Goal: Task Accomplishment & Management: Use online tool/utility

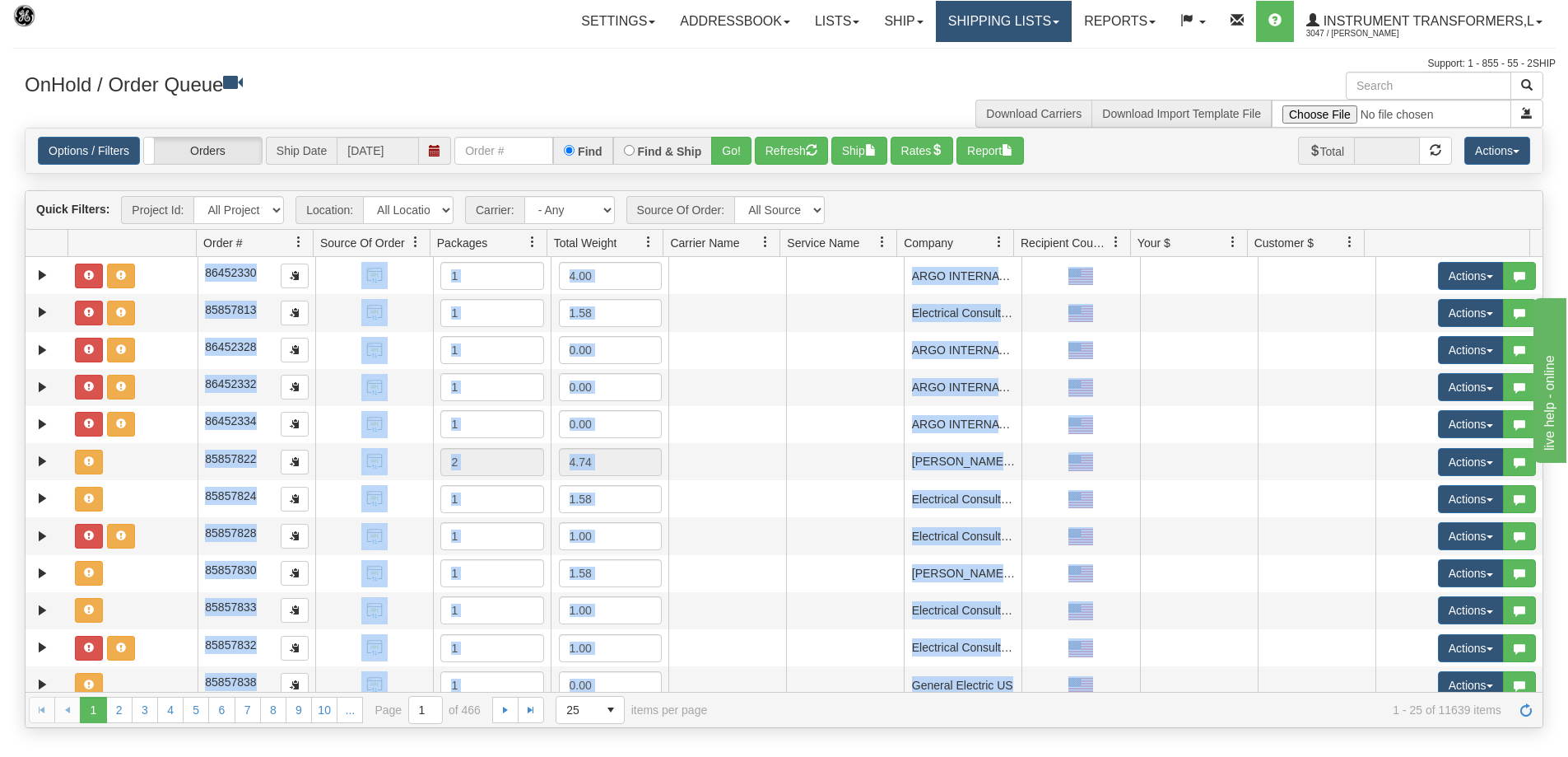
click at [943, 22] on link "Shipping lists" at bounding box center [1004, 21] width 136 height 41
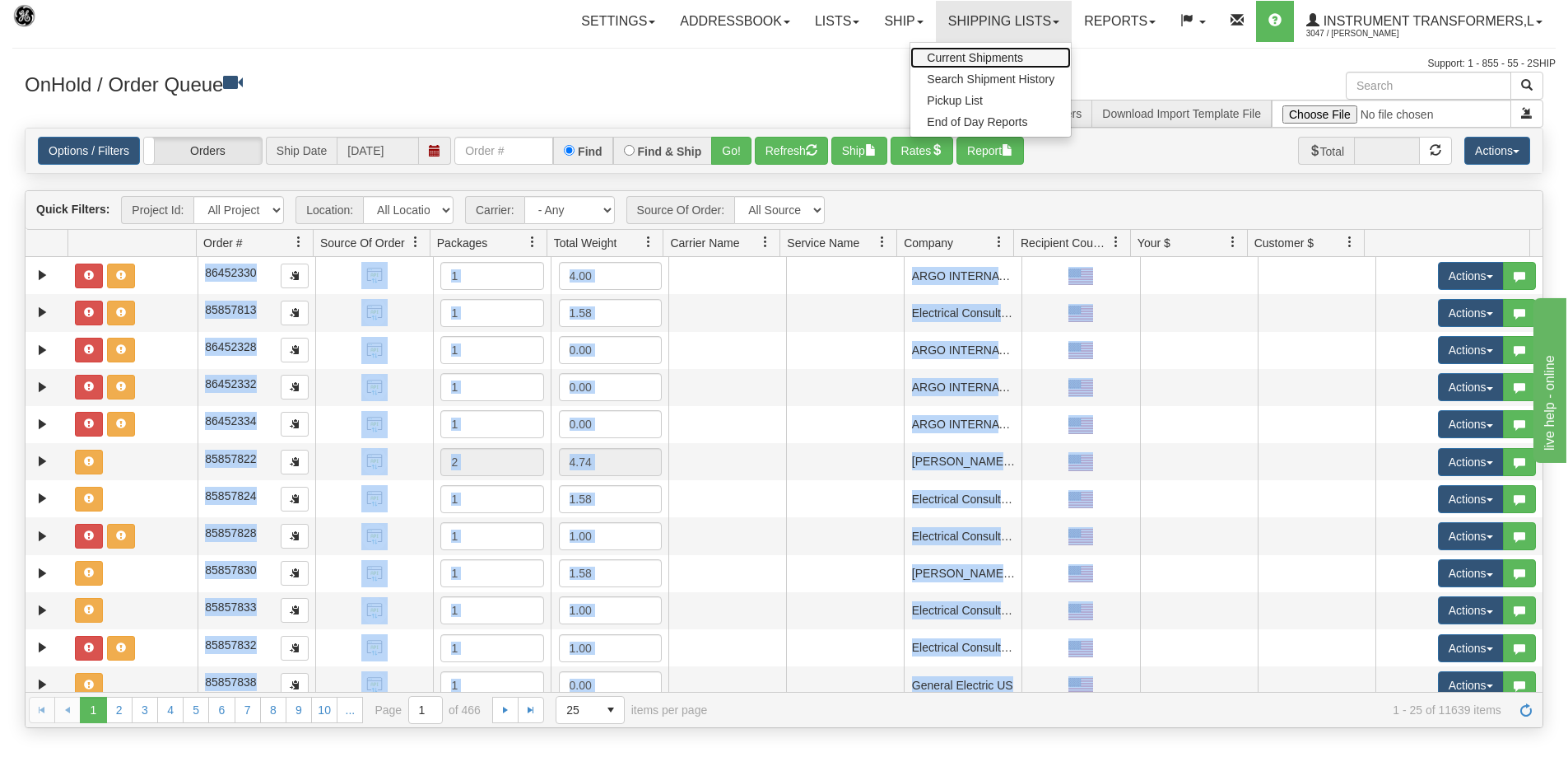
click at [946, 54] on span "Current Shipments" at bounding box center [975, 57] width 97 height 13
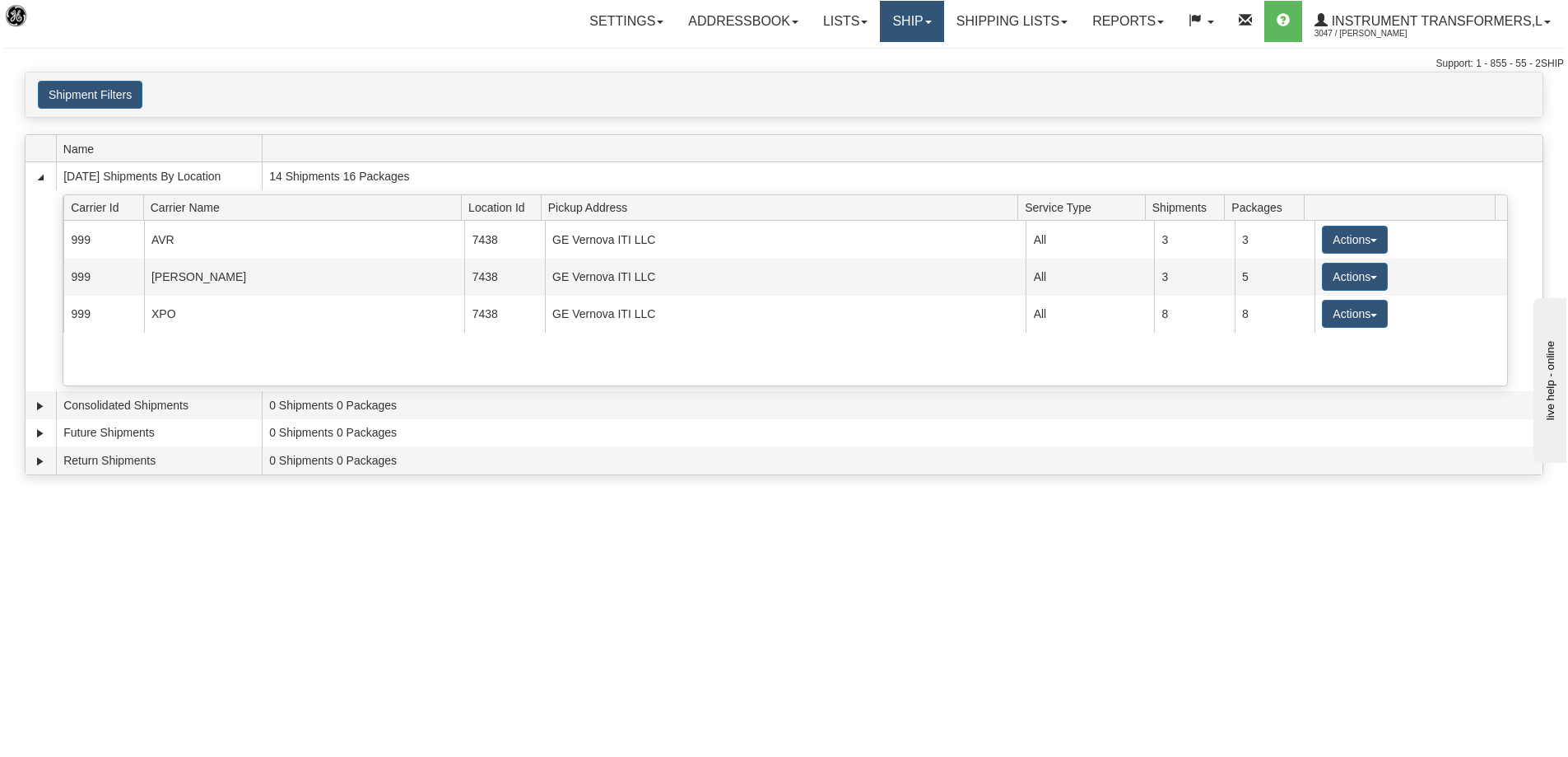
click at [886, 24] on link "Ship" at bounding box center [912, 21] width 64 height 41
click at [877, 48] on link "Ship Screen" at bounding box center [868, 57] width 149 height 21
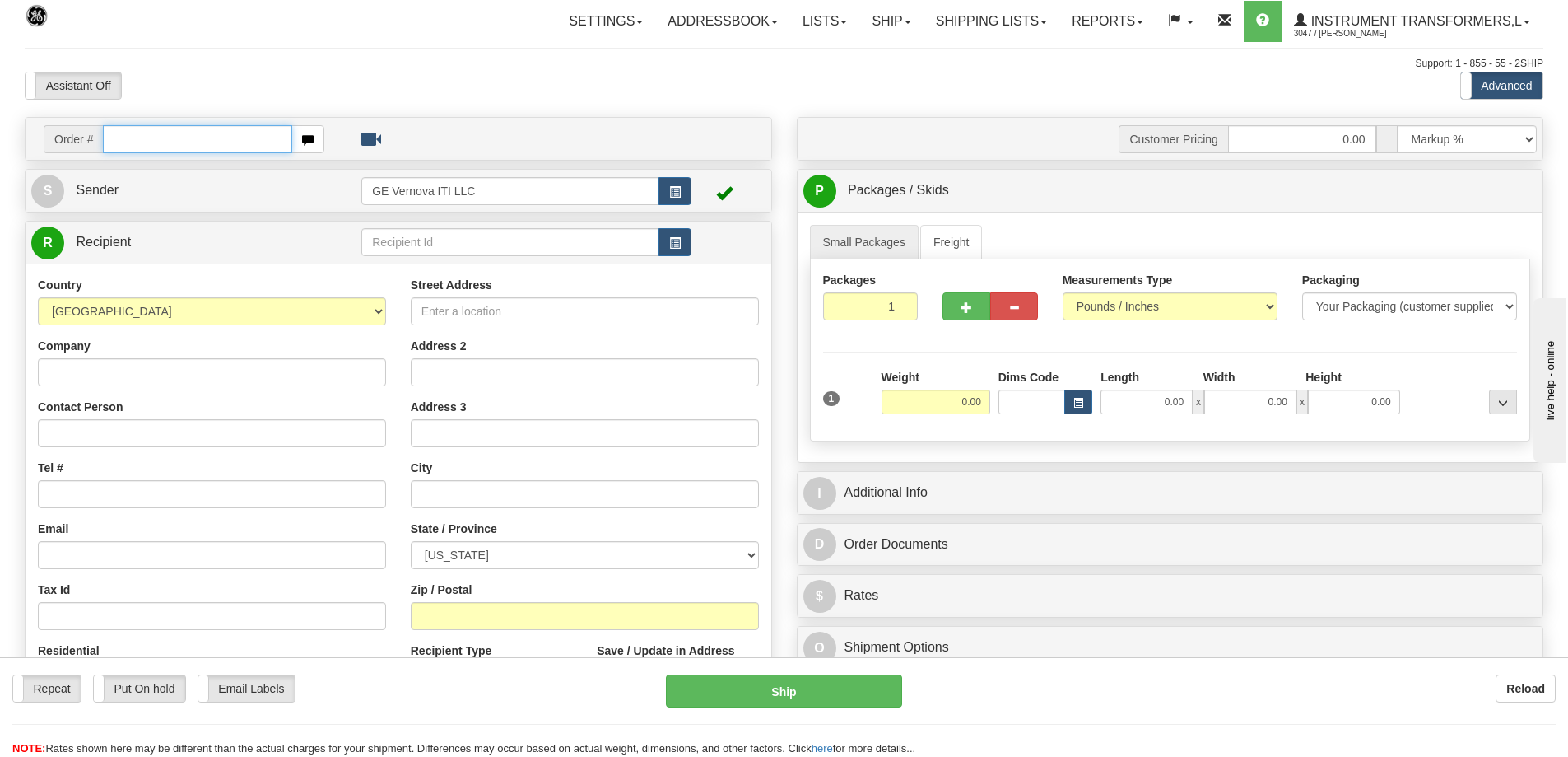
click at [211, 136] on input "text" at bounding box center [198, 139] width 190 height 28
type input "86704300"
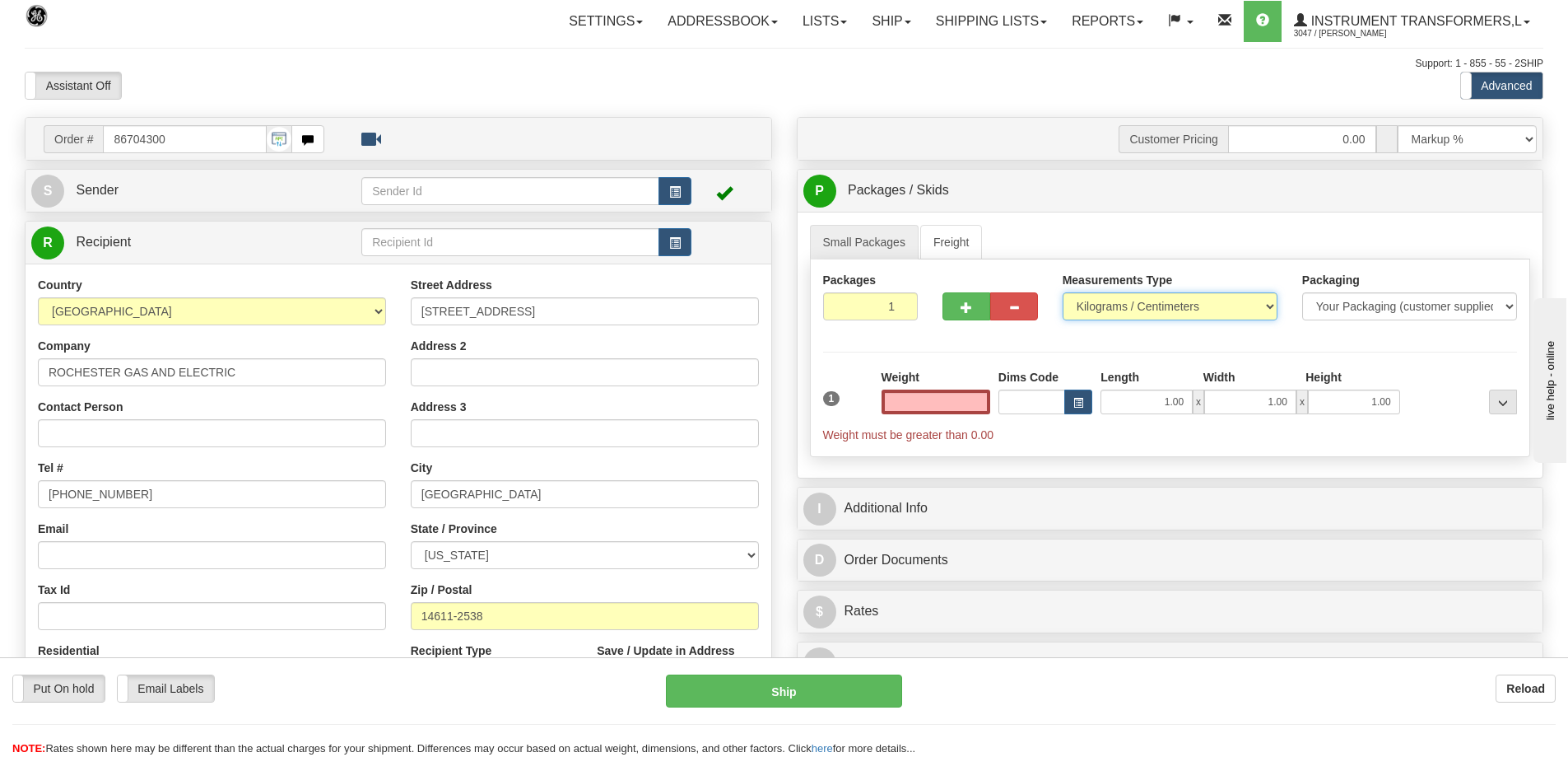
type input "0.00"
click at [1152, 305] on select "Pounds / Inches Kilograms / Centimeters" at bounding box center [1171, 306] width 215 height 28
select select "0"
click at [1063, 293] on select "Pounds / Inches Kilograms / Centimeters" at bounding box center [1171, 306] width 215 height 28
click at [961, 397] on input "0.00" at bounding box center [935, 401] width 108 height 25
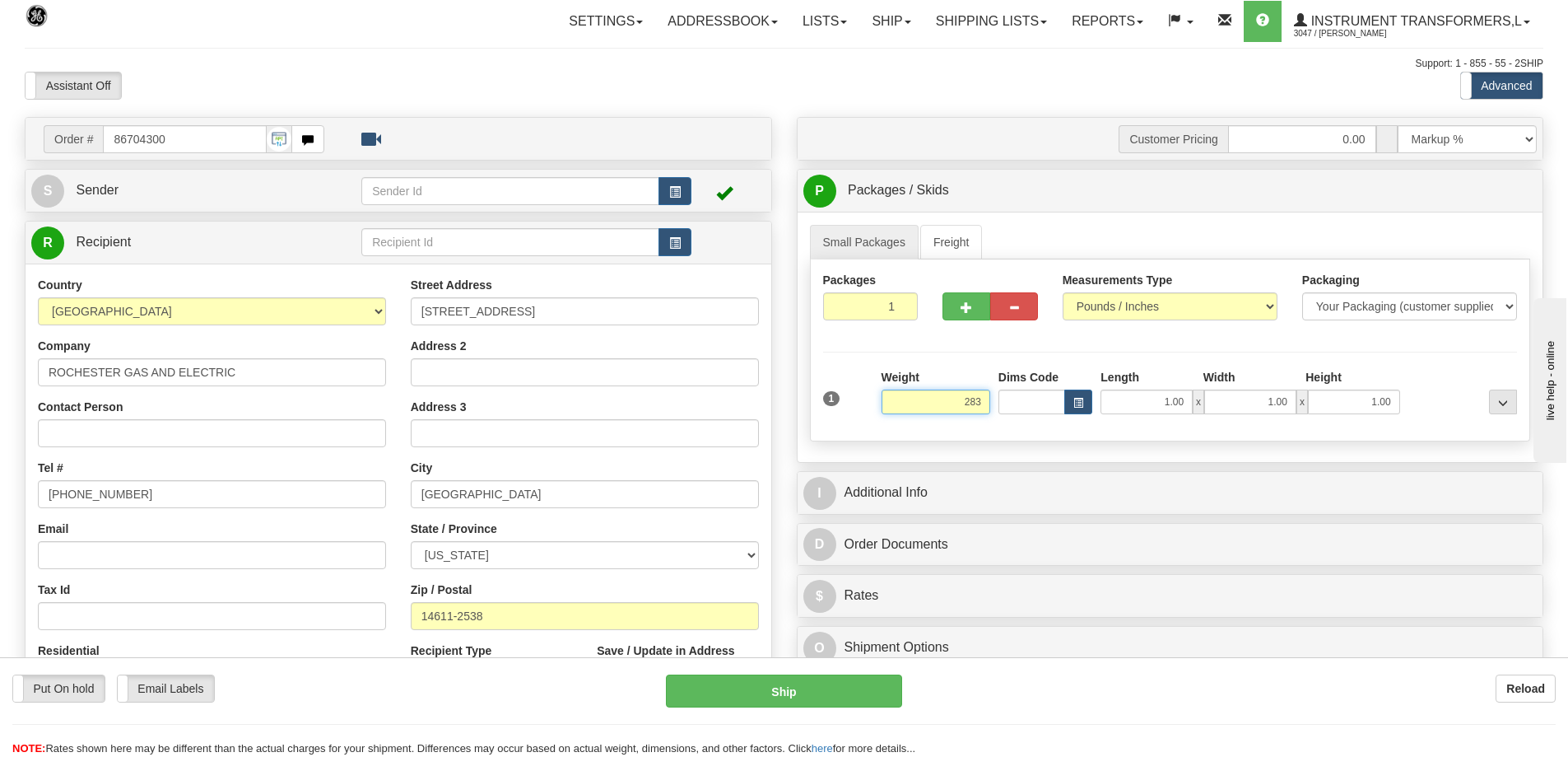
scroll to position [82, 0]
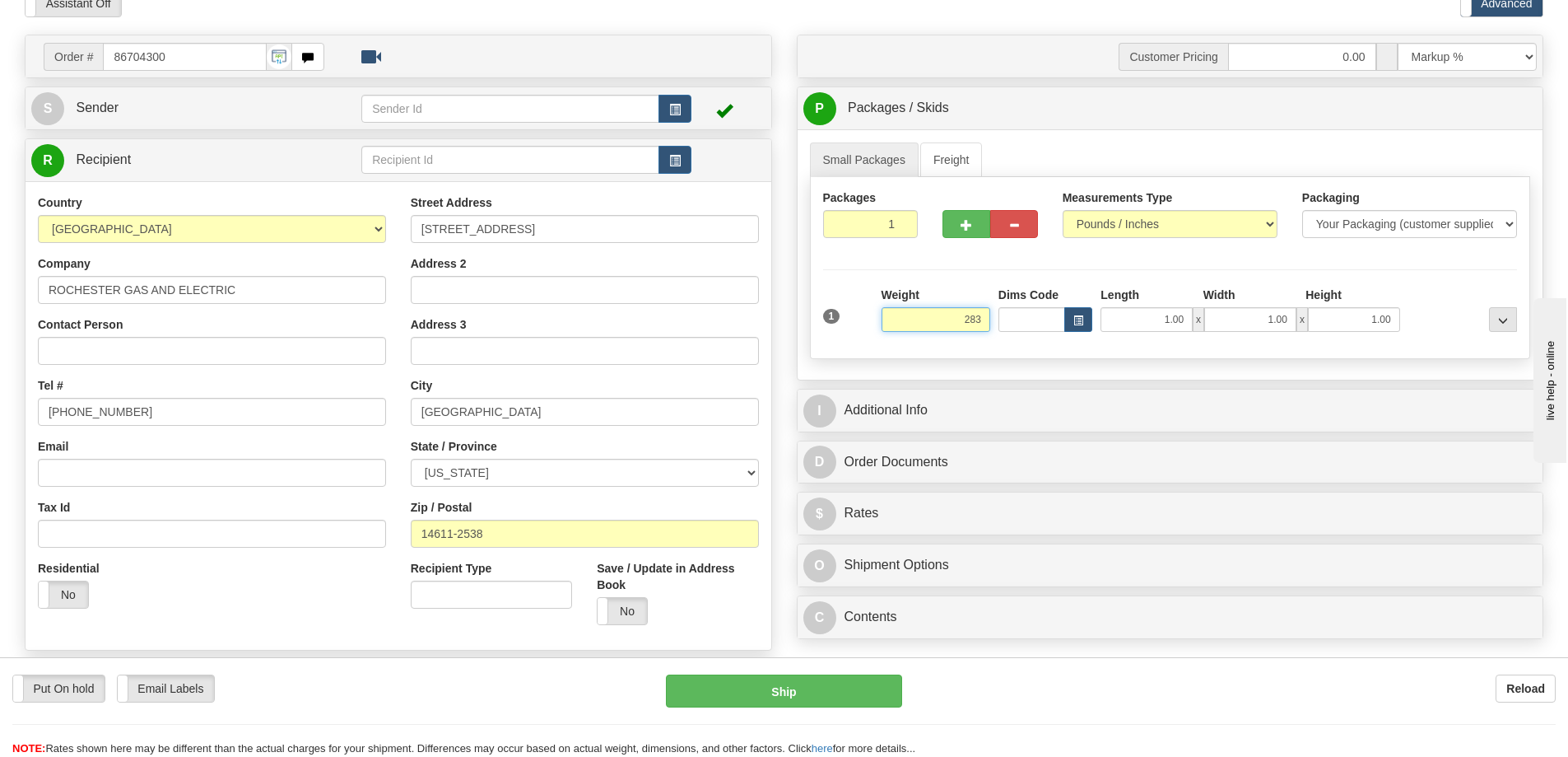
click button "Delete" at bounding box center [0, 0] width 0 height 0
type input "283.00"
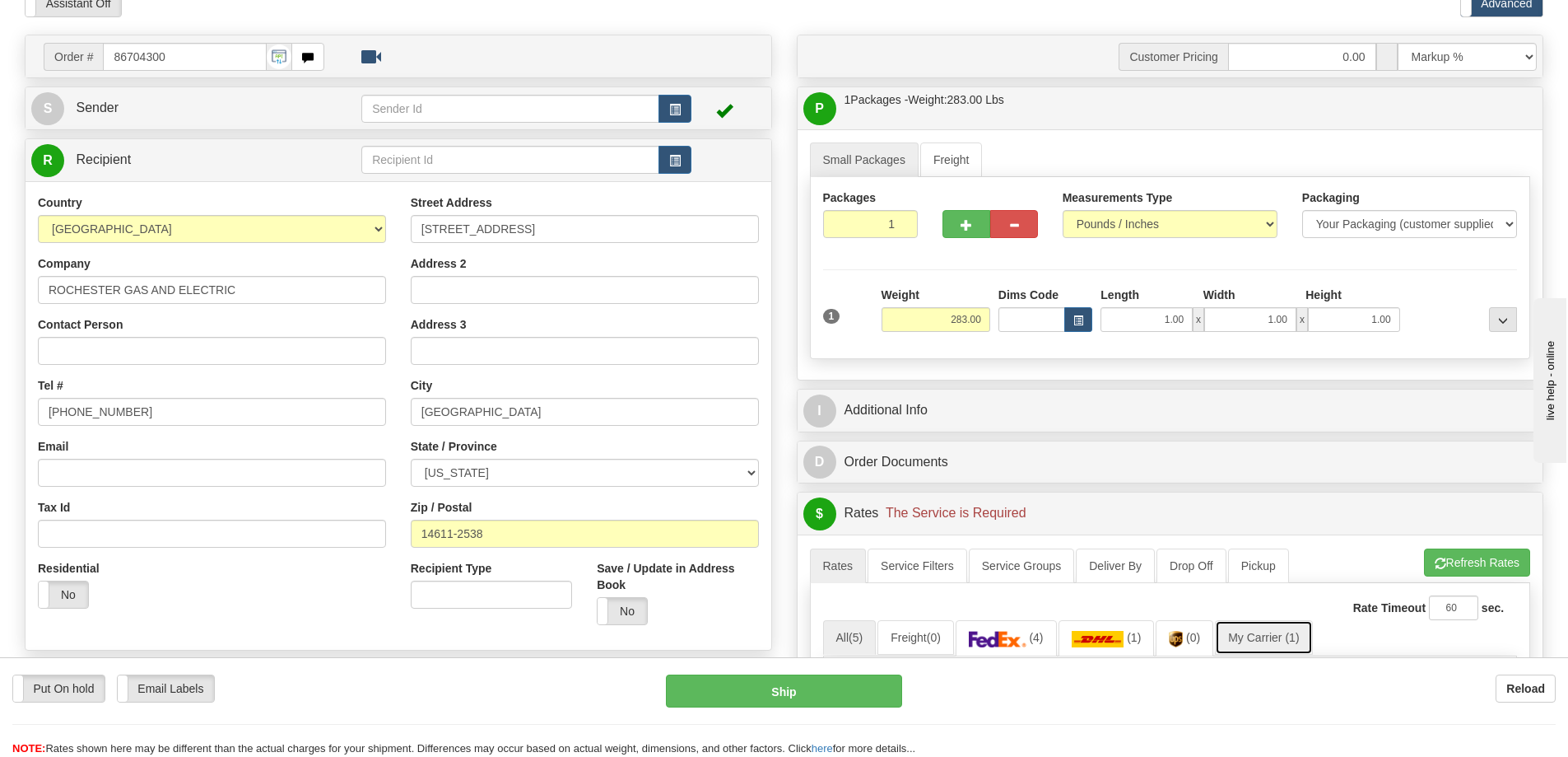
click at [1269, 631] on link "My Carrier (1)" at bounding box center [1264, 638] width 98 height 35
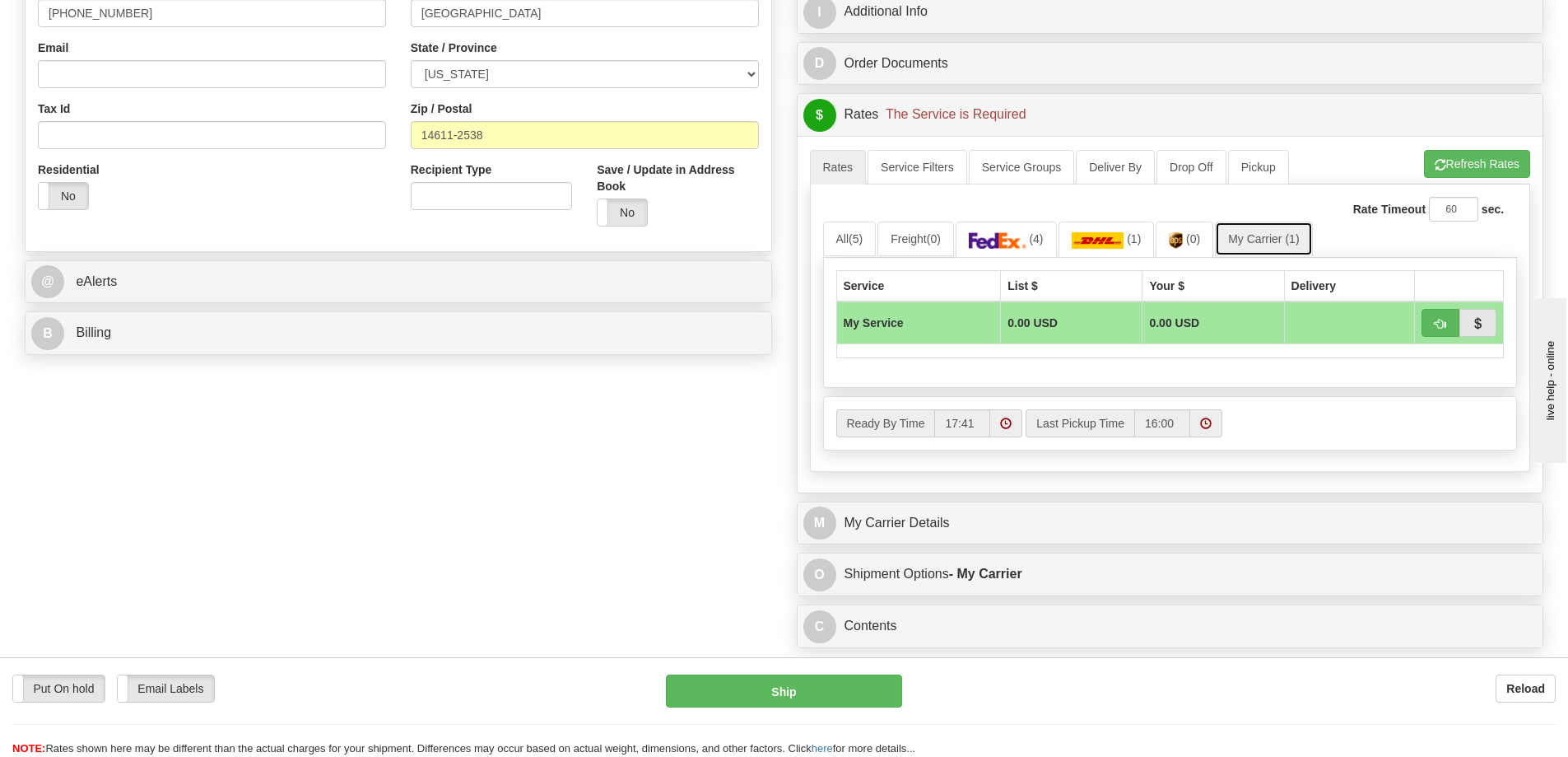
scroll to position [494, 0]
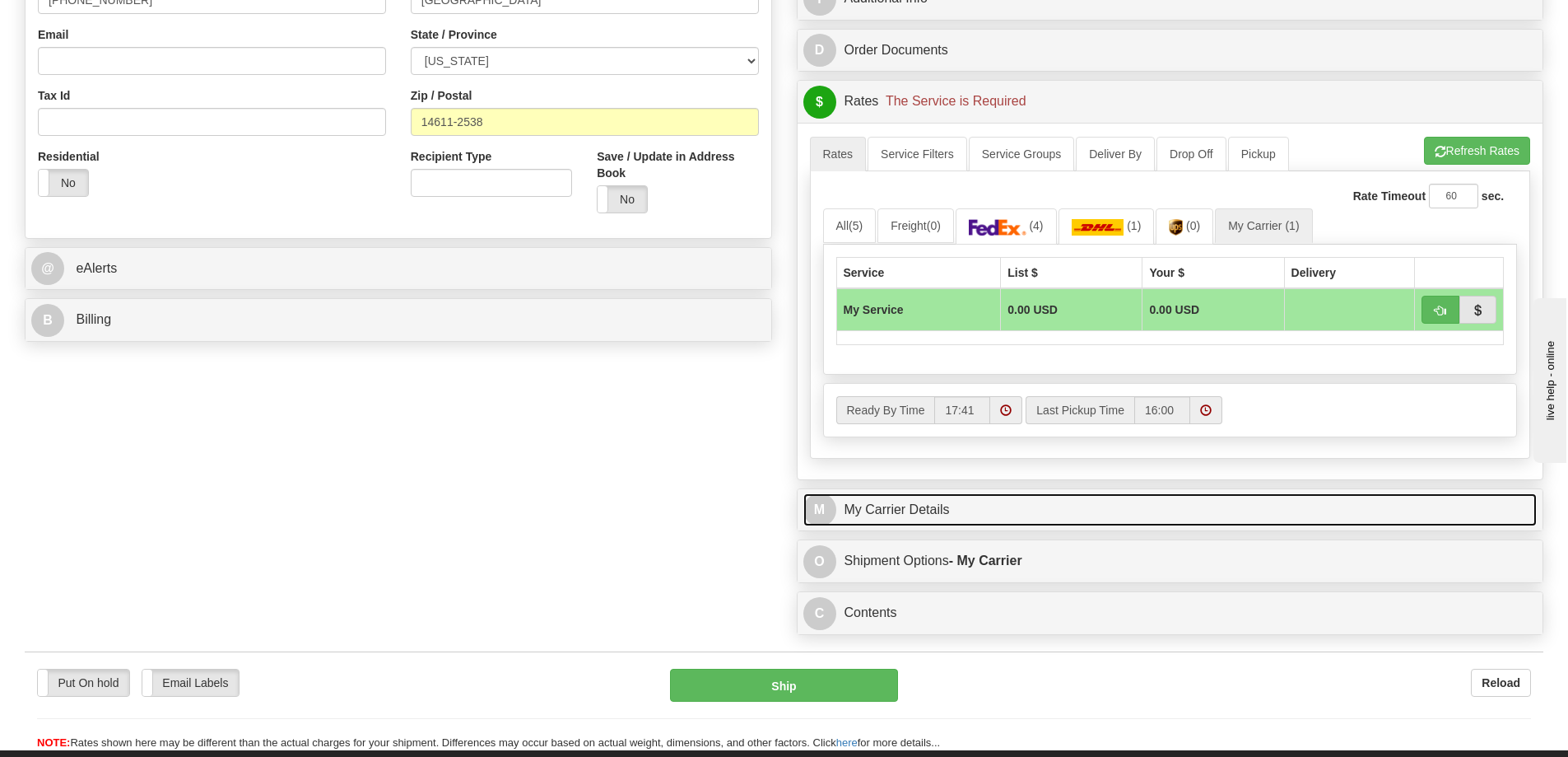
click at [997, 522] on link "M My Carrier Details" at bounding box center [1170, 510] width 734 height 34
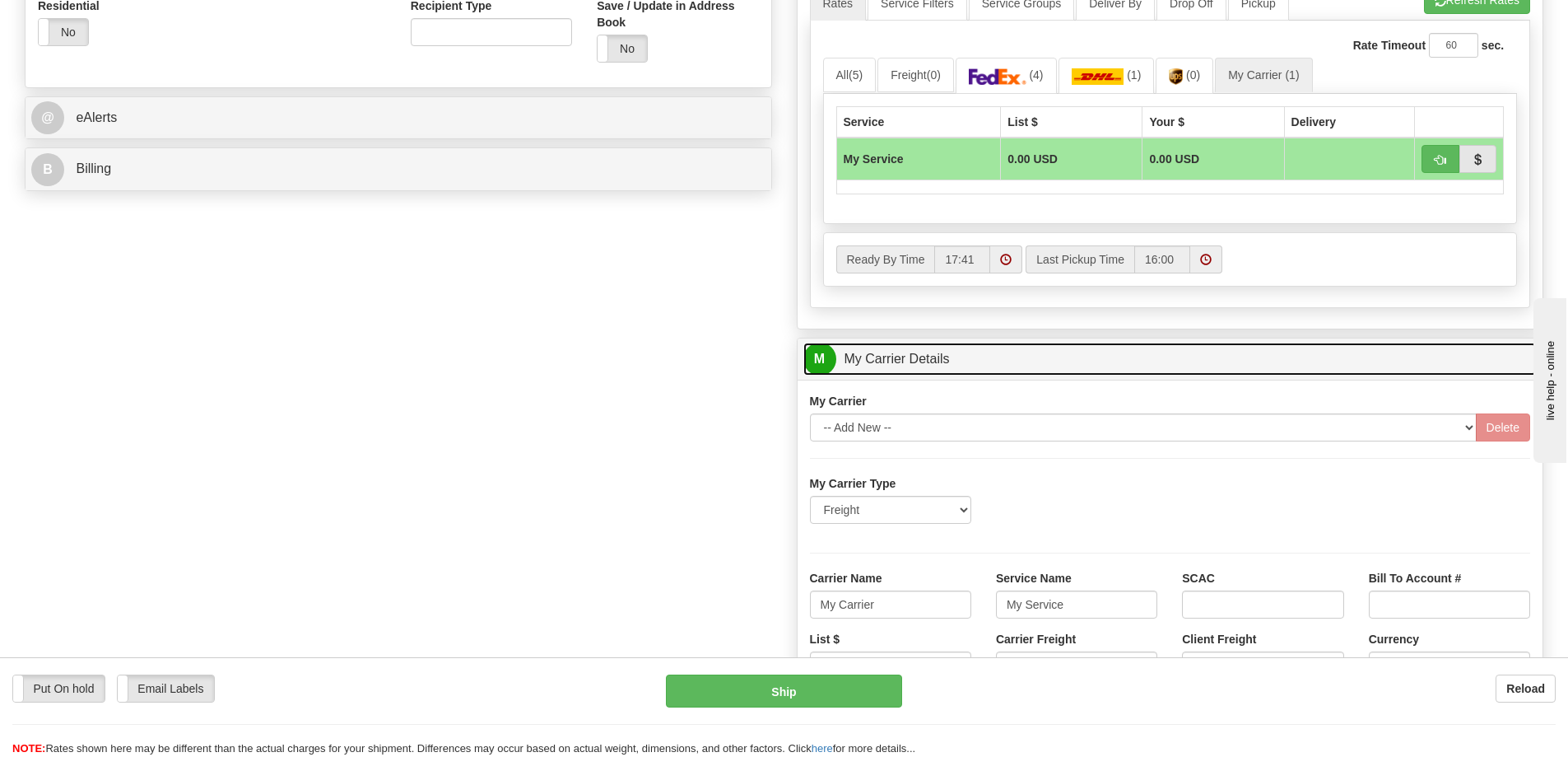
scroll to position [658, 0]
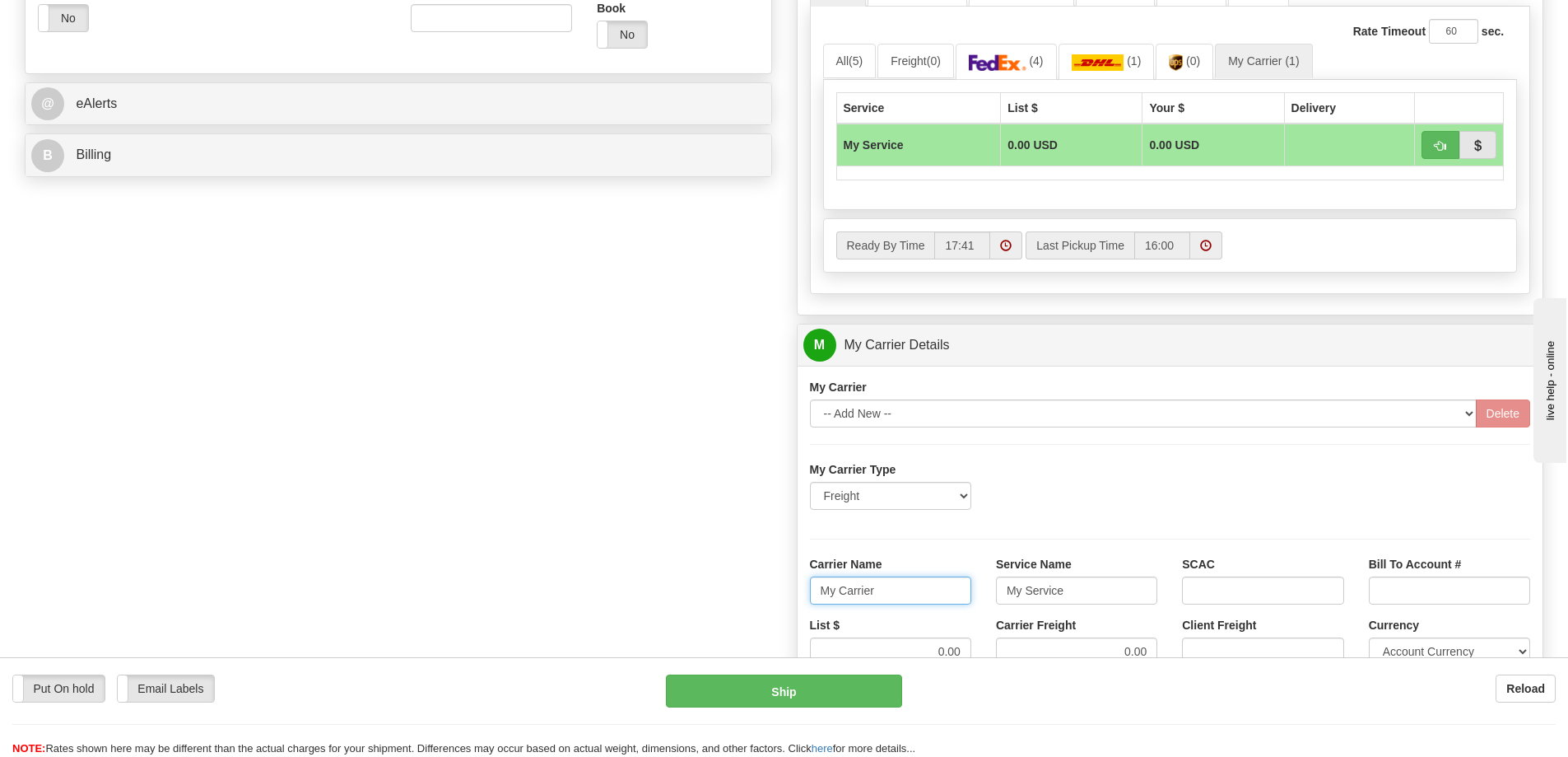
drag, startPoint x: 891, startPoint y: 579, endPoint x: 810, endPoint y: 586, distance: 81.3
click at [810, 586] on input "My Carrier" at bounding box center [891, 590] width 161 height 28
drag, startPoint x: 1069, startPoint y: 596, endPoint x: 957, endPoint y: 595, distance: 112.0
click at [957, 595] on div "Carrier Name Service Name My Service SCAC Bill To Account #" at bounding box center [1171, 586] width 746 height 61
click at [1031, 596] on input "Service Name" at bounding box center [1077, 590] width 161 height 28
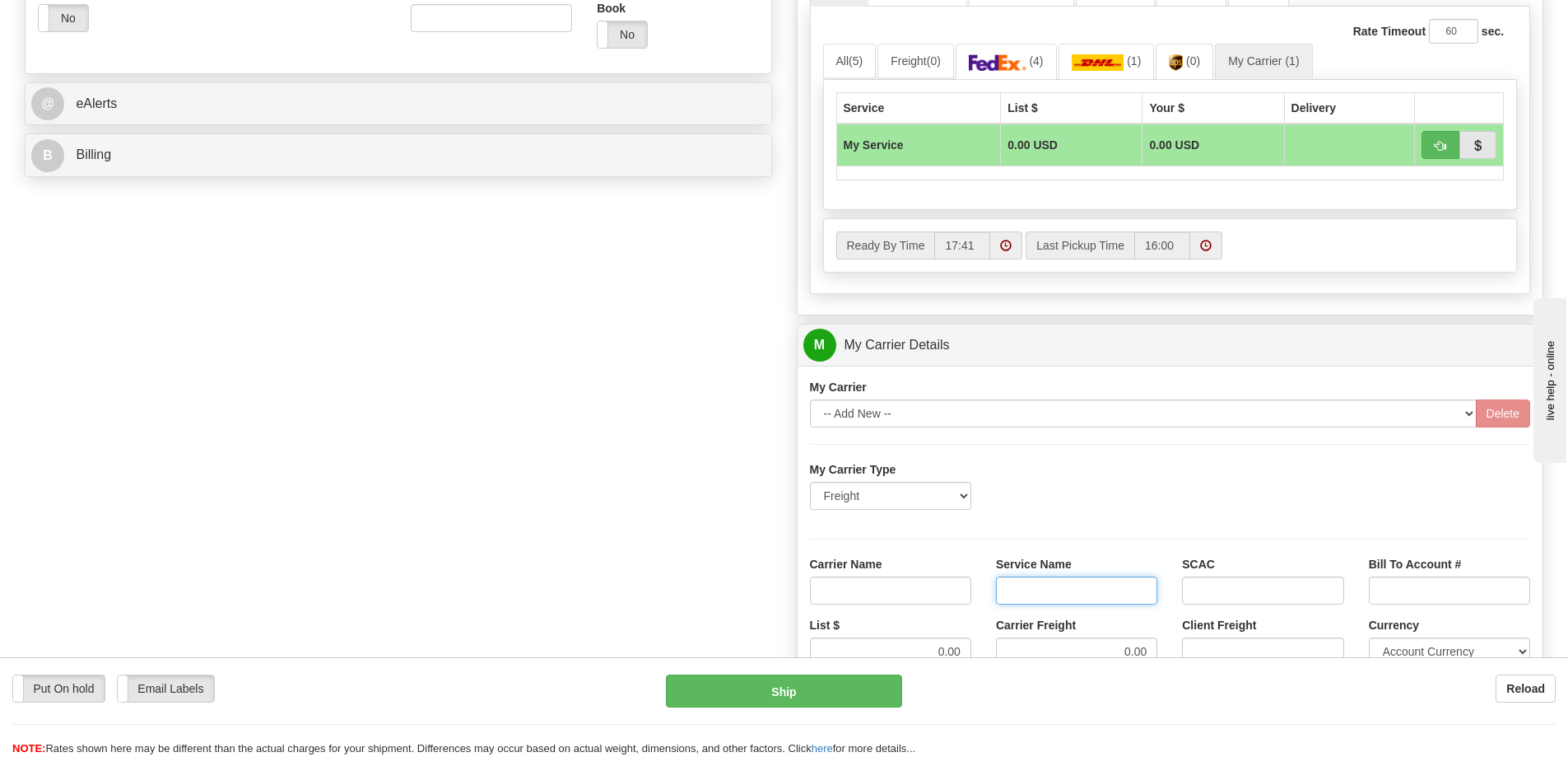
type input "LTL"
click at [944, 593] on input "Carrier Name" at bounding box center [891, 590] width 161 height 28
type input "AVR"
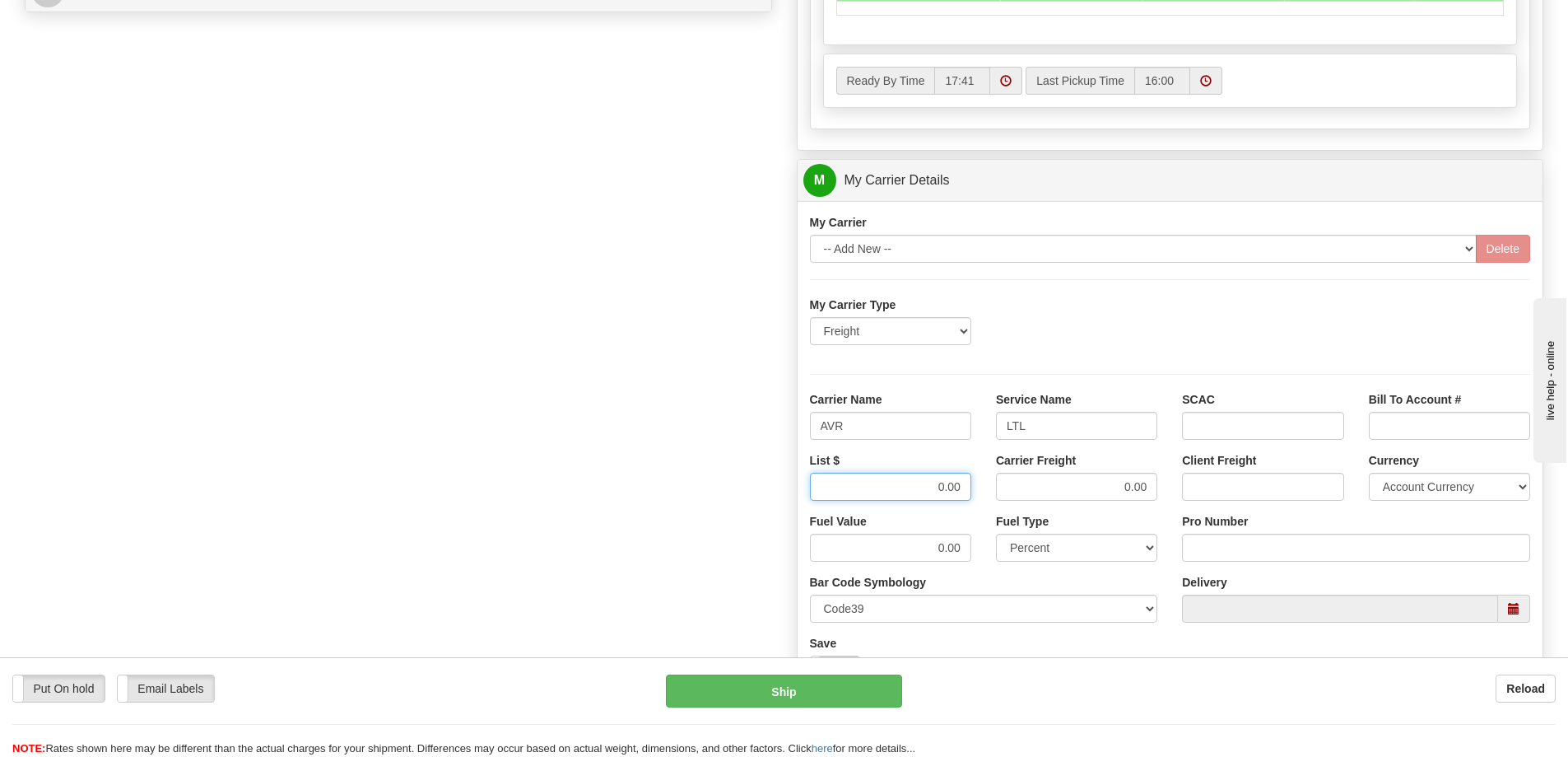
drag, startPoint x: 933, startPoint y: 489, endPoint x: 965, endPoint y: 485, distance: 32.2
click at [965, 485] on input "0.00" at bounding box center [891, 486] width 161 height 28
type input "300"
drag, startPoint x: 1104, startPoint y: 481, endPoint x: 1156, endPoint y: 485, distance: 52.2
click at [1156, 485] on input "0.00" at bounding box center [1077, 486] width 161 height 28
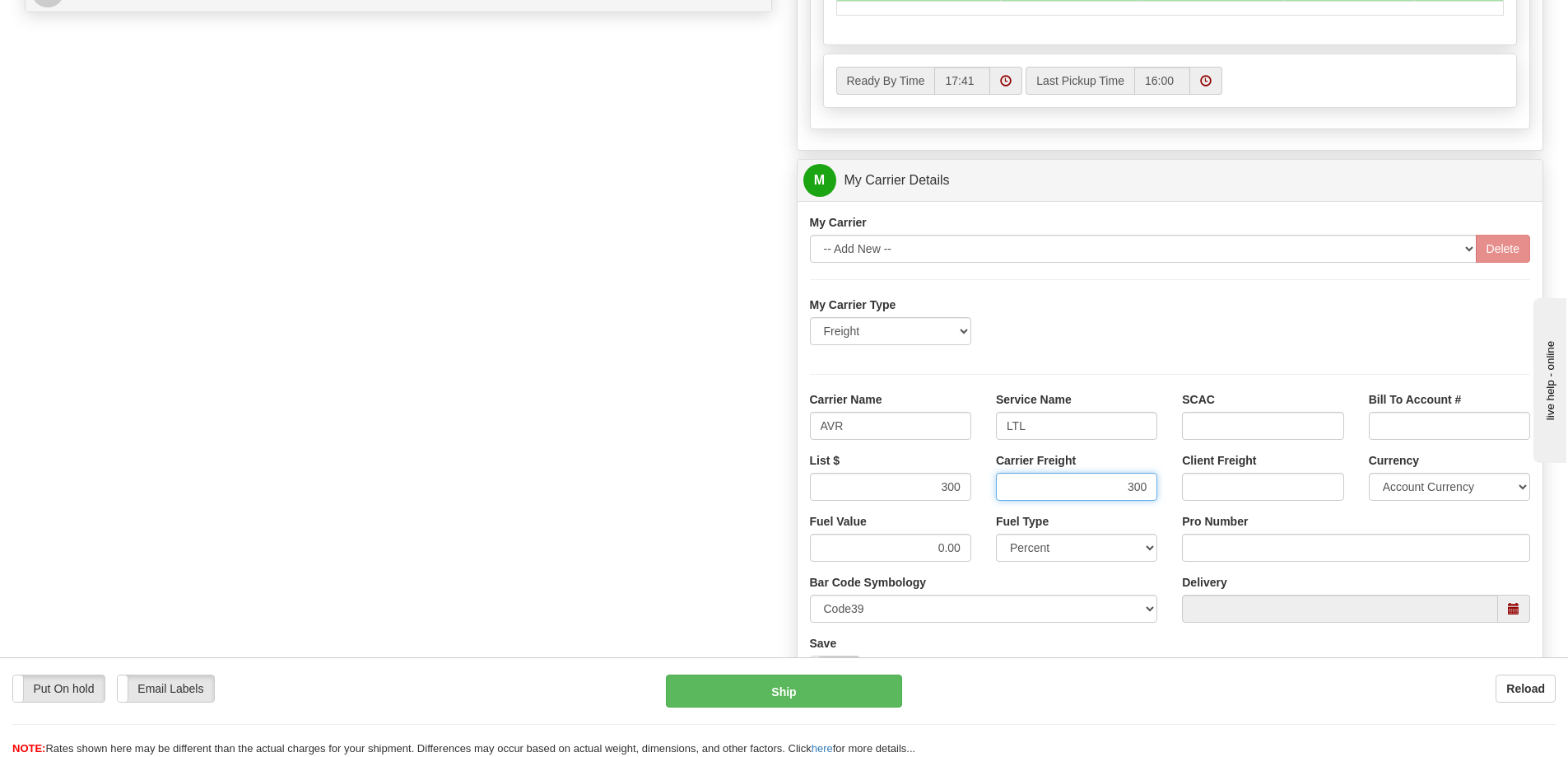
type input "300"
click at [1259, 549] on input "Pro Number" at bounding box center [1357, 547] width 348 height 28
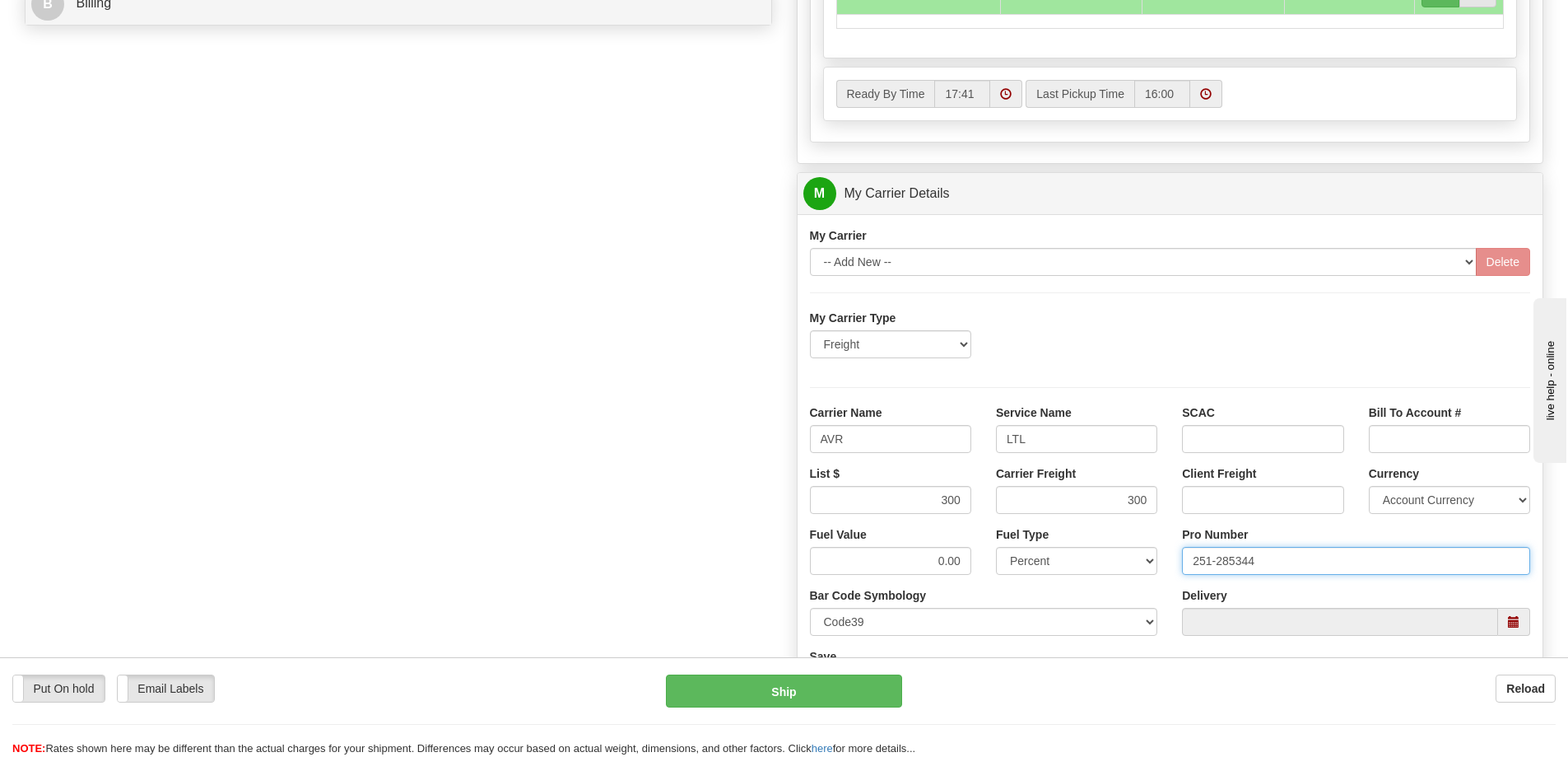
scroll to position [989, 0]
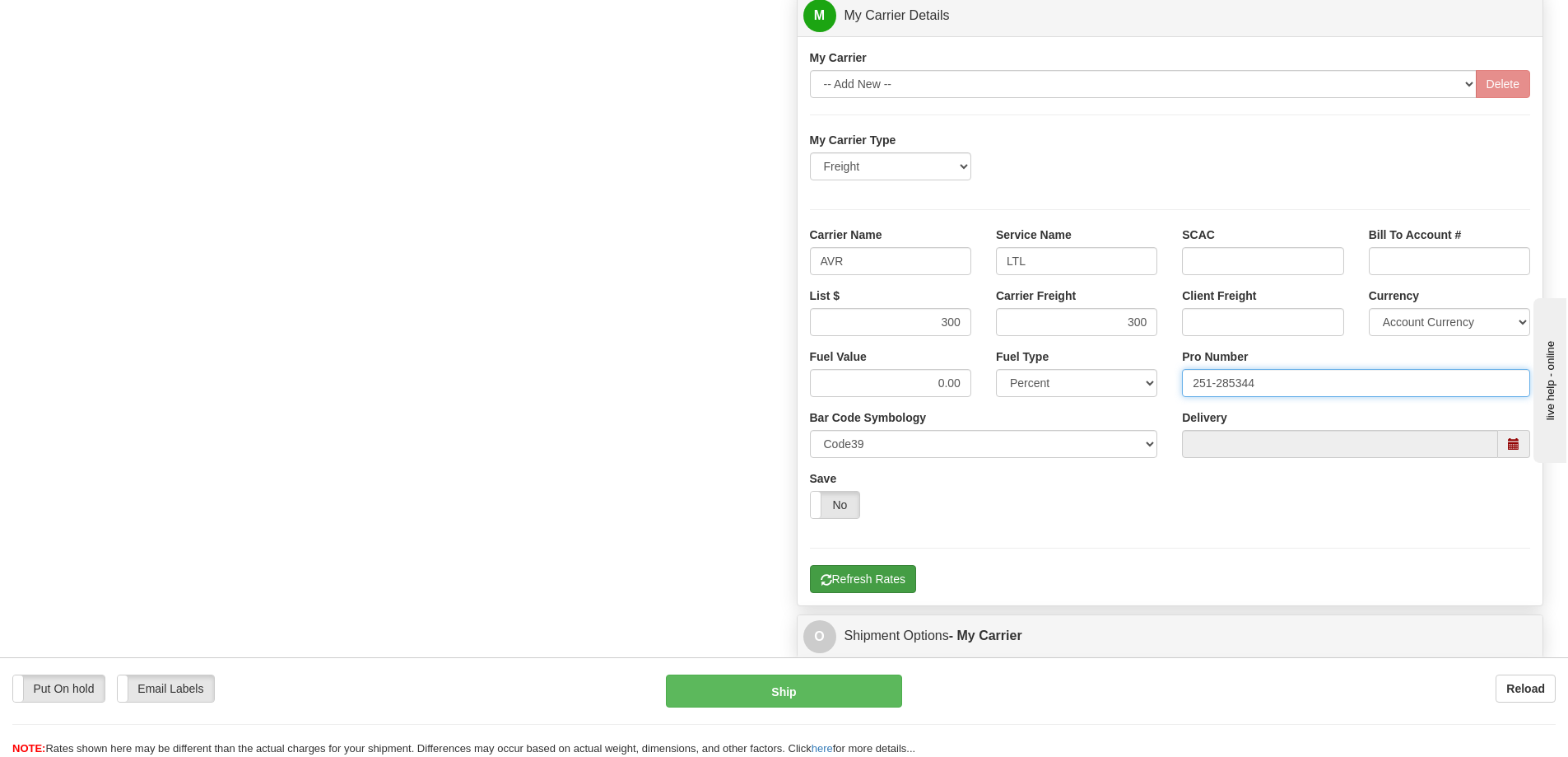
type input "251-285344"
click at [880, 580] on button "Refresh Rates" at bounding box center [863, 578] width 106 height 28
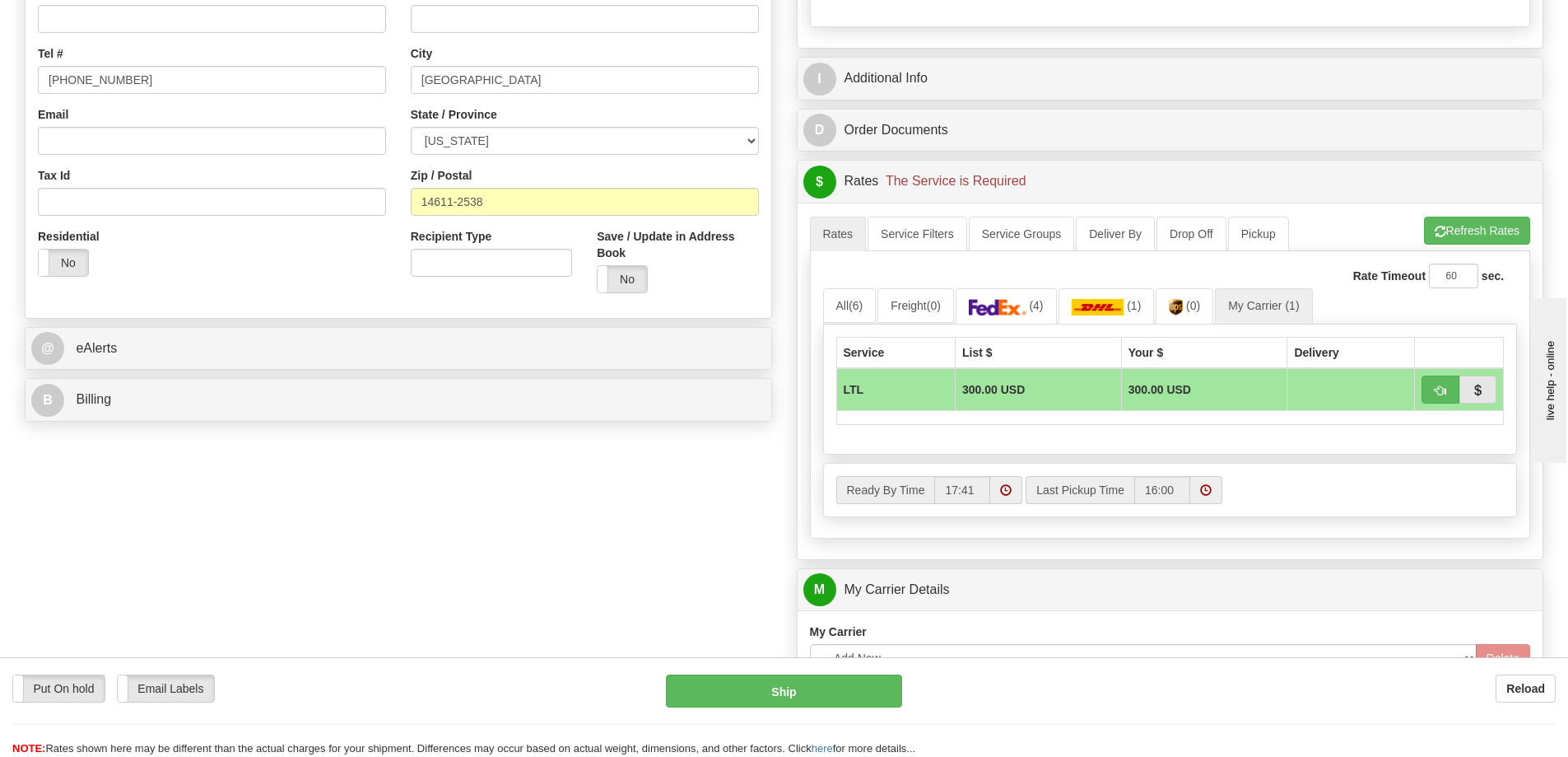
scroll to position [412, 0]
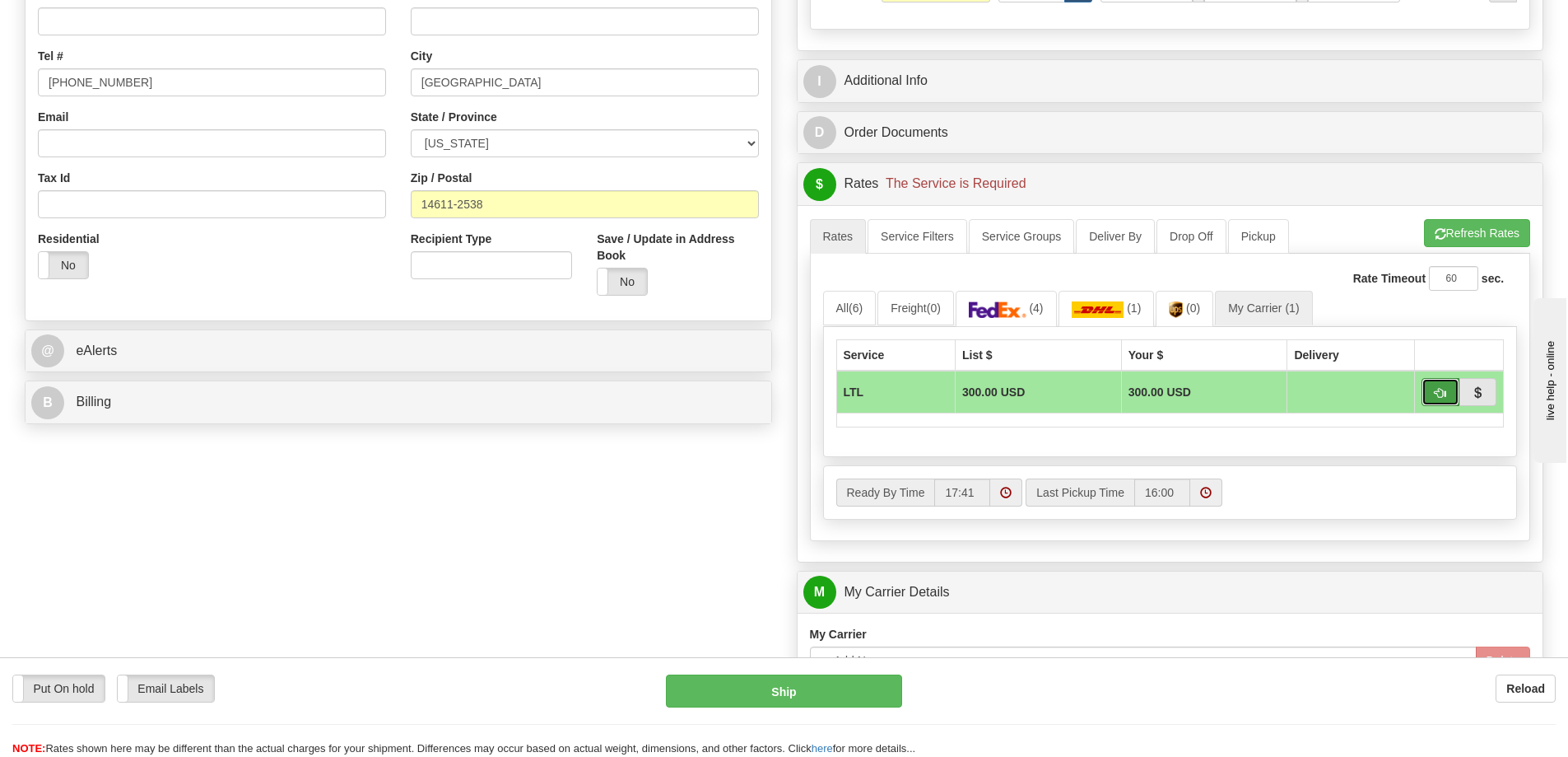
click at [1430, 390] on button "button" at bounding box center [1440, 391] width 38 height 28
type input "00"
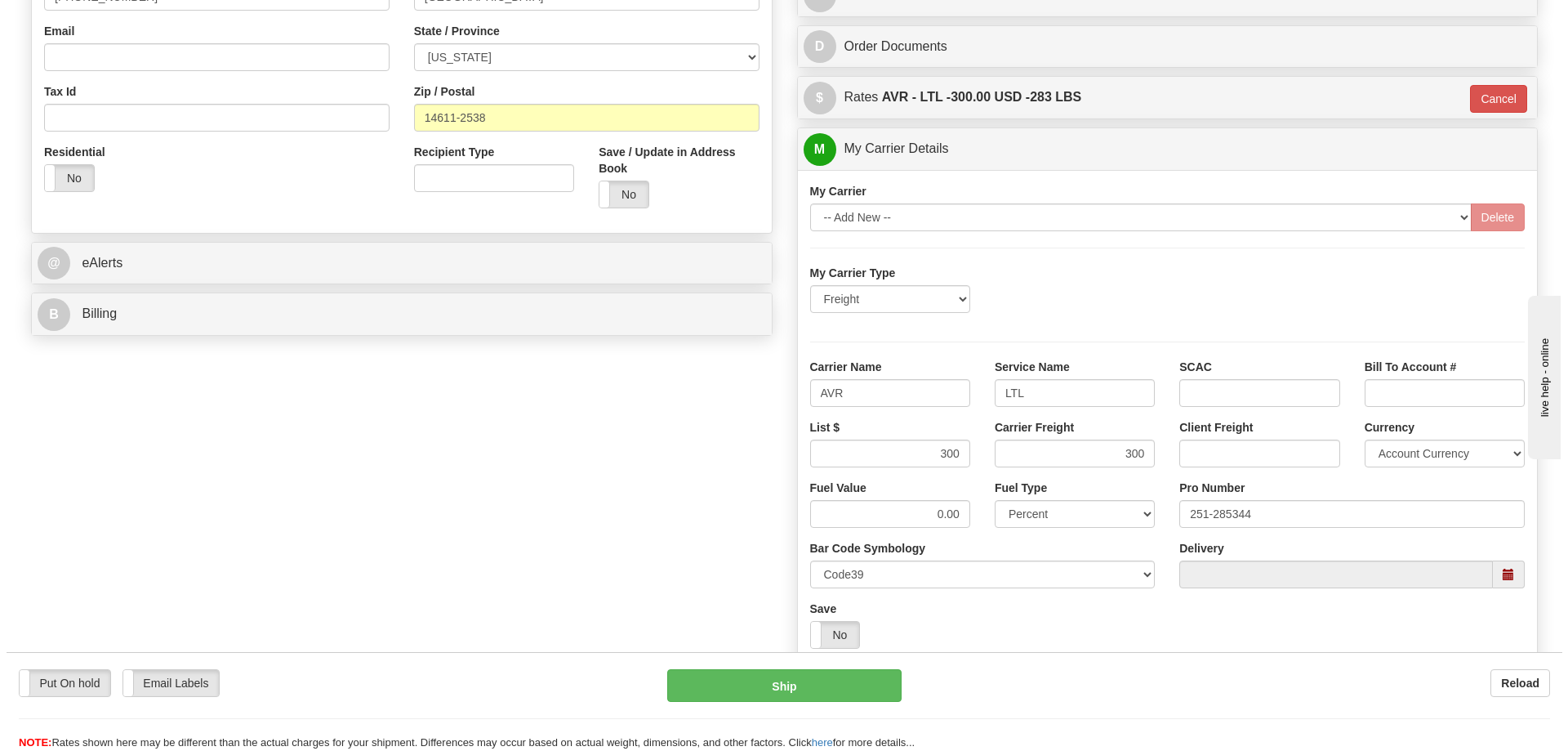
scroll to position [736, 0]
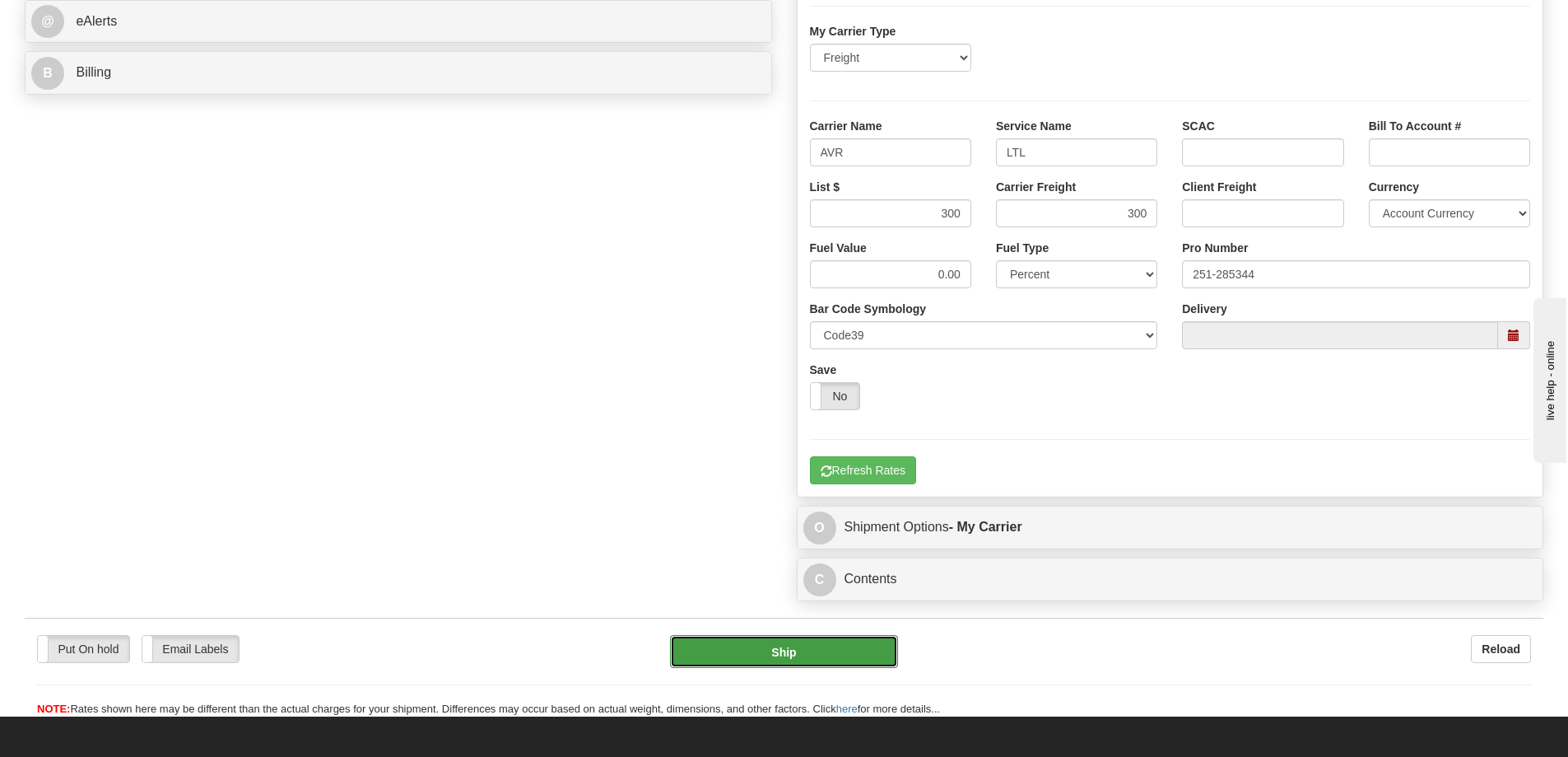
click at [842, 642] on button "Ship" at bounding box center [784, 651] width 228 height 33
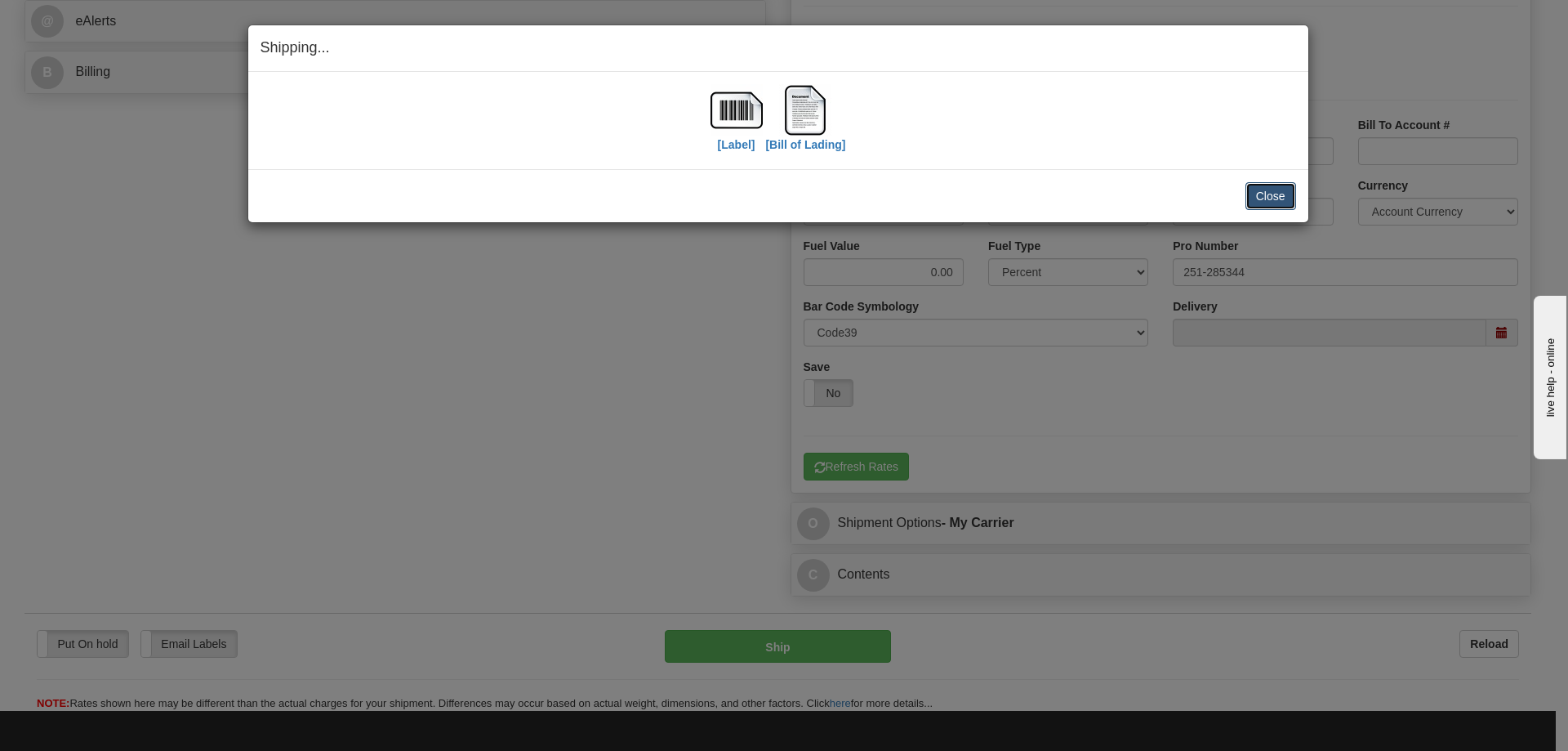
click at [1289, 206] on button "Close" at bounding box center [1270, 195] width 51 height 28
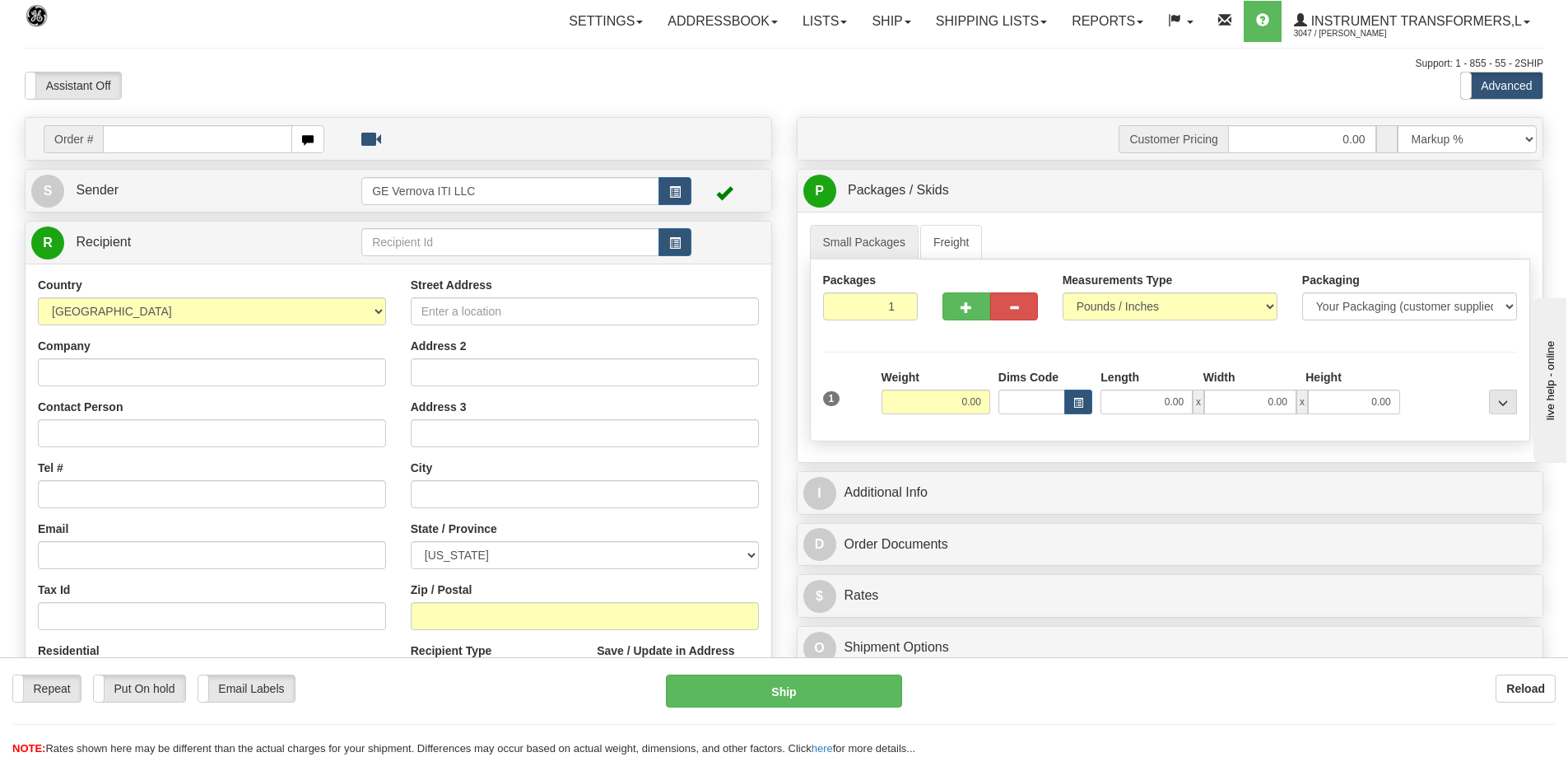
click at [210, 140] on input "text" at bounding box center [198, 139] width 190 height 28
click at [116, 147] on input "text" at bounding box center [198, 139] width 190 height 28
type input "86703764"
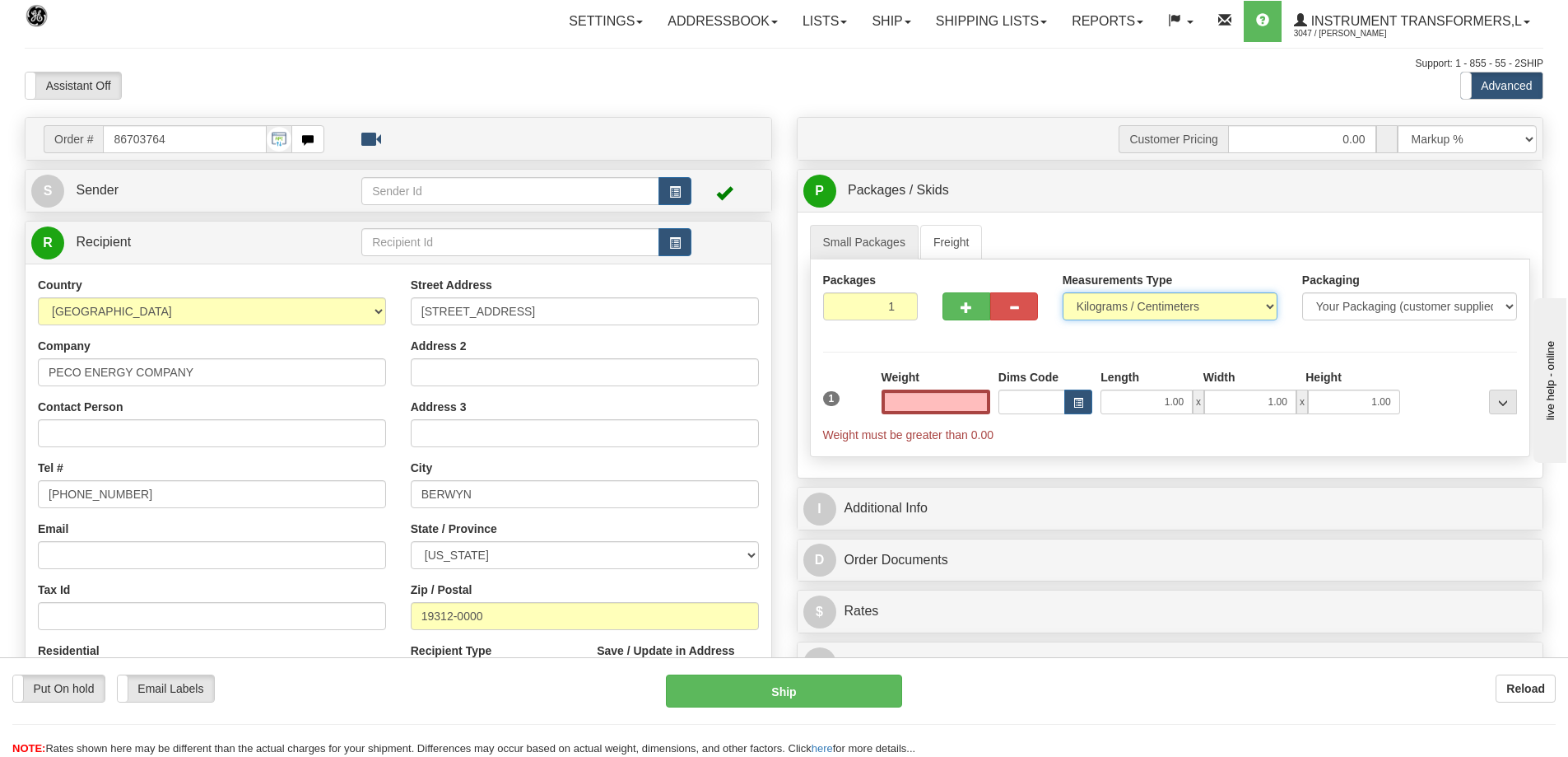
type input "0.00"
click at [1157, 310] on select "Pounds / Inches Kilograms / Centimeters" at bounding box center [1171, 306] width 215 height 28
select select "0"
click at [1063, 293] on select "Pounds / Inches Kilograms / Centimeters" at bounding box center [1171, 306] width 215 height 28
click at [958, 402] on input "0.00" at bounding box center [935, 401] width 108 height 25
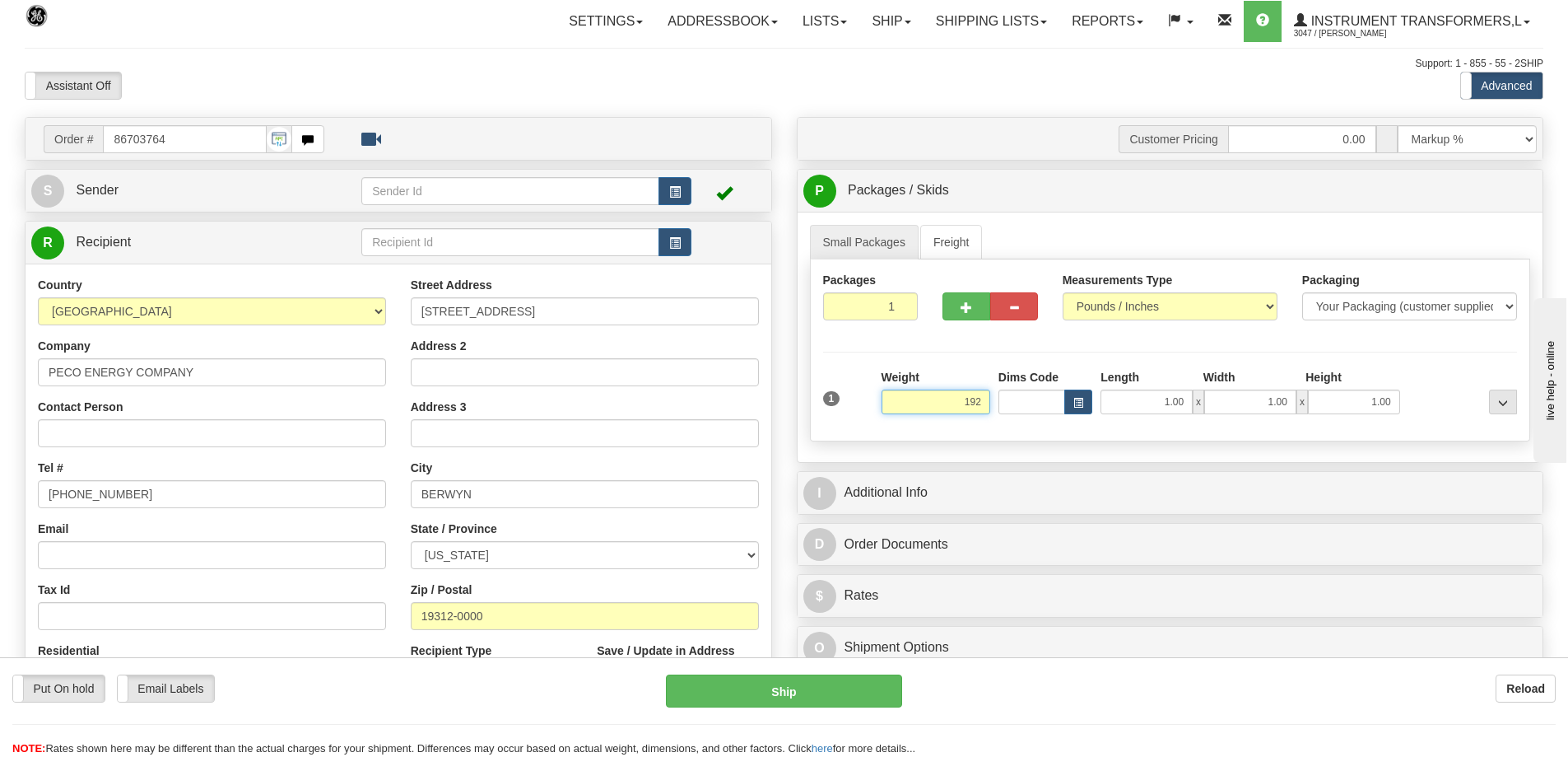
click button "Delete" at bounding box center [0, 0] width 0 height 0
type input "192.00"
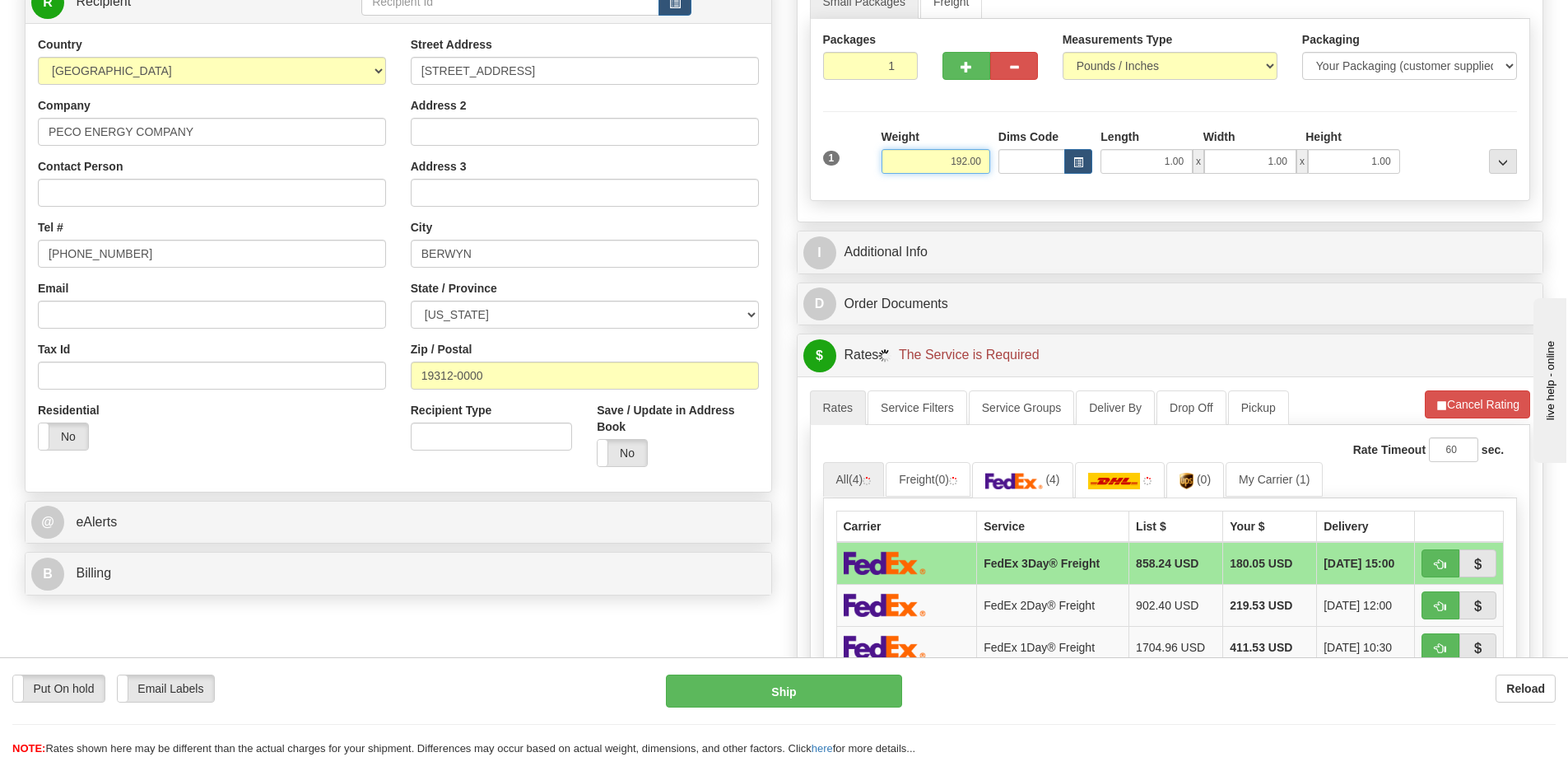
scroll to position [247, 0]
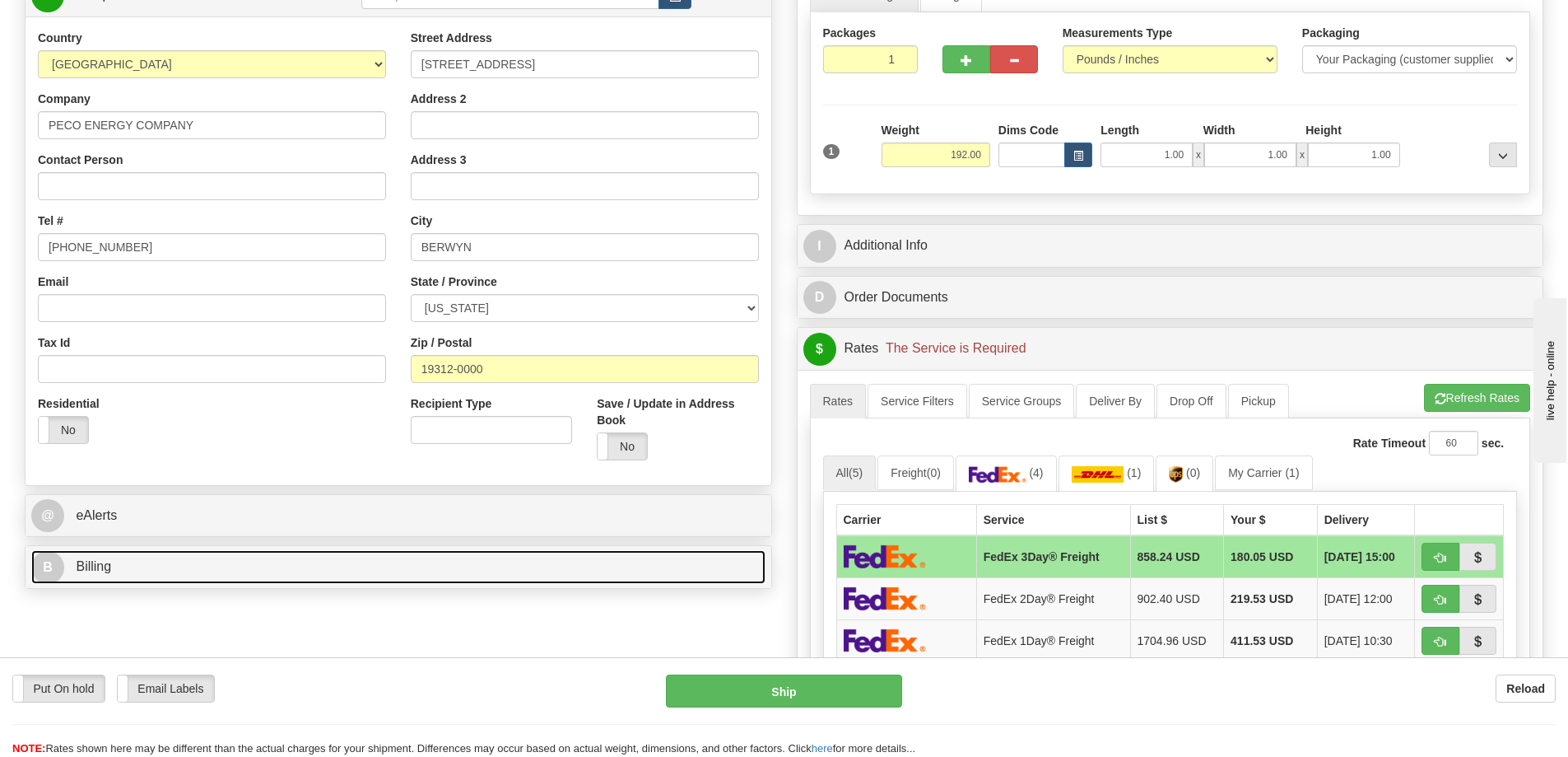
click at [244, 559] on link "B Billing" at bounding box center [397, 566] width 734 height 34
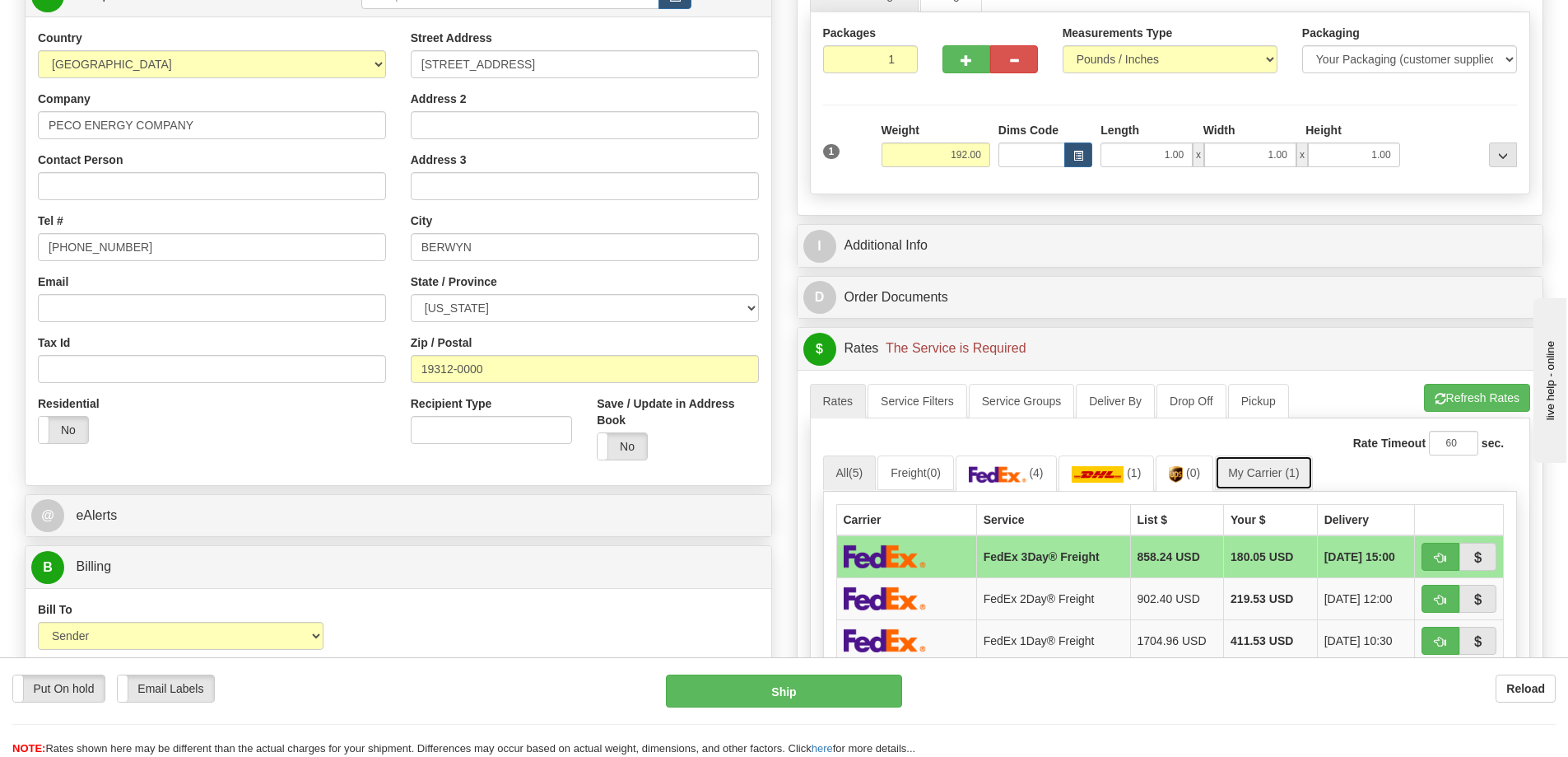
click at [1272, 471] on link "My Carrier (1)" at bounding box center [1264, 472] width 98 height 35
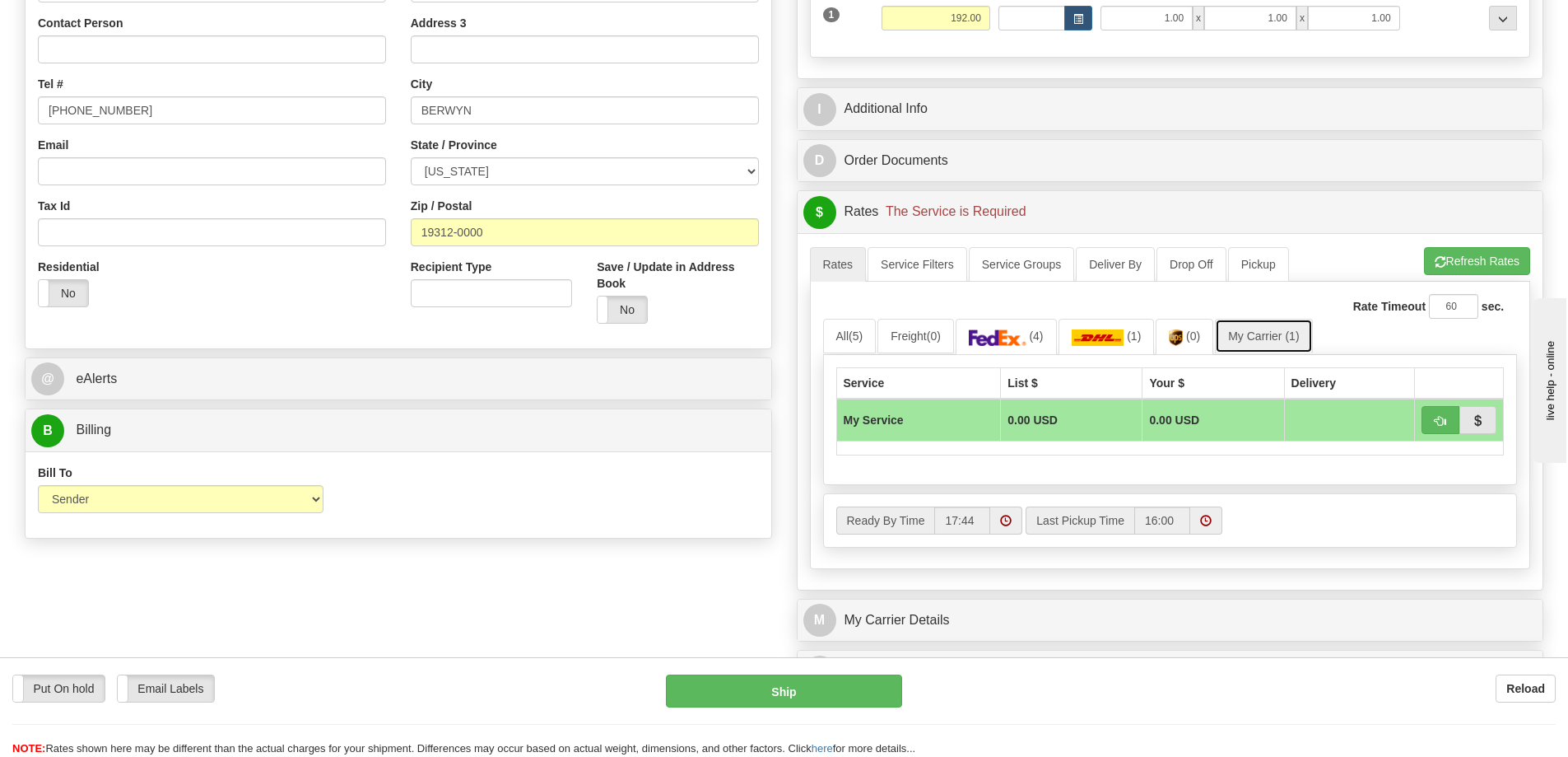
scroll to position [412, 0]
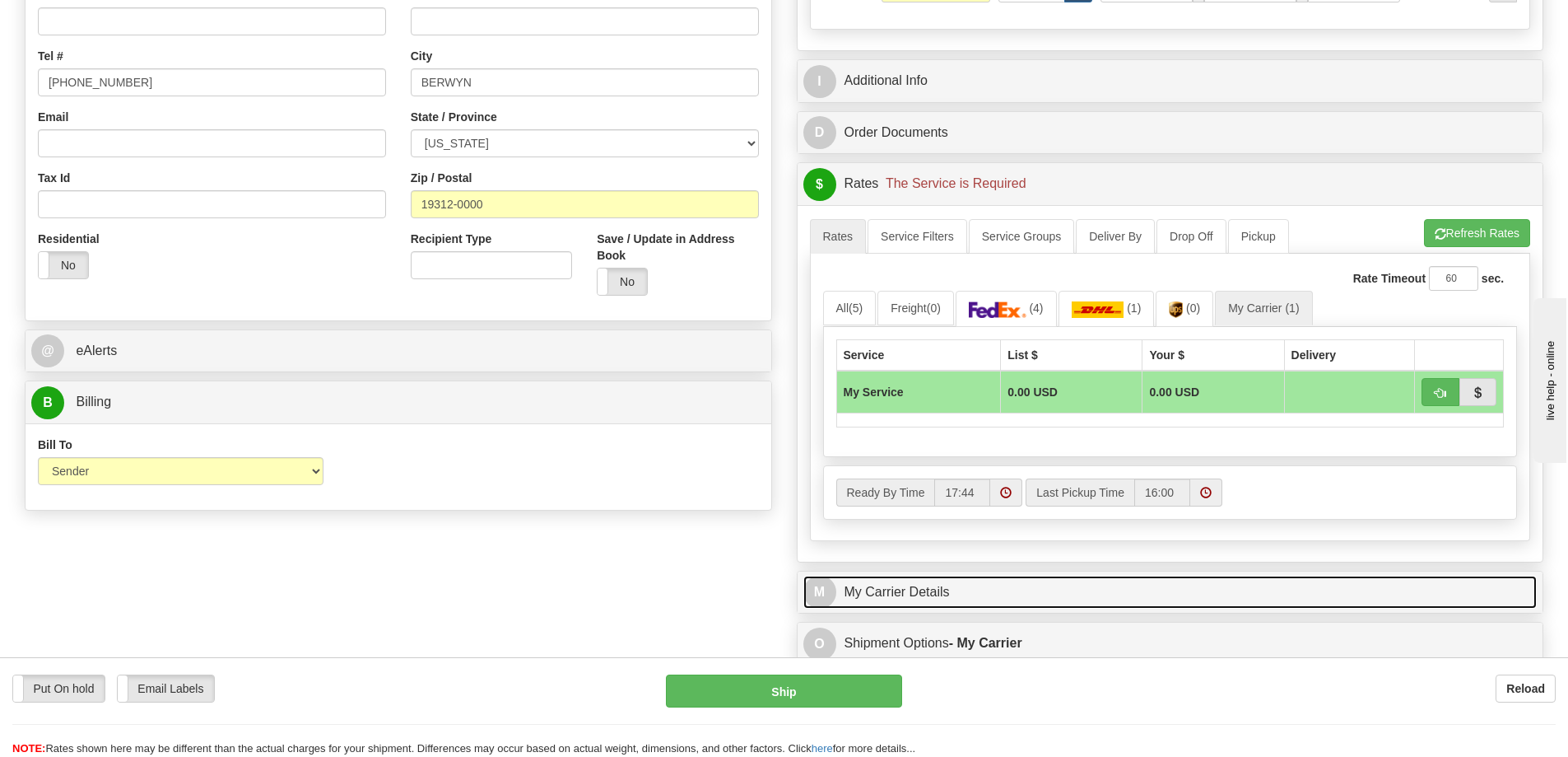
click at [895, 591] on link "M My Carrier Details" at bounding box center [1170, 592] width 734 height 34
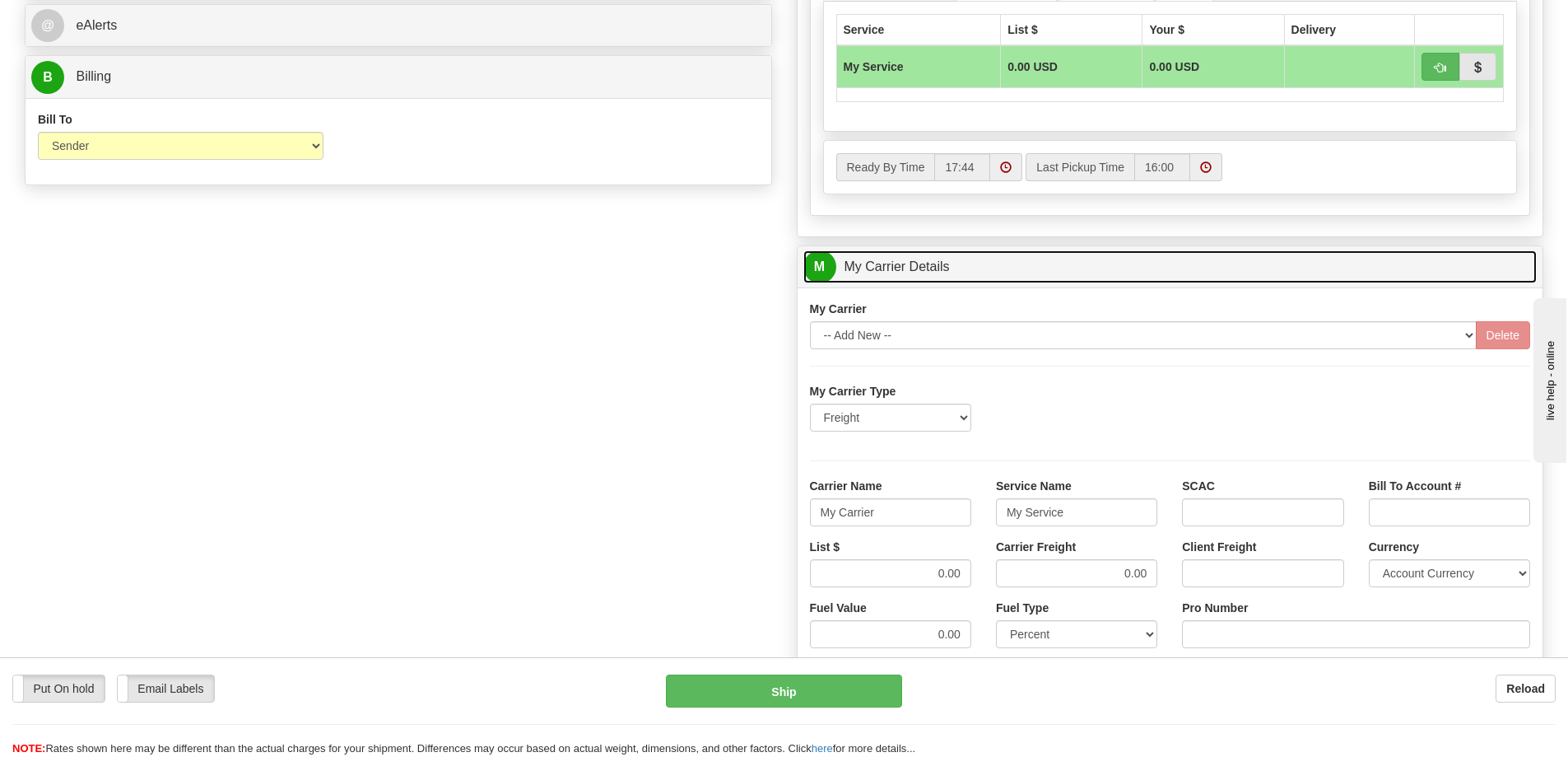
scroll to position [741, 0]
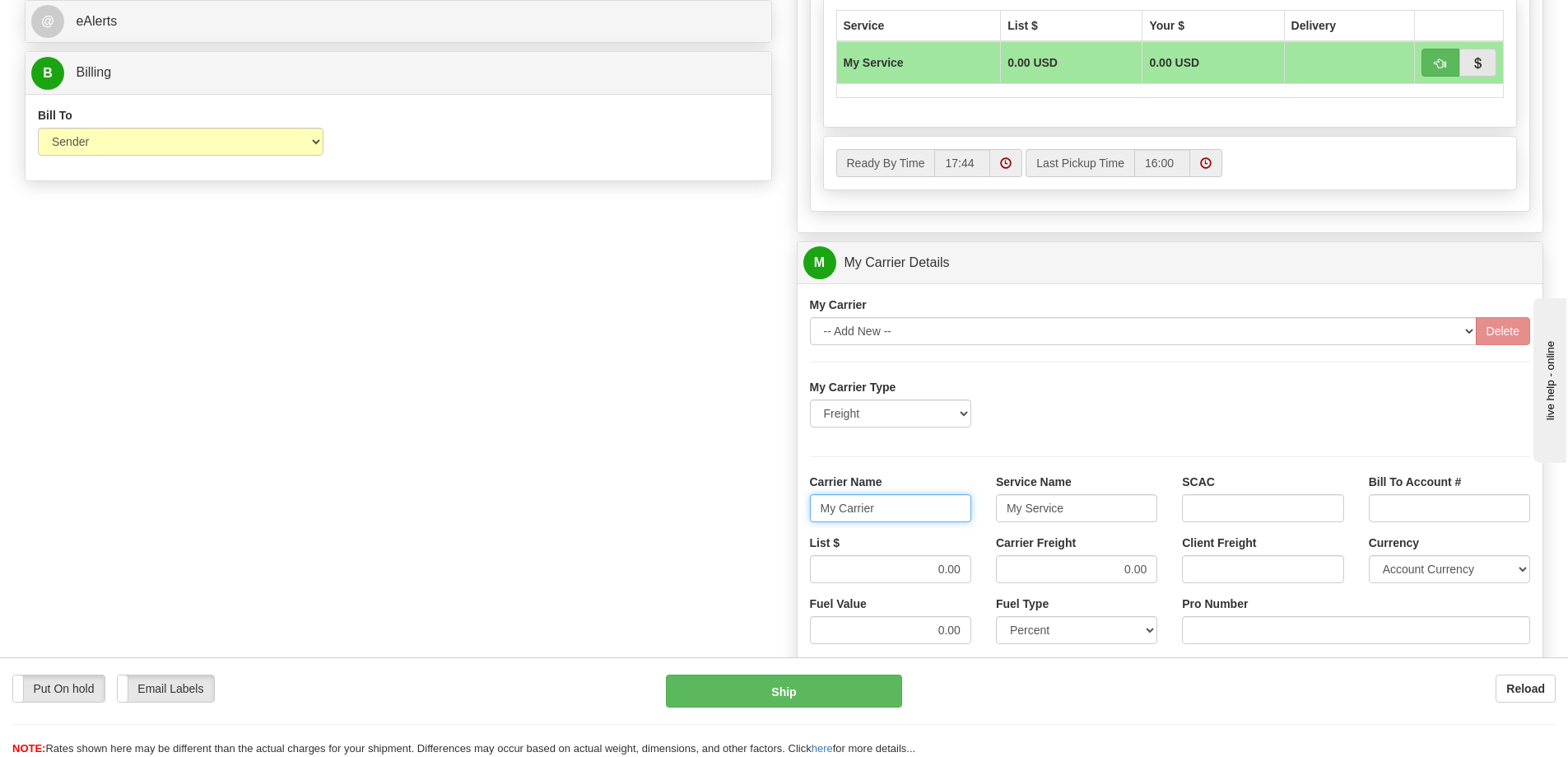
drag, startPoint x: 870, startPoint y: 513, endPoint x: 772, endPoint y: 514, distance: 98.0
click at [772, 514] on div "Order # 86703764 S Sender" at bounding box center [784, 171] width 1543 height 1590
drag, startPoint x: 1097, startPoint y: 511, endPoint x: 944, endPoint y: 513, distance: 153.0
click at [944, 513] on div "Carrier Name Service Name My Service SCAC Bill To Account #" at bounding box center [1171, 503] width 746 height 61
click at [944, 513] on input "Carrier Name" at bounding box center [891, 508] width 161 height 28
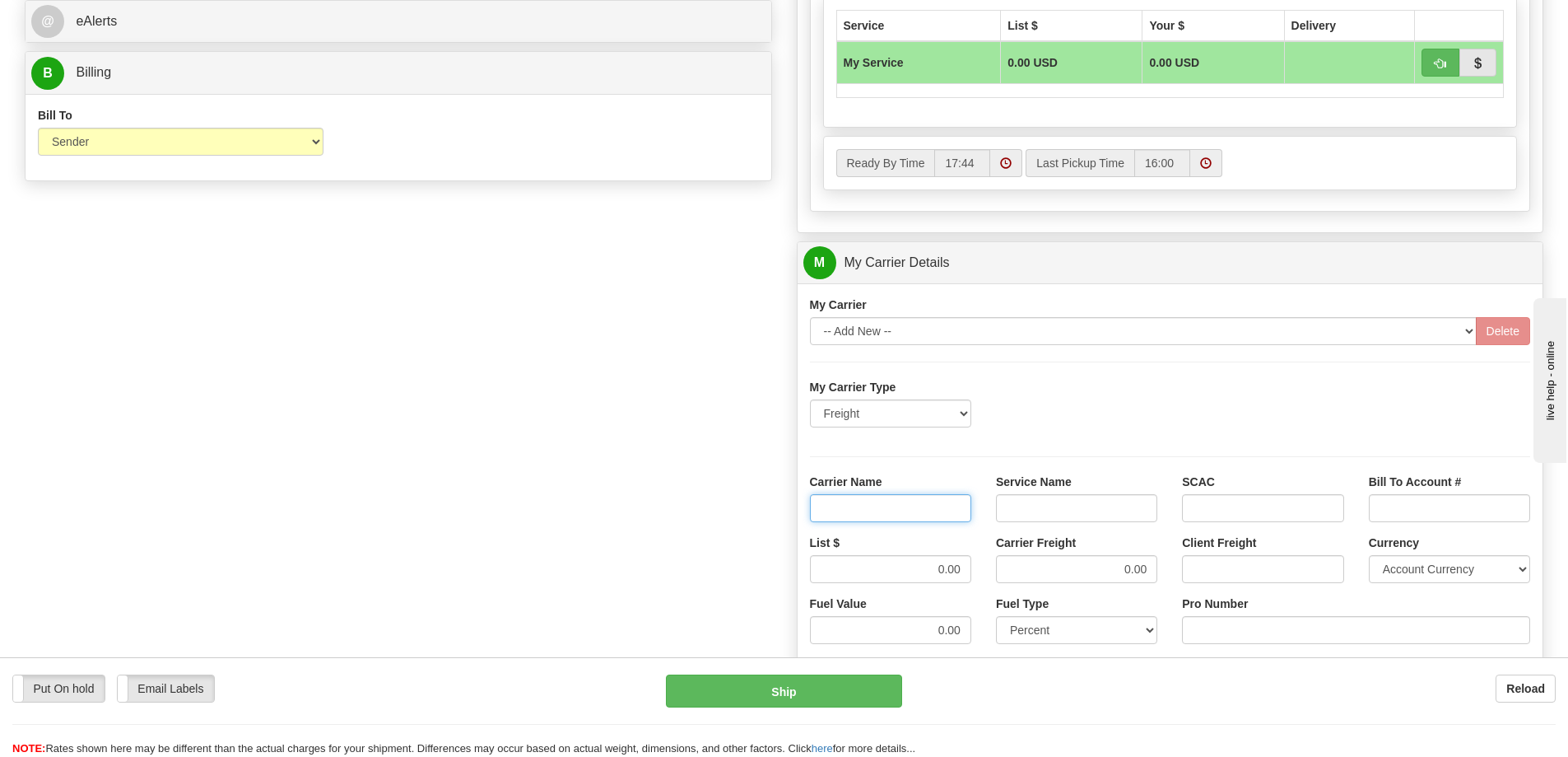
type input "AVR"
drag, startPoint x: 1084, startPoint y: 504, endPoint x: 1078, endPoint y: 516, distance: 13.4
click at [1084, 504] on input "Service Name" at bounding box center [1077, 508] width 161 height 28
type input "LTL"
drag, startPoint x: 930, startPoint y: 573, endPoint x: 980, endPoint y: 571, distance: 50.0
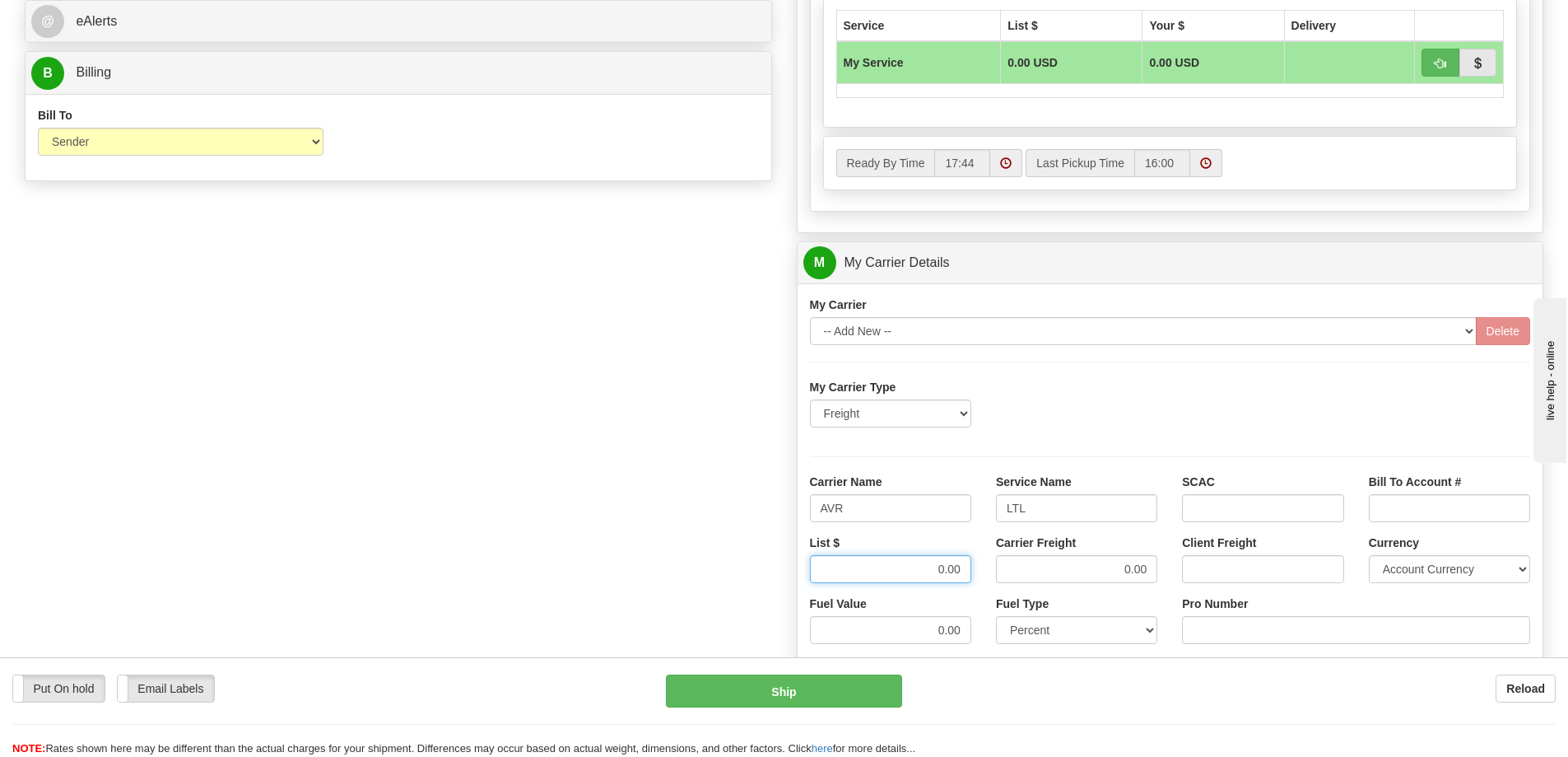
click at [980, 571] on div "List $ 0.00" at bounding box center [891, 565] width 186 height 61
type input "300"
drag, startPoint x: 1113, startPoint y: 569, endPoint x: 1179, endPoint y: 556, distance: 67.3
click at [1179, 556] on div "List $ 300 Carrier Freight 0.00 Client Freight Currency Account Currency ARN AW…" at bounding box center [1171, 565] width 746 height 61
type input "300"
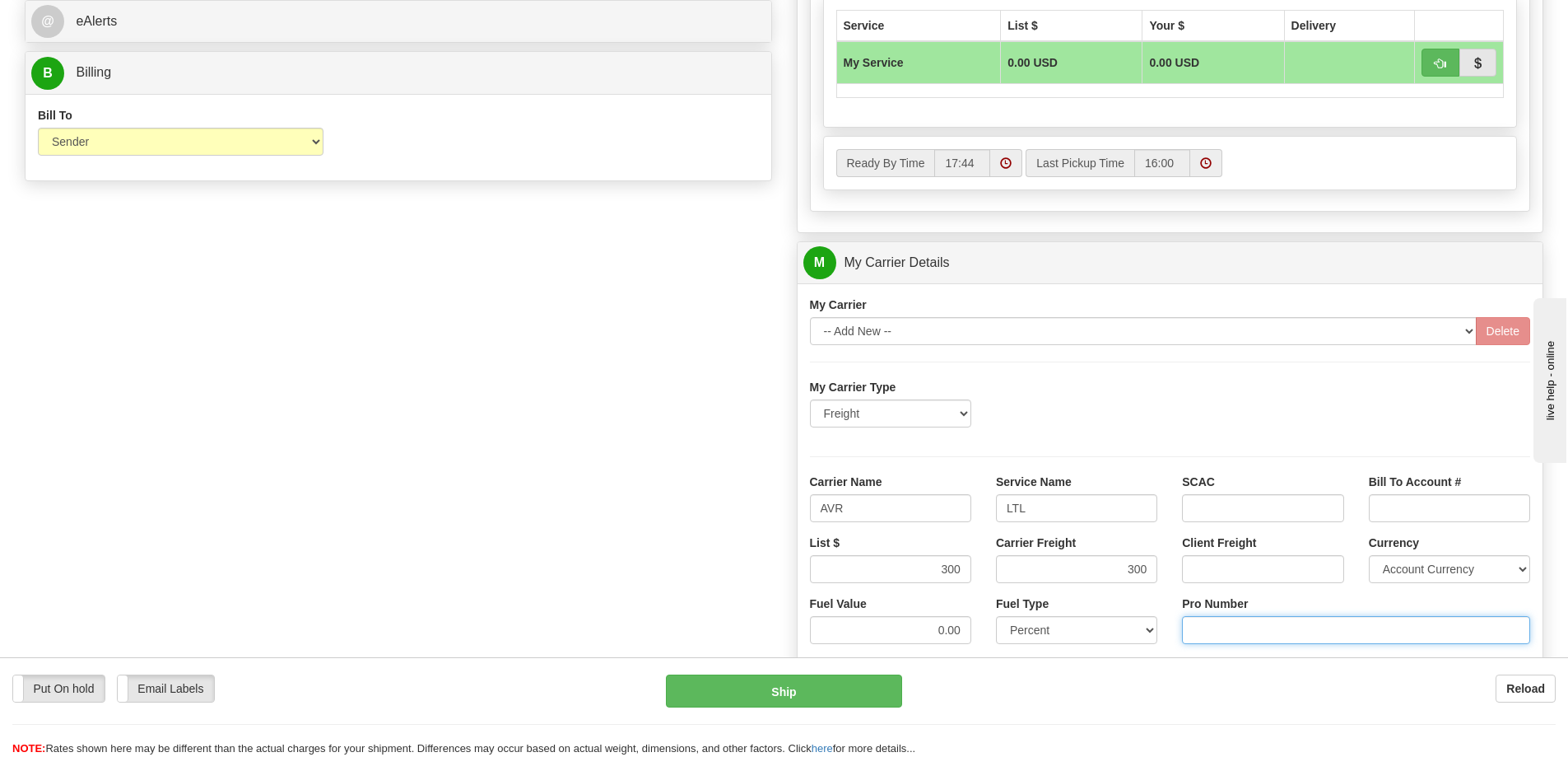
click at [1216, 627] on input "Pro Number" at bounding box center [1357, 629] width 348 height 28
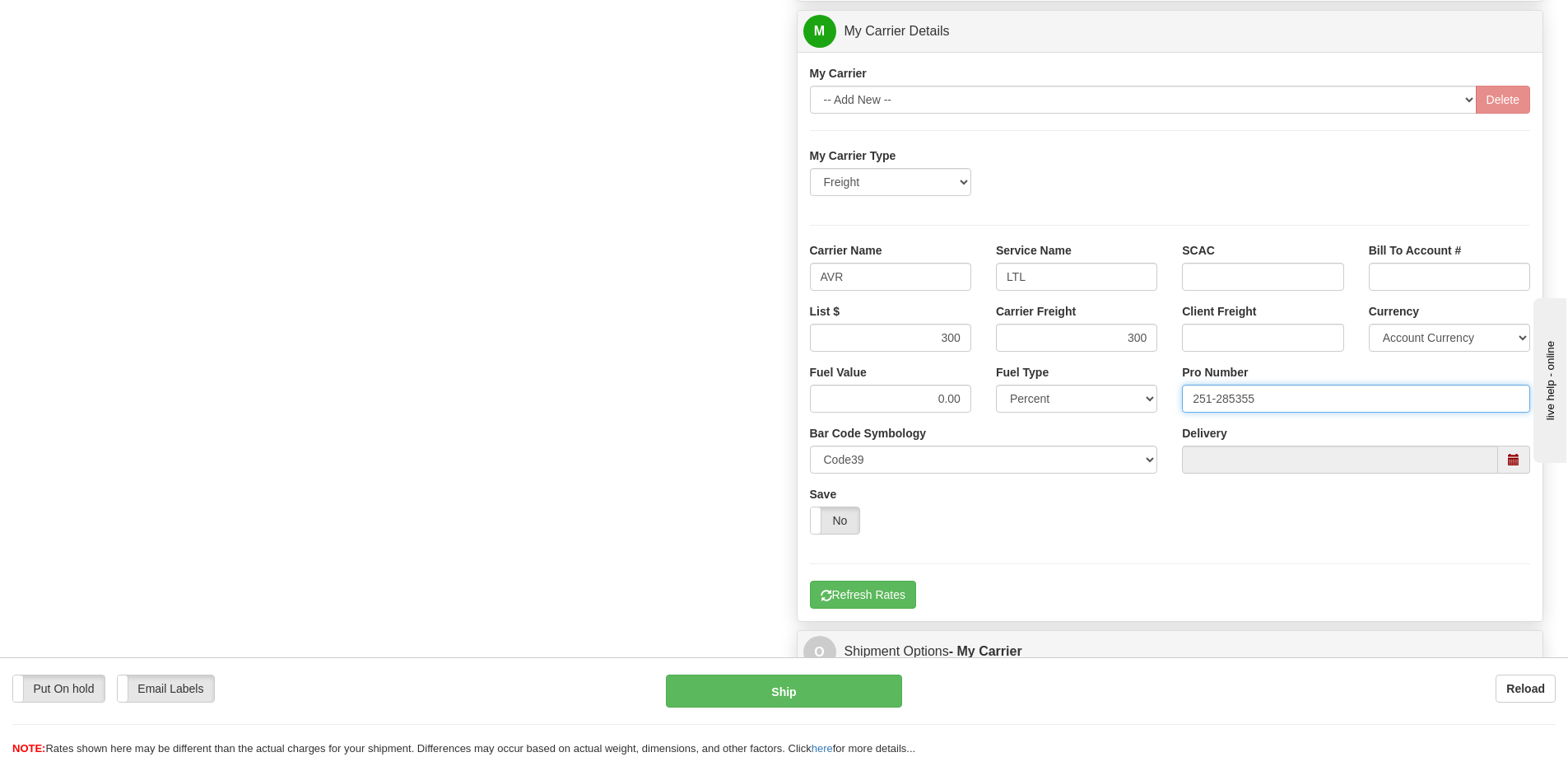
scroll to position [989, 0]
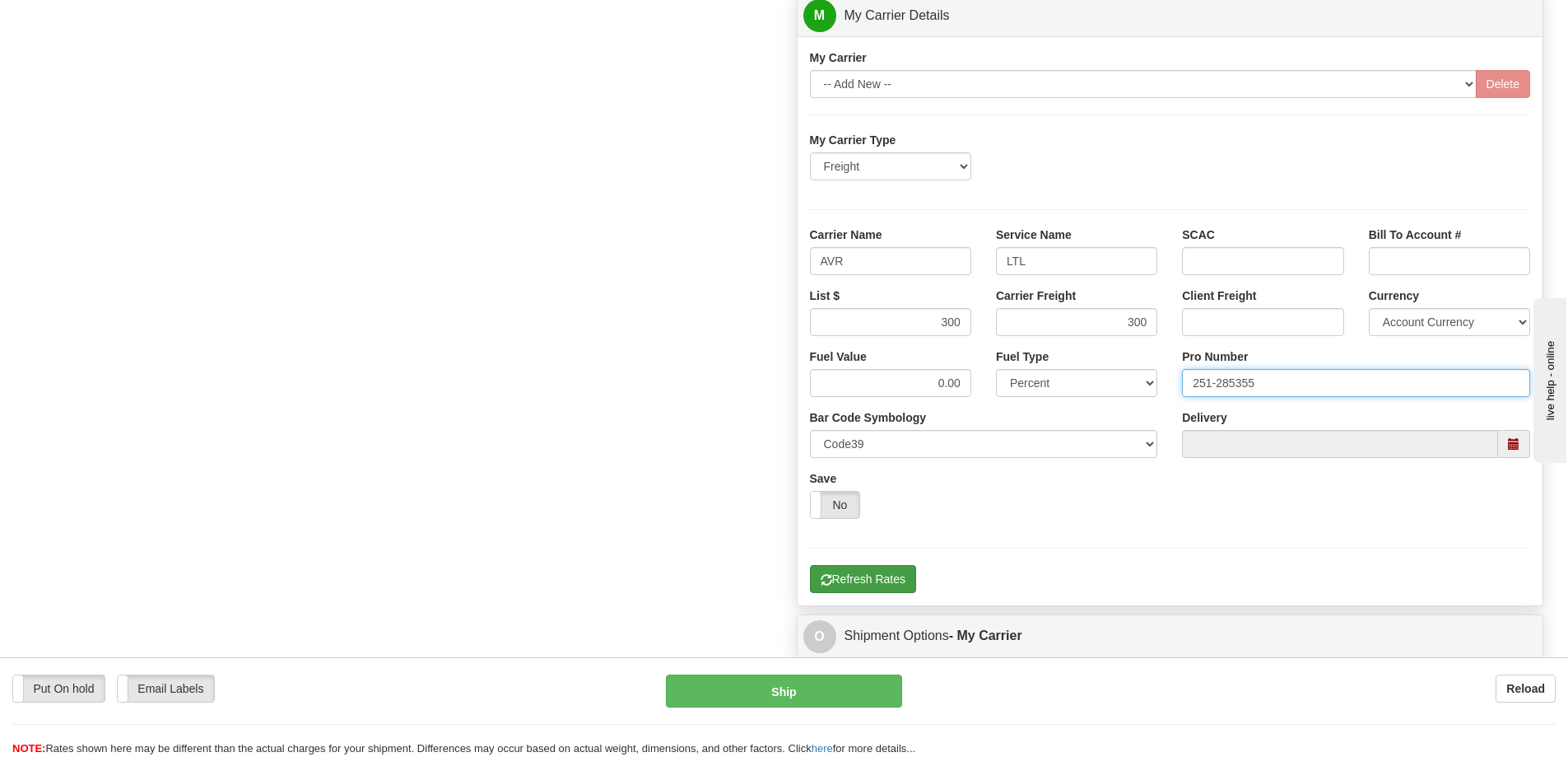
type input "251-285355"
click at [899, 579] on button "Refresh Rates" at bounding box center [863, 578] width 106 height 28
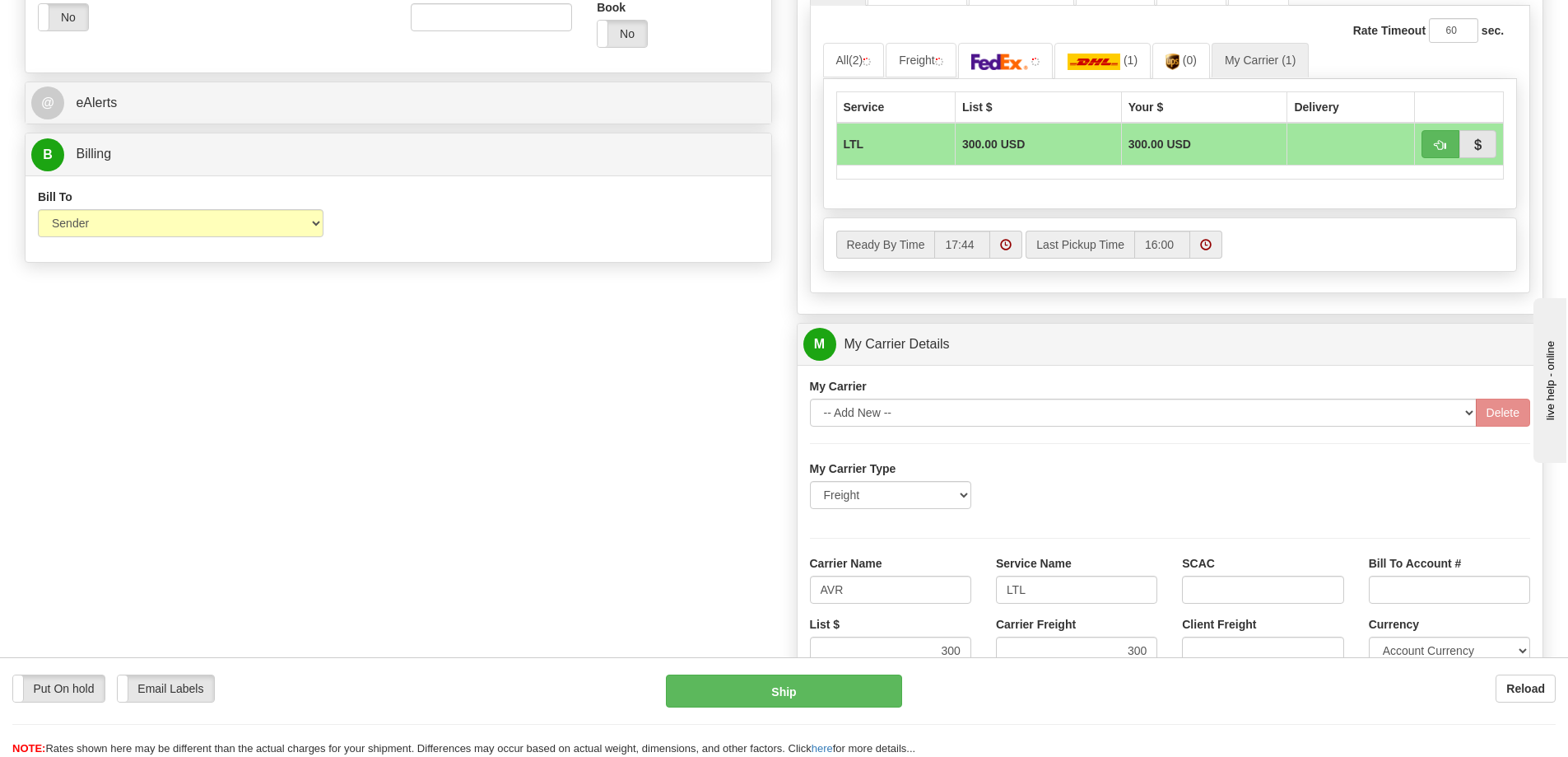
scroll to position [658, 0]
click at [1452, 150] on button "button" at bounding box center [1440, 145] width 38 height 28
type input "00"
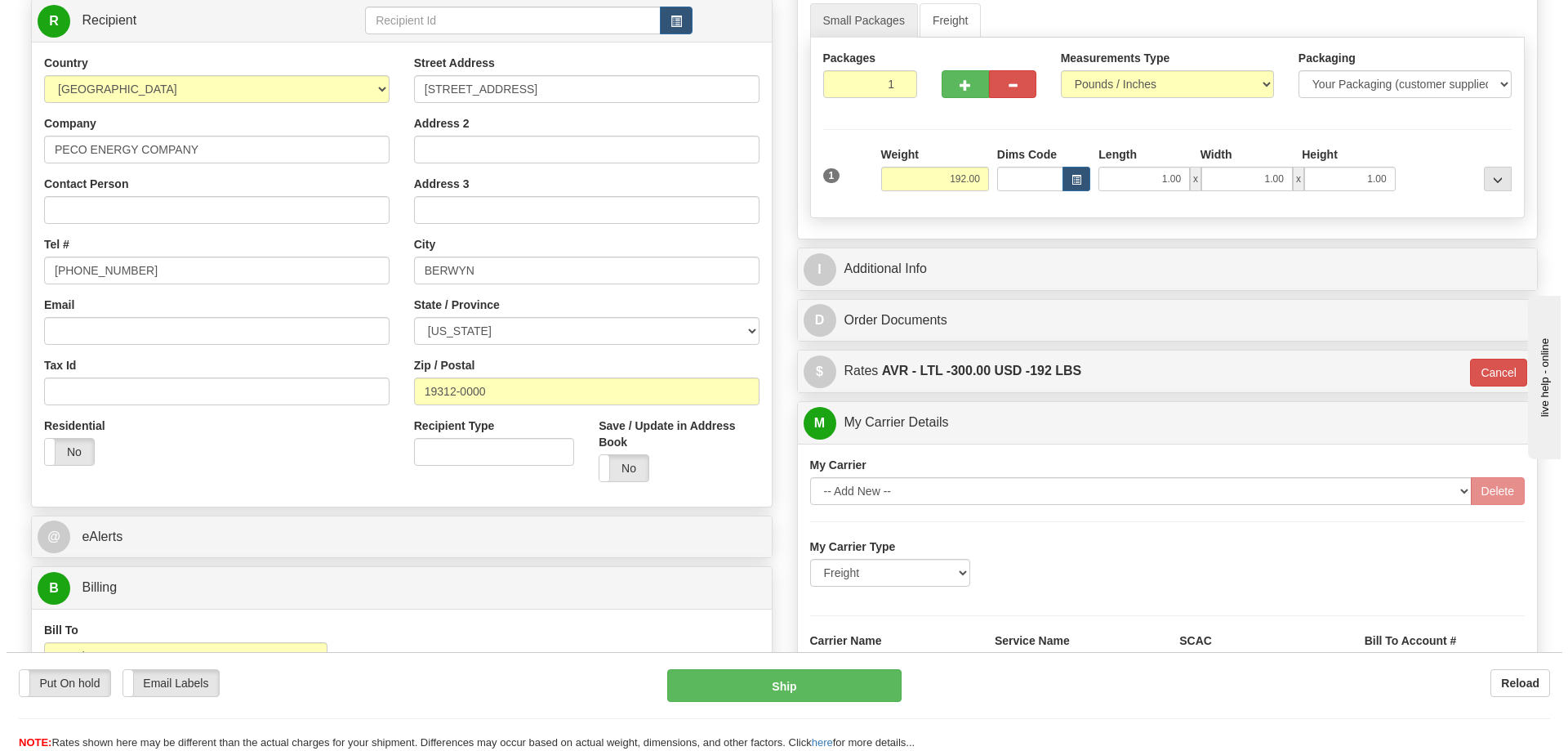
scroll to position [327, 0]
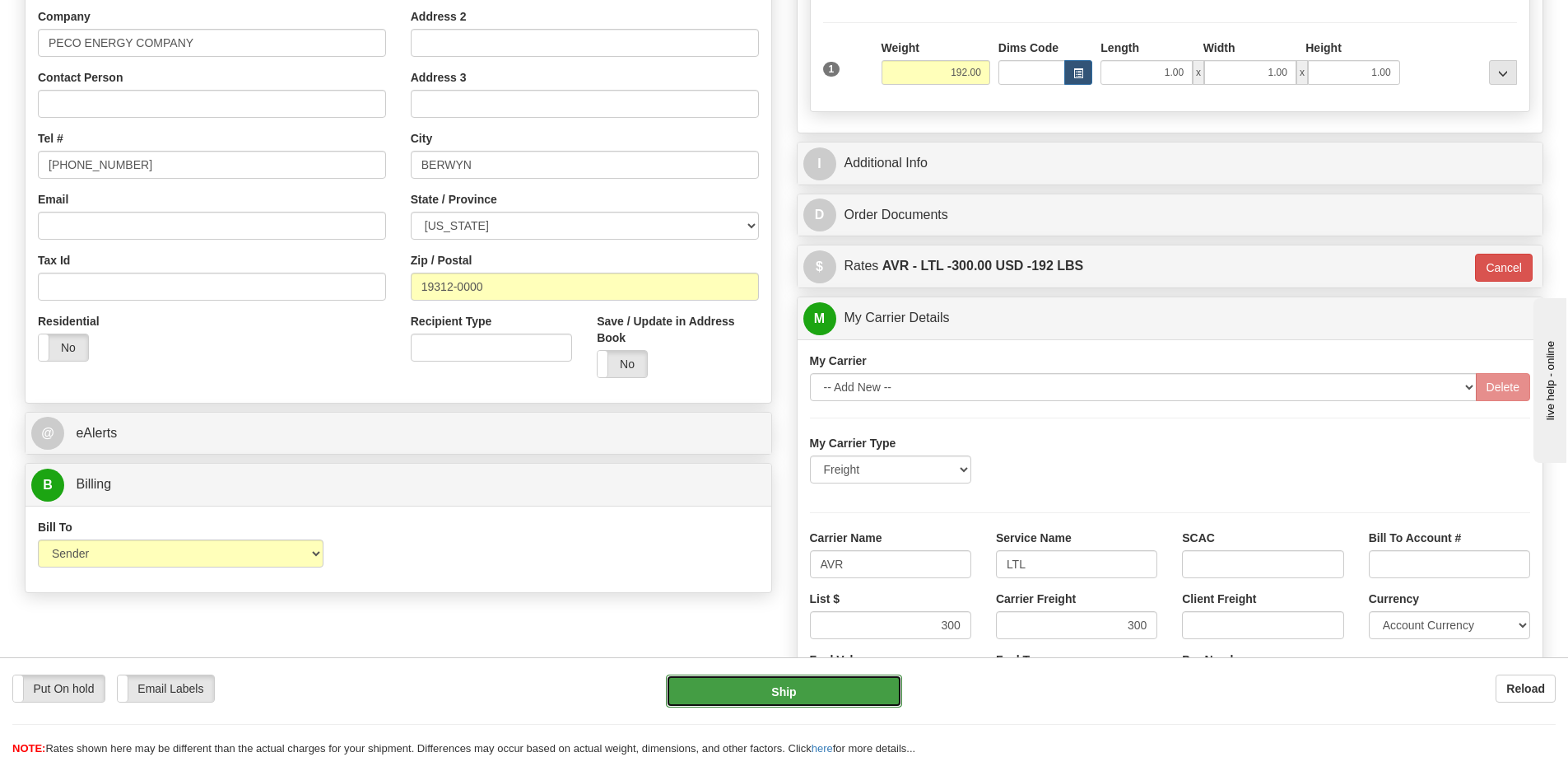
click at [818, 692] on button "Ship" at bounding box center [784, 691] width 236 height 33
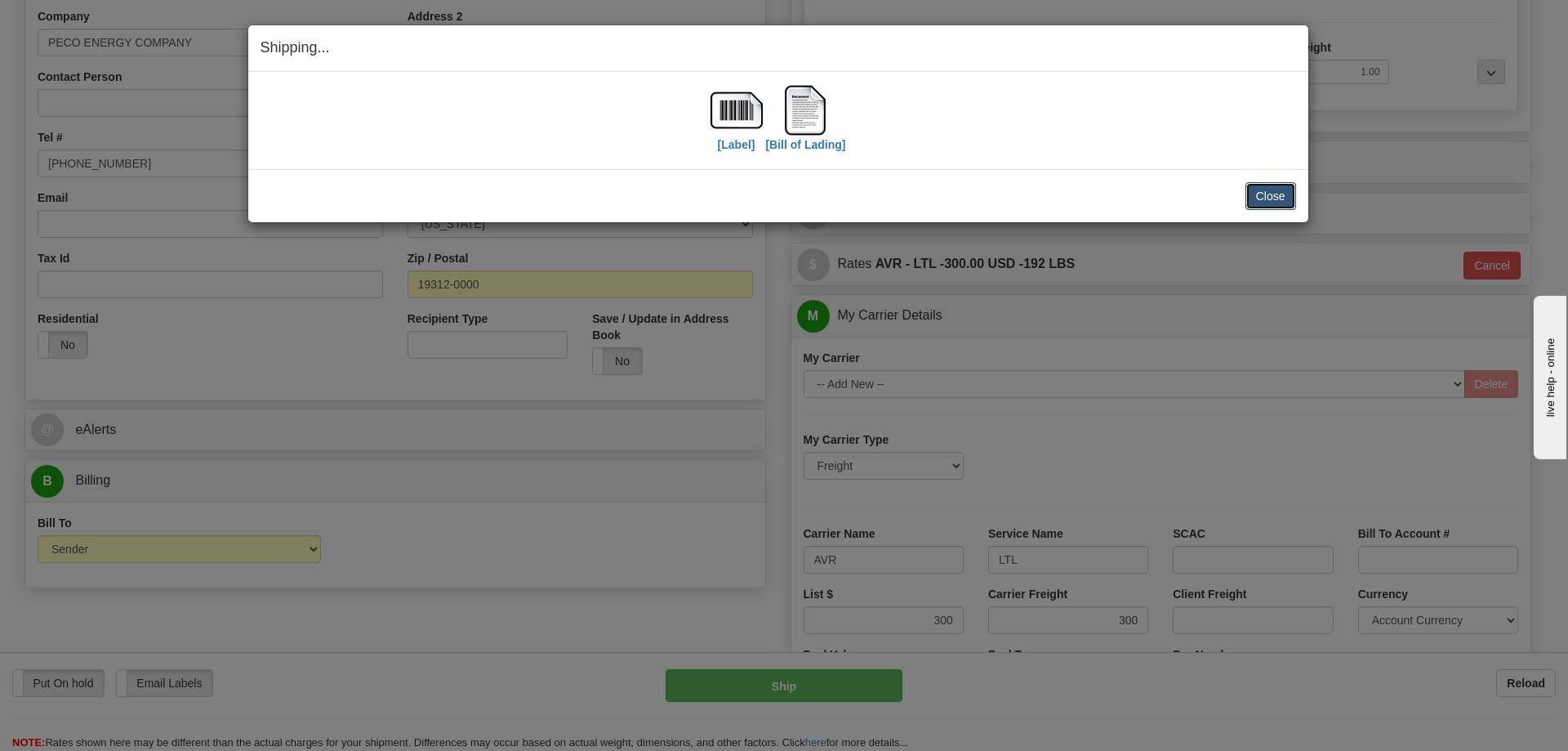
click at [1270, 189] on button "Close" at bounding box center [1270, 195] width 51 height 28
click at [1269, 193] on button "Close" at bounding box center [1270, 195] width 51 height 28
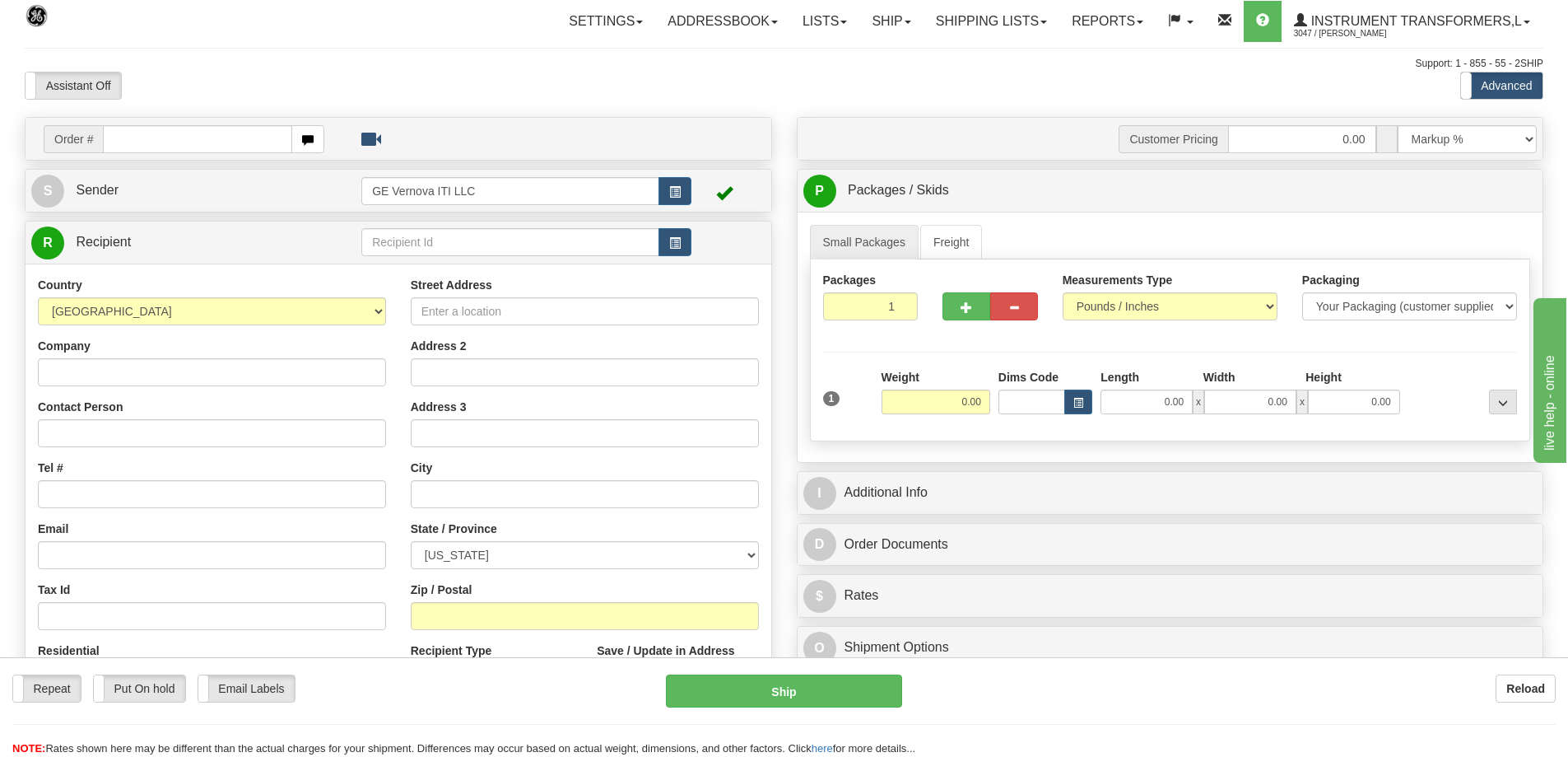
click at [118, 136] on input "text" at bounding box center [198, 139] width 190 height 28
type input "86704359"
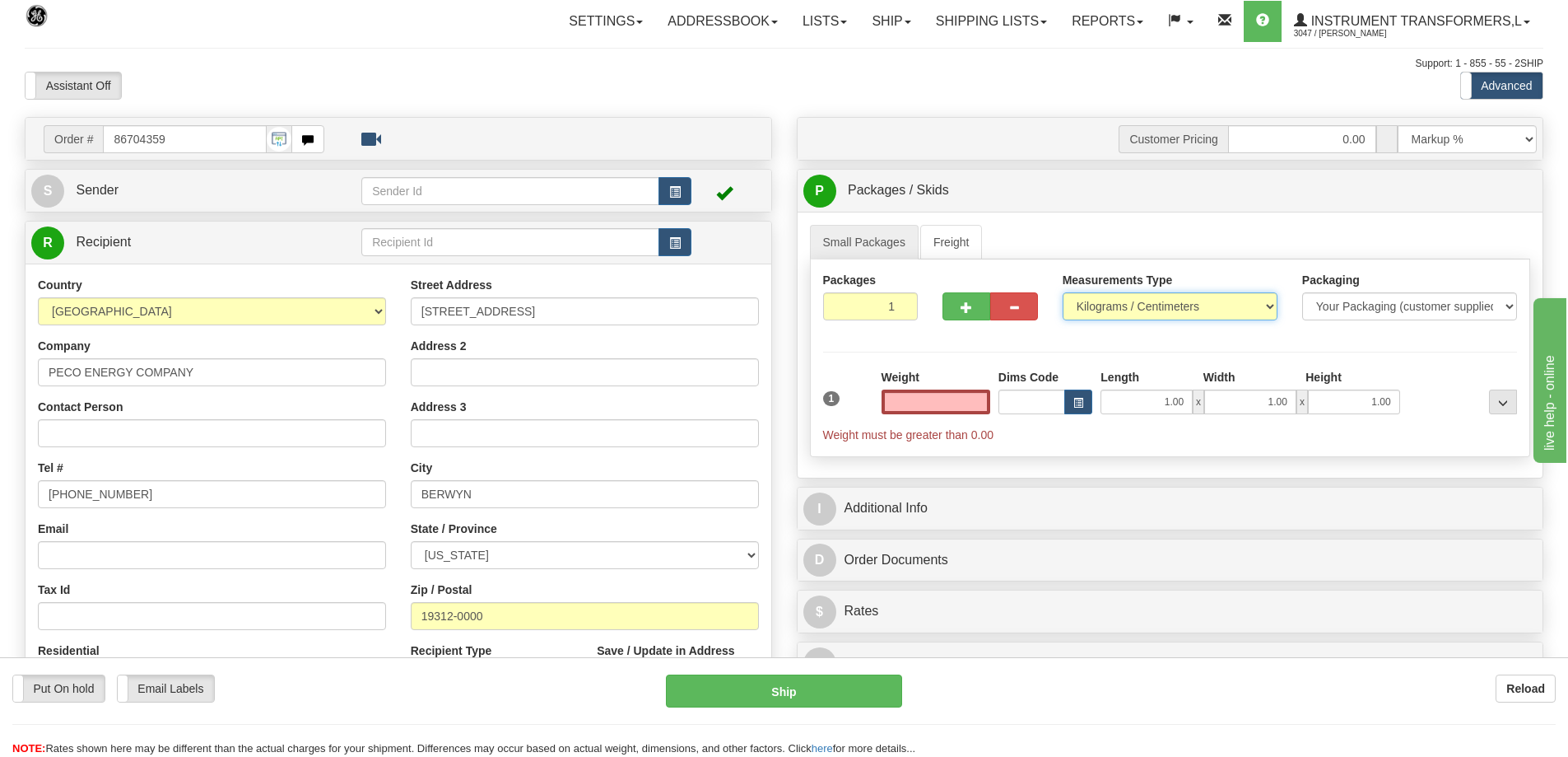
type input "0.00"
click at [1127, 304] on select "Pounds / Inches Kilograms / Centimeters" at bounding box center [1171, 306] width 215 height 28
select select "0"
click at [1063, 293] on select "Pounds / Inches Kilograms / Centimeters" at bounding box center [1171, 306] width 215 height 28
click at [959, 405] on input "0.00" at bounding box center [935, 401] width 108 height 25
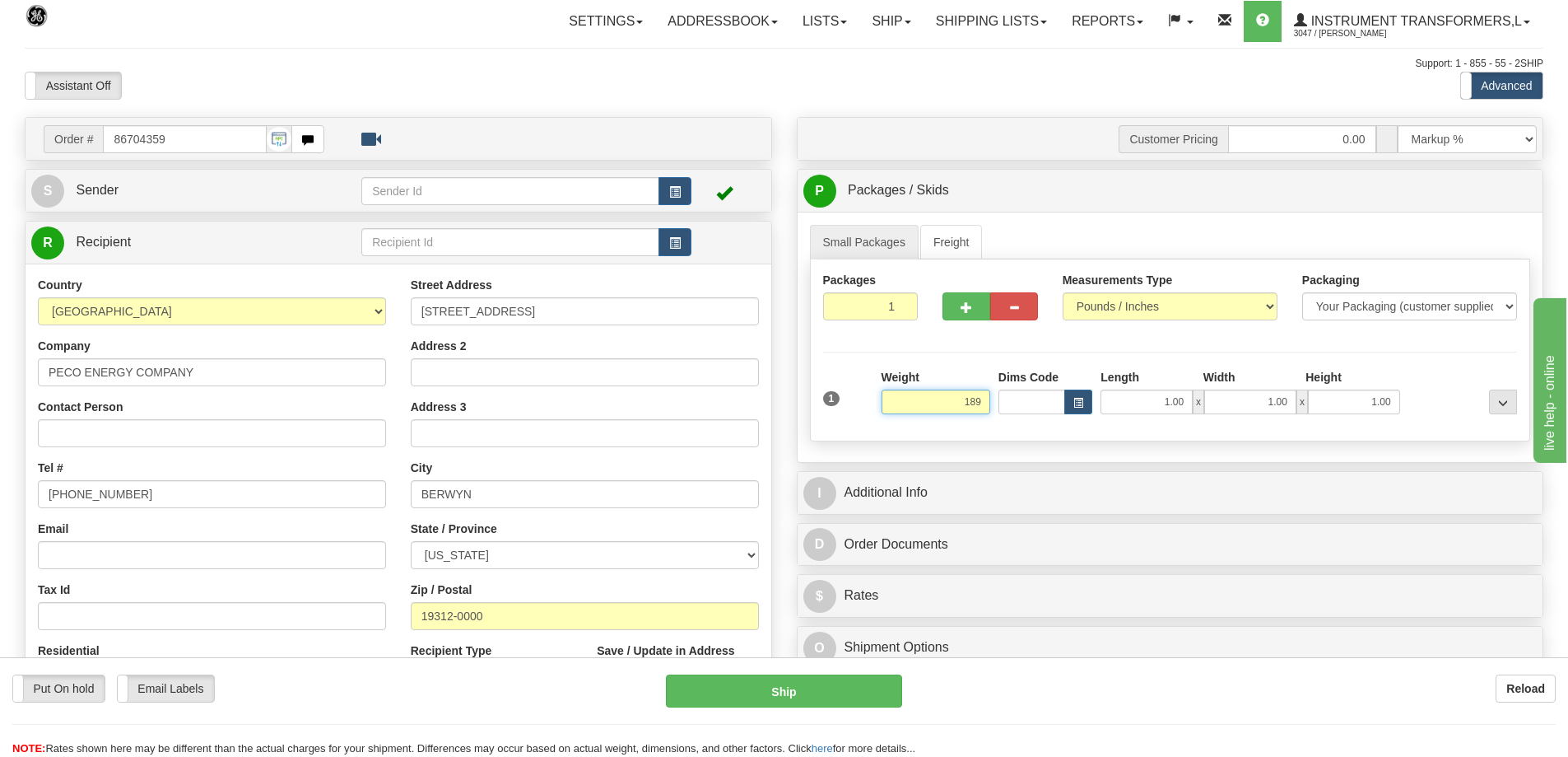
click button "Delete" at bounding box center [0, 0] width 0 height 0
type input "189.00"
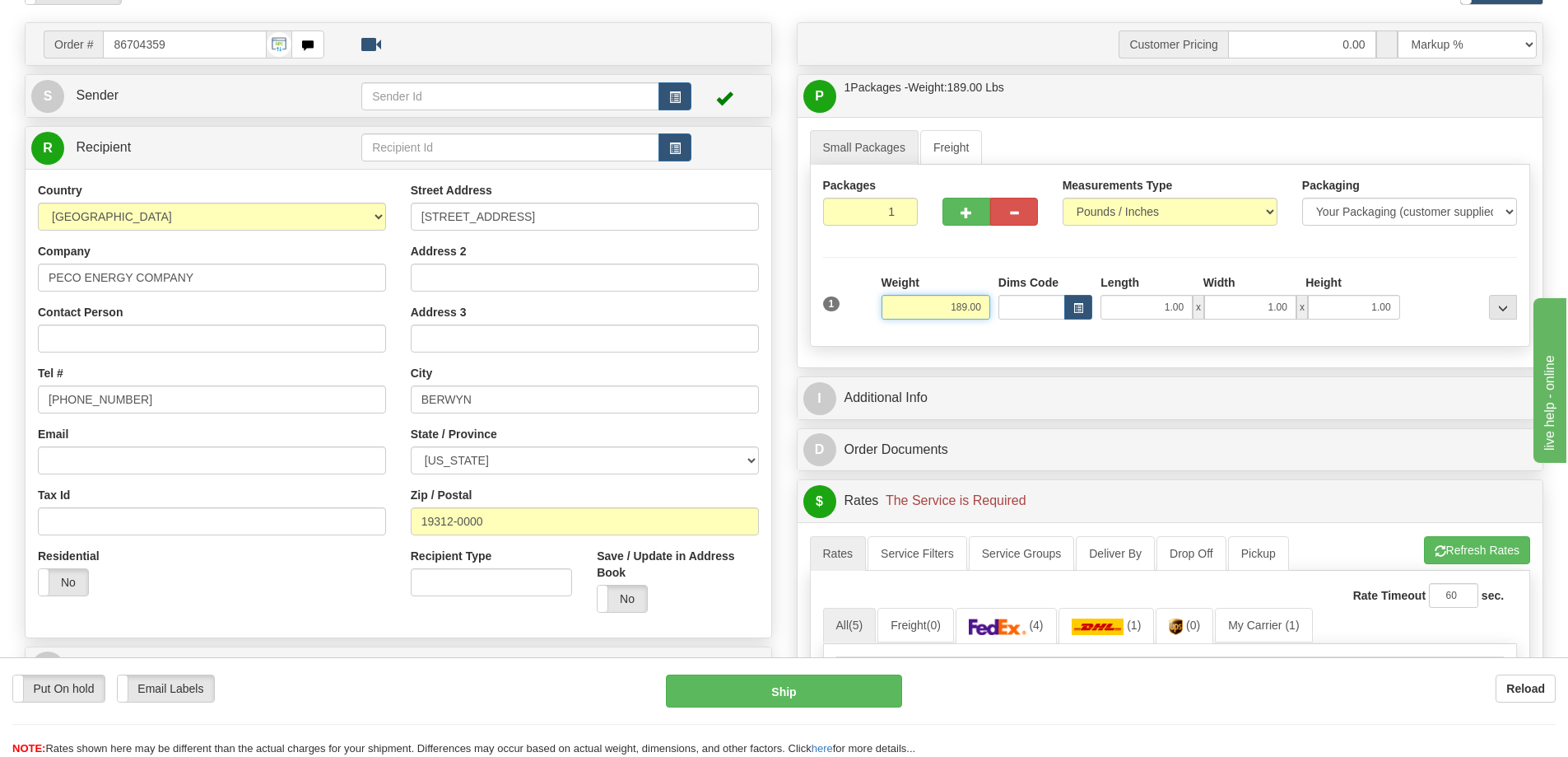
scroll to position [247, 0]
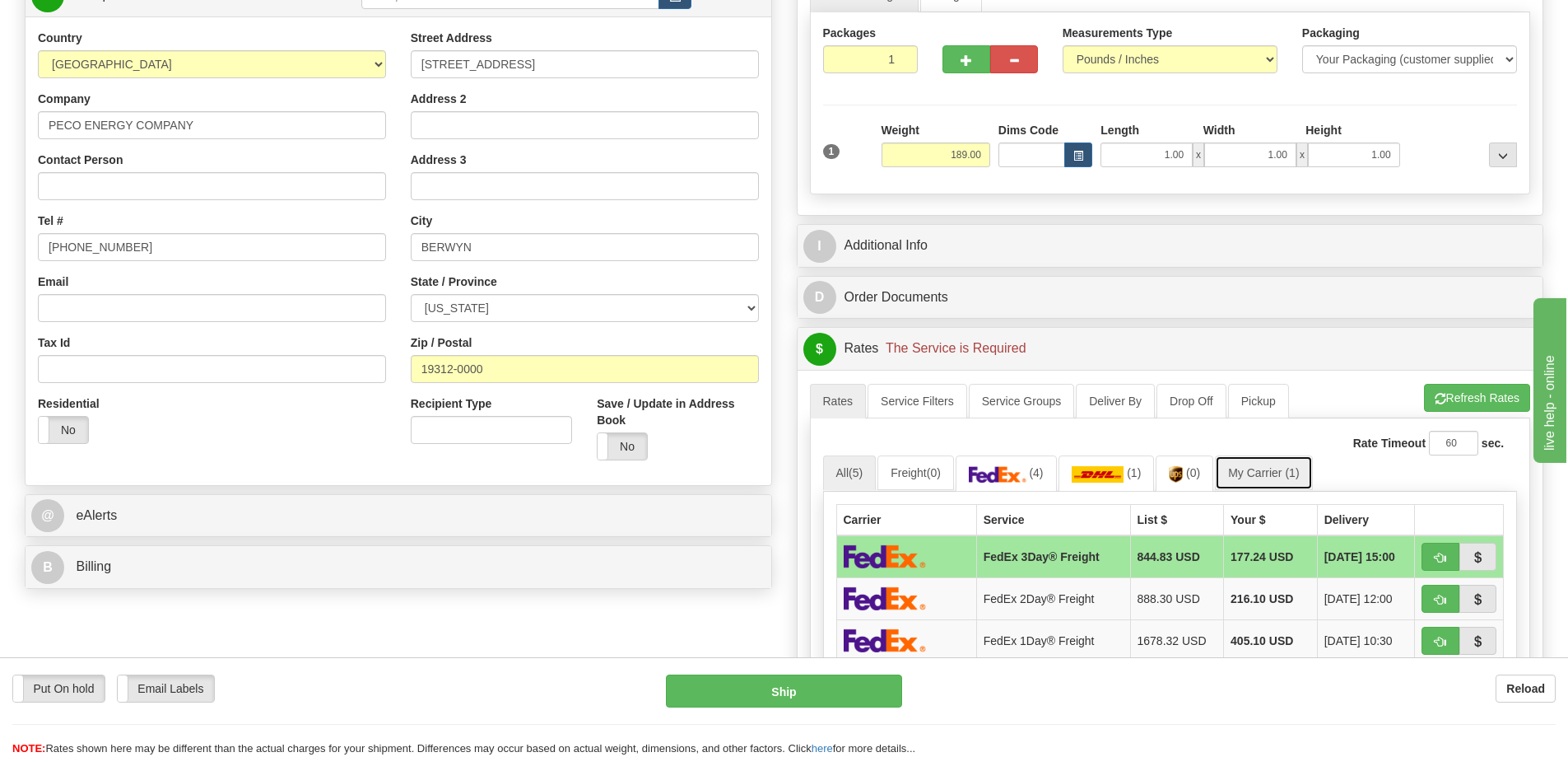
click at [1284, 476] on link "My Carrier (1)" at bounding box center [1264, 472] width 98 height 35
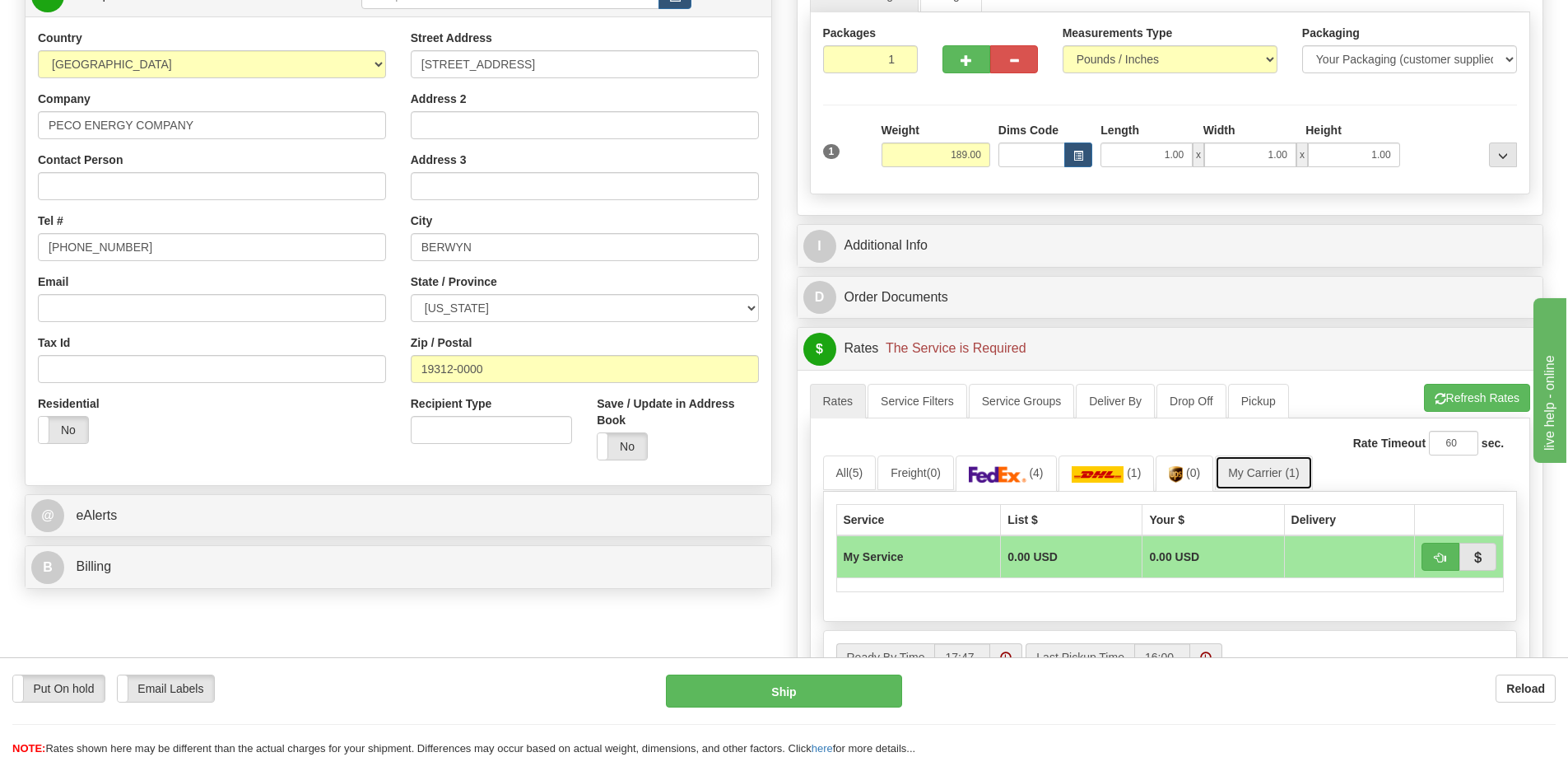
click at [1264, 462] on link "My Carrier (1)" at bounding box center [1264, 472] width 98 height 35
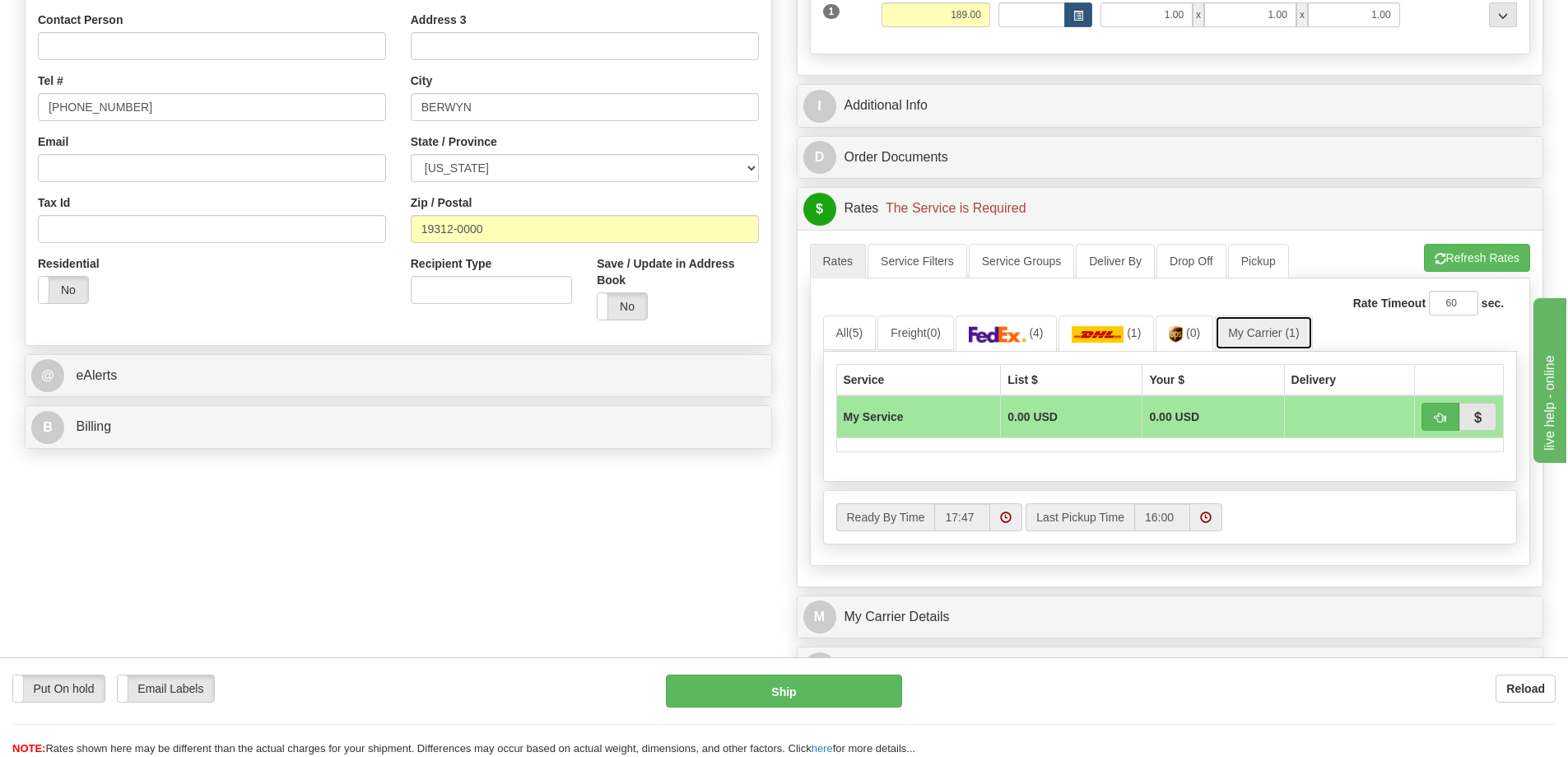
scroll to position [494, 0]
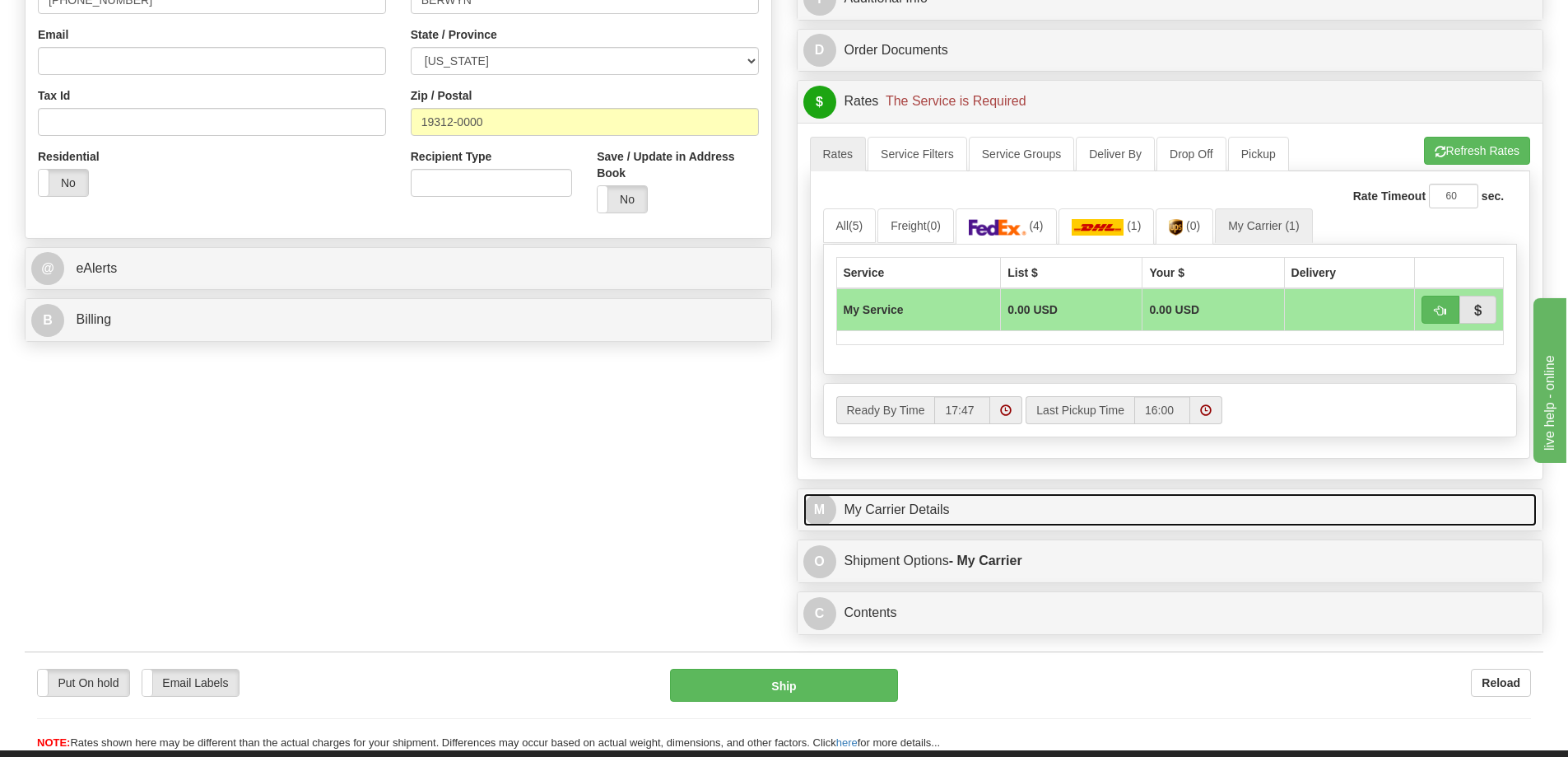
click at [994, 520] on link "M My Carrier Details" at bounding box center [1170, 510] width 734 height 34
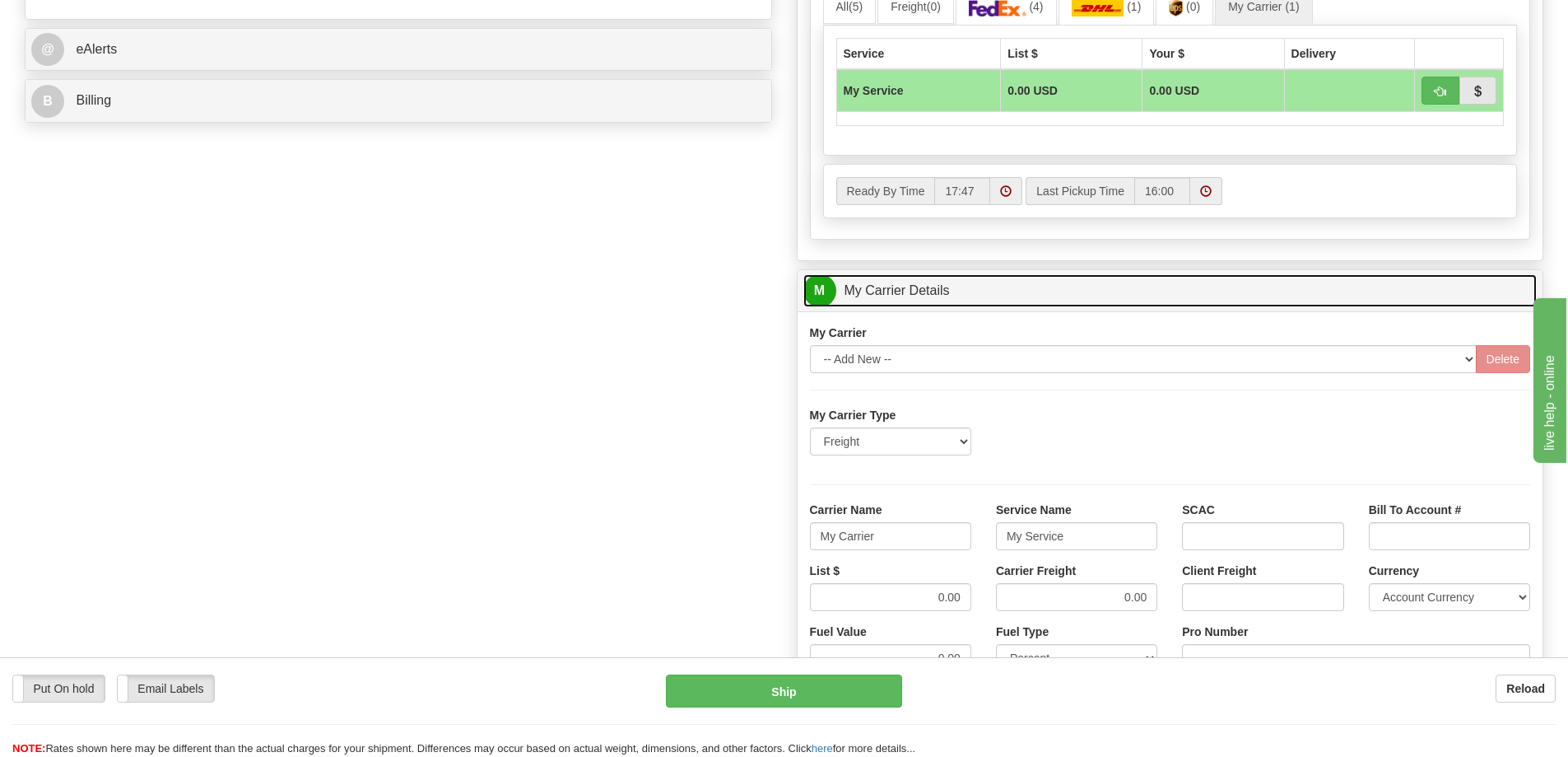
scroll to position [741, 0]
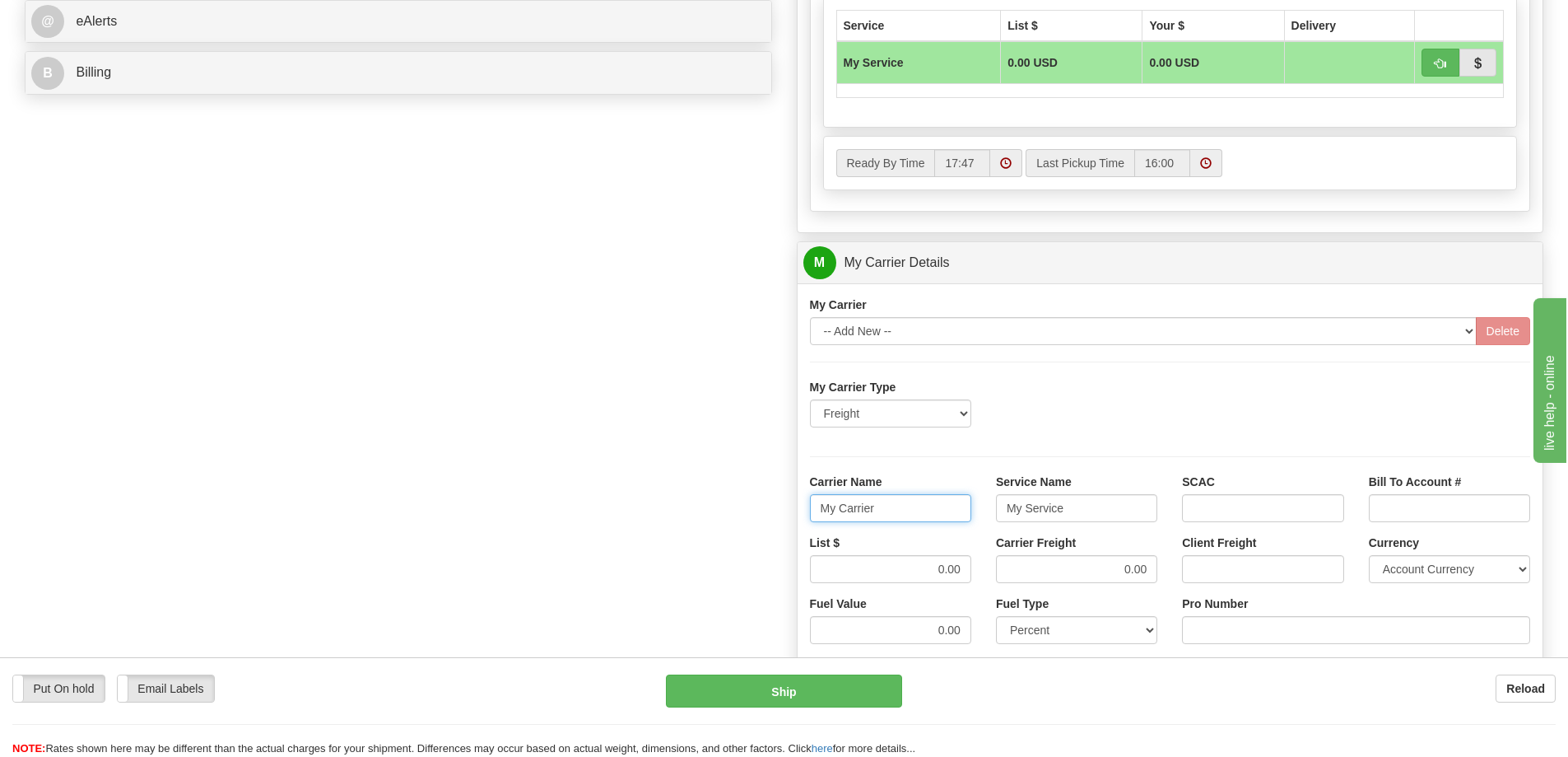
drag, startPoint x: 884, startPoint y: 509, endPoint x: 732, endPoint y: 514, distance: 152.1
click at [732, 514] on div "Order # 86704359 S Sender" at bounding box center [784, 171] width 1543 height 1590
drag, startPoint x: 1102, startPoint y: 520, endPoint x: 948, endPoint y: 517, distance: 154.0
click at [948, 517] on div "Carrier Name Service Name My Service SCAC Bill To Account #" at bounding box center [1171, 503] width 746 height 61
drag, startPoint x: 932, startPoint y: 564, endPoint x: 962, endPoint y: 564, distance: 30.0
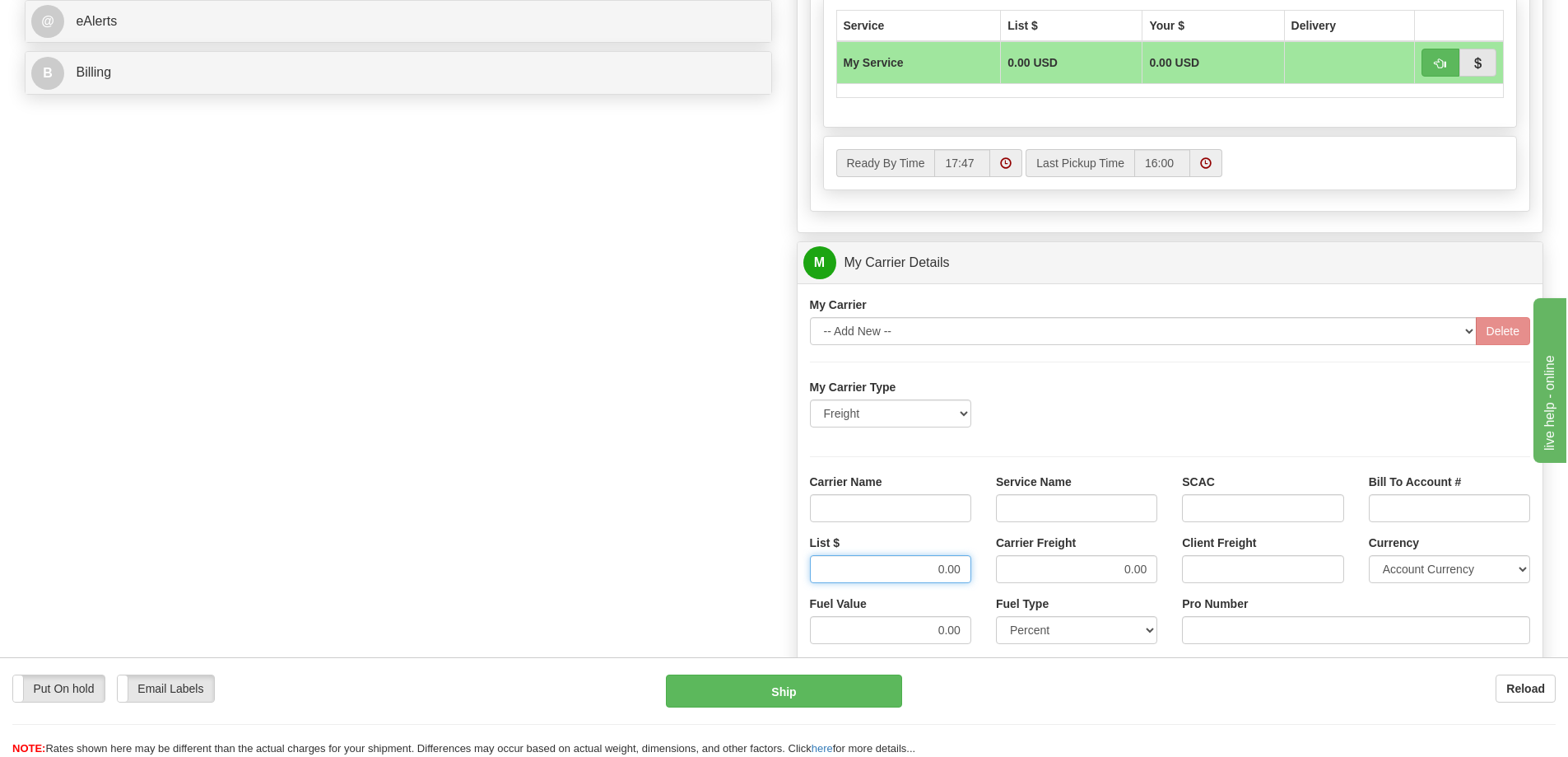
click at [962, 564] on input "0.00" at bounding box center [891, 569] width 161 height 28
drag, startPoint x: 1153, startPoint y: 569, endPoint x: 1088, endPoint y: 574, distance: 65.2
click at [1088, 574] on input "0.00" at bounding box center [1077, 569] width 161 height 28
click at [895, 502] on input "Carrier Name" at bounding box center [891, 508] width 161 height 28
type input "AVR"
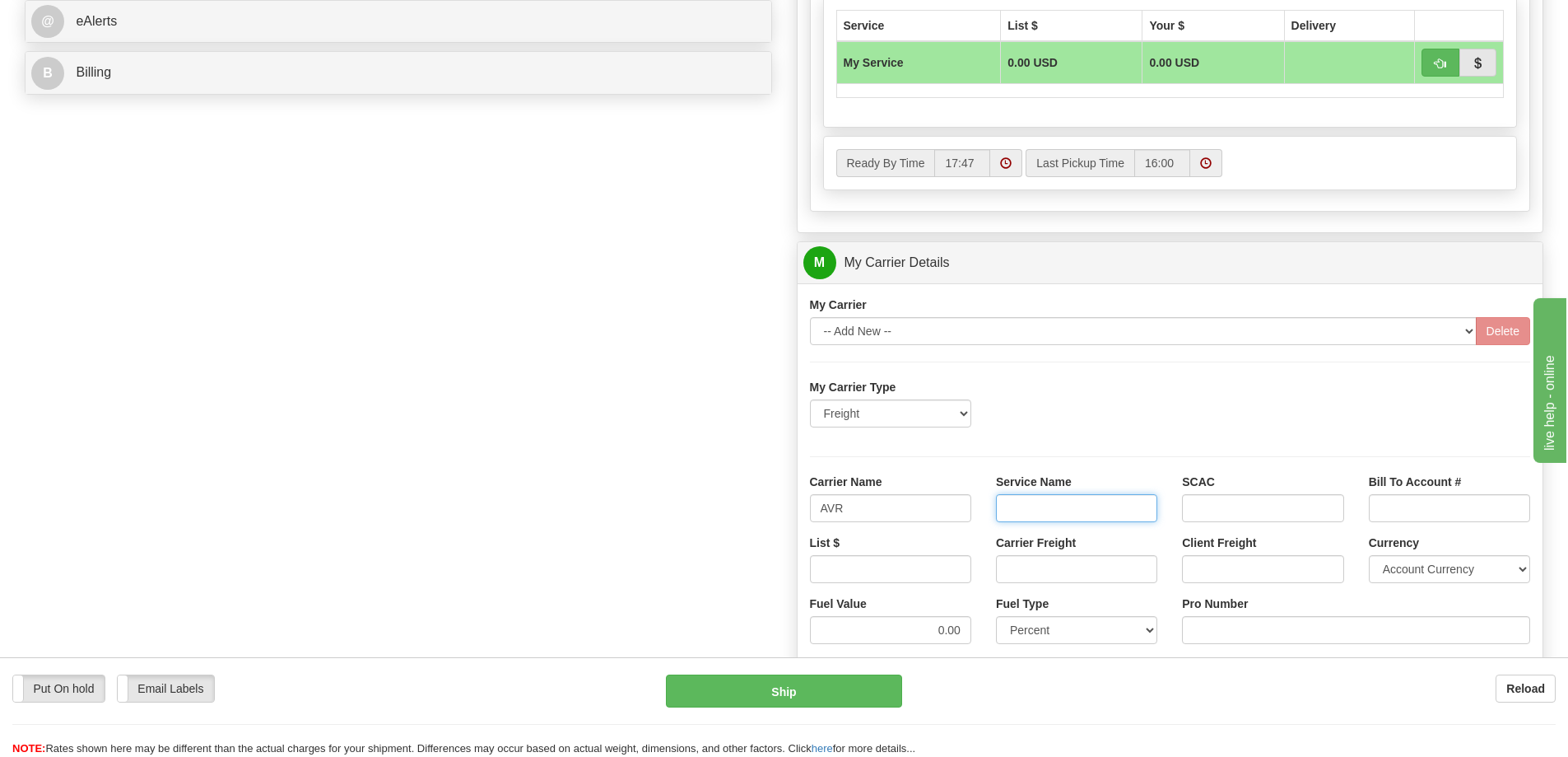
drag, startPoint x: 1015, startPoint y: 513, endPoint x: 1044, endPoint y: 534, distance: 35.8
click at [1015, 513] on input "Service Name" at bounding box center [1077, 508] width 161 height 28
type input "LTL"
click at [919, 569] on input "List $" at bounding box center [891, 569] width 161 height 28
type input ".01"
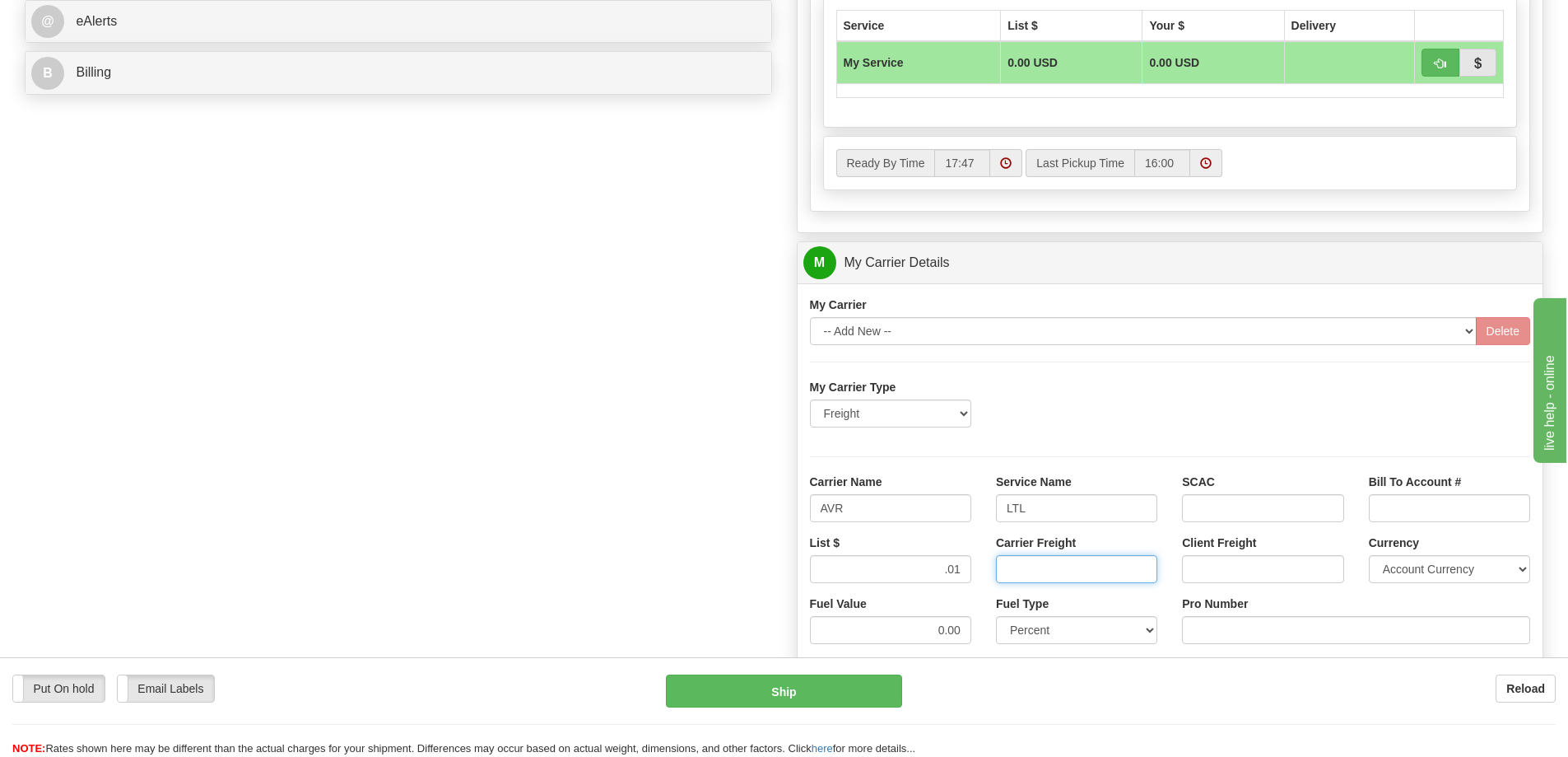
click at [1029, 571] on input "Carrier Freight" at bounding box center [1077, 569] width 161 height 28
type input ".01"
click at [1192, 628] on input "Pro Number" at bounding box center [1357, 629] width 348 height 28
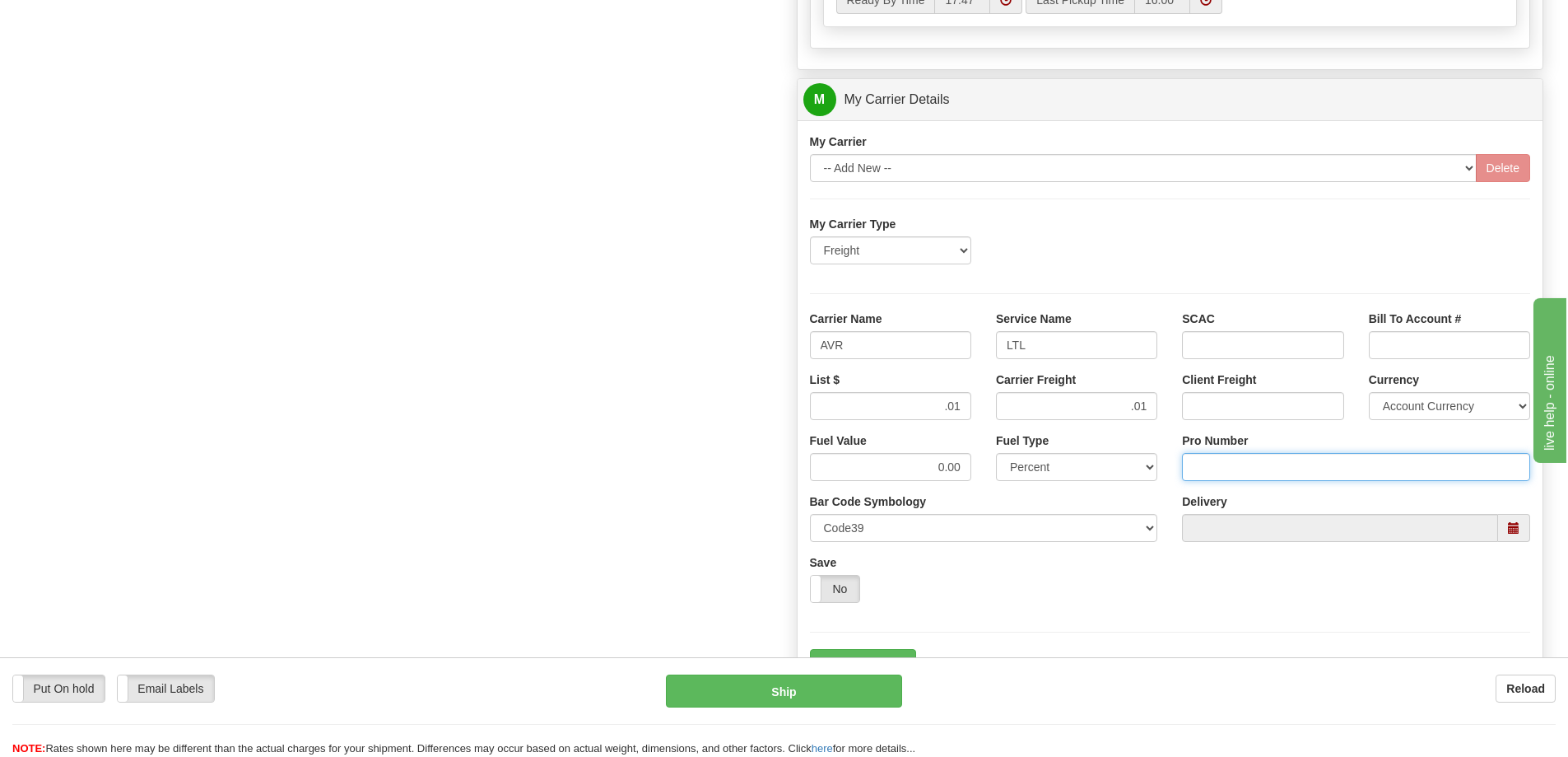
scroll to position [906, 0]
click at [1216, 469] on input "Pro Number" at bounding box center [1357, 465] width 348 height 28
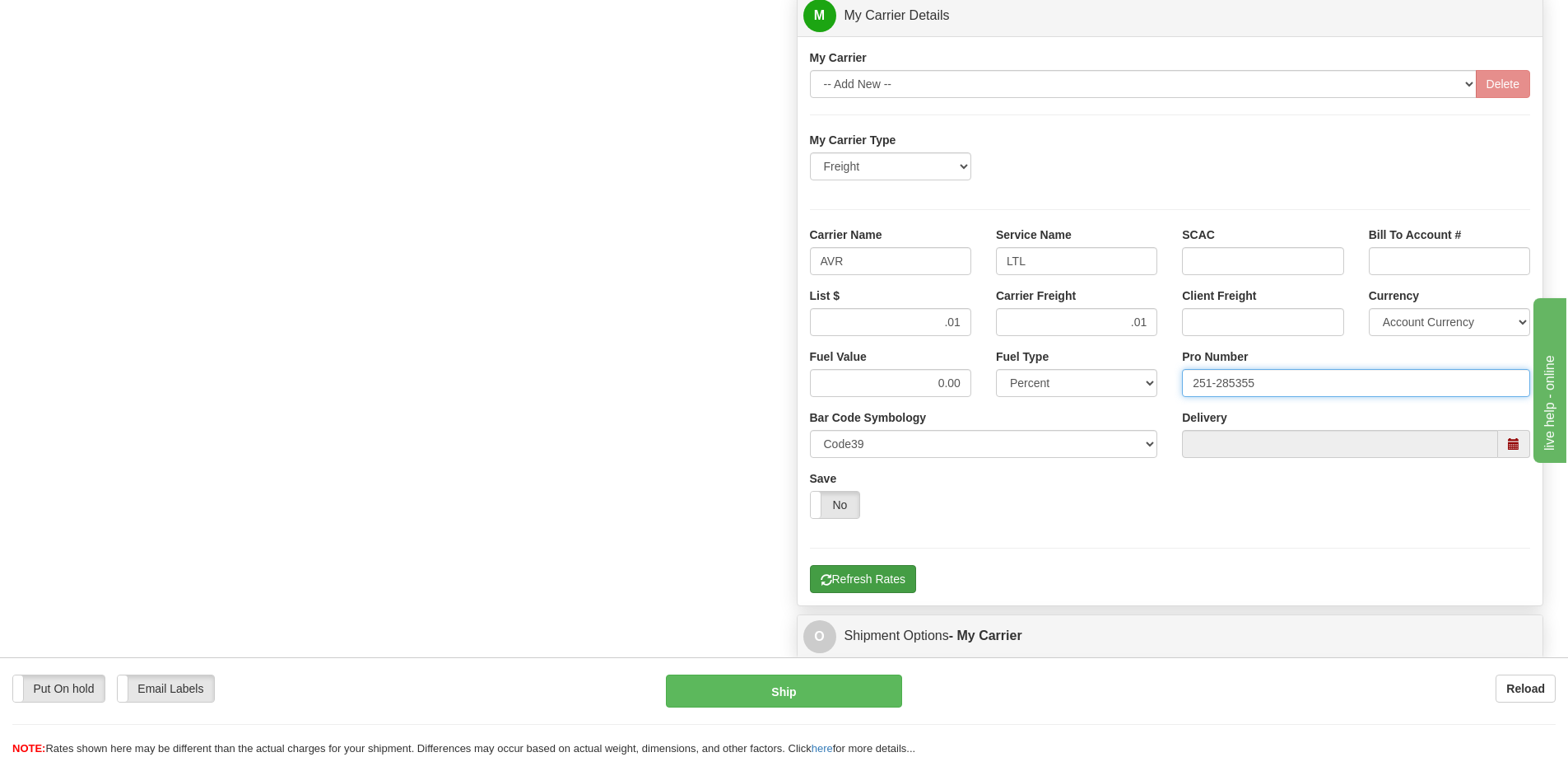
type input "251-285355"
click at [848, 569] on button "Refresh Rates" at bounding box center [863, 578] width 106 height 28
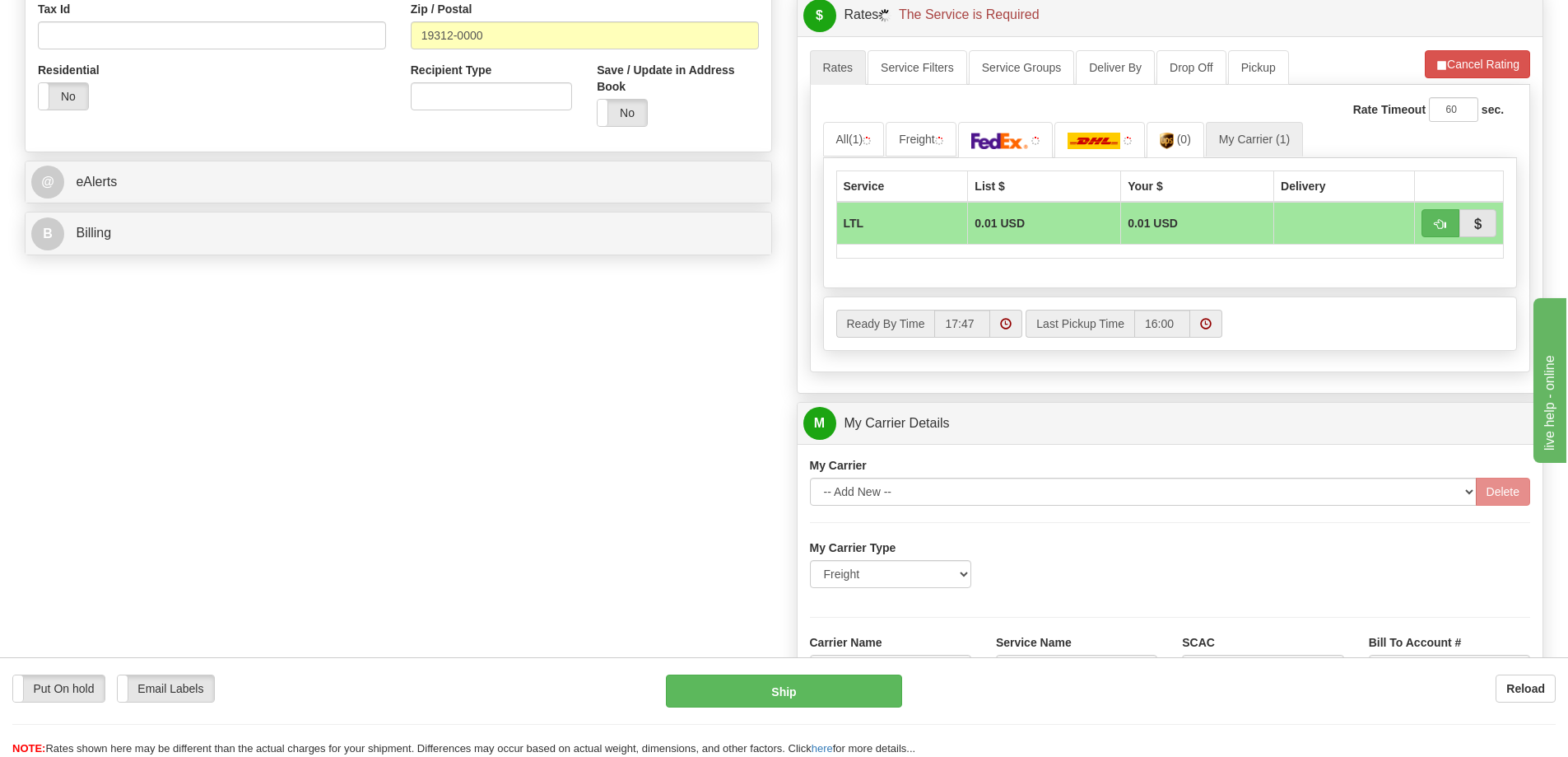
scroll to position [576, 0]
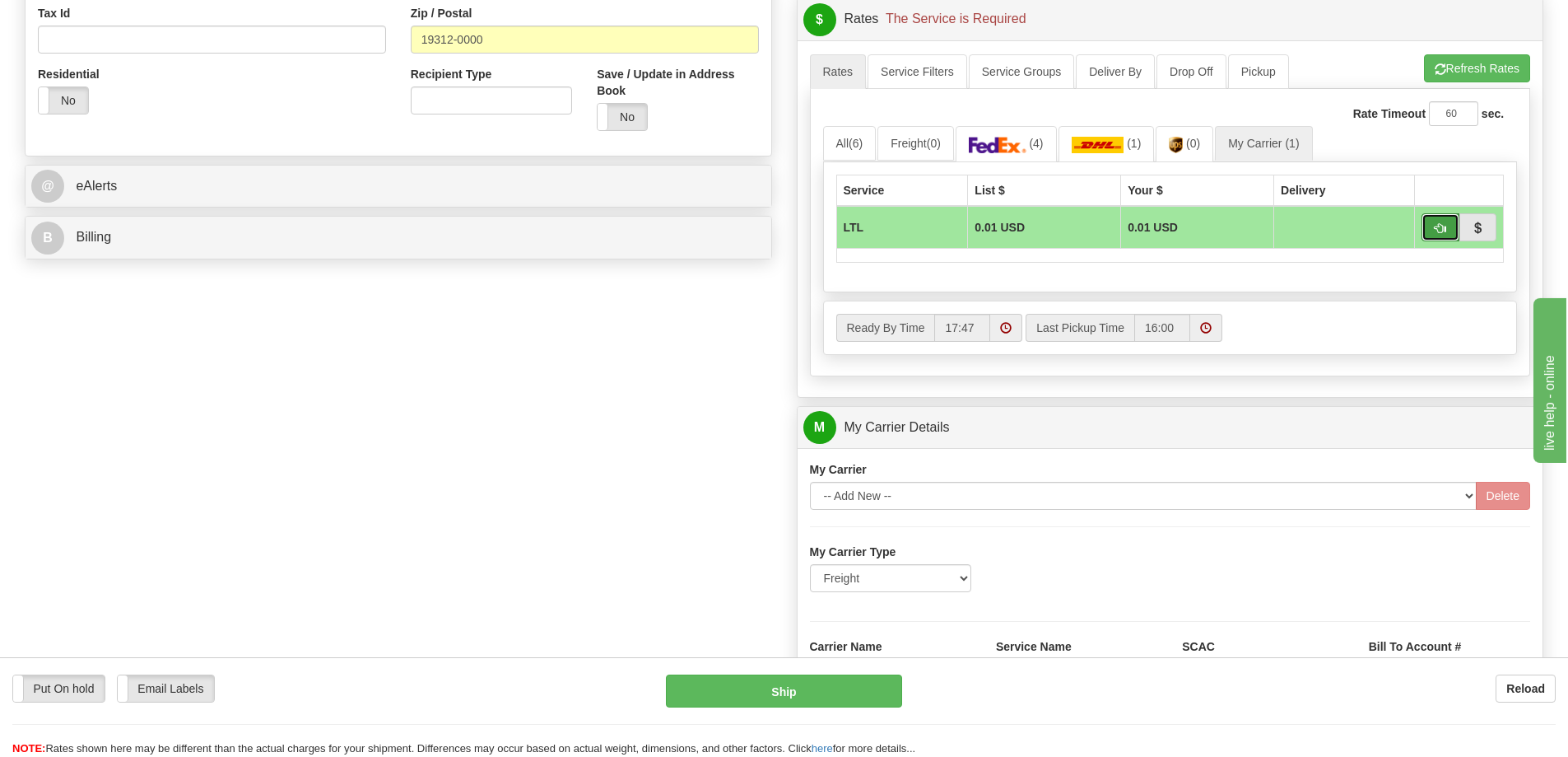
click at [1447, 225] on button "button" at bounding box center [1440, 227] width 38 height 28
type input "00"
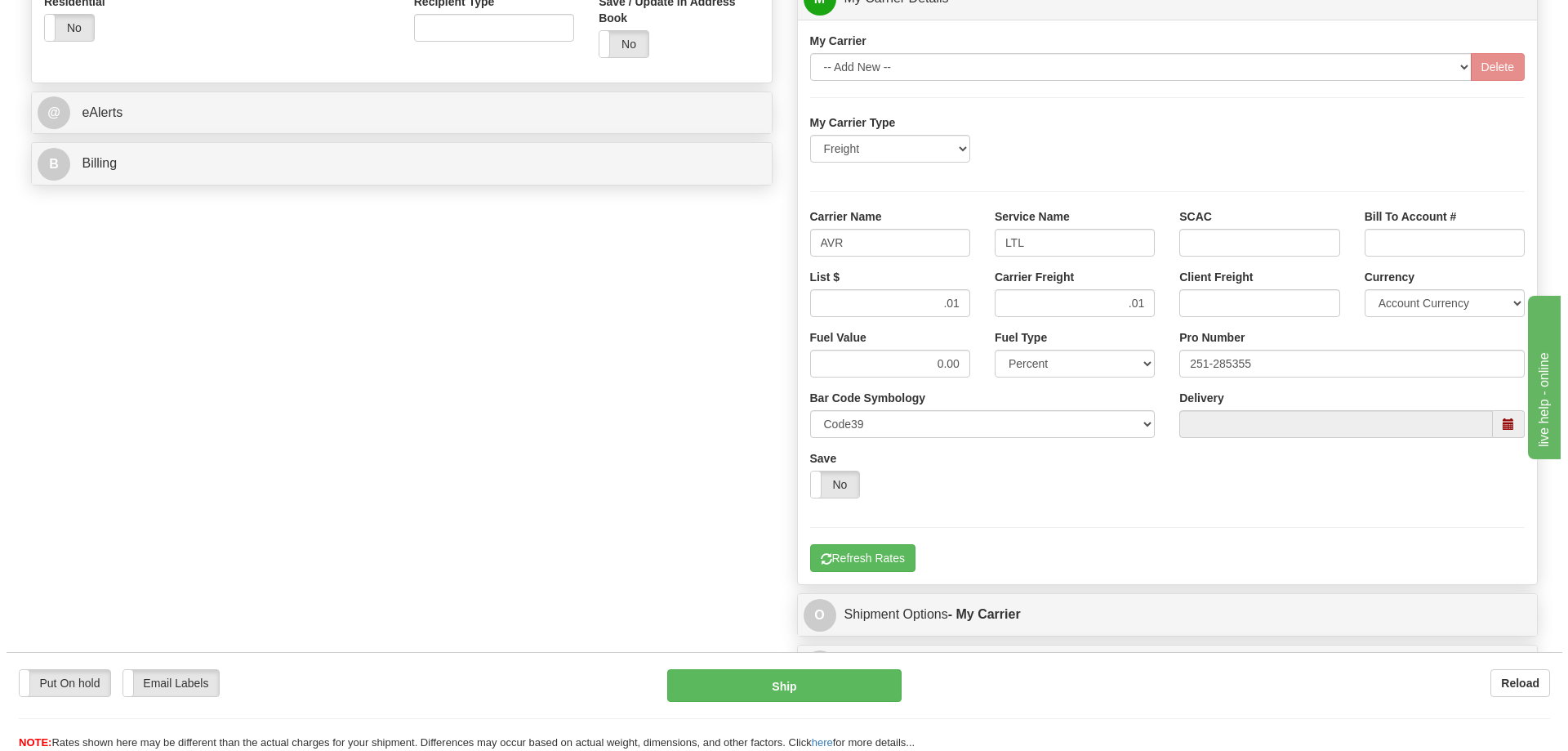
scroll to position [653, 0]
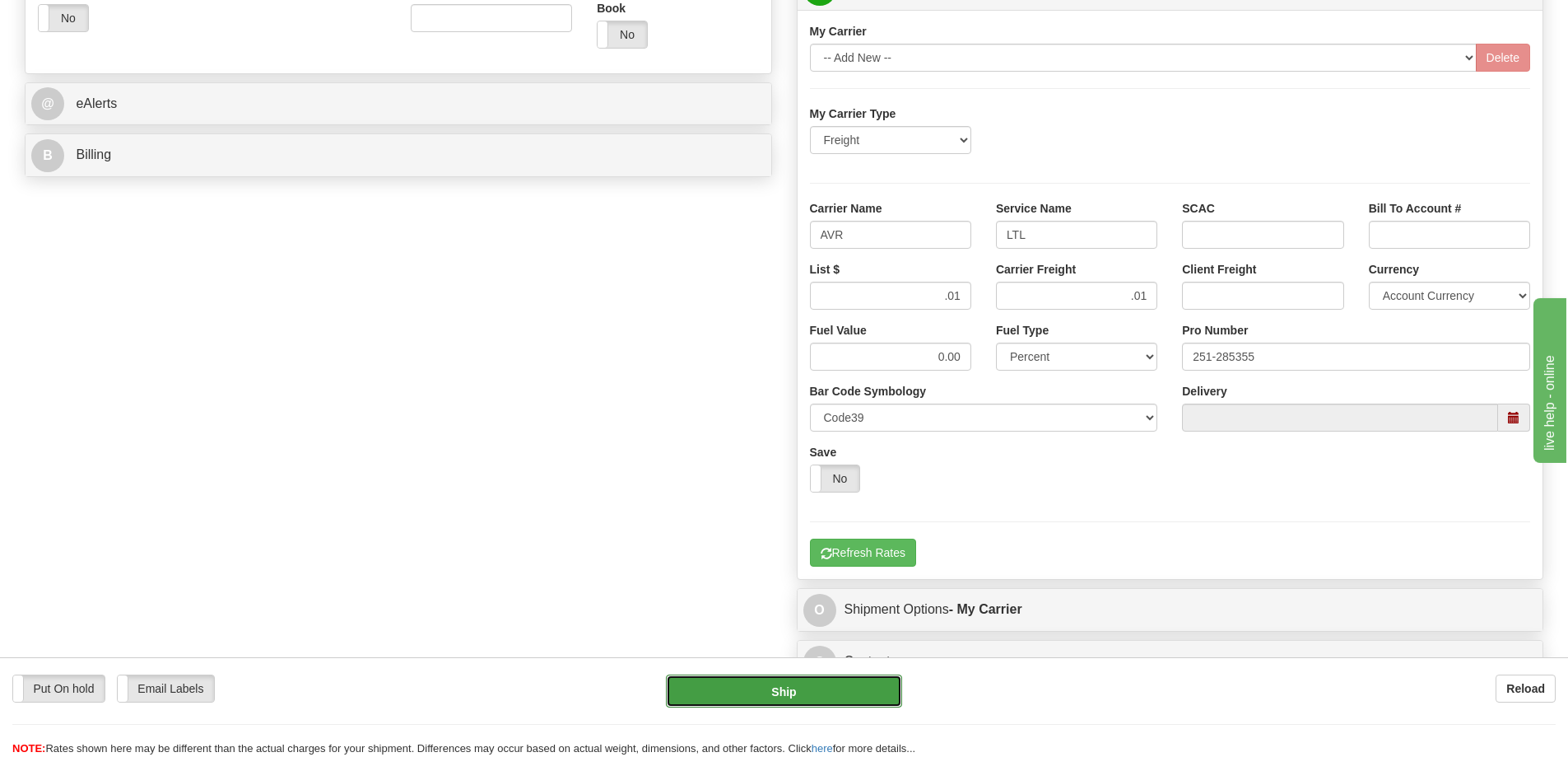
click at [785, 691] on button "Ship" at bounding box center [784, 691] width 236 height 33
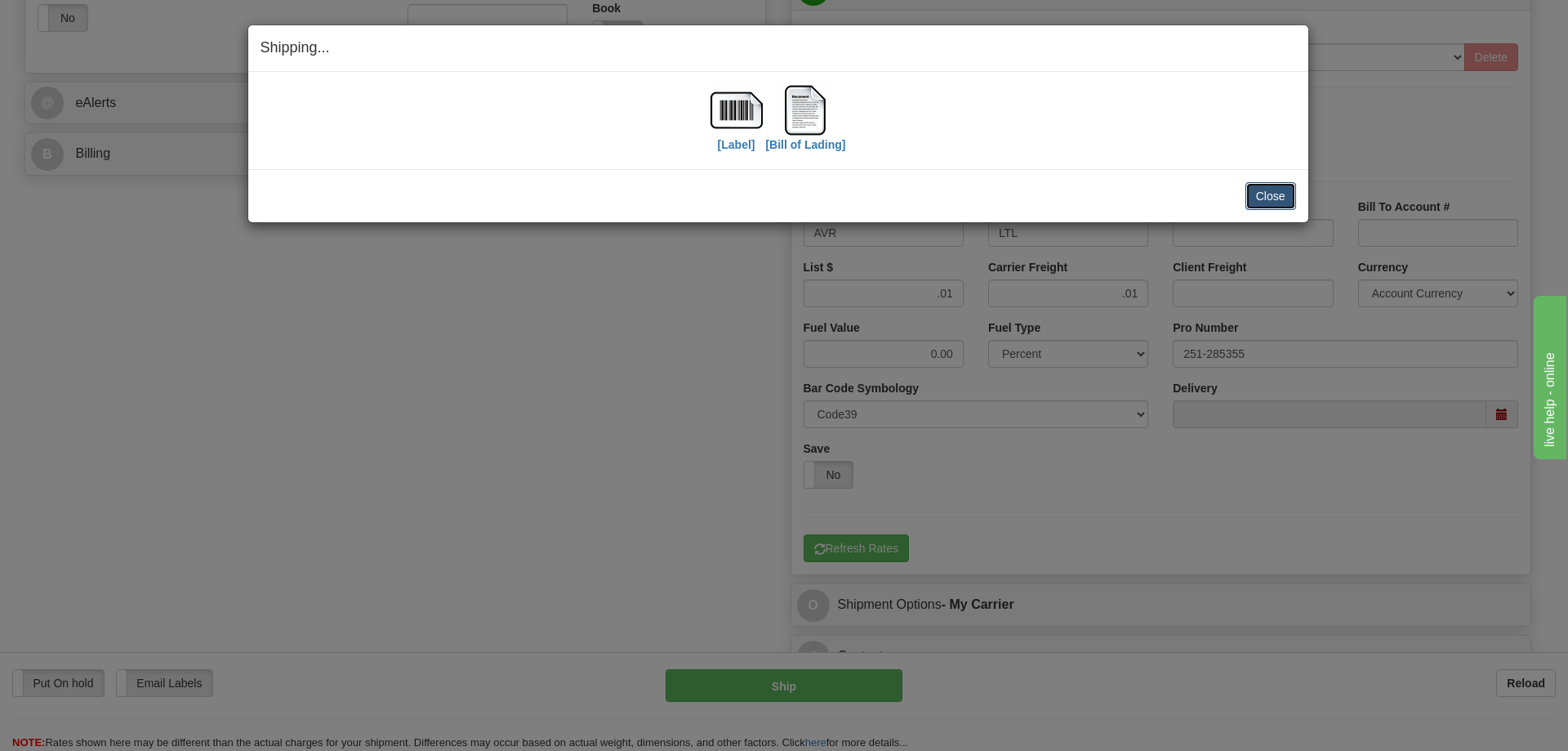
click at [1252, 204] on button "Close" at bounding box center [1270, 195] width 51 height 28
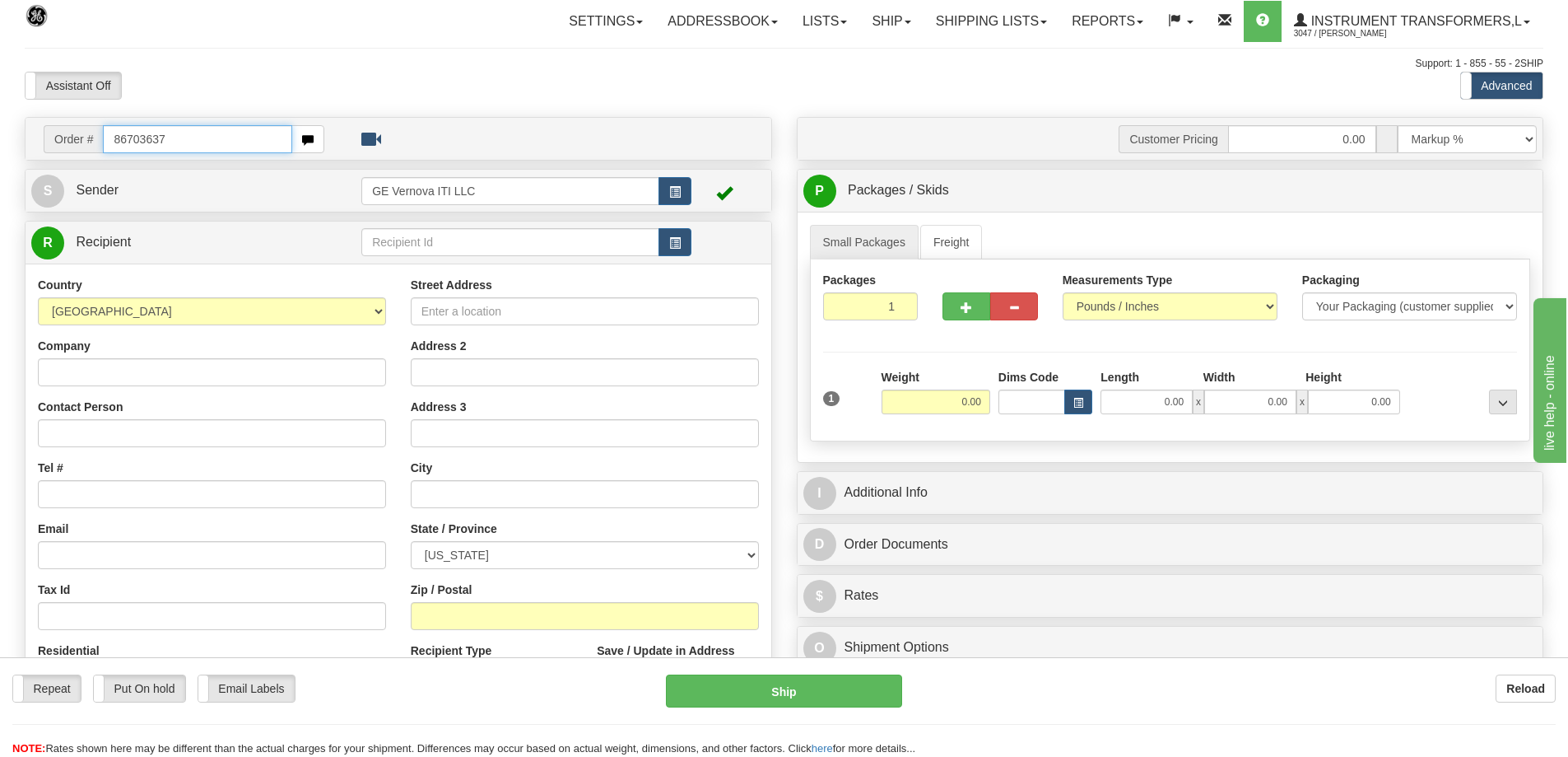
type input "86703637"
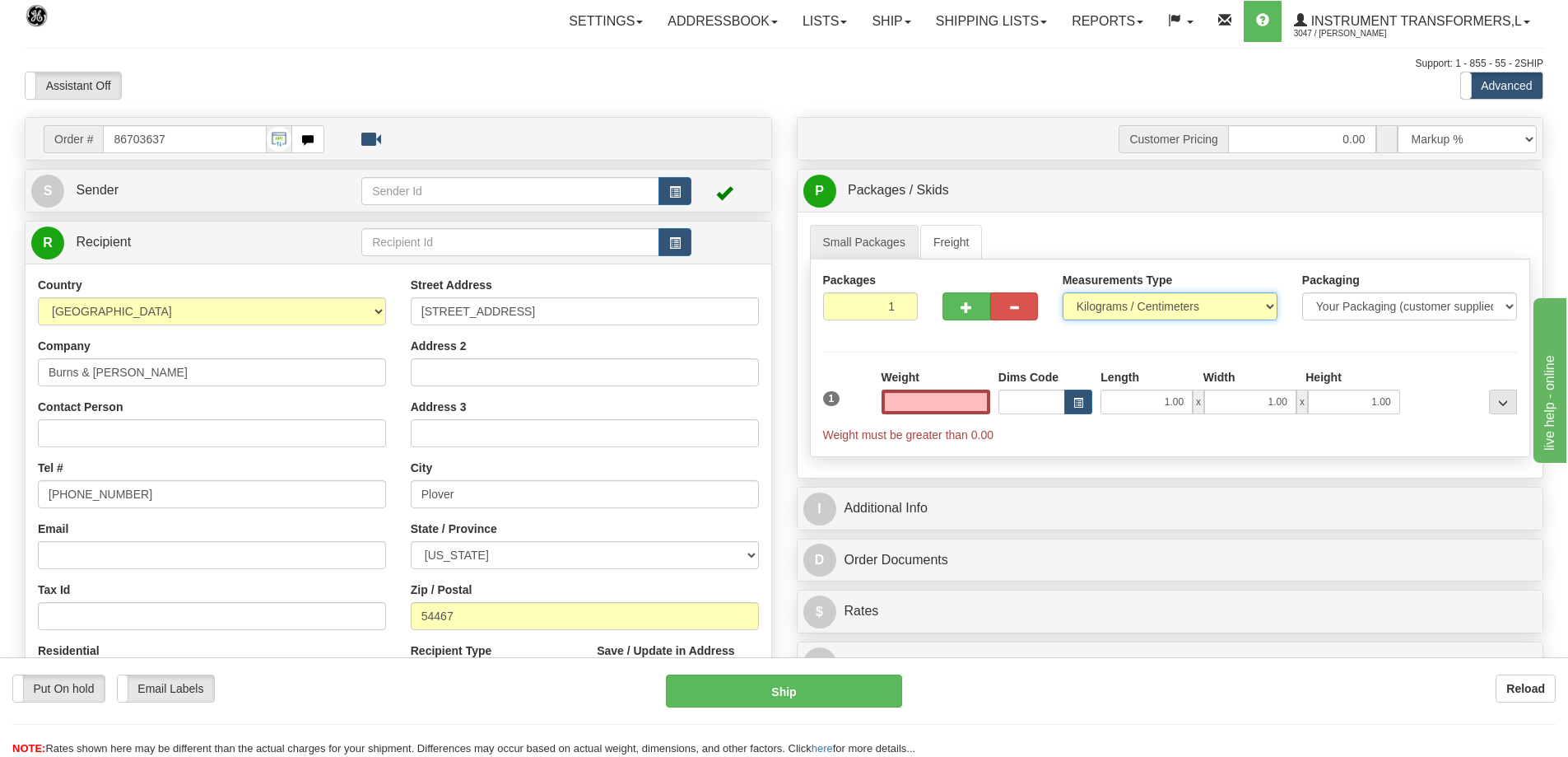
type input "0.00"
click at [1098, 310] on select "Pounds / Inches Kilograms / Centimeters" at bounding box center [1171, 306] width 215 height 28
select select "0"
click at [1063, 293] on select "Pounds / Inches Kilograms / Centimeters" at bounding box center [1171, 306] width 215 height 28
drag, startPoint x: 930, startPoint y: 395, endPoint x: 985, endPoint y: 400, distance: 55.2
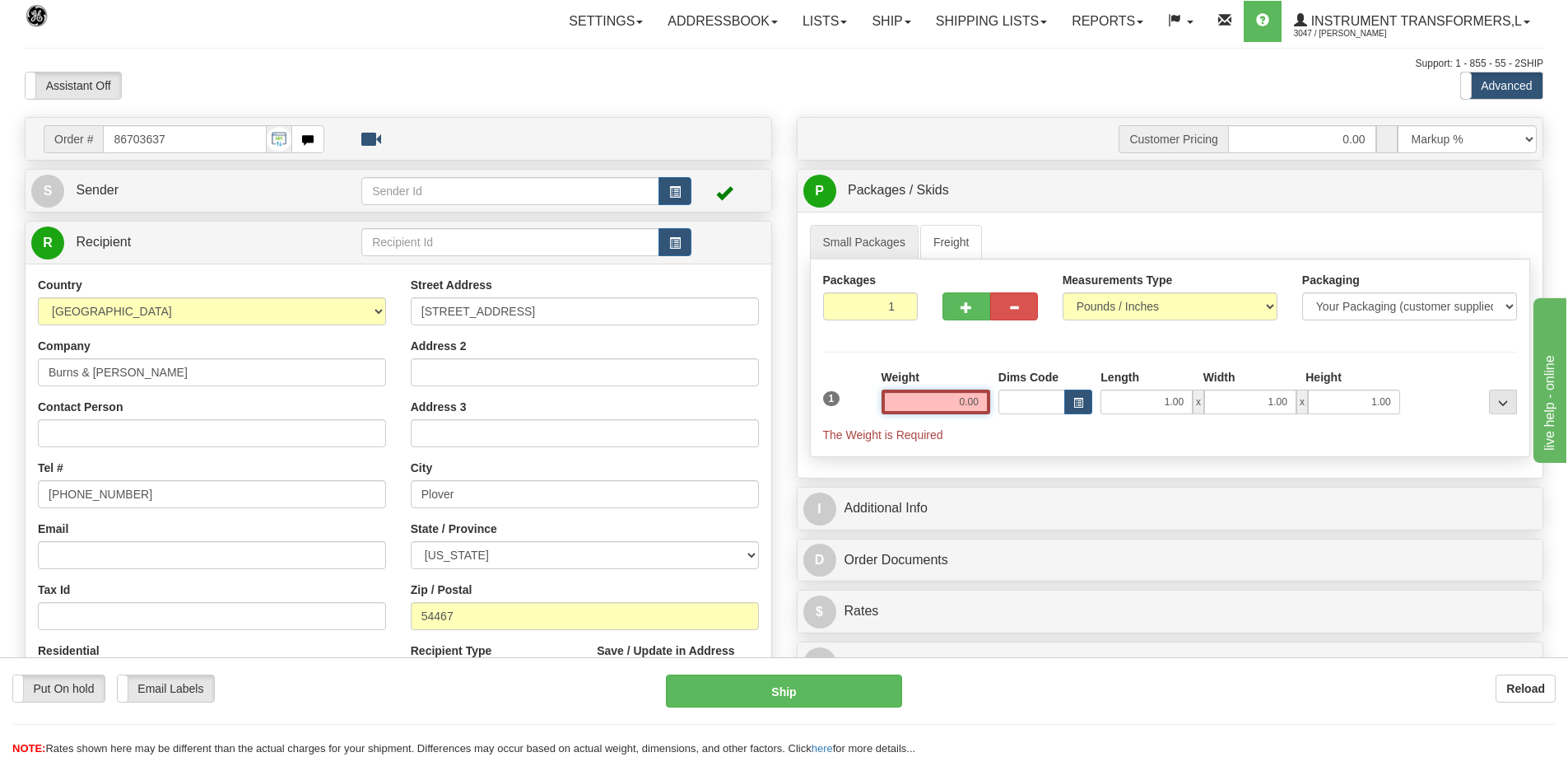
click at [985, 400] on input "0.00" at bounding box center [935, 401] width 108 height 25
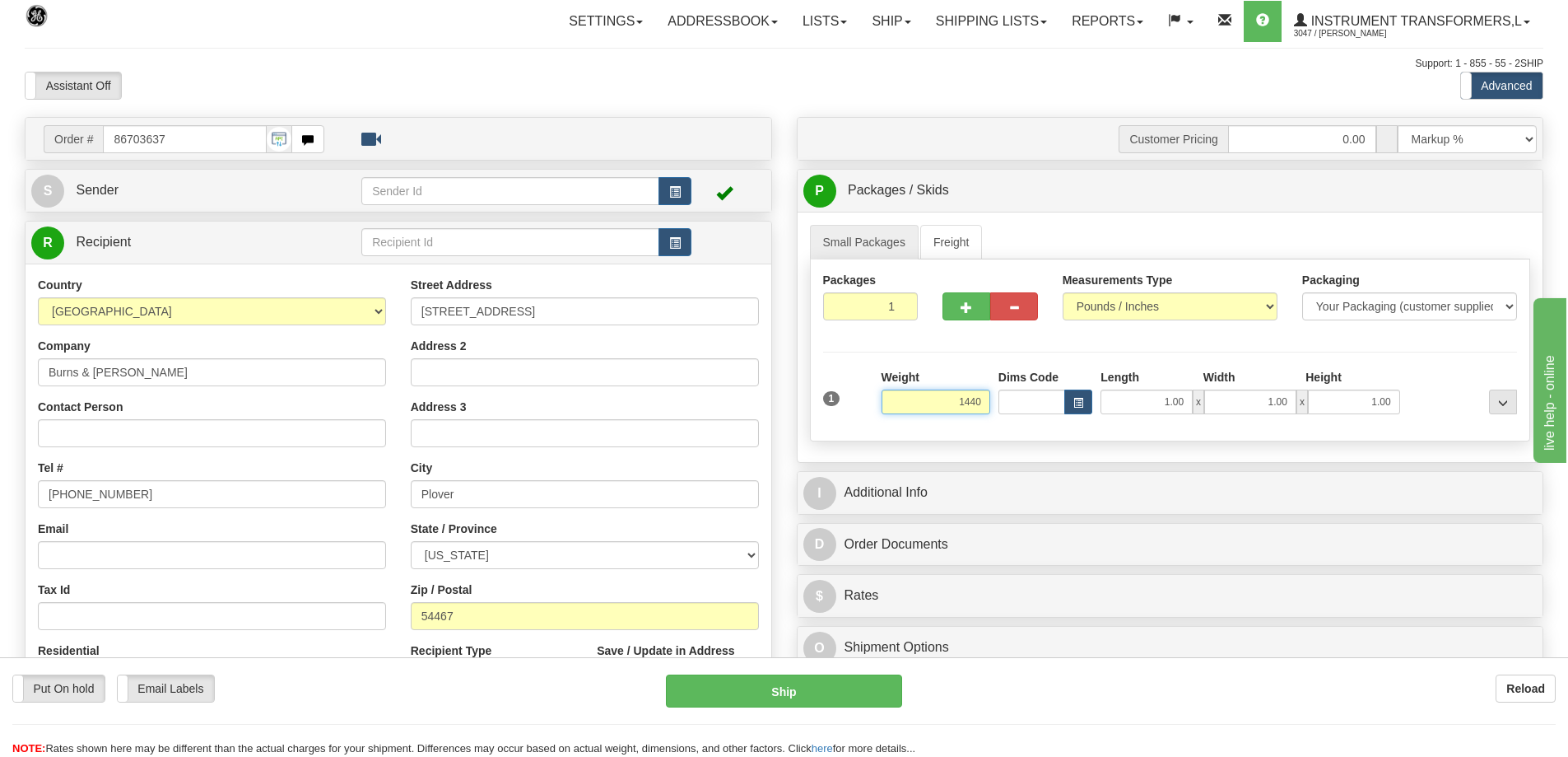
click button "Delete" at bounding box center [0, 0] width 0 height 0
type input "1440.00"
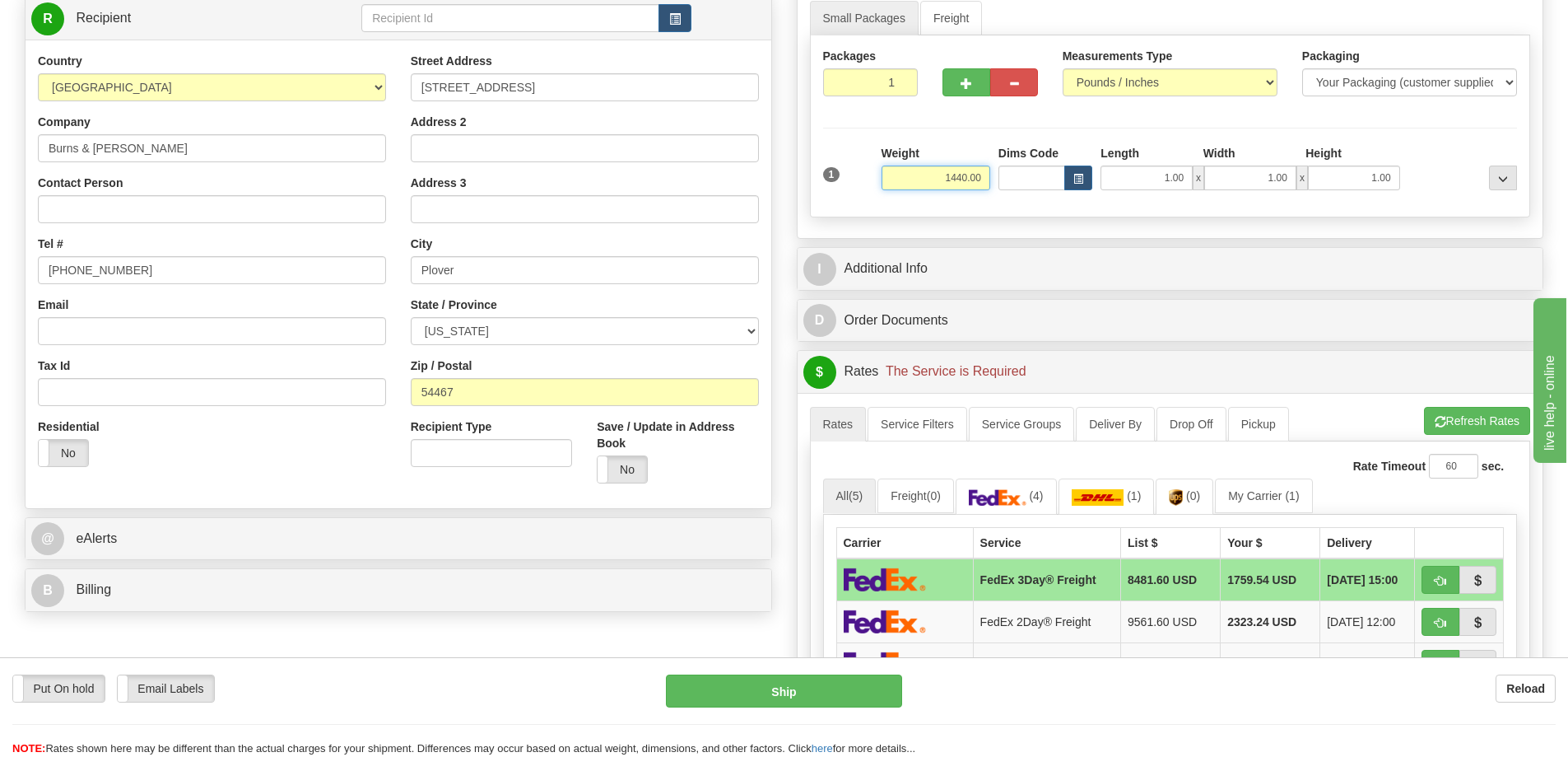
scroll to position [247, 0]
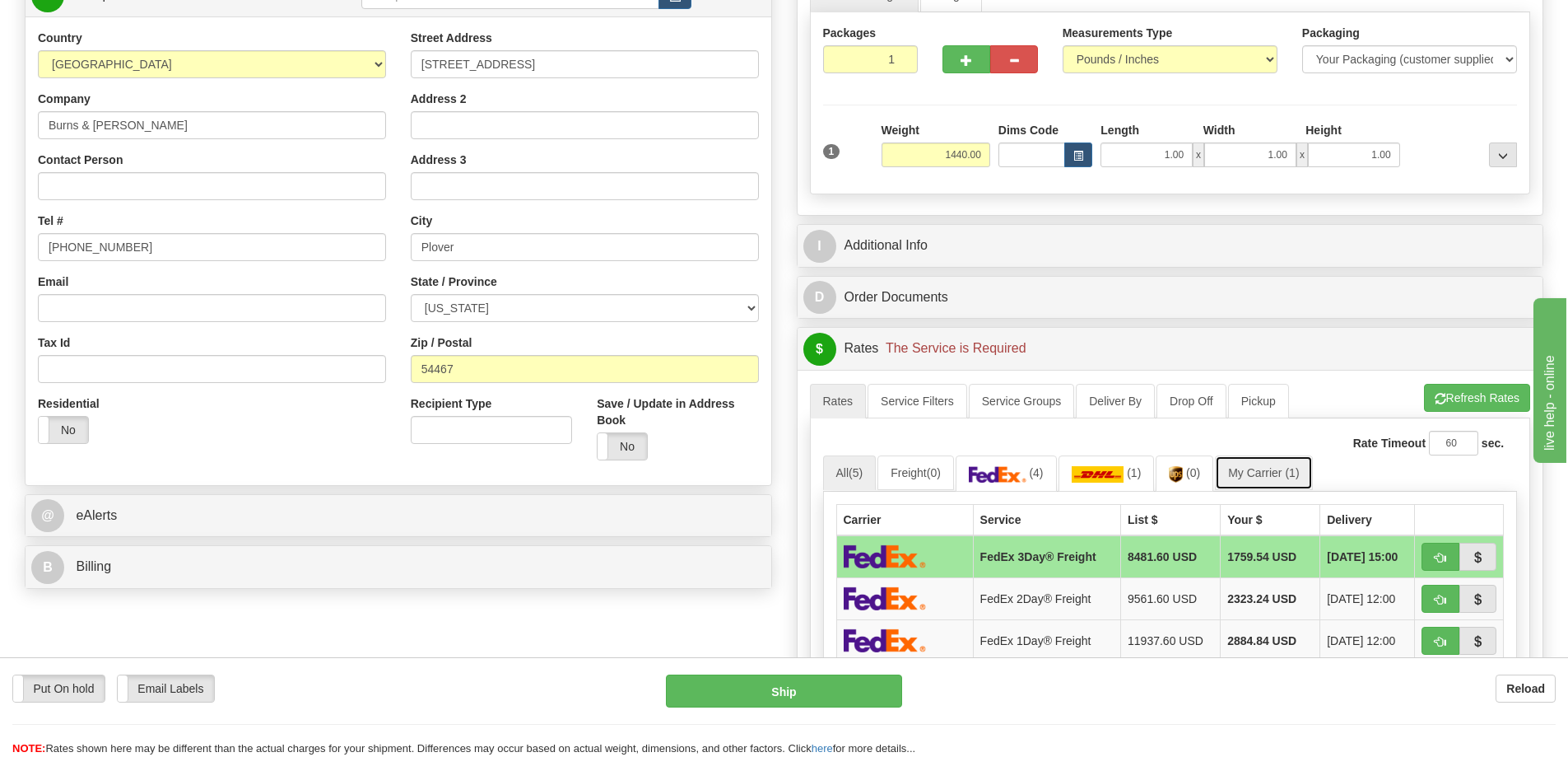
click at [1266, 468] on link "My Carrier (1)" at bounding box center [1264, 472] width 98 height 35
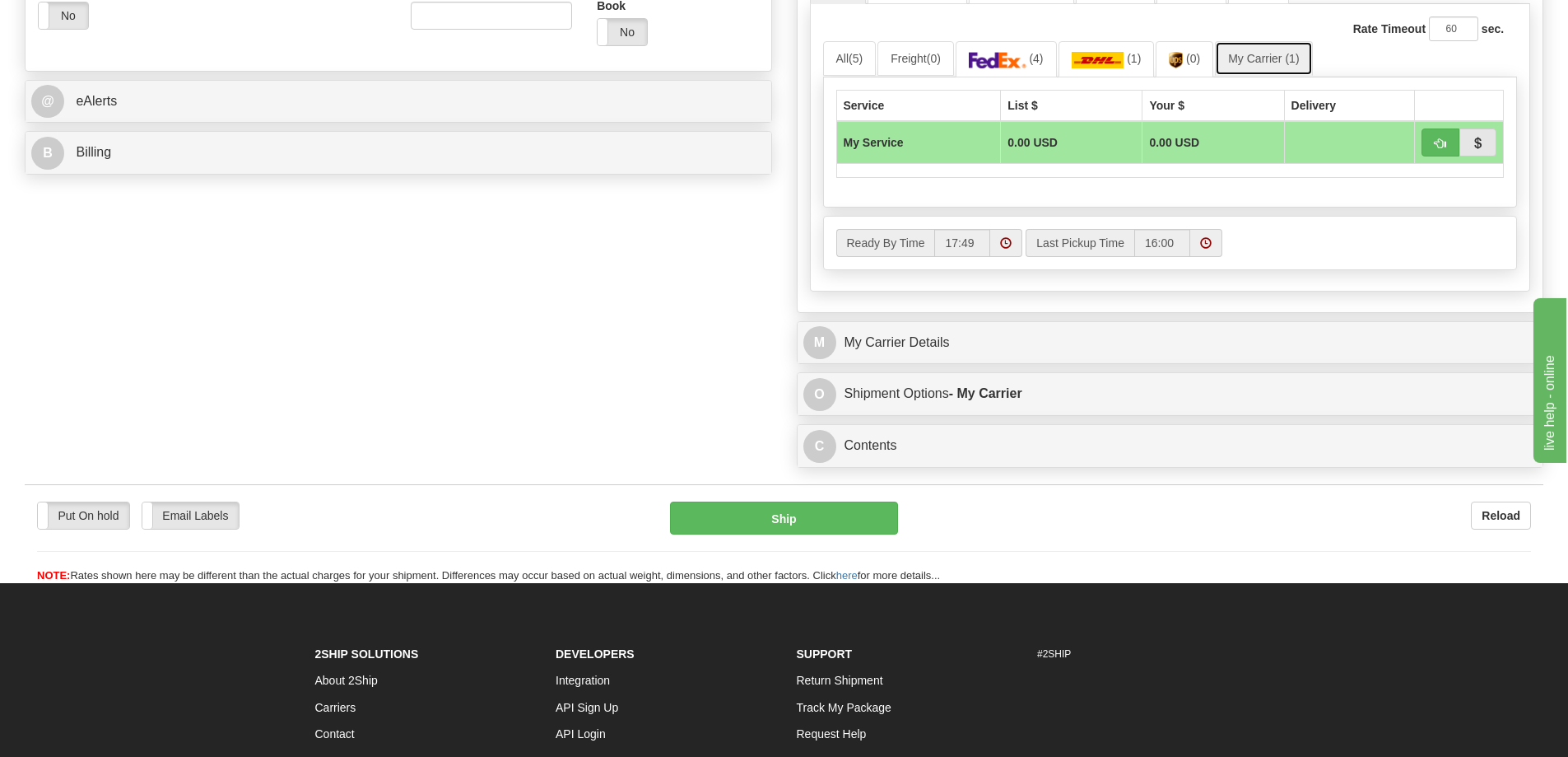
scroll to position [741, 0]
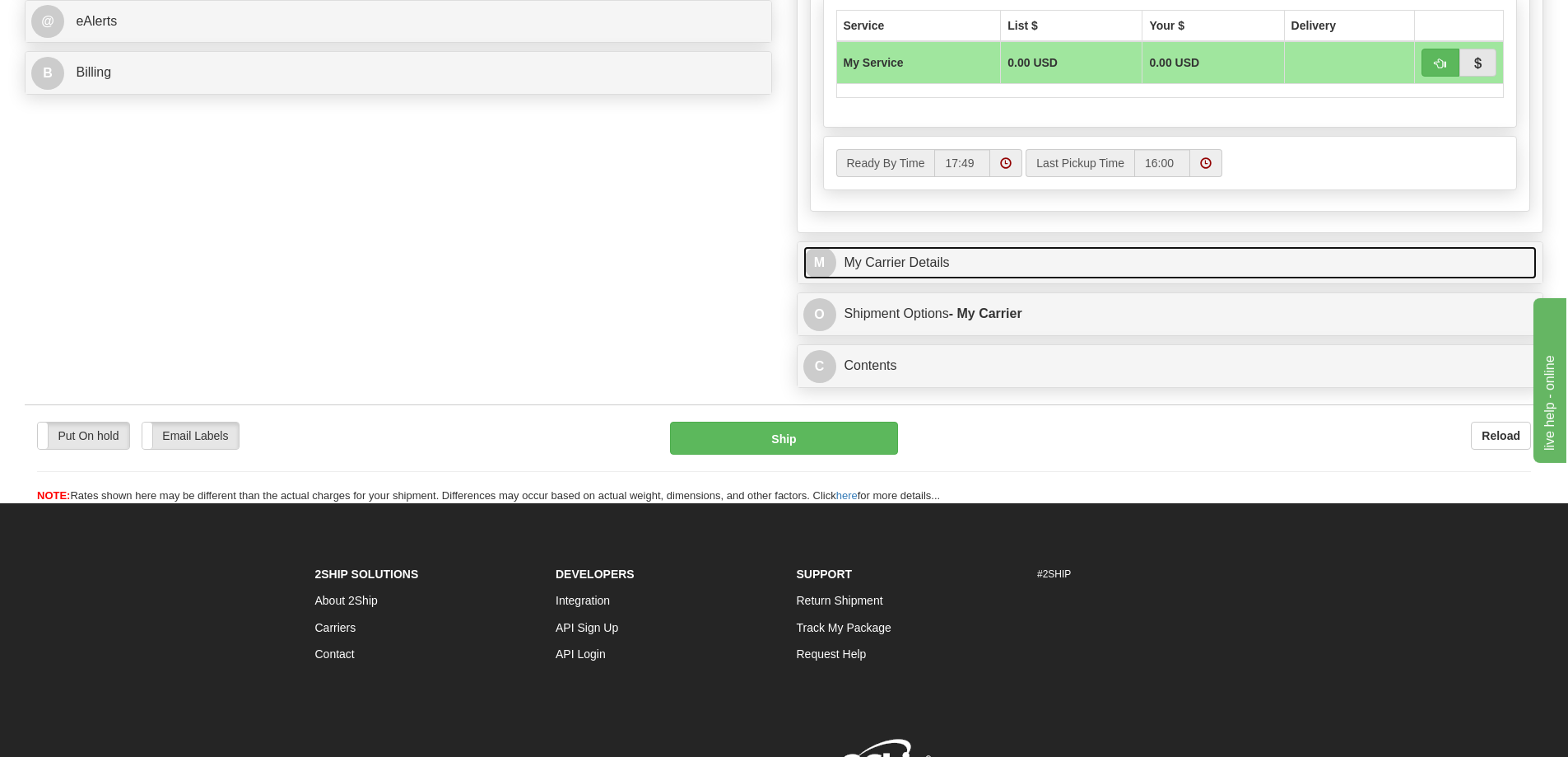
click at [1060, 272] on link "M My Carrier Details" at bounding box center [1170, 263] width 734 height 34
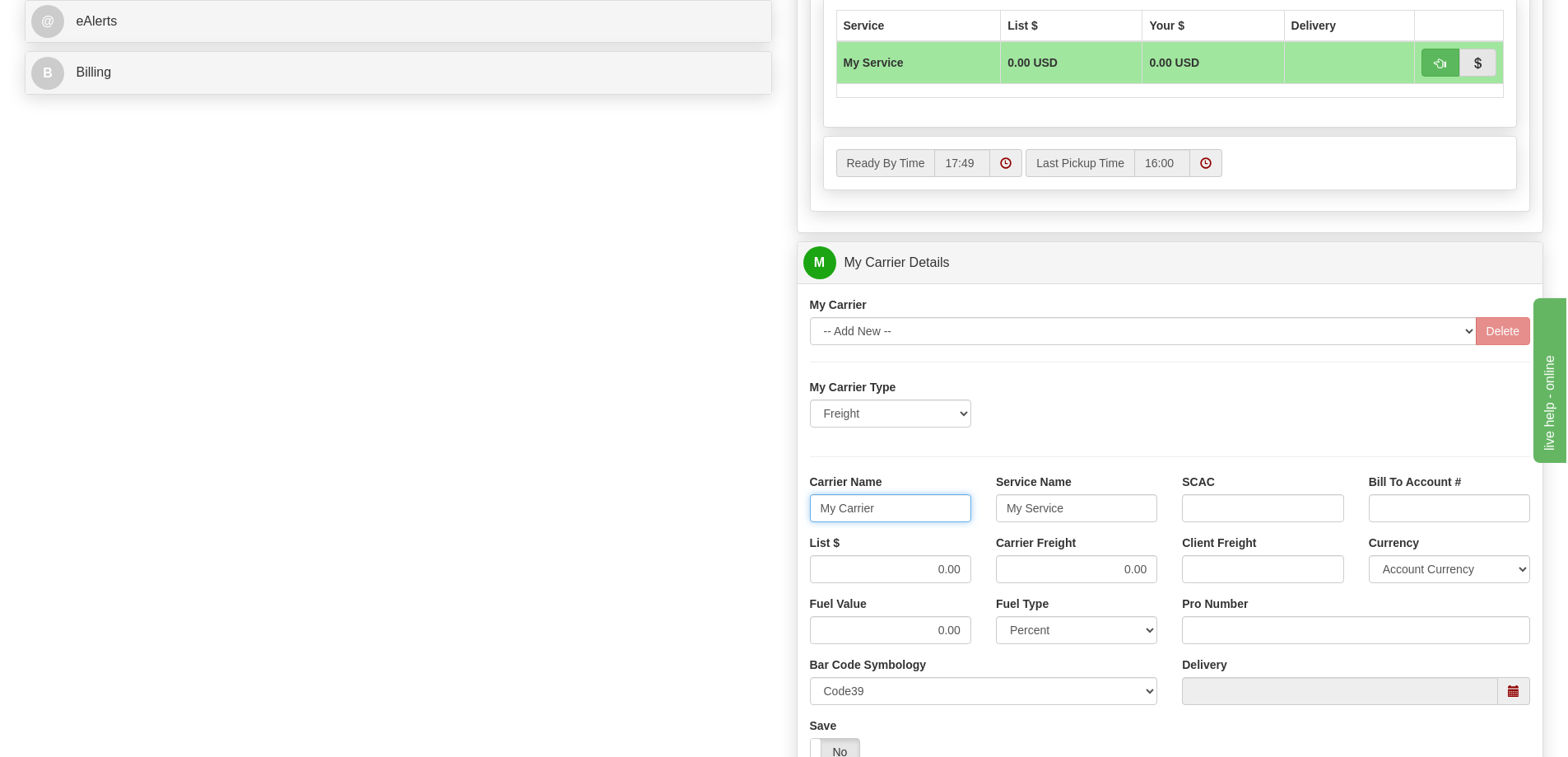
drag, startPoint x: 904, startPoint y: 511, endPoint x: 794, endPoint y: 510, distance: 110.0
click at [794, 510] on div "Customer Pricing 0.00 Markup % Discount % Flat Amount Per Pound Flat Amount Mar…" at bounding box center [1171, 171] width 772 height 1590
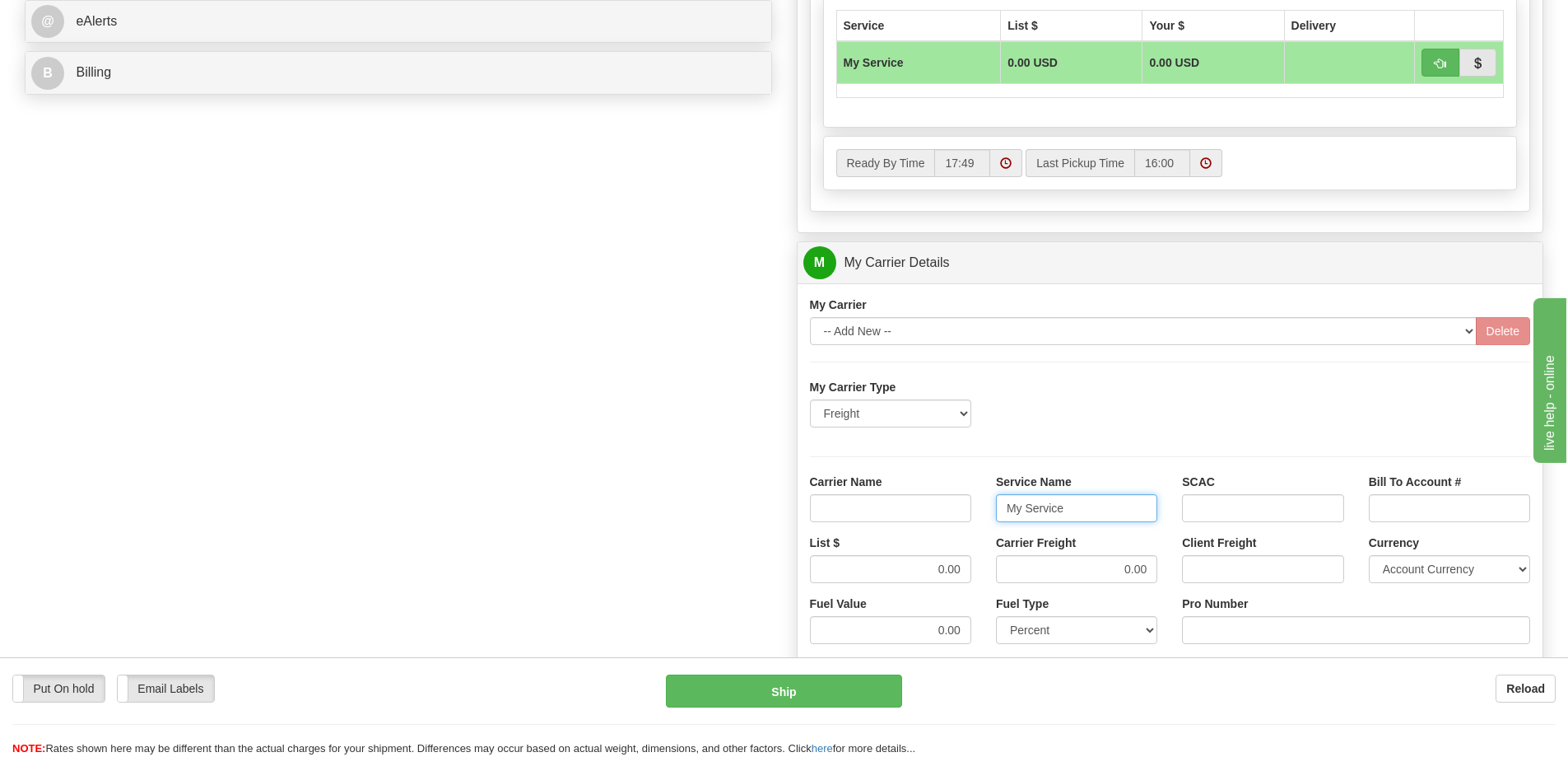
drag, startPoint x: 1095, startPoint y: 505, endPoint x: 951, endPoint y: 520, distance: 144.8
click at [951, 520] on div "Carrier Name Service Name My Service SCAC Bill To Account #" at bounding box center [1171, 503] width 746 height 61
click at [938, 513] on input "Carrier Name" at bounding box center [891, 508] width 161 height 28
type input "AVR"
drag, startPoint x: 1031, startPoint y: 512, endPoint x: 1049, endPoint y: 531, distance: 26.2
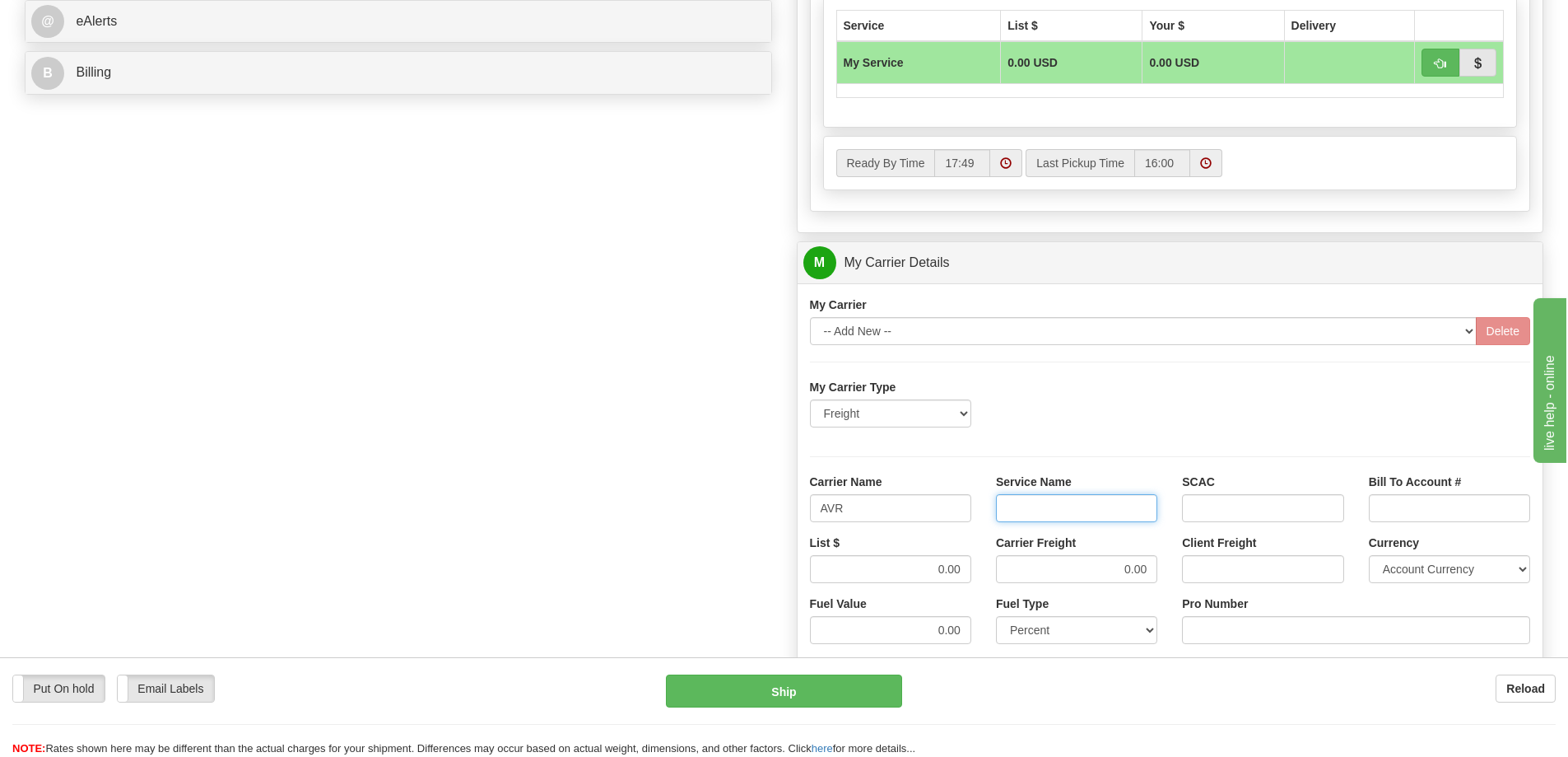
click at [1031, 512] on input "Service Name" at bounding box center [1077, 508] width 161 height 28
type input "LTL"
click at [1290, 638] on input "Pro Number" at bounding box center [1357, 629] width 348 height 28
click at [932, 549] on div "List $ 0.00" at bounding box center [891, 558] width 161 height 48
click at [938, 576] on input "0.00" at bounding box center [891, 569] width 161 height 28
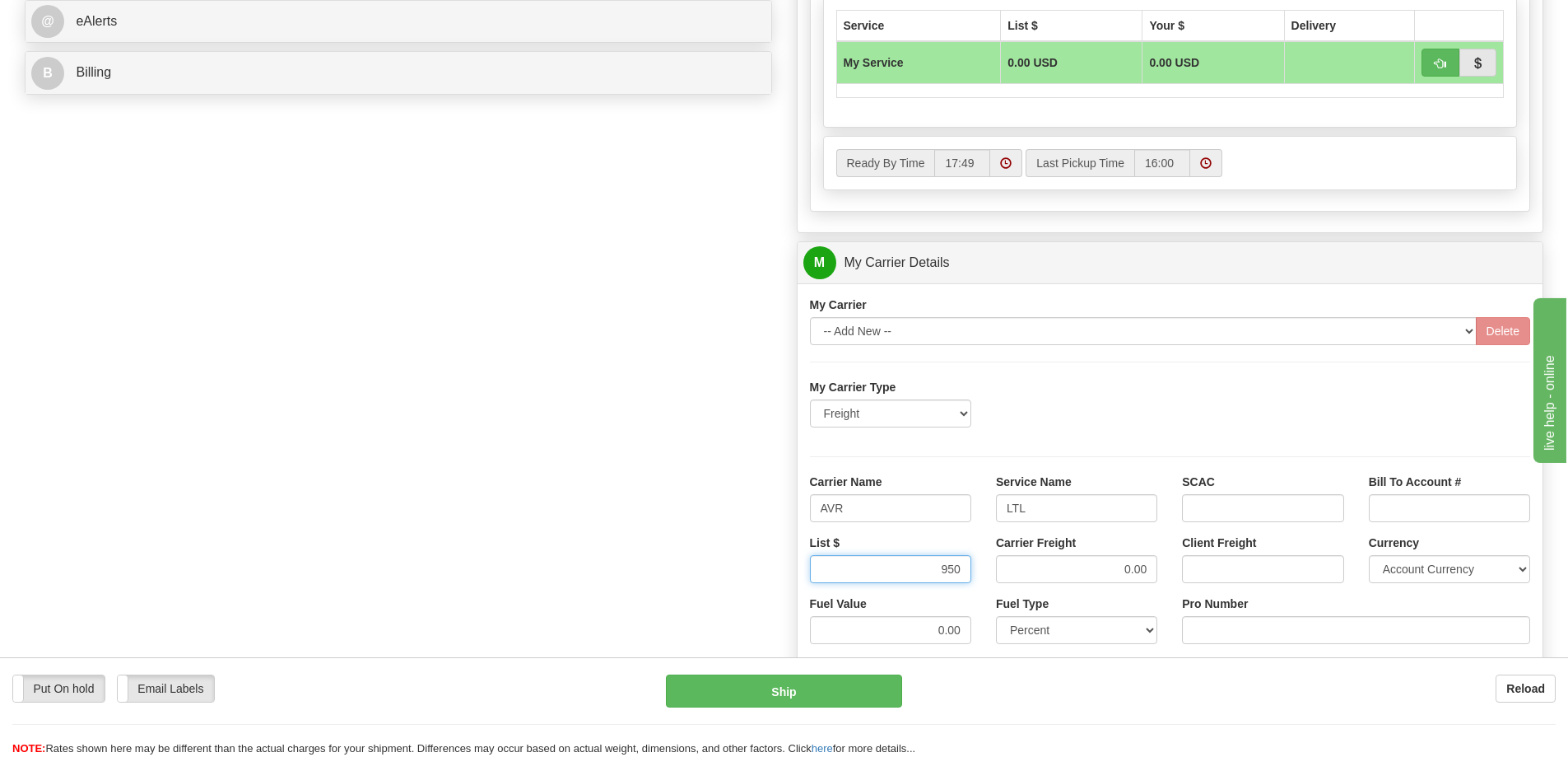
type input "950"
click at [1141, 565] on input "0.00" at bounding box center [1077, 569] width 161 height 28
drag, startPoint x: 1151, startPoint y: 567, endPoint x: 1089, endPoint y: 578, distance: 63.0
click at [1089, 578] on input "0.00" at bounding box center [1077, 569] width 161 height 28
type input "950"
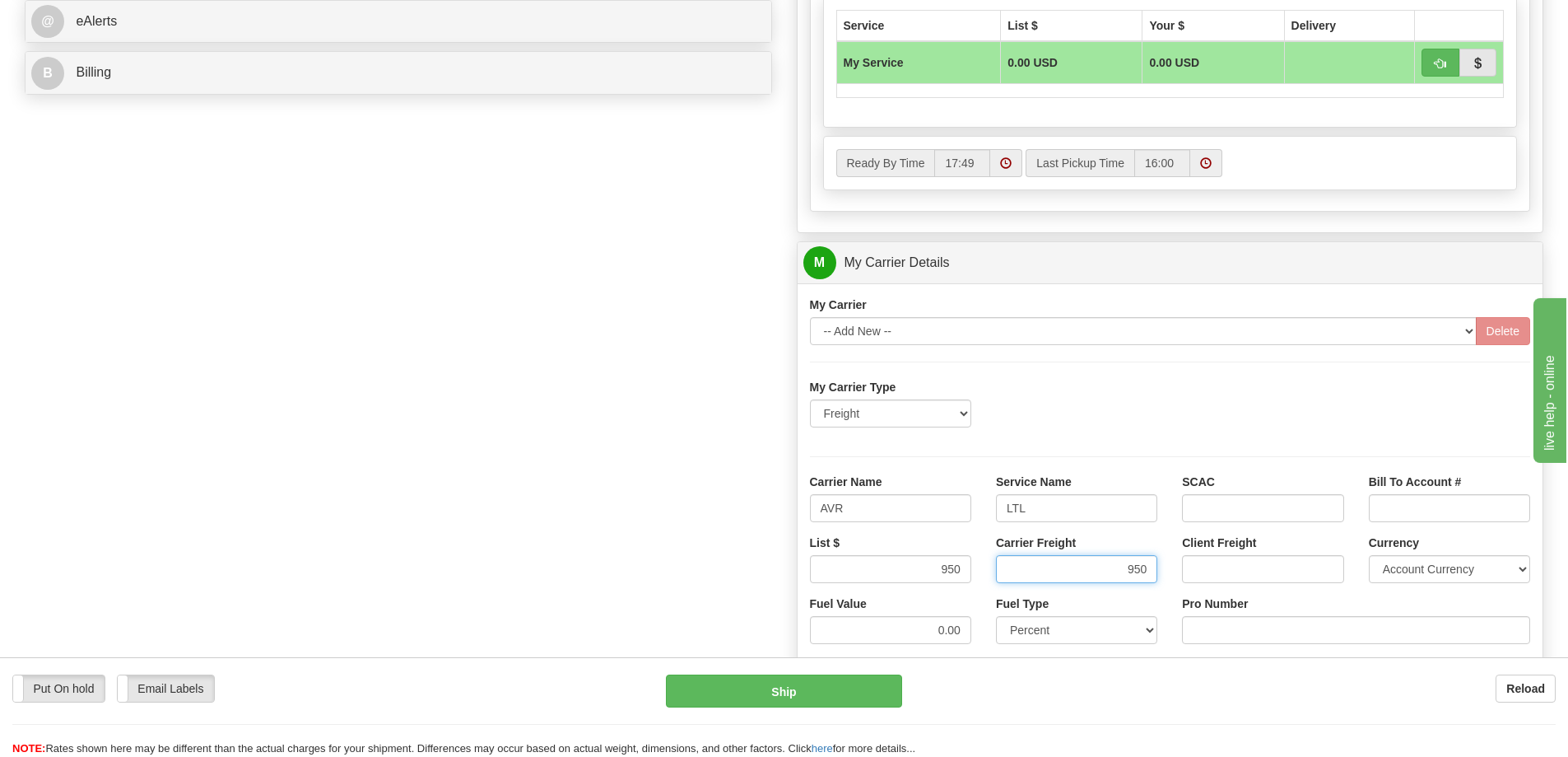
click button "Delete" at bounding box center [0, 0] width 0 height 0
click at [1269, 628] on input "Pro Number" at bounding box center [1357, 629] width 348 height 28
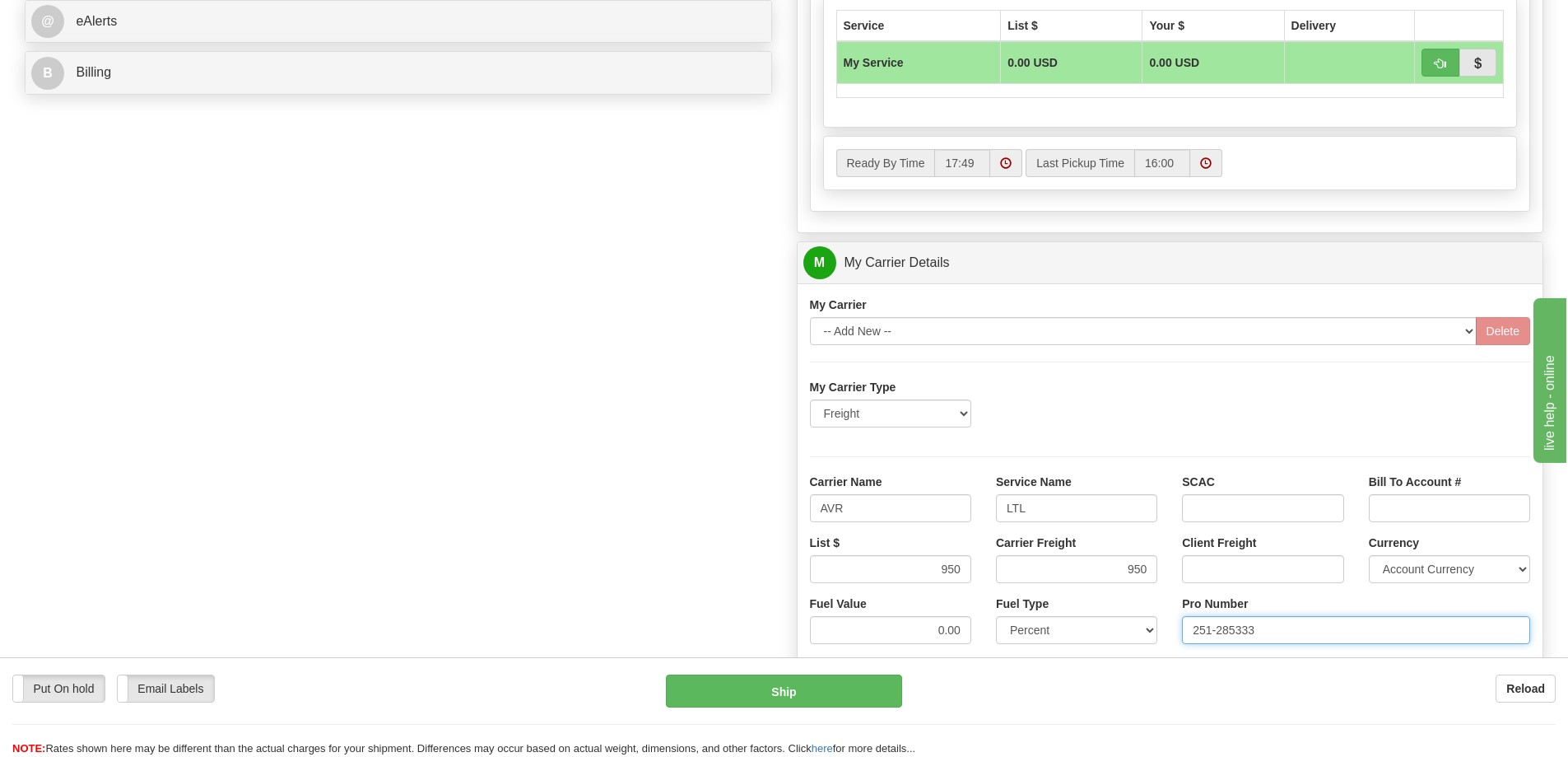
type input "251-285333"
click button "Delete" at bounding box center [0, 0] width 0 height 0
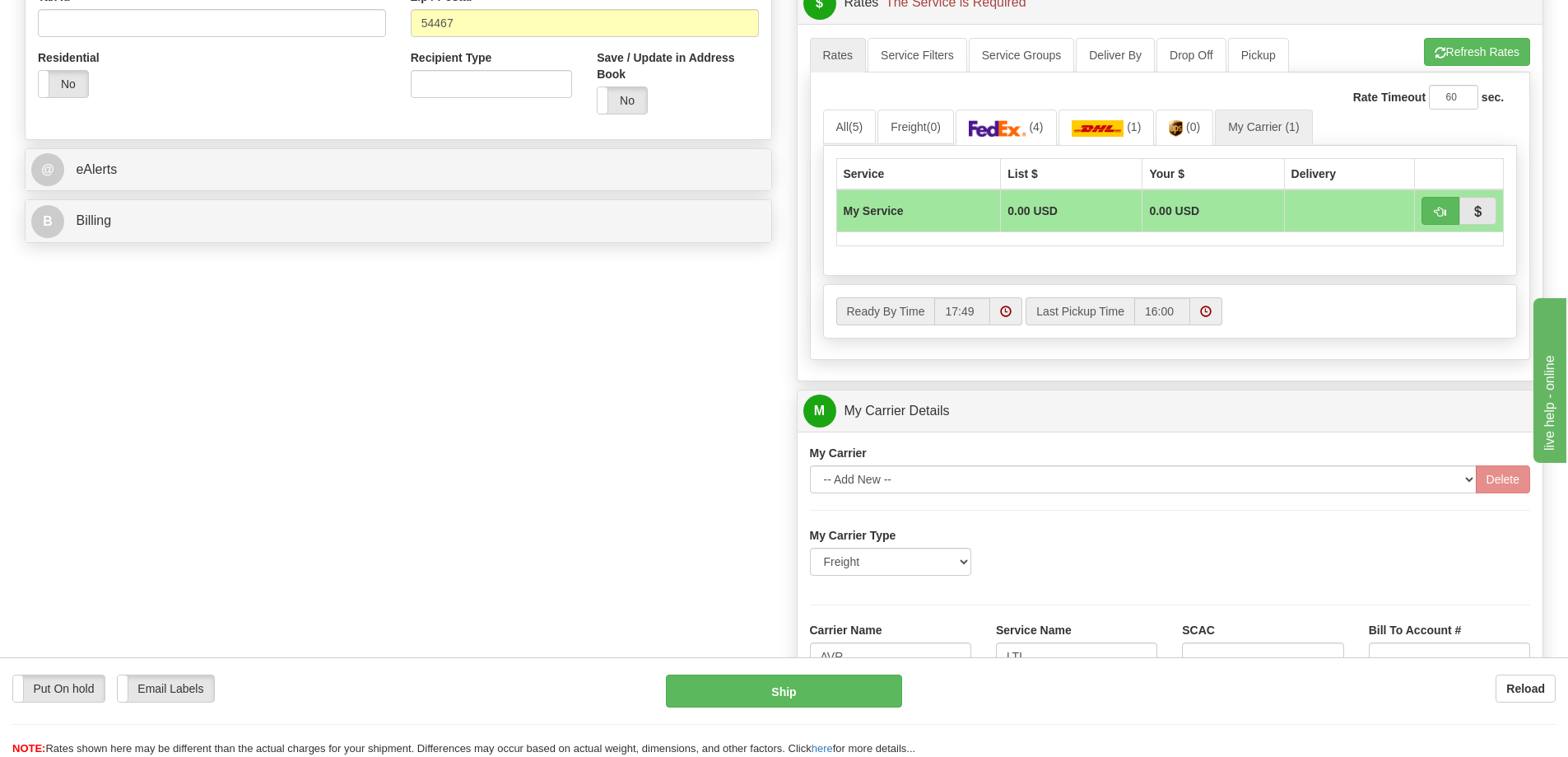
scroll to position [576, 0]
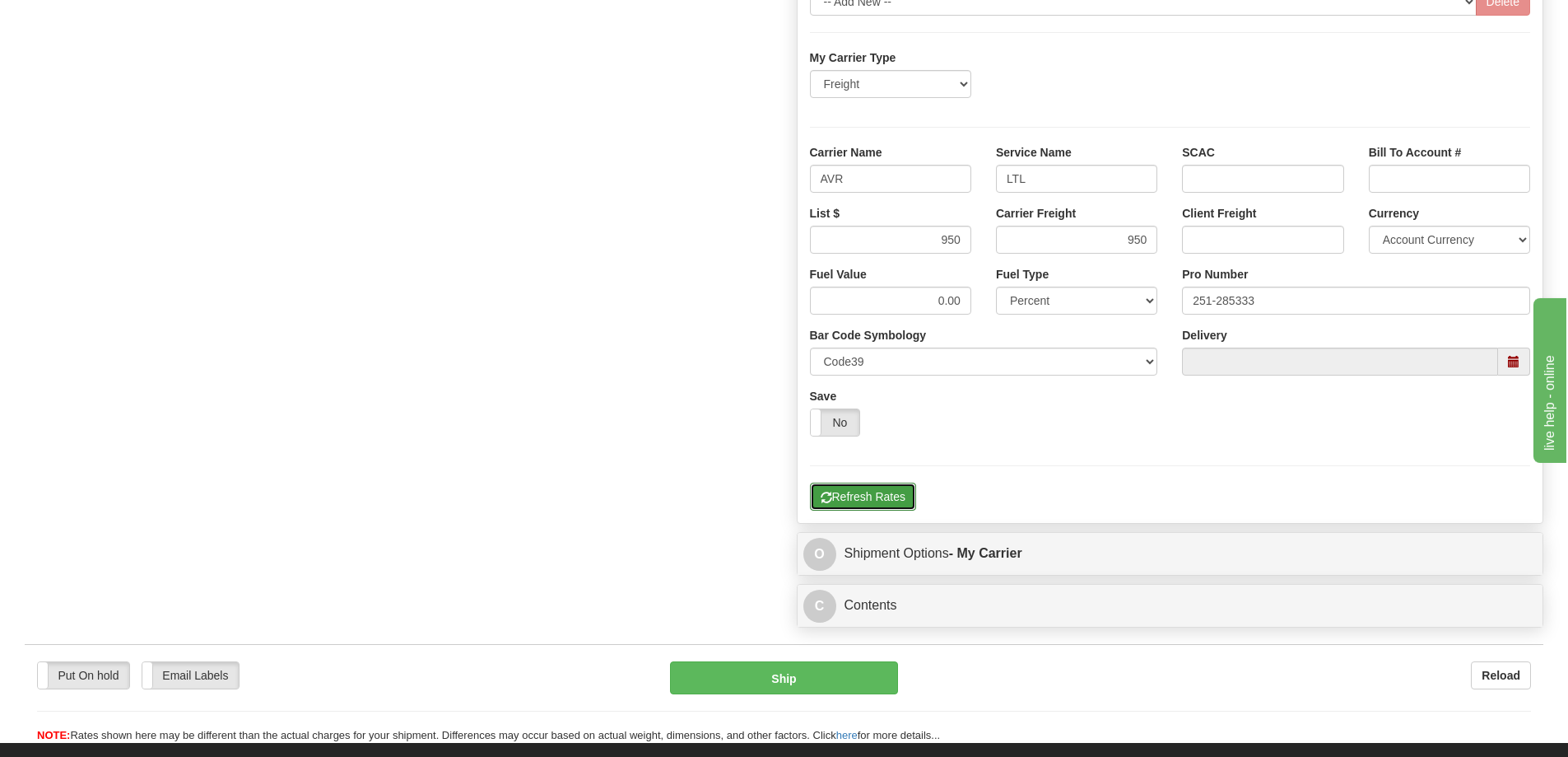
click at [853, 505] on button "Refresh Rates" at bounding box center [863, 496] width 106 height 28
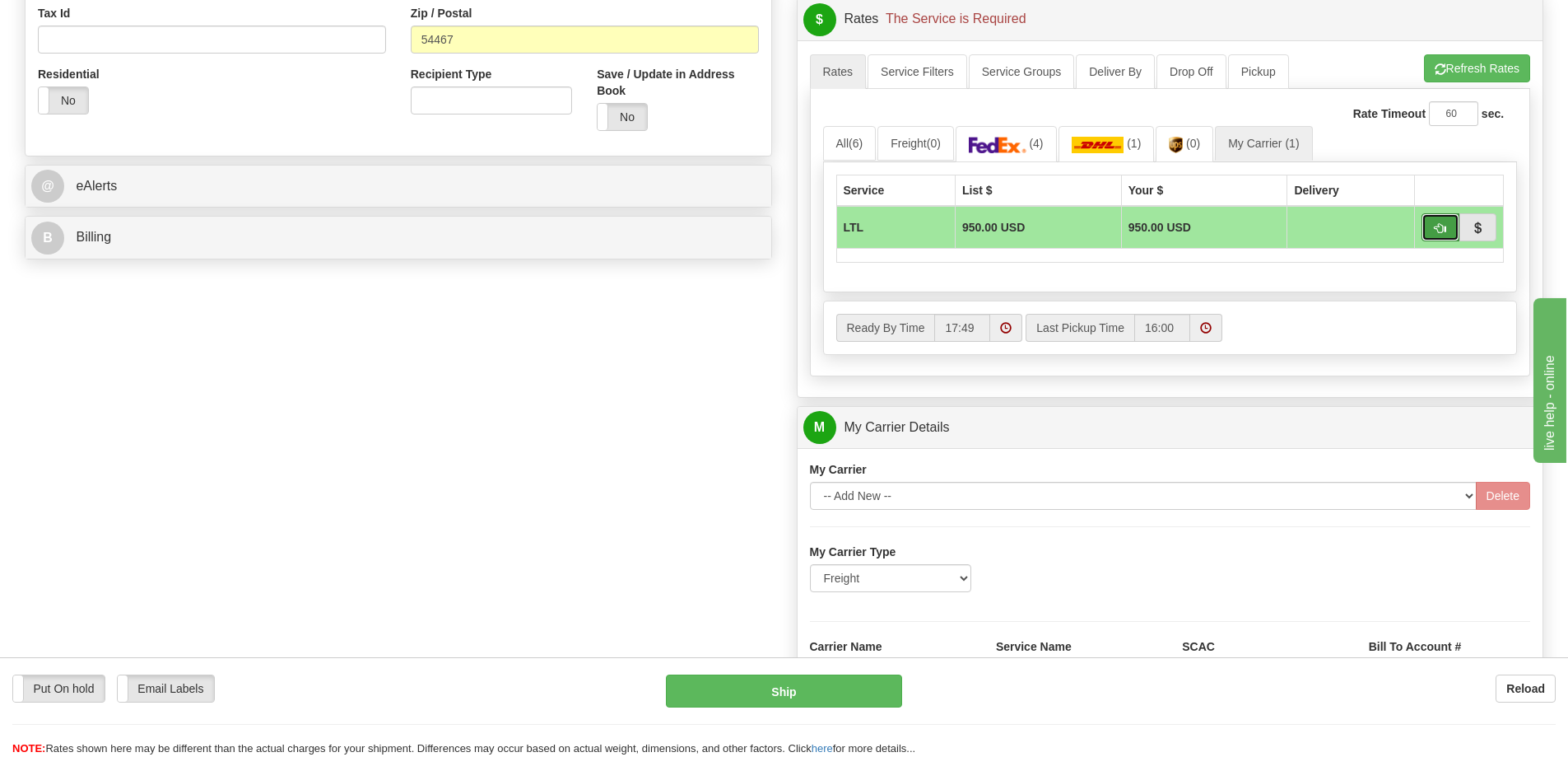
click at [1442, 223] on span "button" at bounding box center [1440, 229] width 12 height 11
type input "00"
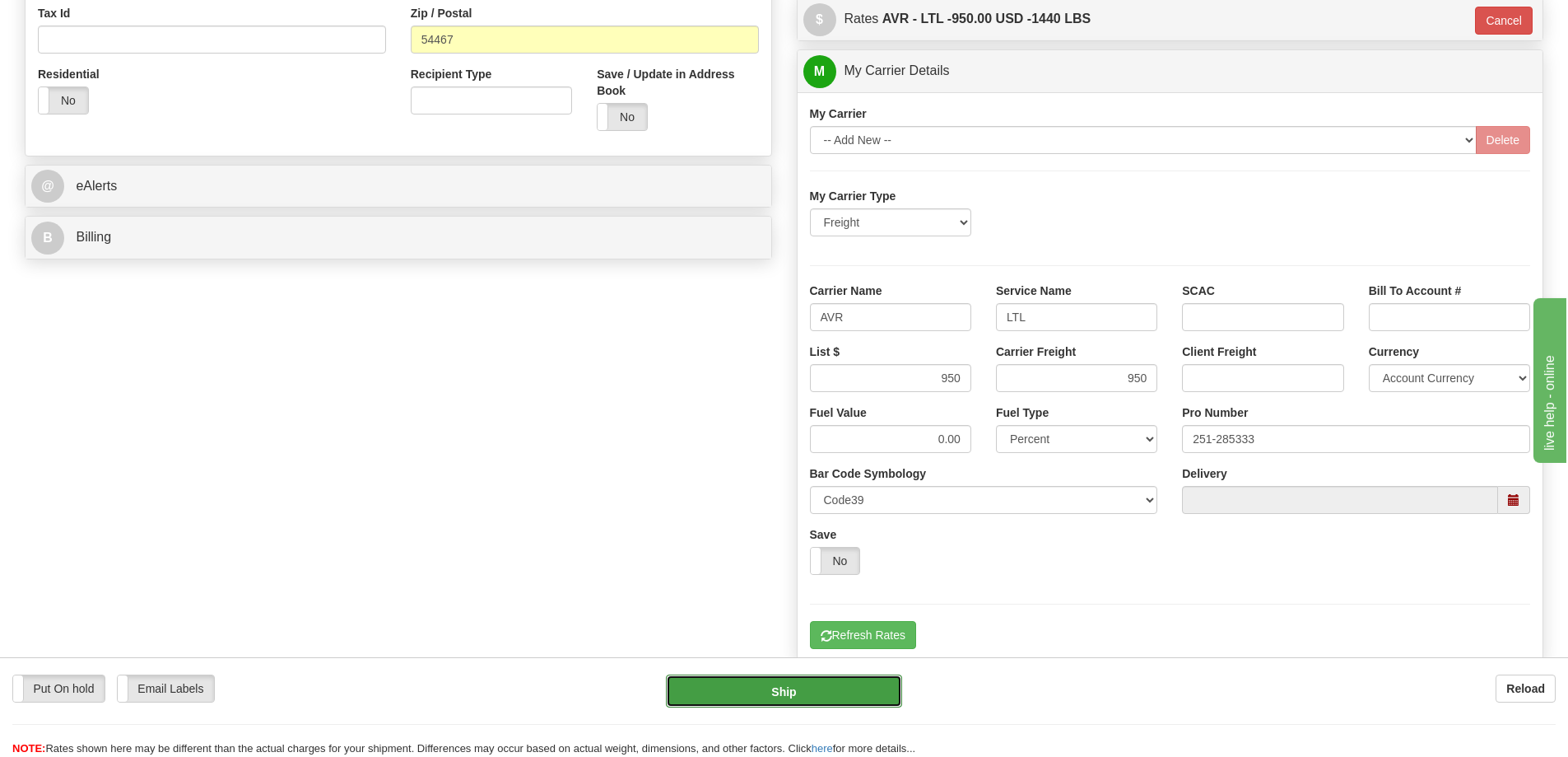
click at [809, 687] on button "Ship" at bounding box center [784, 691] width 236 height 33
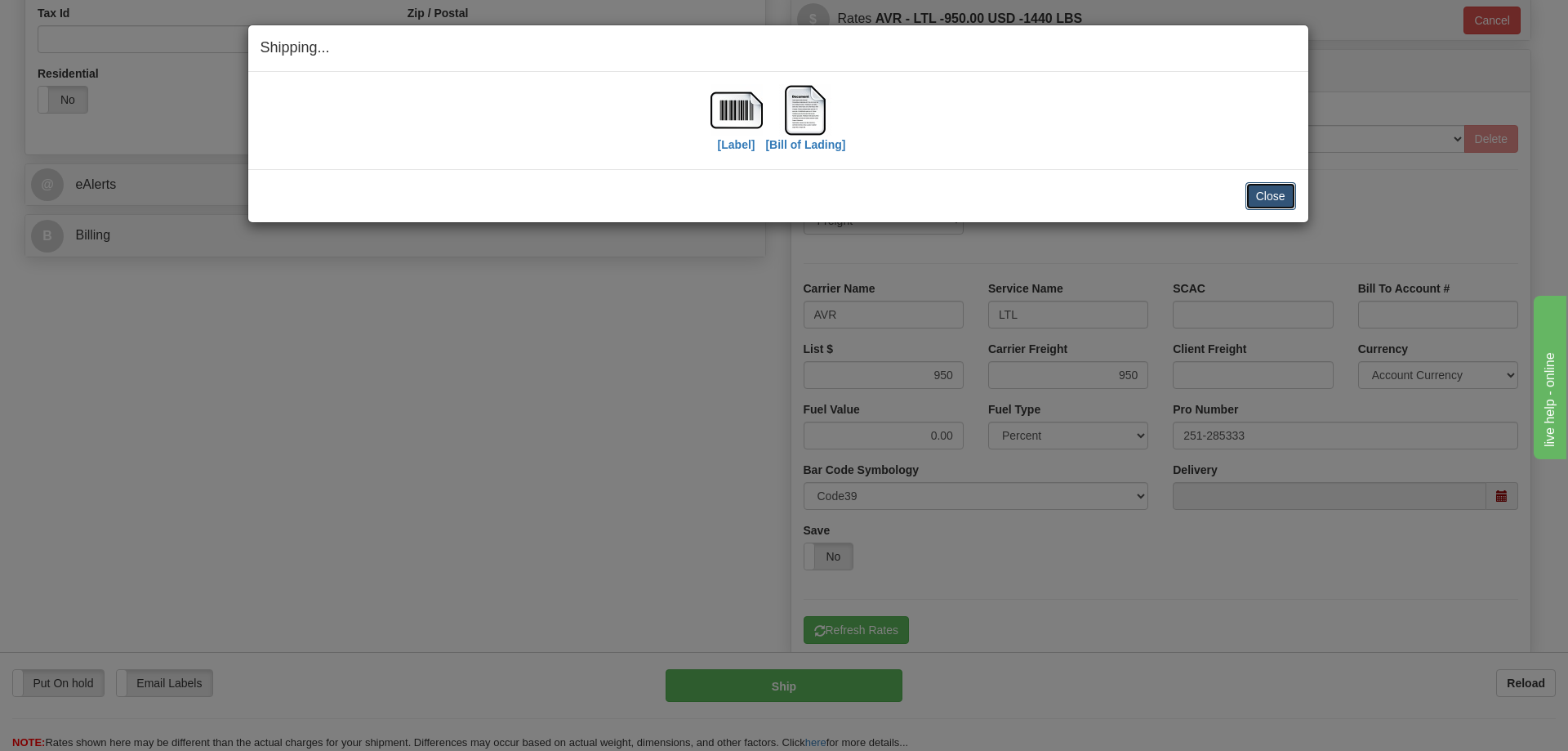
click at [1269, 201] on button "Close" at bounding box center [1270, 195] width 51 height 28
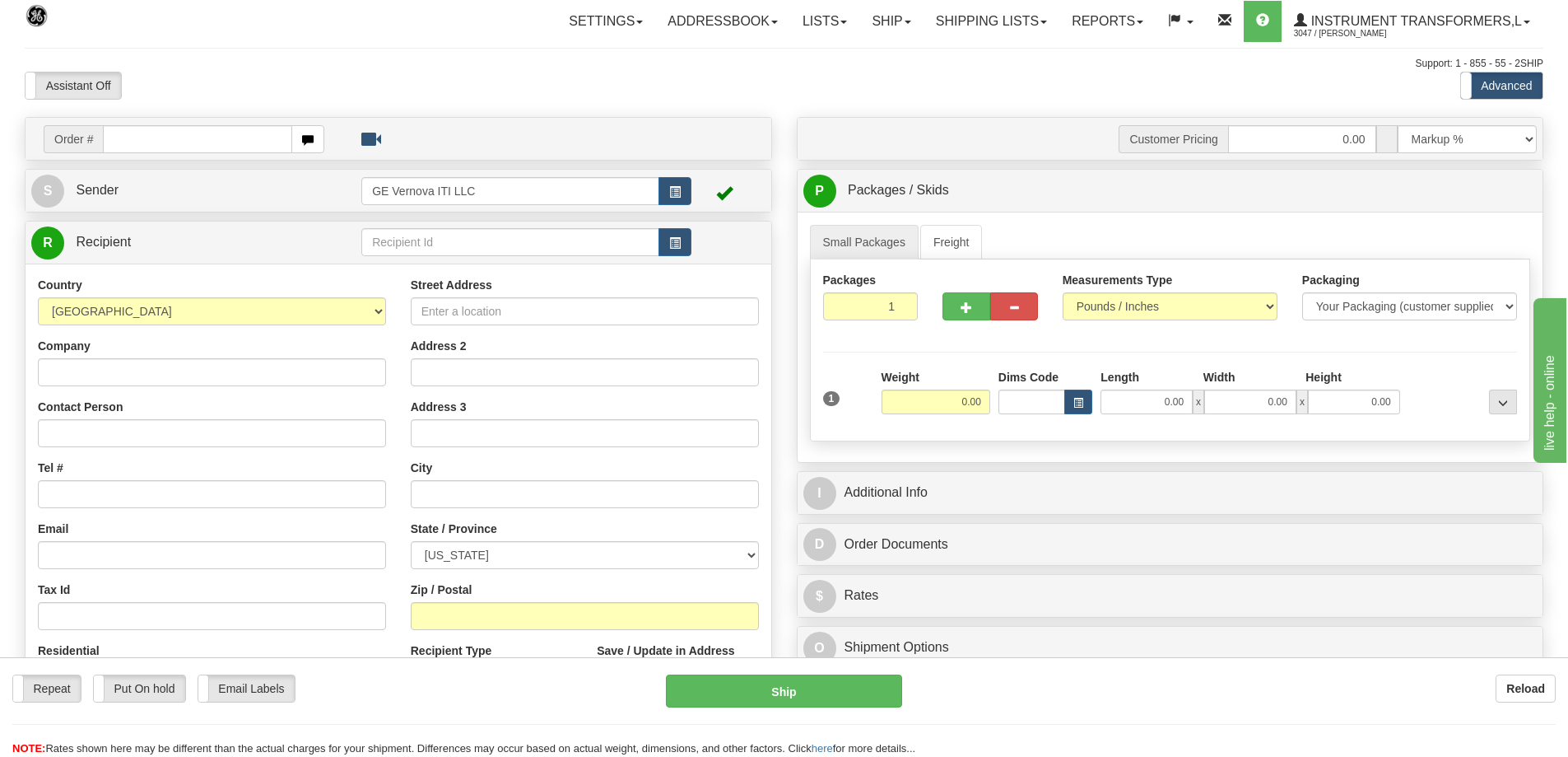
click at [149, 131] on input "text" at bounding box center [198, 139] width 190 height 28
type input "86704376"
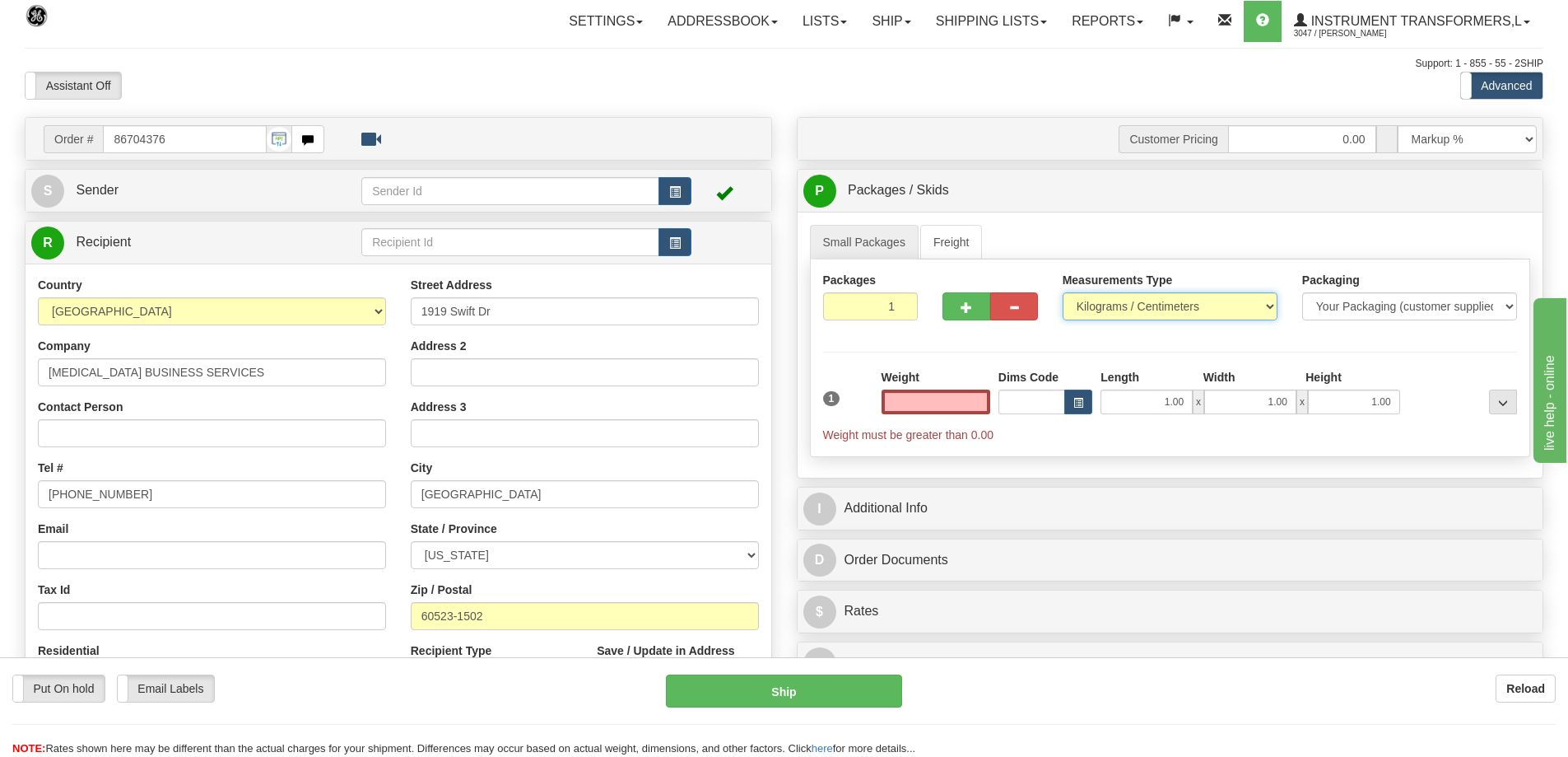
type input "0.00"
click at [1126, 302] on select "Pounds / Inches Kilograms / Centimeters" at bounding box center [1171, 306] width 215 height 28
select select "0"
click at [1063, 293] on select "Pounds / Inches Kilograms / Centimeters" at bounding box center [1171, 306] width 215 height 28
click at [954, 406] on input "0.00" at bounding box center [935, 401] width 108 height 25
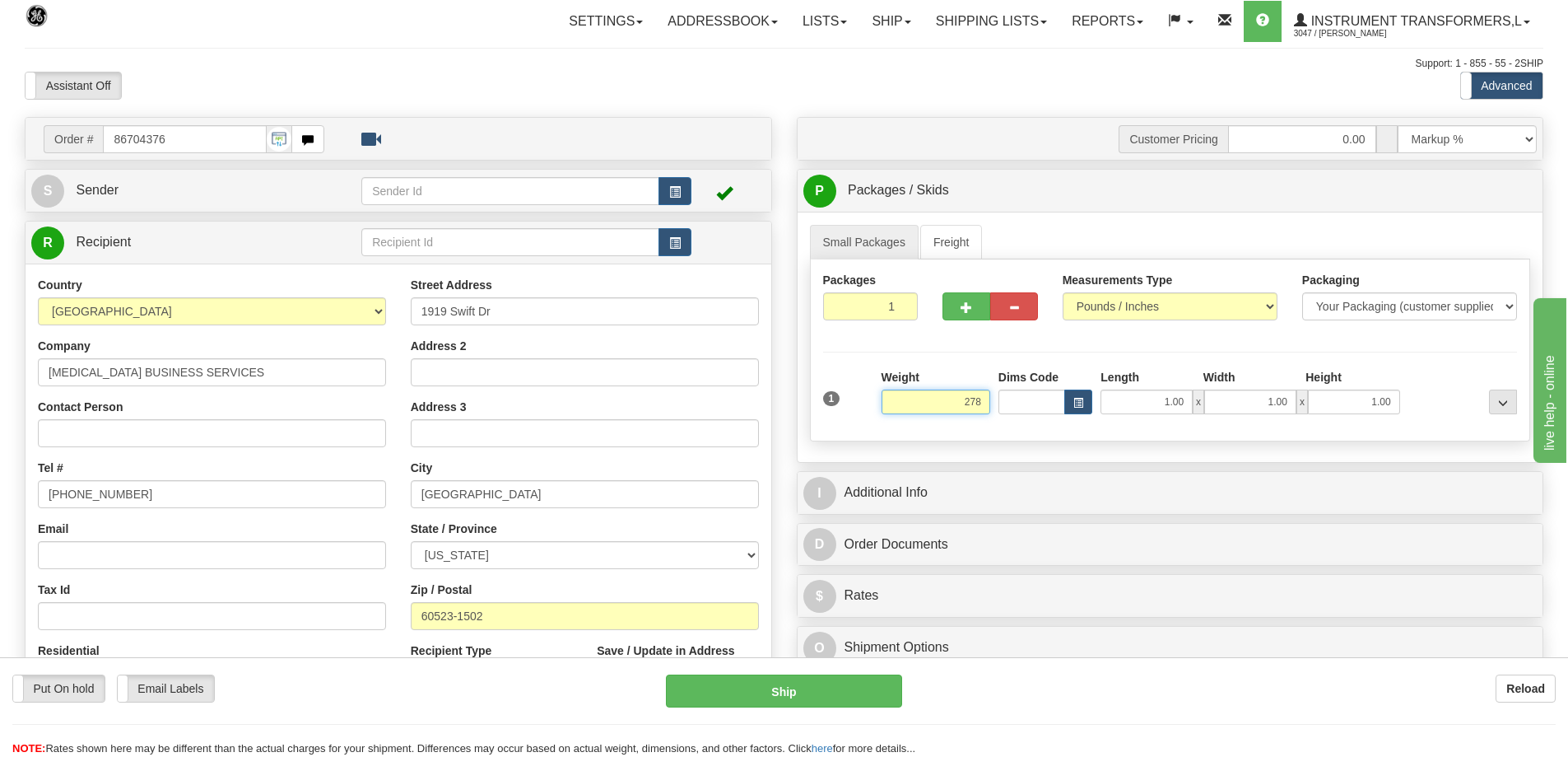
click button "Delete" at bounding box center [0, 0] width 0 height 0
type input "278.00"
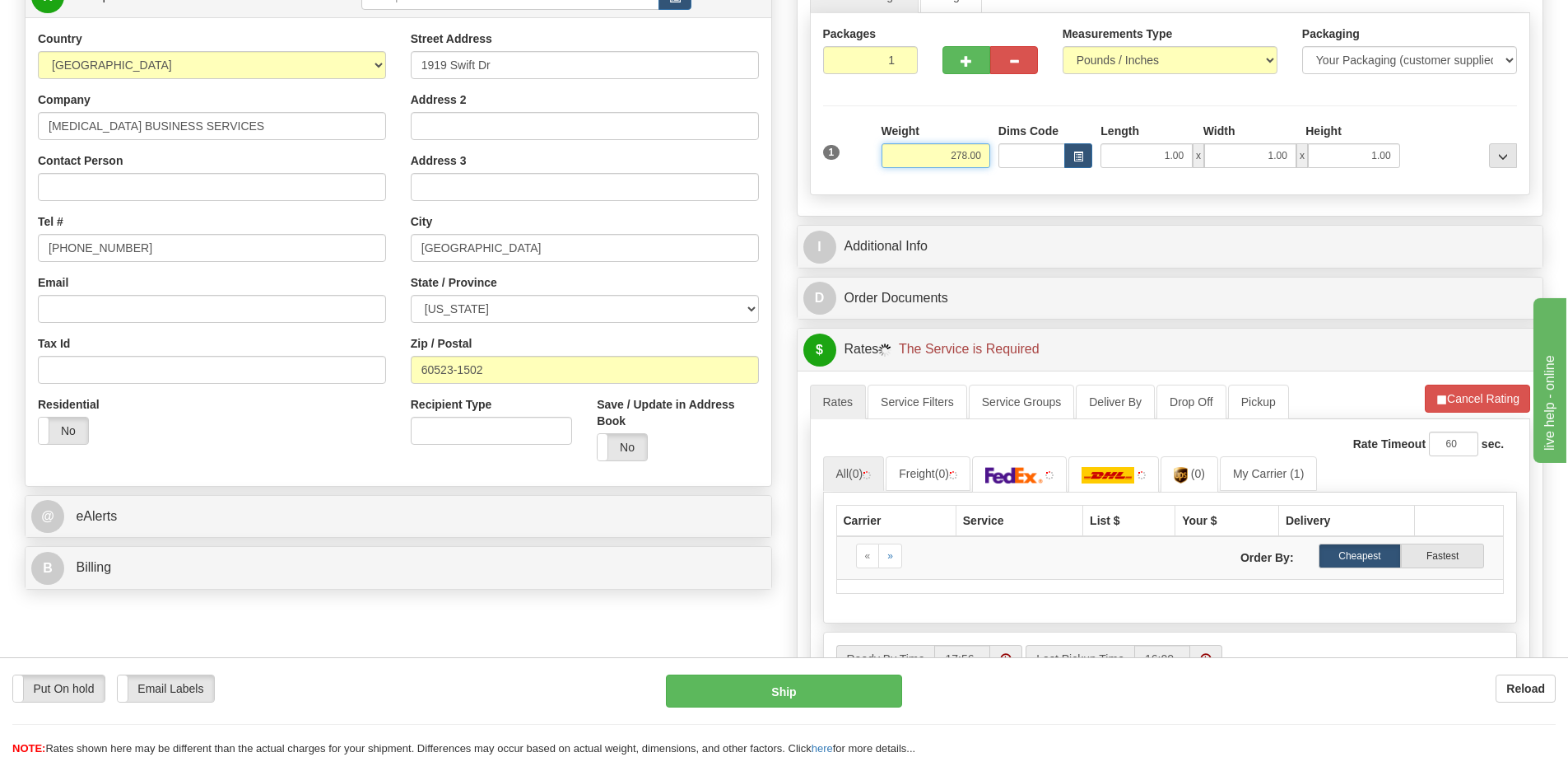
scroll to position [247, 0]
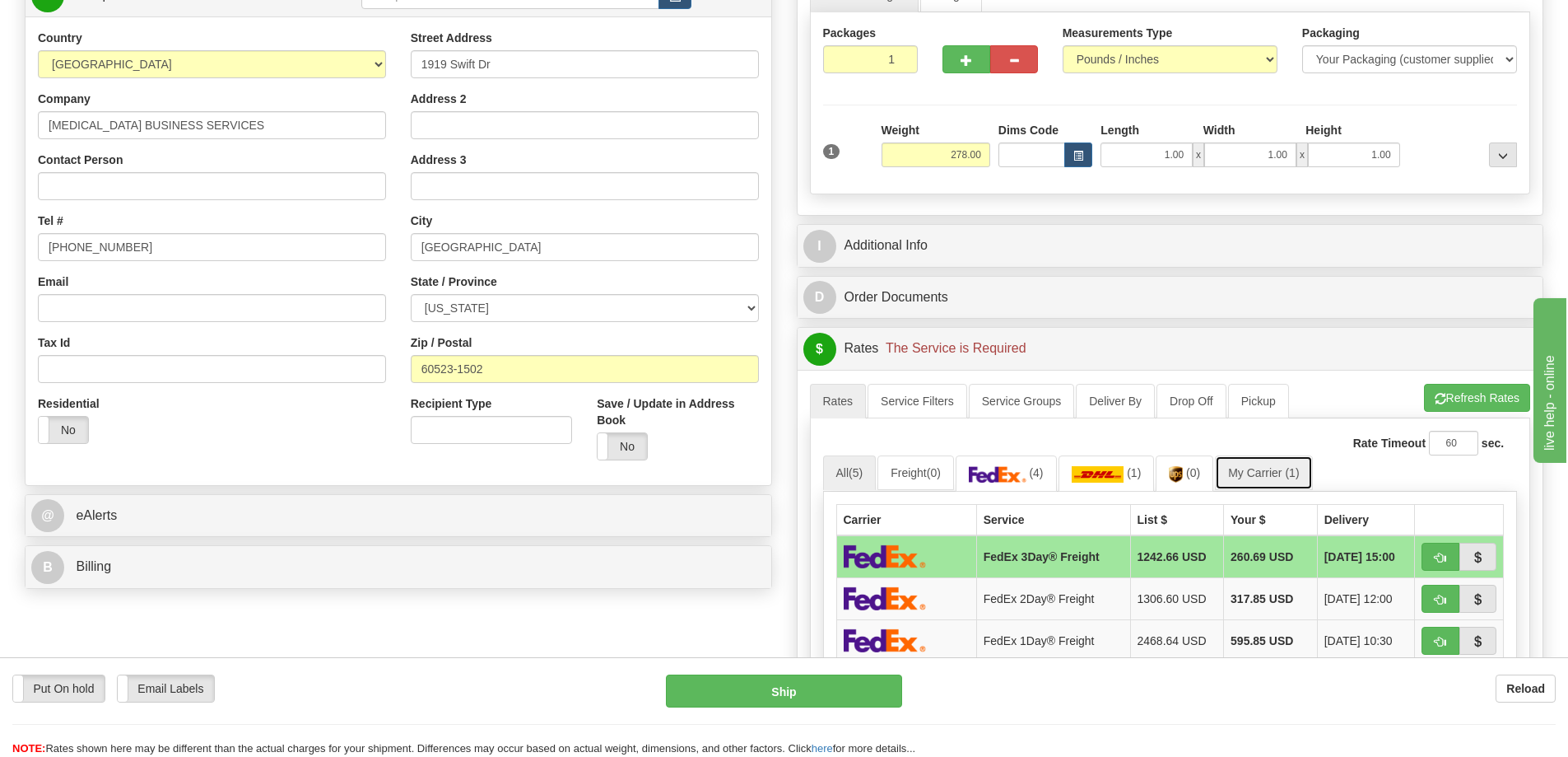
click at [1252, 479] on link "My Carrier (1)" at bounding box center [1264, 472] width 98 height 35
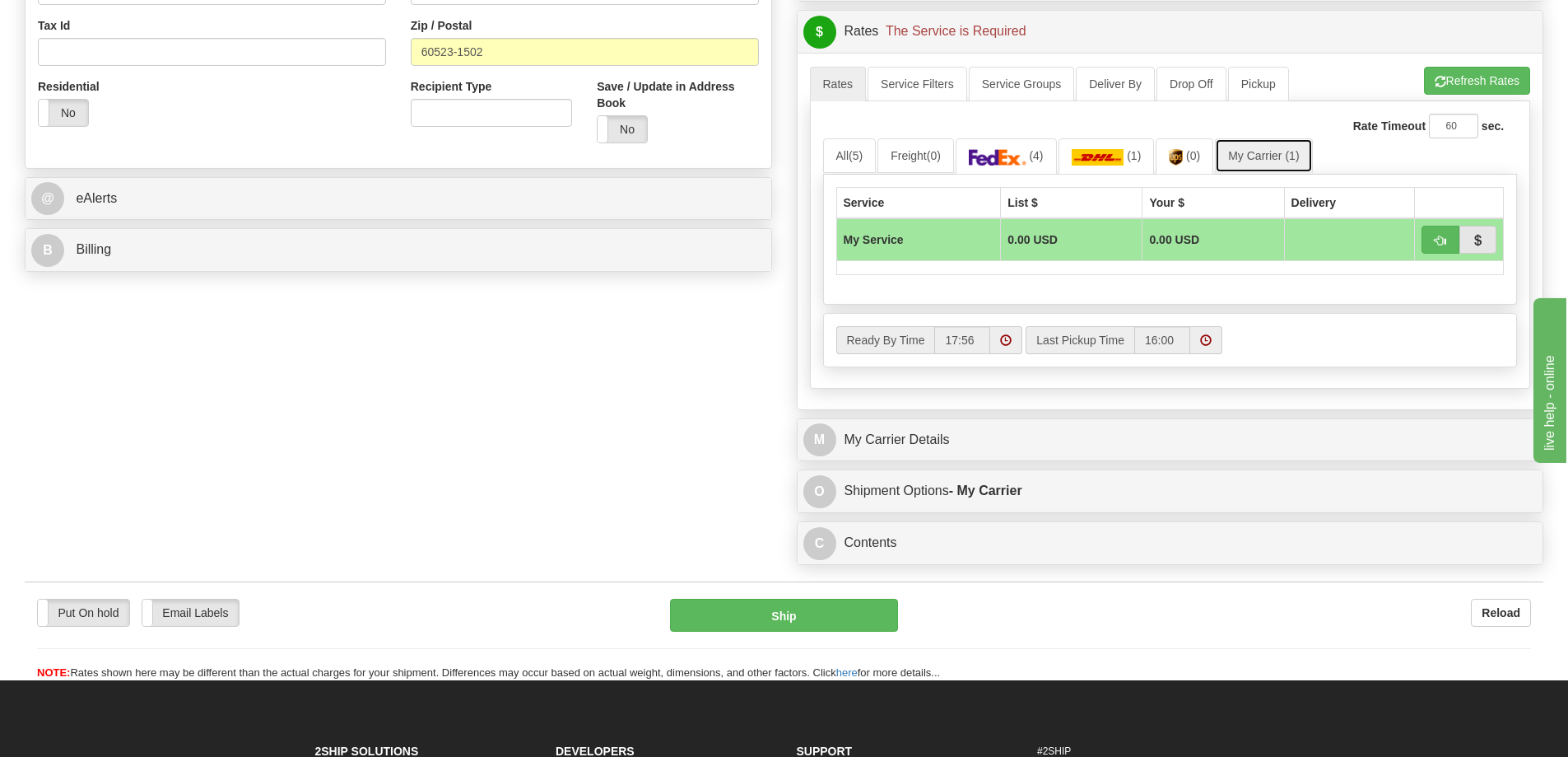
scroll to position [576, 0]
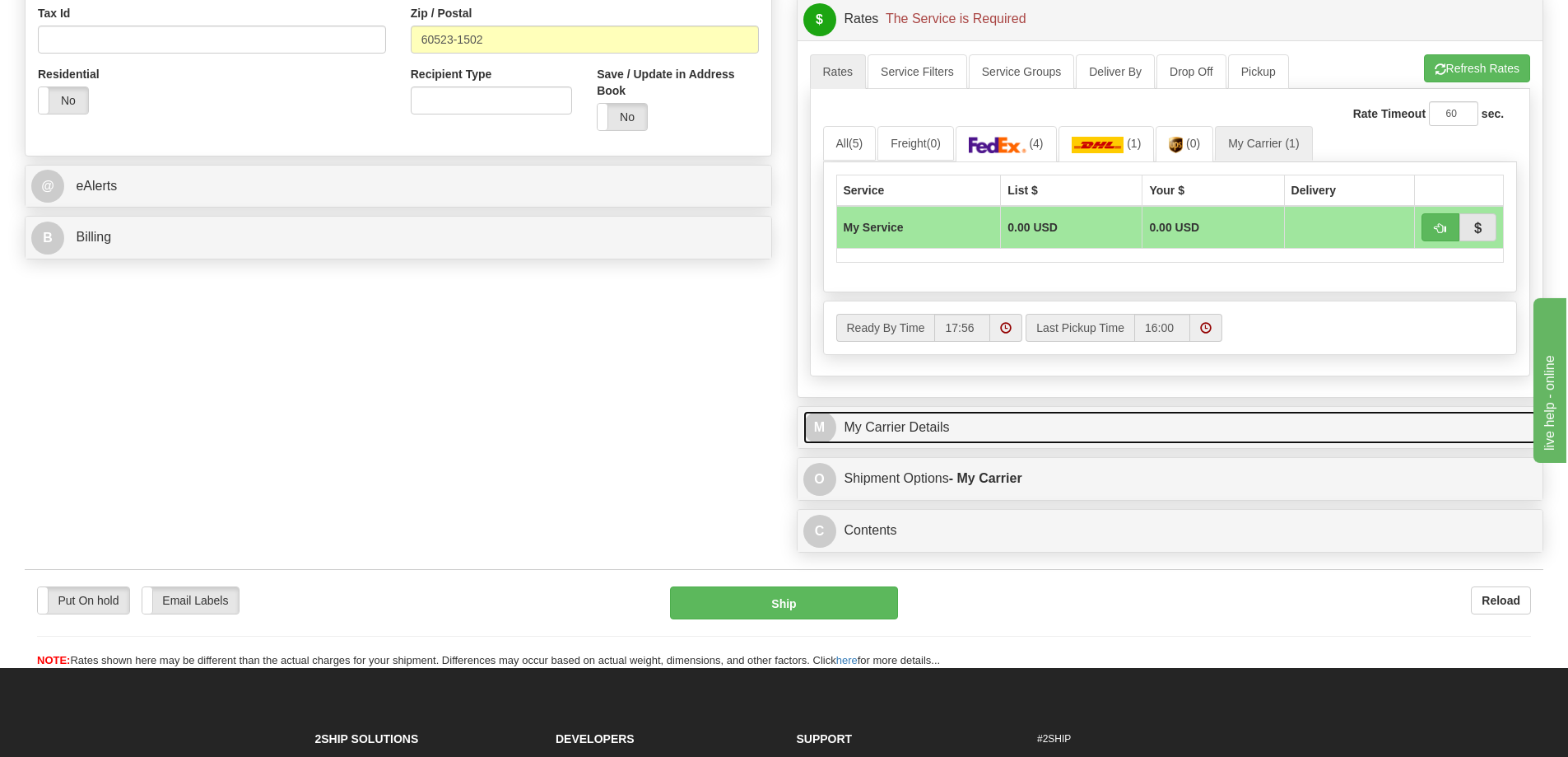
click at [972, 434] on link "M My Carrier Details" at bounding box center [1170, 428] width 734 height 34
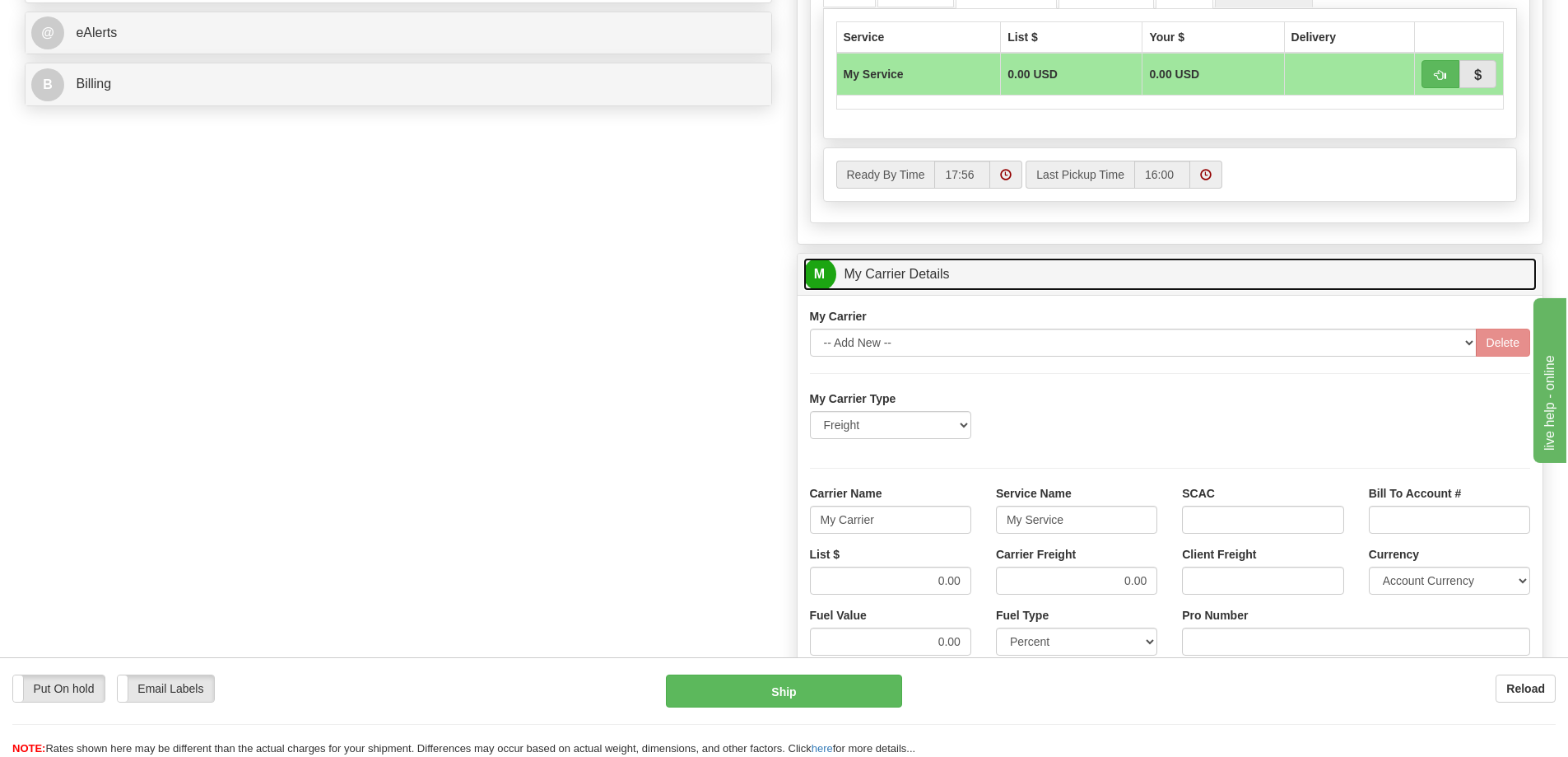
scroll to position [741, 0]
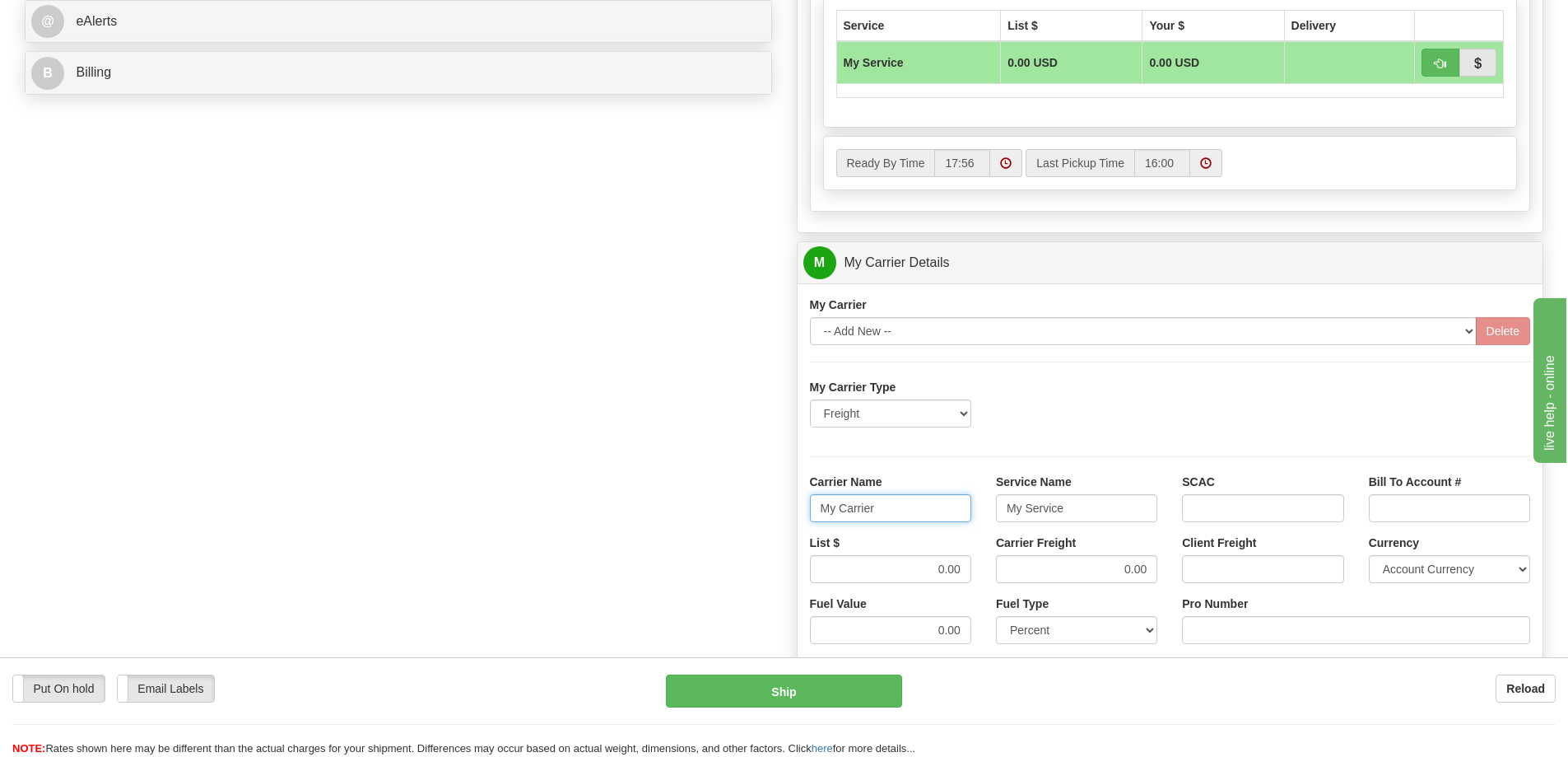
drag, startPoint x: 885, startPoint y: 513, endPoint x: 805, endPoint y: 511, distance: 80.0
click at [805, 511] on div "Carrier Name My Carrier" at bounding box center [891, 503] width 186 height 61
drag, startPoint x: 1084, startPoint y: 501, endPoint x: 916, endPoint y: 504, distance: 168.0
click at [916, 504] on div "Carrier Name Service Name My Service SCAC Bill To Account #" at bounding box center [1171, 503] width 746 height 61
drag, startPoint x: 941, startPoint y: 564, endPoint x: 973, endPoint y: 559, distance: 32.4
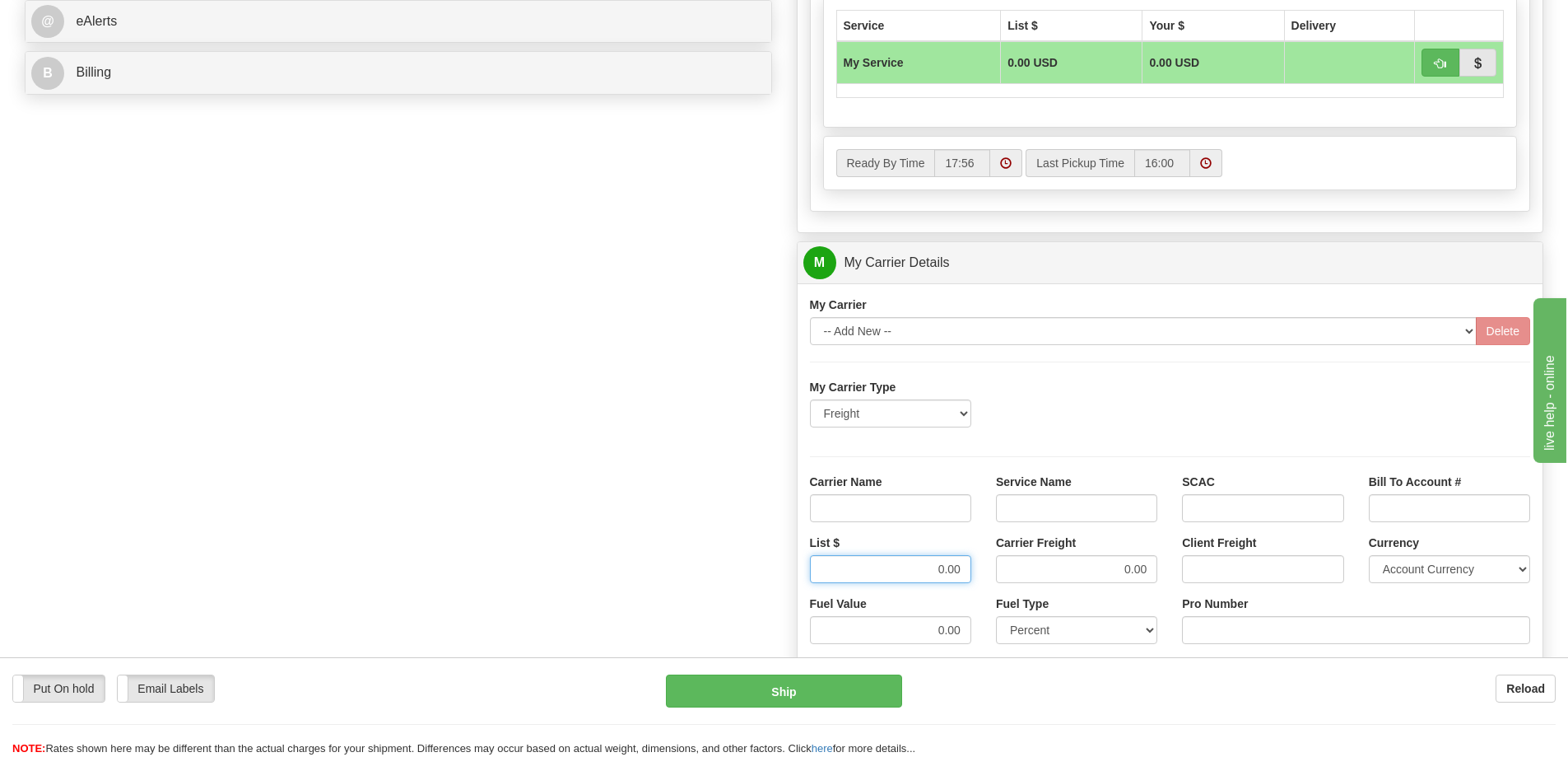
click at [973, 559] on div "List $ 0.00" at bounding box center [891, 565] width 186 height 61
drag, startPoint x: 1118, startPoint y: 568, endPoint x: 1163, endPoint y: 563, distance: 45.3
click at [1163, 563] on div "Carrier Freight 0.00" at bounding box center [1077, 565] width 186 height 61
click at [924, 509] on input "Carrier Name" at bounding box center [891, 508] width 161 height 28
type input "AVR"
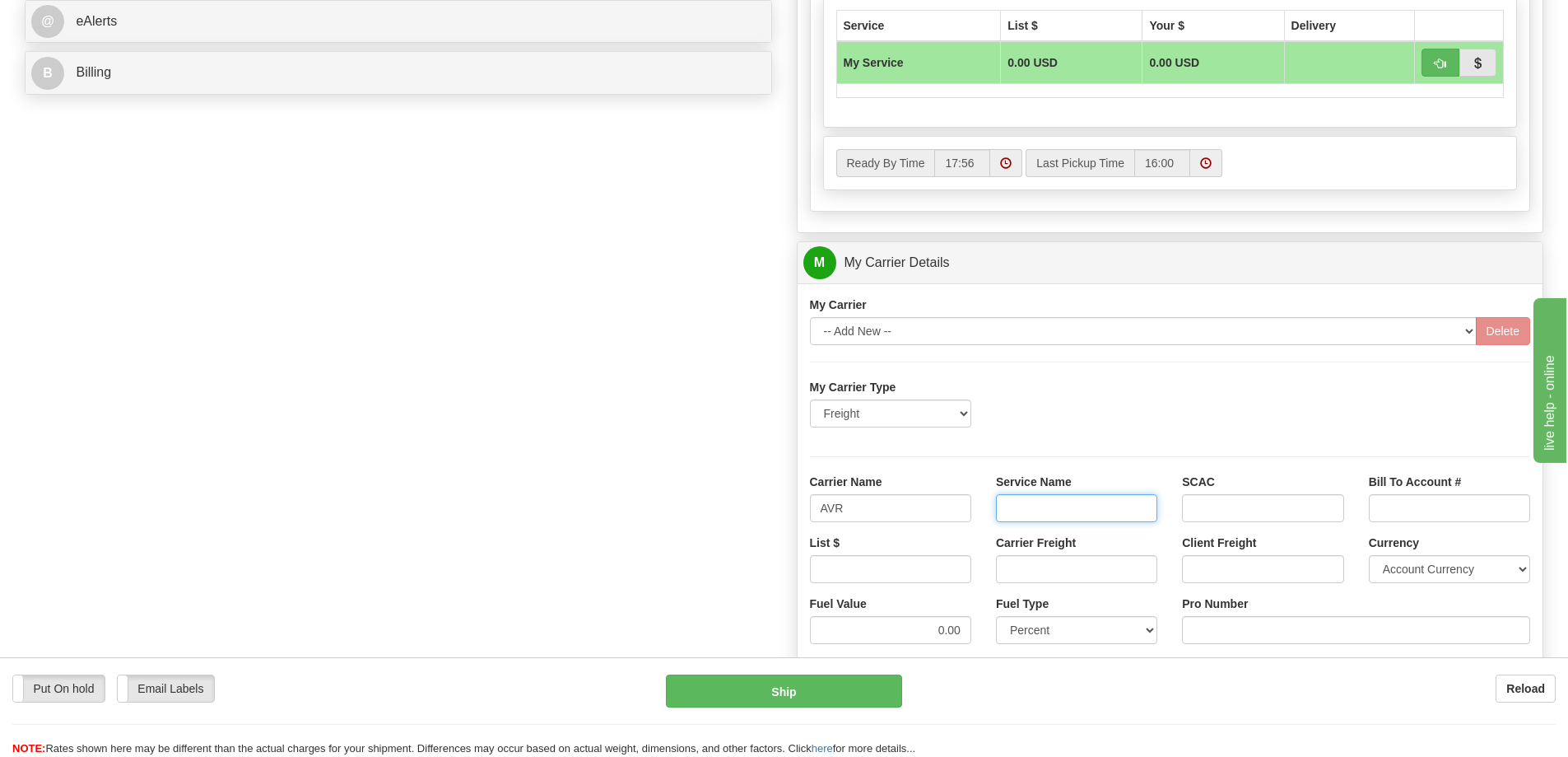
click at [1004, 508] on input "Service Name" at bounding box center [1077, 508] width 161 height 28
type input "LTL"
click at [947, 582] on input "List $" at bounding box center [891, 569] width 161 height 28
click at [925, 565] on input "List $" at bounding box center [891, 569] width 161 height 28
type input "300"
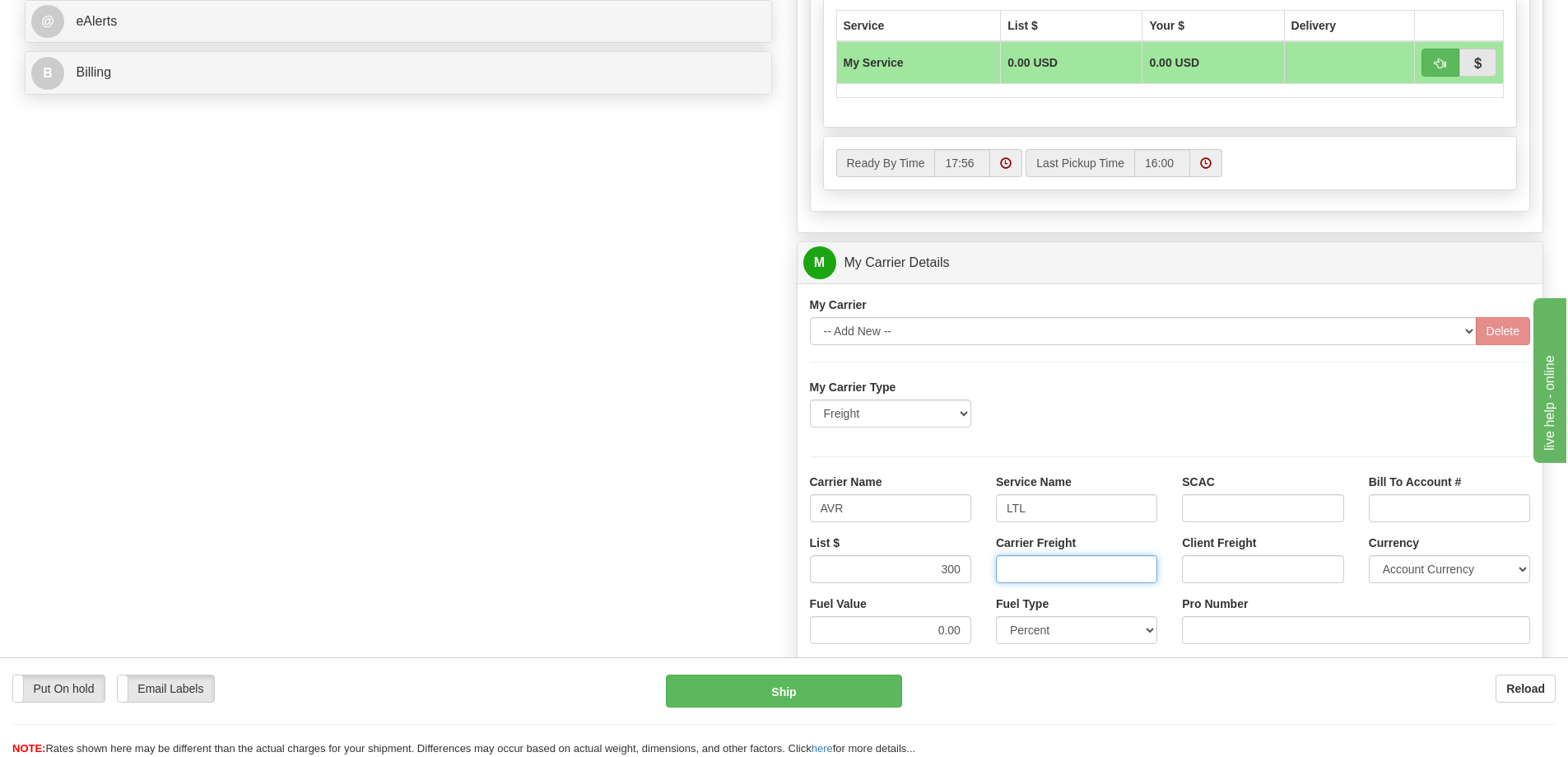
click at [1025, 580] on input "Carrier Freight" at bounding box center [1077, 569] width 161 height 28
type input "300"
click at [1191, 632] on input "Pro Number" at bounding box center [1357, 629] width 348 height 28
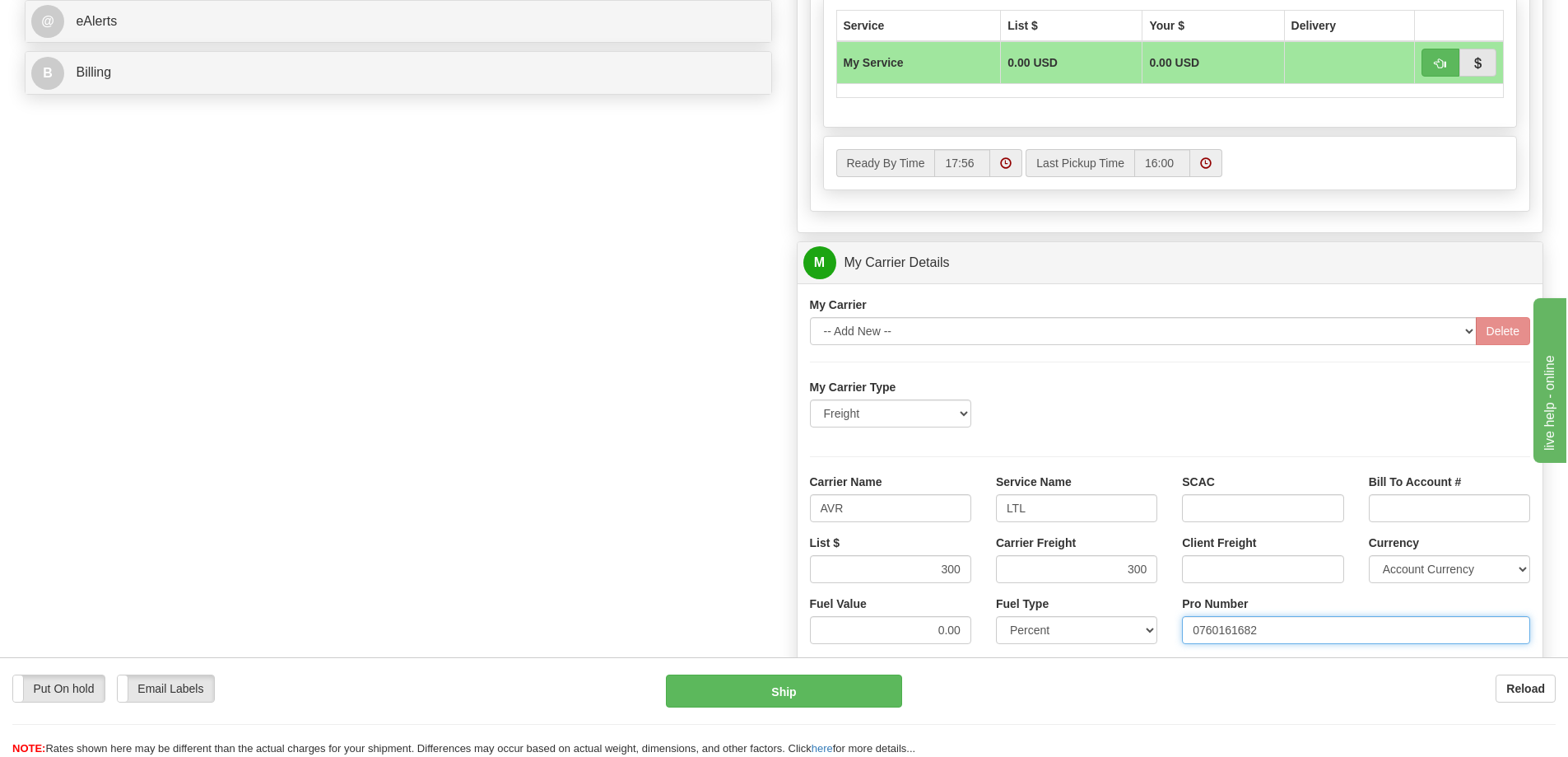
type input "0760161682"
click button "Delete" at bounding box center [0, 0] width 0 height 0
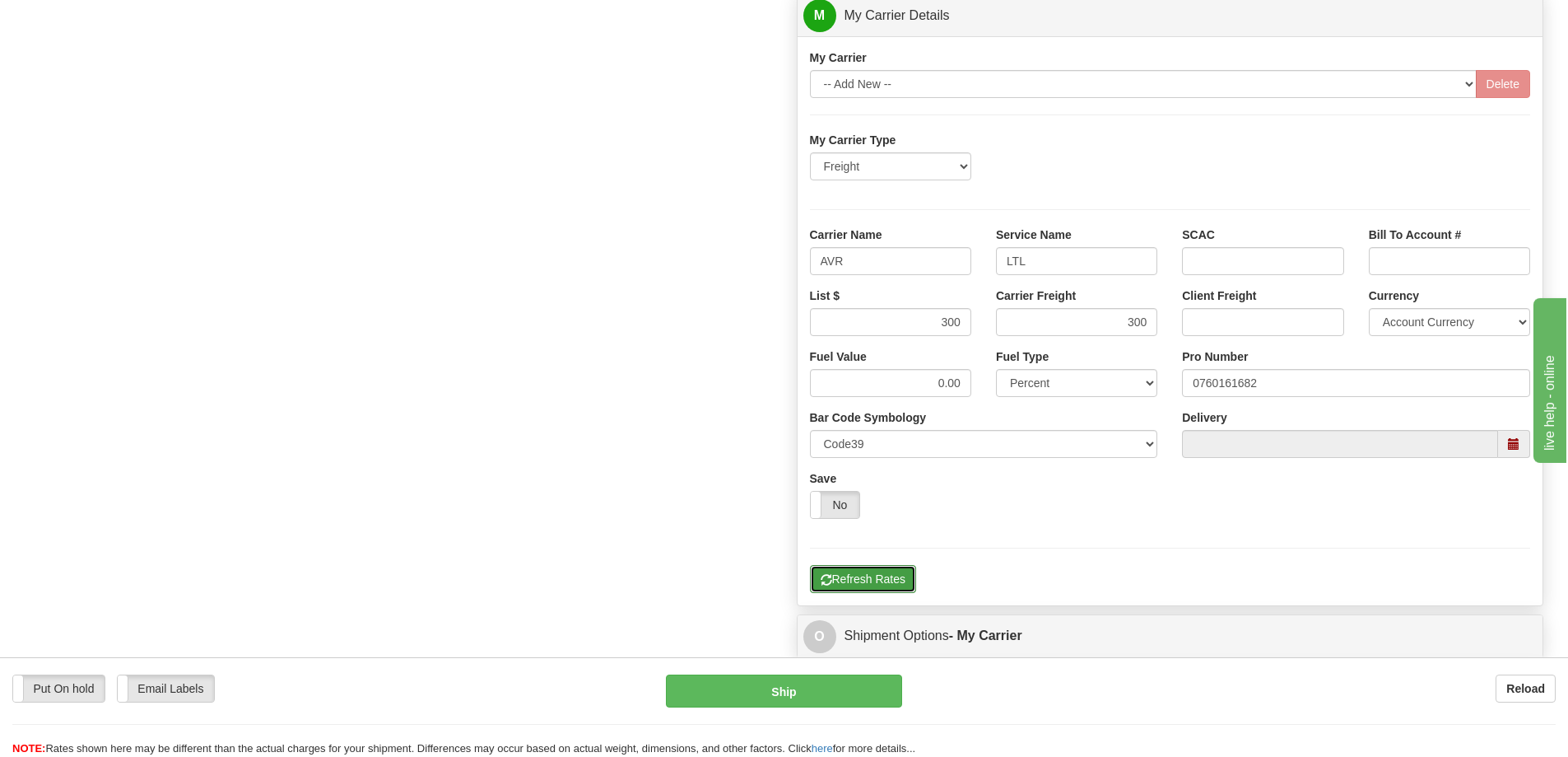
click at [879, 569] on button "Refresh Rates" at bounding box center [863, 578] width 106 height 28
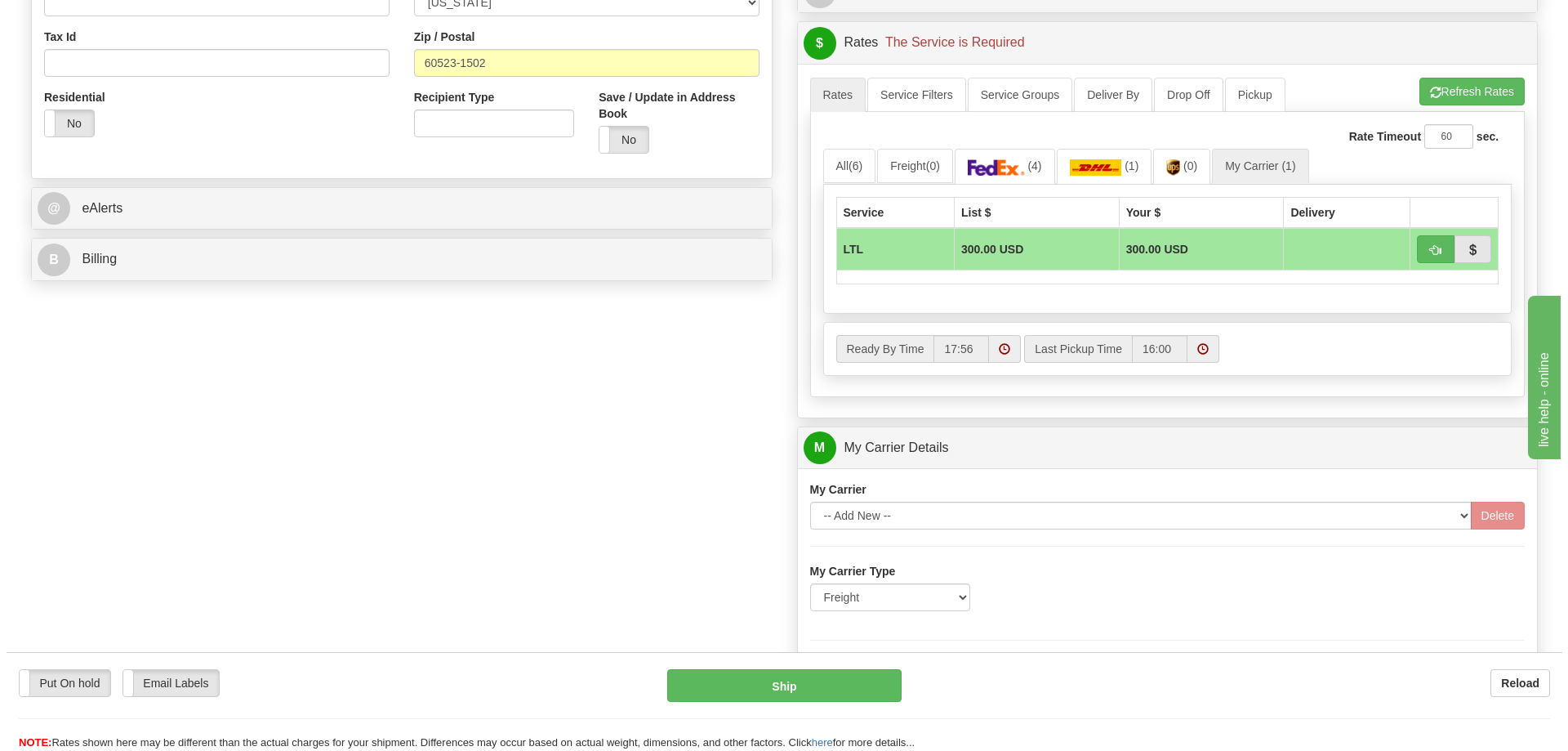
scroll to position [490, 0]
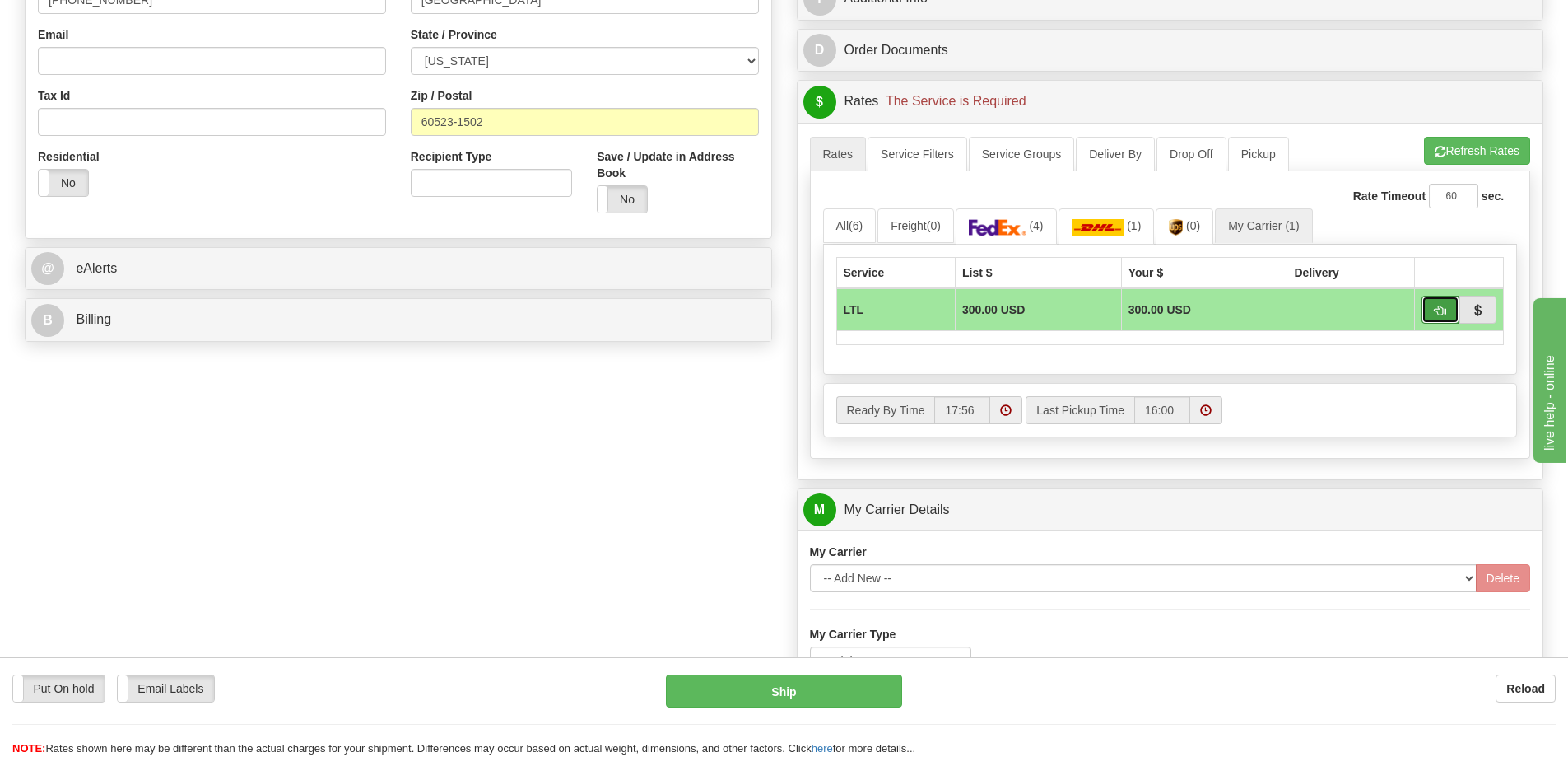
click at [1426, 305] on button "button" at bounding box center [1440, 309] width 38 height 28
type input "00"
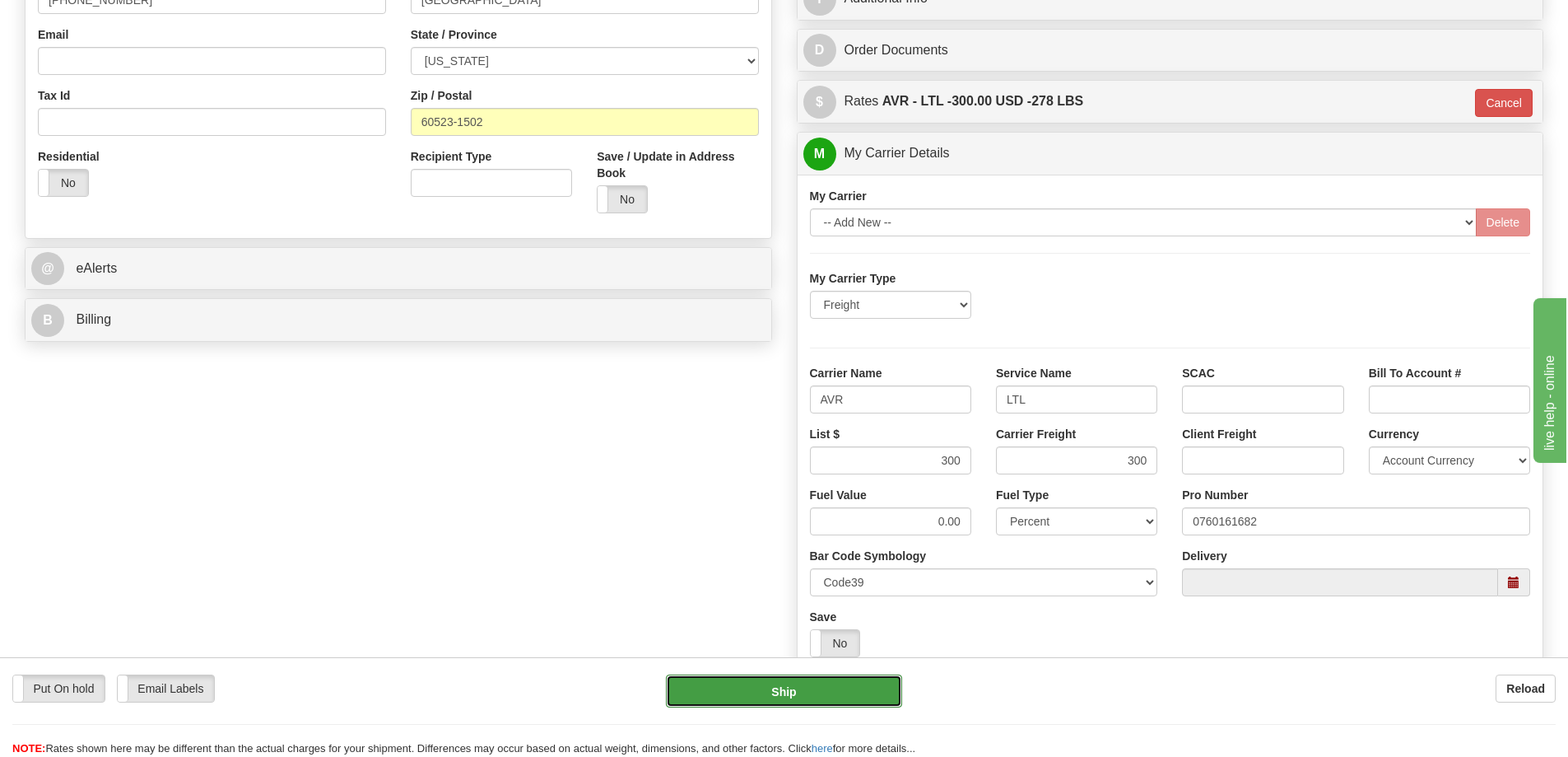
click at [793, 684] on button "Ship" at bounding box center [784, 691] width 236 height 33
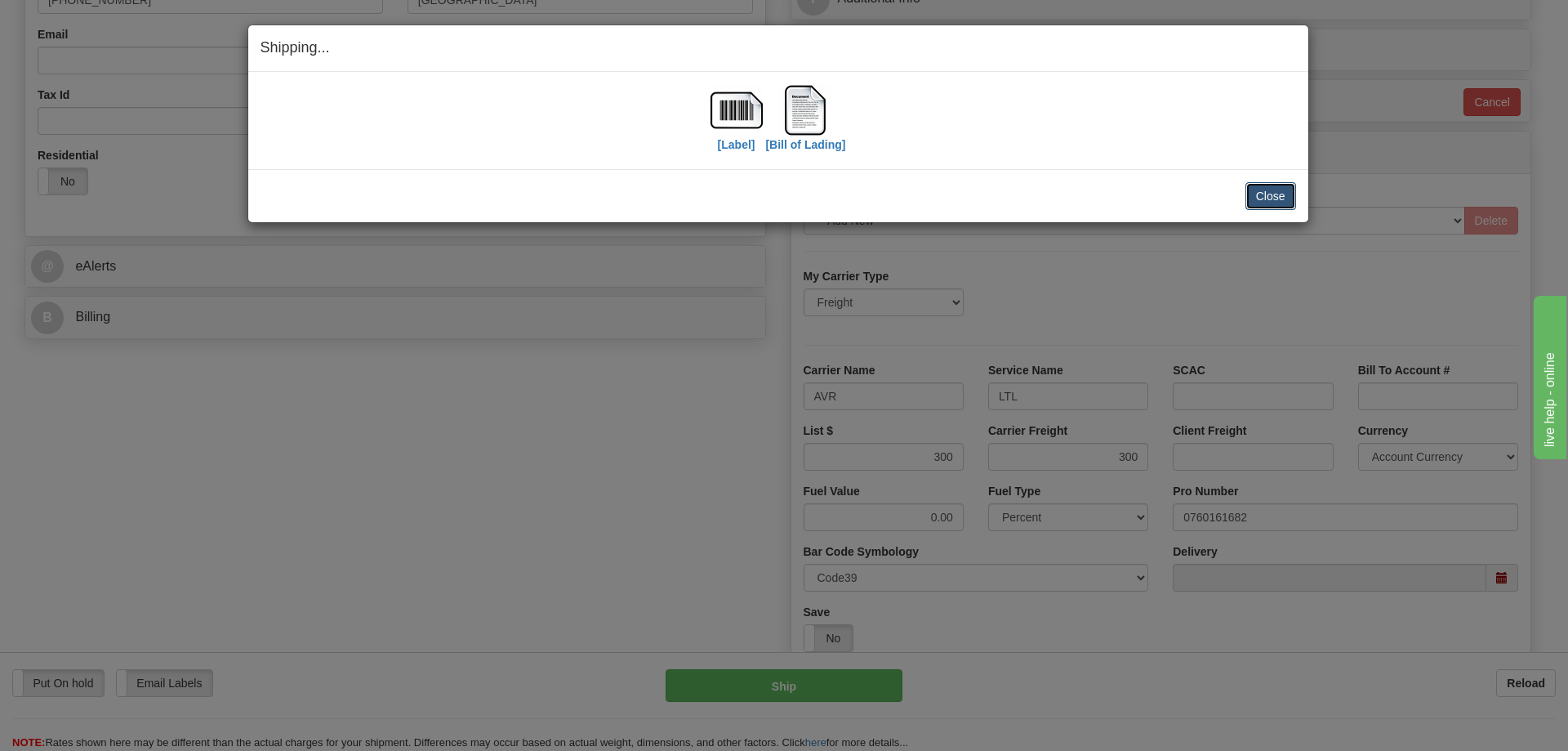
click at [1281, 194] on button "Close" at bounding box center [1270, 195] width 51 height 28
click at [1292, 182] on button "Close" at bounding box center [1270, 195] width 51 height 28
click at [1279, 198] on button "Close" at bounding box center [1270, 195] width 51 height 28
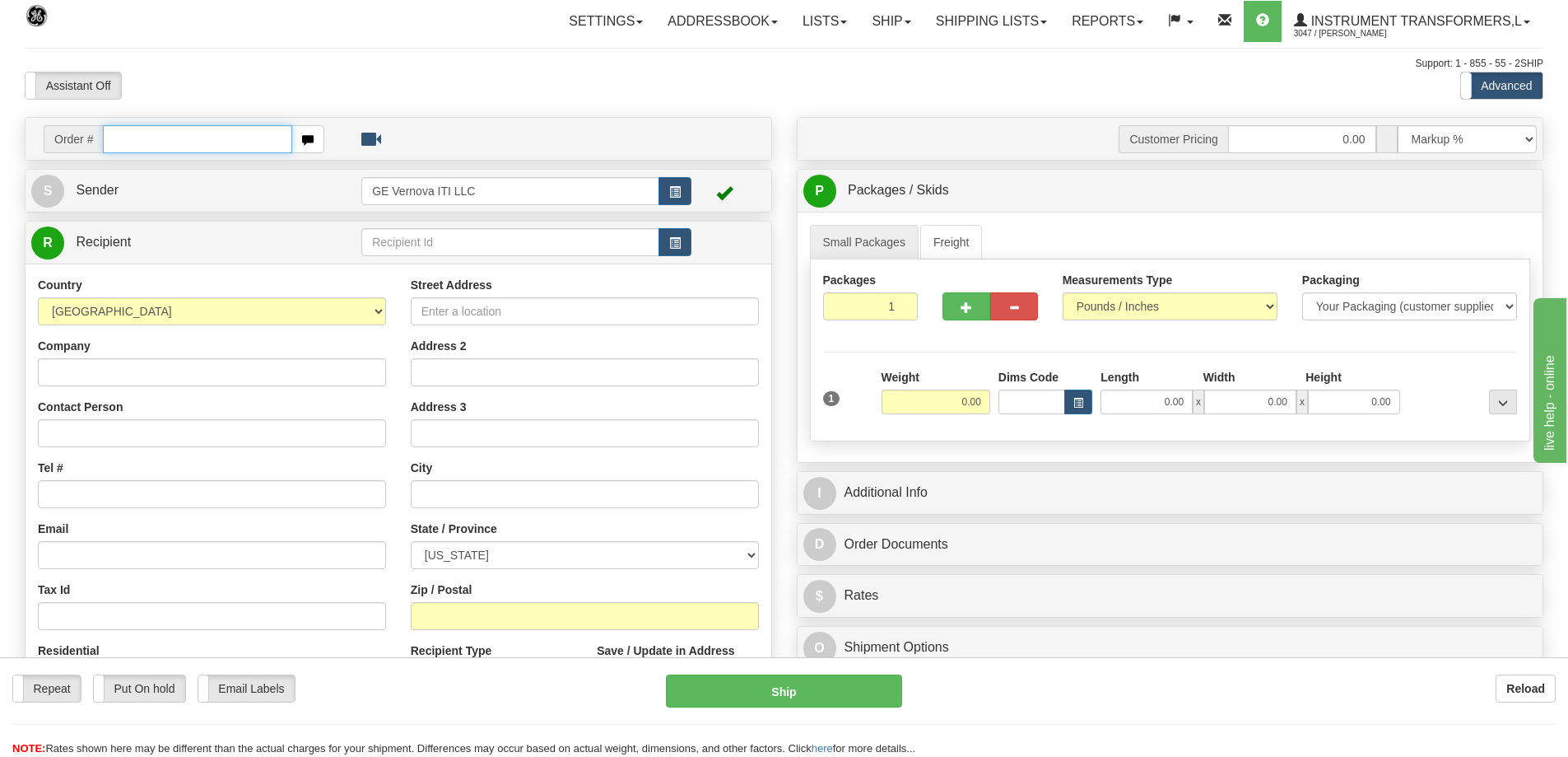
click at [121, 134] on input "text" at bounding box center [198, 139] width 190 height 28
type input "86703765"
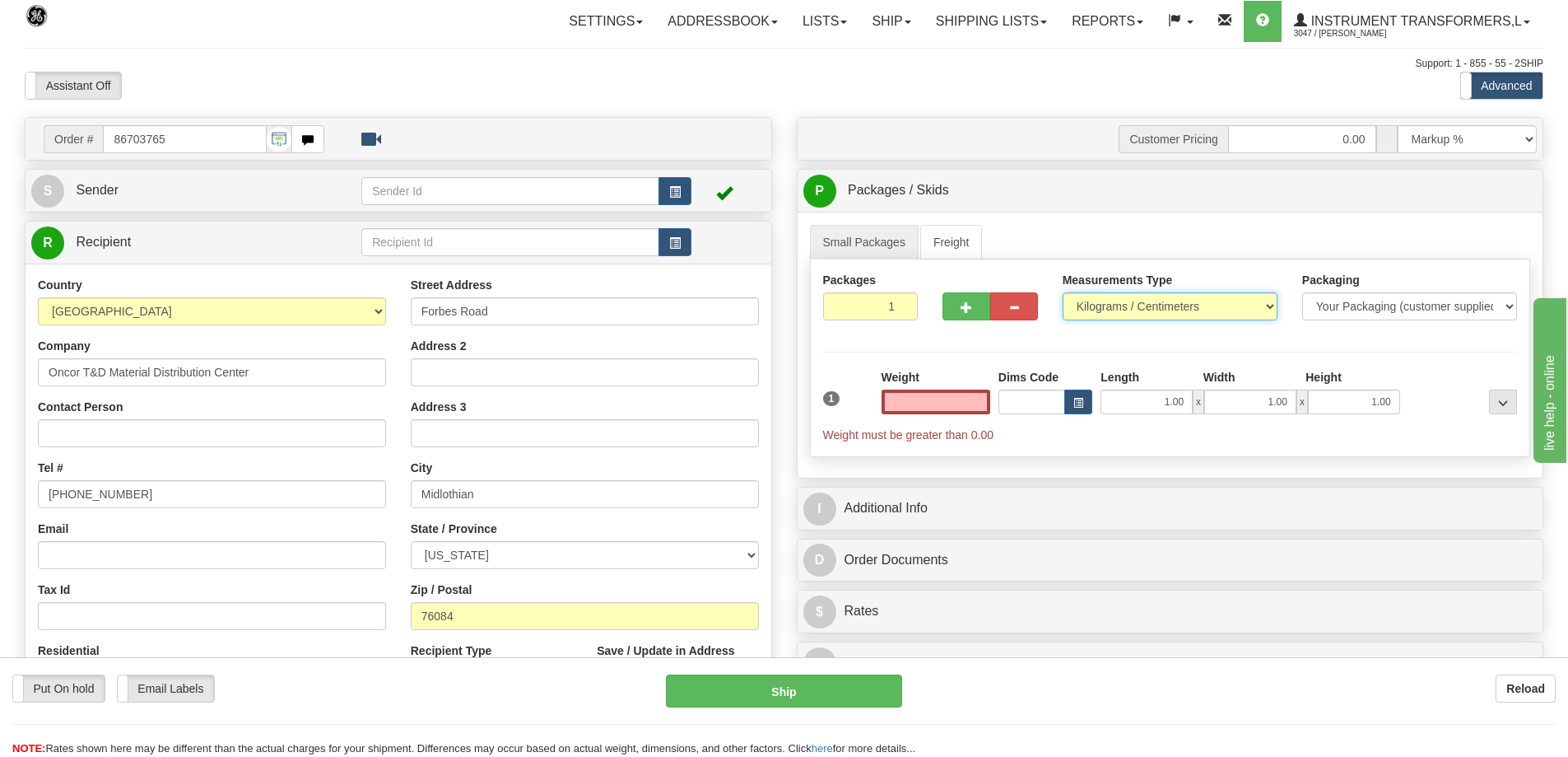
type input "0.00"
click at [1110, 307] on select "Pounds / Inches Kilograms / Centimeters" at bounding box center [1171, 306] width 215 height 28
select select "0"
click at [1063, 293] on select "Pounds / Inches Kilograms / Centimeters" at bounding box center [1171, 306] width 215 height 28
click at [962, 398] on input "0.00" at bounding box center [935, 401] width 108 height 25
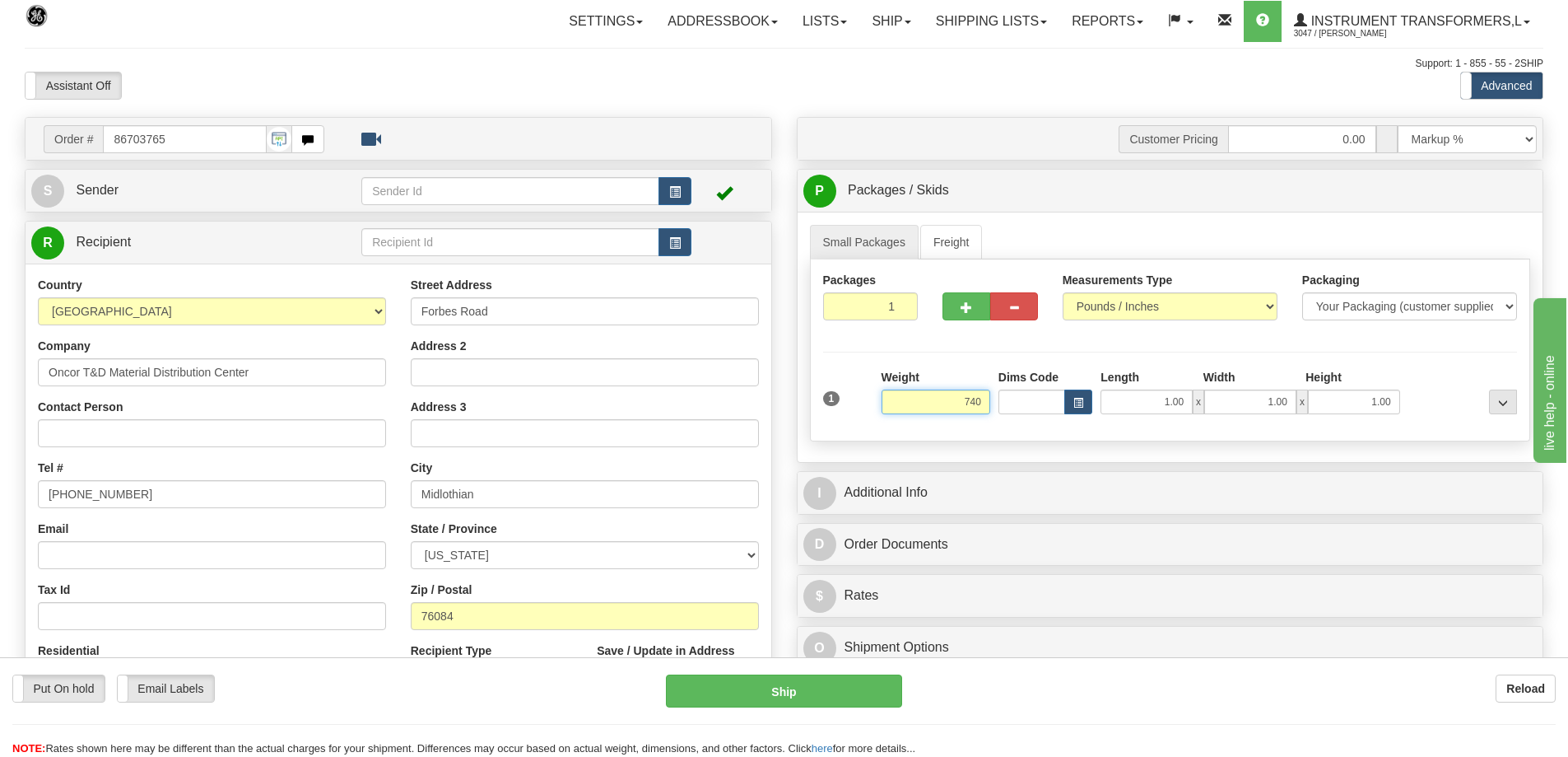
click button "Delete" at bounding box center [0, 0] width 0 height 0
type input "740.00"
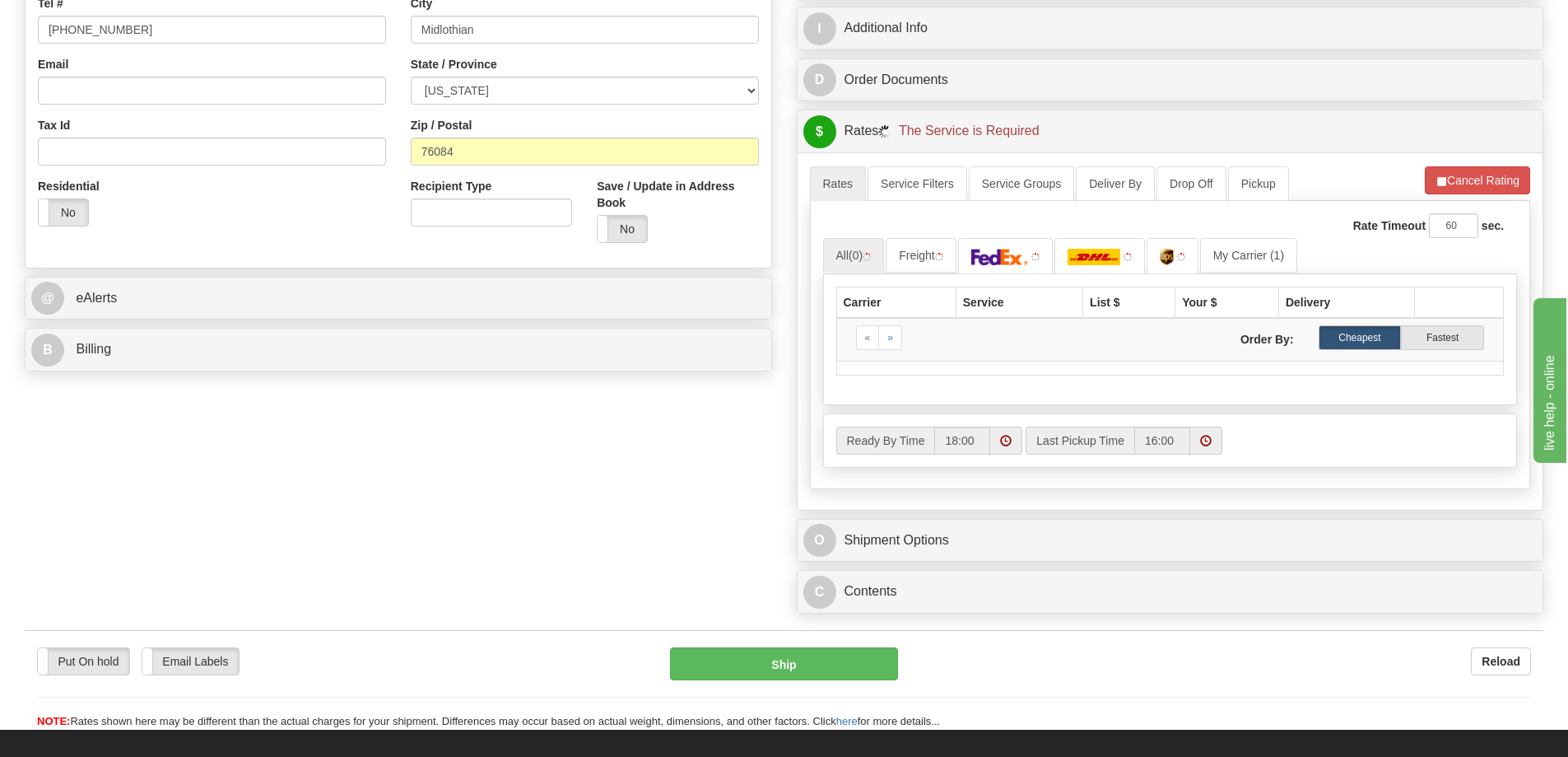
scroll to position [494, 0]
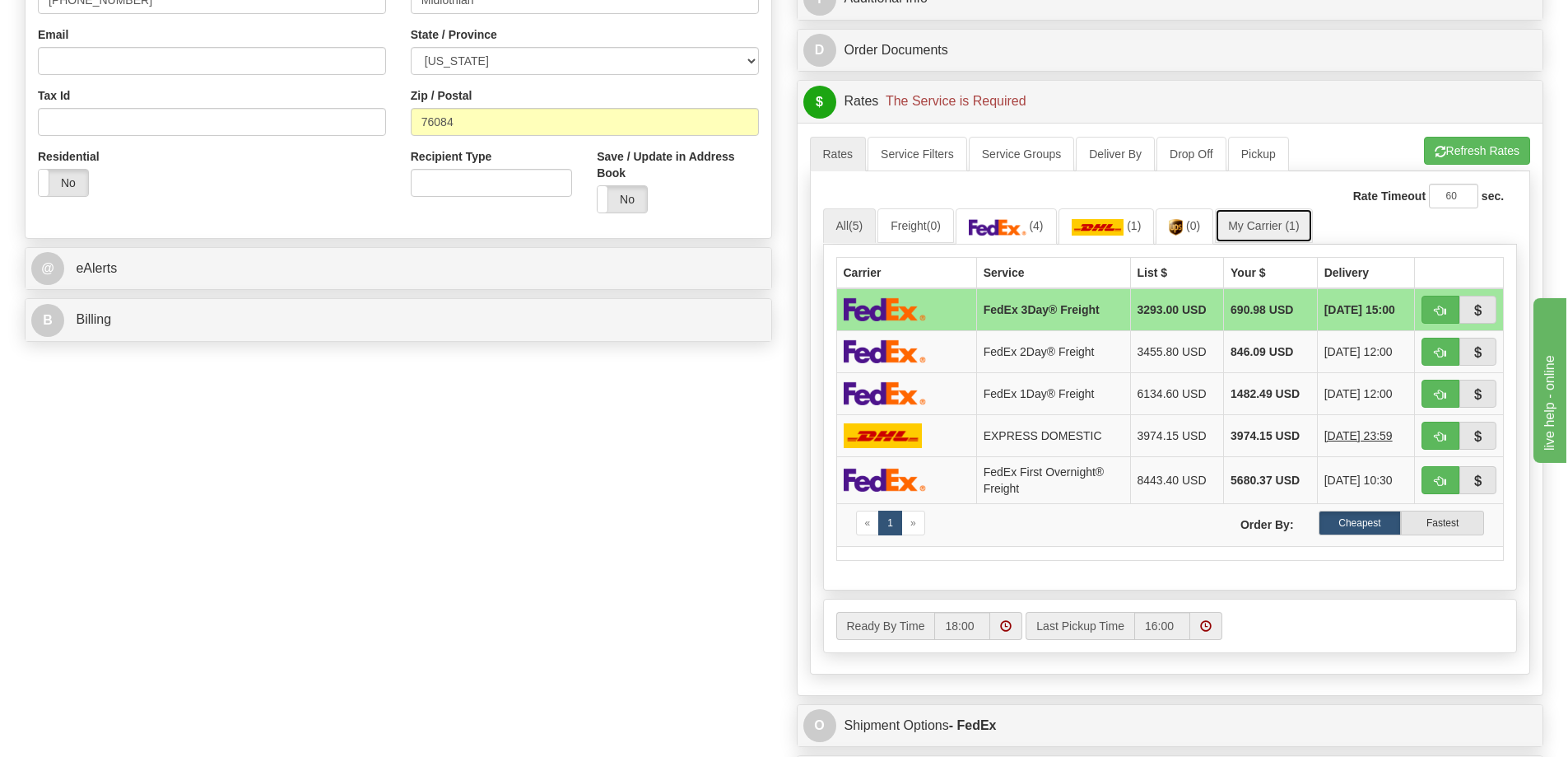
click at [1290, 228] on link "My Carrier (1)" at bounding box center [1264, 225] width 98 height 35
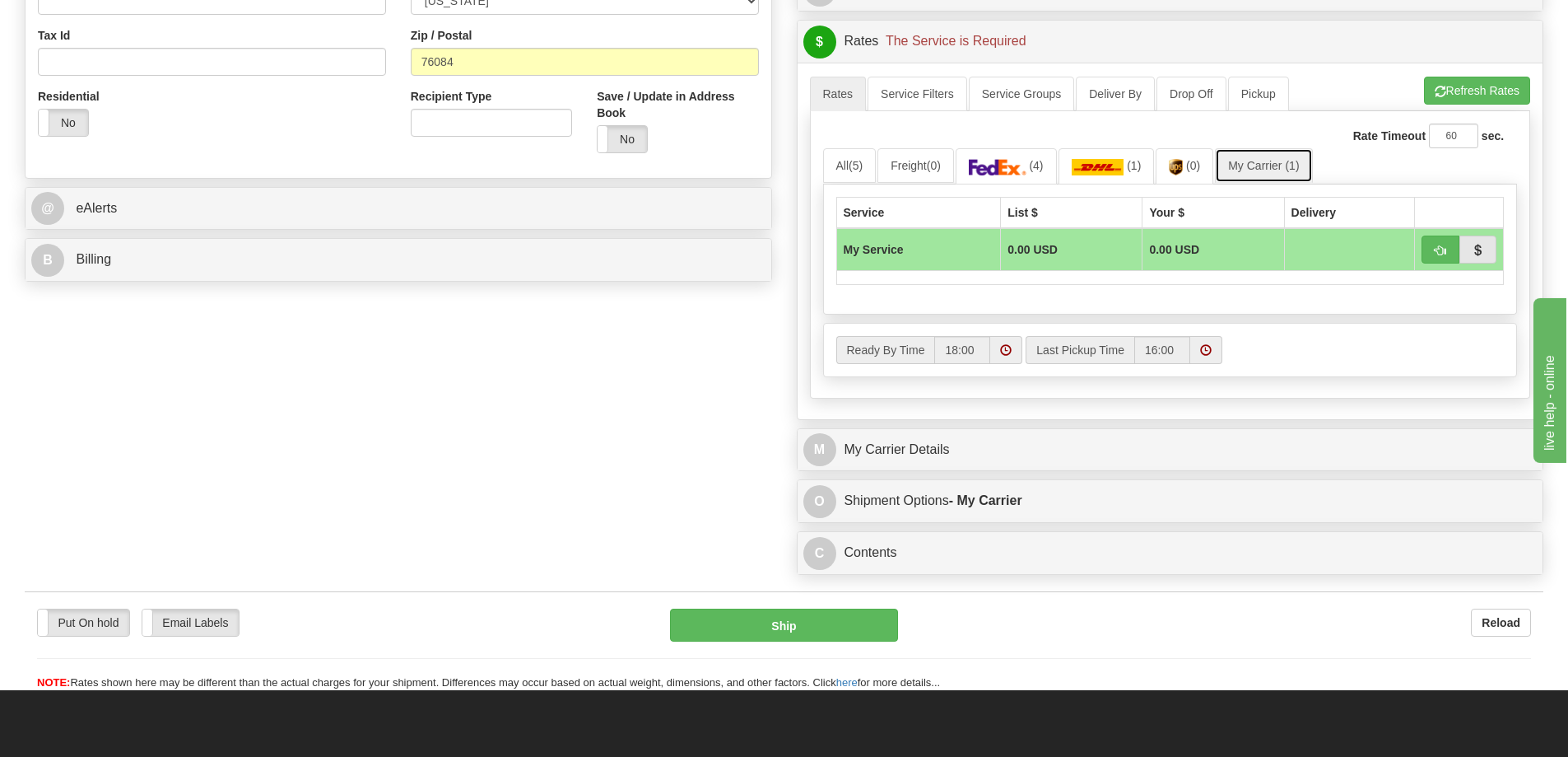
scroll to position [741, 0]
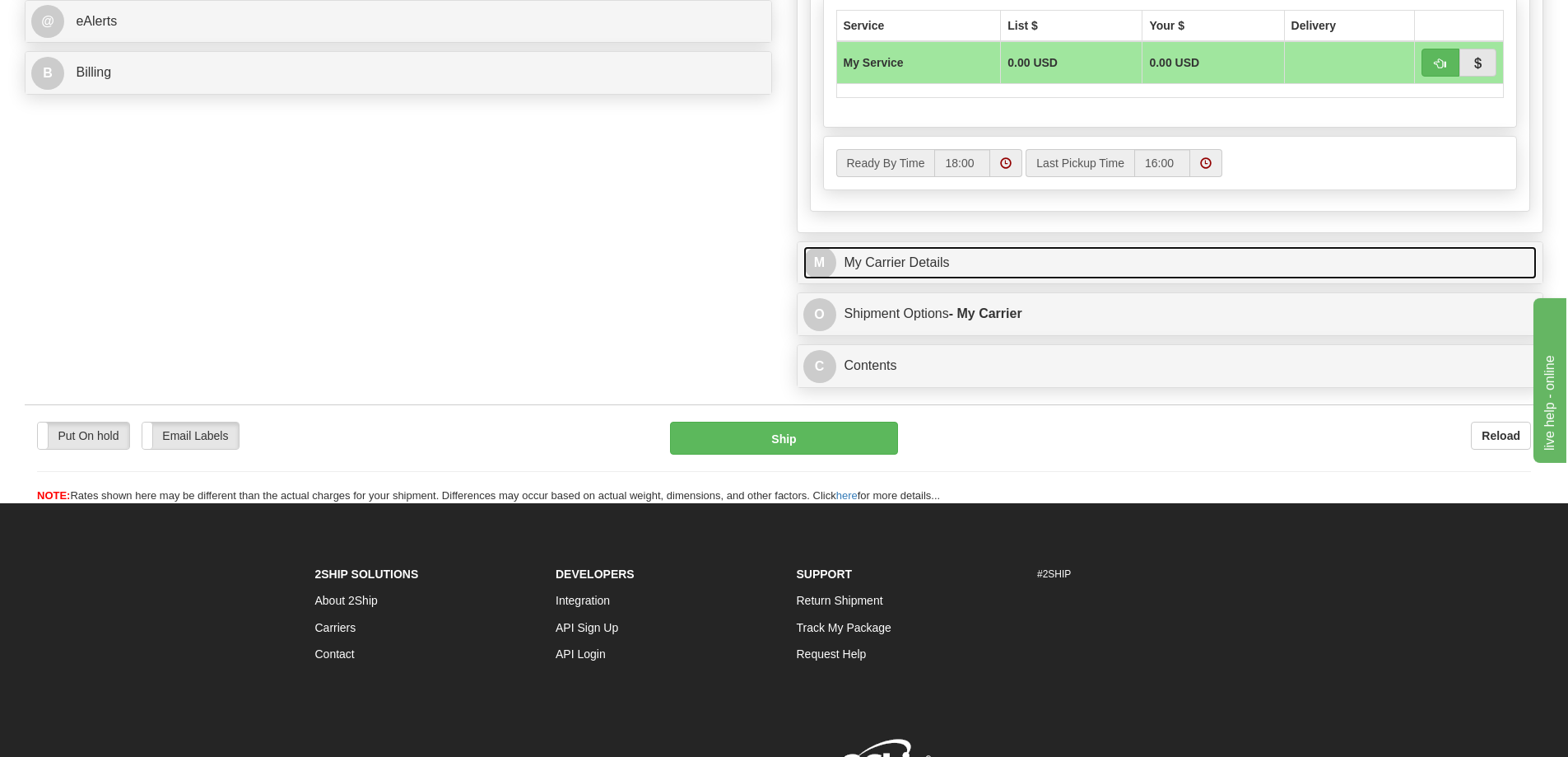
click at [1022, 261] on link "M My Carrier Details" at bounding box center [1170, 263] width 734 height 34
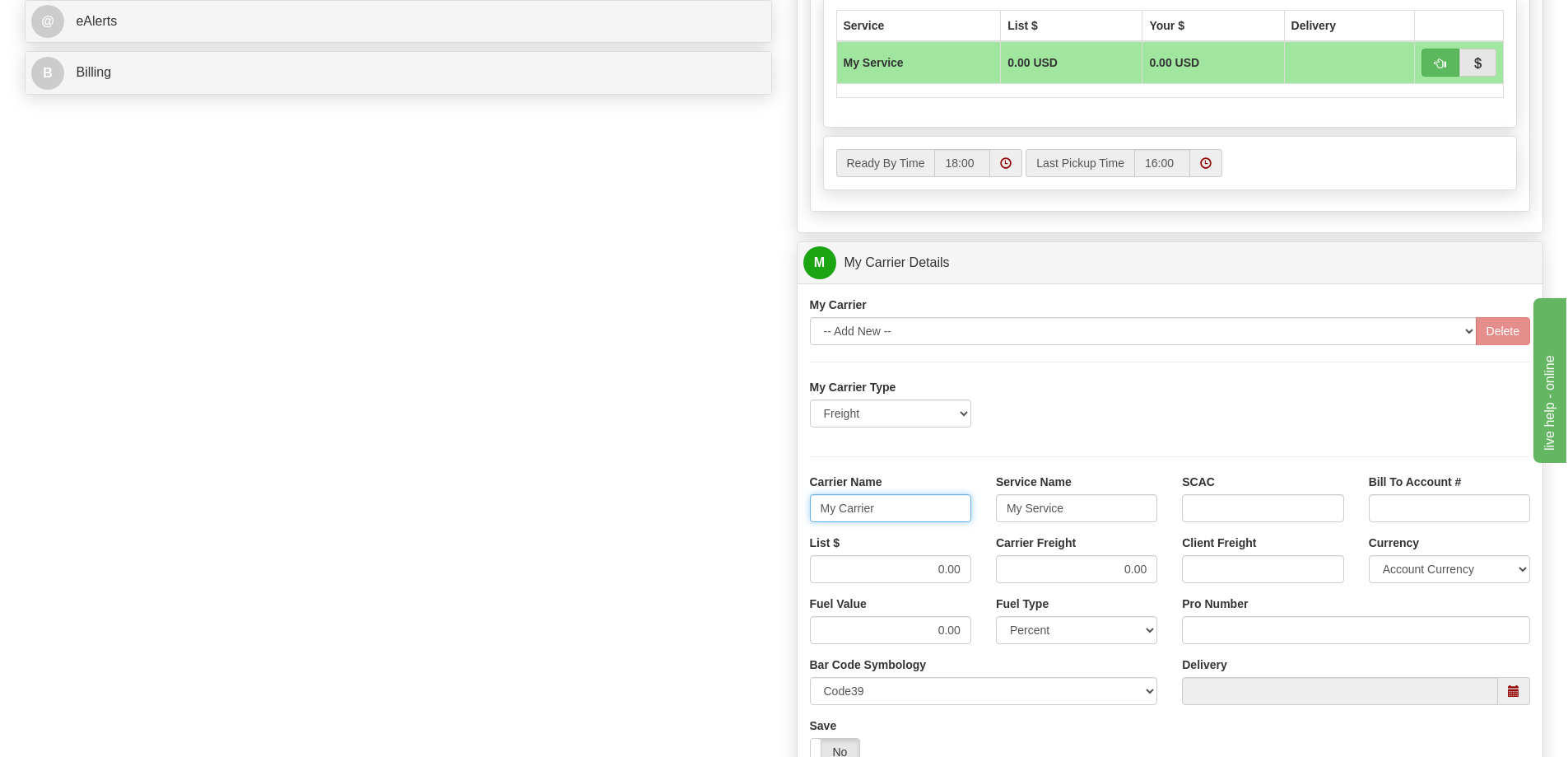
drag, startPoint x: 895, startPoint y: 514, endPoint x: 767, endPoint y: 525, distance: 128.5
click at [767, 525] on div "Order # 86703765 S Sender" at bounding box center [784, 171] width 1543 height 1590
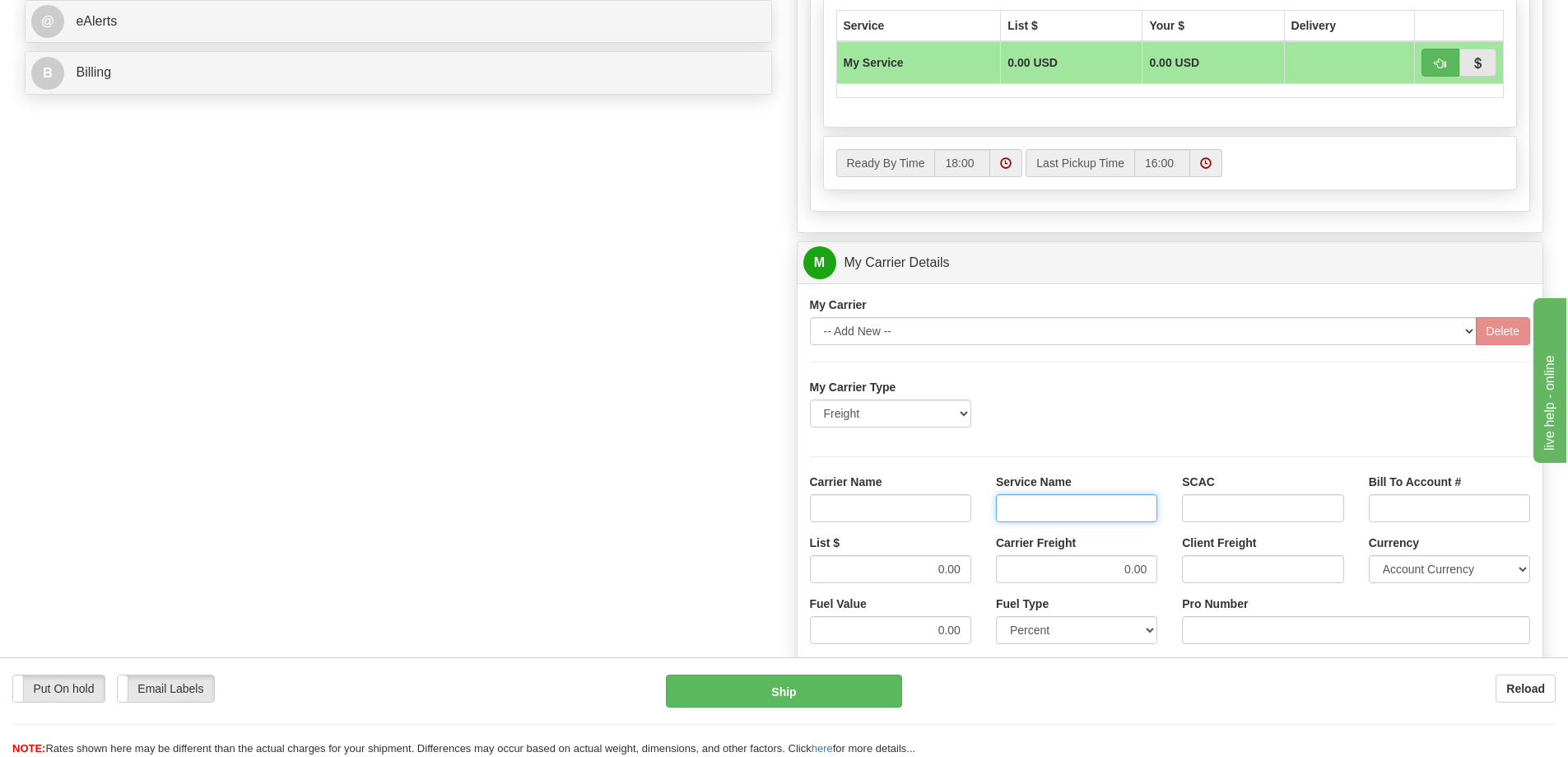
drag, startPoint x: 1068, startPoint y: 512, endPoint x: 937, endPoint y: 532, distance: 132.5
click at [905, 525] on div "Carrier Name Service Name SCAC Bill To Account #" at bounding box center [1171, 503] width 746 height 61
drag, startPoint x: 1152, startPoint y: 568, endPoint x: 1037, endPoint y: 576, distance: 115.3
click at [1037, 576] on input "0.00" at bounding box center [1077, 569] width 161 height 28
drag, startPoint x: 961, startPoint y: 565, endPoint x: 898, endPoint y: 567, distance: 63.0
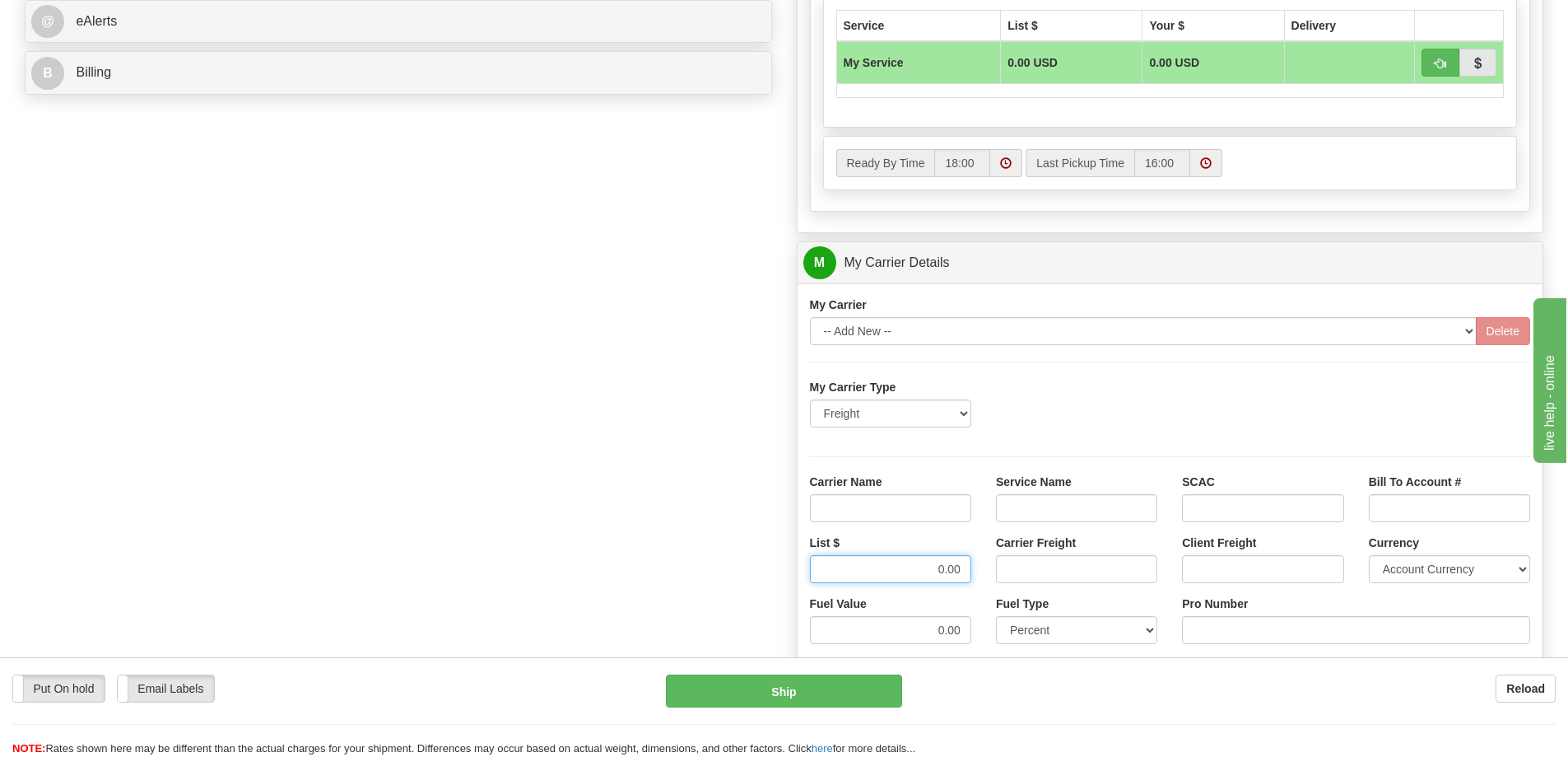
click at [898, 567] on input "0.00" at bounding box center [891, 569] width 161 height 28
click at [914, 509] on input "Carrier Name" at bounding box center [891, 508] width 161 height 28
type input "AVR"
click at [1035, 512] on input "Service Name" at bounding box center [1077, 508] width 161 height 28
type input "LTL"
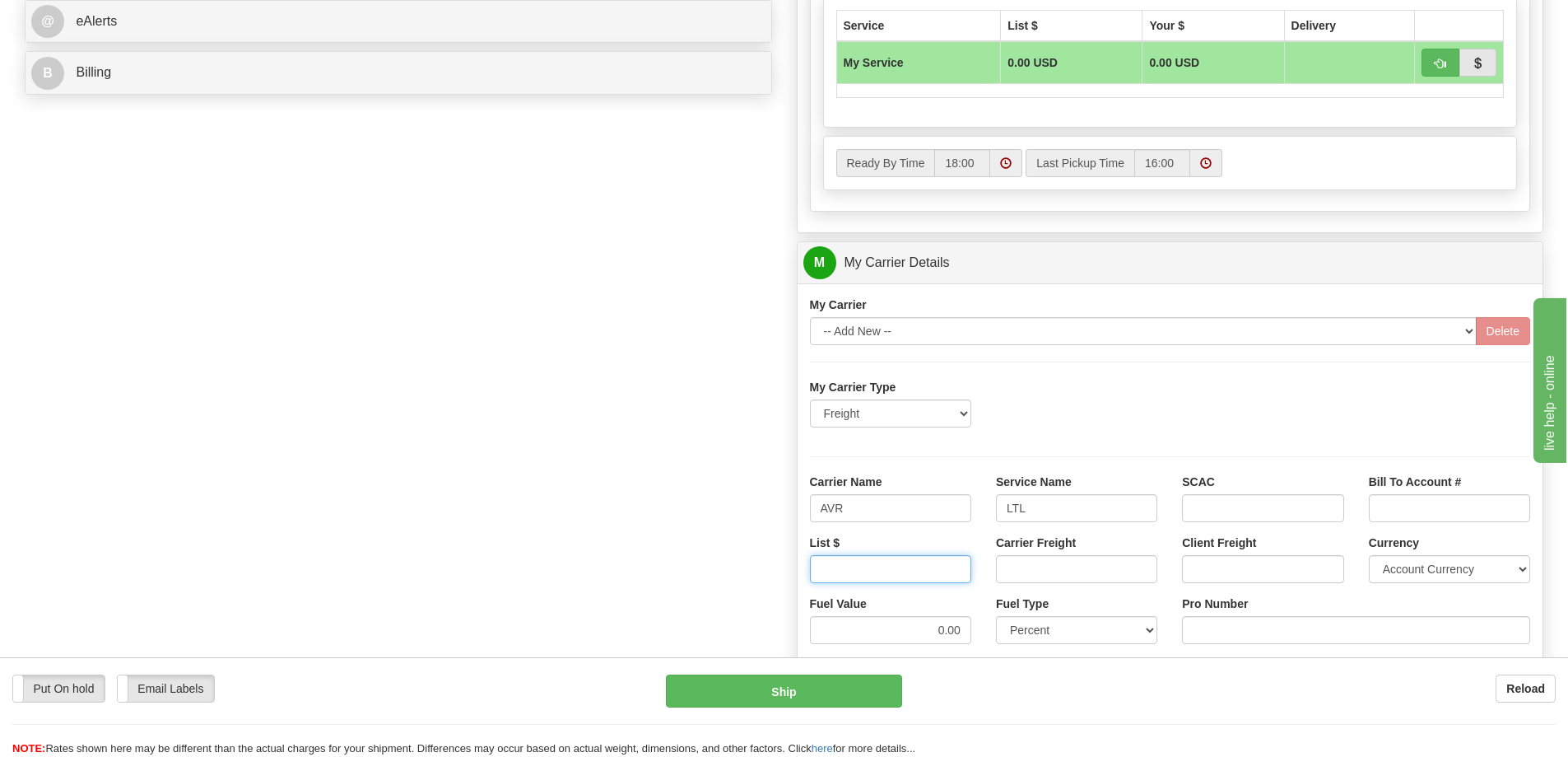
click at [927, 573] on input "List $" at bounding box center [891, 569] width 161 height 28
type input "500"
click at [1048, 565] on input "Carrier Freight" at bounding box center [1077, 569] width 161 height 28
type input "500"
click at [958, 572] on input "500" at bounding box center [891, 569] width 161 height 28
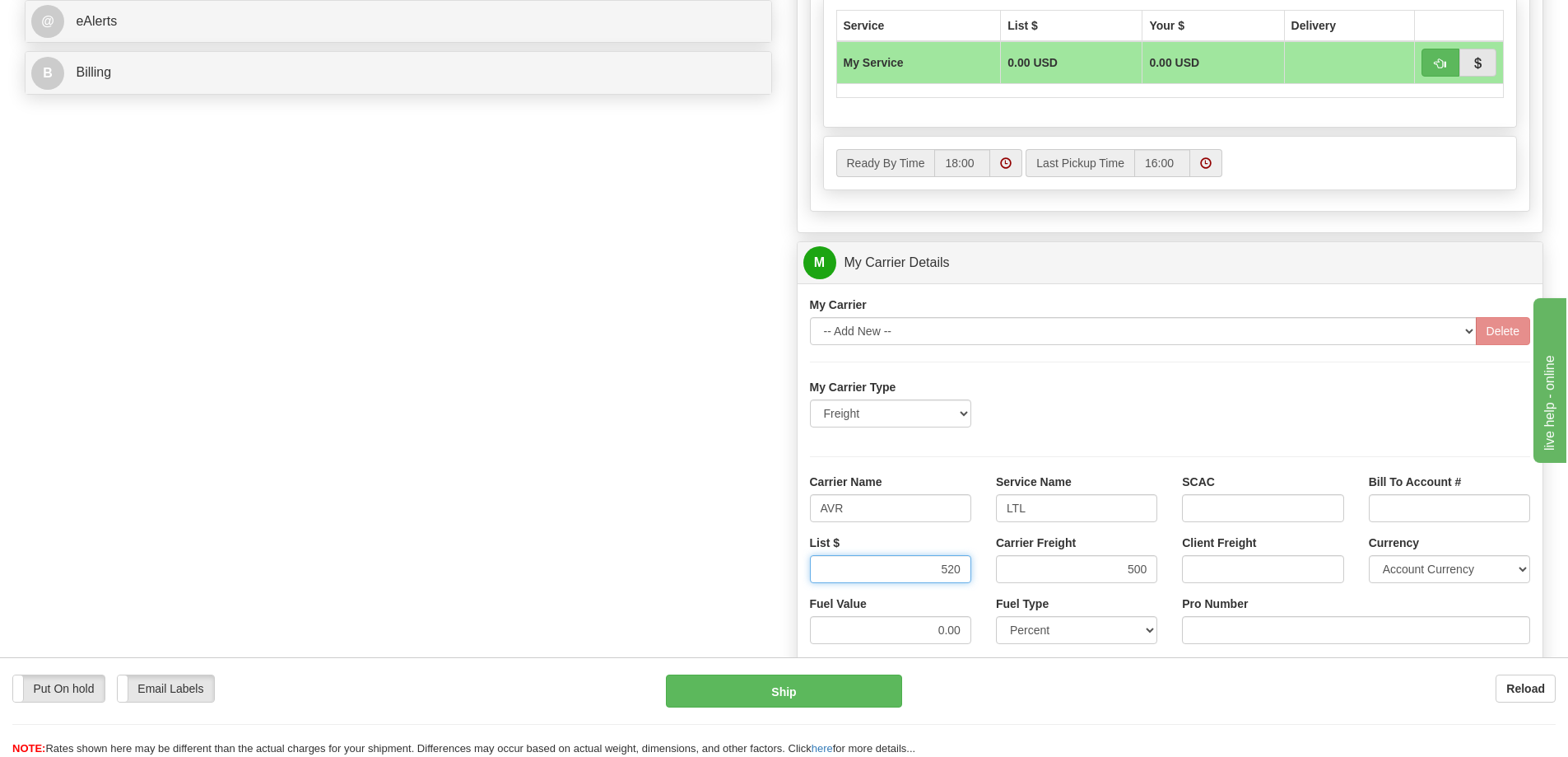
type input "520"
click at [1149, 565] on input "500" at bounding box center [1077, 569] width 161 height 28
type input "520"
click at [1238, 627] on input "Pro Number" at bounding box center [1357, 629] width 348 height 28
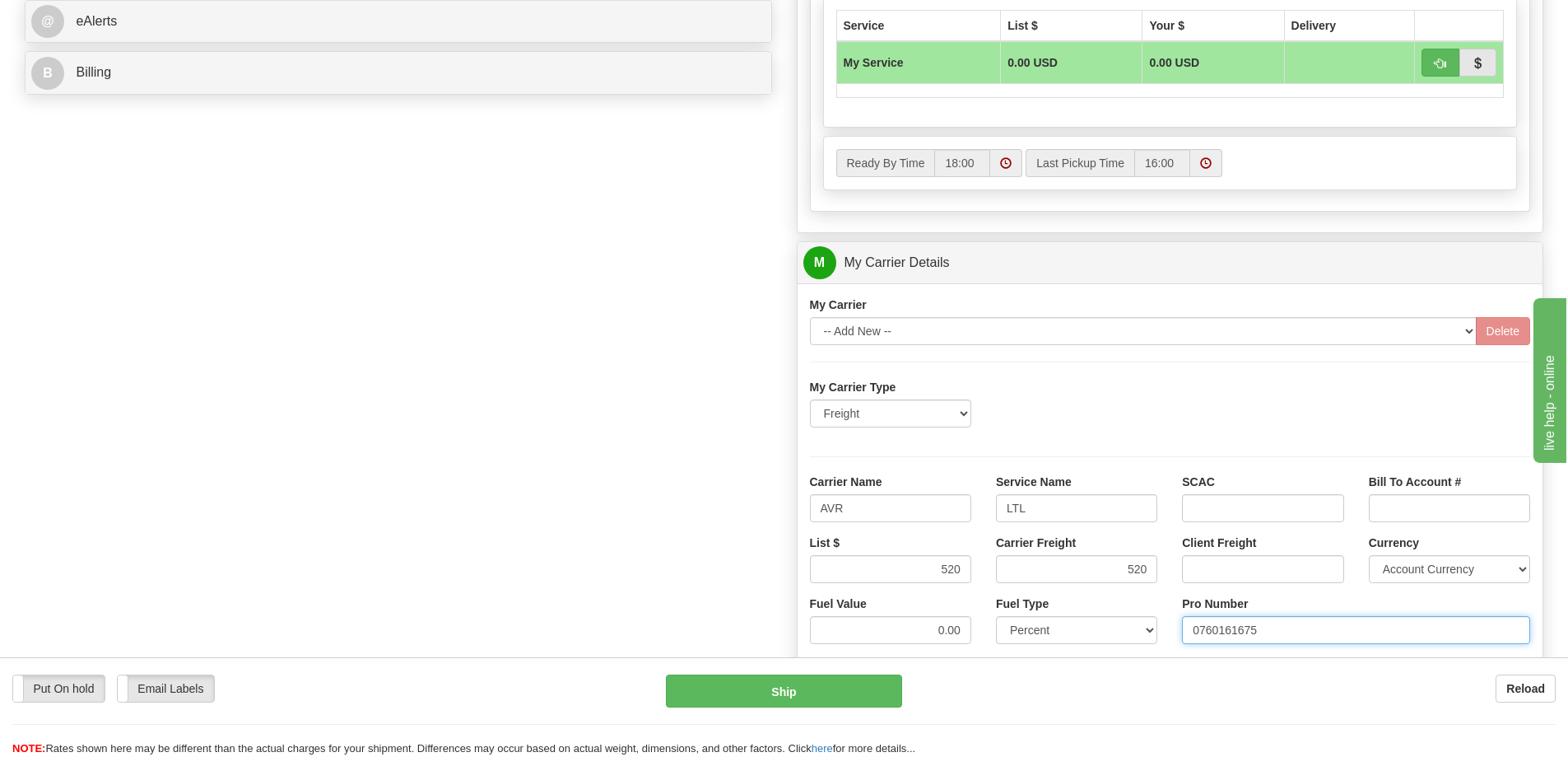
type input "0760161675"
click button "Delete" at bounding box center [0, 0] width 0 height 0
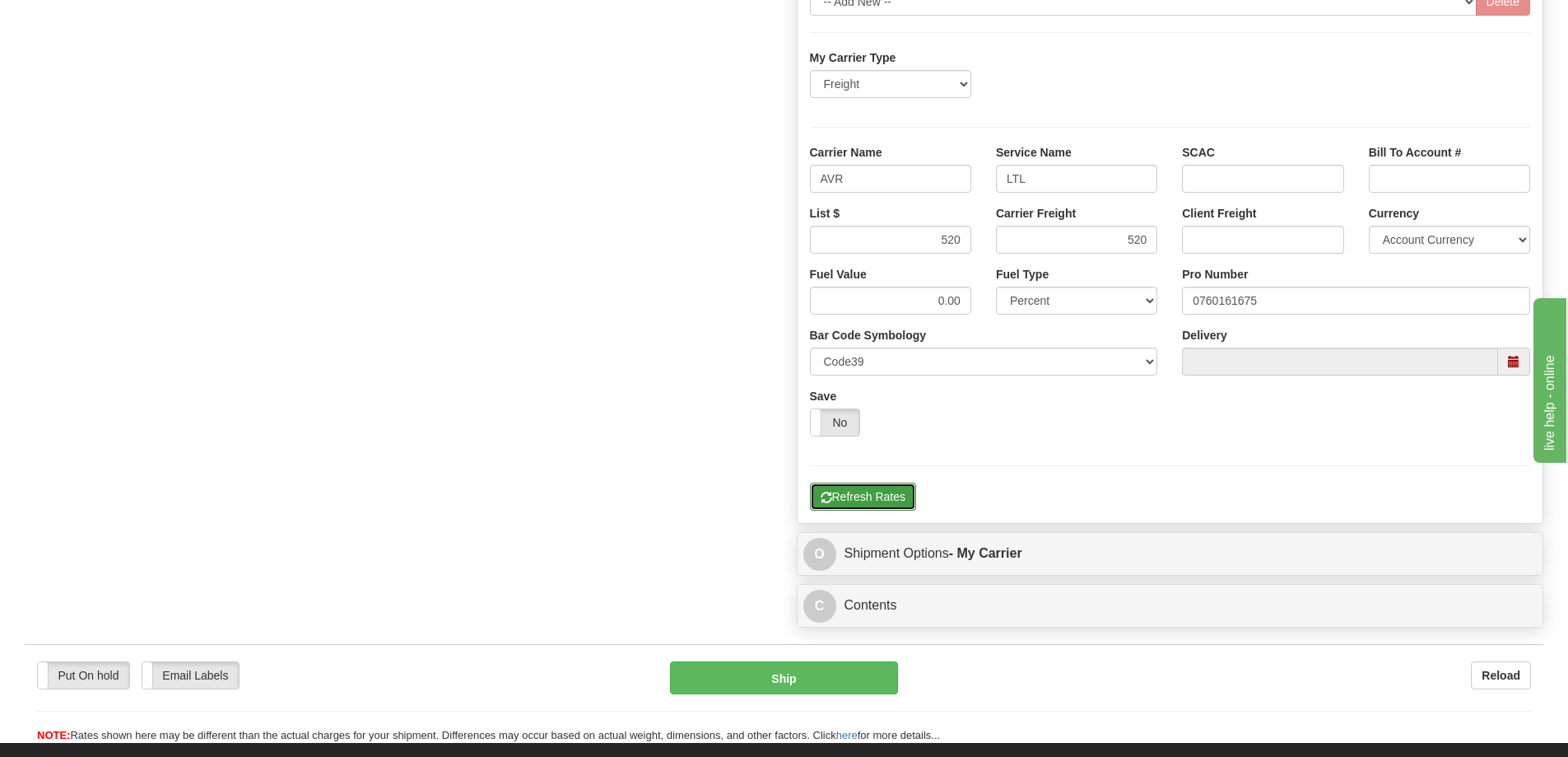
click at [881, 498] on button "Refresh Rates" at bounding box center [863, 496] width 106 height 28
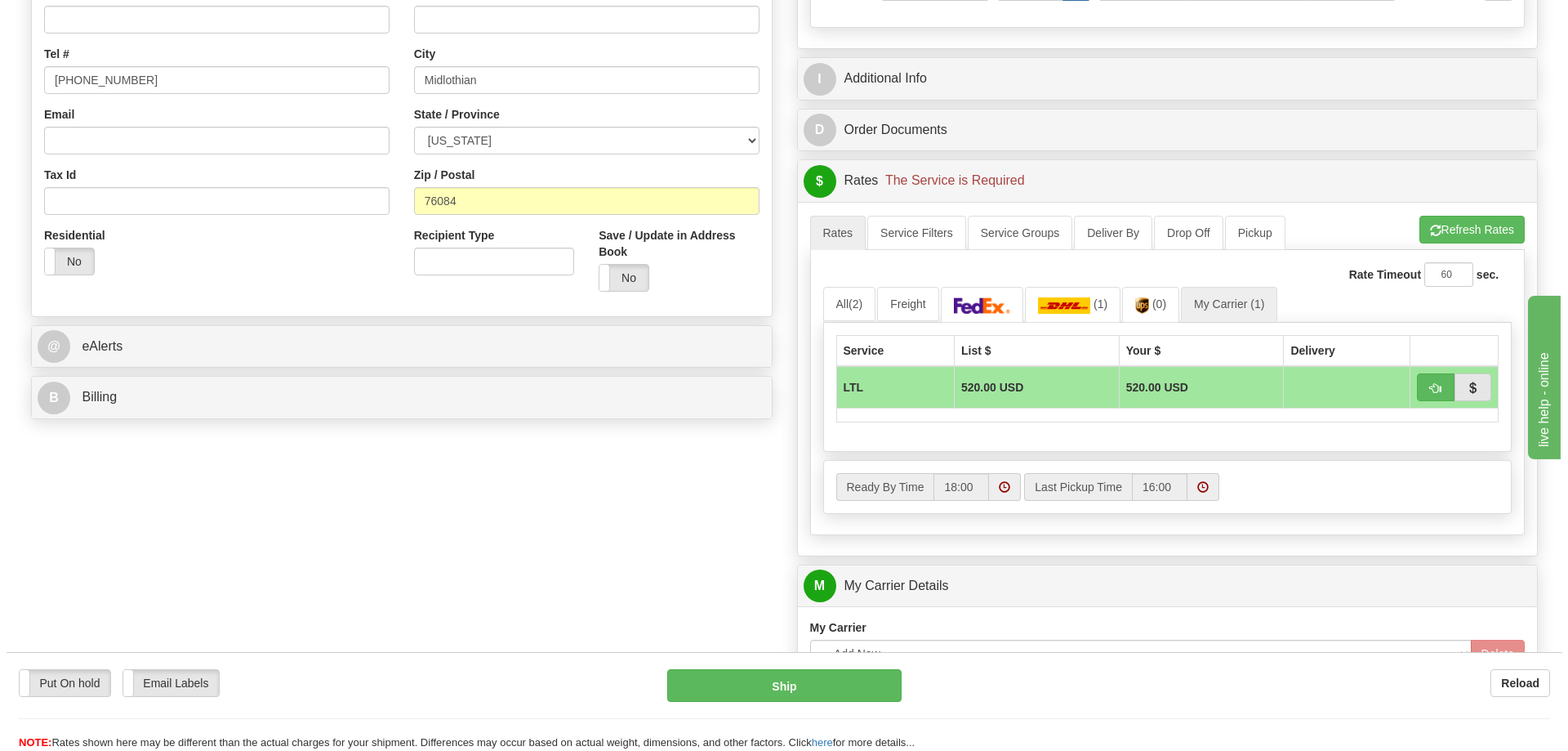
scroll to position [409, 0]
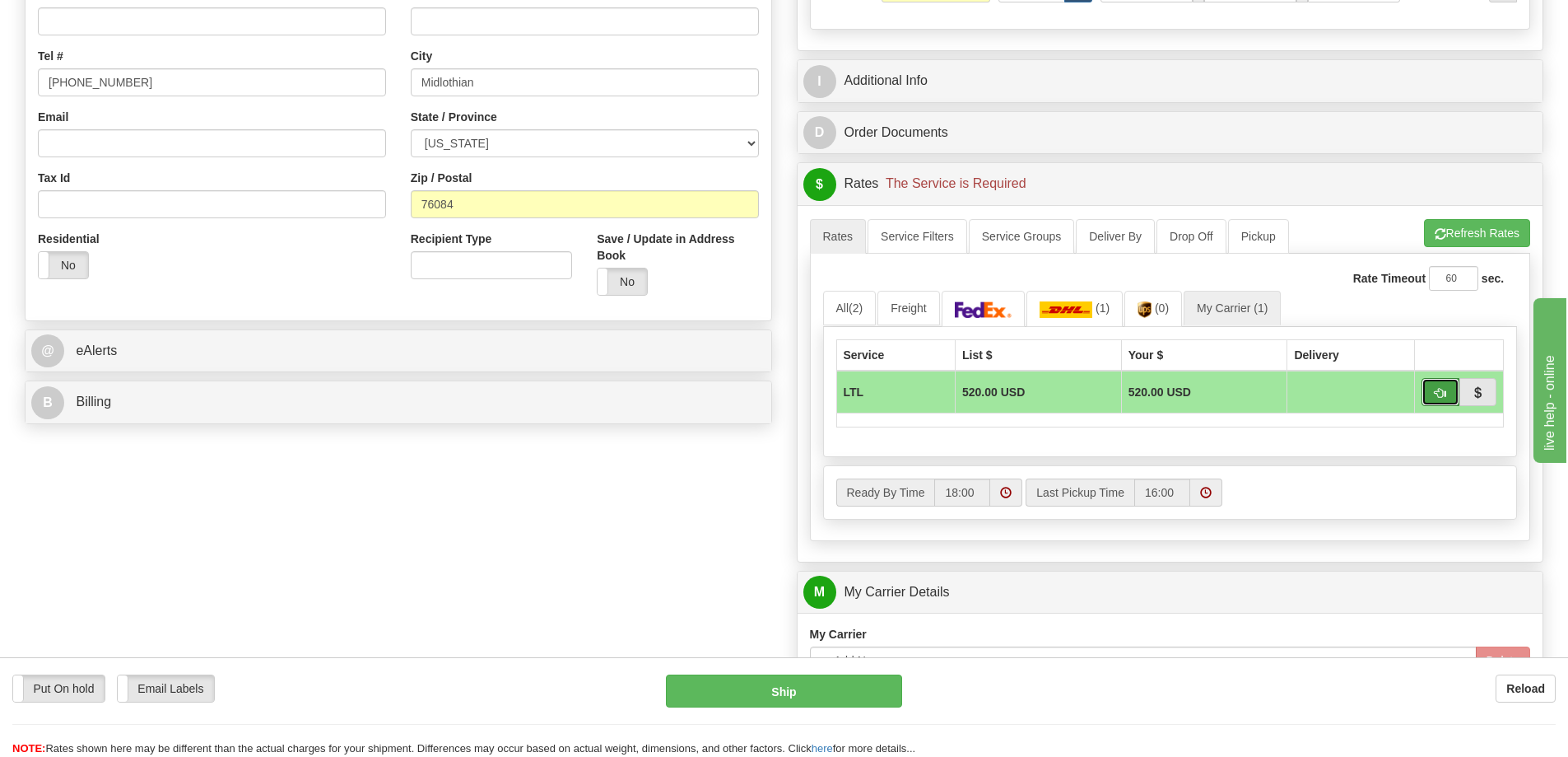
click at [1439, 394] on span "button" at bounding box center [1440, 393] width 12 height 11
type input "00"
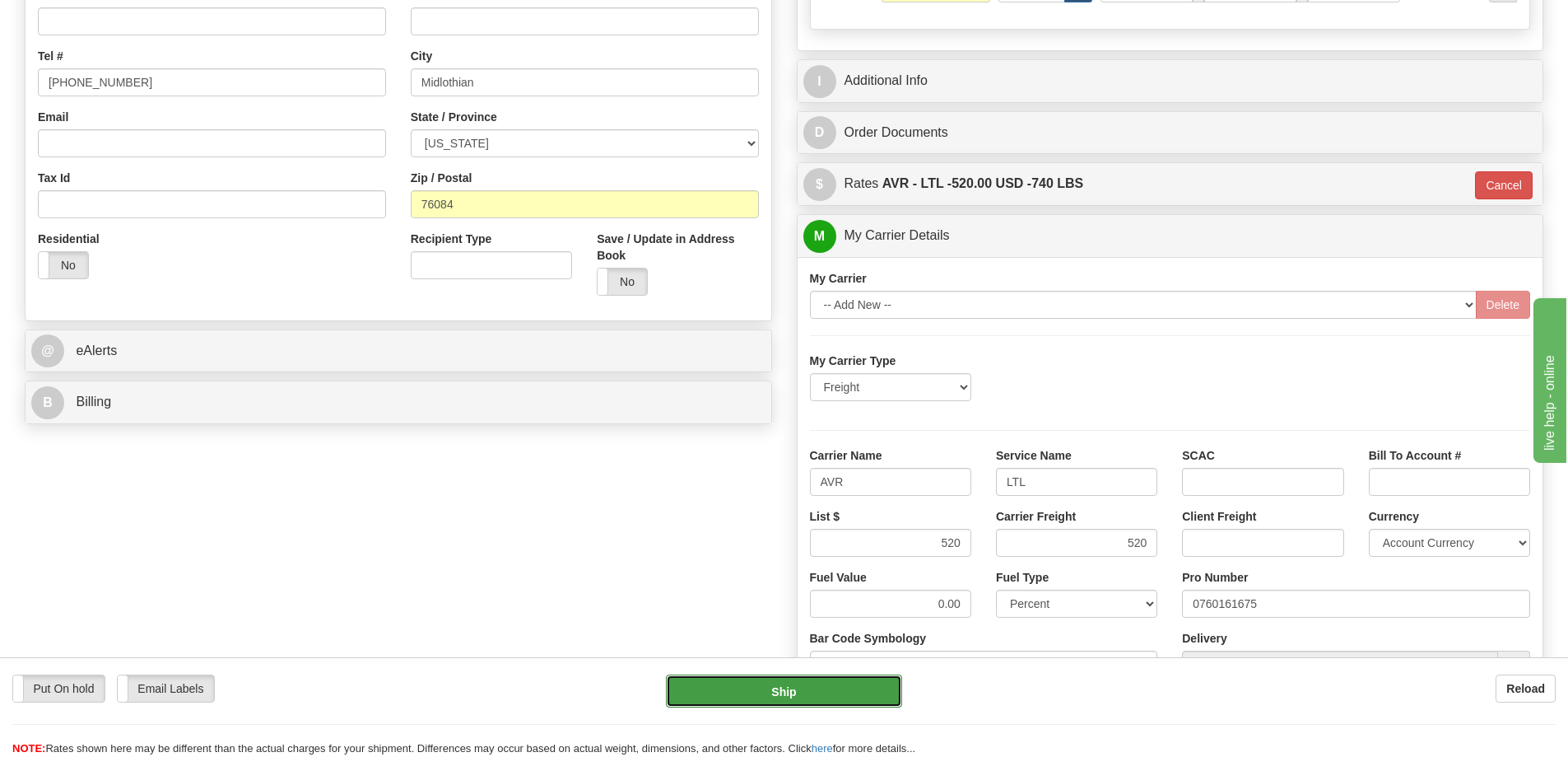
click at [830, 690] on button "Ship" at bounding box center [784, 691] width 236 height 33
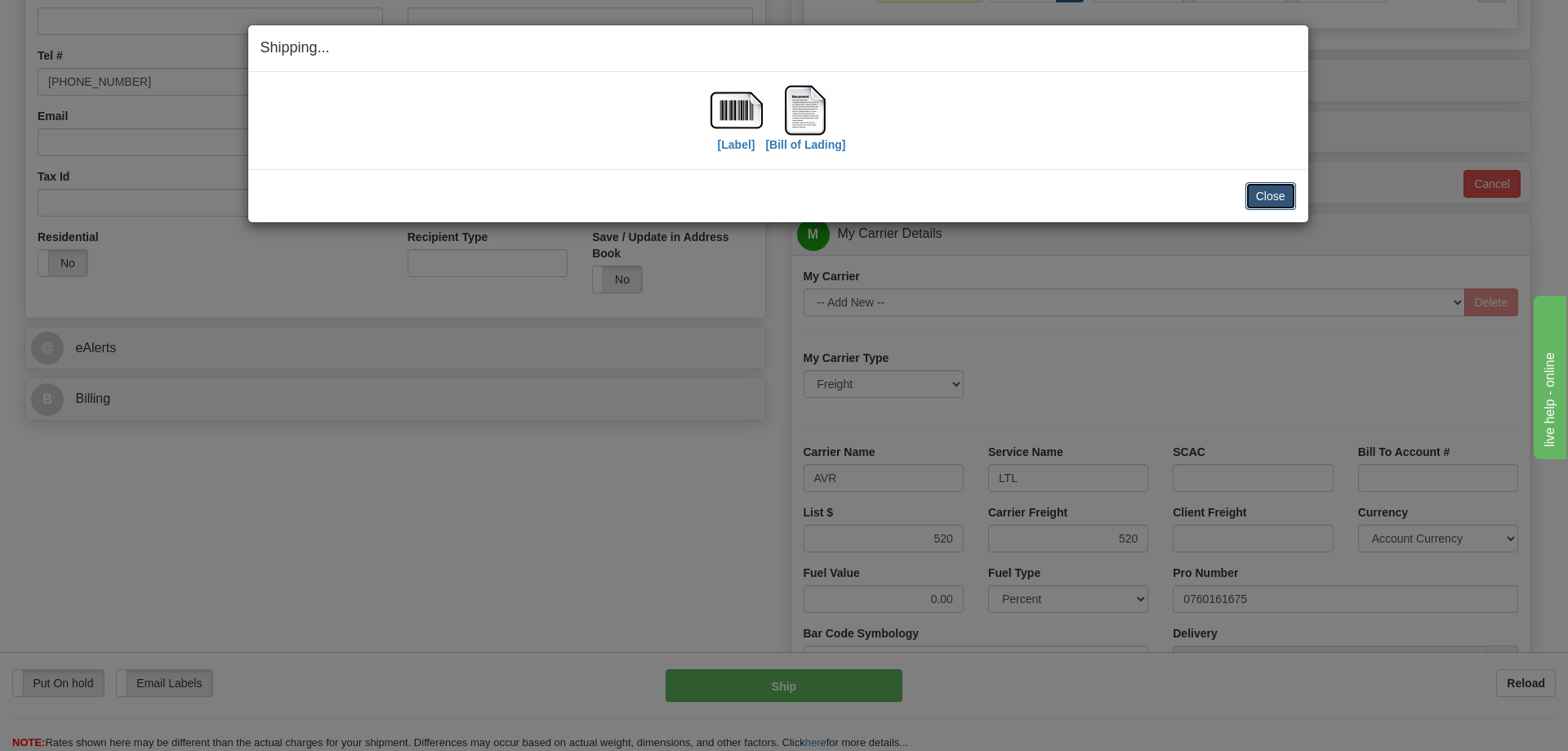
click at [1271, 198] on button "Close" at bounding box center [1270, 195] width 51 height 28
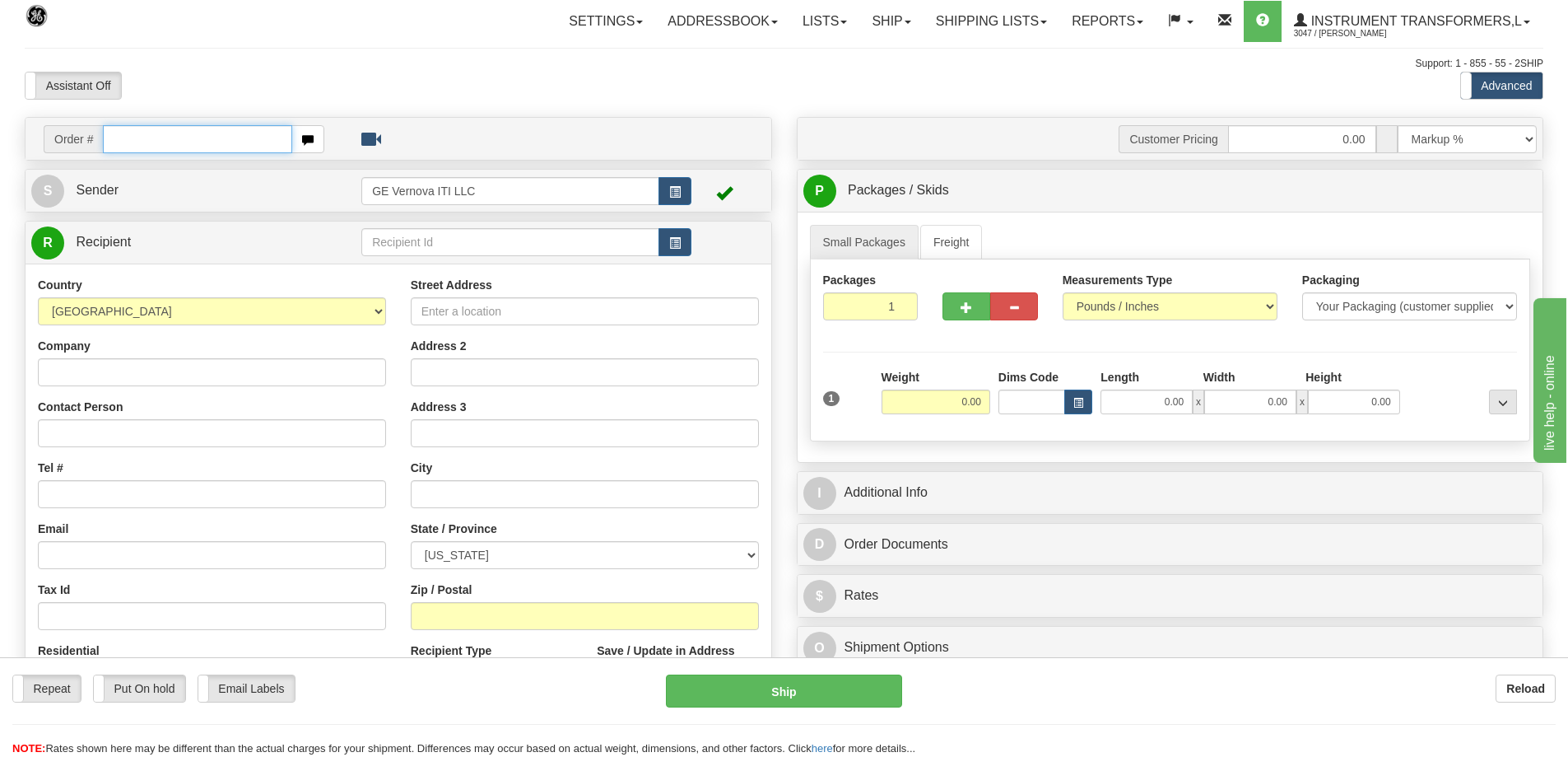
click at [181, 133] on input "text" at bounding box center [198, 139] width 190 height 28
type input "86703828"
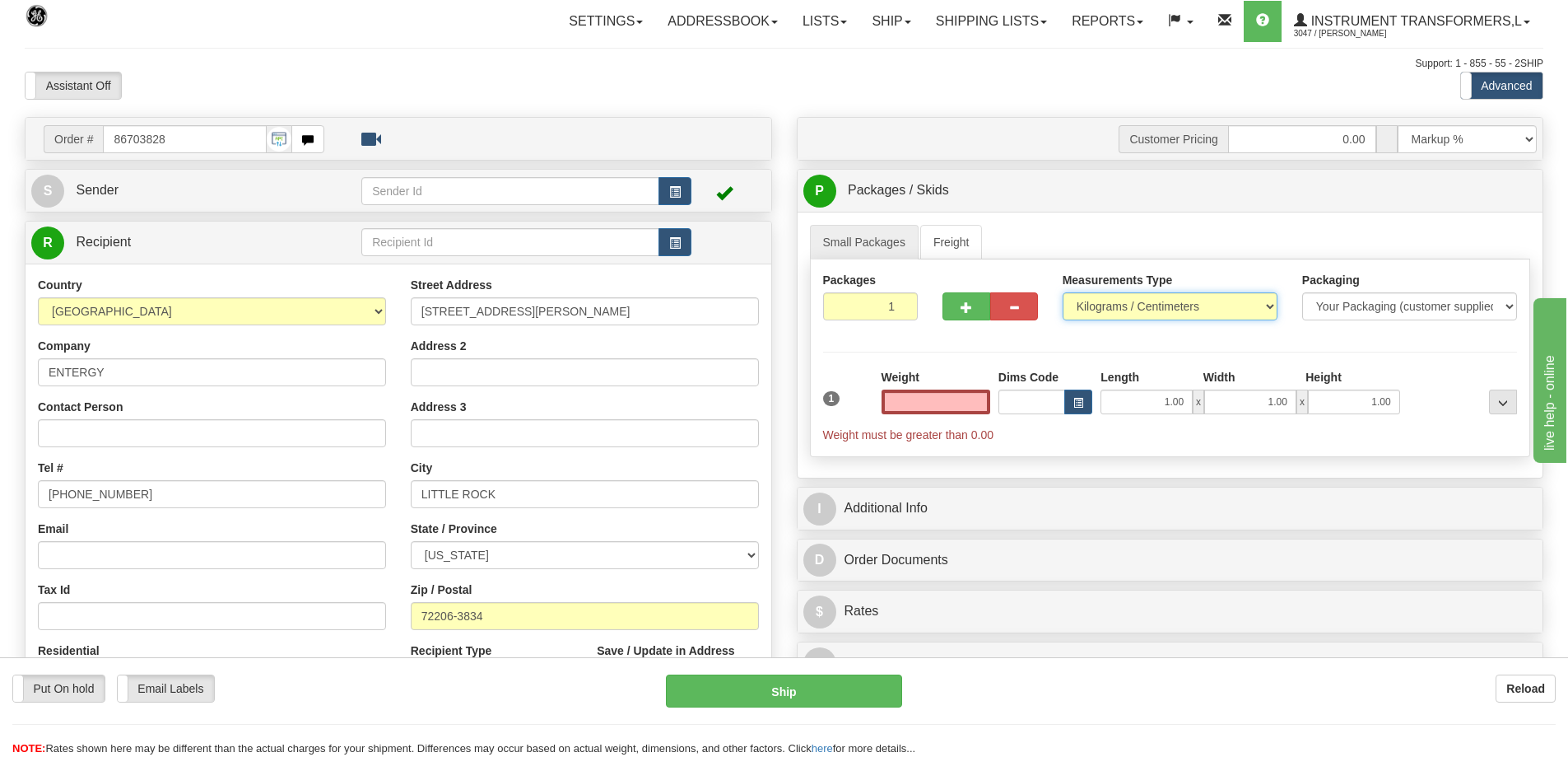
type input "0.00"
click at [1142, 298] on select "Pounds / Inches Kilograms / Centimeters" at bounding box center [1171, 306] width 215 height 28
select select "0"
click at [1063, 293] on select "Pounds / Inches Kilograms / Centimeters" at bounding box center [1171, 306] width 215 height 28
click at [951, 397] on input "0.00" at bounding box center [935, 401] width 108 height 25
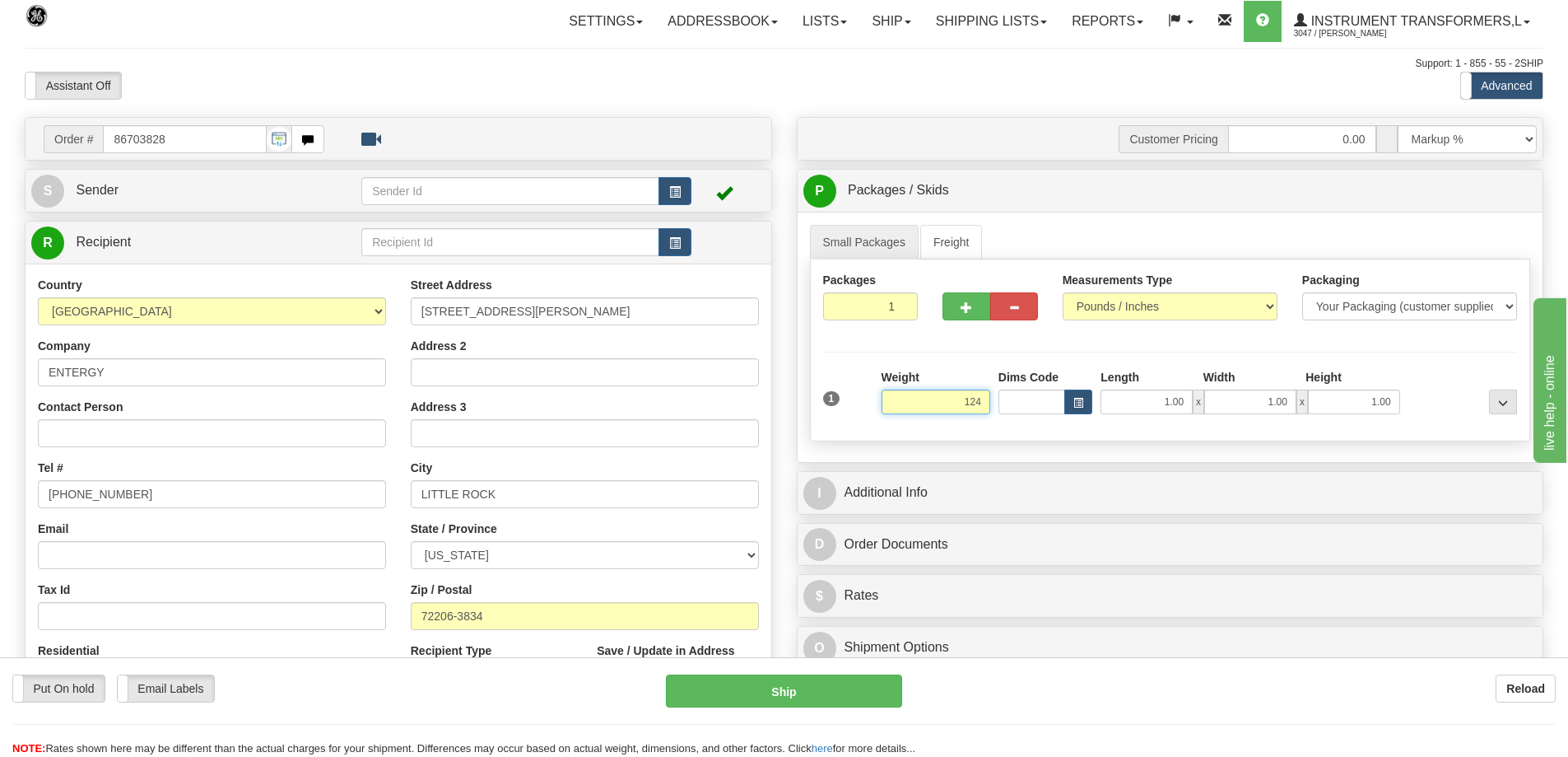
click button "Delete" at bounding box center [0, 0] width 0 height 0
type input "124.00"
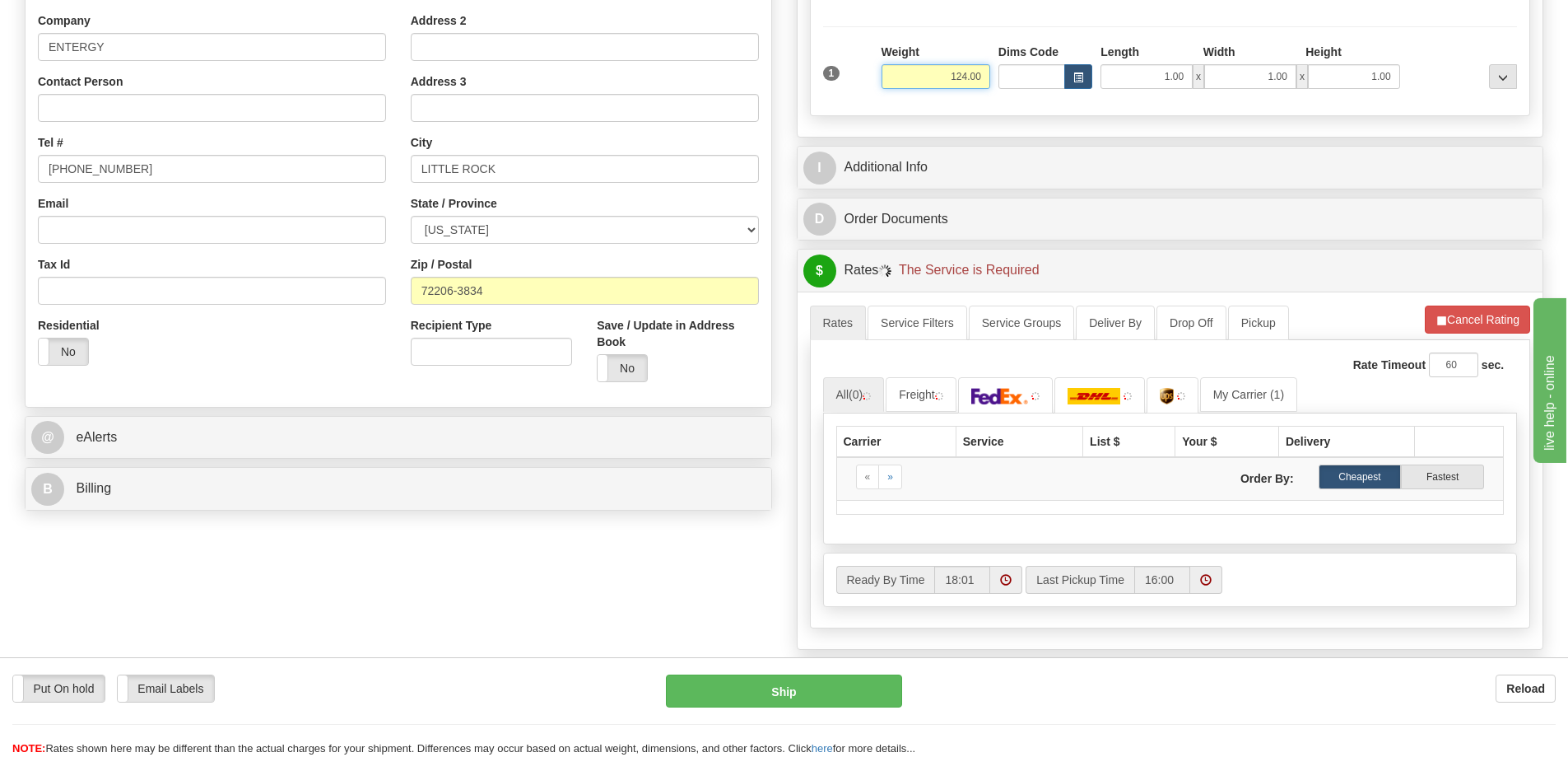
scroll to position [329, 0]
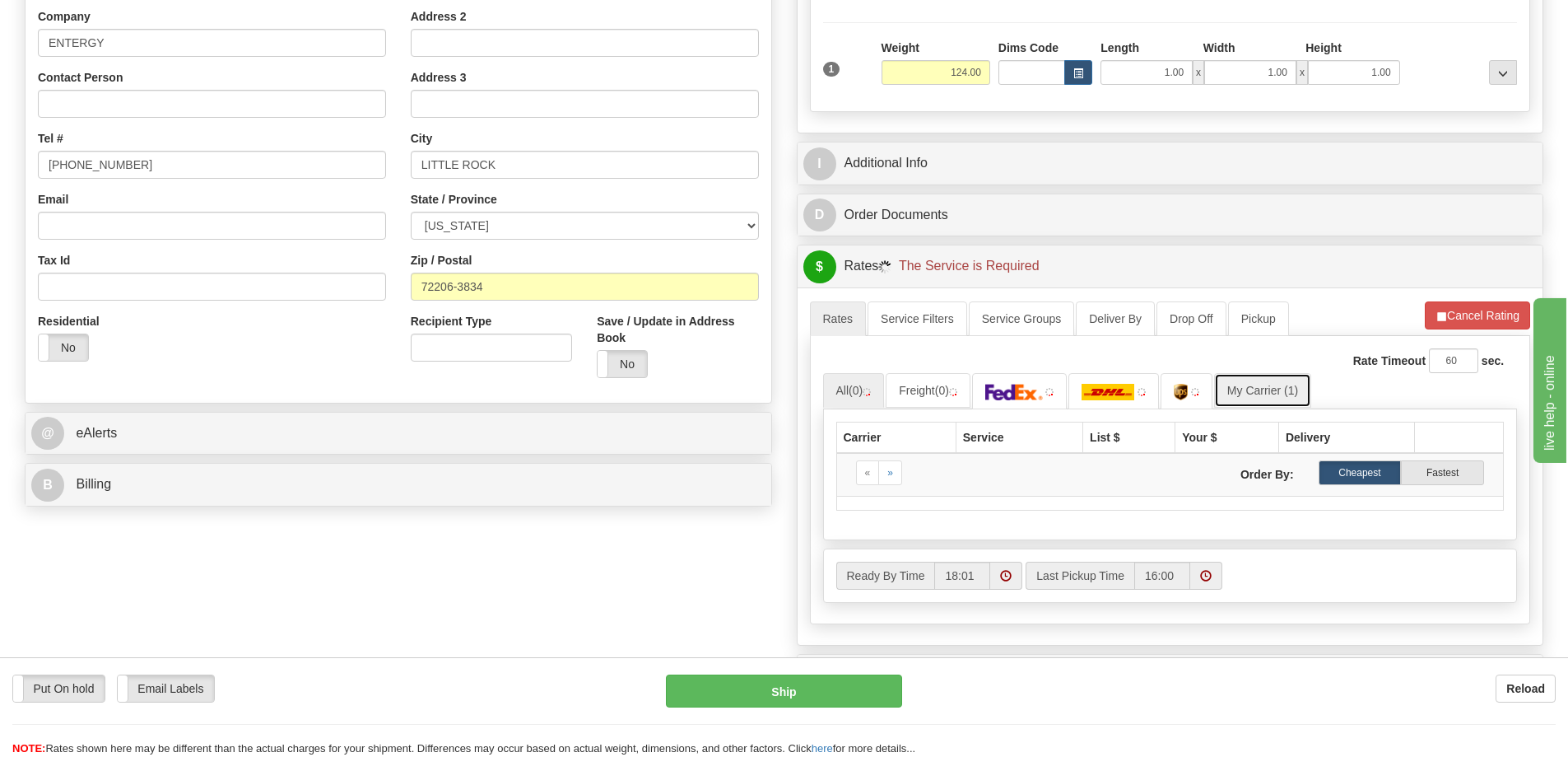
click at [1243, 396] on link "My Carrier (1)" at bounding box center [1263, 390] width 98 height 35
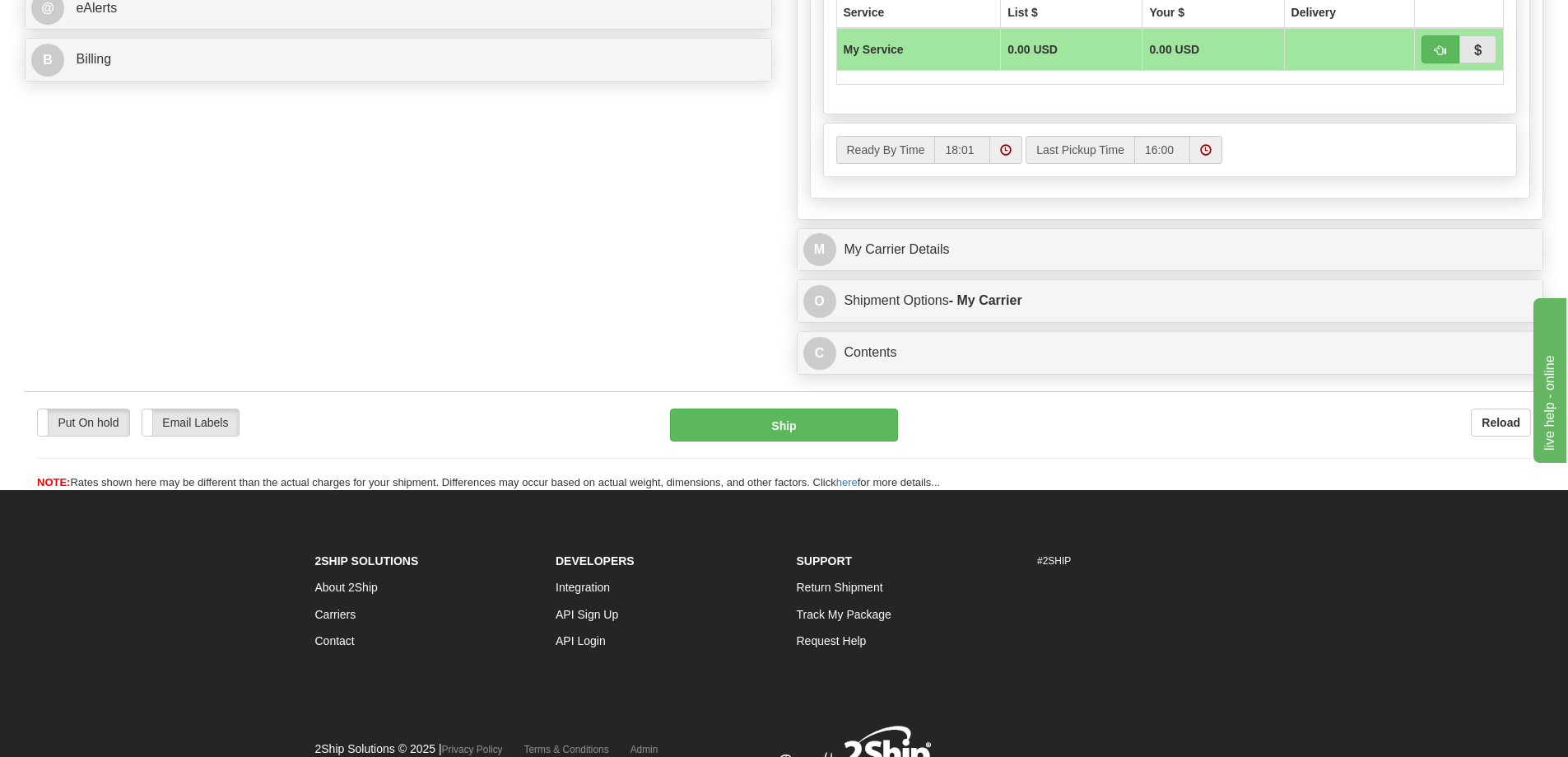
scroll to position [824, 0]
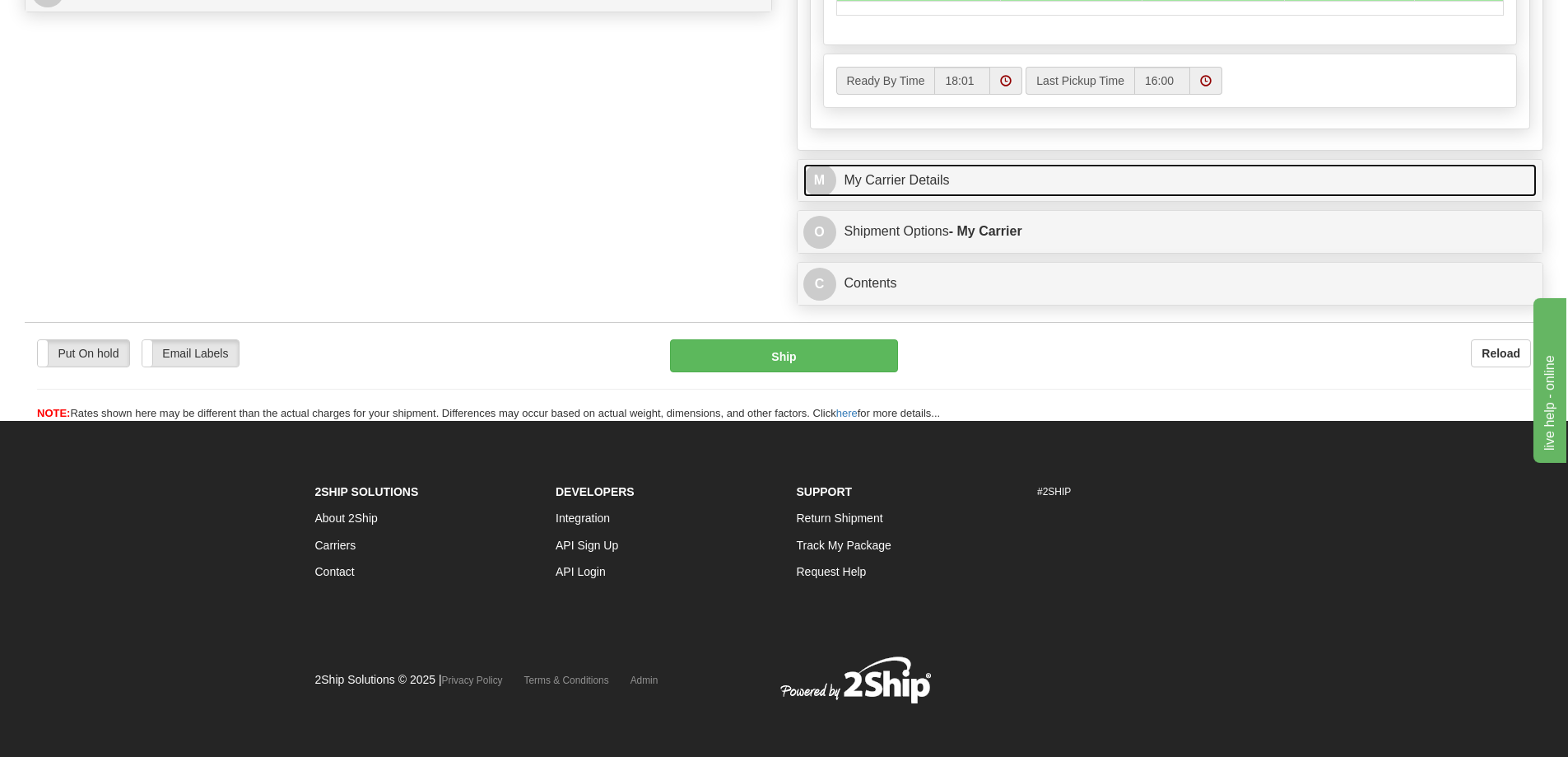
click at [963, 186] on link "M My Carrier Details" at bounding box center [1170, 181] width 734 height 34
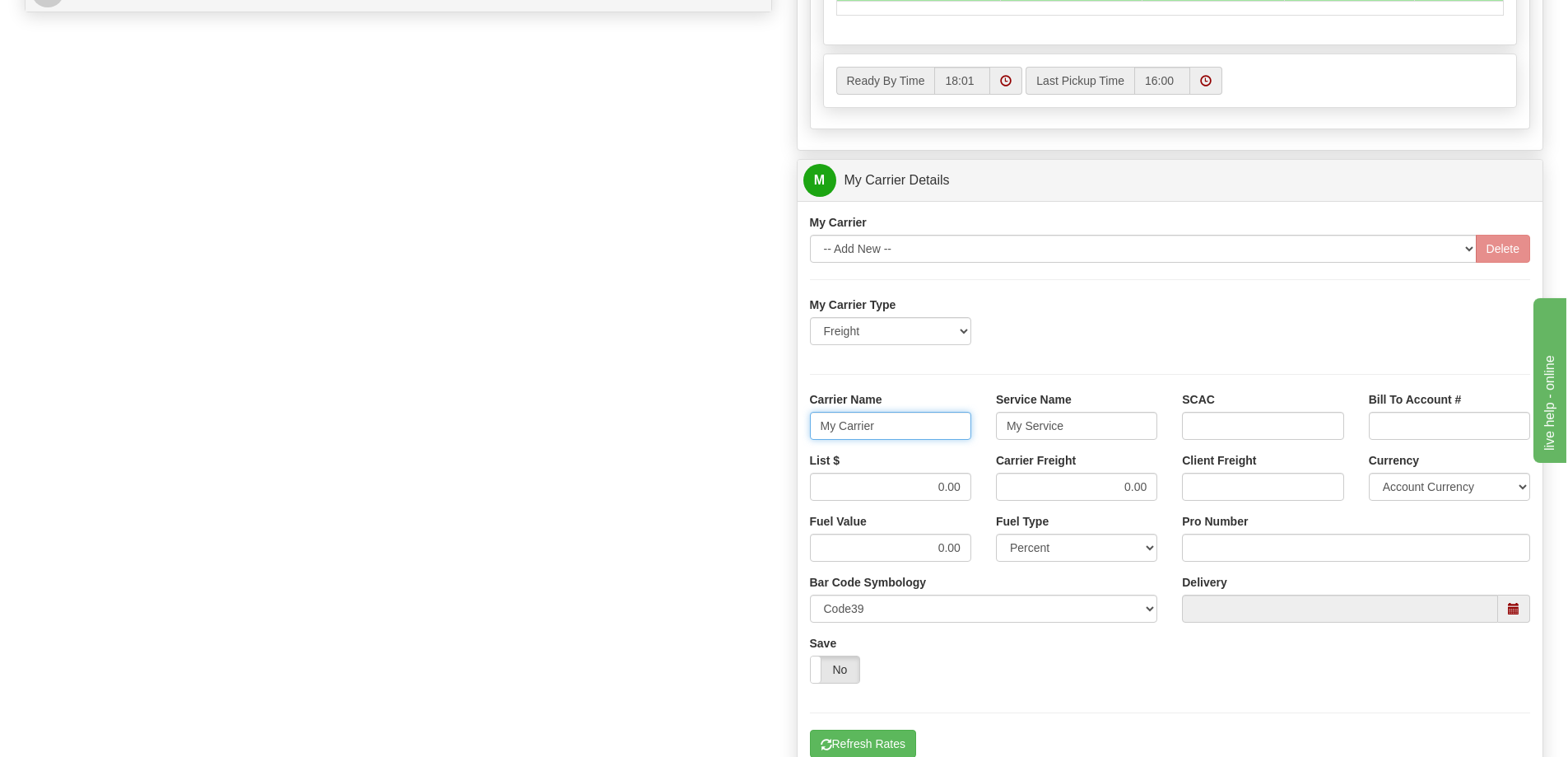
drag, startPoint x: 904, startPoint y: 431, endPoint x: 799, endPoint y: 437, distance: 105.2
click at [799, 437] on div "Carrier Name My Carrier" at bounding box center [891, 421] width 186 height 61
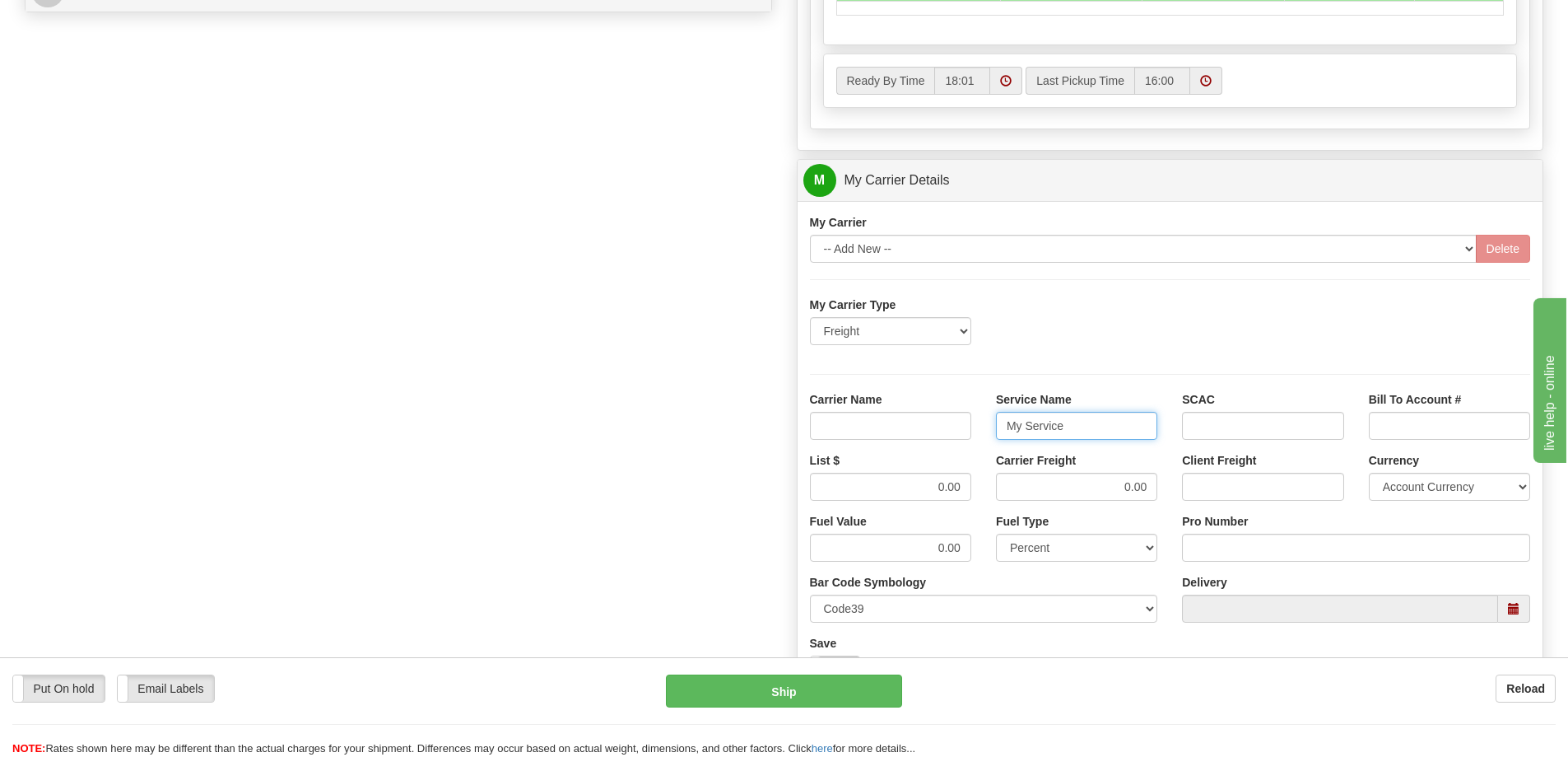
drag, startPoint x: 1115, startPoint y: 429, endPoint x: 953, endPoint y: 432, distance: 162.0
click at [953, 432] on div "Carrier Name Service Name My Service SCAC Bill To Account #" at bounding box center [1171, 421] width 746 height 61
drag, startPoint x: 1101, startPoint y: 485, endPoint x: 1163, endPoint y: 482, distance: 62.1
click at [1163, 482] on div "Carrier Freight 0.00" at bounding box center [1077, 482] width 186 height 61
drag, startPoint x: 964, startPoint y: 482, endPoint x: 894, endPoint y: 483, distance: 70.0
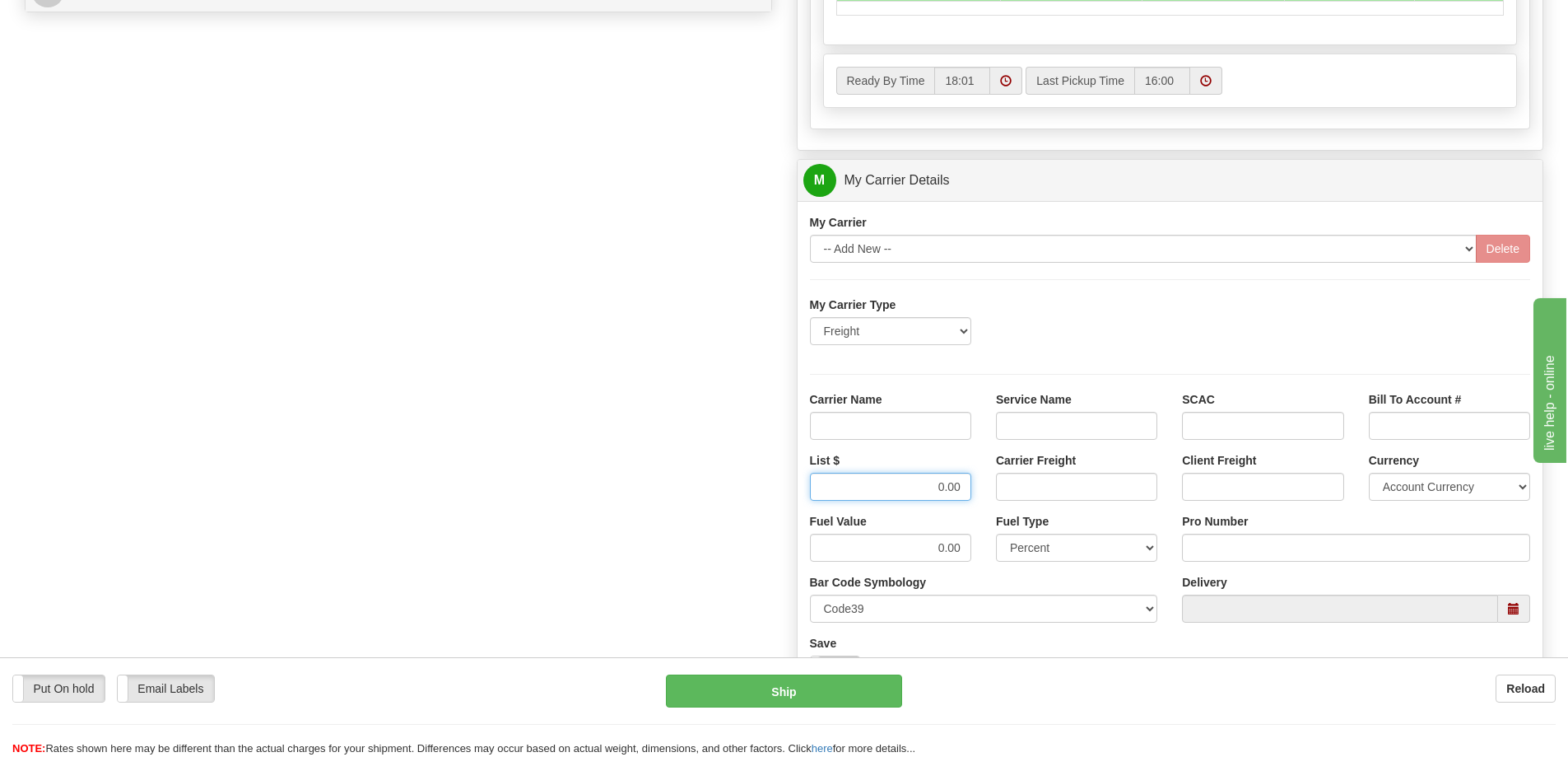
click at [894, 483] on input "0.00" at bounding box center [891, 486] width 161 height 28
click at [910, 428] on input "Carrier Name" at bounding box center [891, 426] width 161 height 28
type input "AVR"
click at [1015, 424] on input "Service Name" at bounding box center [1077, 426] width 161 height 28
type input "LTL"
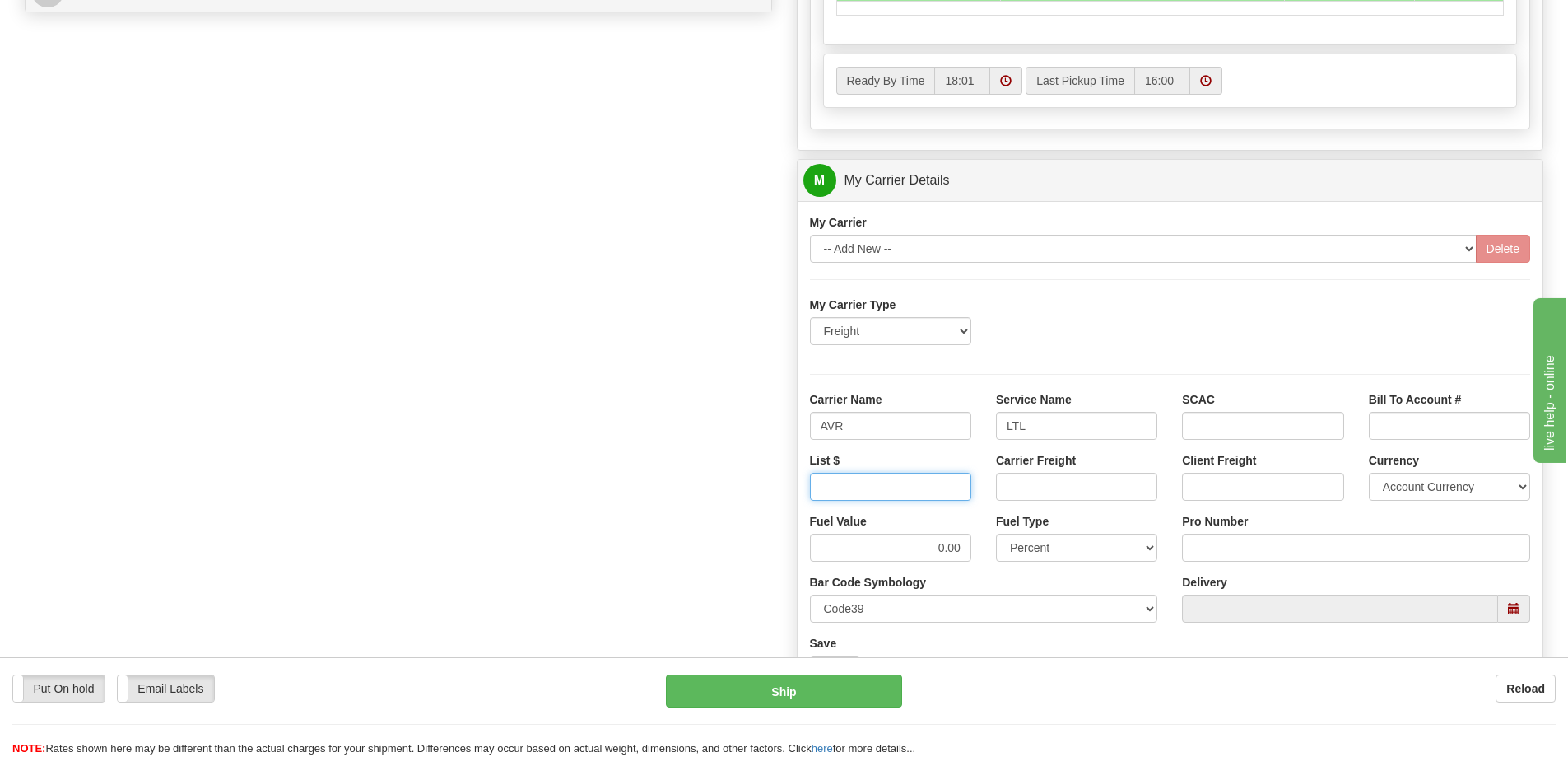
click at [950, 495] on input "List $" at bounding box center [891, 486] width 161 height 28
type input "300"
click at [1074, 486] on input "Carrier Freight" at bounding box center [1077, 486] width 161 height 28
type input "300"
click at [1250, 559] on input "Pro Number" at bounding box center [1357, 547] width 348 height 28
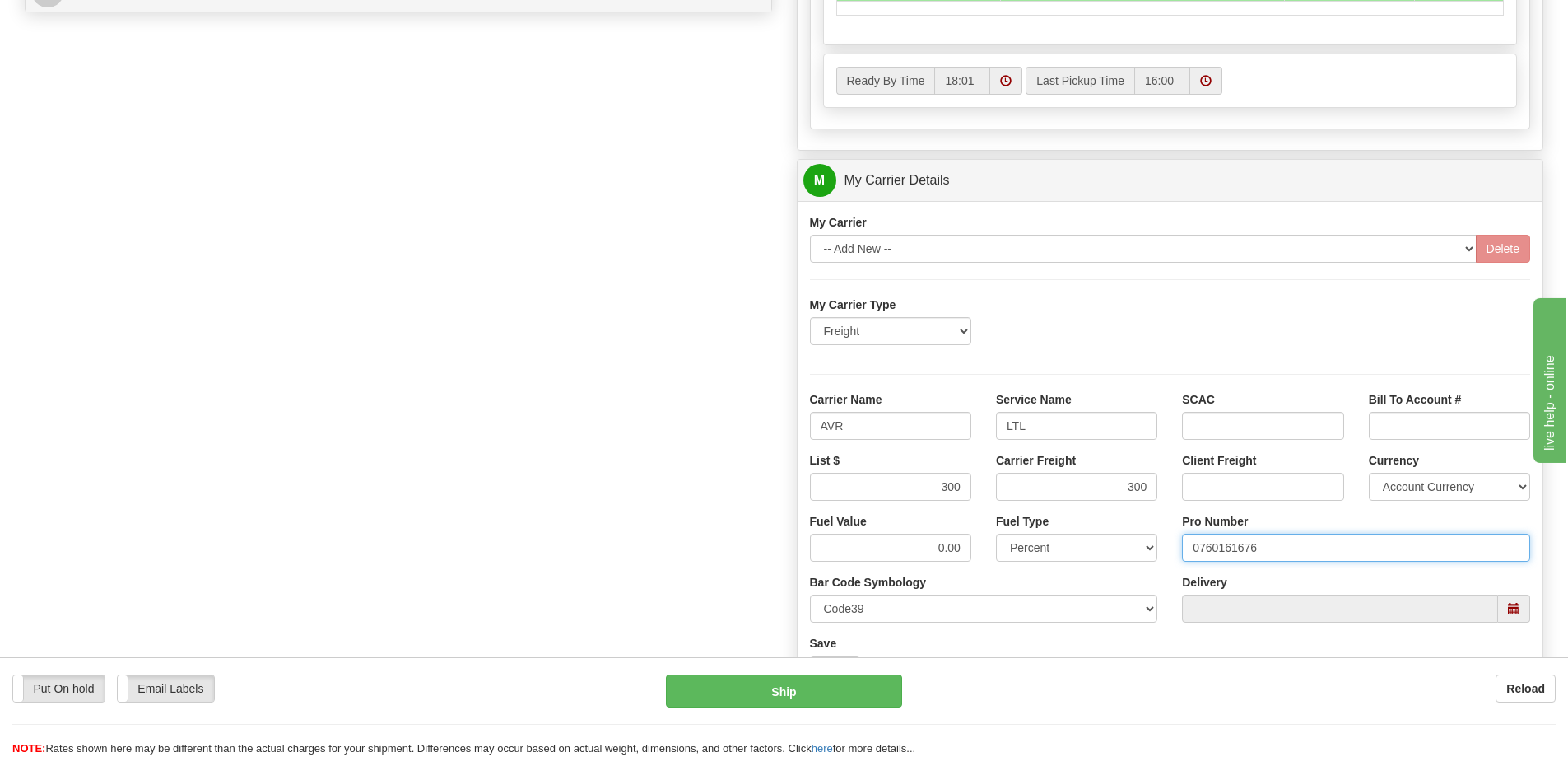
type input "0760161676"
click button "Delete" at bounding box center [0, 0] width 0 height 0
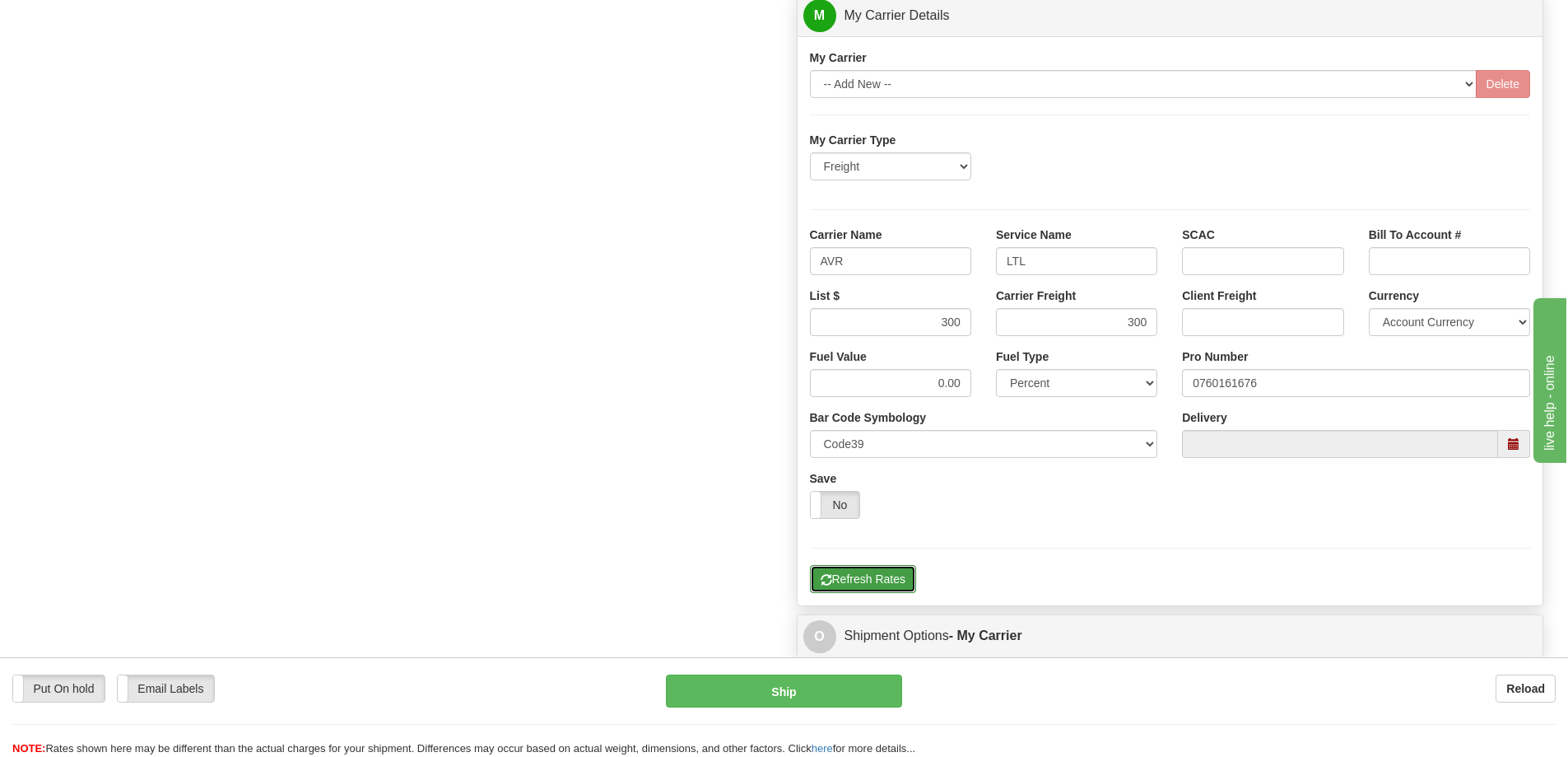
click at [869, 576] on button "Refresh Rates" at bounding box center [863, 578] width 106 height 28
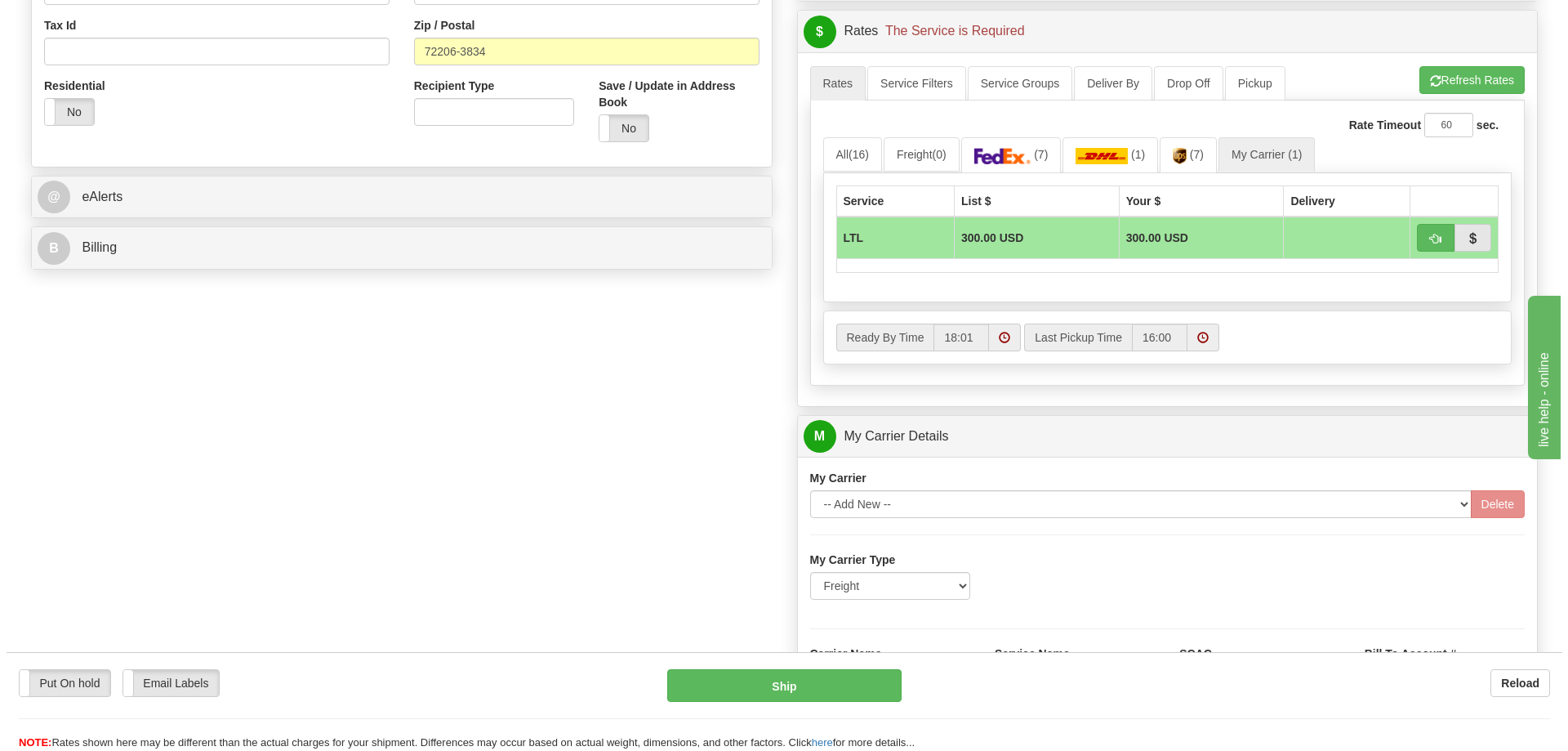
scroll to position [327, 0]
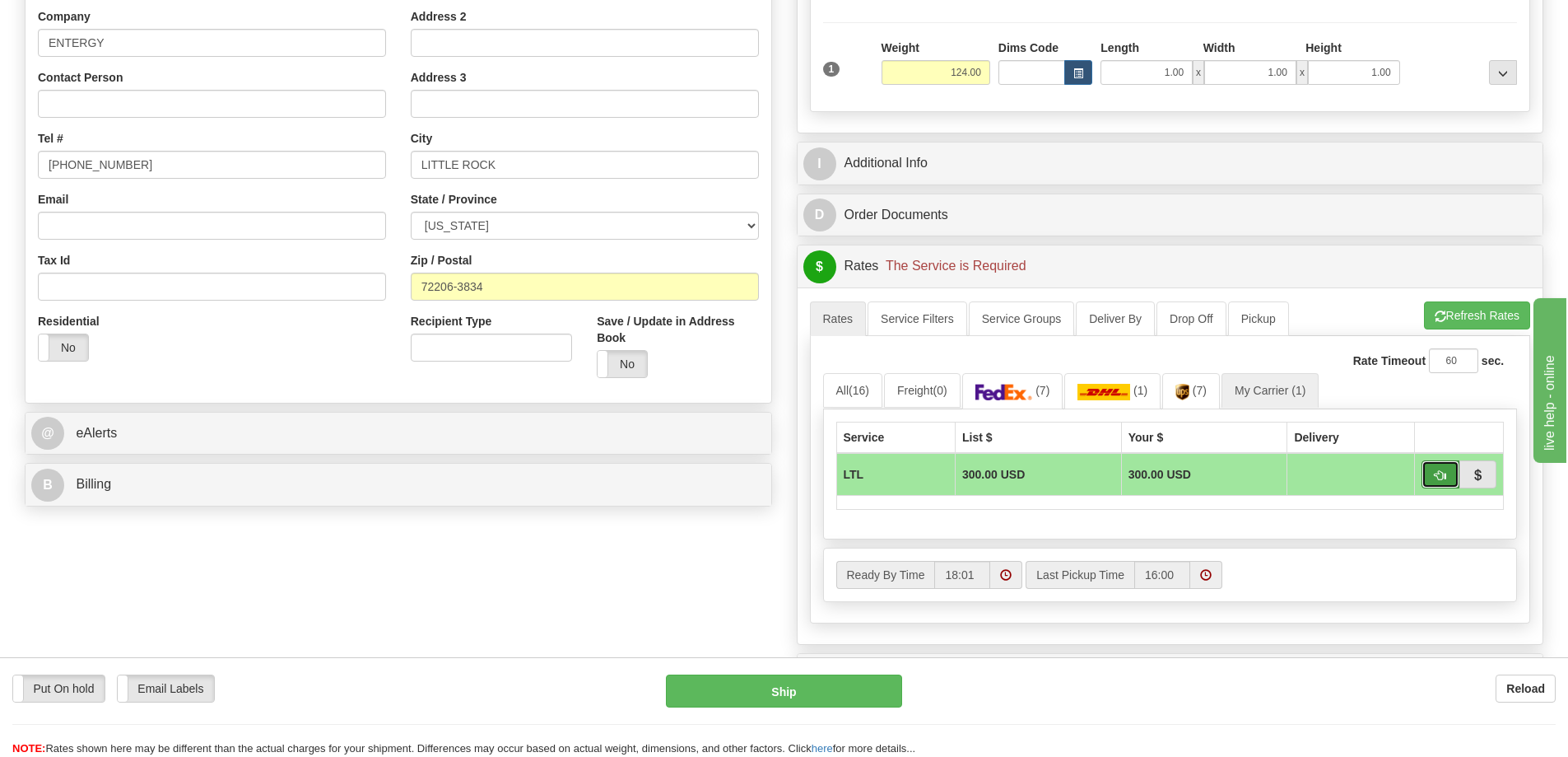
click at [1437, 480] on span "button" at bounding box center [1440, 476] width 12 height 11
type input "00"
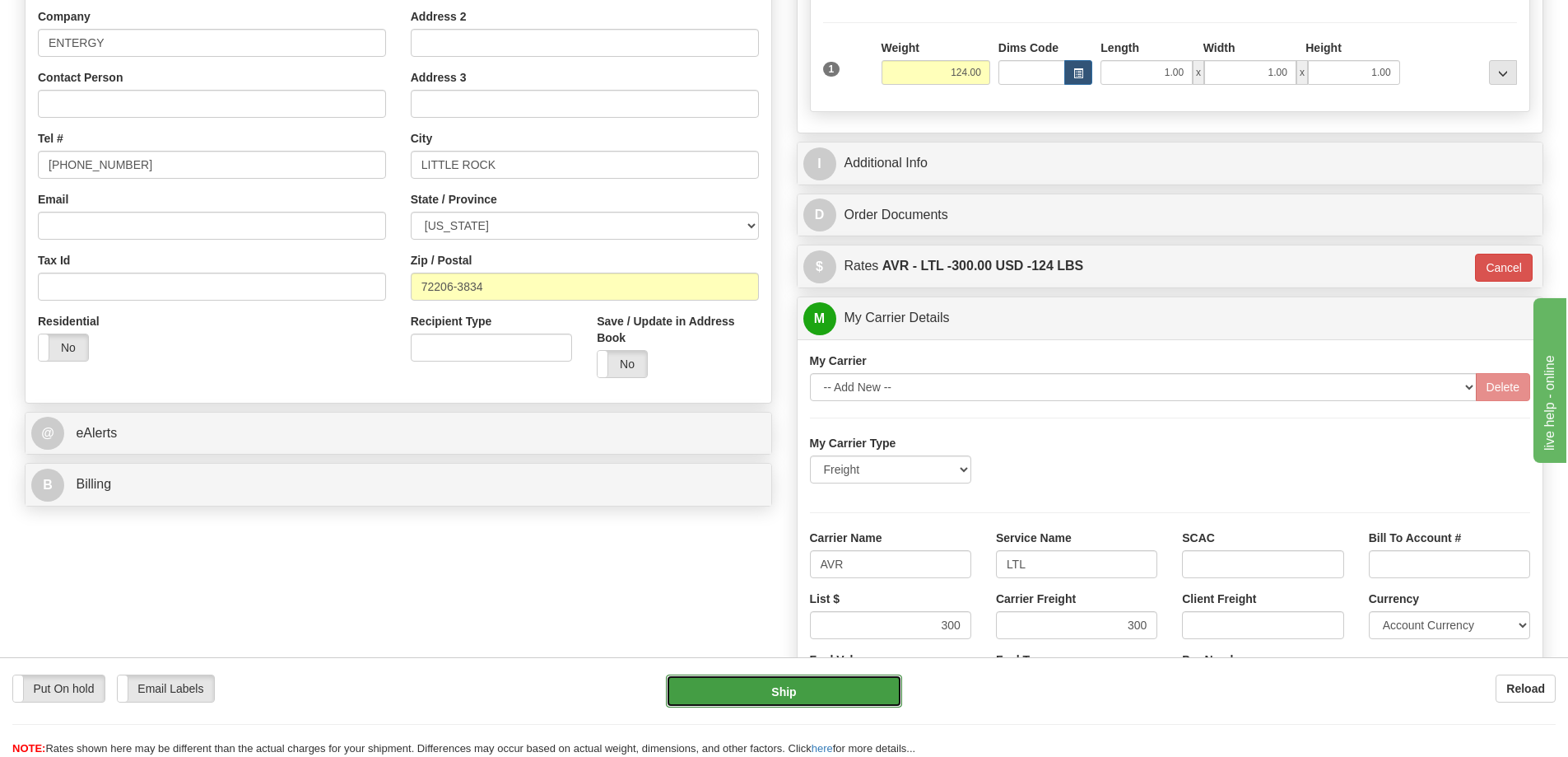
click at [732, 682] on button "Ship" at bounding box center [784, 691] width 236 height 33
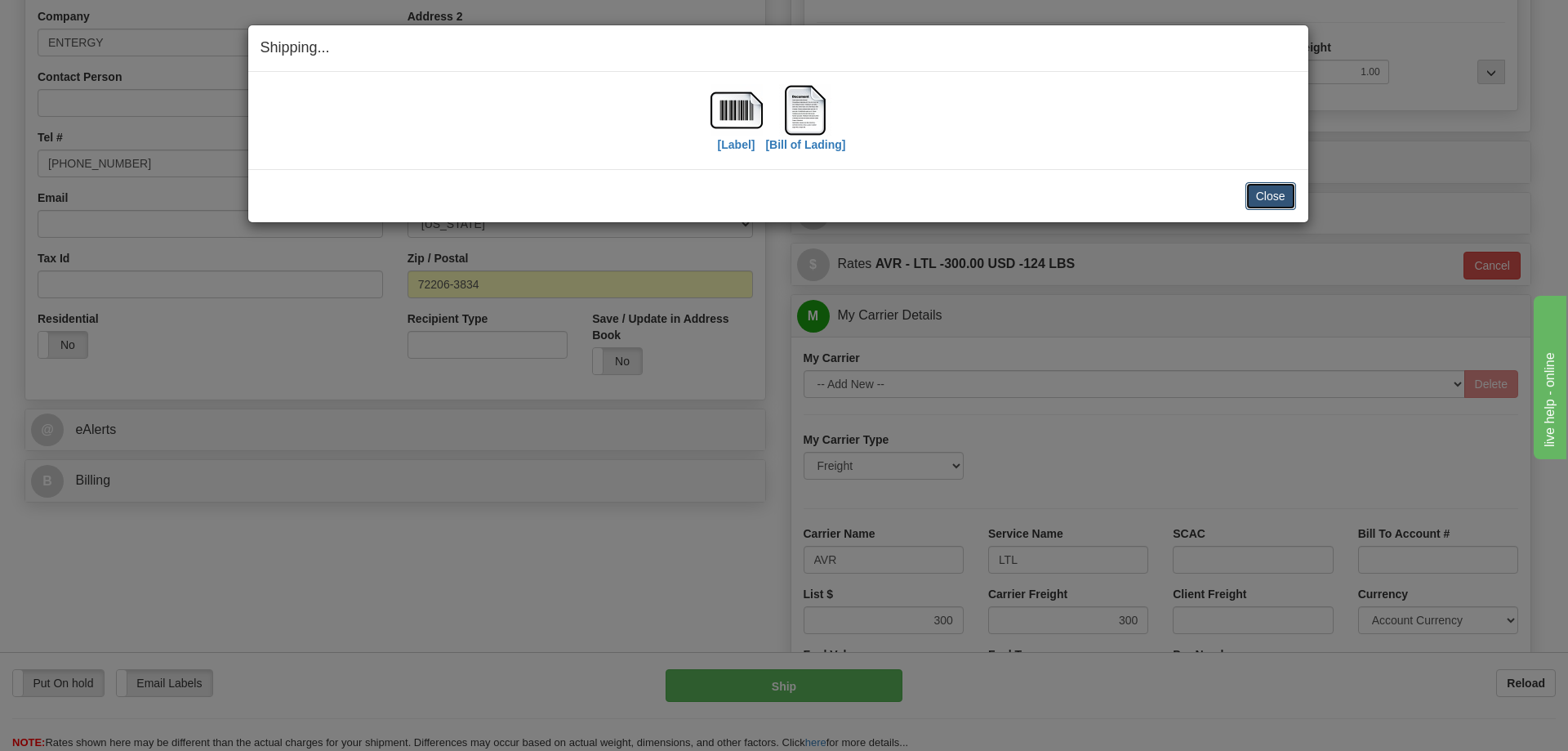
click at [1287, 198] on button "Close" at bounding box center [1270, 195] width 51 height 28
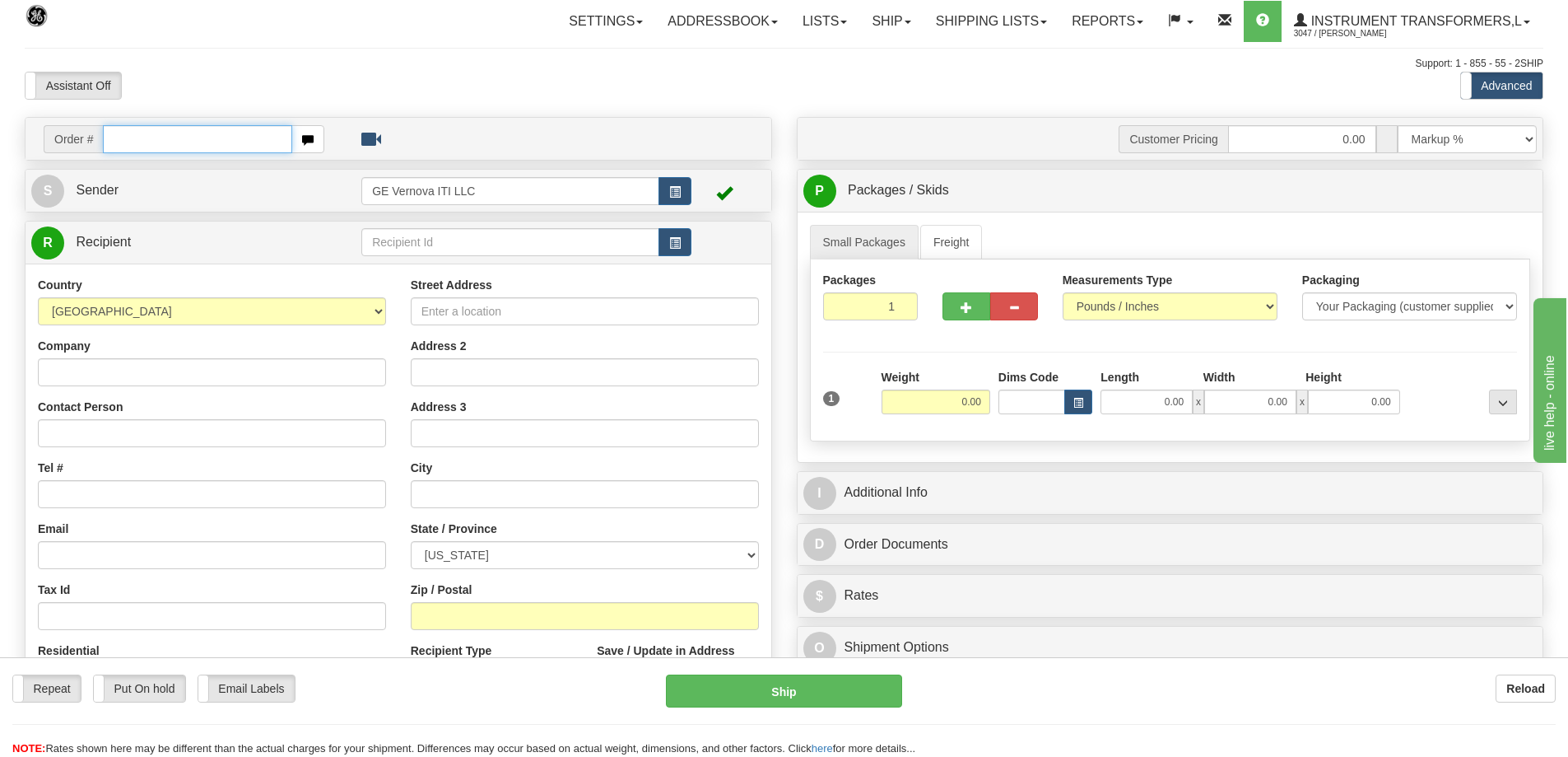
click at [250, 143] on input "text" at bounding box center [198, 139] width 190 height 28
type input "86704415"
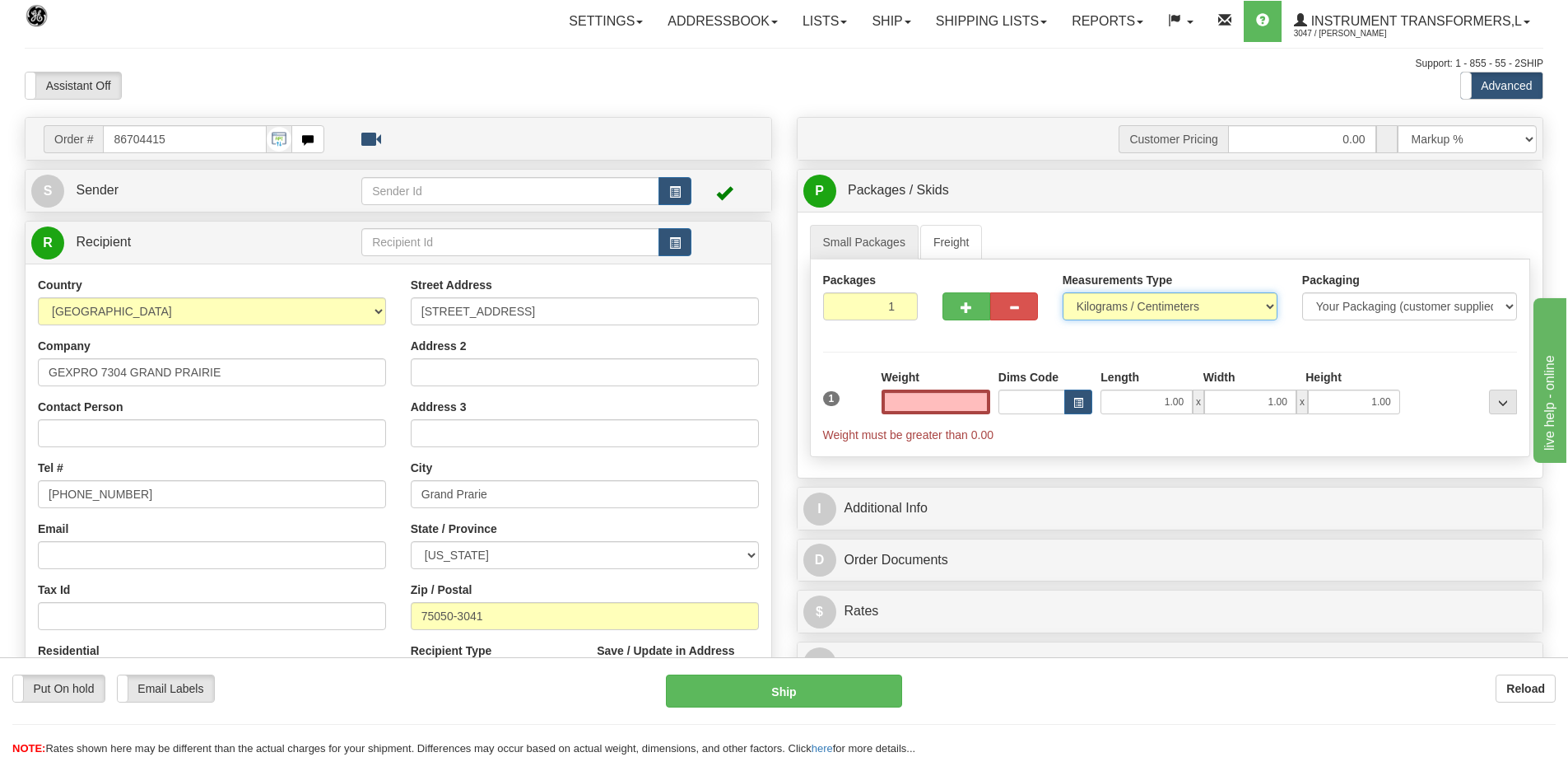
type input "0.00"
click at [1085, 301] on select "Pounds / Inches Kilograms / Centimeters" at bounding box center [1171, 306] width 215 height 28
select select "0"
click at [1063, 293] on select "Pounds / Inches Kilograms / Centimeters" at bounding box center [1171, 306] width 215 height 28
drag, startPoint x: 931, startPoint y: 414, endPoint x: 1021, endPoint y: 402, distance: 90.8
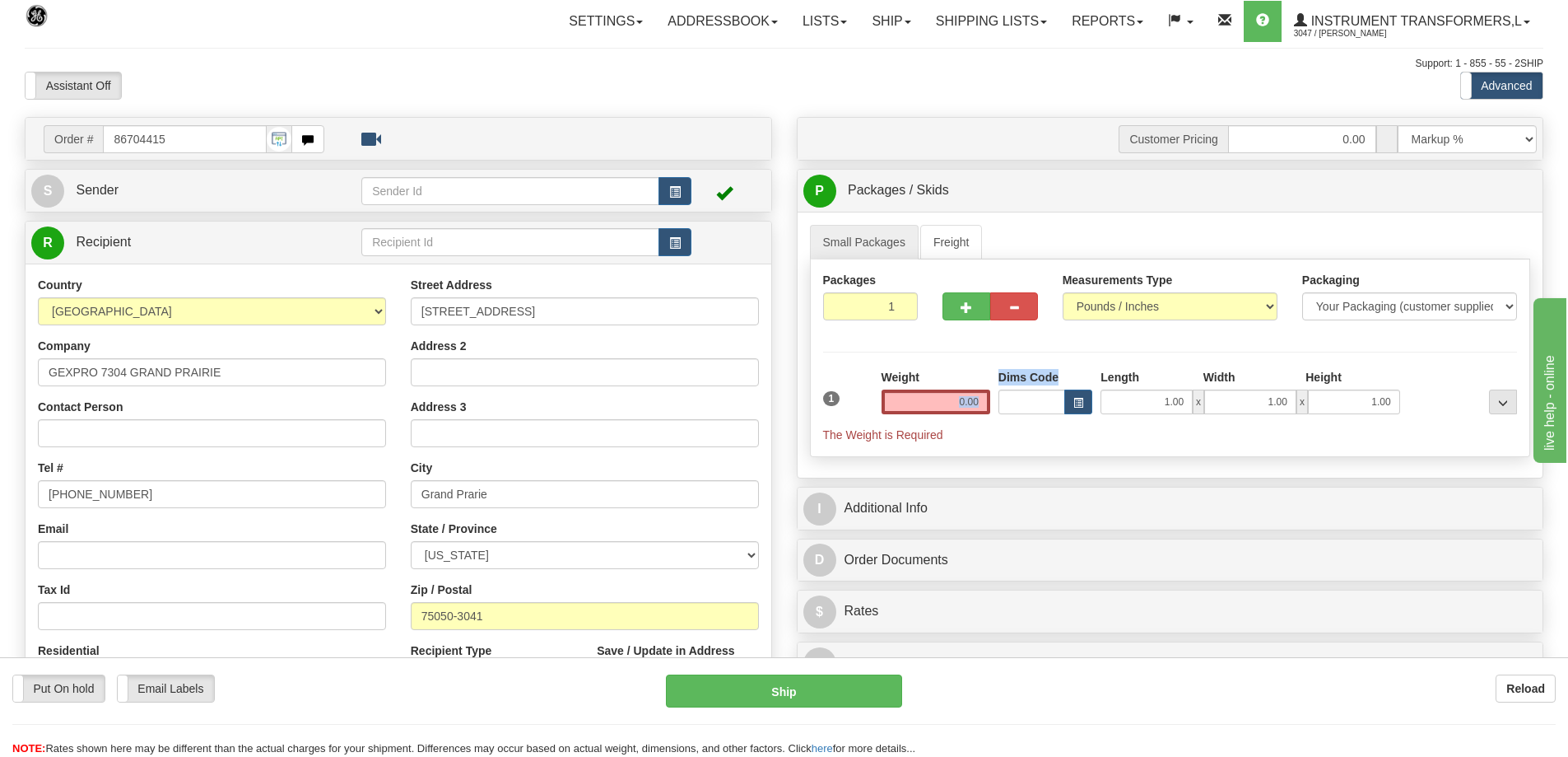
click at [1021, 402] on div "1 Weight 0.00 Dims Code 1.00" at bounding box center [1170, 406] width 703 height 74
click at [943, 408] on input "0.00" at bounding box center [935, 401] width 108 height 25
click at [948, 406] on input "text" at bounding box center [935, 401] width 108 height 25
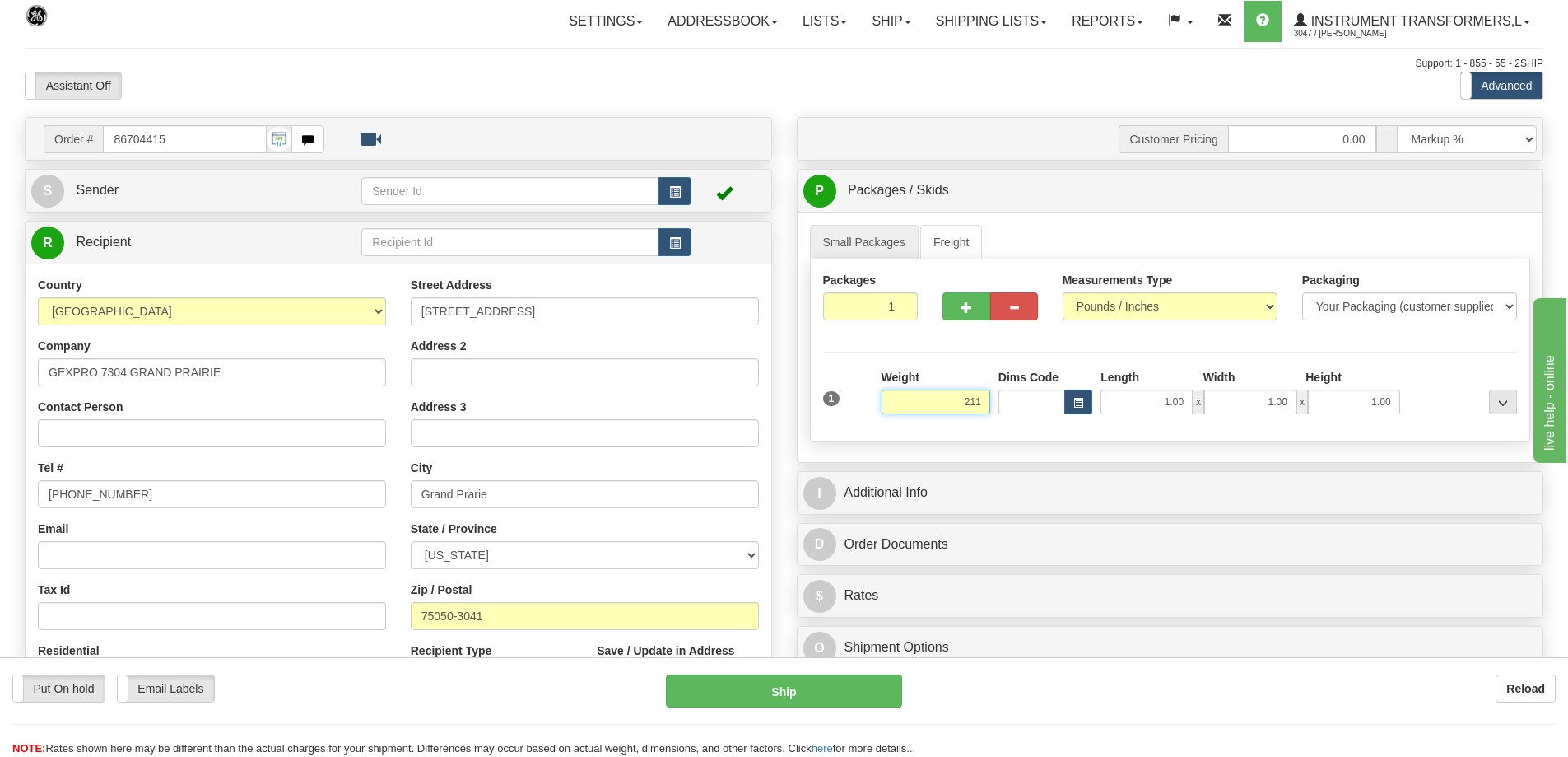
click button "Delete" at bounding box center [0, 0] width 0 height 0
type input "211.00"
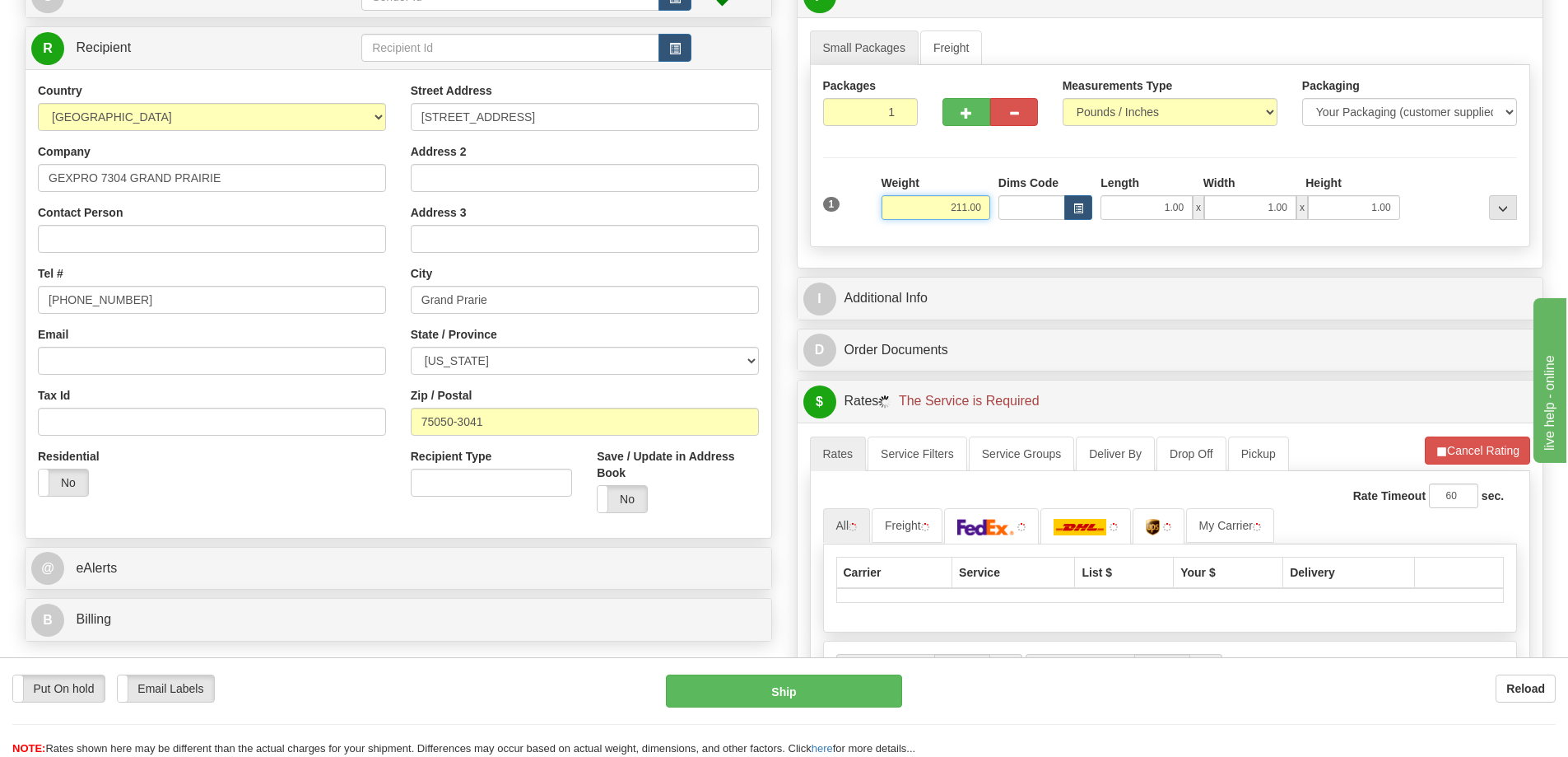
scroll to position [247, 0]
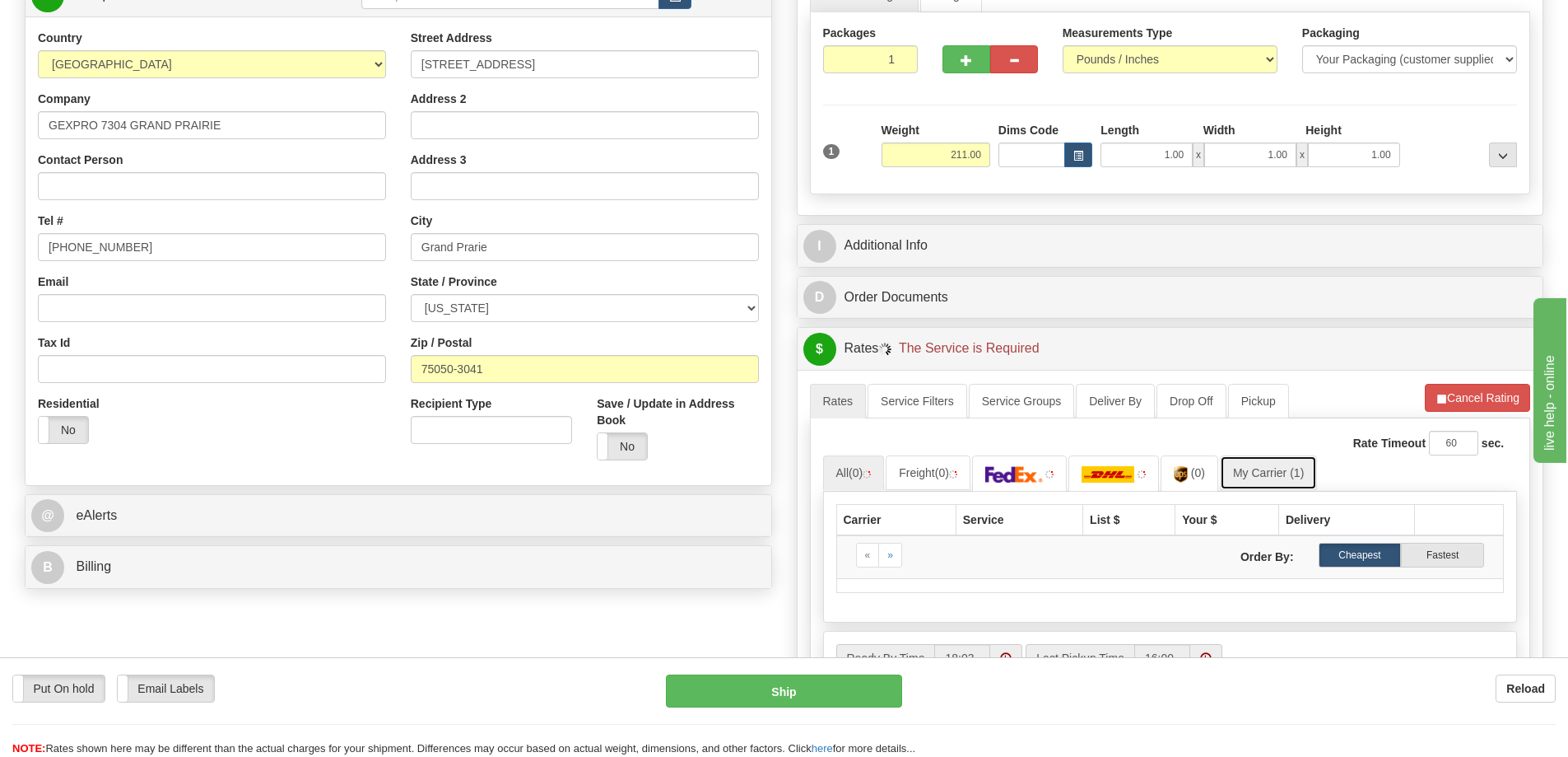
click at [1268, 464] on link "My Carrier (1)" at bounding box center [1268, 472] width 98 height 35
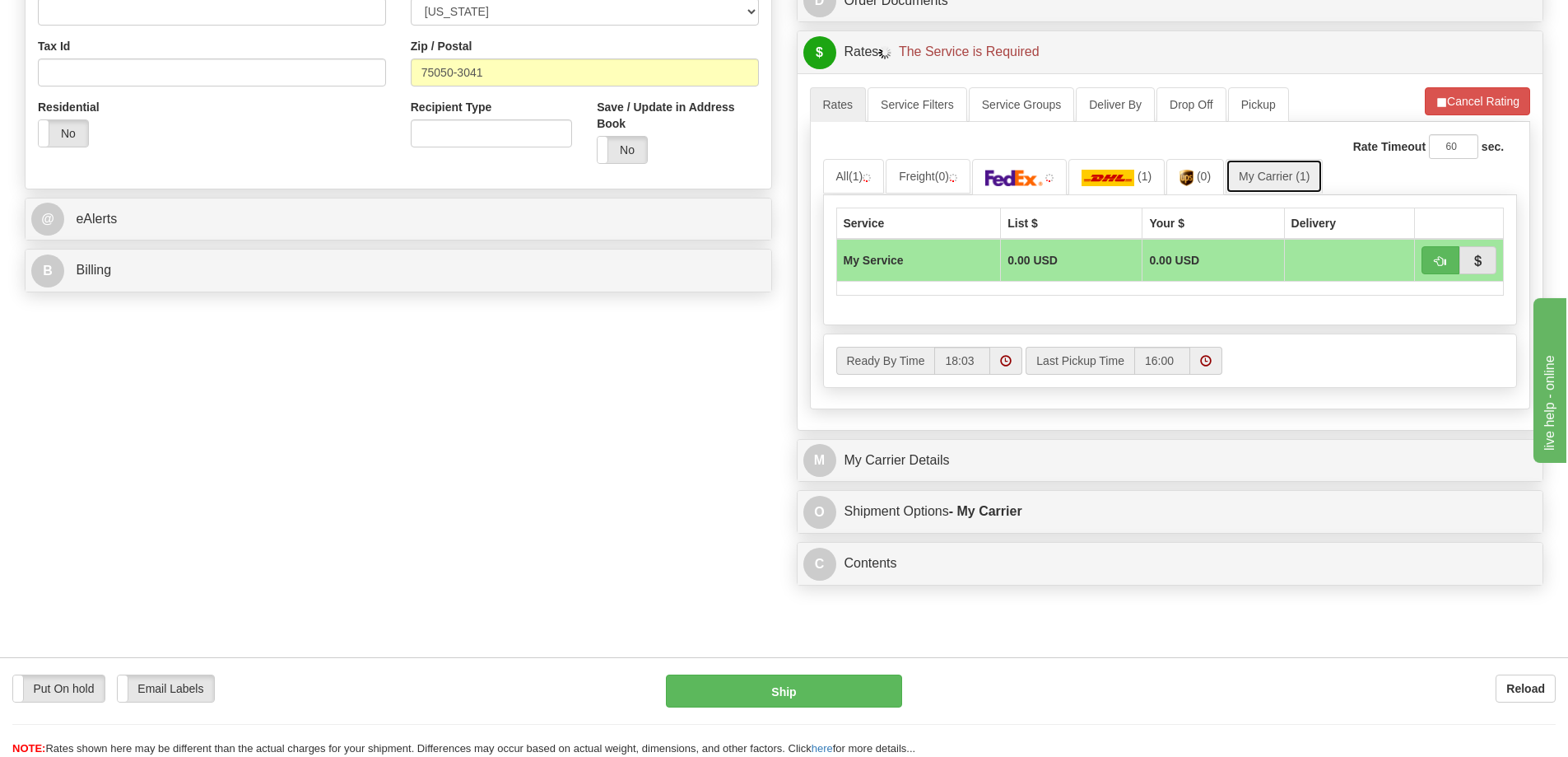
scroll to position [576, 0]
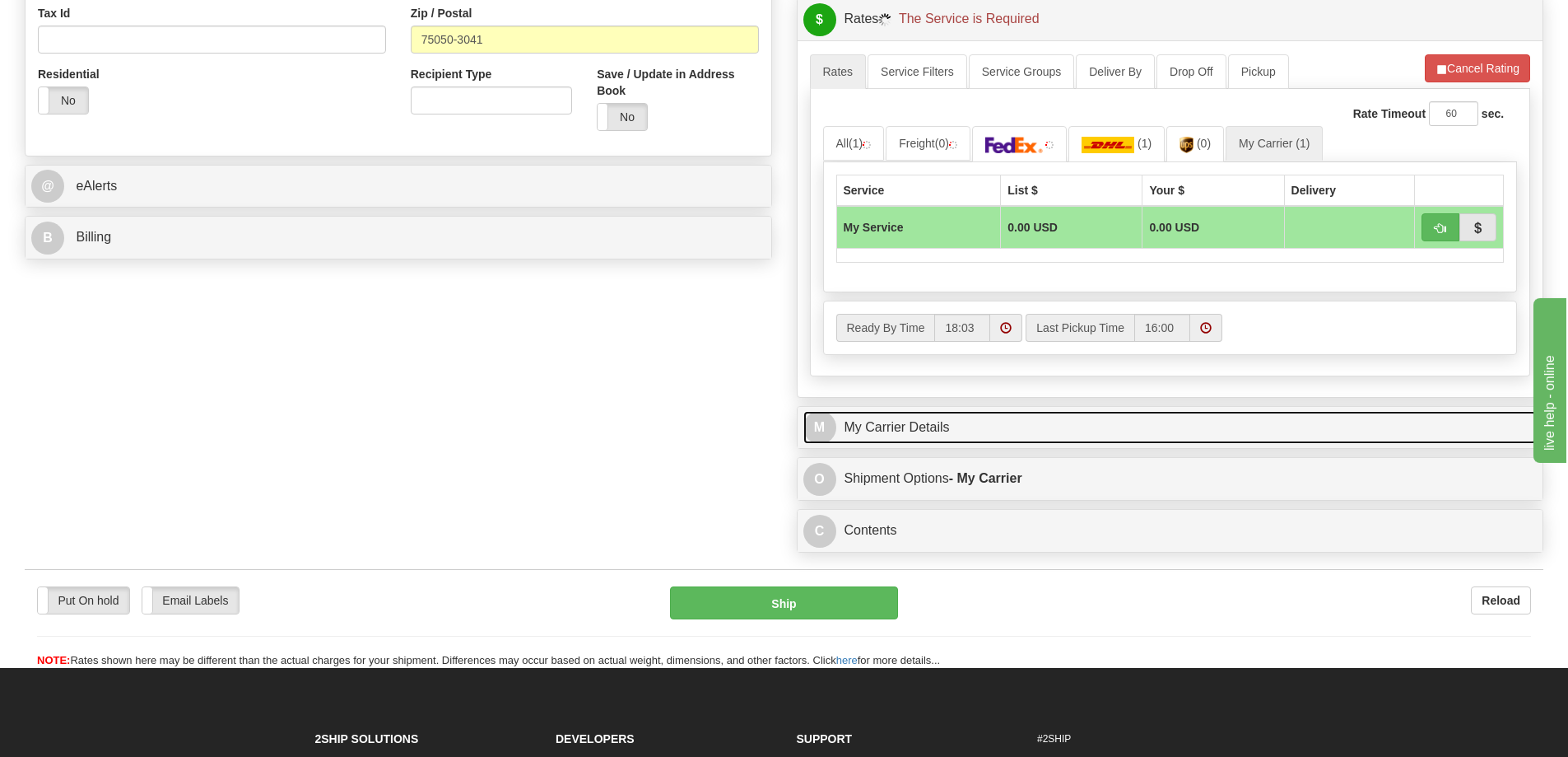
click at [988, 435] on link "M My Carrier Details" at bounding box center [1170, 428] width 734 height 34
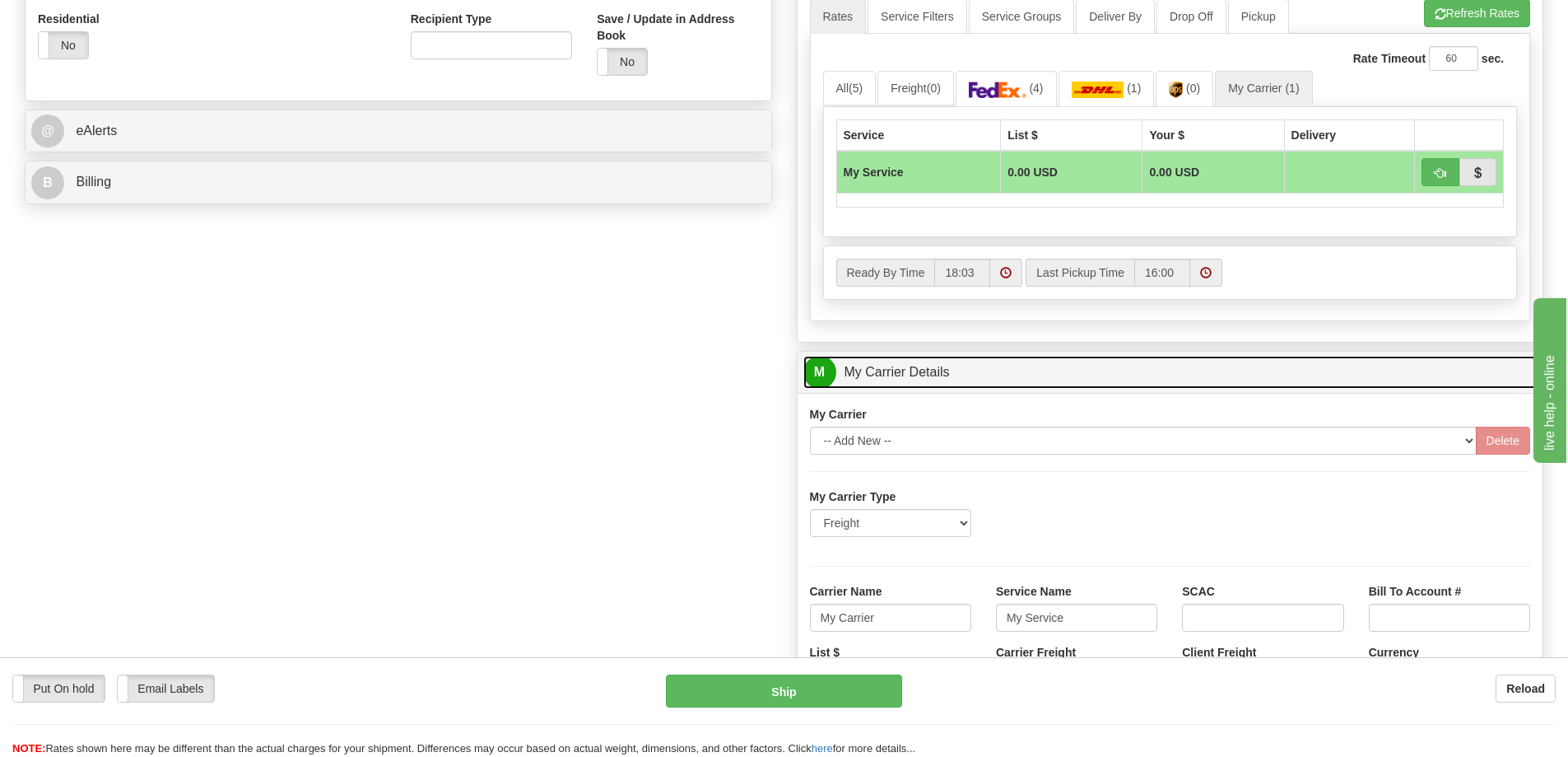
scroll to position [741, 0]
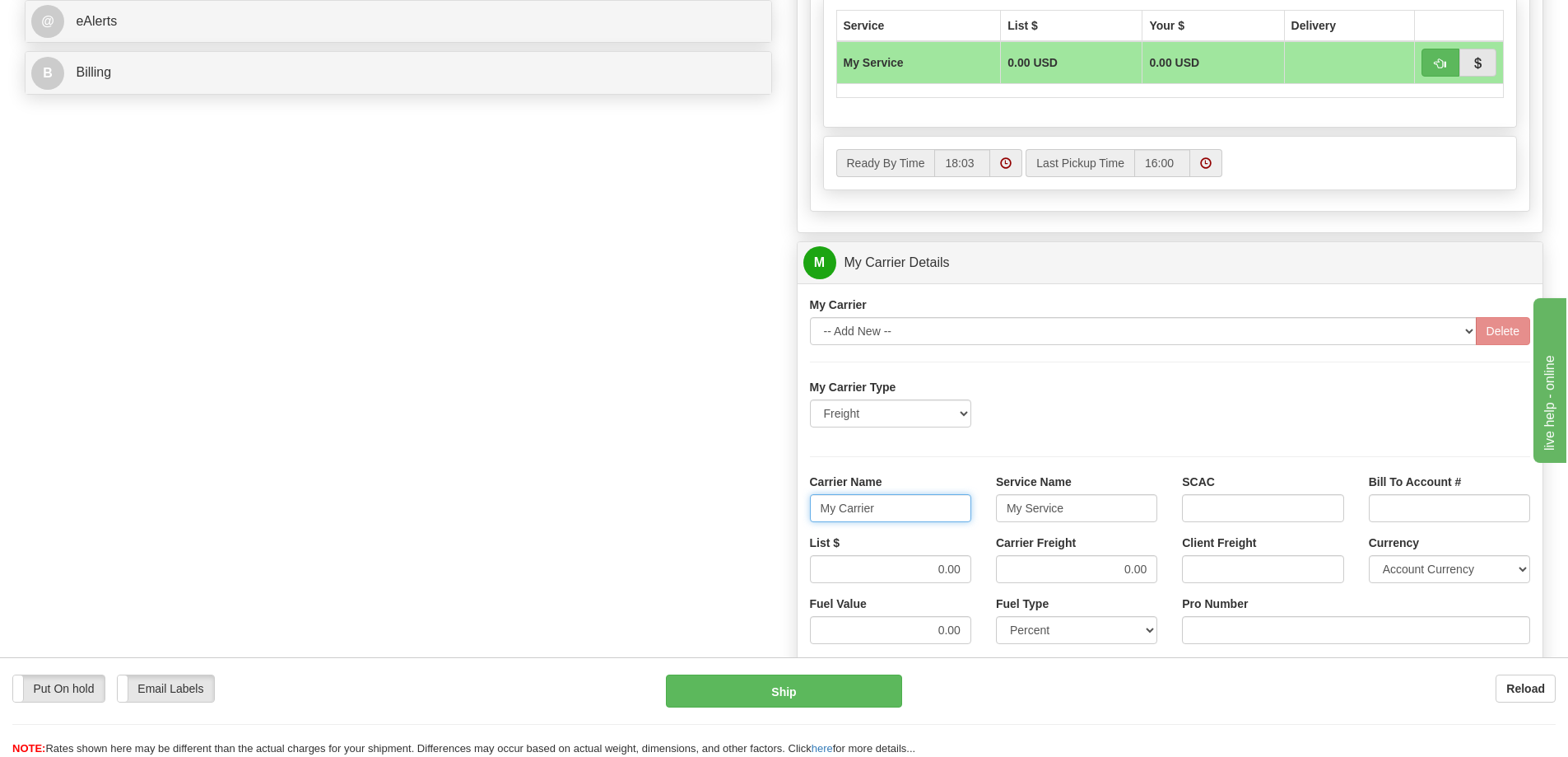
drag, startPoint x: 859, startPoint y: 499, endPoint x: 781, endPoint y: 512, distance: 79.1
click at [781, 512] on div "Order # 86704415 S Sender" at bounding box center [784, 171] width 1543 height 1590
drag, startPoint x: 1074, startPoint y: 501, endPoint x: 937, endPoint y: 507, distance: 137.1
click at [937, 507] on div "Carrier Name Service Name My Service SCAC Bill To Account #" at bounding box center [1171, 503] width 746 height 61
click at [933, 556] on div "List $ 0.00" at bounding box center [891, 558] width 161 height 48
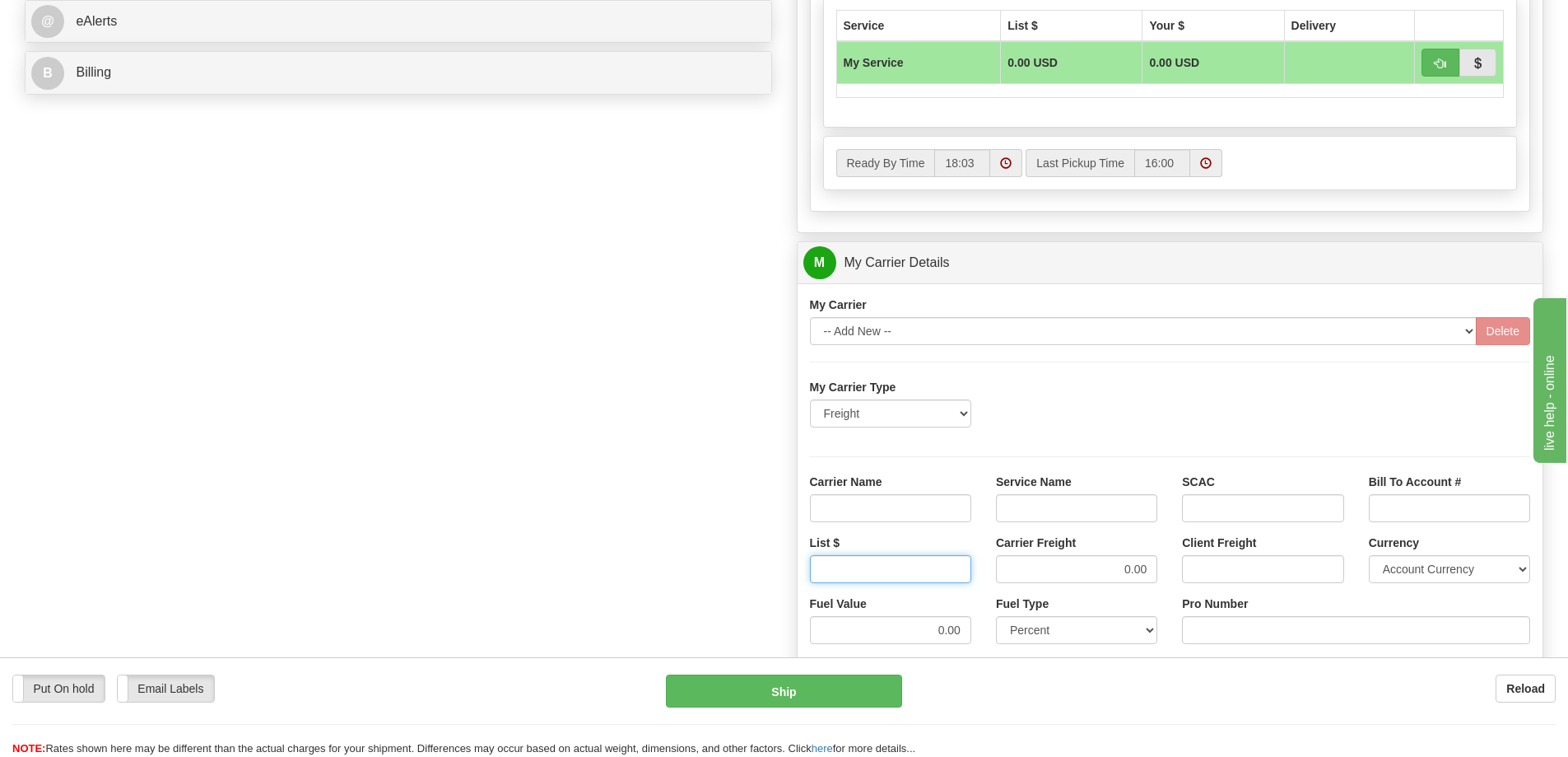
drag, startPoint x: 929, startPoint y: 563, endPoint x: 976, endPoint y: 573, distance: 48.1
click at [976, 573] on div "List $" at bounding box center [891, 565] width 186 height 61
drag, startPoint x: 1102, startPoint y: 567, endPoint x: 1176, endPoint y: 574, distance: 74.3
click at [1176, 574] on div "List $ Carrier Freight Client Freight Currency Account Currency ARN AWG AUD AUS…" at bounding box center [1171, 565] width 746 height 61
click at [953, 507] on input "Carrier Name" at bounding box center [891, 508] width 161 height 28
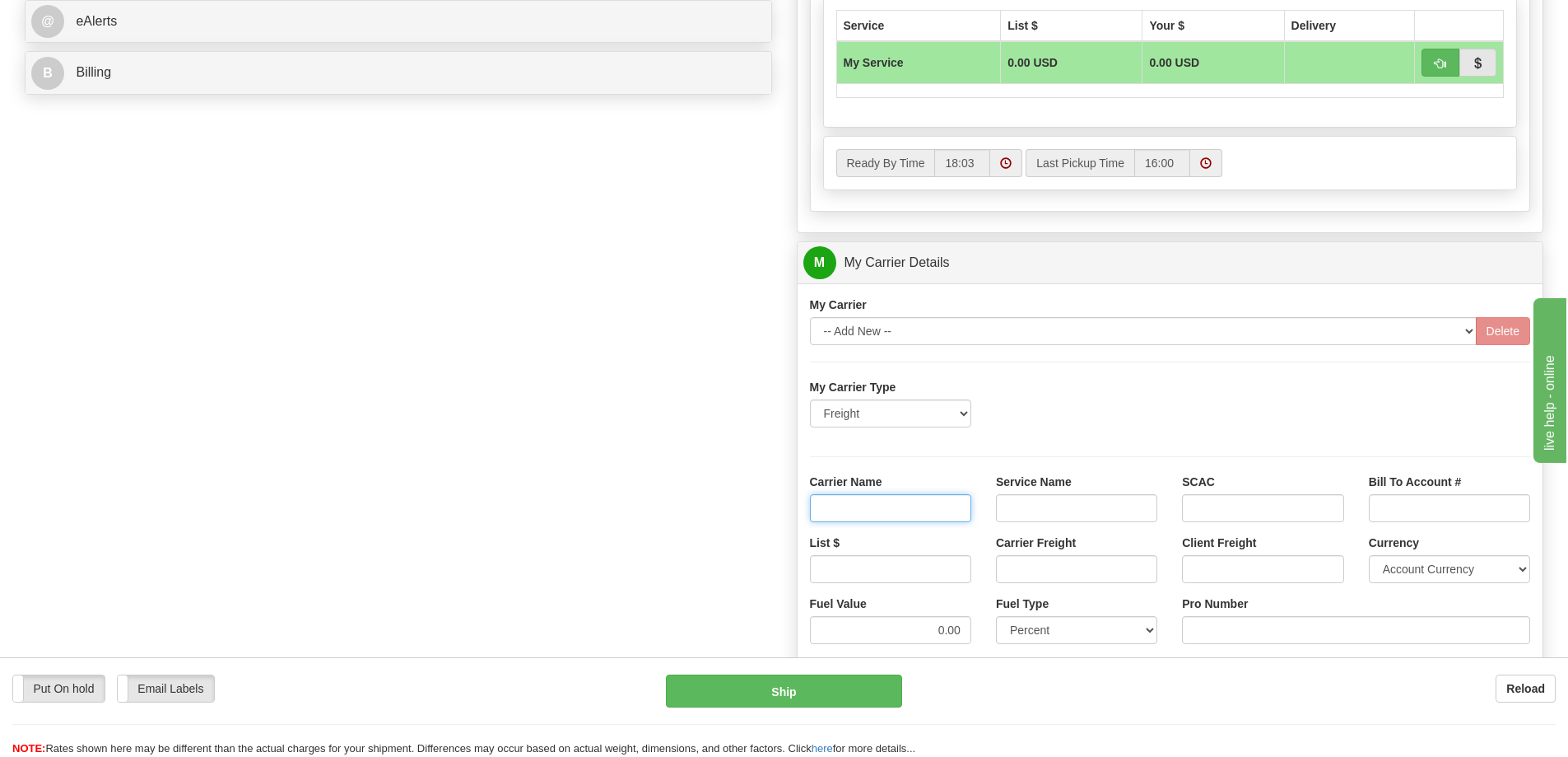
type input "AVR"
drag, startPoint x: 1049, startPoint y: 512, endPoint x: 1054, endPoint y: 519, distance: 8.6
click at [1049, 512] on input "Service Name" at bounding box center [1077, 508] width 161 height 28
type input "LTL"
click at [953, 580] on input "List $" at bounding box center [891, 569] width 161 height 28
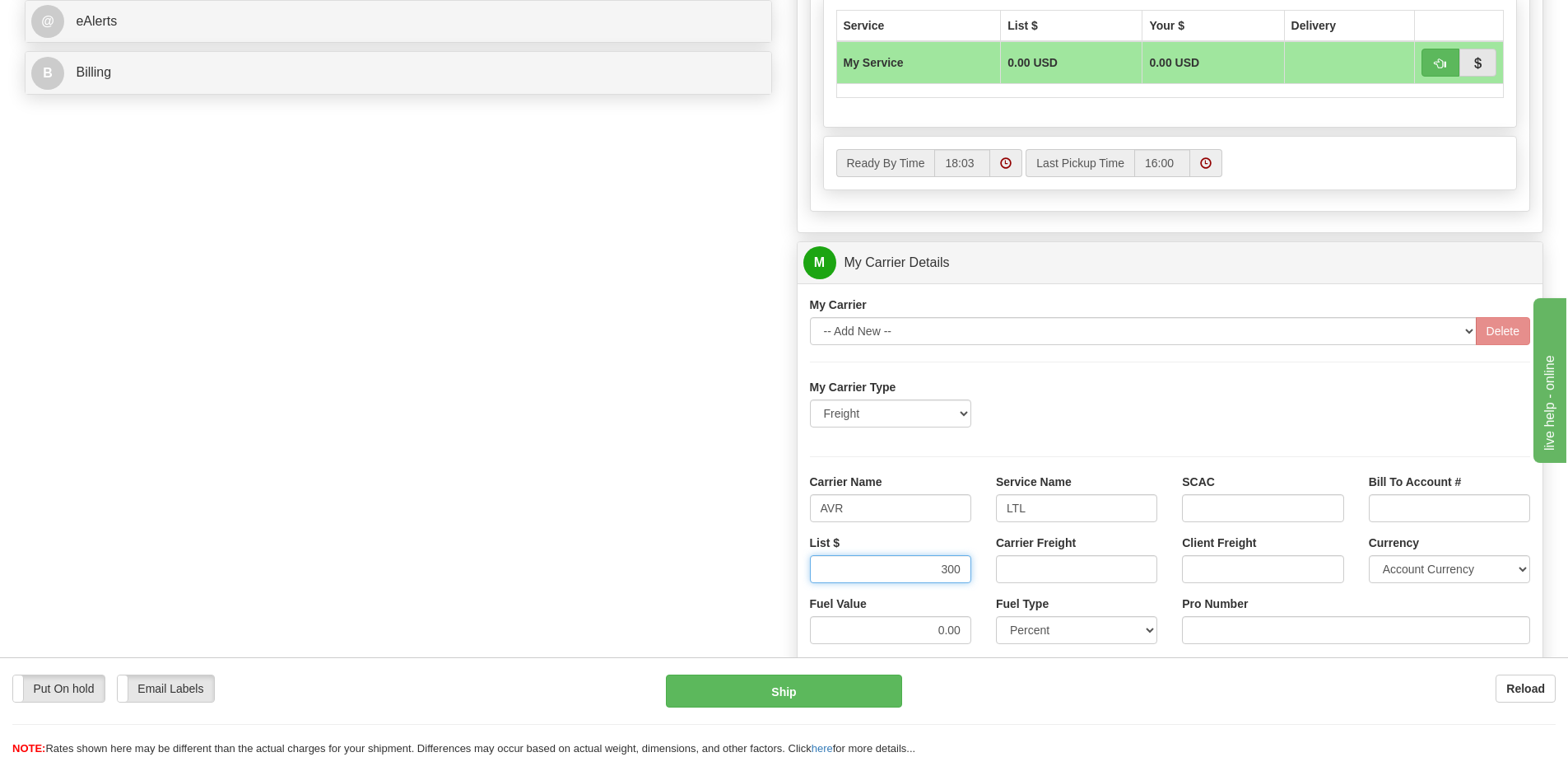
type input "300"
click at [1080, 567] on input "Carrier Freight" at bounding box center [1077, 569] width 161 height 28
type input "300"
click at [1191, 623] on input "Pro Number" at bounding box center [1357, 629] width 348 height 28
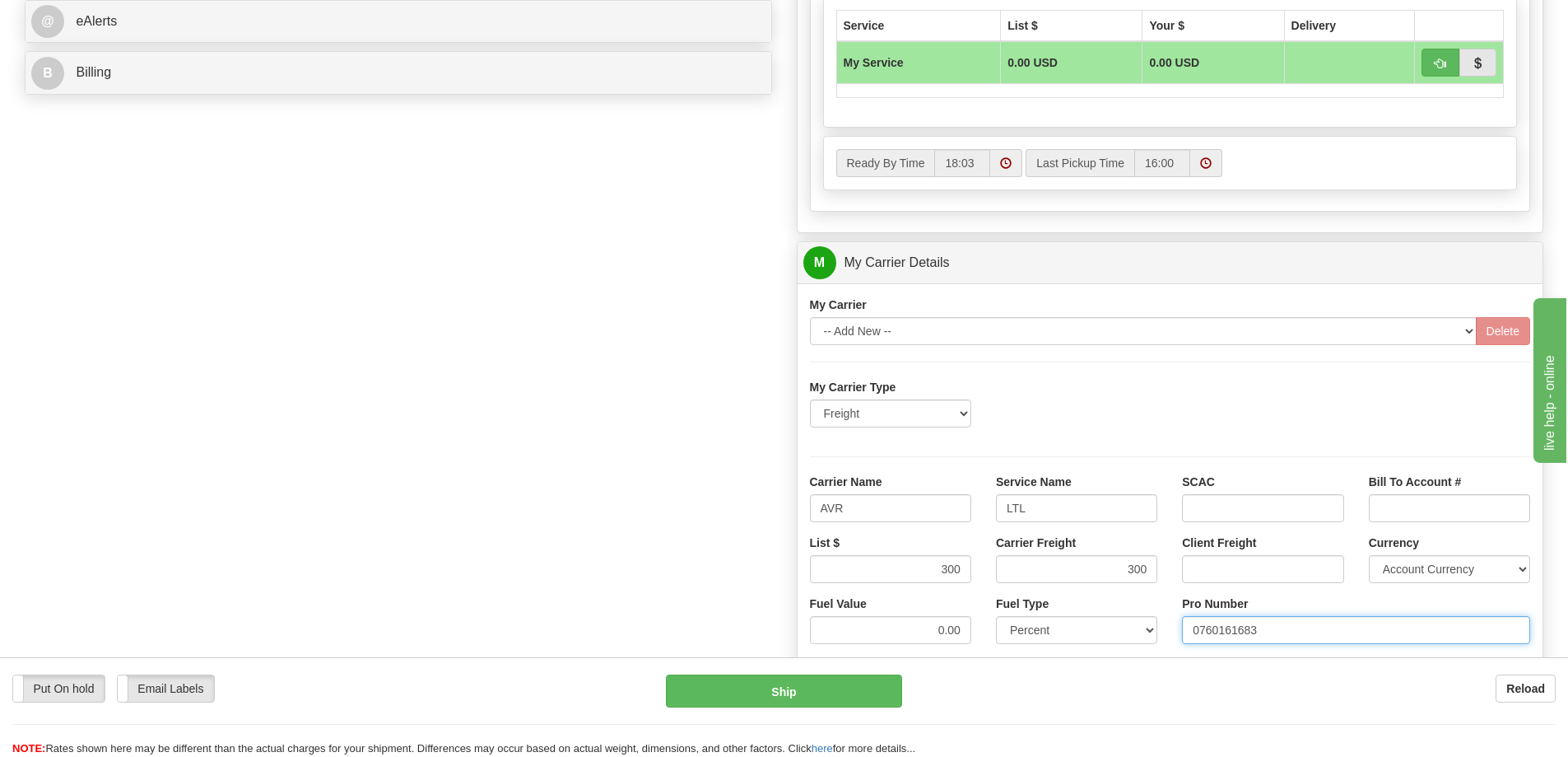
type input "0760161683"
click button "Delete" at bounding box center [0, 0] width 0 height 0
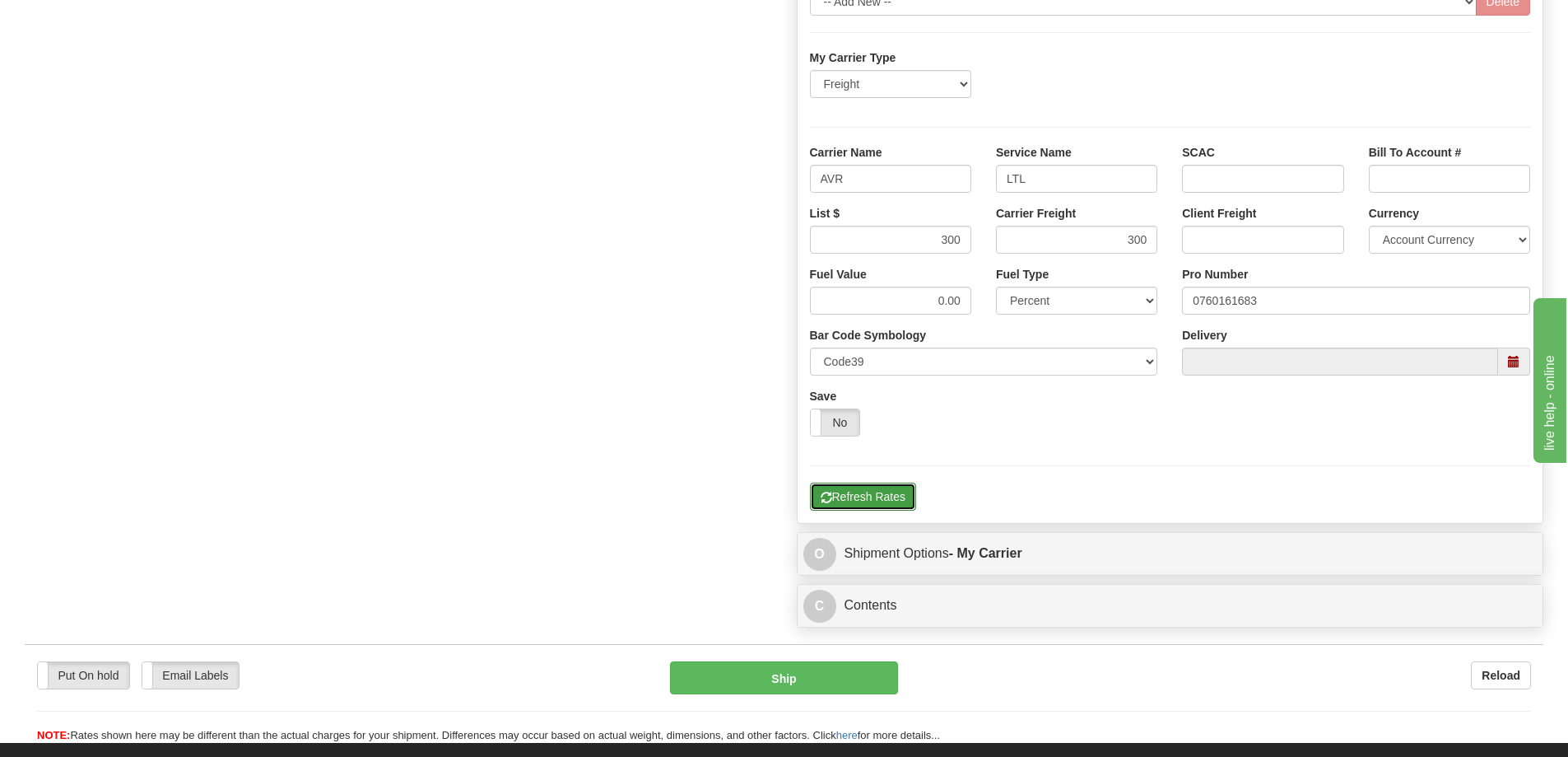
click at [866, 491] on button "Refresh Rates" at bounding box center [863, 496] width 106 height 28
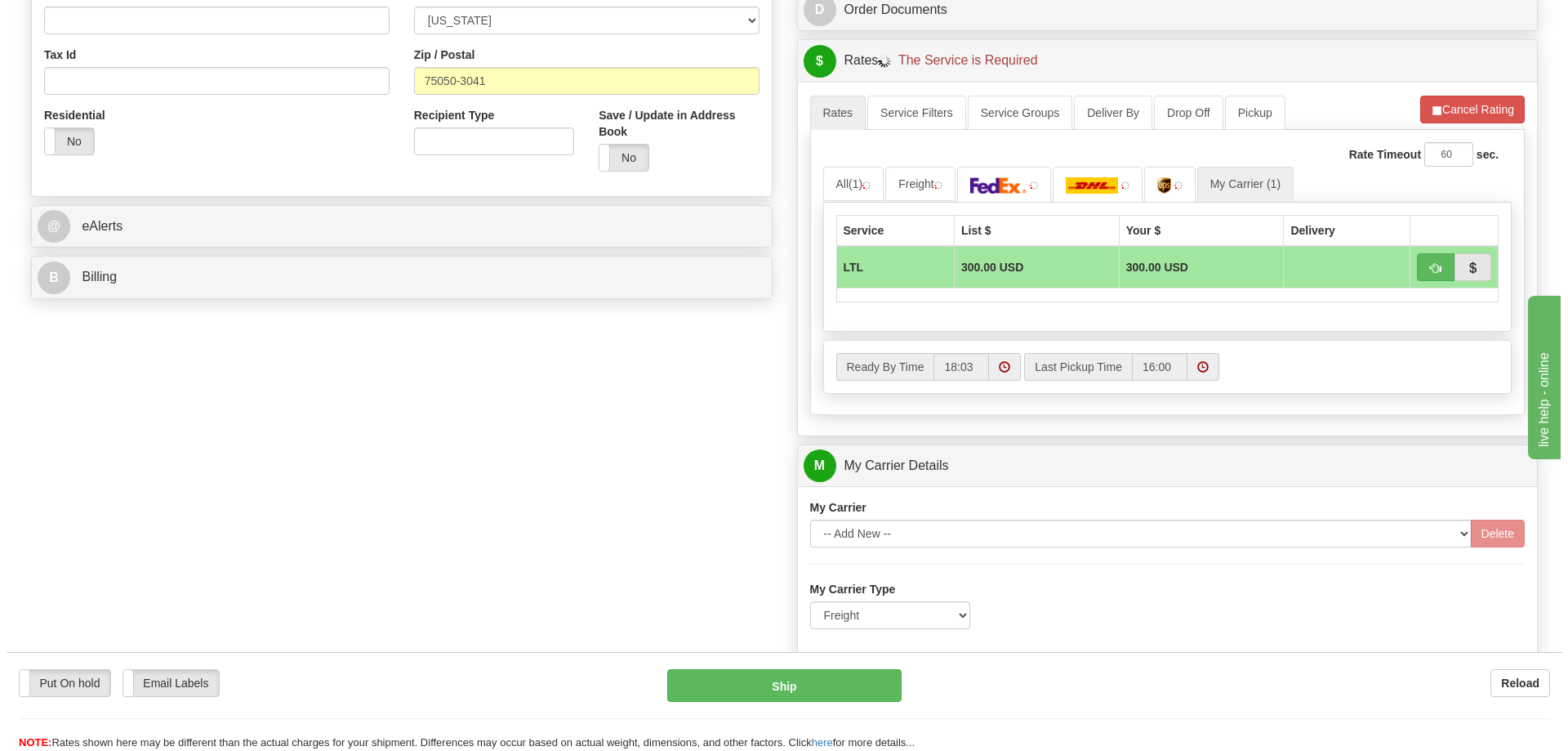
scroll to position [204, 0]
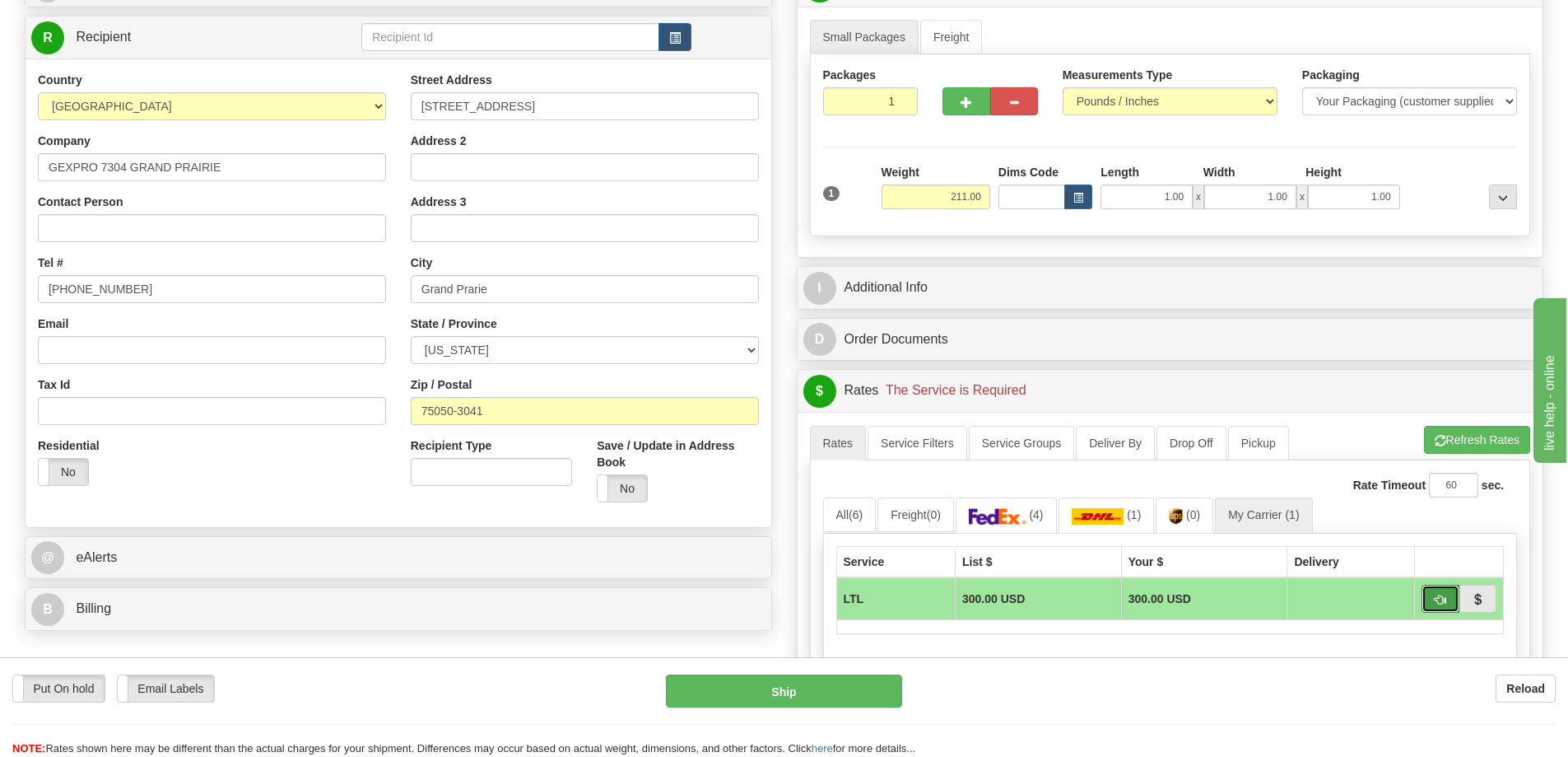
click at [1446, 611] on button "button" at bounding box center [1440, 598] width 38 height 28
type input "00"
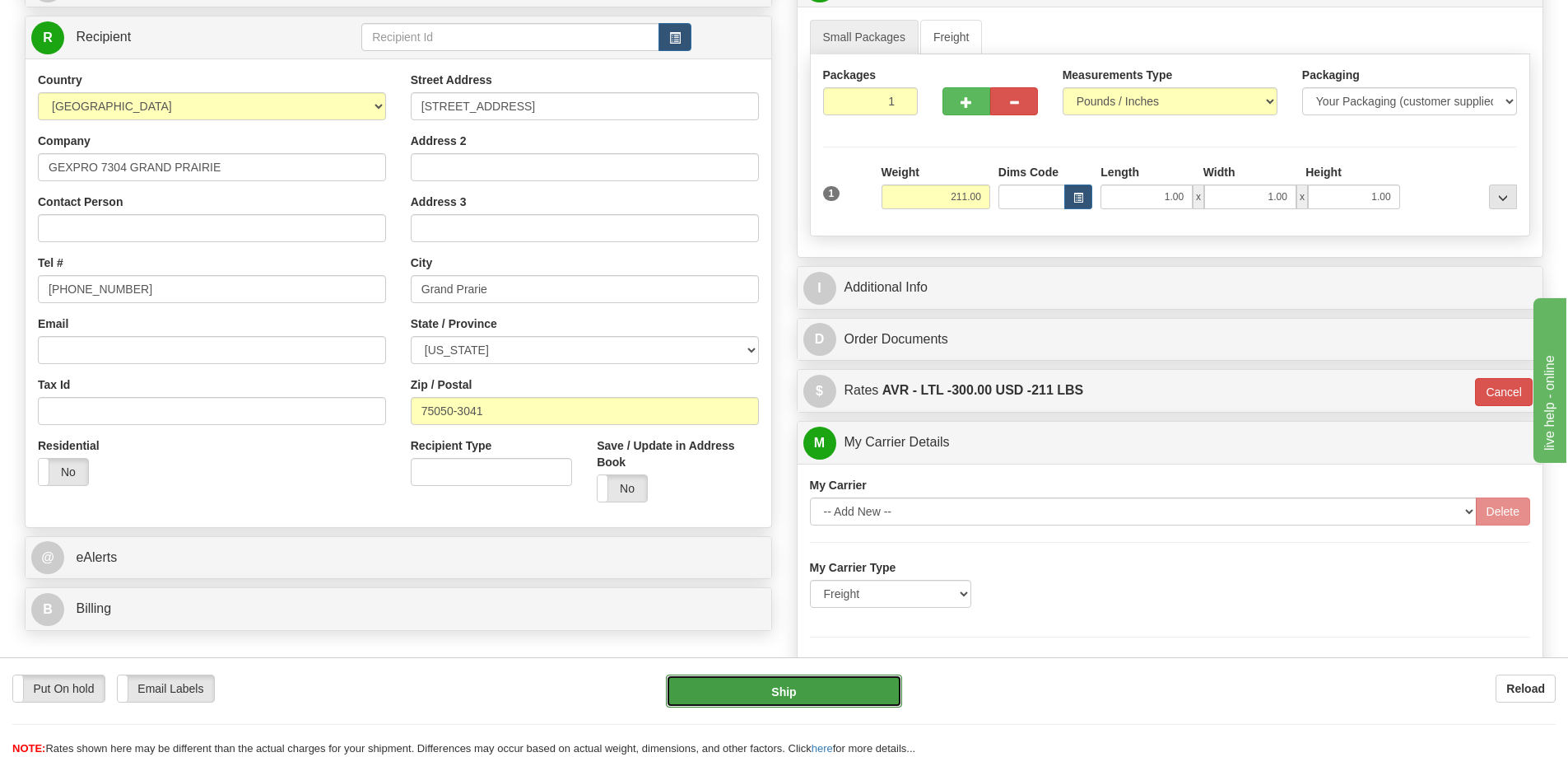
click at [798, 696] on button "Ship" at bounding box center [784, 691] width 236 height 33
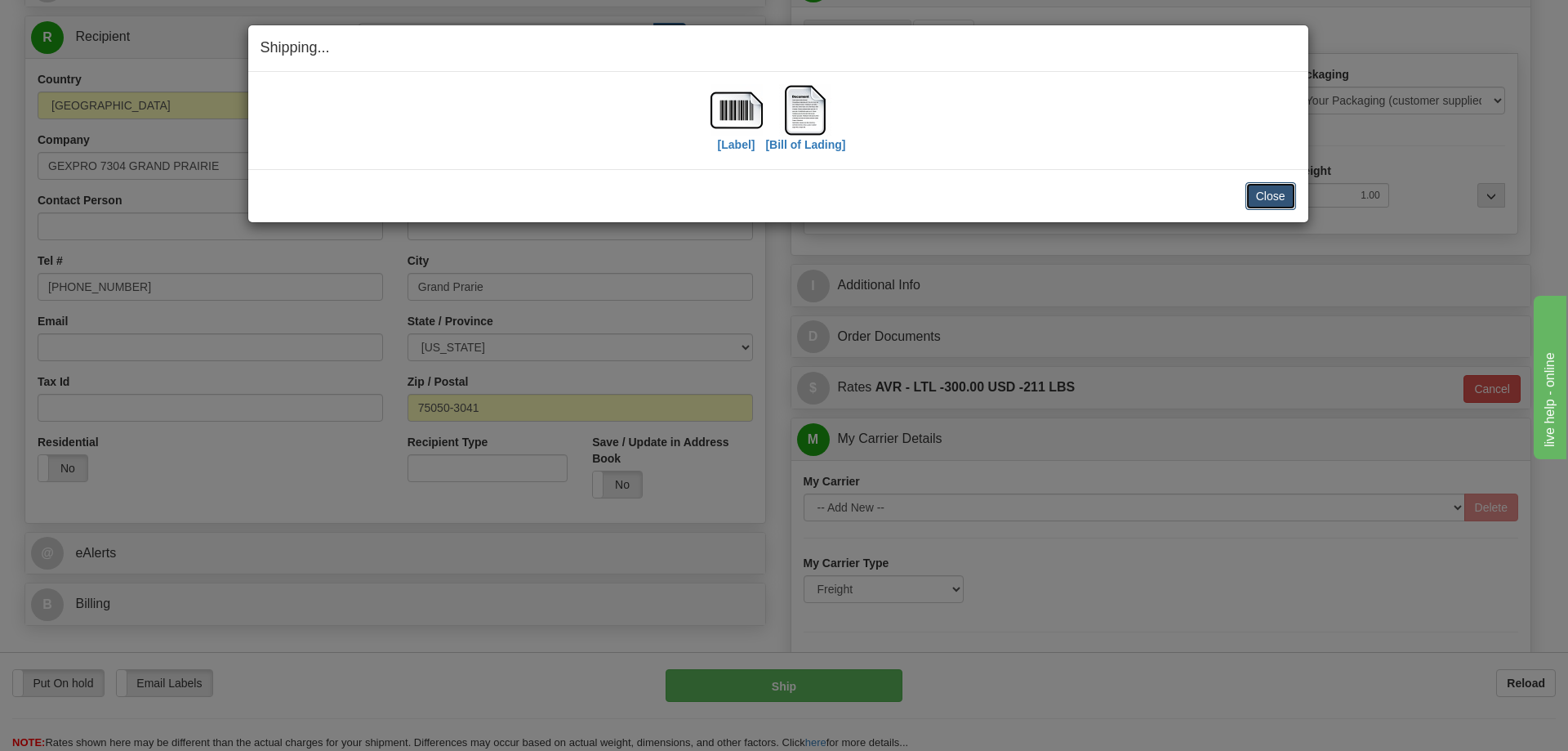
click at [1283, 202] on button "Close" at bounding box center [1270, 195] width 51 height 28
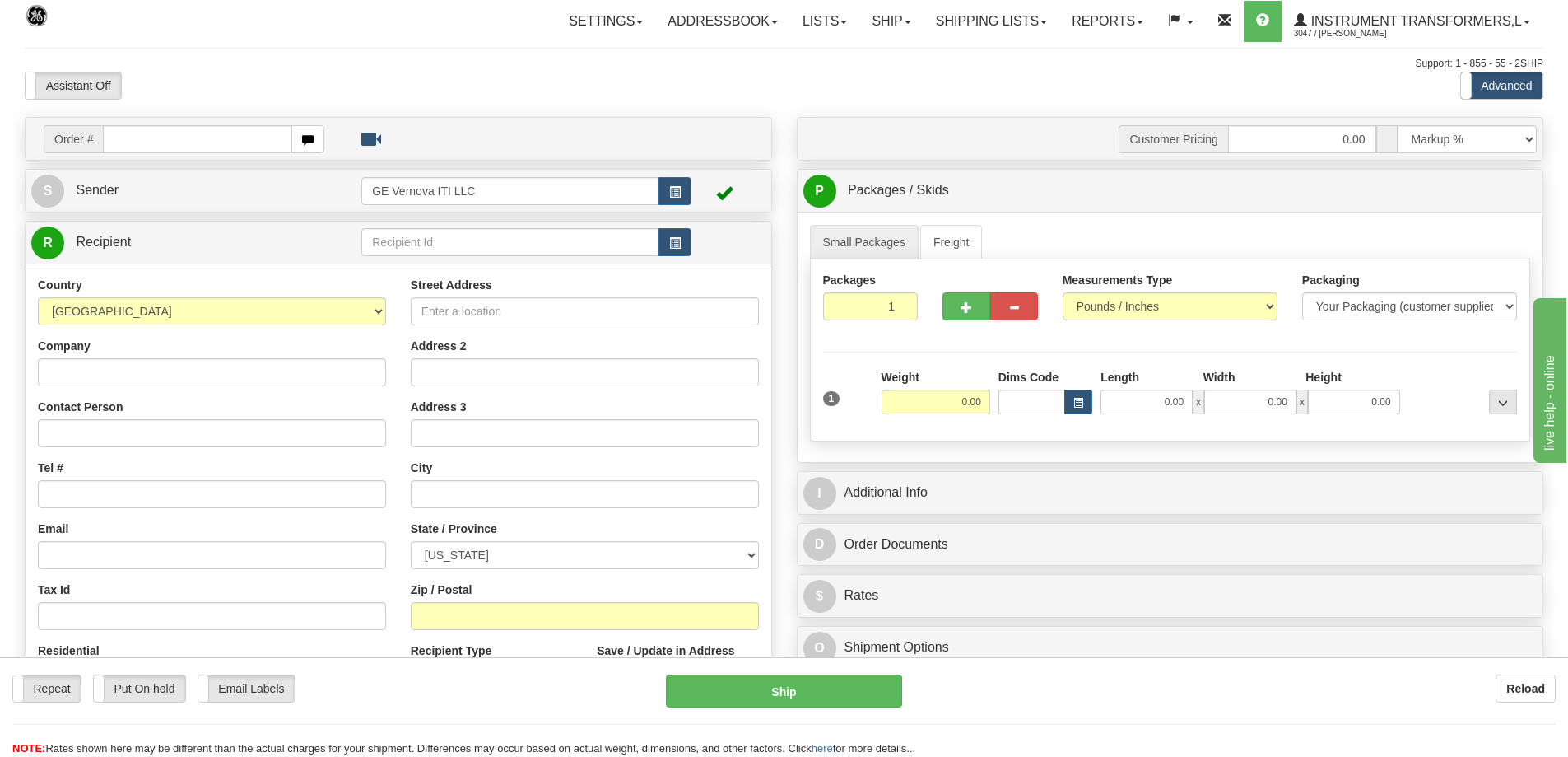
click at [264, 139] on input "text" at bounding box center [198, 139] width 190 height 28
type input "86703830"
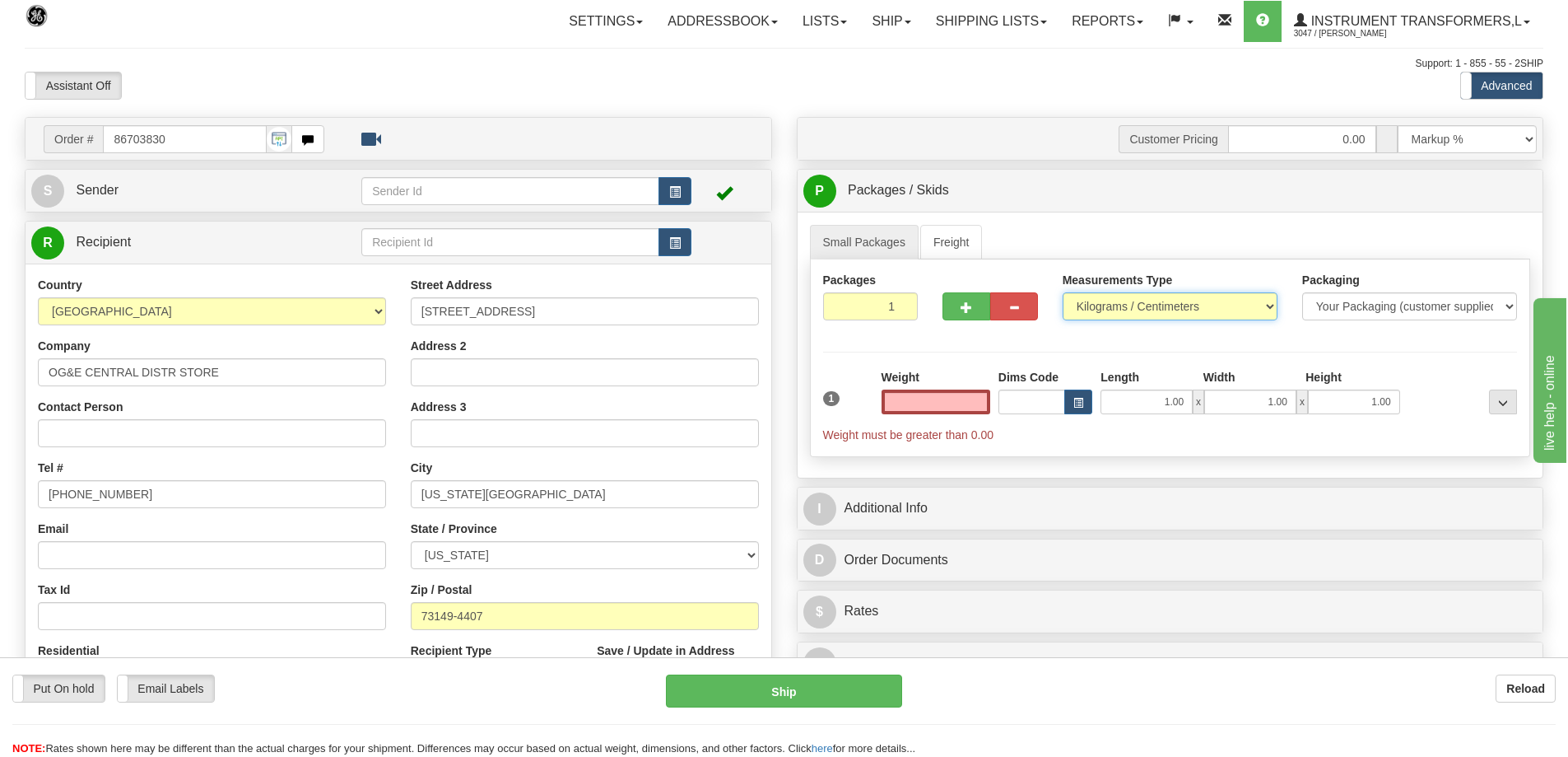
type input "0.00"
click at [1140, 302] on select "Pounds / Inches Kilograms / Centimeters" at bounding box center [1171, 306] width 215 height 28
select select "0"
click at [1063, 293] on select "Pounds / Inches Kilograms / Centimeters" at bounding box center [1171, 306] width 215 height 28
drag, startPoint x: 943, startPoint y: 410, endPoint x: 991, endPoint y: 410, distance: 48.0
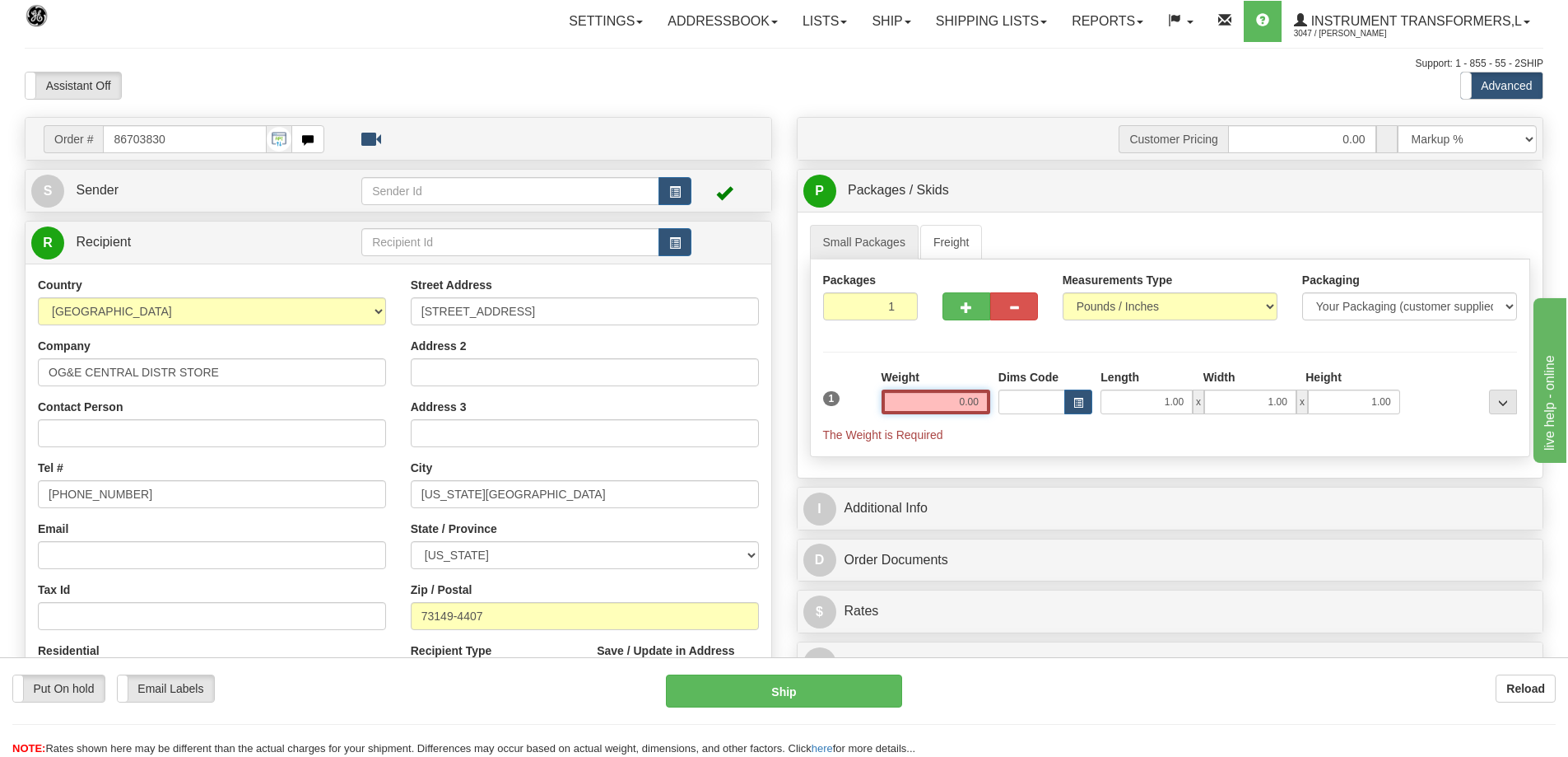
click at [991, 410] on div "Weight 0.00" at bounding box center [936, 398] width 117 height 57
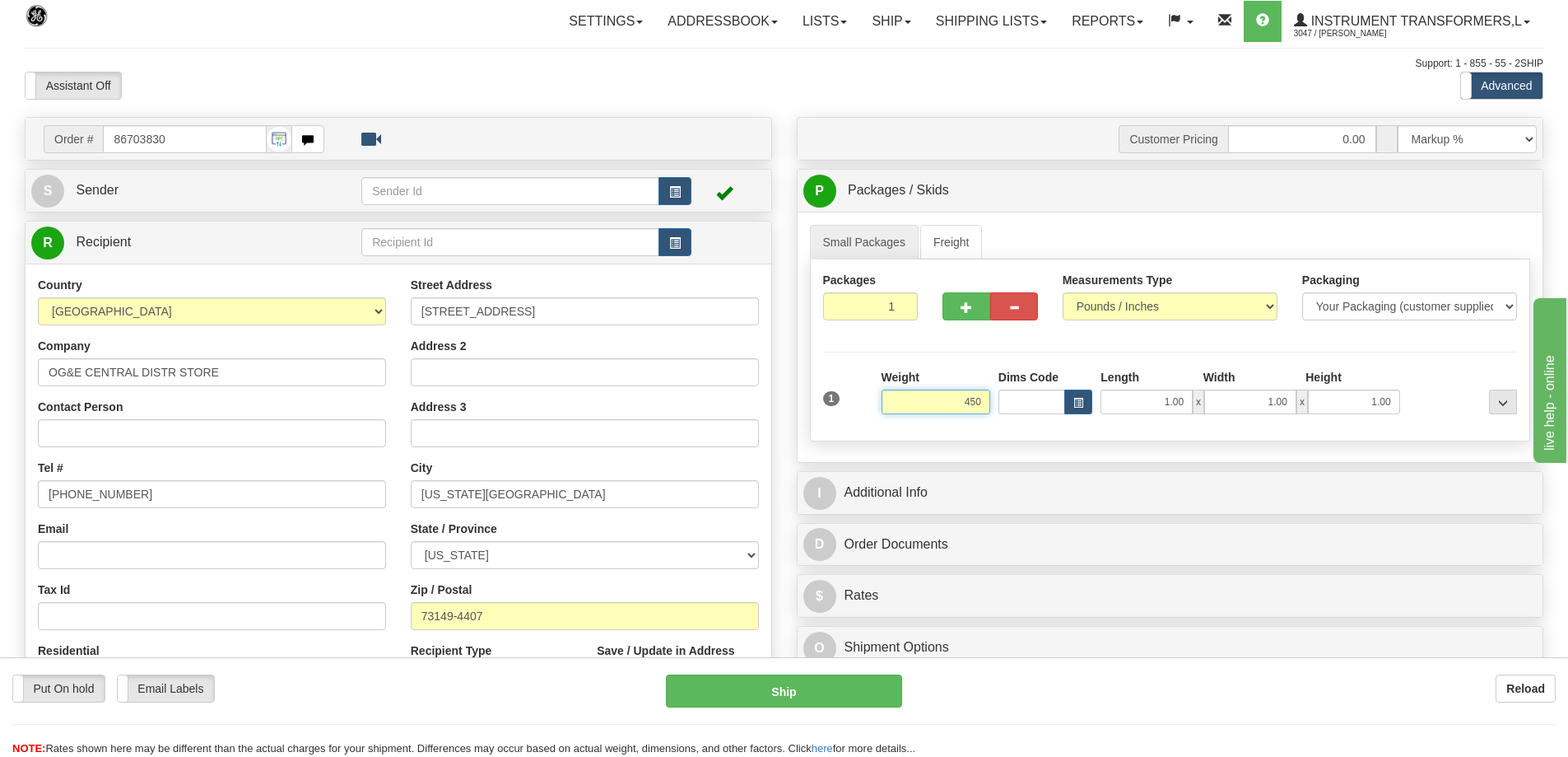
click button "Delete" at bounding box center [0, 0] width 0 height 0
type input "450.00"
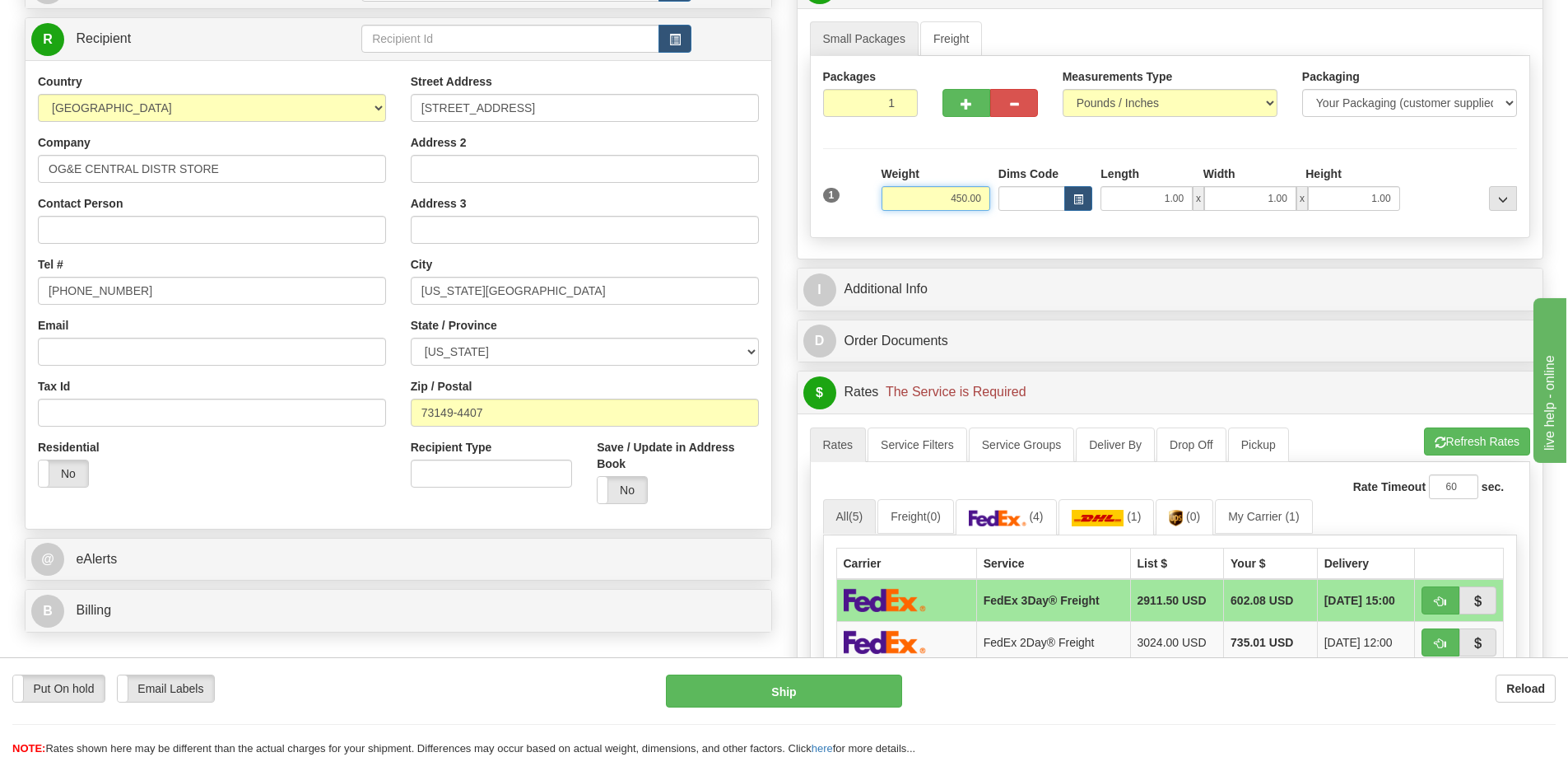
scroll to position [247, 0]
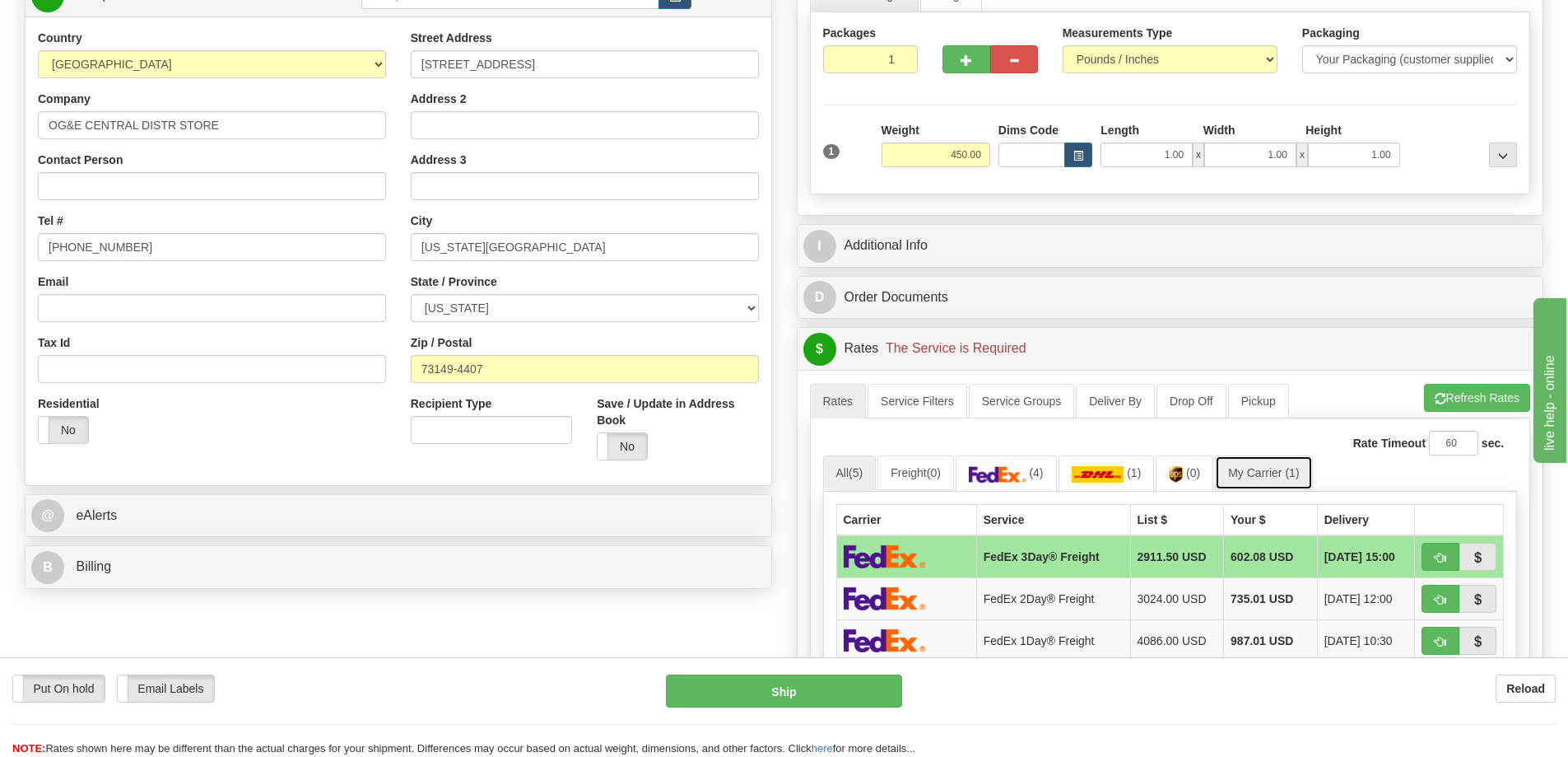
click at [1269, 462] on link "My Carrier (1)" at bounding box center [1264, 472] width 98 height 35
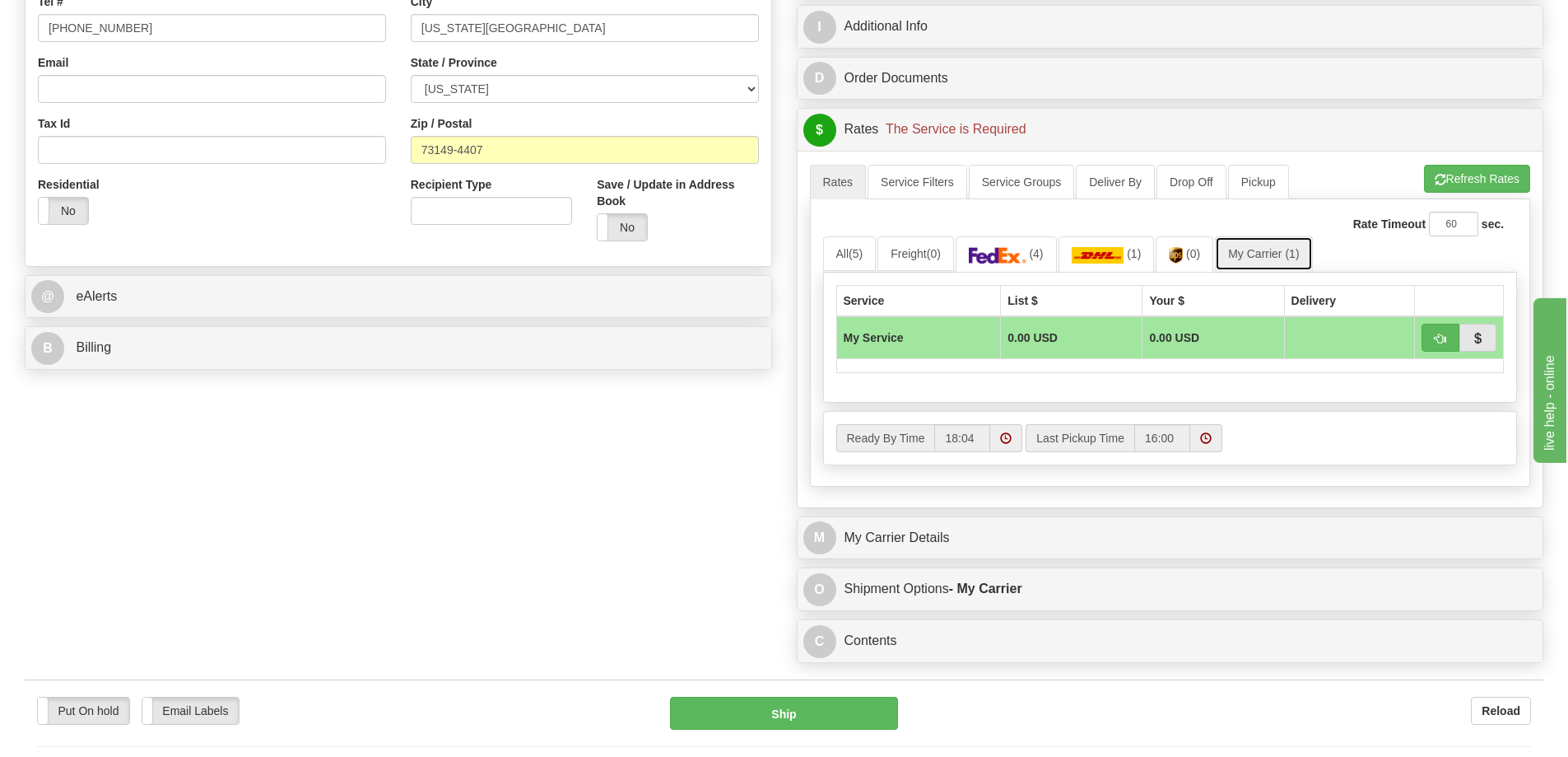
scroll to position [576, 0]
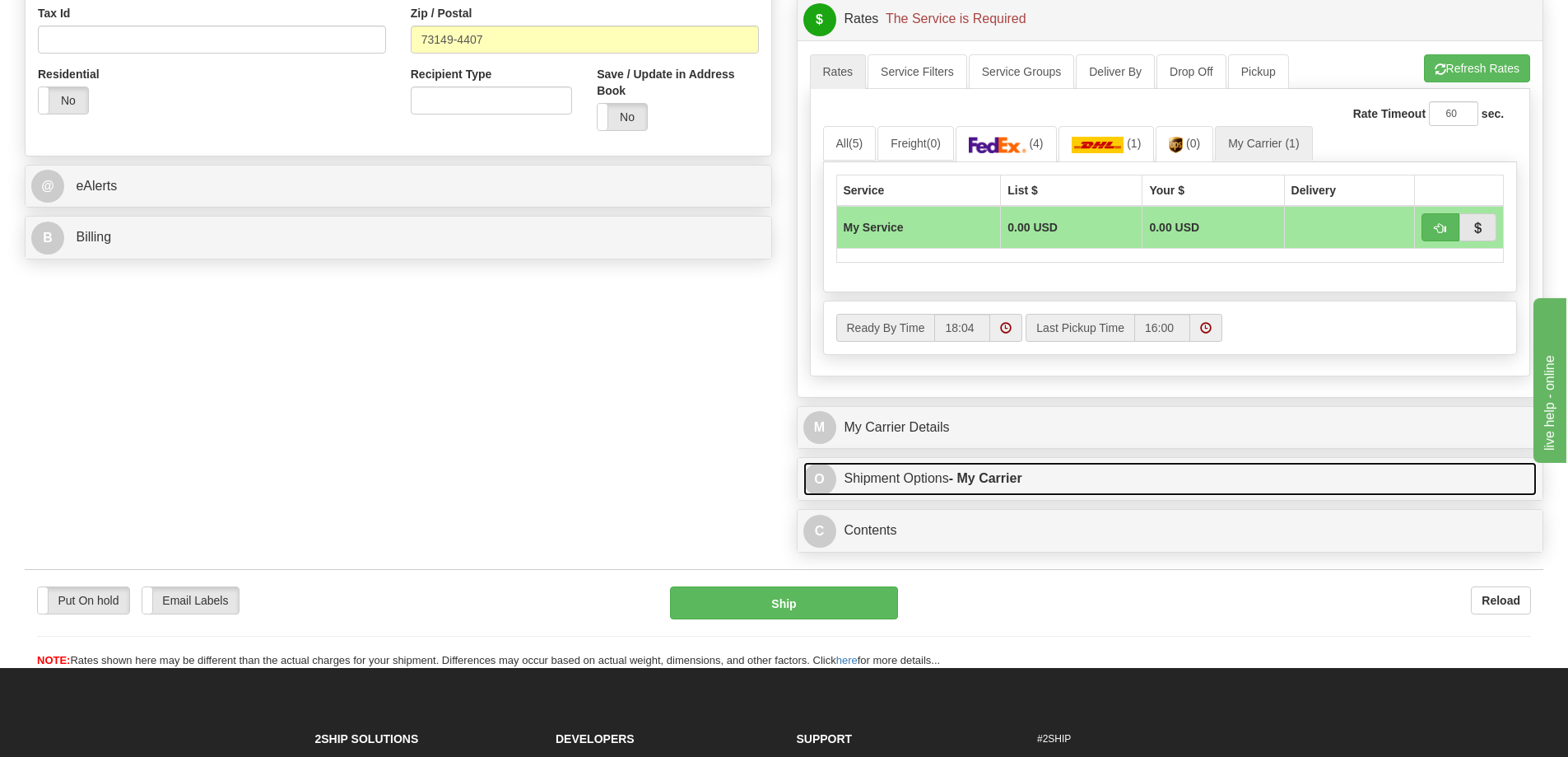
click at [1022, 471] on link "O Shipment Options - My Carrier" at bounding box center [1170, 479] width 734 height 34
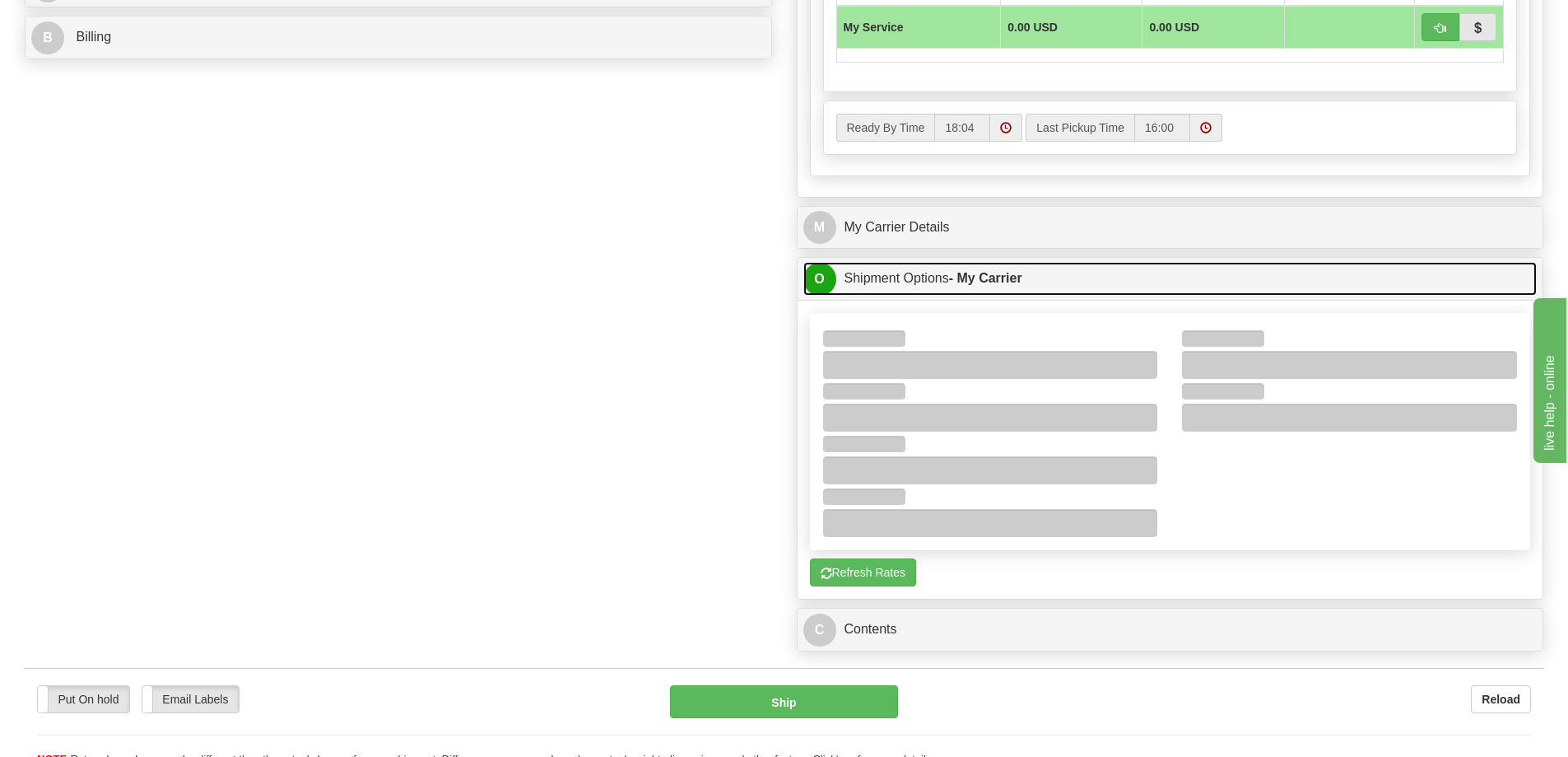
scroll to position [824, 0]
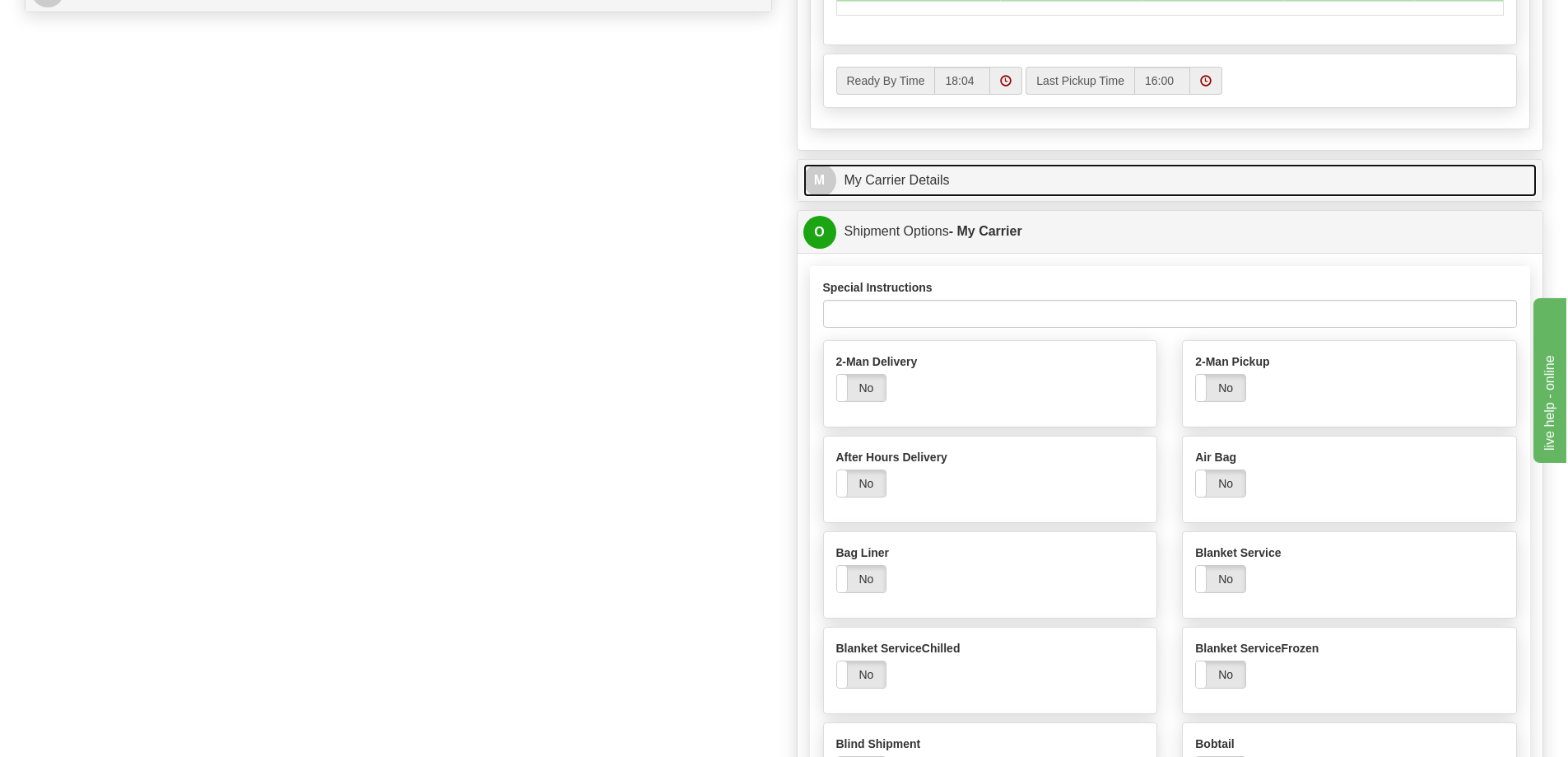
click at [936, 190] on link "M My Carrier Details" at bounding box center [1170, 181] width 734 height 34
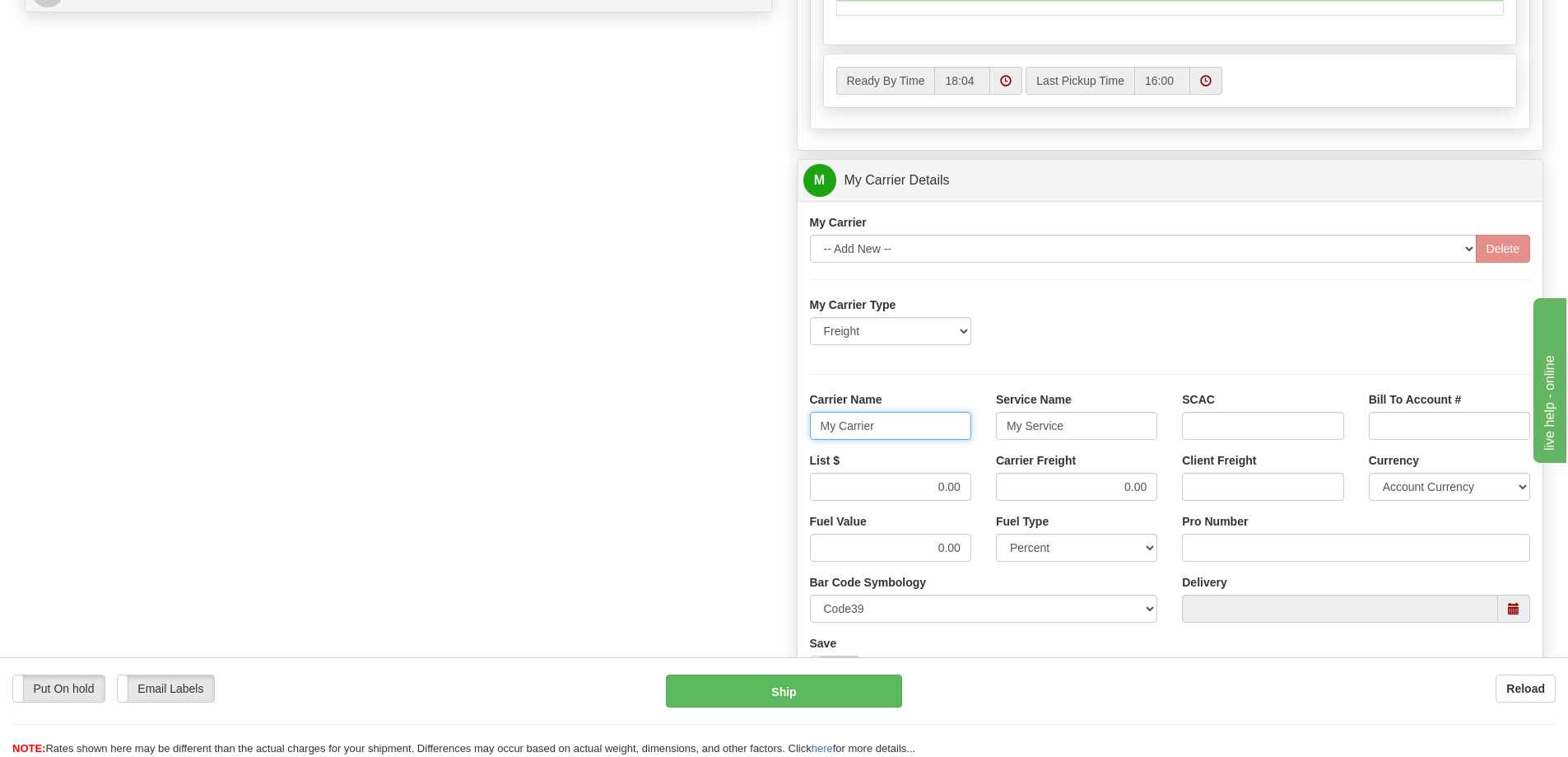
drag, startPoint x: 879, startPoint y: 428, endPoint x: 819, endPoint y: 437, distance: 60.7
click at [819, 437] on input "My Carrier" at bounding box center [891, 426] width 161 height 28
drag, startPoint x: 1077, startPoint y: 426, endPoint x: 925, endPoint y: 441, distance: 152.7
click at [925, 440] on div "Carrier Name Service Name My Service SCAC Bill To Account #" at bounding box center [1171, 421] width 746 height 61
drag, startPoint x: 906, startPoint y: 474, endPoint x: 1038, endPoint y: 505, distance: 135.6
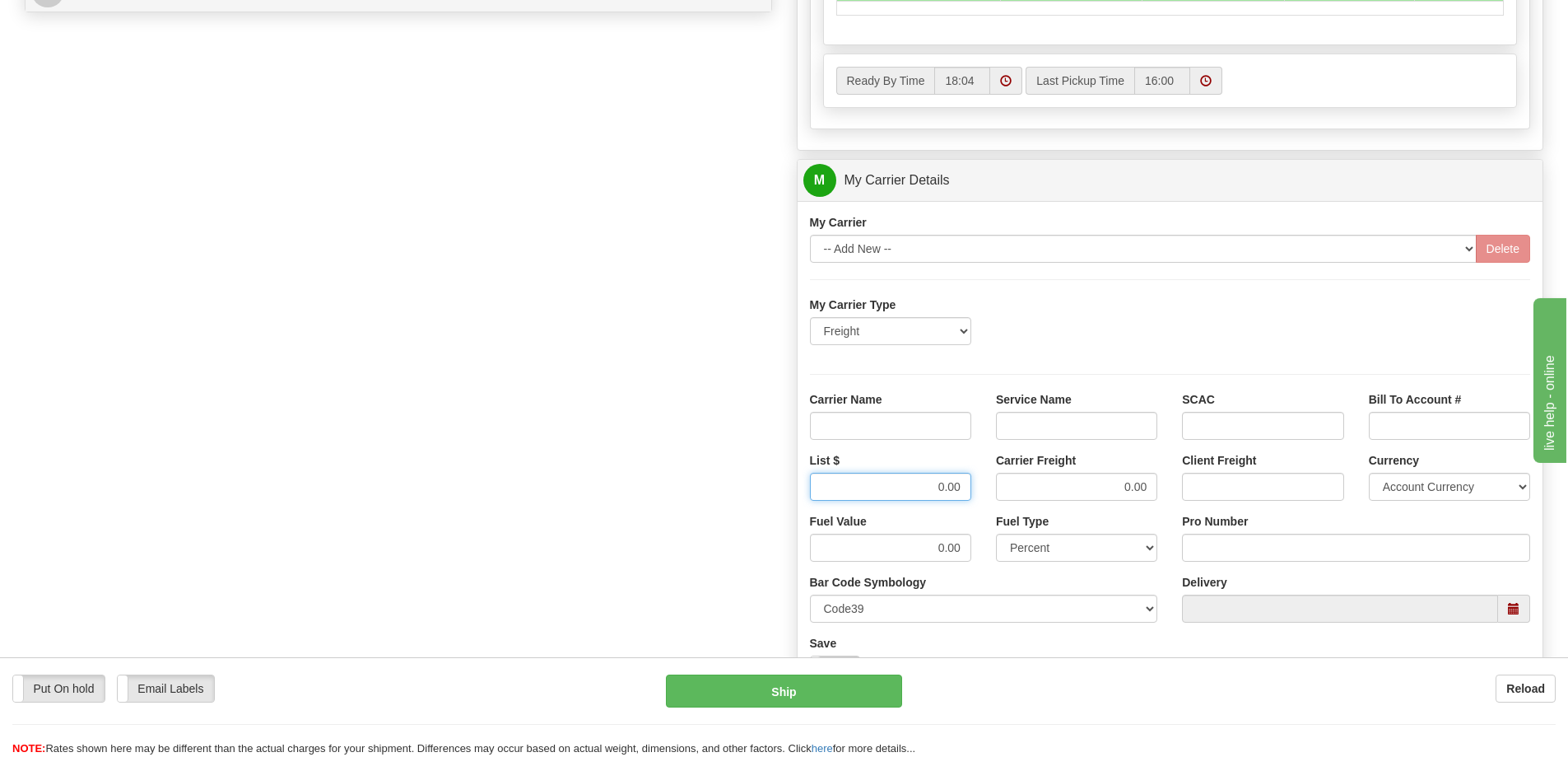
click at [1038, 505] on div "List $ 0.00 Carrier Freight 0.00 Client Freight Currency Account Currency ARN A…" at bounding box center [1171, 482] width 746 height 61
drag, startPoint x: 1120, startPoint y: 492, endPoint x: 1185, endPoint y: 483, distance: 65.6
click at [1185, 483] on div "List $ Carrier Freight 0.00 Client Freight Currency Account Currency ARN AWG AU…" at bounding box center [1171, 482] width 746 height 61
click at [939, 425] on input "Carrier Name" at bounding box center [891, 426] width 161 height 28
type input "AVR"
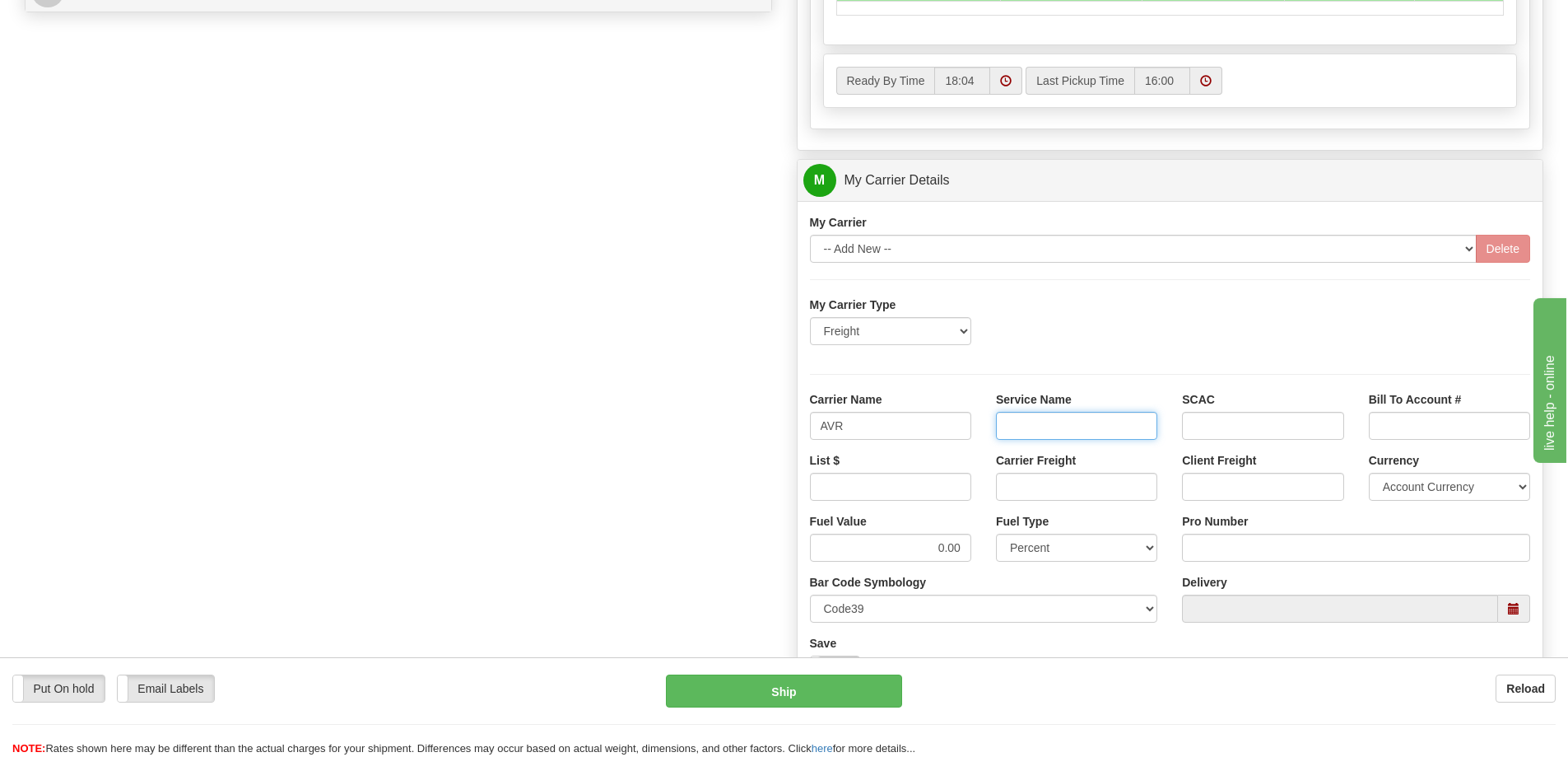
click at [1031, 429] on input "Service Name" at bounding box center [1077, 426] width 161 height 28
type input "LTL"
click at [952, 494] on input "List $" at bounding box center [891, 486] width 161 height 28
type input "320"
click at [1015, 489] on input "Carrier Freight" at bounding box center [1077, 486] width 161 height 28
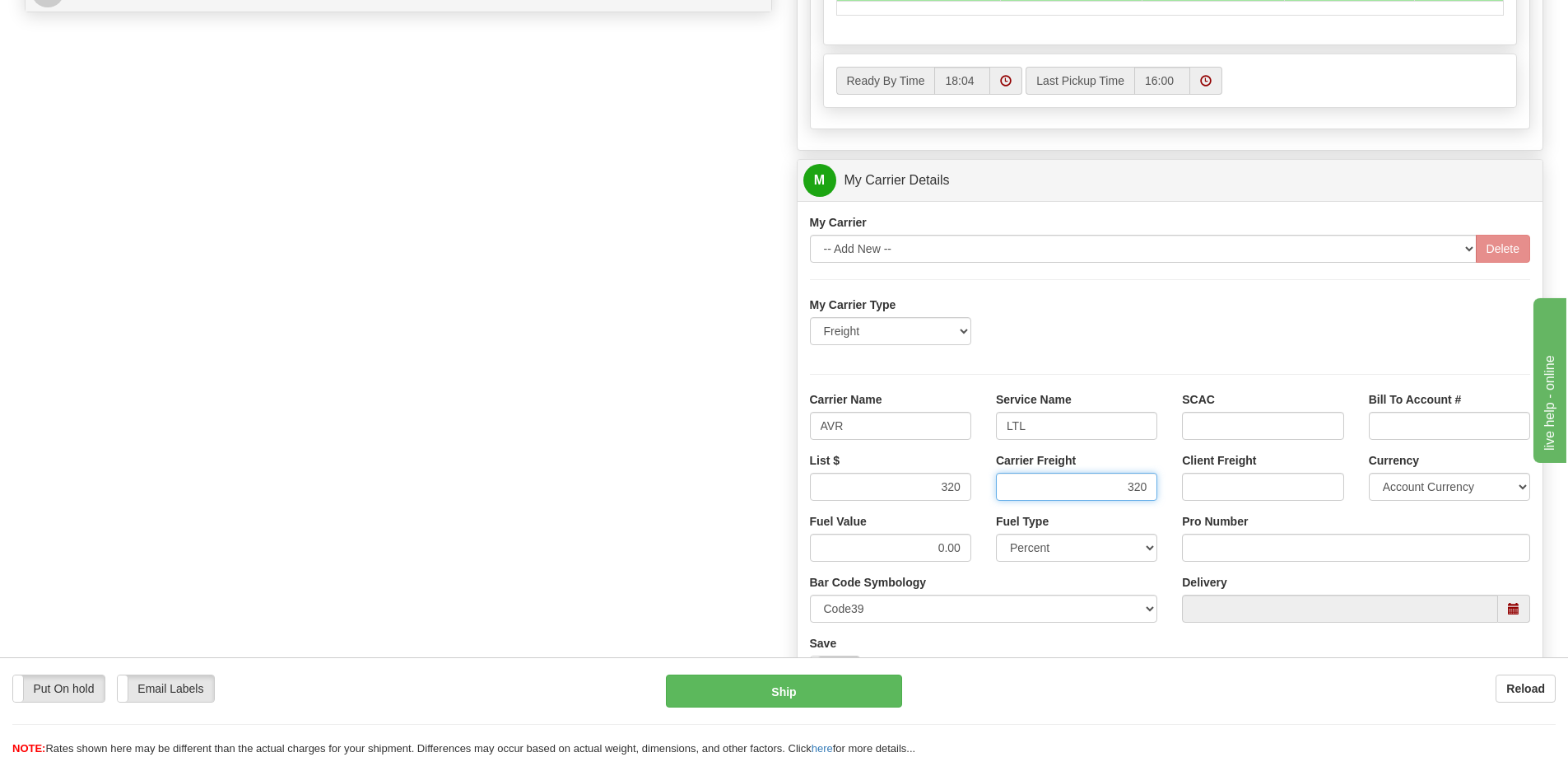
type input "320"
click at [1245, 541] on input "Pro Number" at bounding box center [1357, 547] width 348 height 28
type input "0760161677"
click button "Delete" at bounding box center [0, 0] width 0 height 0
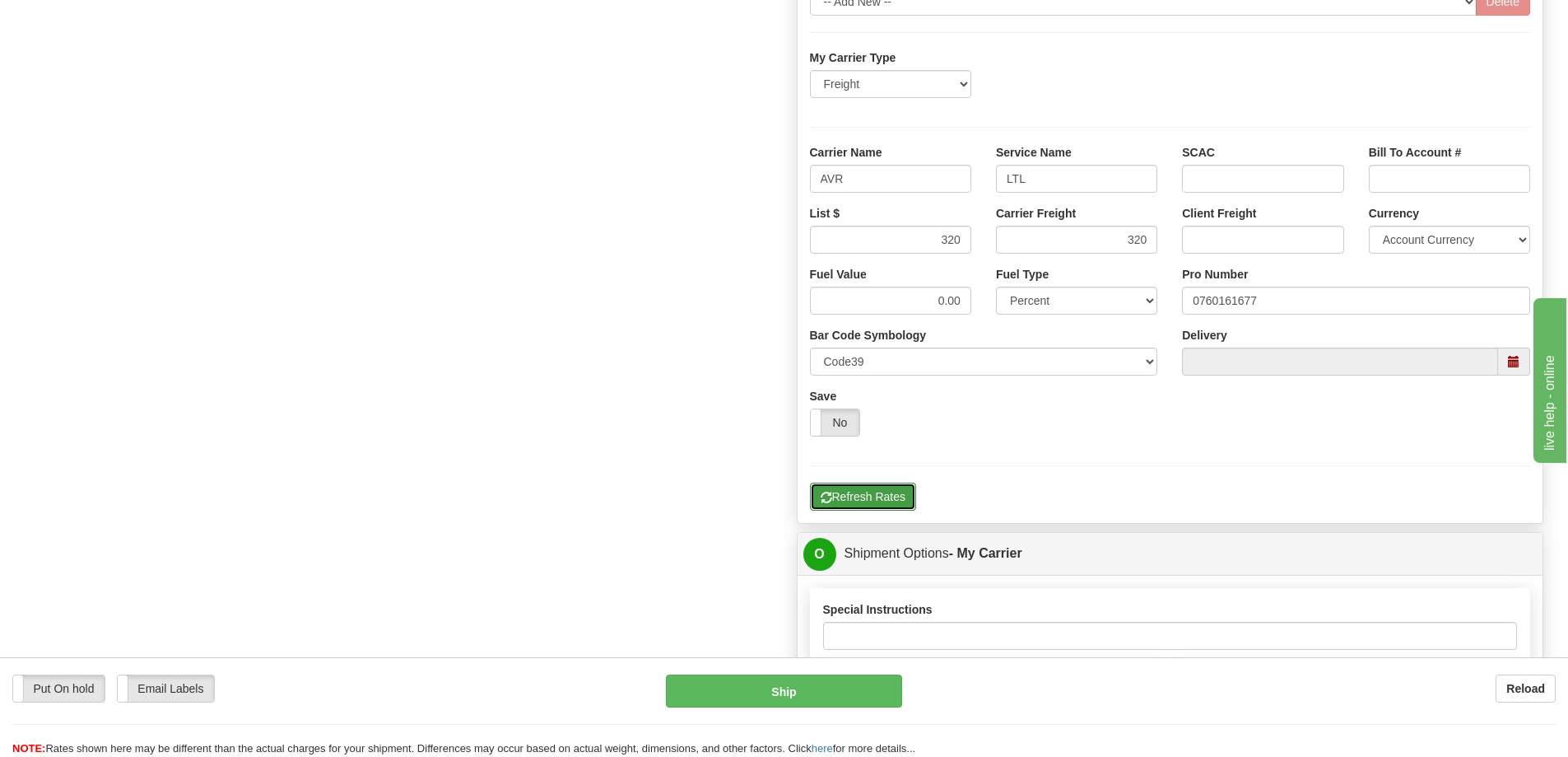
click at [850, 489] on button "Refresh Rates" at bounding box center [863, 496] width 106 height 28
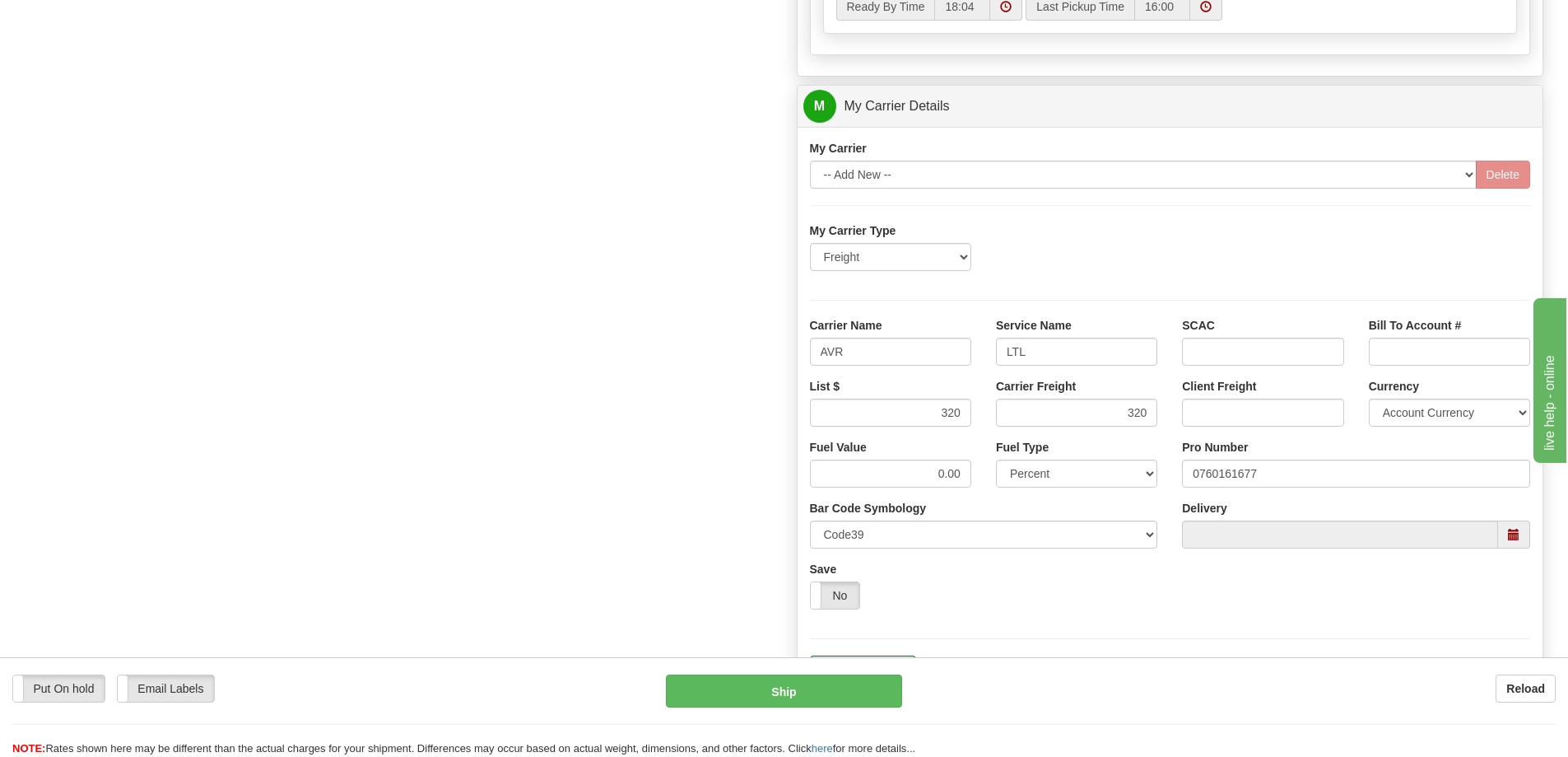
scroll to position [658, 0]
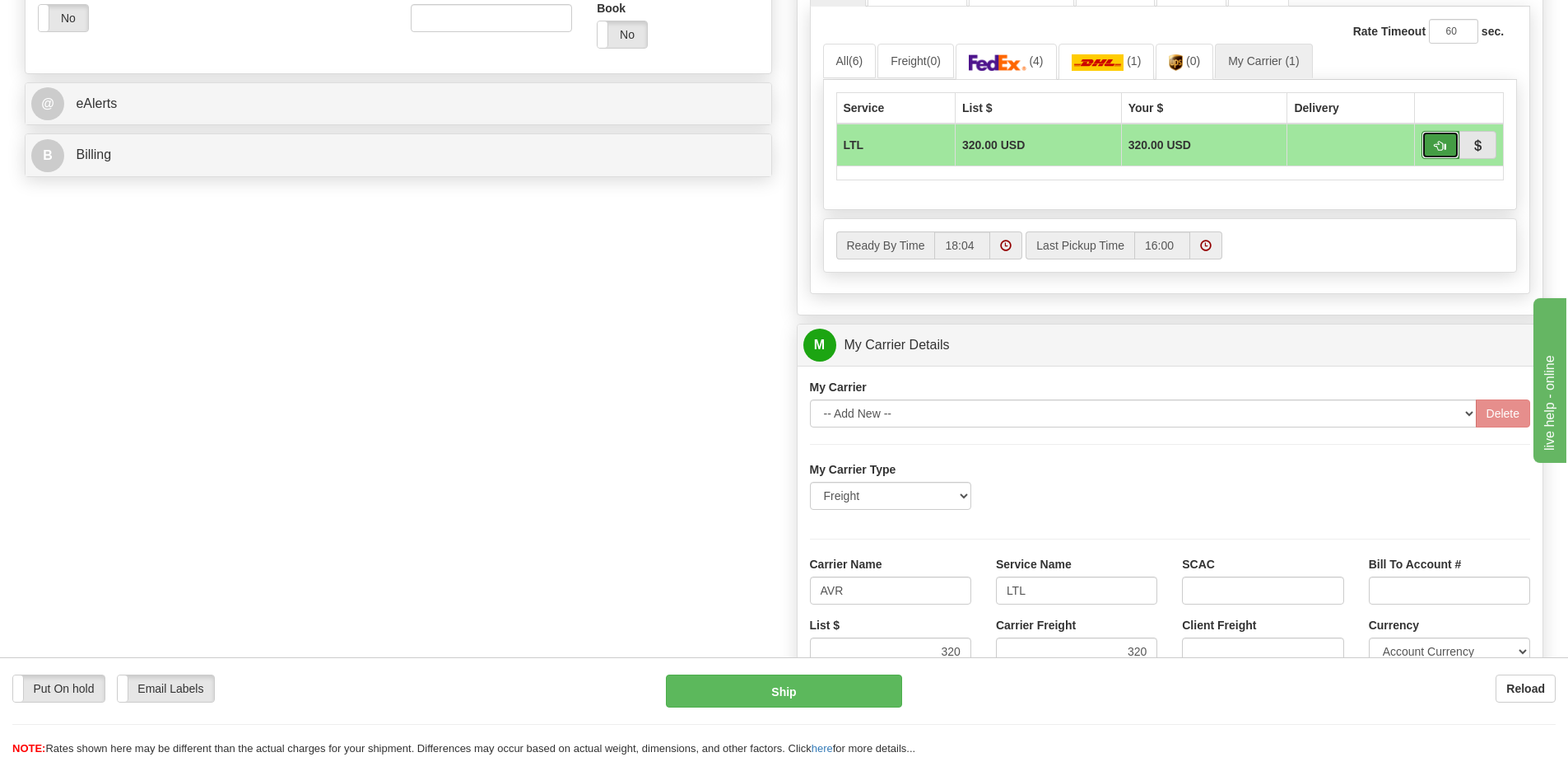
click at [1449, 155] on button "button" at bounding box center [1440, 145] width 38 height 28
type input "00"
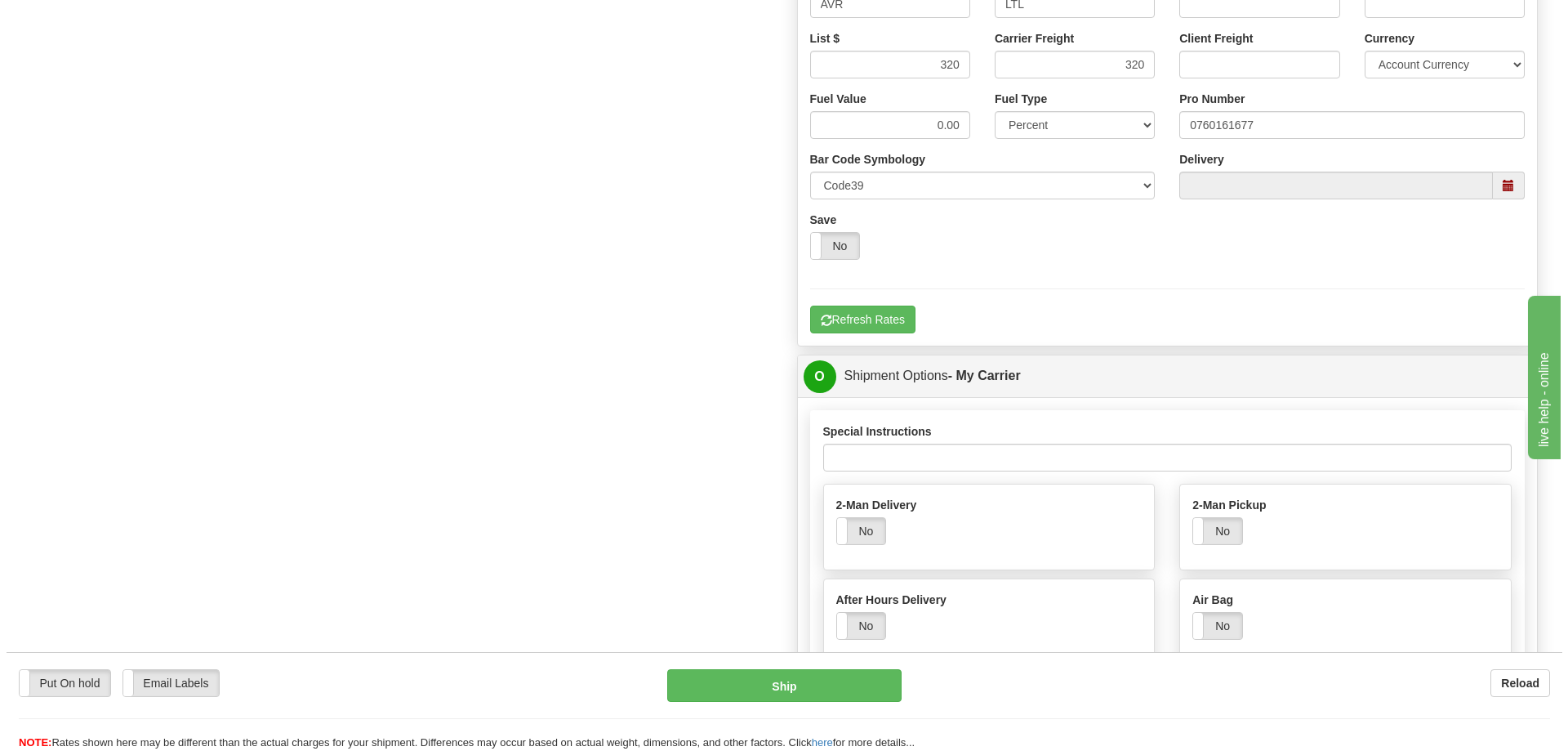
scroll to position [981, 0]
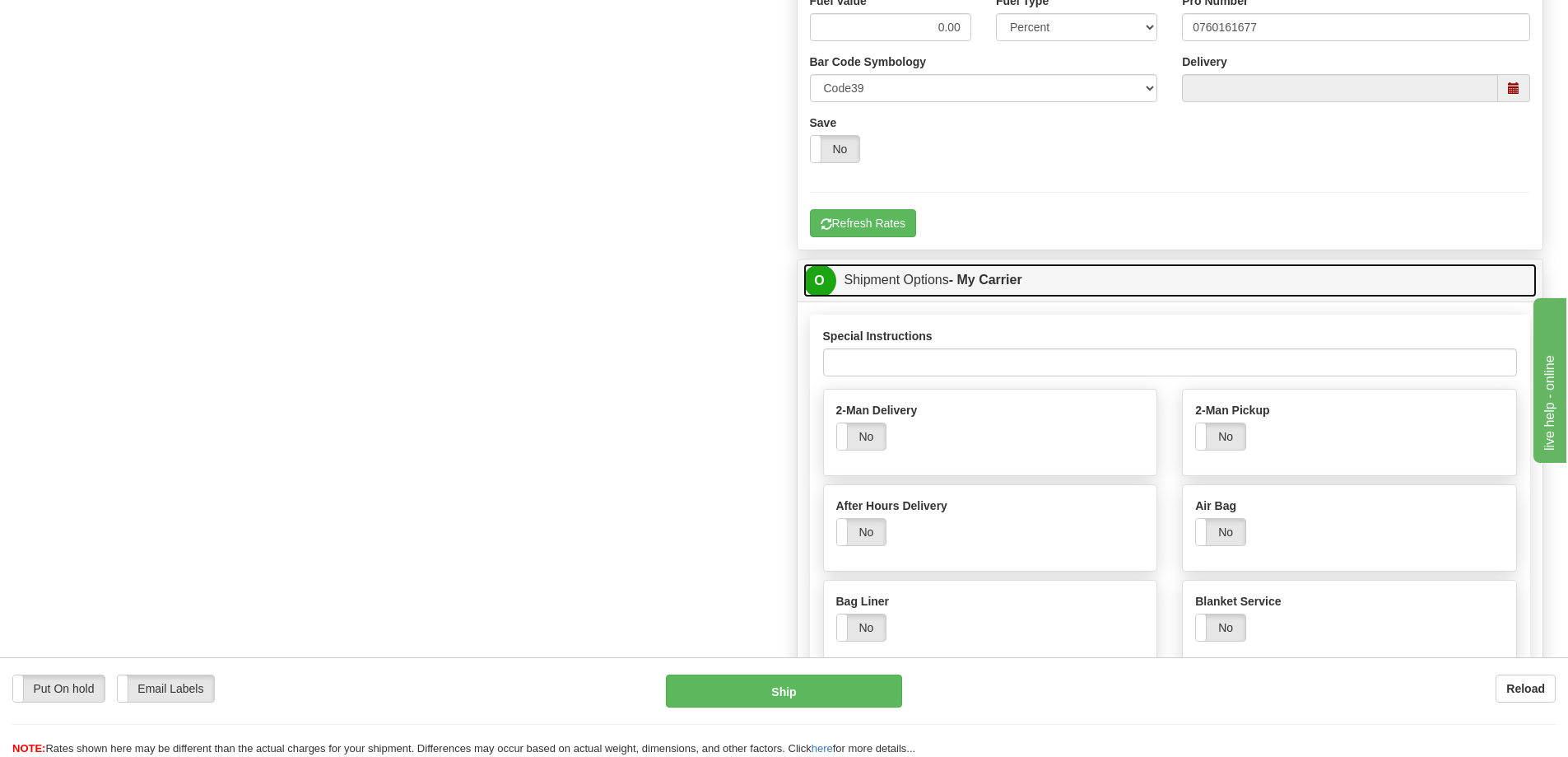
click at [887, 285] on link "O Shipment Options - My Carrier" at bounding box center [1170, 280] width 734 height 34
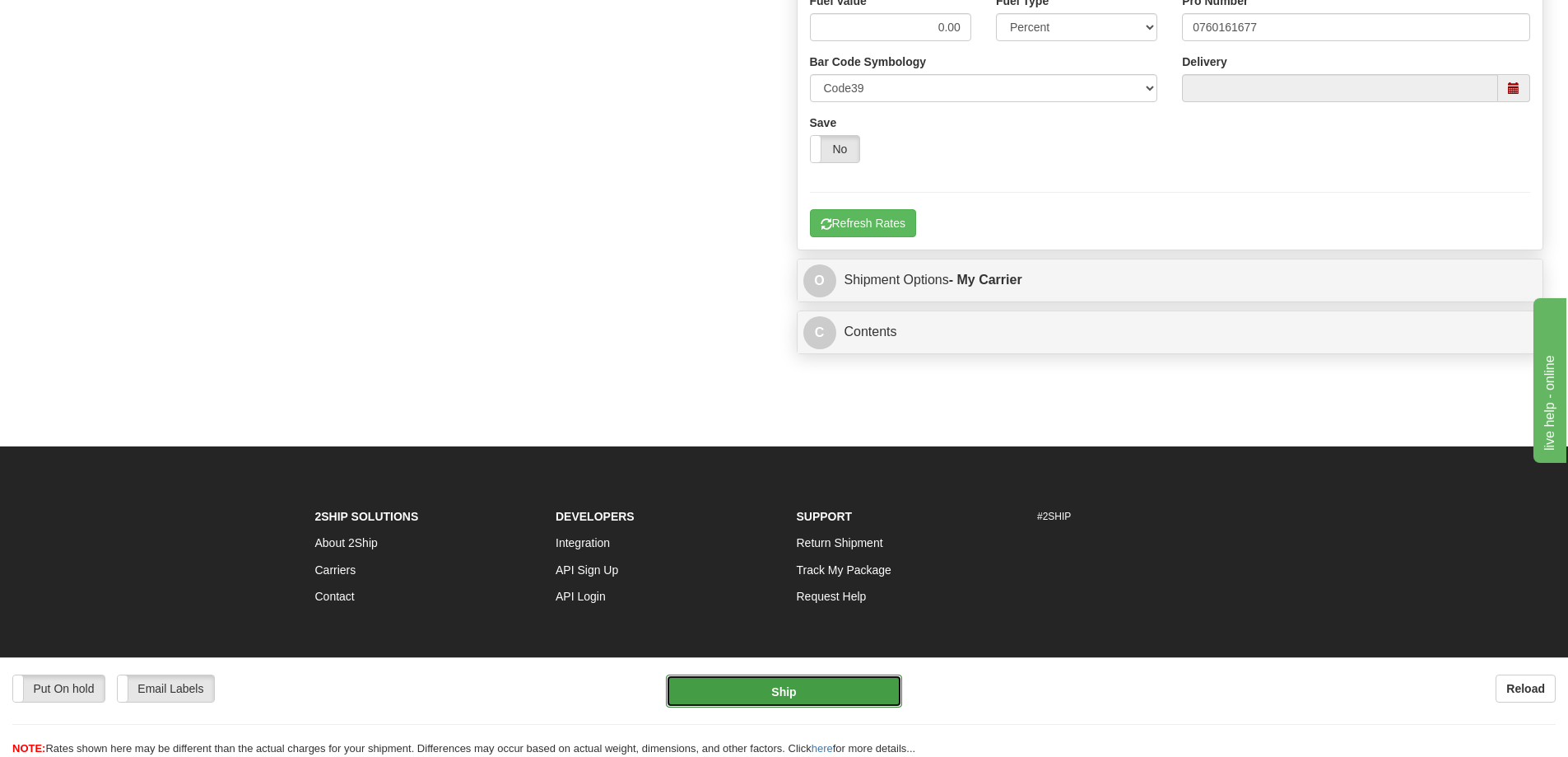
click at [810, 694] on button "Ship" at bounding box center [784, 691] width 236 height 33
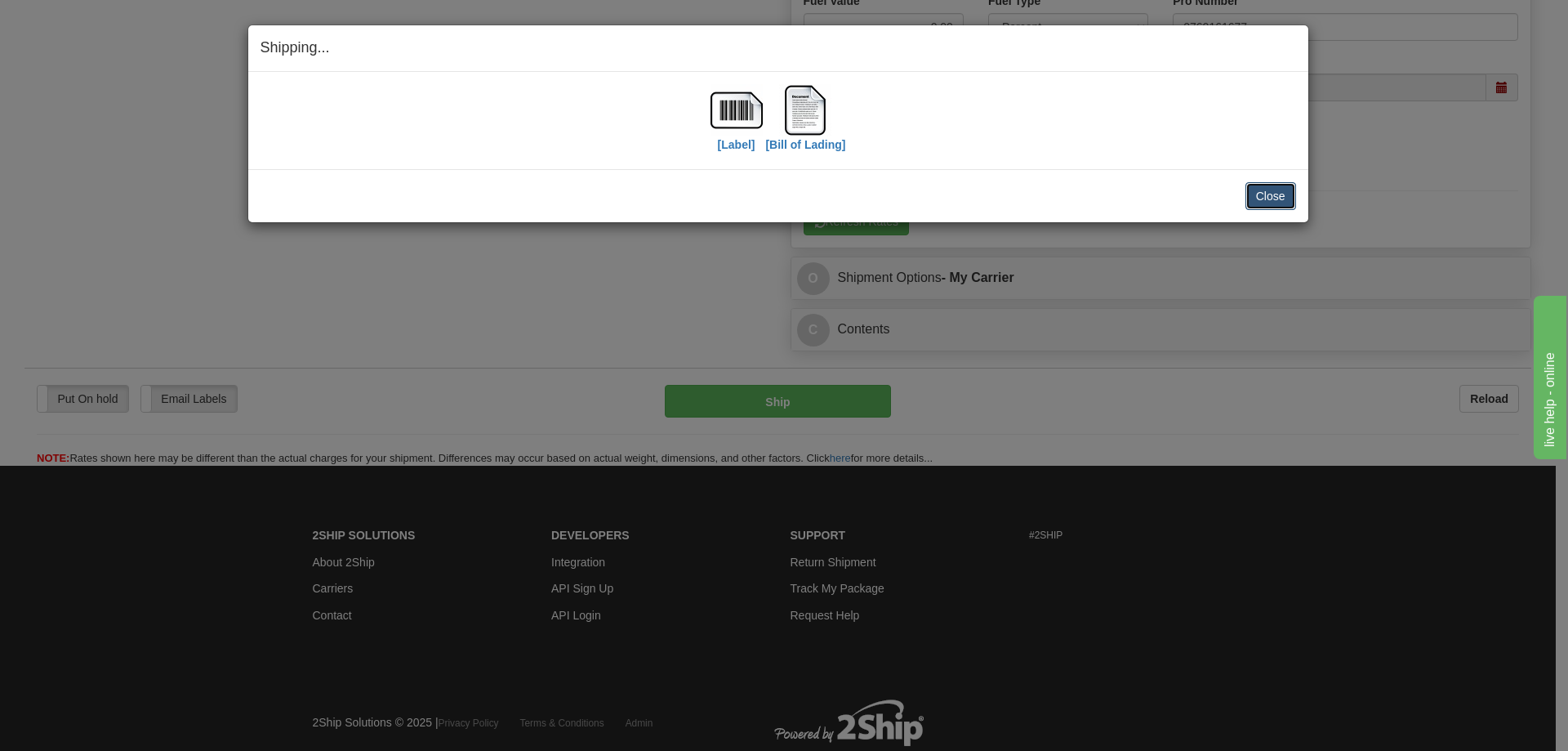
click at [1269, 194] on button "Close" at bounding box center [1270, 195] width 51 height 28
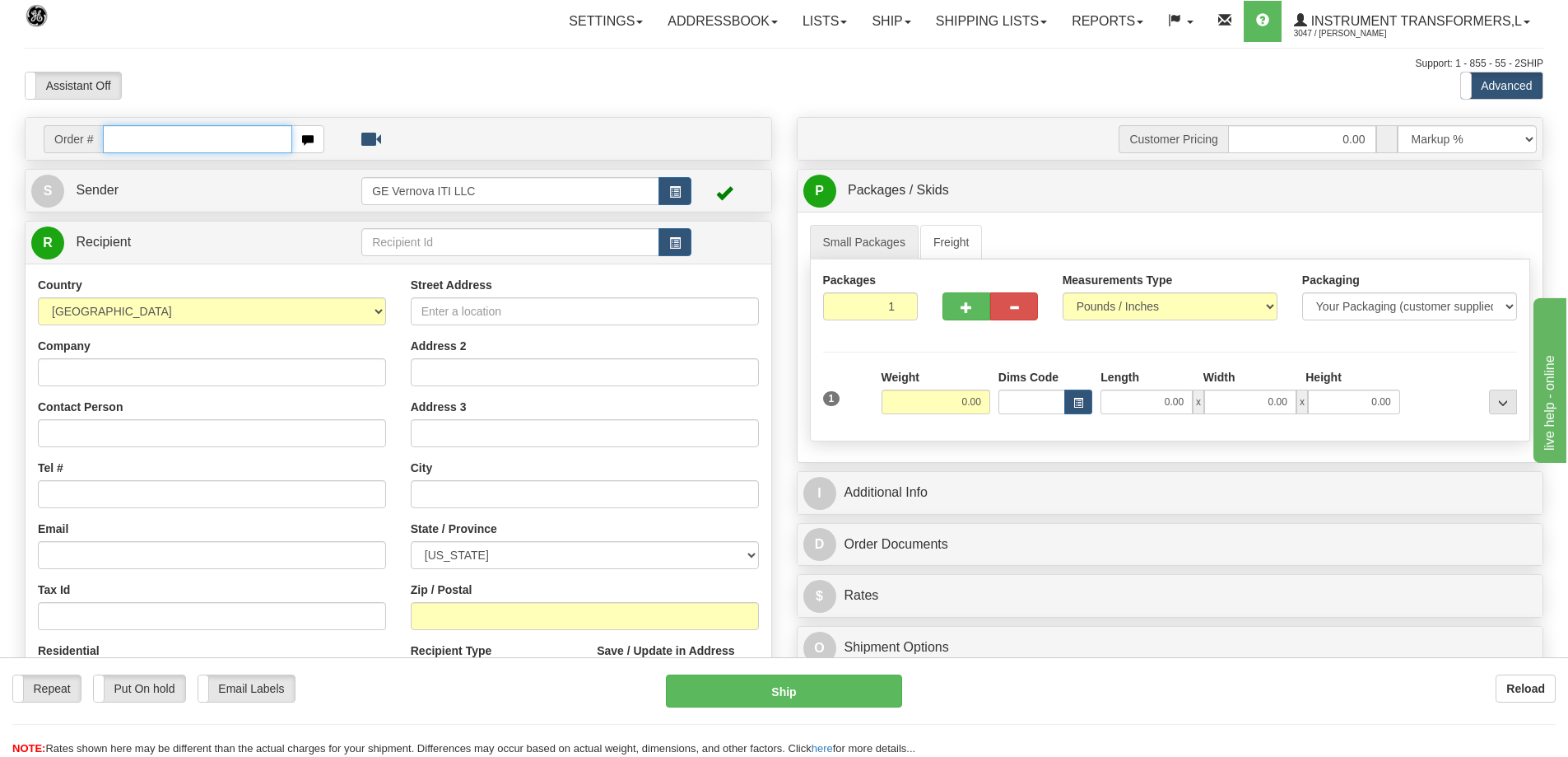
click at [227, 141] on input "text" at bounding box center [198, 139] width 190 height 28
type input "86704223"
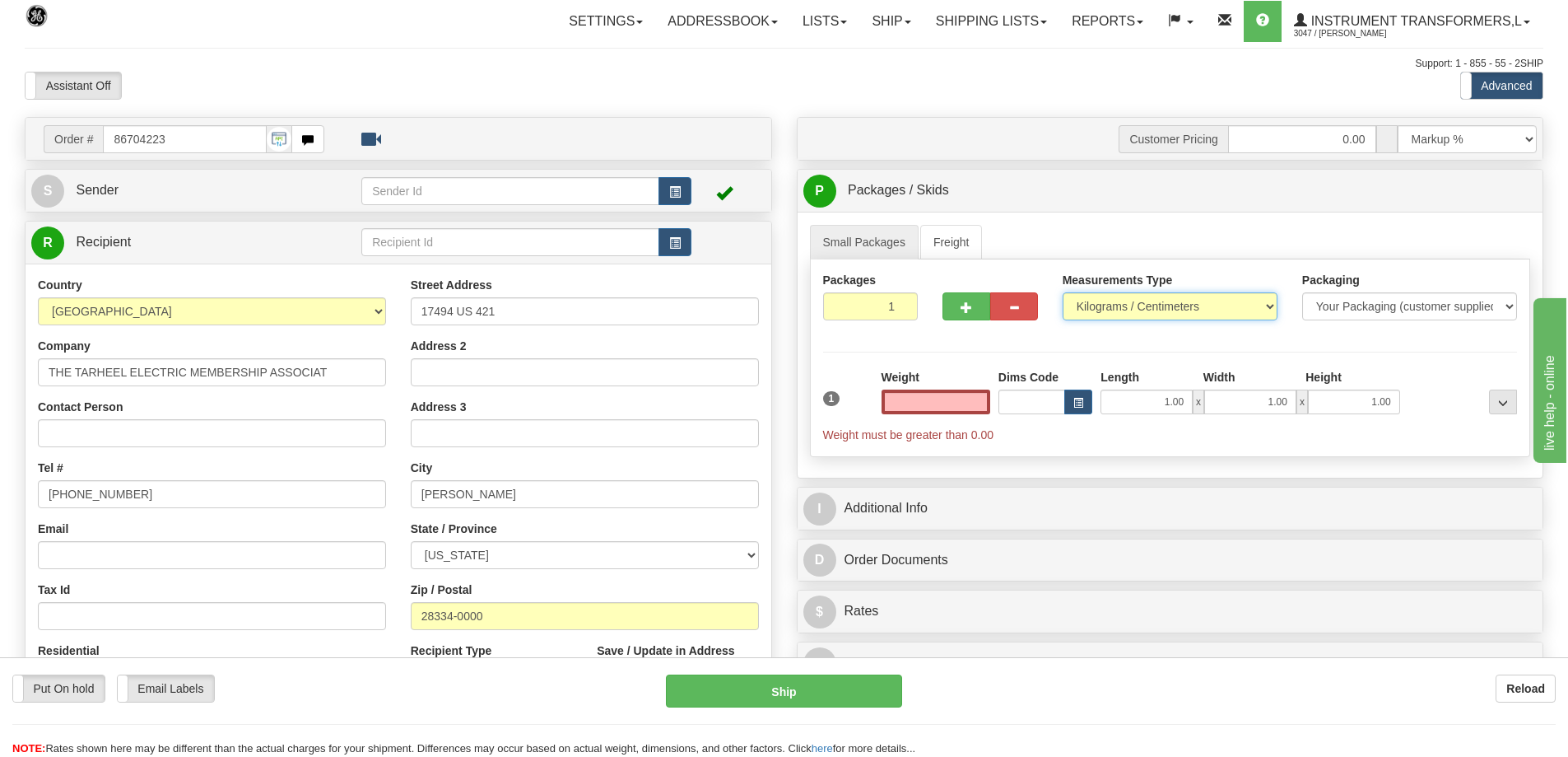
type input "0.00"
click at [1099, 301] on select "Pounds / Inches Kilograms / Centimeters" at bounding box center [1171, 306] width 215 height 28
select select "0"
click at [1063, 293] on select "Pounds / Inches Kilograms / Centimeters" at bounding box center [1171, 306] width 215 height 28
click at [944, 401] on input "0.00" at bounding box center [935, 401] width 108 height 25
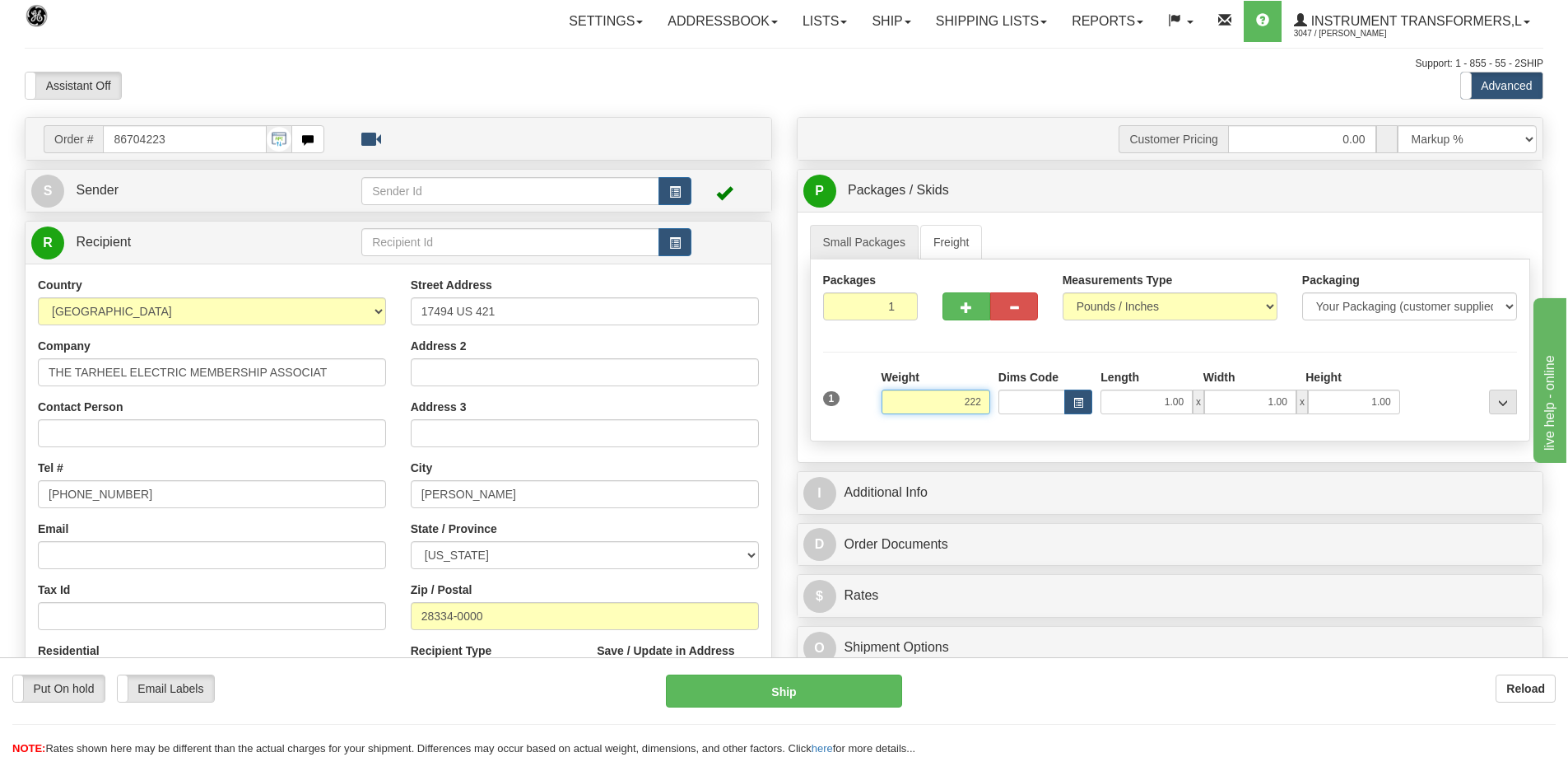
click button "Delete" at bounding box center [0, 0] width 0 height 0
type input "222.00"
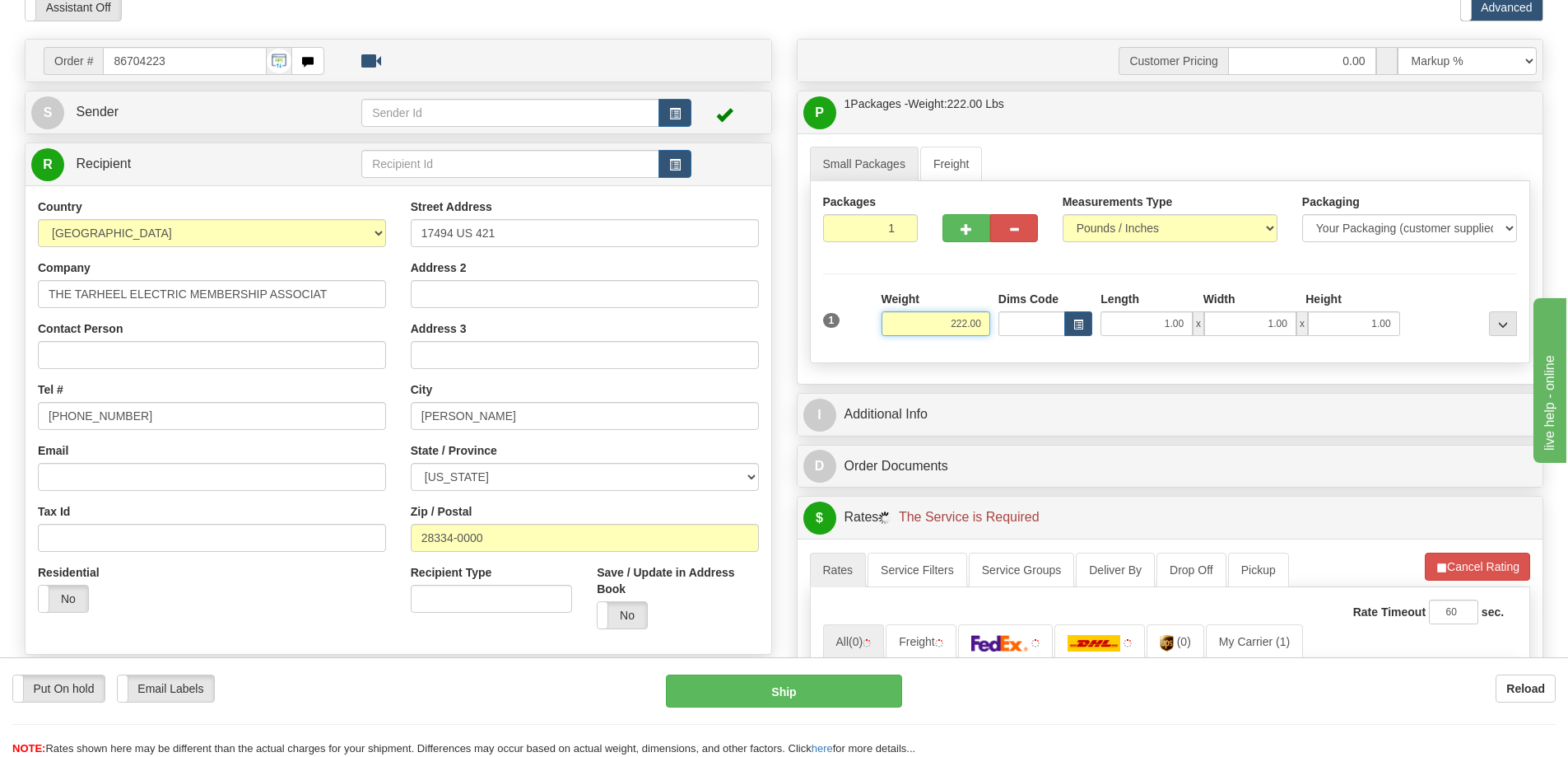
scroll to position [247, 0]
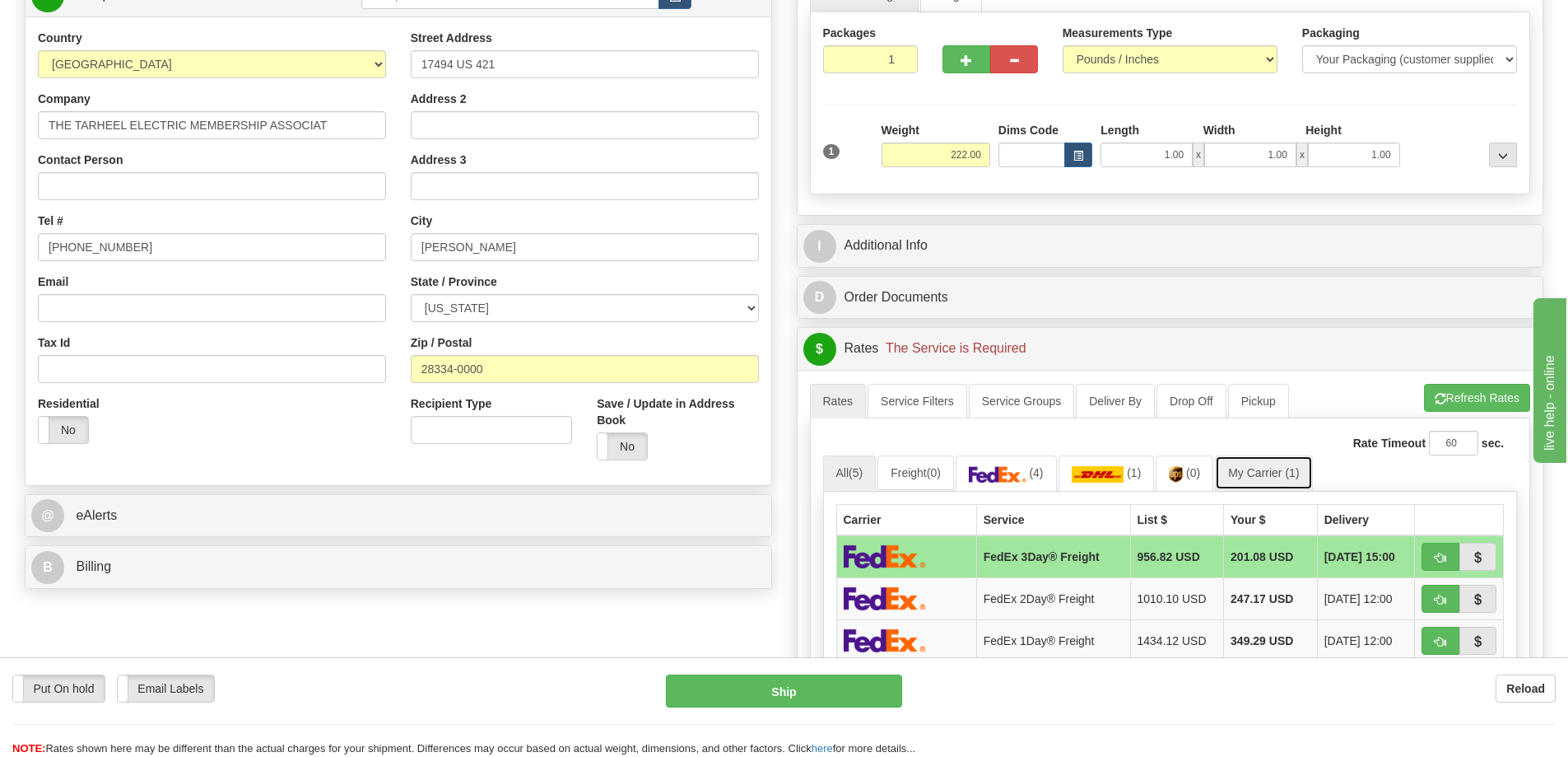
click at [1264, 473] on link "My Carrier (1)" at bounding box center [1264, 472] width 98 height 35
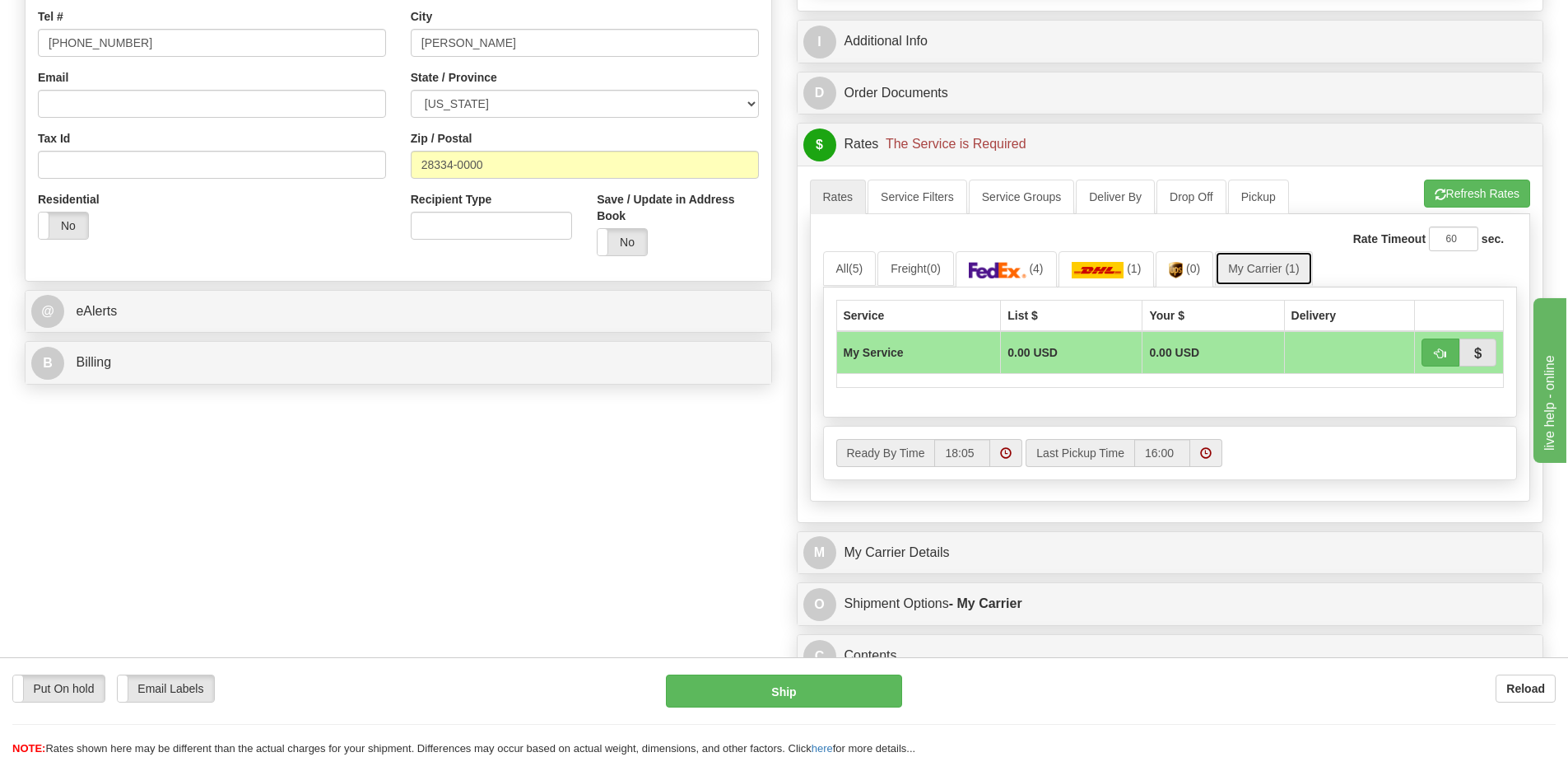
scroll to position [494, 0]
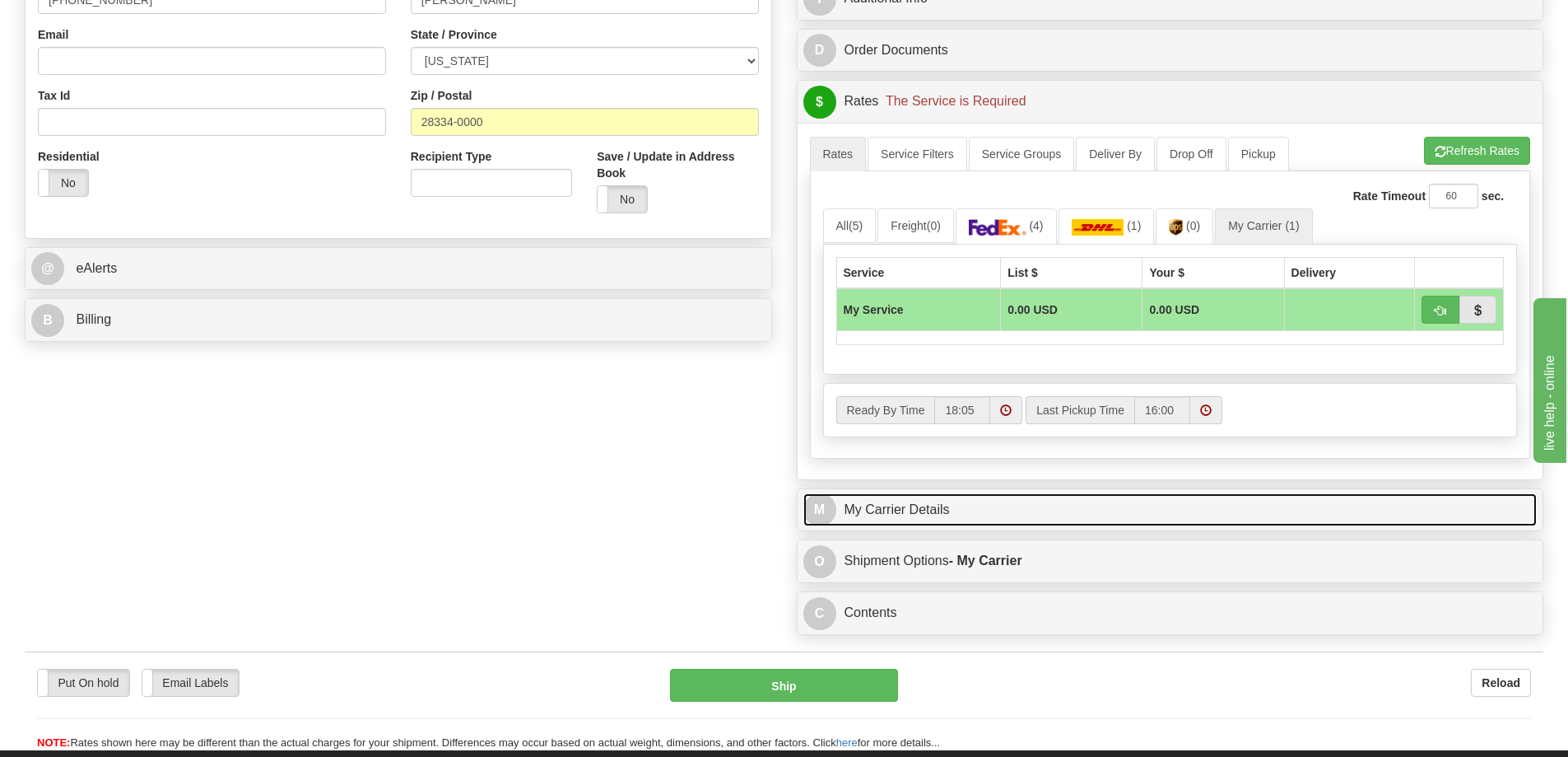
click at [944, 517] on link "M My Carrier Details" at bounding box center [1170, 510] width 734 height 34
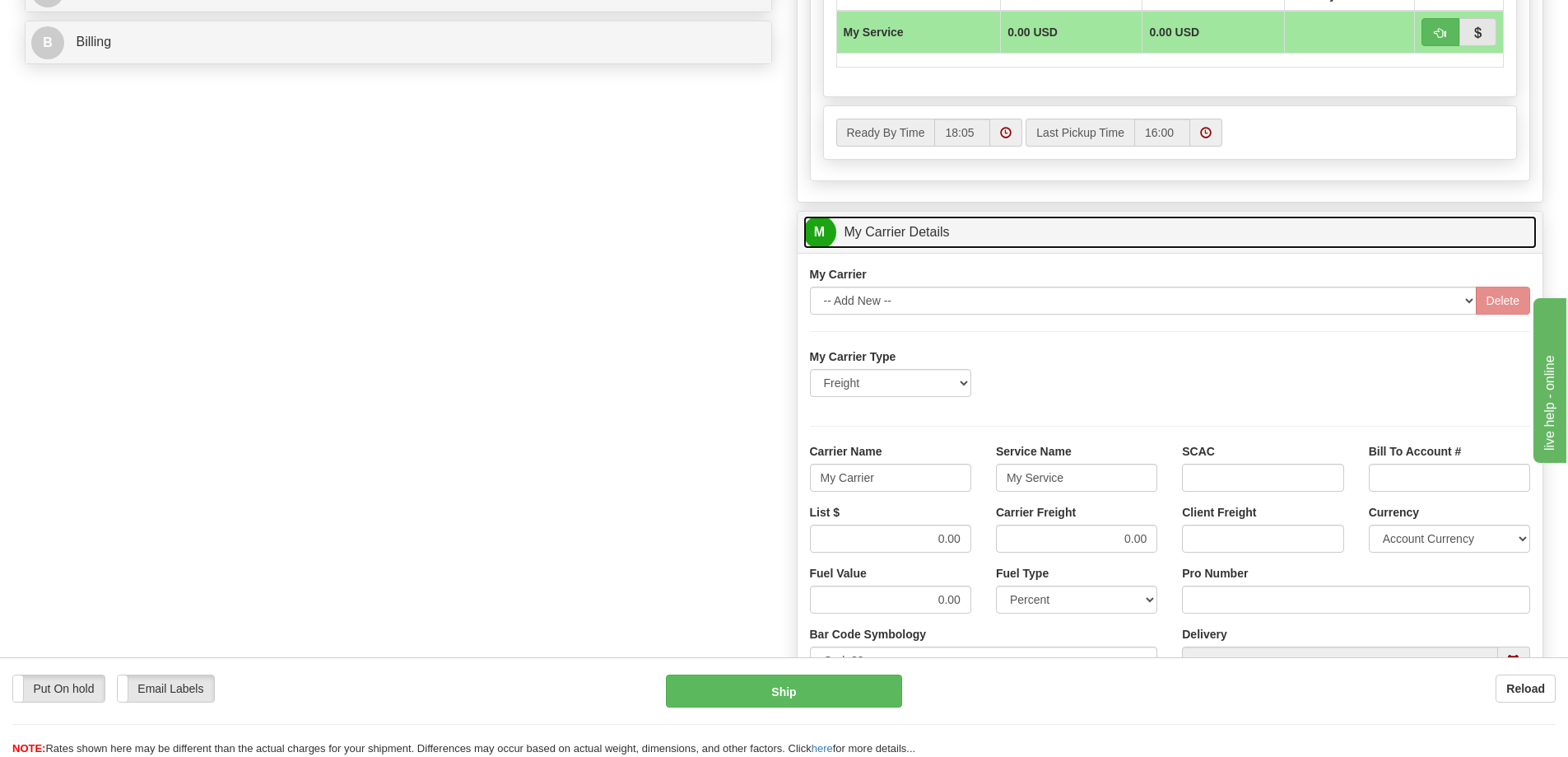
scroll to position [824, 0]
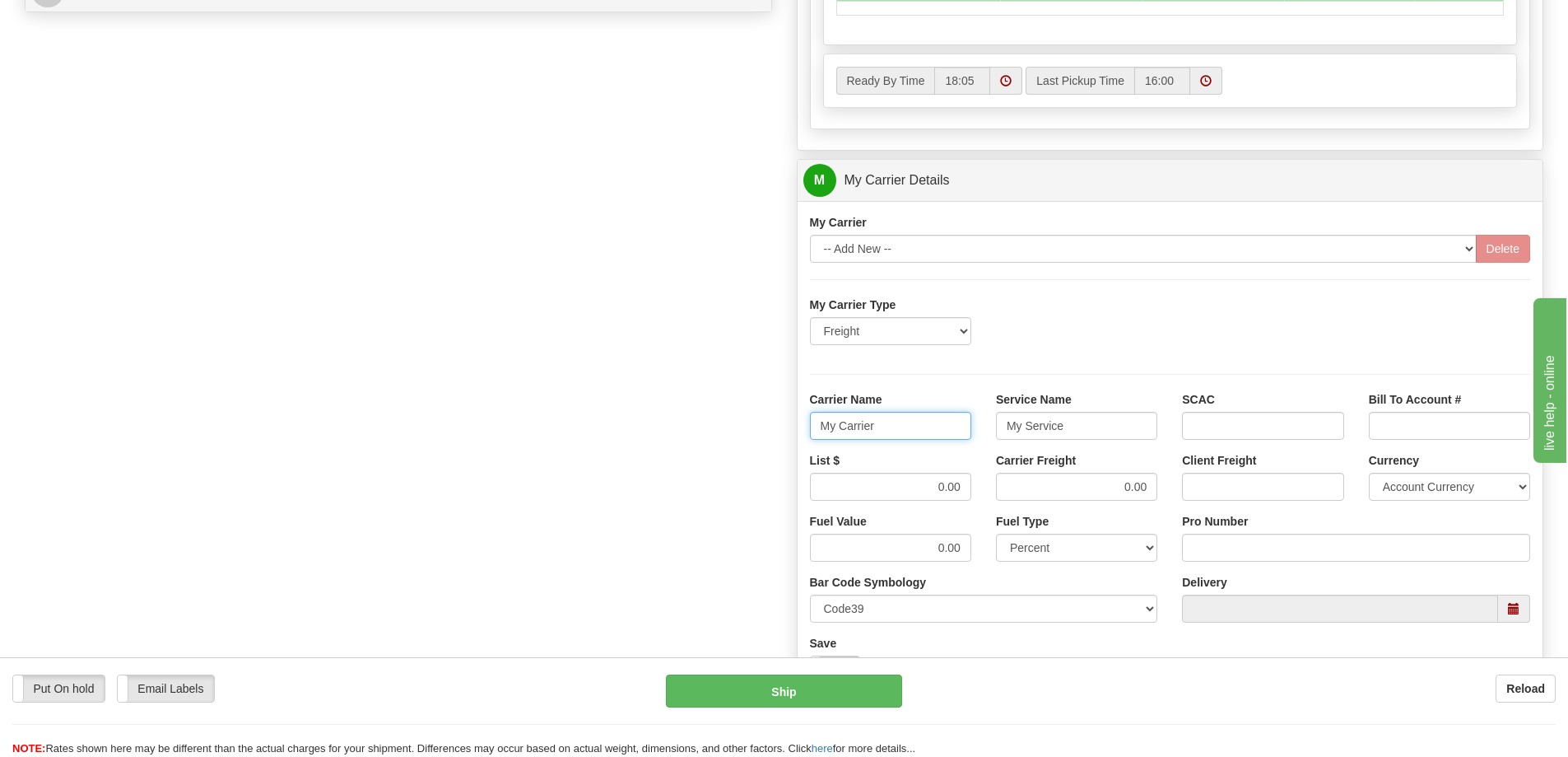
drag, startPoint x: 876, startPoint y: 429, endPoint x: 803, endPoint y: 437, distance: 73.4
click at [803, 437] on div "Carrier Name My Carrier" at bounding box center [891, 421] width 186 height 61
drag, startPoint x: 1067, startPoint y: 428, endPoint x: 976, endPoint y: 436, distance: 91.4
click at [976, 436] on div "Carrier Name Service Name SCAC Bill To Account #" at bounding box center [1171, 421] width 746 height 61
drag, startPoint x: 964, startPoint y: 480, endPoint x: 903, endPoint y: 491, distance: 62.0
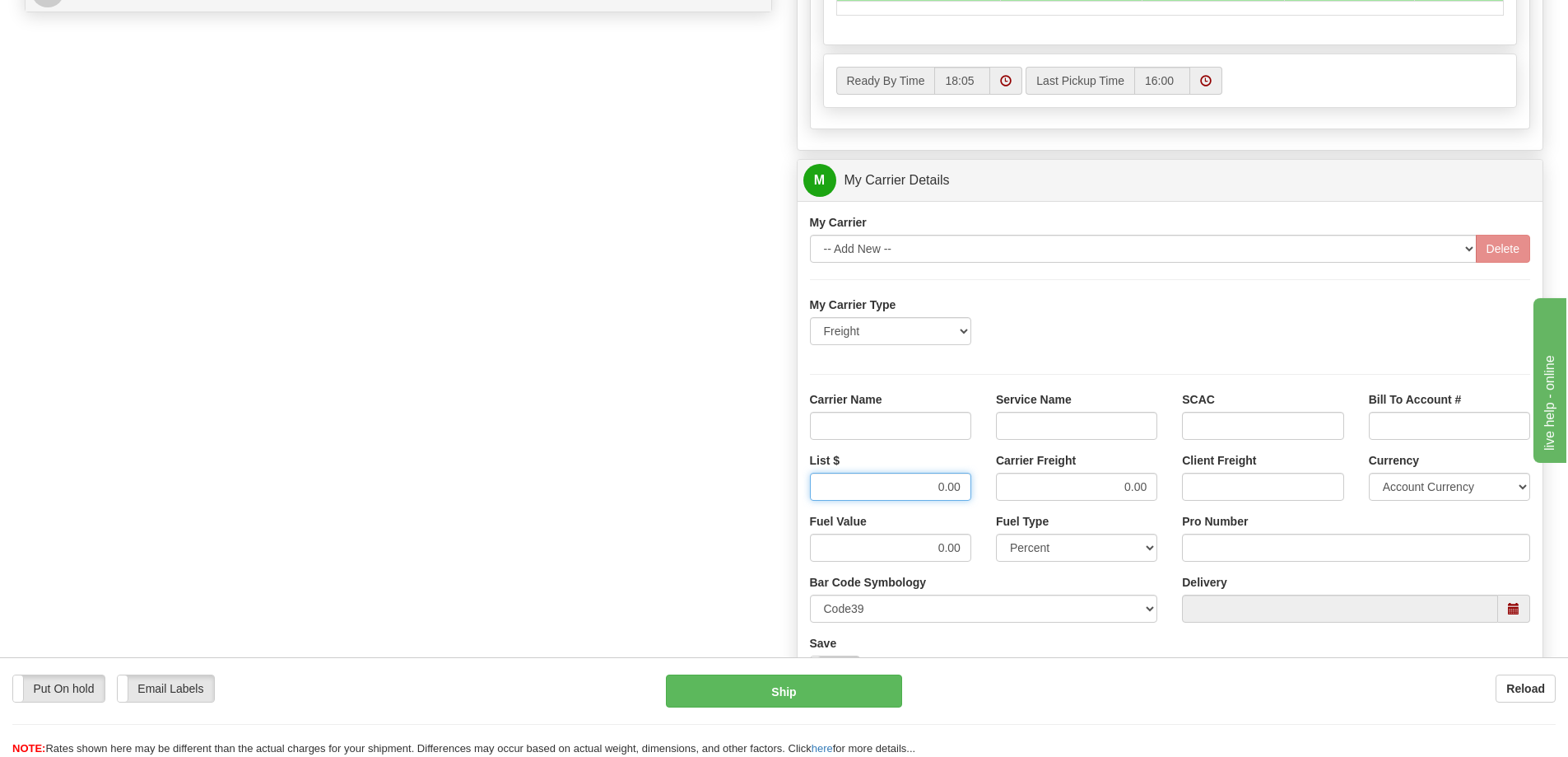
click at [903, 491] on input "0.00" at bounding box center [891, 486] width 161 height 28
click at [1138, 483] on input "0.00" at bounding box center [1077, 486] width 161 height 28
drag, startPoint x: 1146, startPoint y: 485, endPoint x: 1093, endPoint y: 497, distance: 54.3
click at [1093, 497] on input "0.00" at bounding box center [1077, 486] width 161 height 28
click at [944, 429] on input "Carrier Name" at bounding box center [891, 426] width 161 height 28
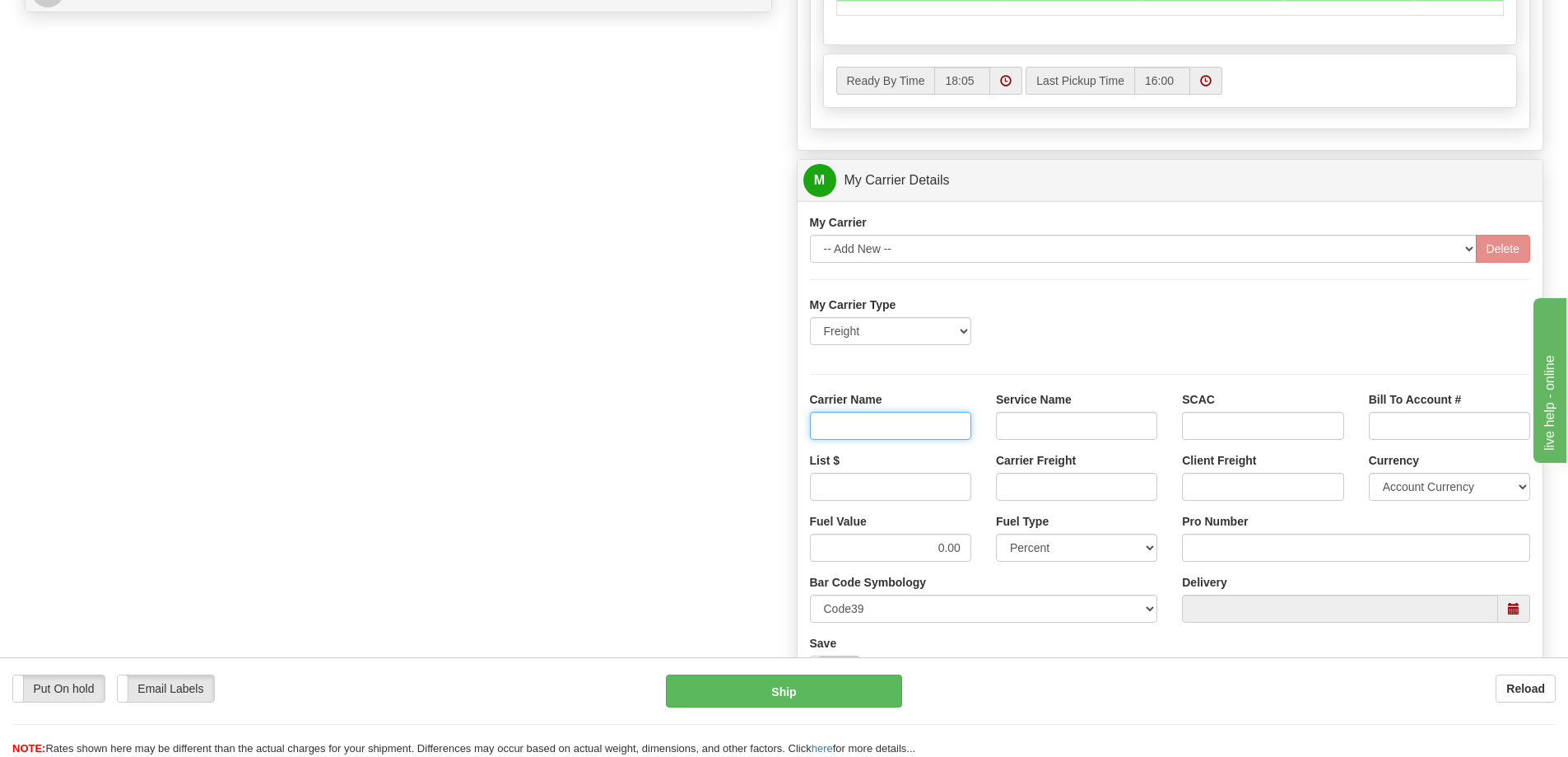
type input "AVR"
drag, startPoint x: 1026, startPoint y: 431, endPoint x: 1026, endPoint y: 445, distance: 14.0
click at [1026, 431] on input "Service Name" at bounding box center [1077, 426] width 161 height 28
type input "LTL"
click at [965, 488] on input "List $" at bounding box center [891, 486] width 161 height 28
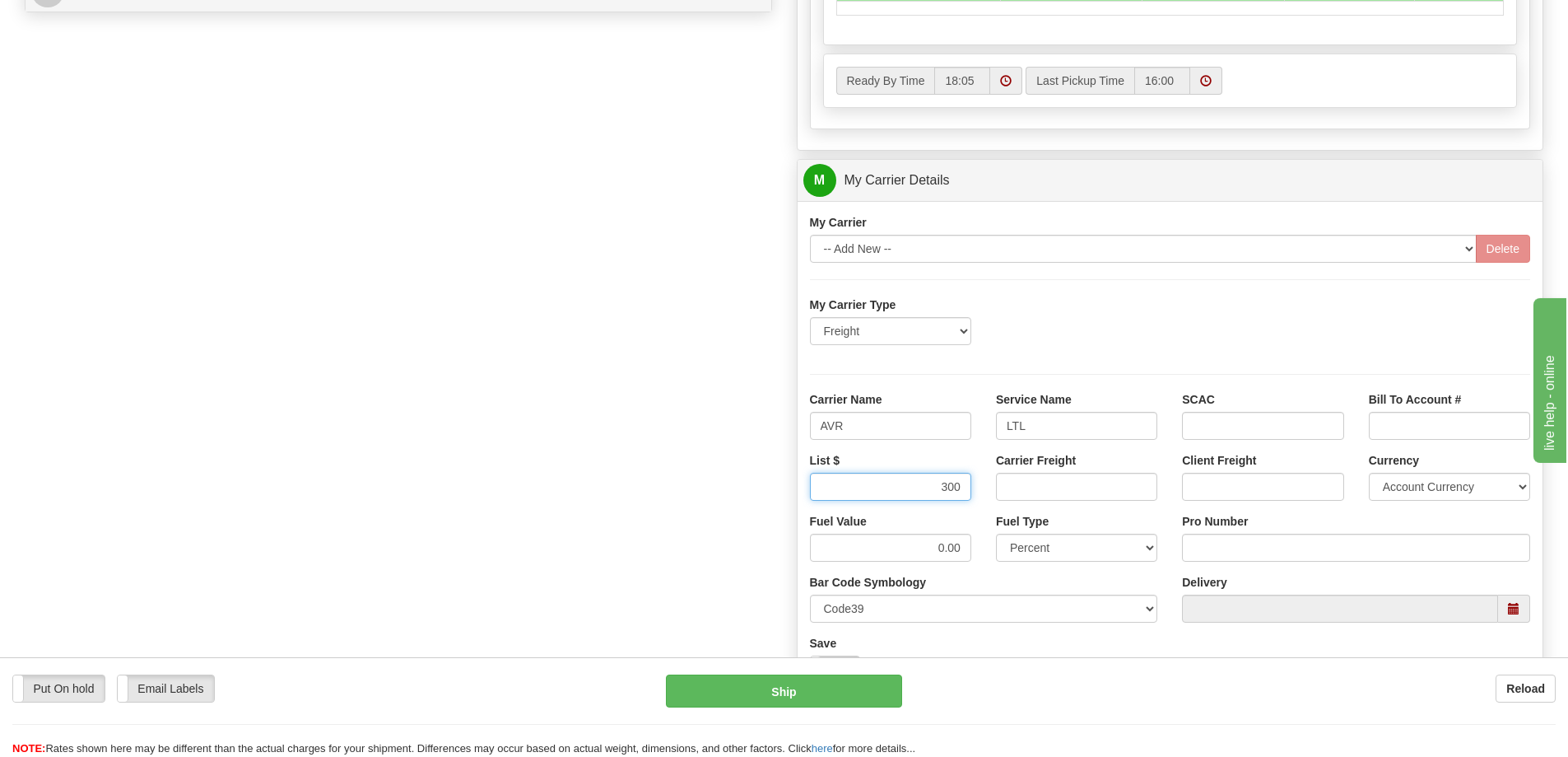
type input "300"
click at [1016, 482] on input "Carrier Freight" at bounding box center [1077, 486] width 161 height 28
type input "300"
click at [1236, 548] on input "Pro Number" at bounding box center [1357, 547] width 348 height 28
type input "0760161678"
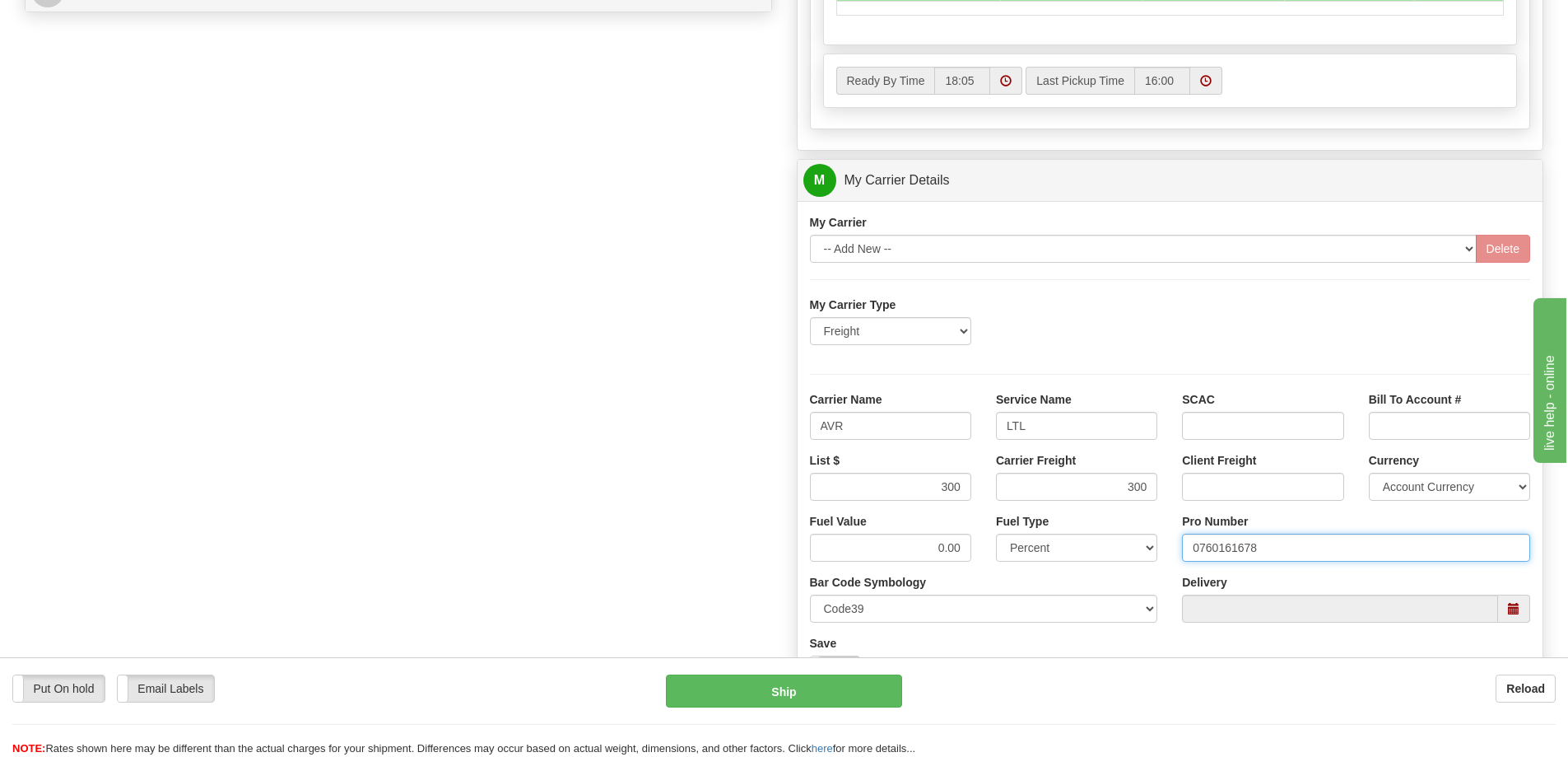
click button "Delete" at bounding box center [0, 0] width 0 height 0
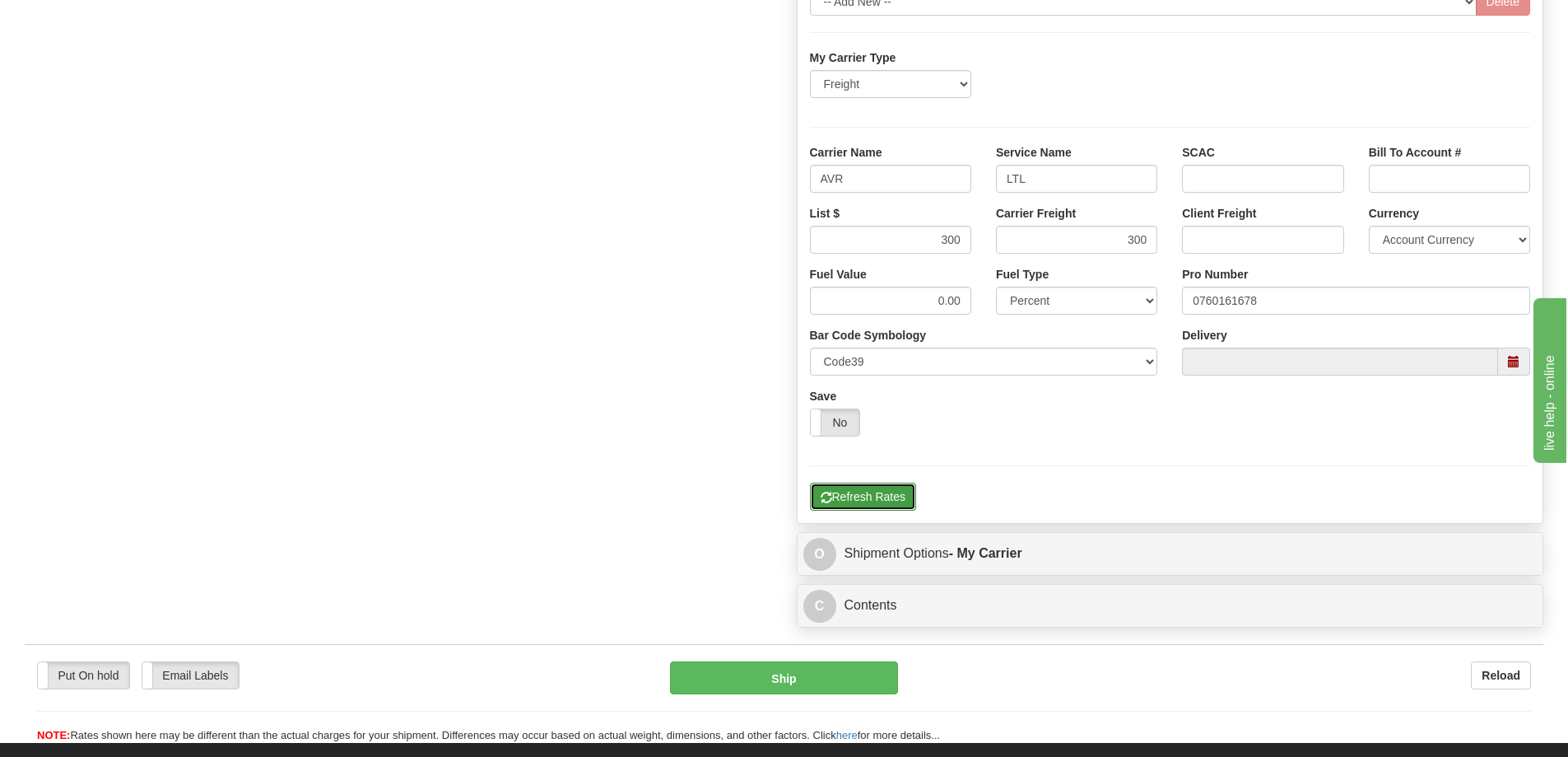
click at [889, 489] on button "Refresh Rates" at bounding box center [863, 496] width 106 height 28
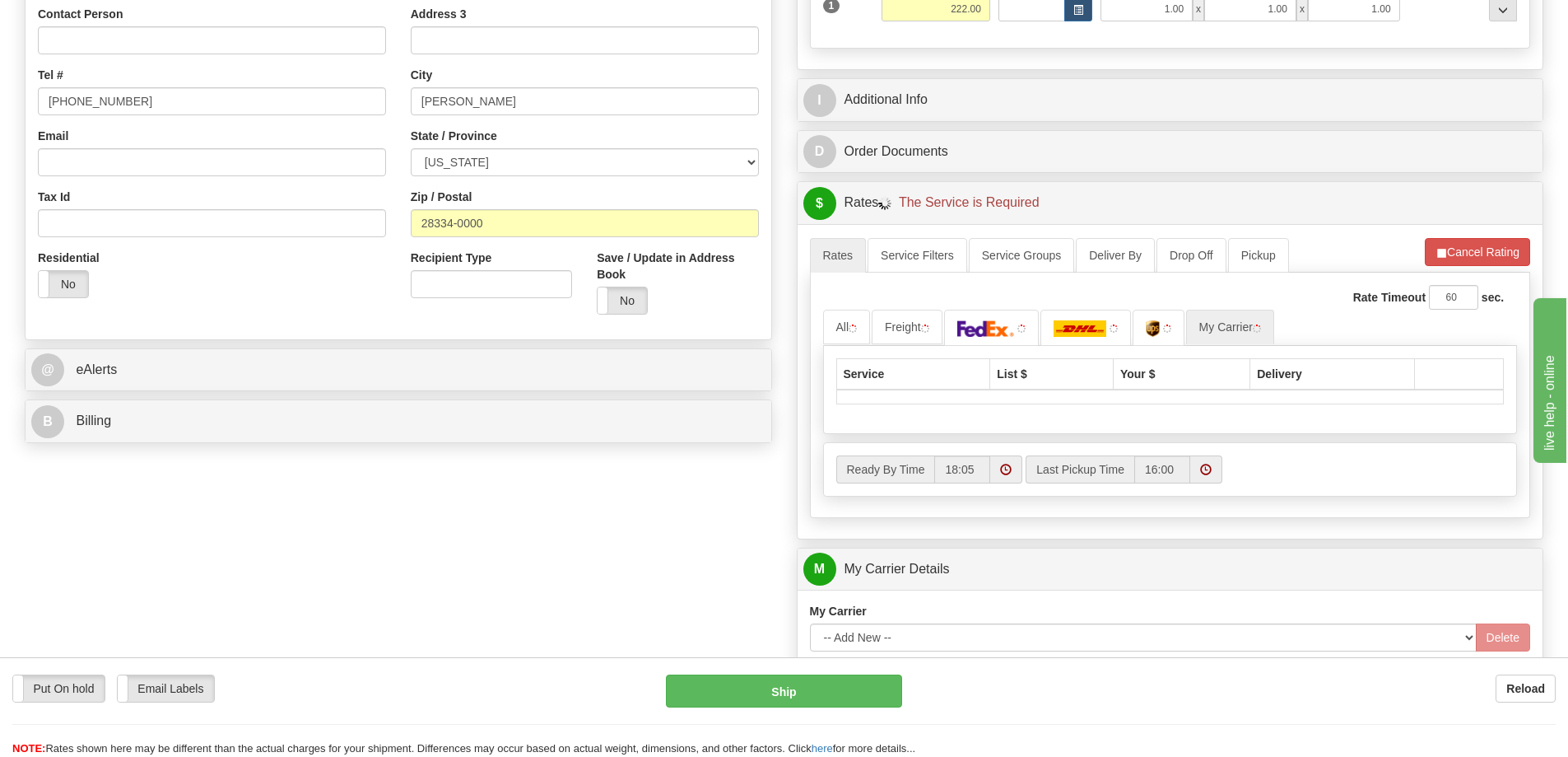
scroll to position [369, 0]
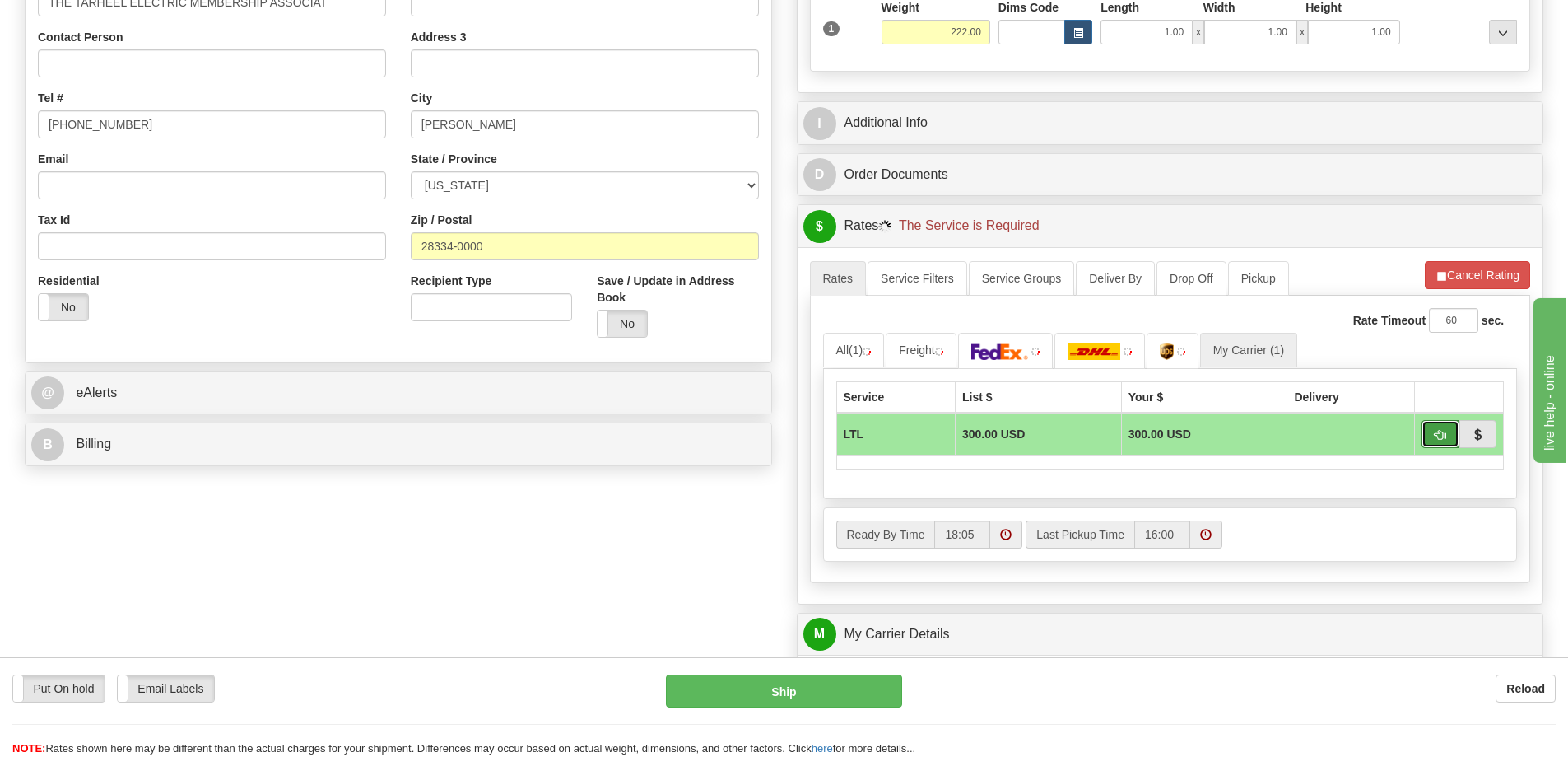
click at [1432, 429] on button "button" at bounding box center [1440, 434] width 38 height 28
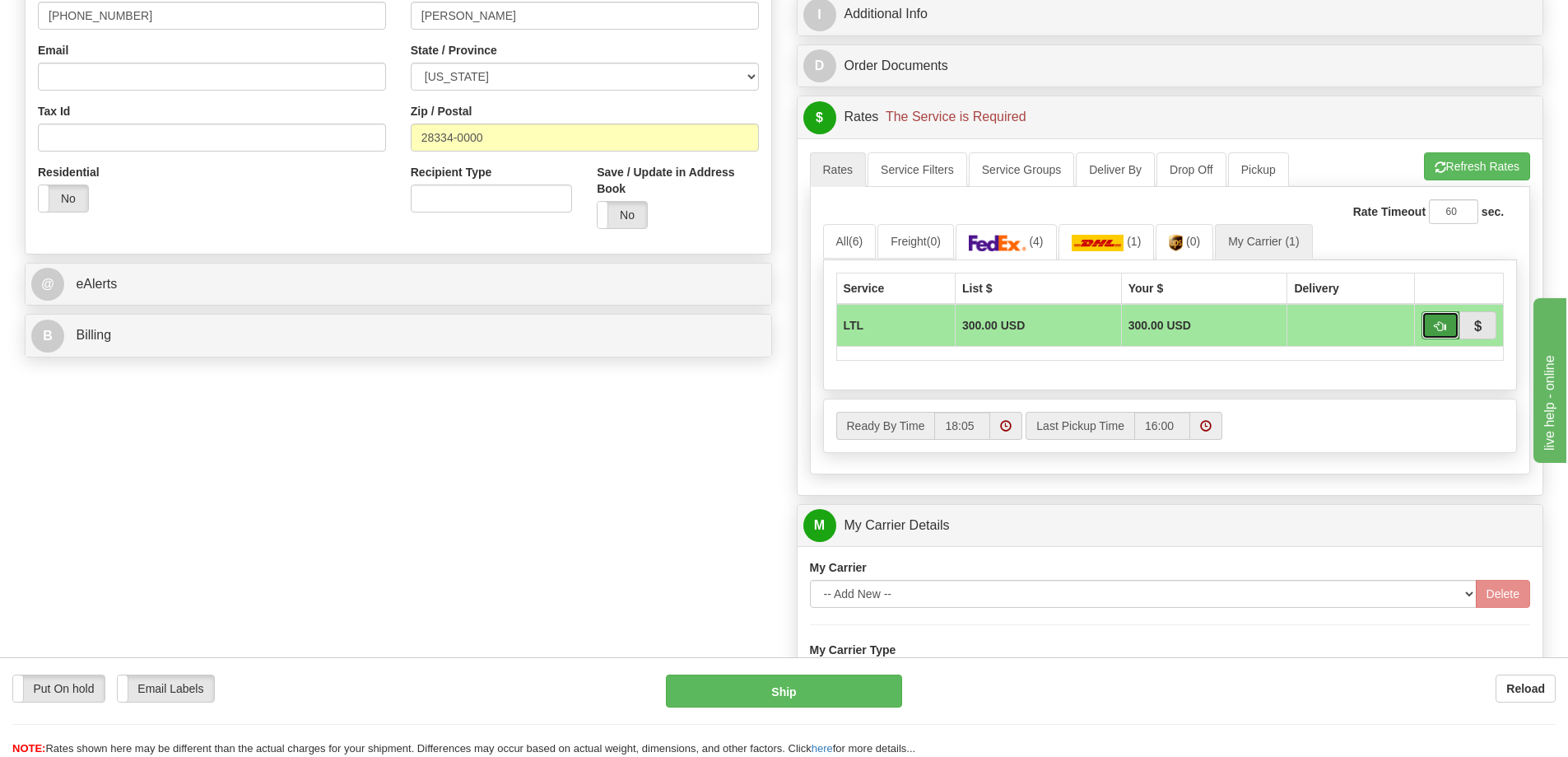
scroll to position [452, 0]
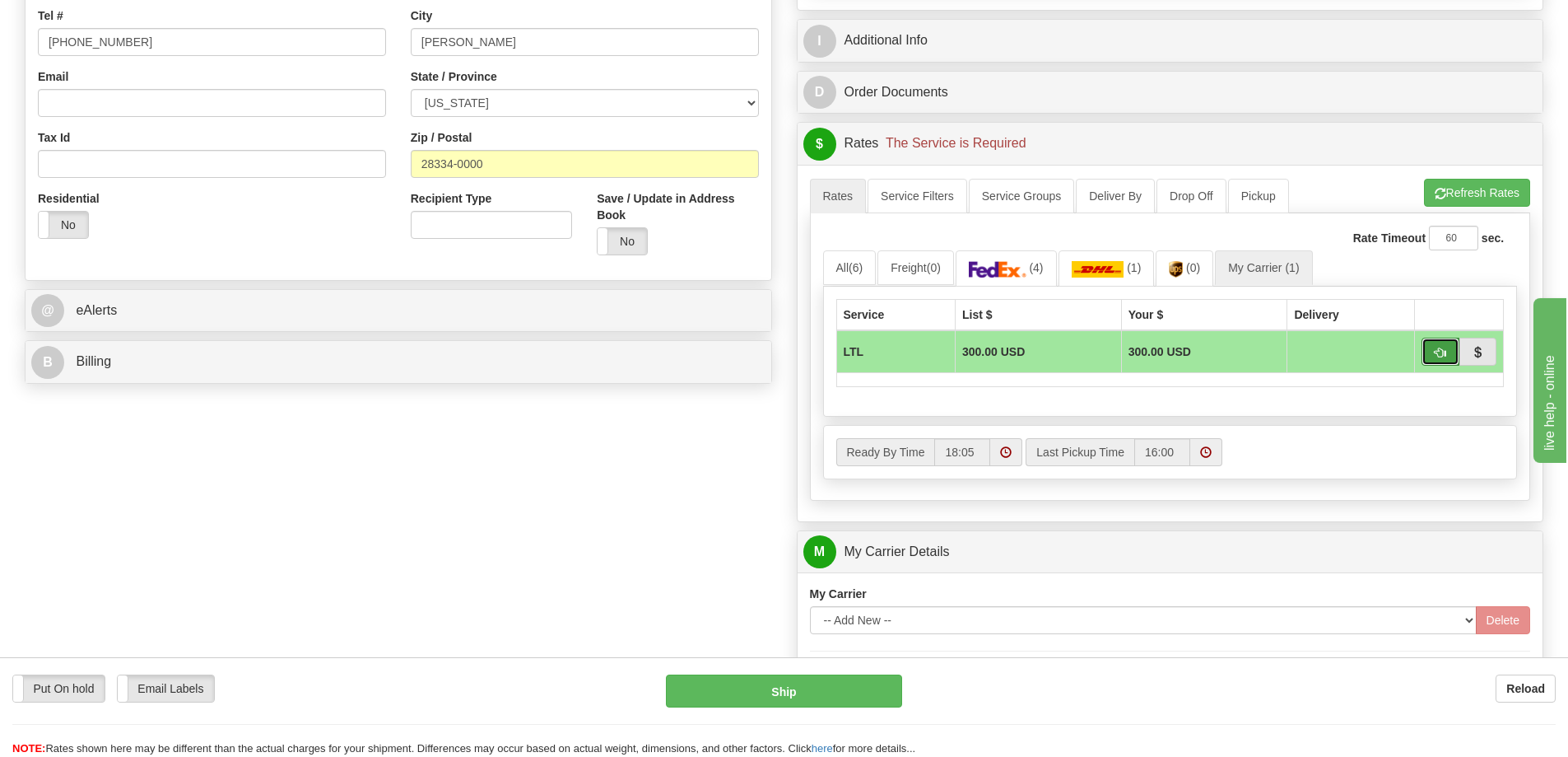
click at [1445, 357] on span "button" at bounding box center [1440, 353] width 12 height 11
type input "00"
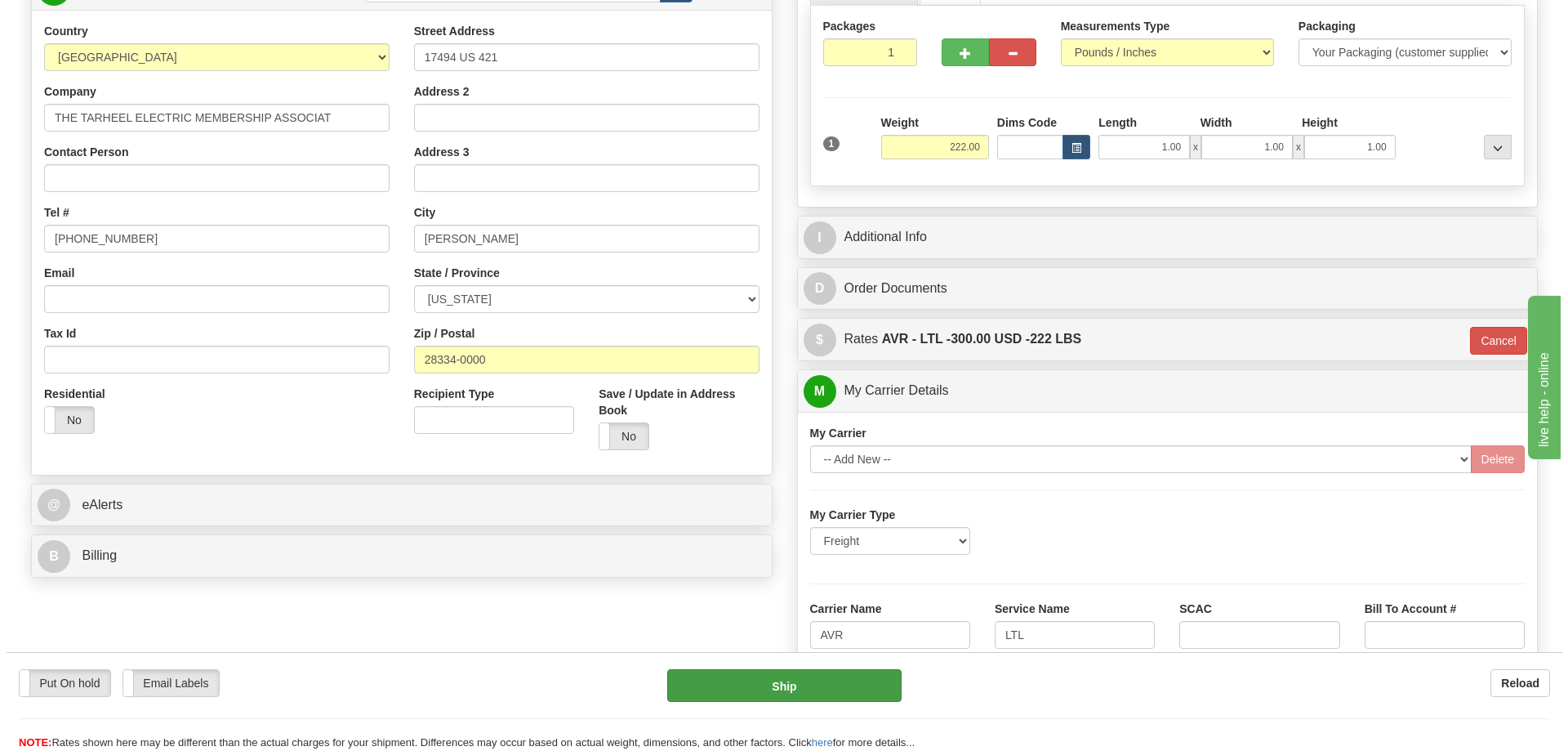
scroll to position [204, 0]
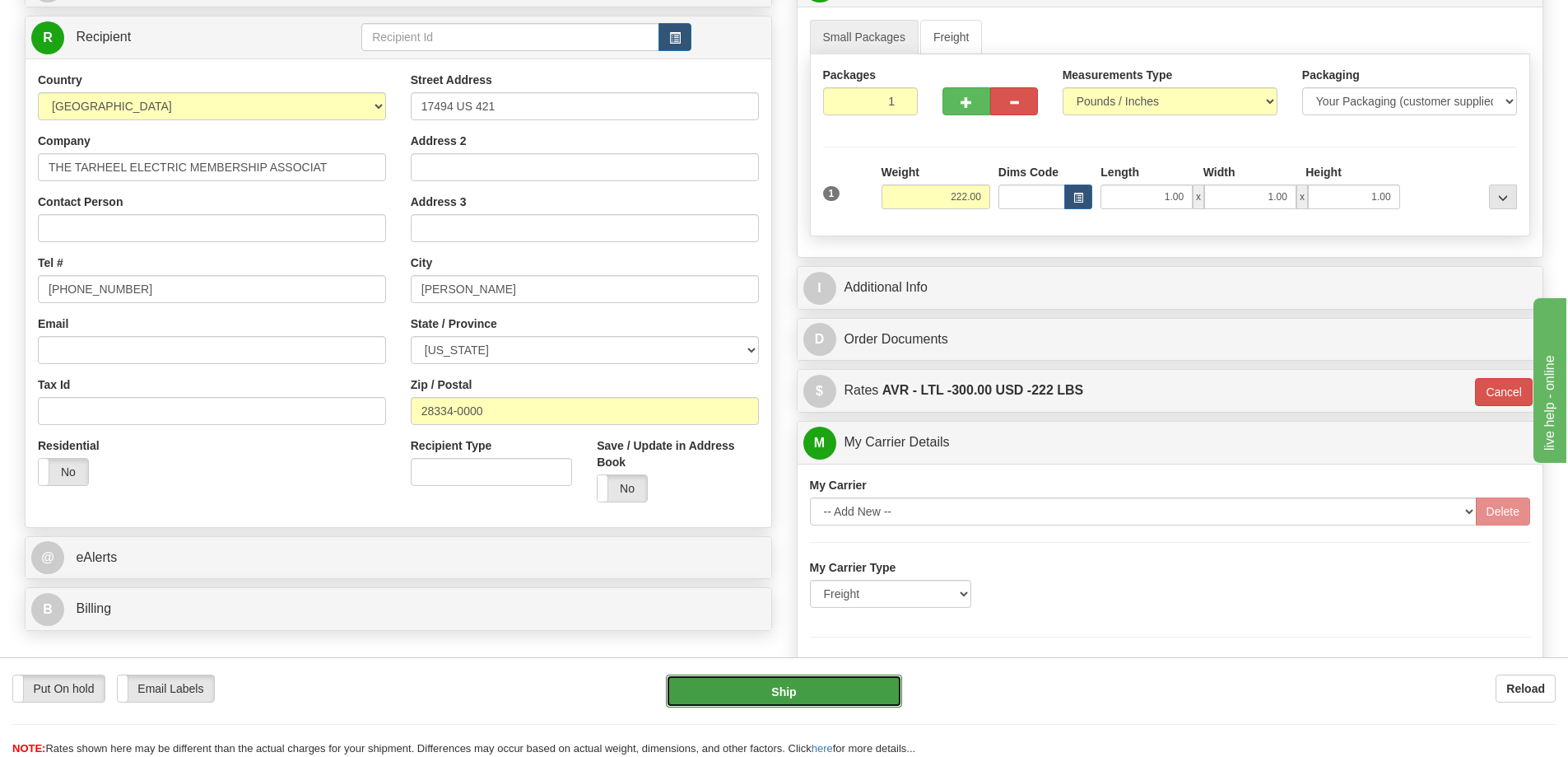
click at [785, 700] on button "Ship" at bounding box center [784, 691] width 236 height 33
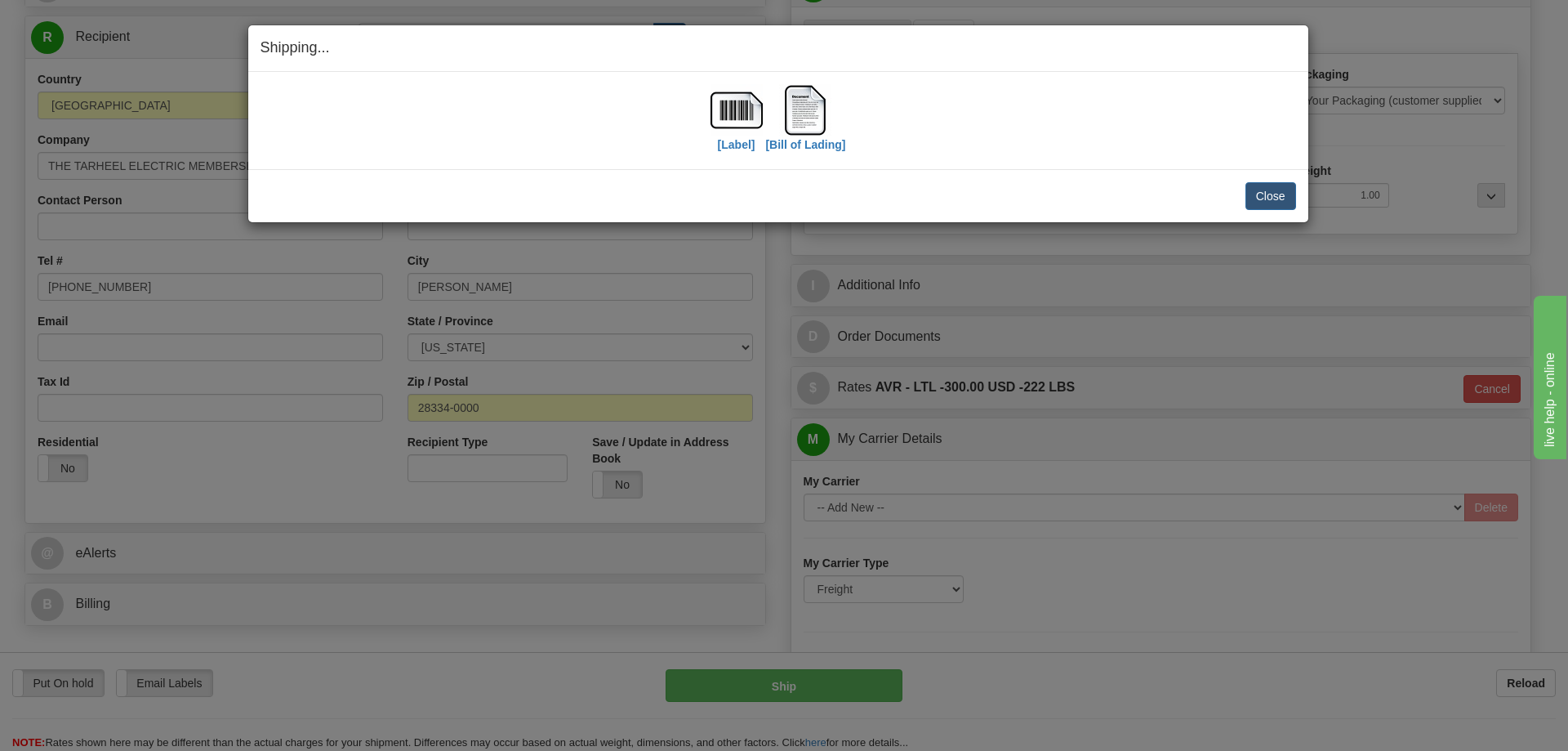
click at [1273, 179] on div "Close [PERSON_NAME] Shipment and Quit Pickup Quit Pickup ONLY" at bounding box center [779, 195] width 1060 height 53
click at [1266, 195] on button "Close" at bounding box center [1270, 195] width 51 height 28
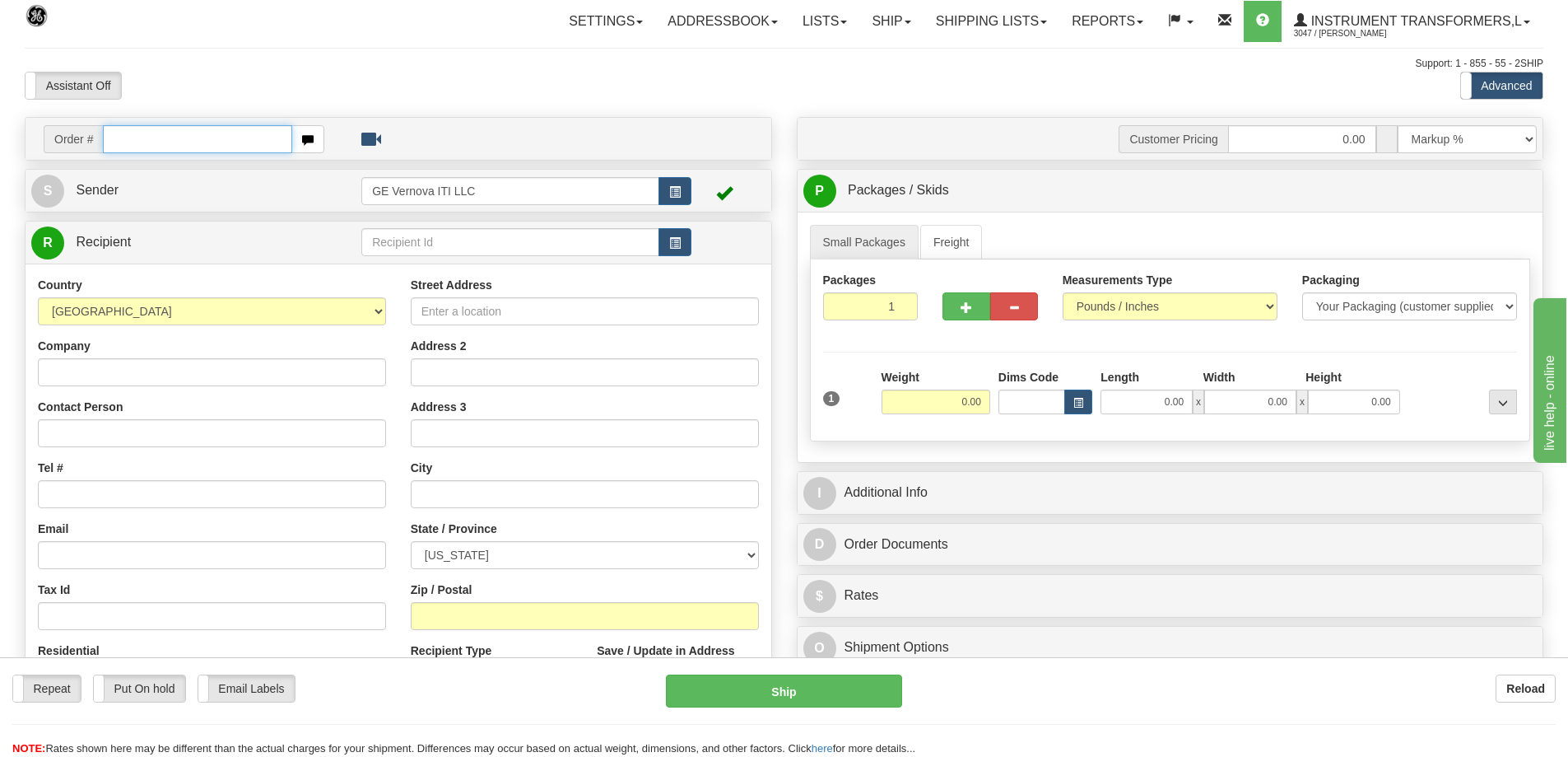
click at [150, 129] on input "text" at bounding box center [198, 139] width 190 height 28
type input "86704265"
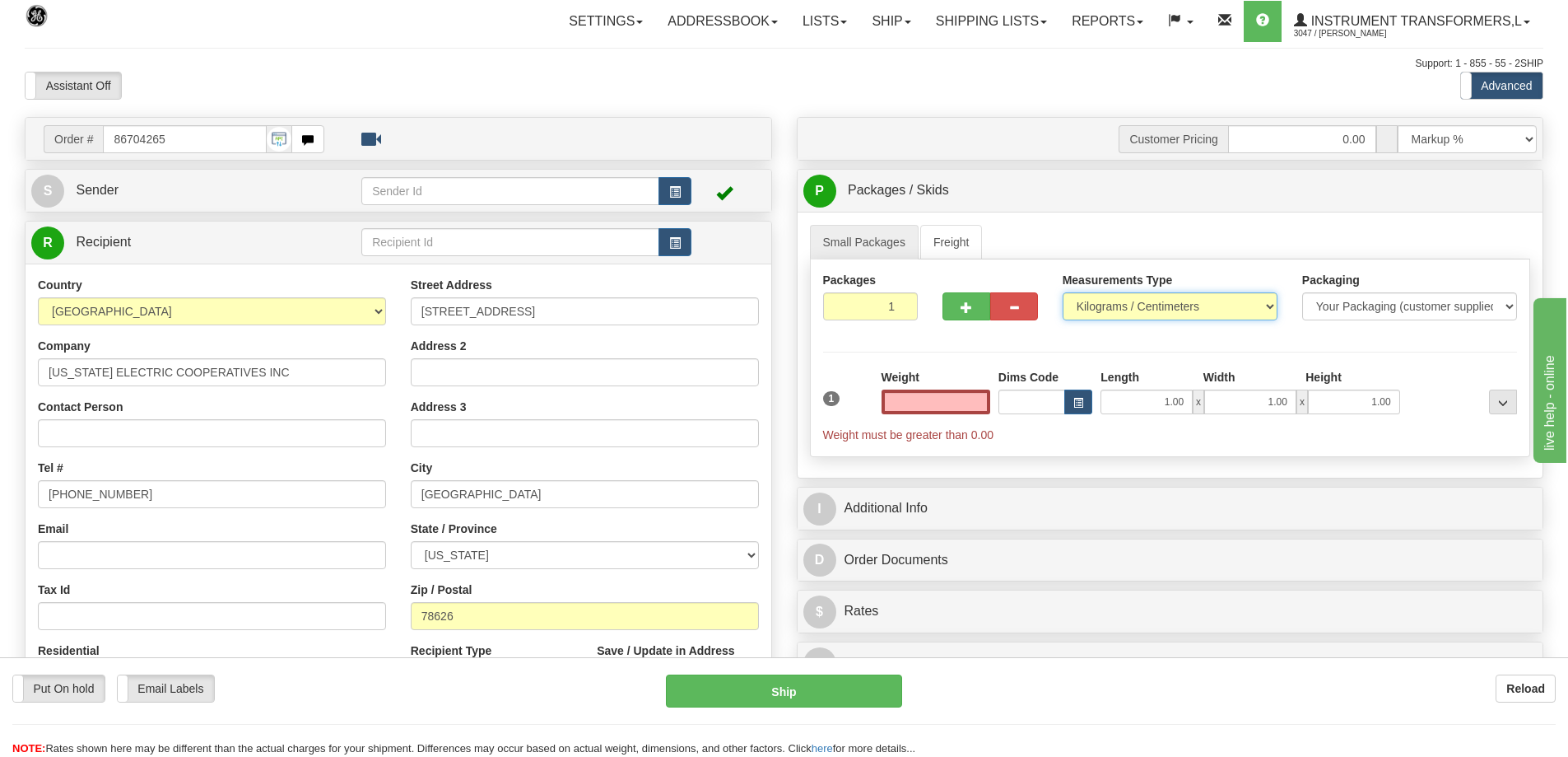
type input "0.00"
click at [1096, 308] on select "Pounds / Inches Kilograms / Centimeters" at bounding box center [1171, 306] width 215 height 28
select select "0"
click at [1063, 293] on select "Pounds / Inches Kilograms / Centimeters" at bounding box center [1171, 306] width 215 height 28
click at [929, 412] on input "0.00" at bounding box center [935, 401] width 108 height 25
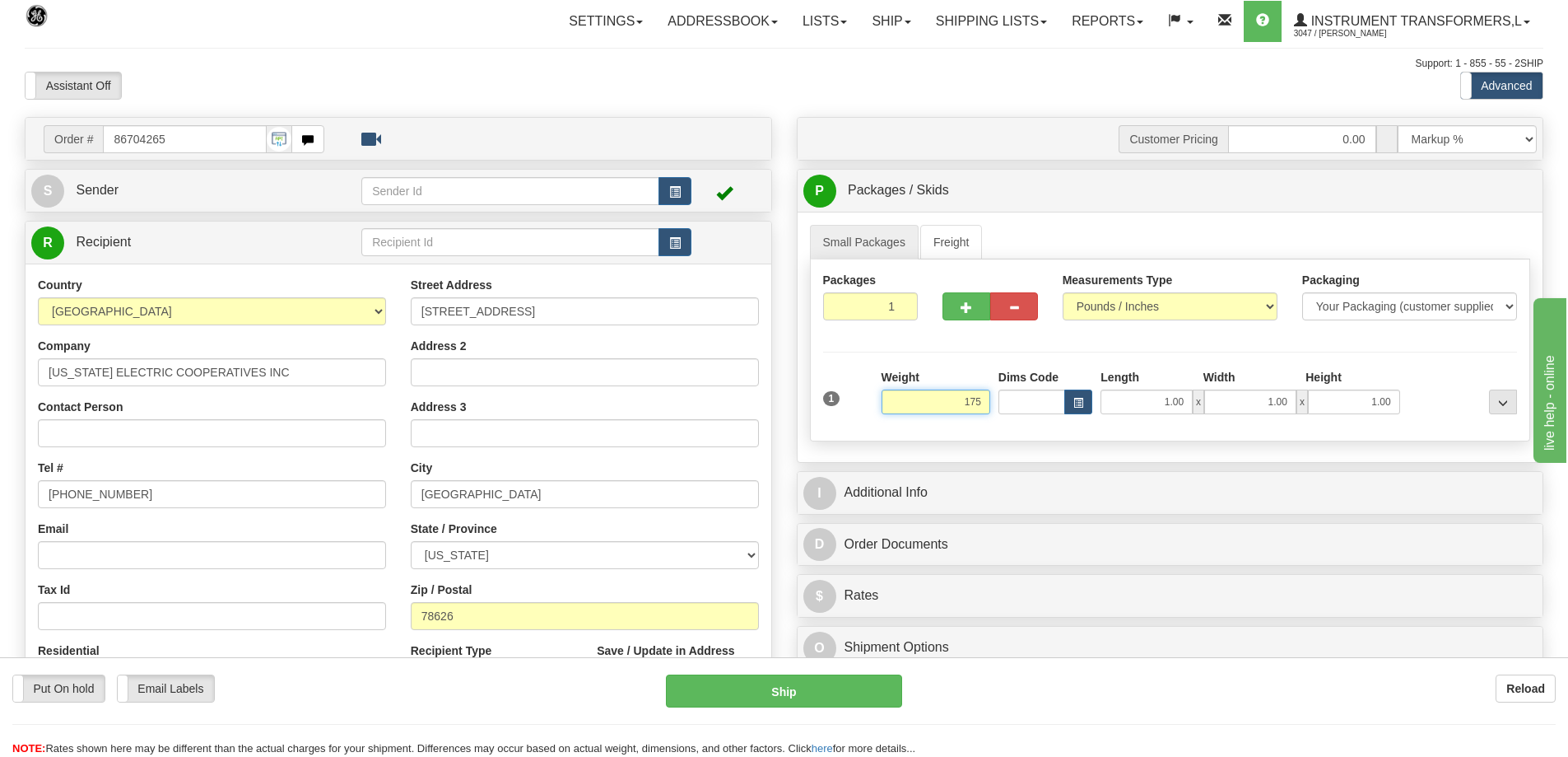
click button "Delete" at bounding box center [0, 0] width 0 height 0
type input "175.00"
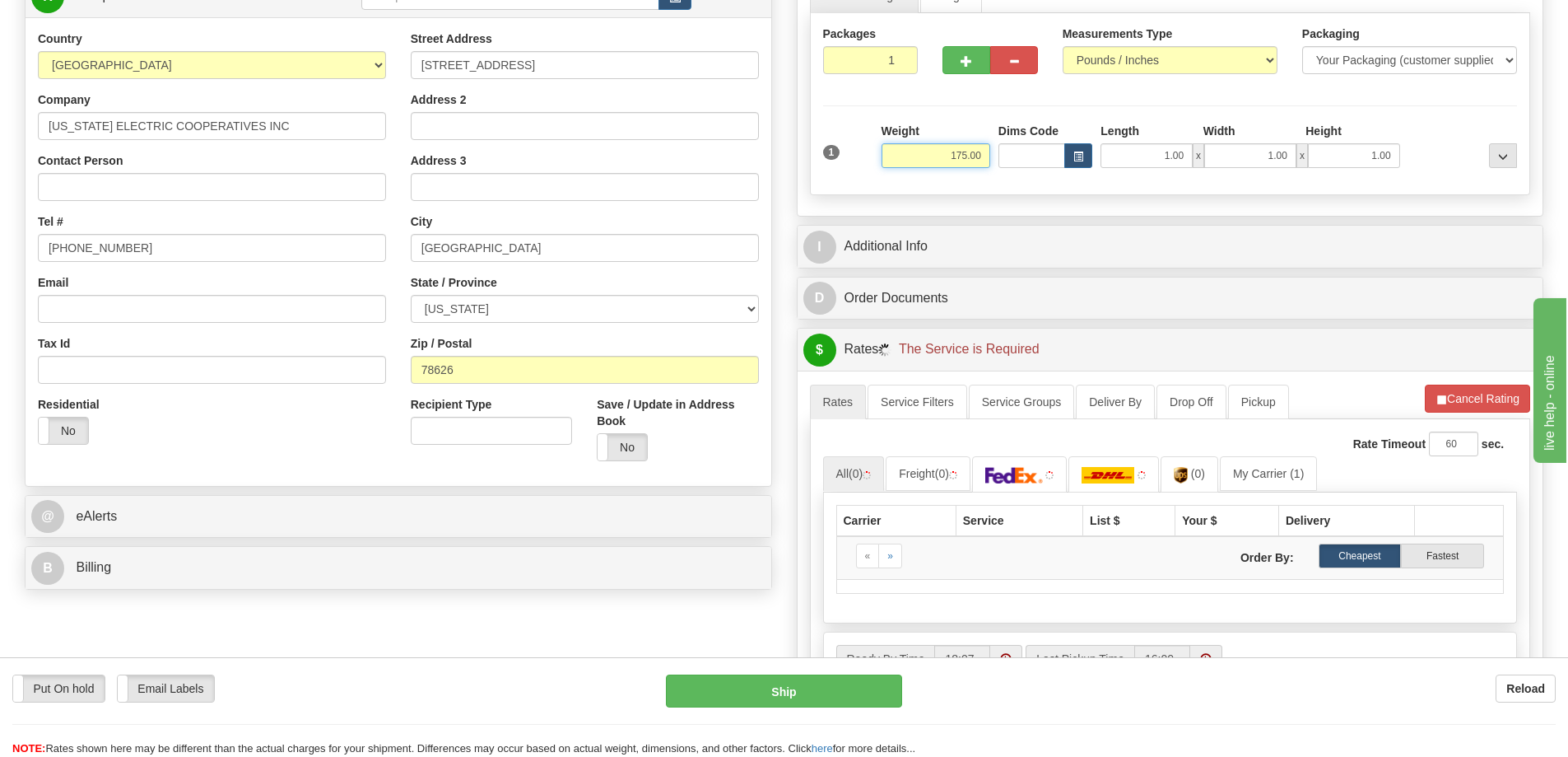
scroll to position [247, 0]
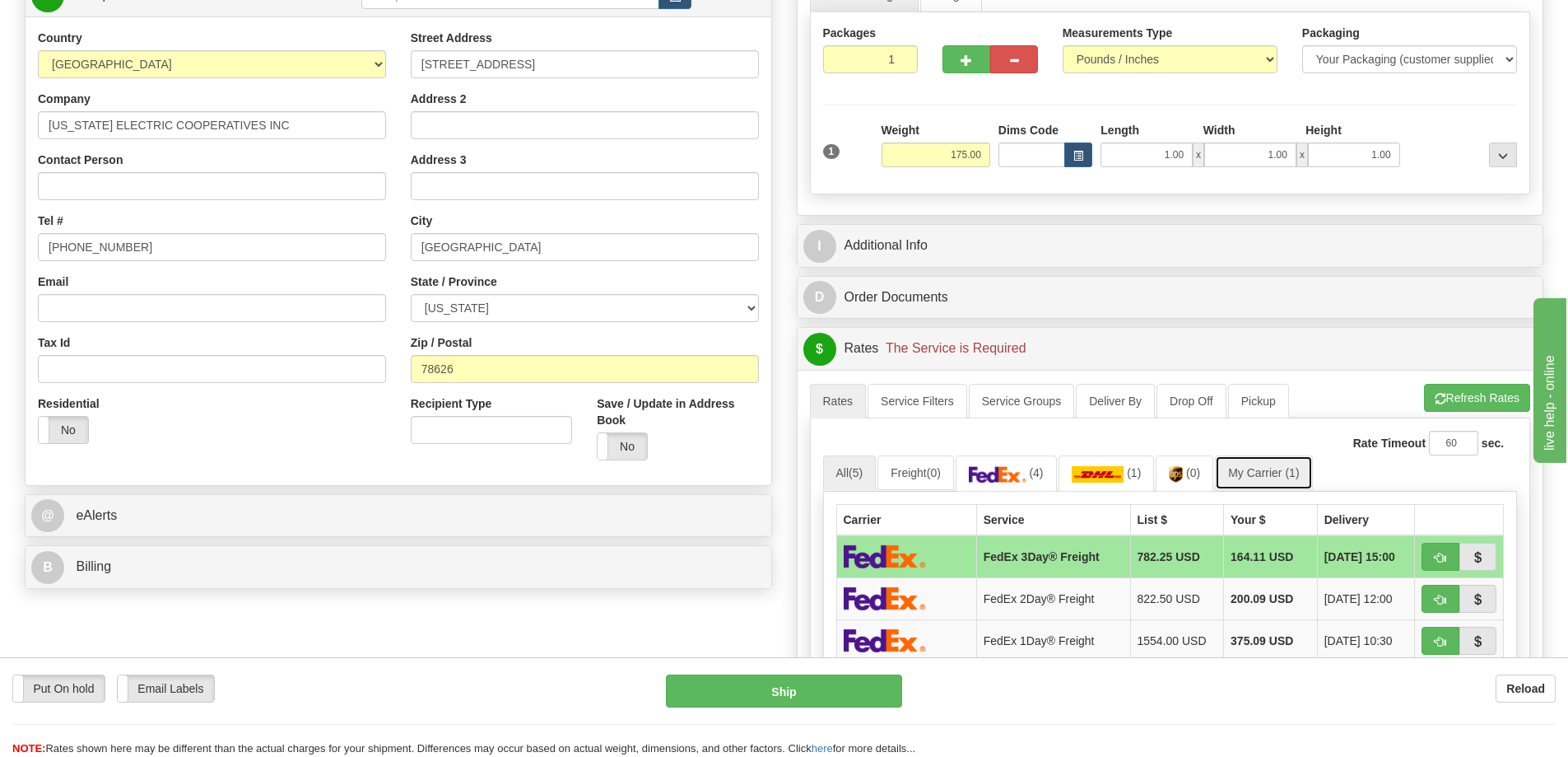
click at [1273, 478] on link "My Carrier (1)" at bounding box center [1264, 472] width 98 height 35
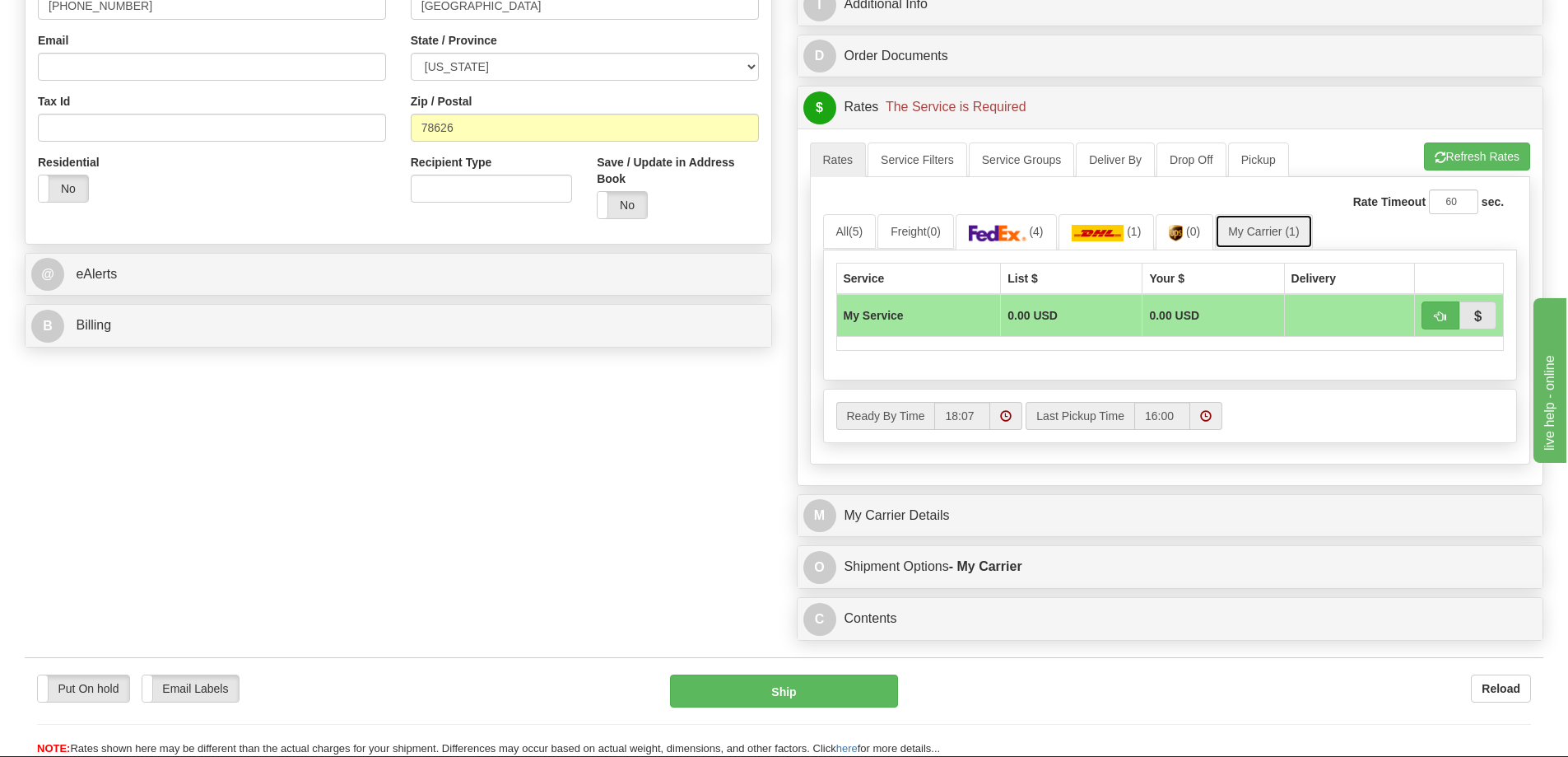
scroll to position [494, 0]
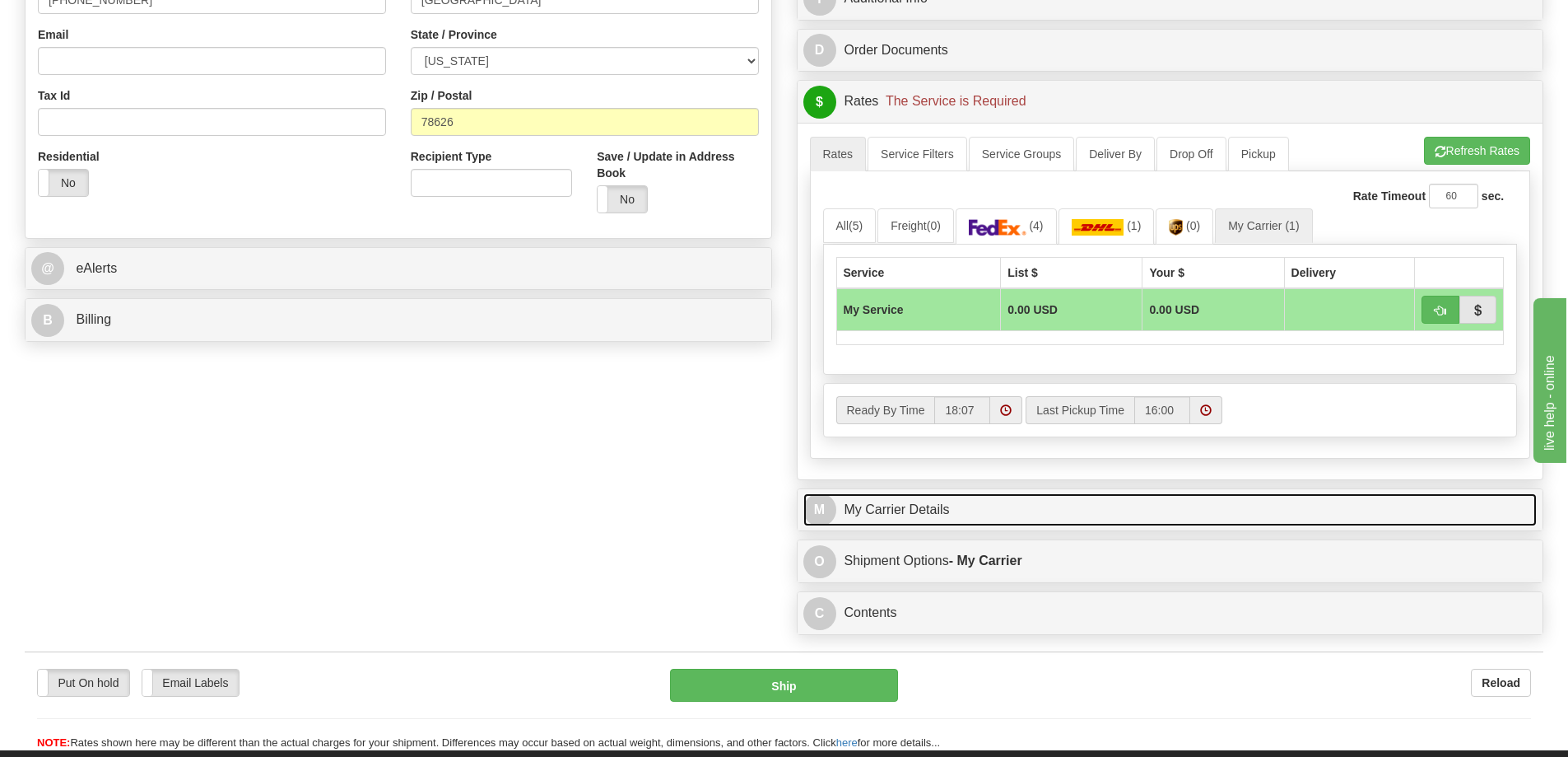
click at [924, 508] on link "M My Carrier Details" at bounding box center [1170, 510] width 734 height 34
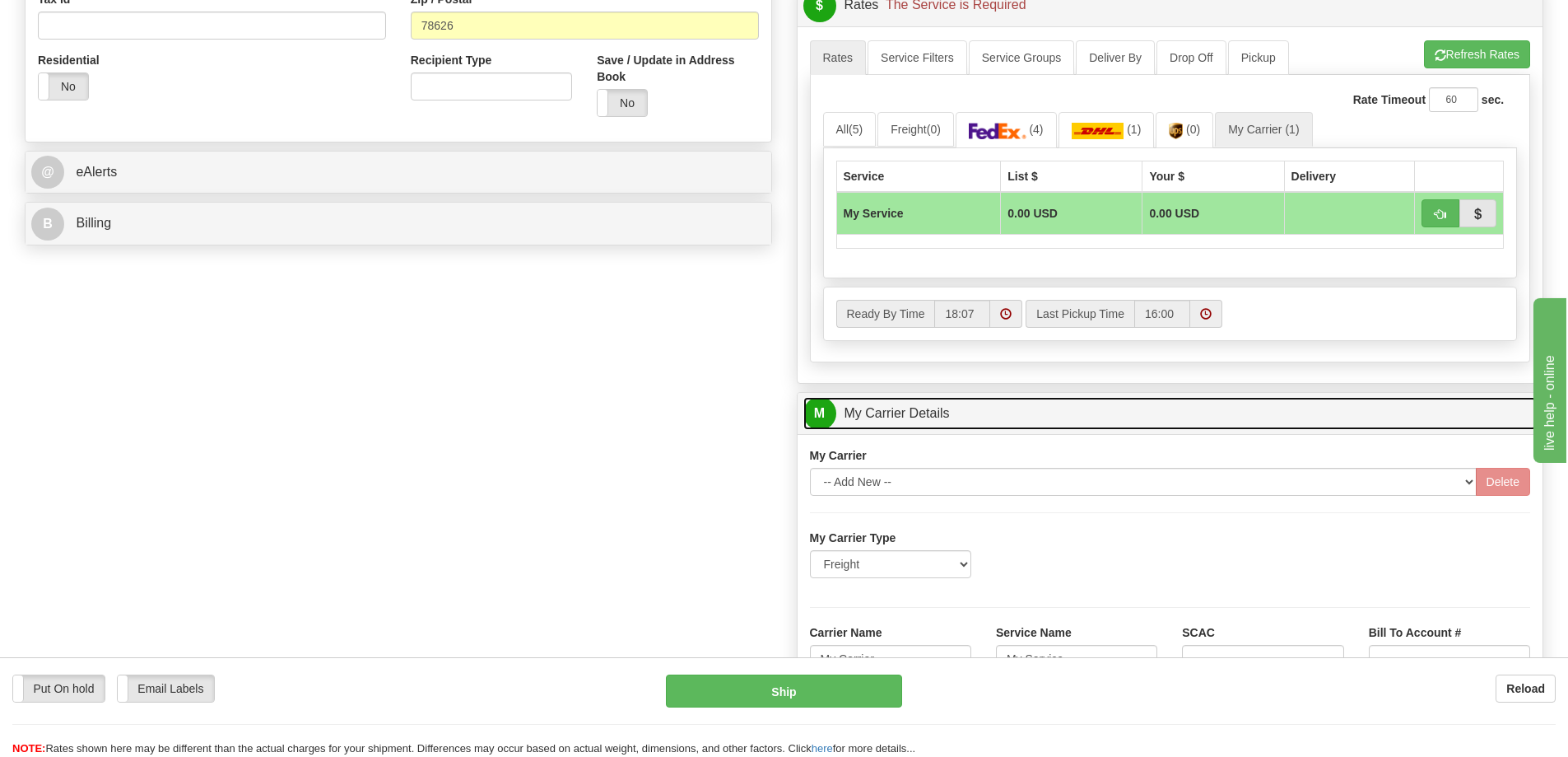
scroll to position [741, 0]
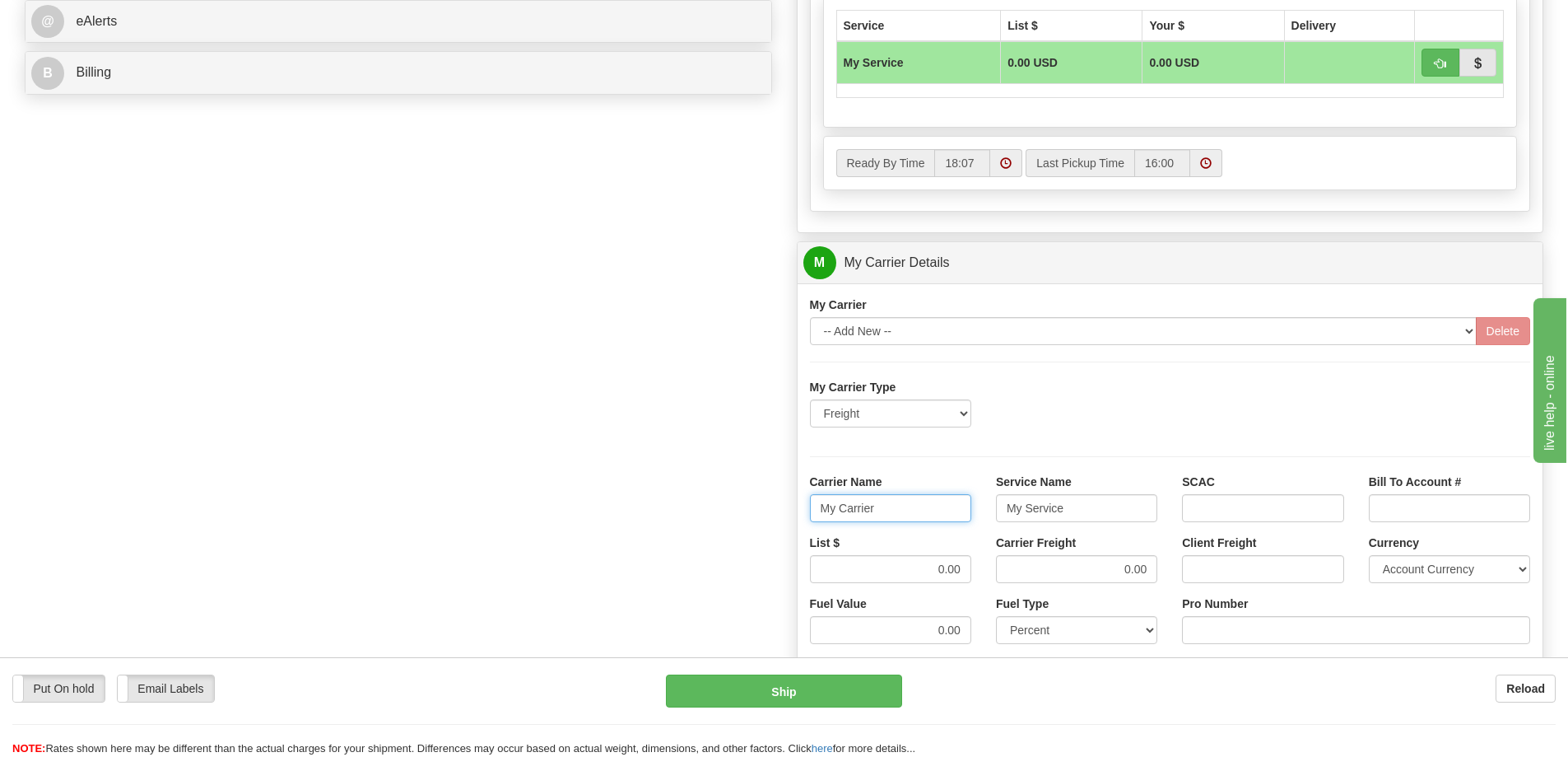
drag, startPoint x: 877, startPoint y: 510, endPoint x: 801, endPoint y: 513, distance: 76.1
click at [801, 513] on div "Carrier Name My Carrier" at bounding box center [891, 503] width 186 height 61
drag, startPoint x: 1068, startPoint y: 504, endPoint x: 980, endPoint y: 520, distance: 89.4
click at [980, 520] on div "Carrier Name Service Name My Service SCAC Bill To Account #" at bounding box center [1171, 503] width 746 height 61
drag, startPoint x: 938, startPoint y: 565, endPoint x: 978, endPoint y: 565, distance: 40.0
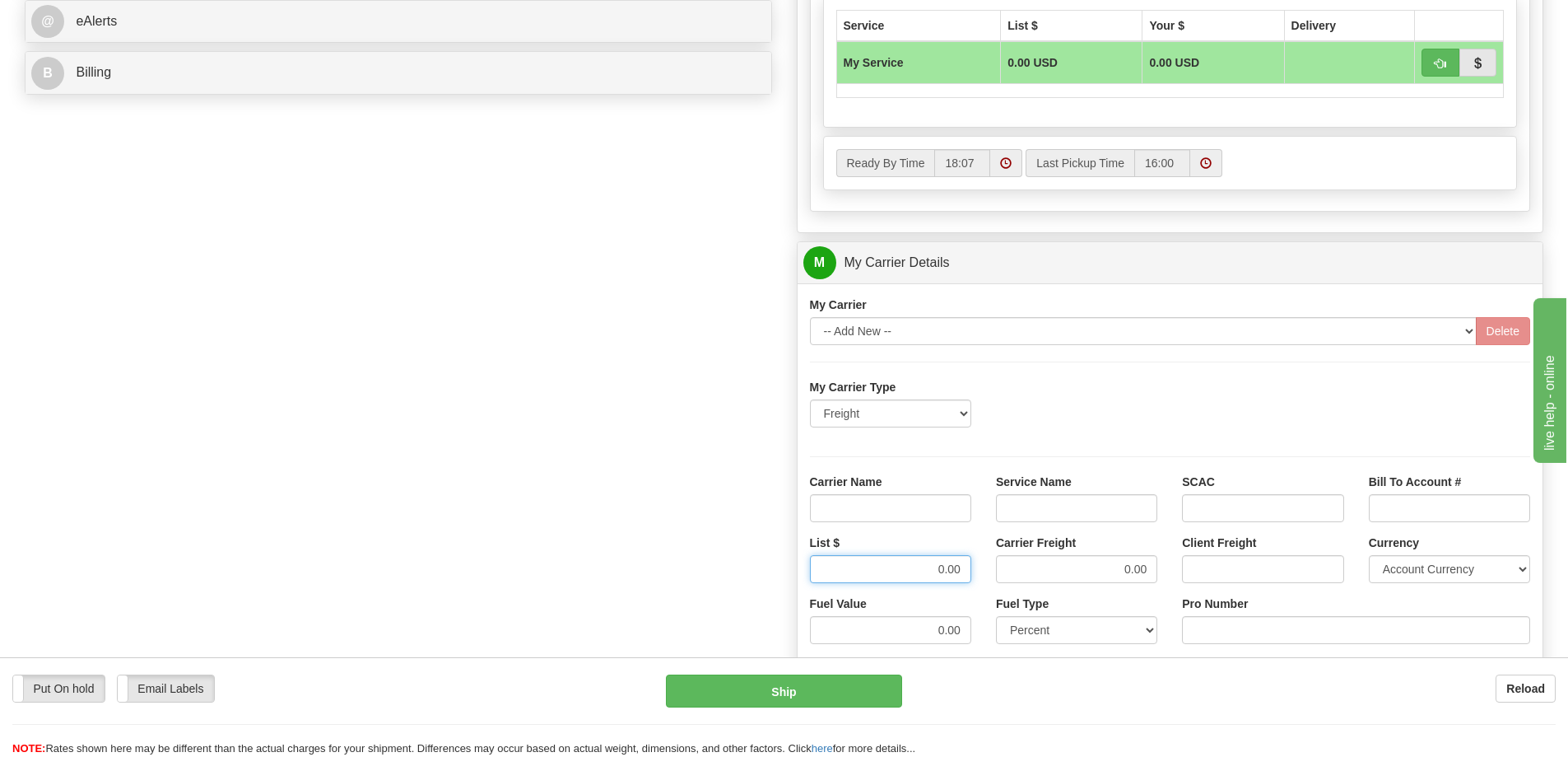
click at [978, 565] on div "List $ 0.00" at bounding box center [891, 565] width 186 height 61
drag, startPoint x: 1118, startPoint y: 573, endPoint x: 1159, endPoint y: 567, distance: 41.4
click at [1159, 567] on div "Carrier Freight" at bounding box center [1077, 565] width 186 height 61
click at [1038, 513] on input "Service Name" at bounding box center [1077, 508] width 161 height 28
type input "LTL"
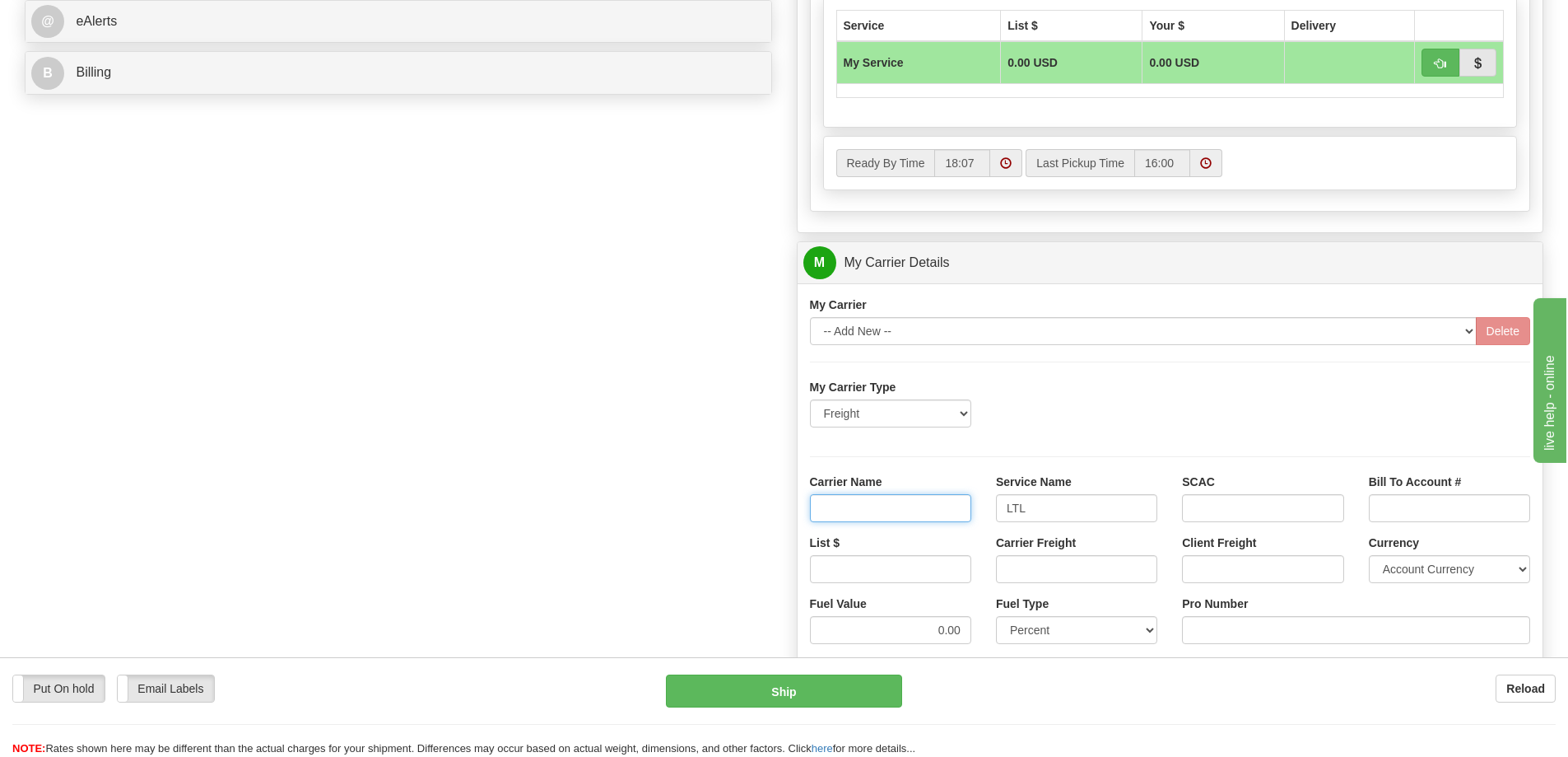
drag, startPoint x: 927, startPoint y: 507, endPoint x: 939, endPoint y: 523, distance: 20.0
click at [927, 507] on input "Carrier Name" at bounding box center [891, 508] width 161 height 28
type input "AVR"
click at [925, 570] on input "List $" at bounding box center [891, 569] width 161 height 28
type input "300"
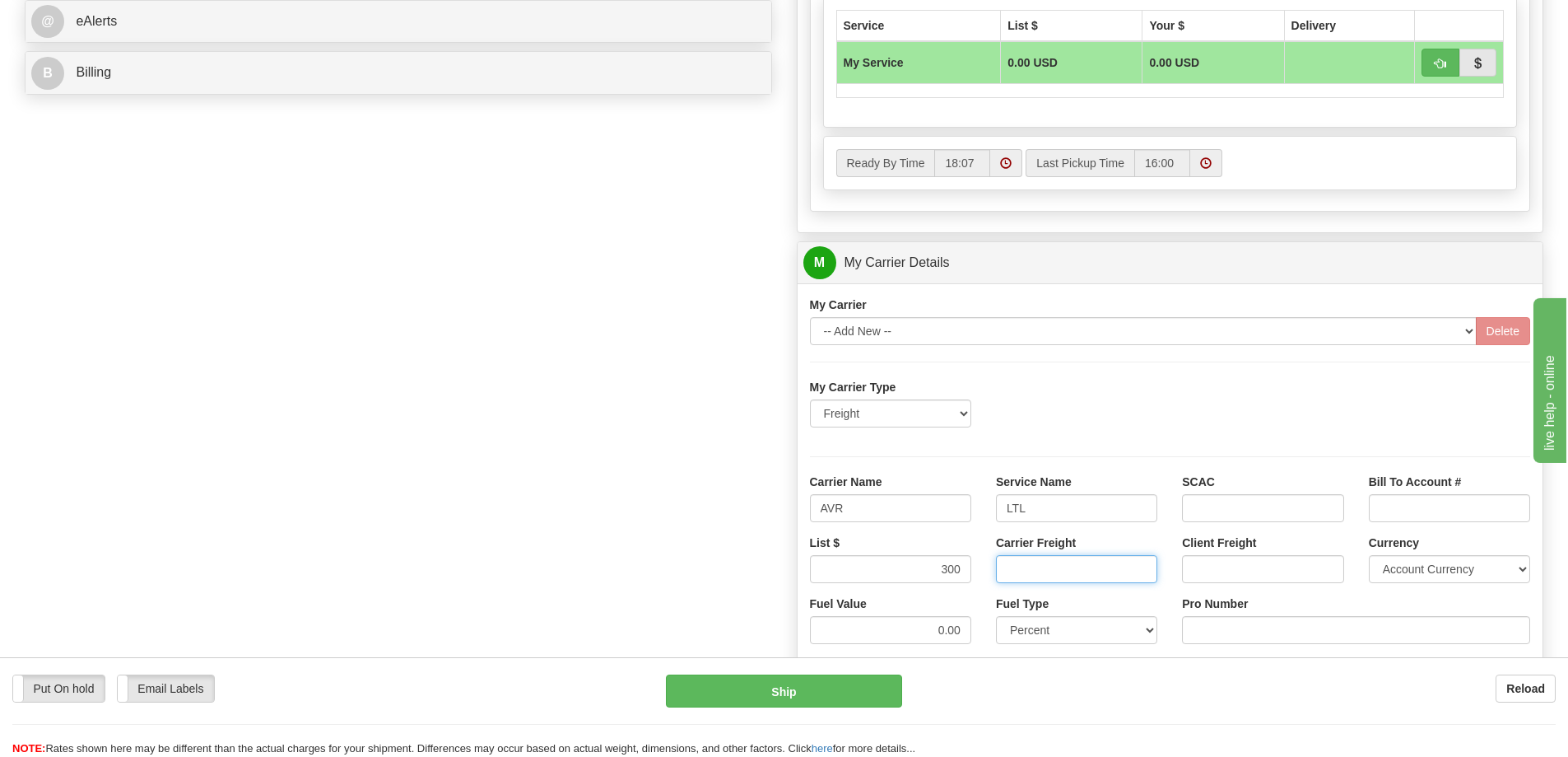
drag, startPoint x: 1045, startPoint y: 567, endPoint x: 1048, endPoint y: 582, distance: 15.3
click at [1045, 567] on input "Carrier Freight" at bounding box center [1077, 569] width 161 height 28
type input "300"
click at [1238, 623] on input "Pro Number" at bounding box center [1357, 629] width 348 height 28
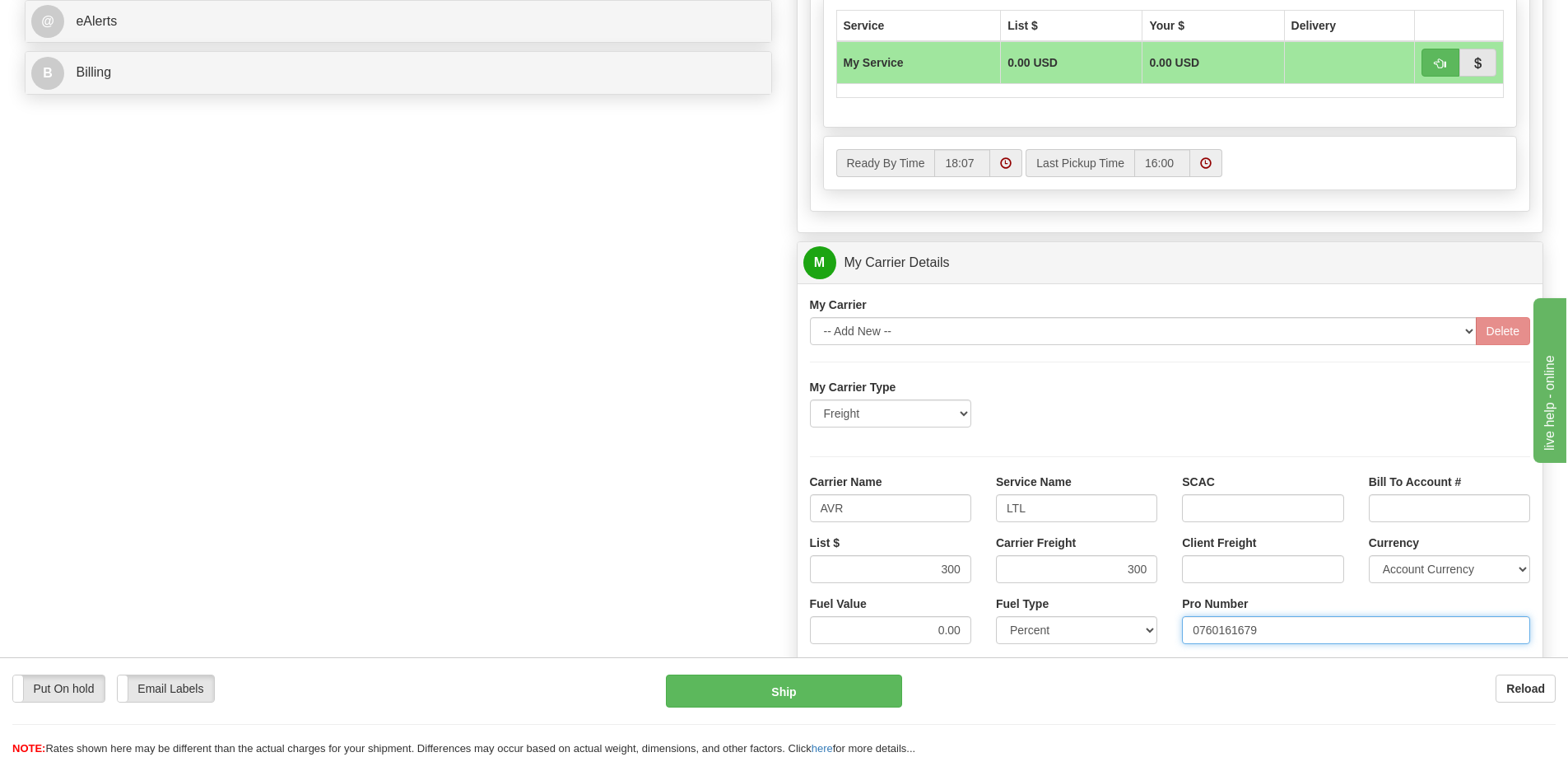
type input "0760161679"
click button "Delete" at bounding box center [0, 0] width 0 height 0
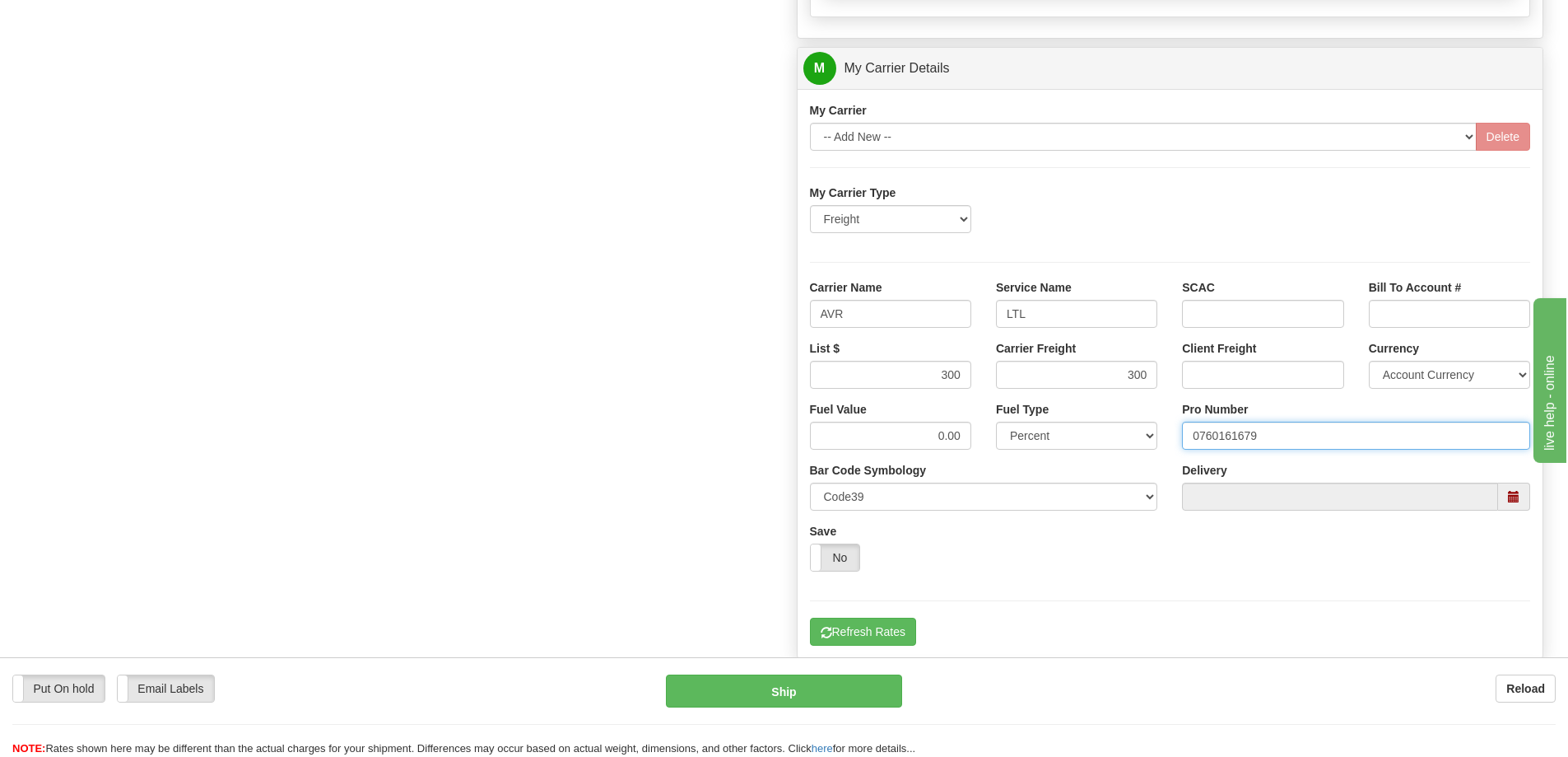
scroll to position [989, 0]
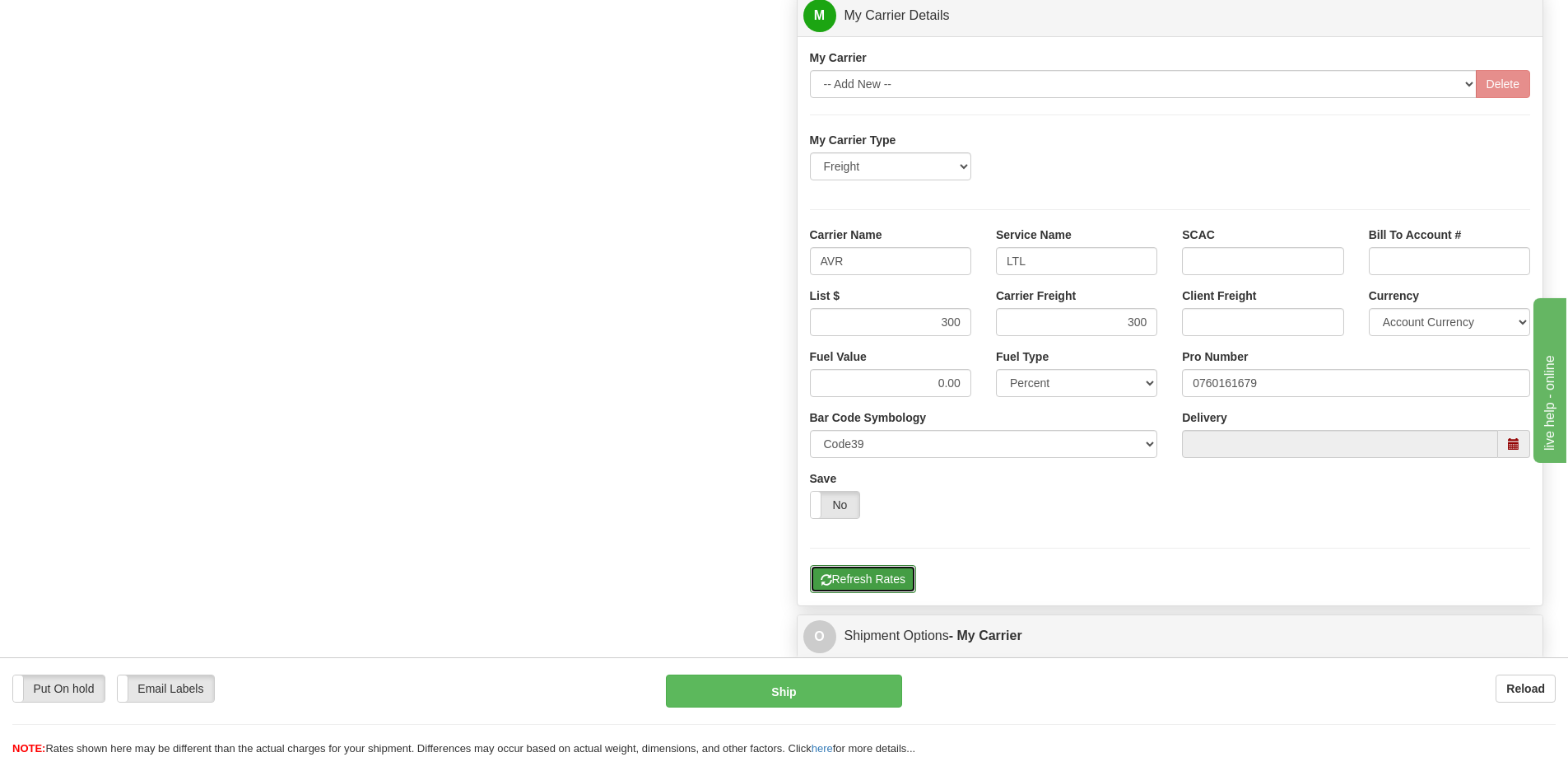
click at [901, 580] on button "Refresh Rates" at bounding box center [863, 578] width 106 height 28
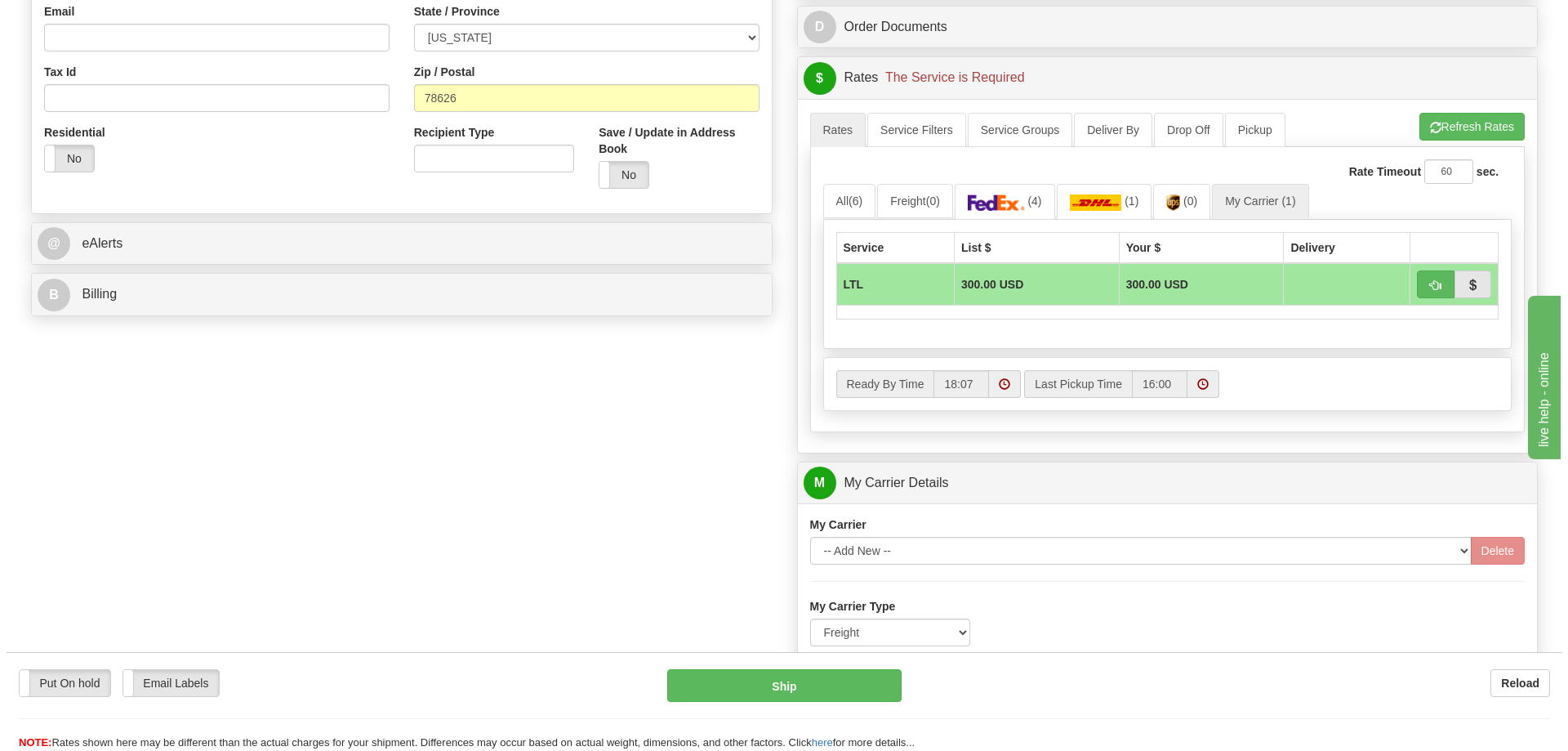
scroll to position [490, 0]
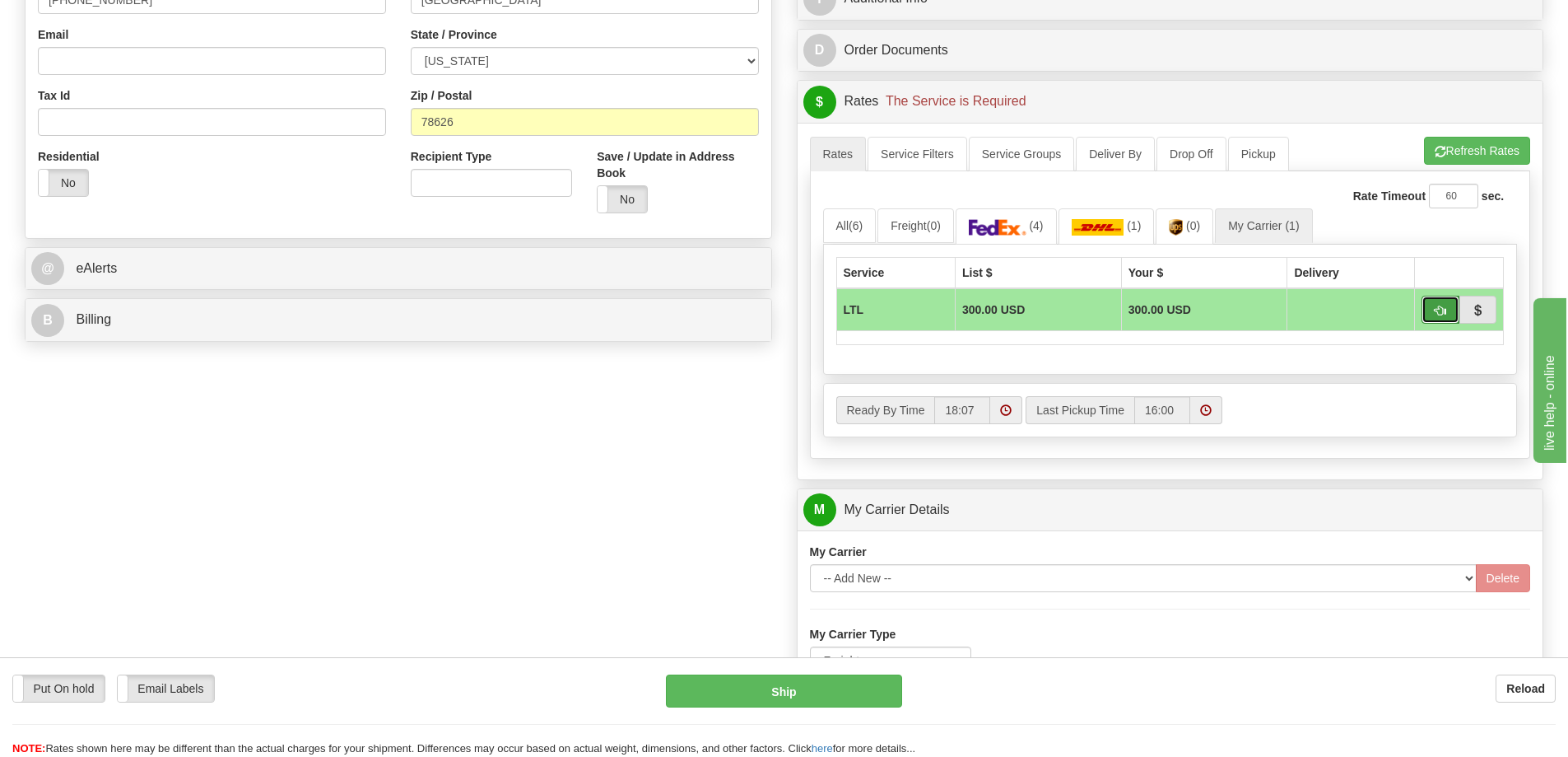
click at [1440, 313] on span "button" at bounding box center [1440, 311] width 12 height 11
type input "00"
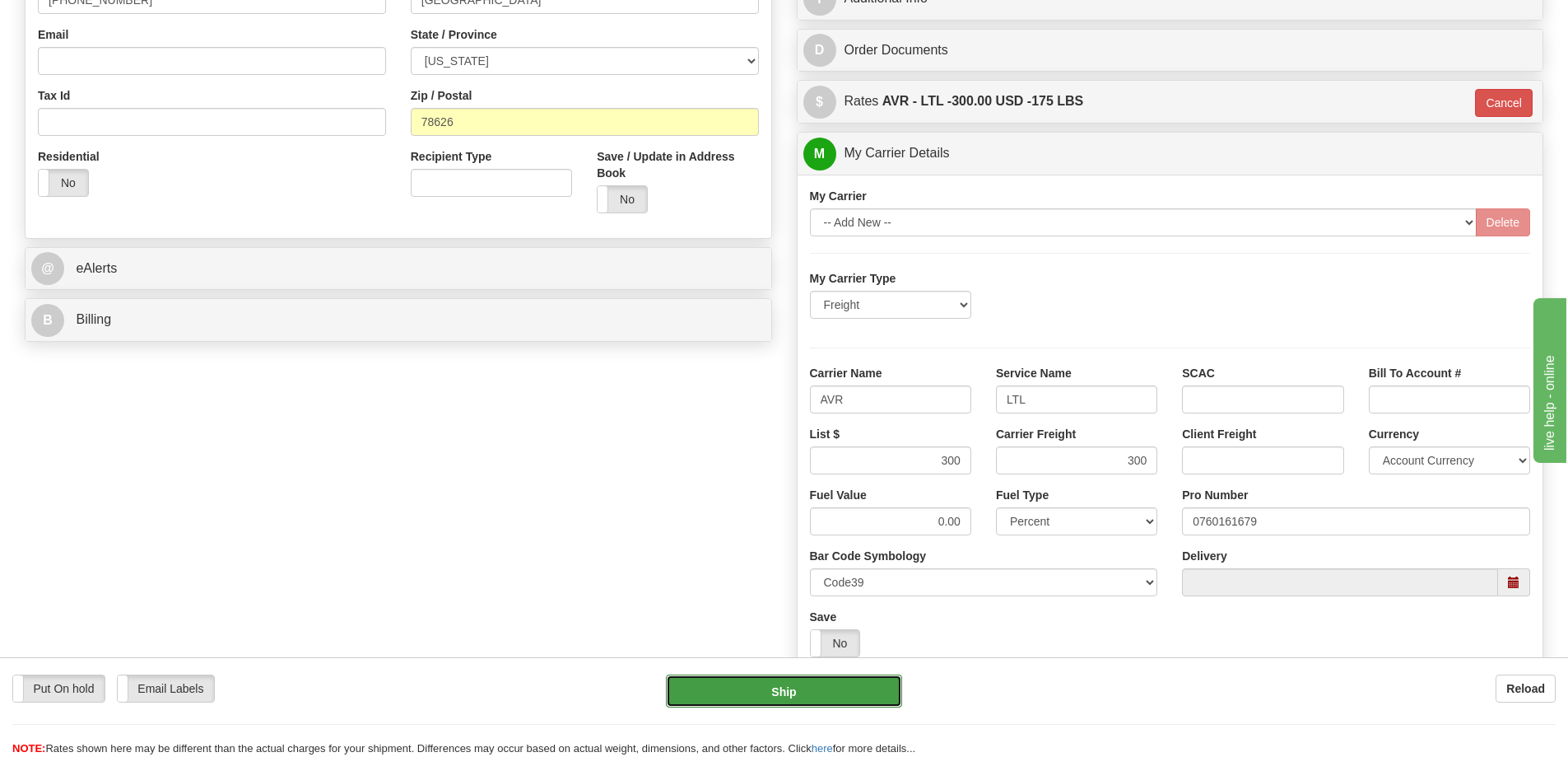
click at [789, 700] on button "Ship" at bounding box center [784, 691] width 236 height 33
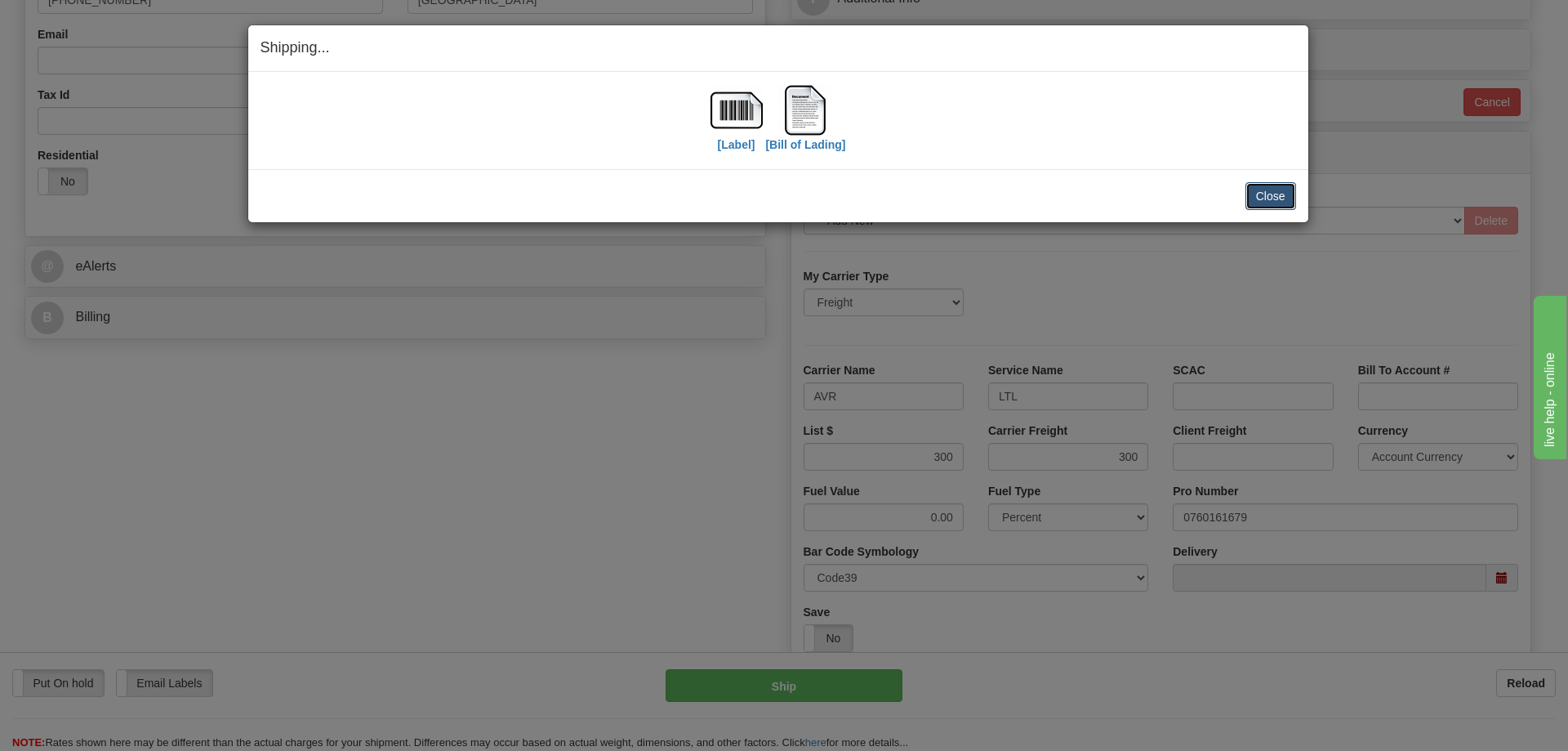
click at [1275, 189] on button "Close" at bounding box center [1270, 195] width 51 height 28
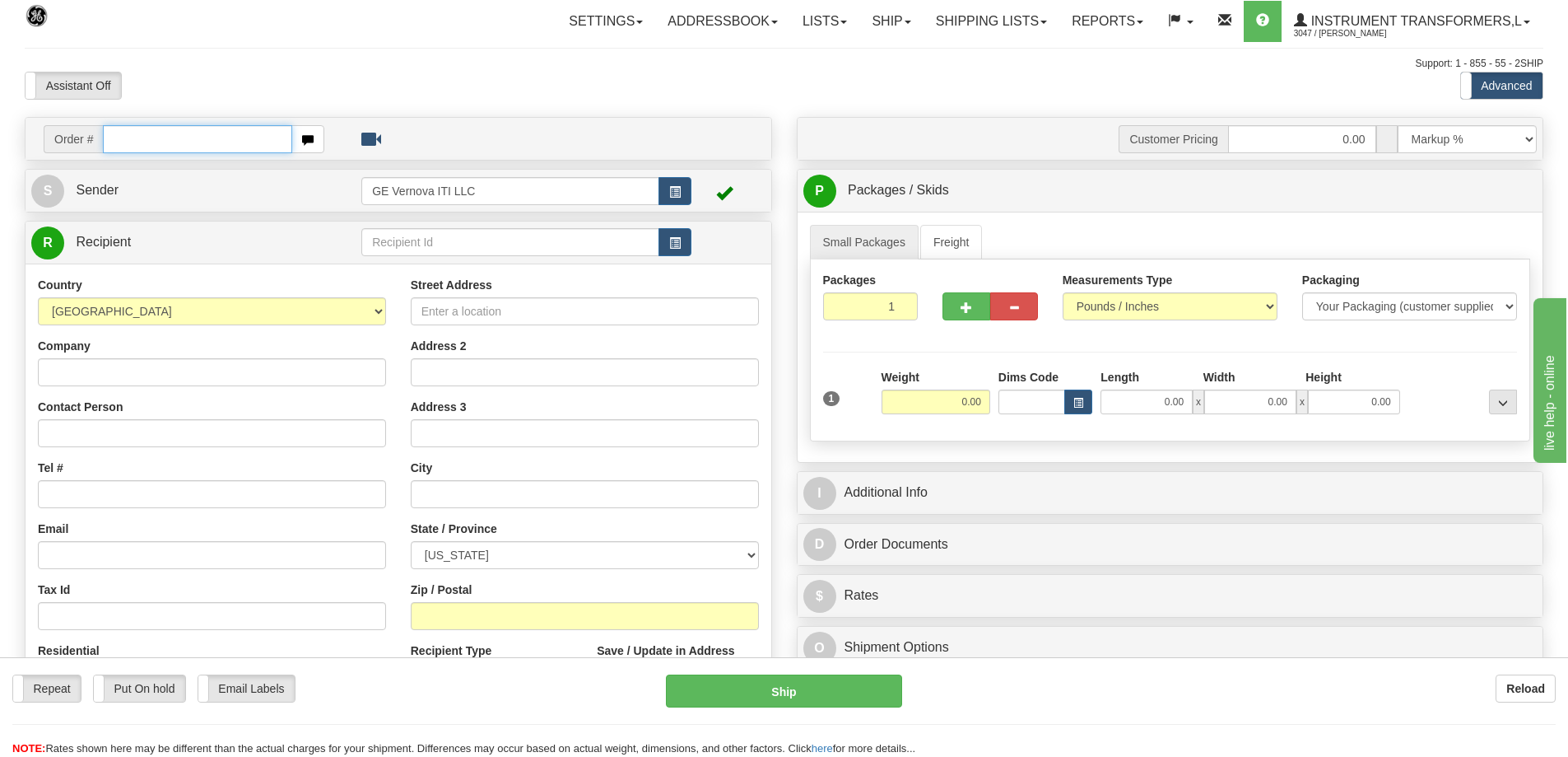
drag, startPoint x: 173, startPoint y: 131, endPoint x: 179, endPoint y: 120, distance: 12.5
click at [173, 131] on input "text" at bounding box center [198, 139] width 190 height 28
type input "86704262"
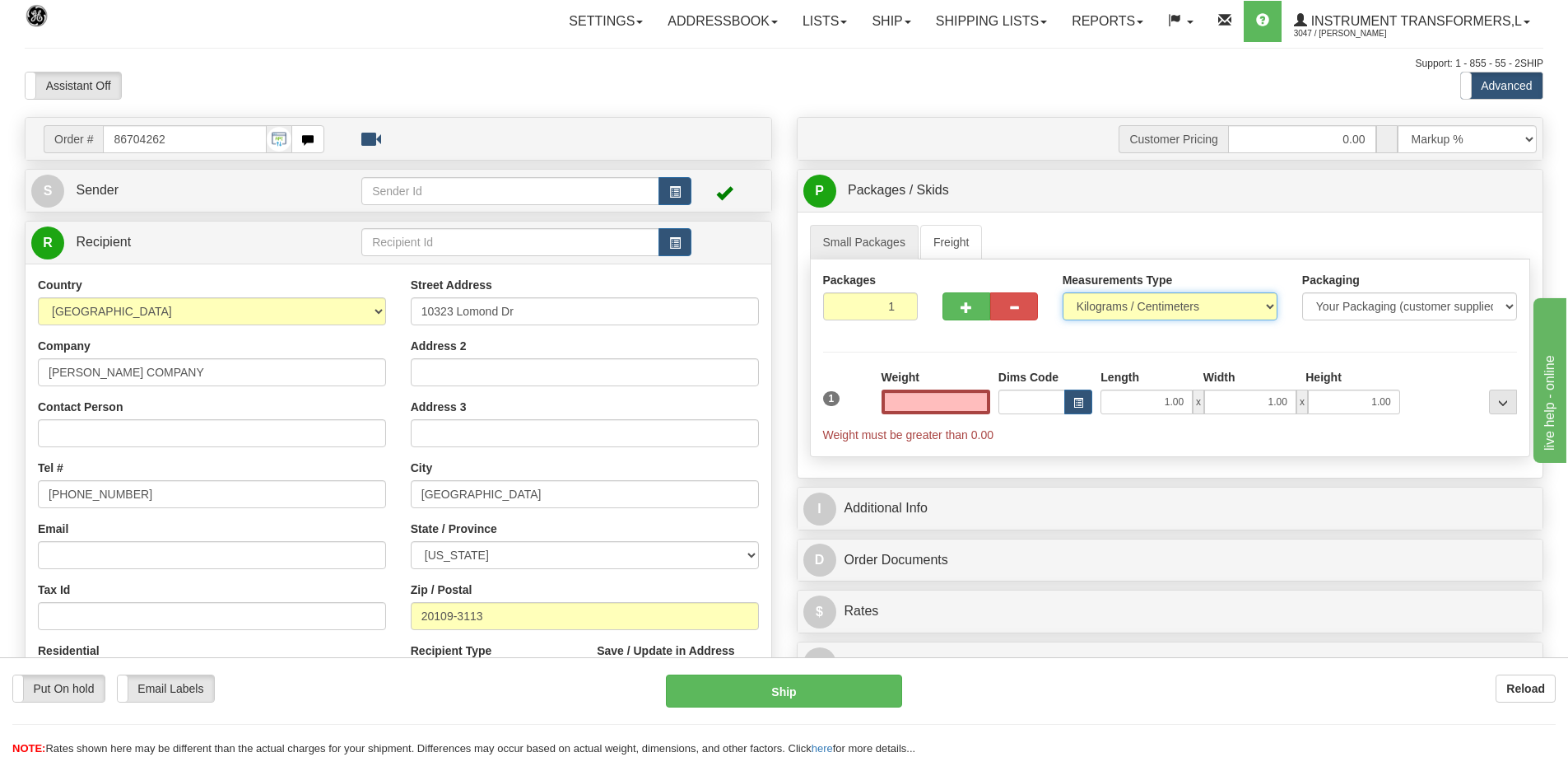
type input "0.00"
click at [1116, 306] on select "Pounds / Inches Kilograms / Centimeters" at bounding box center [1171, 306] width 215 height 28
select select "0"
click at [1063, 293] on select "Pounds / Inches Kilograms / Centimeters" at bounding box center [1171, 306] width 215 height 28
click at [954, 401] on input "0.00" at bounding box center [935, 401] width 108 height 25
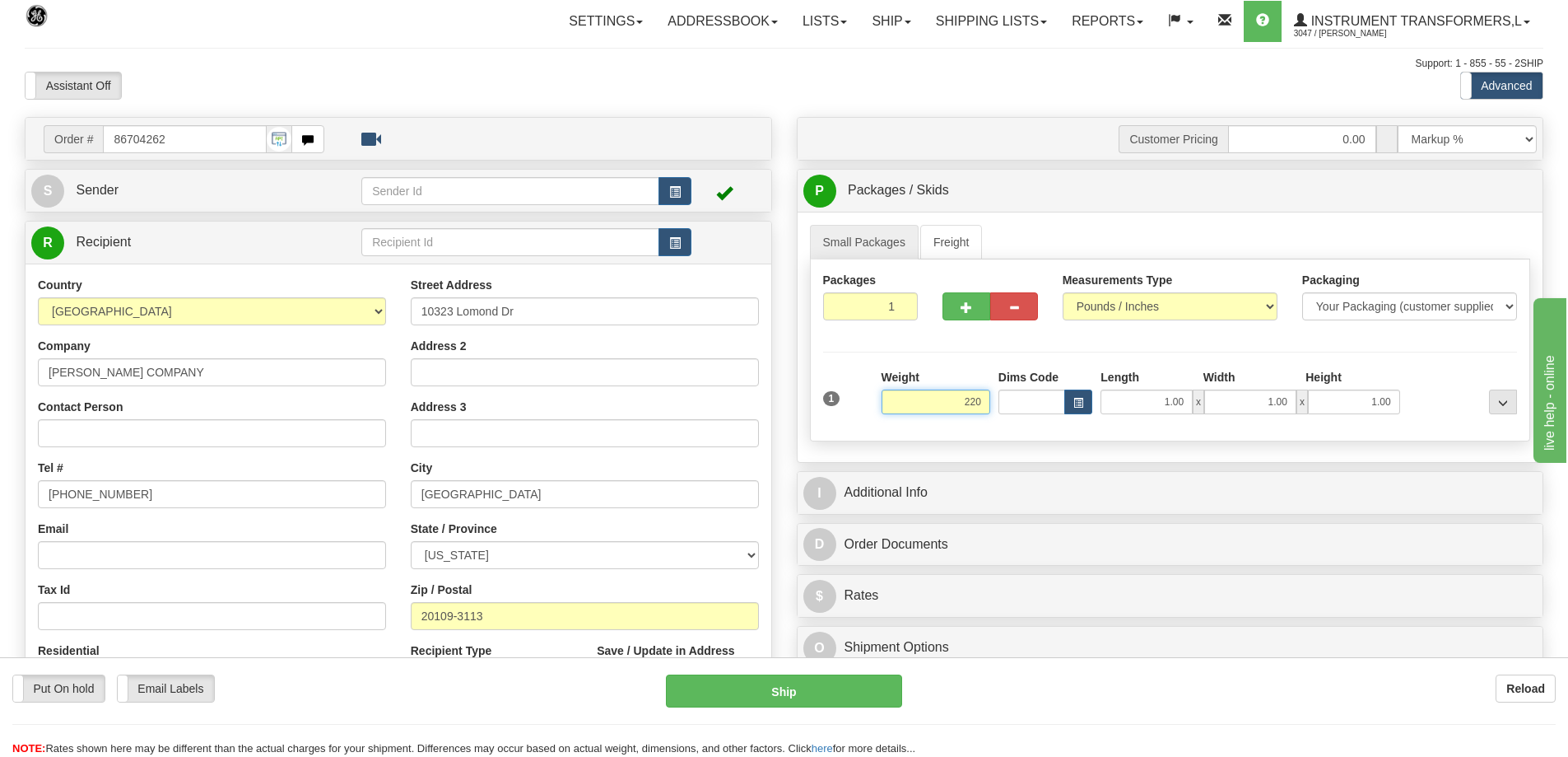
click button "Delete" at bounding box center [0, 0] width 0 height 0
type input "220.00"
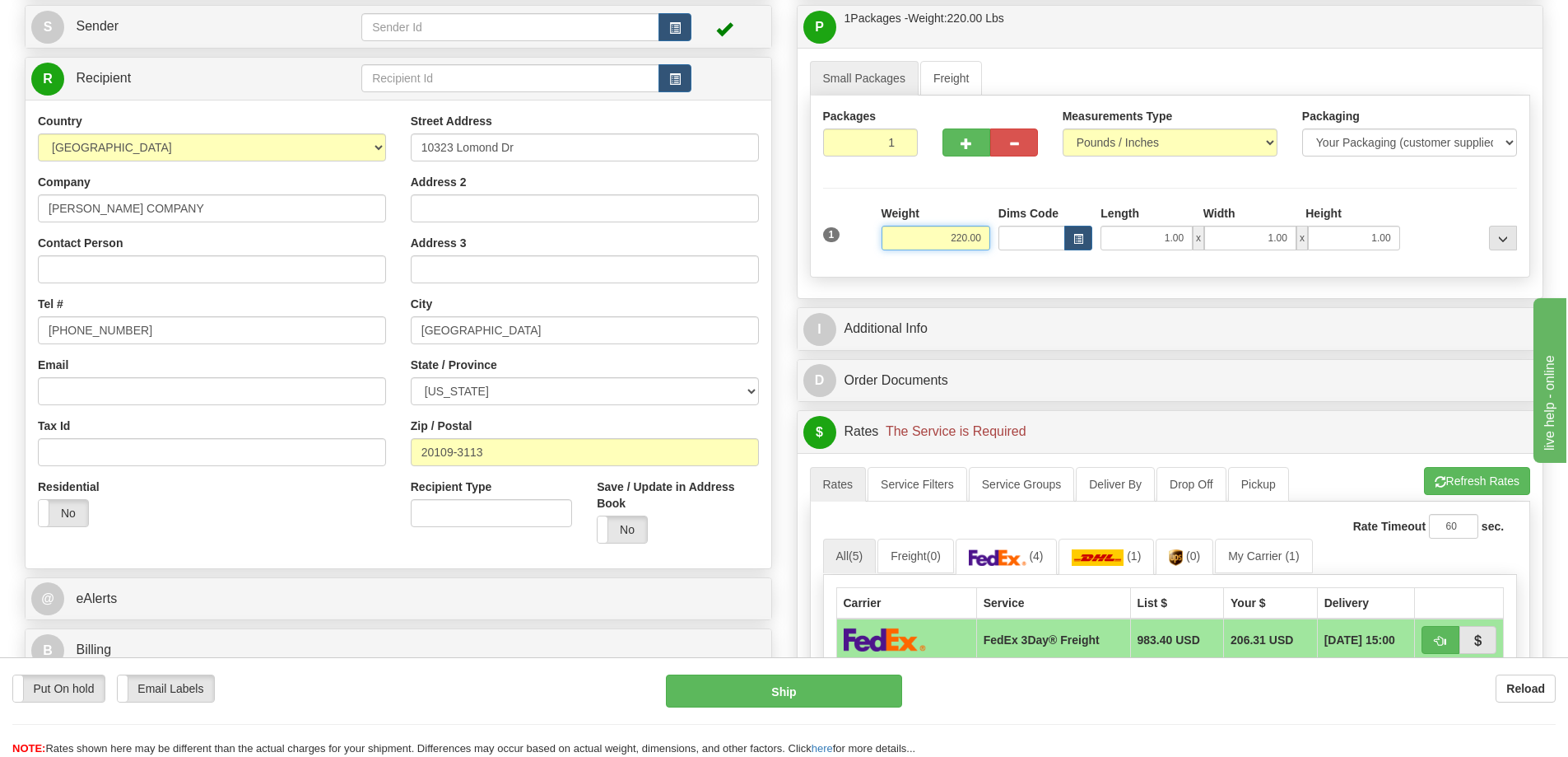
scroll to position [165, 0]
click at [1274, 552] on link "My Carrier (1)" at bounding box center [1264, 555] width 98 height 35
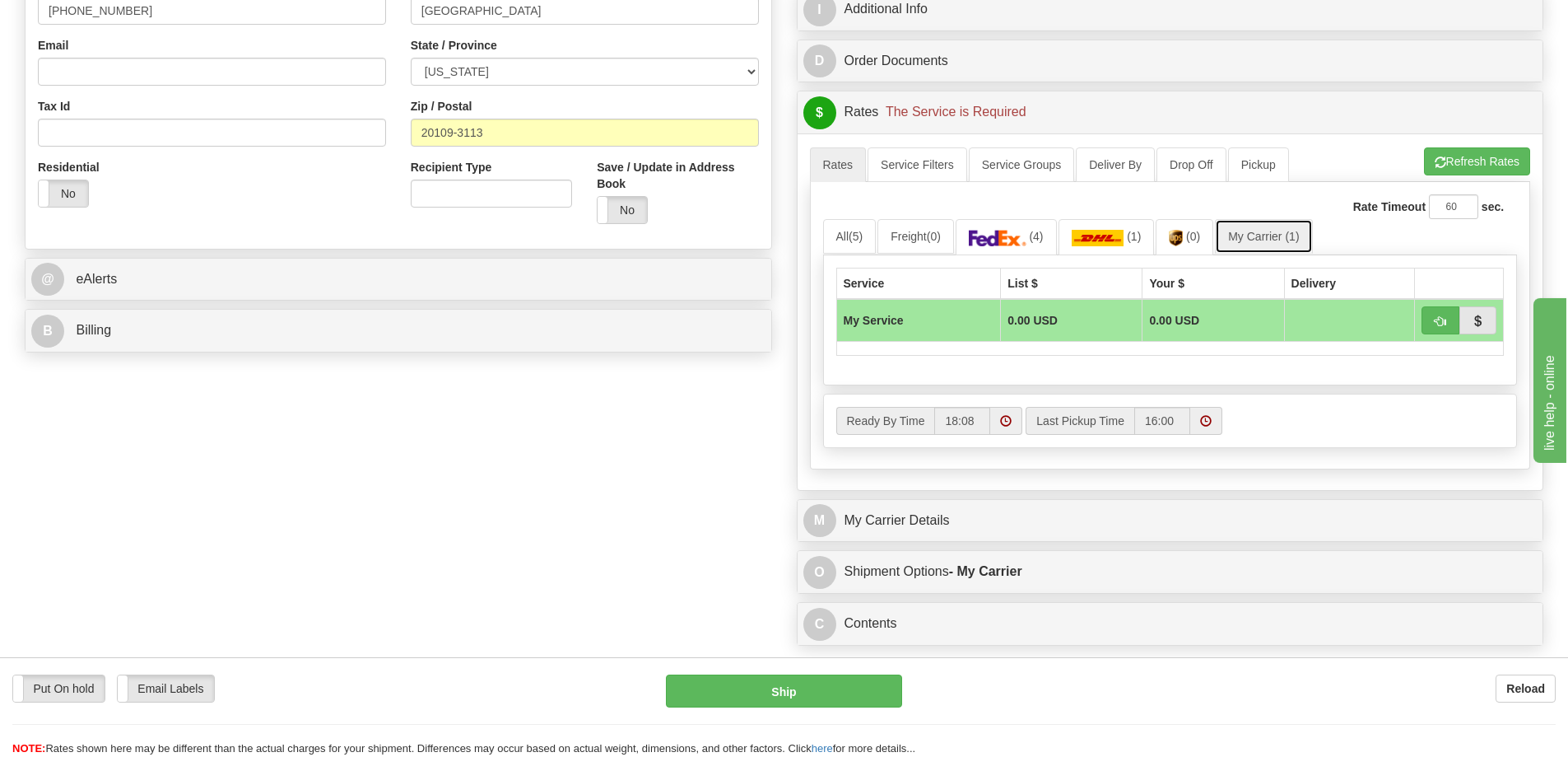
scroll to position [494, 0]
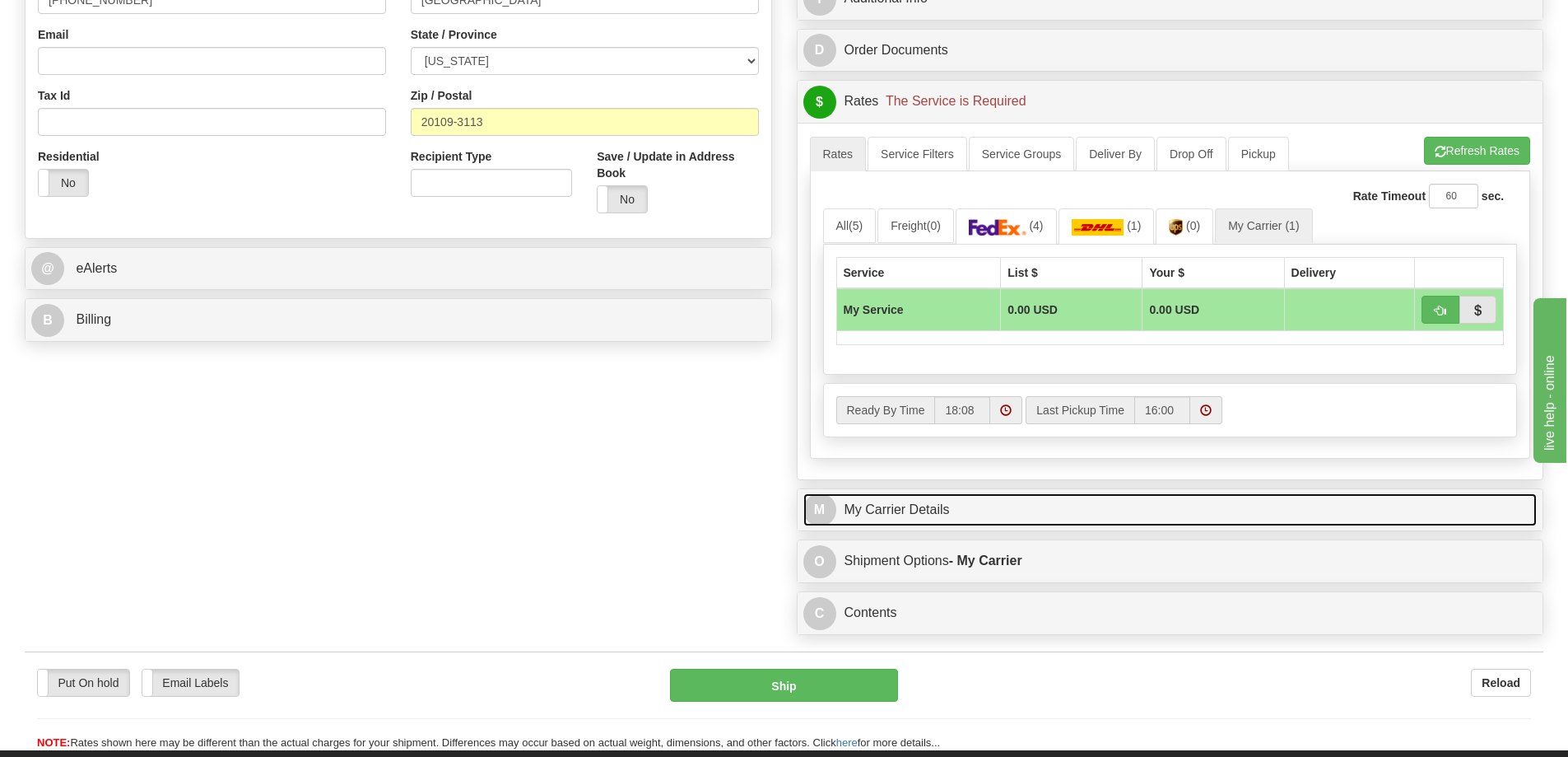
click at [953, 510] on link "M My Carrier Details" at bounding box center [1170, 510] width 734 height 34
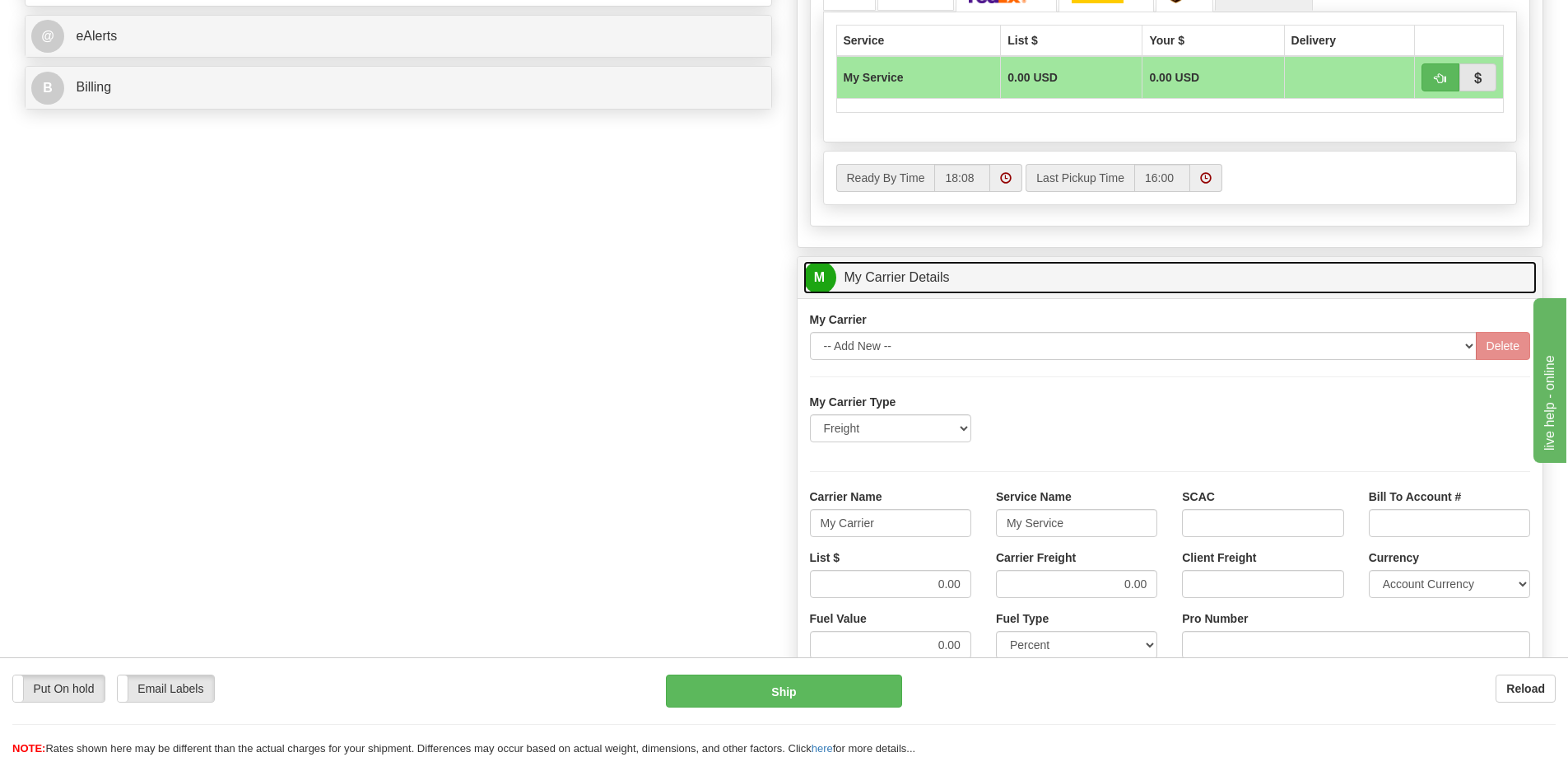
scroll to position [741, 0]
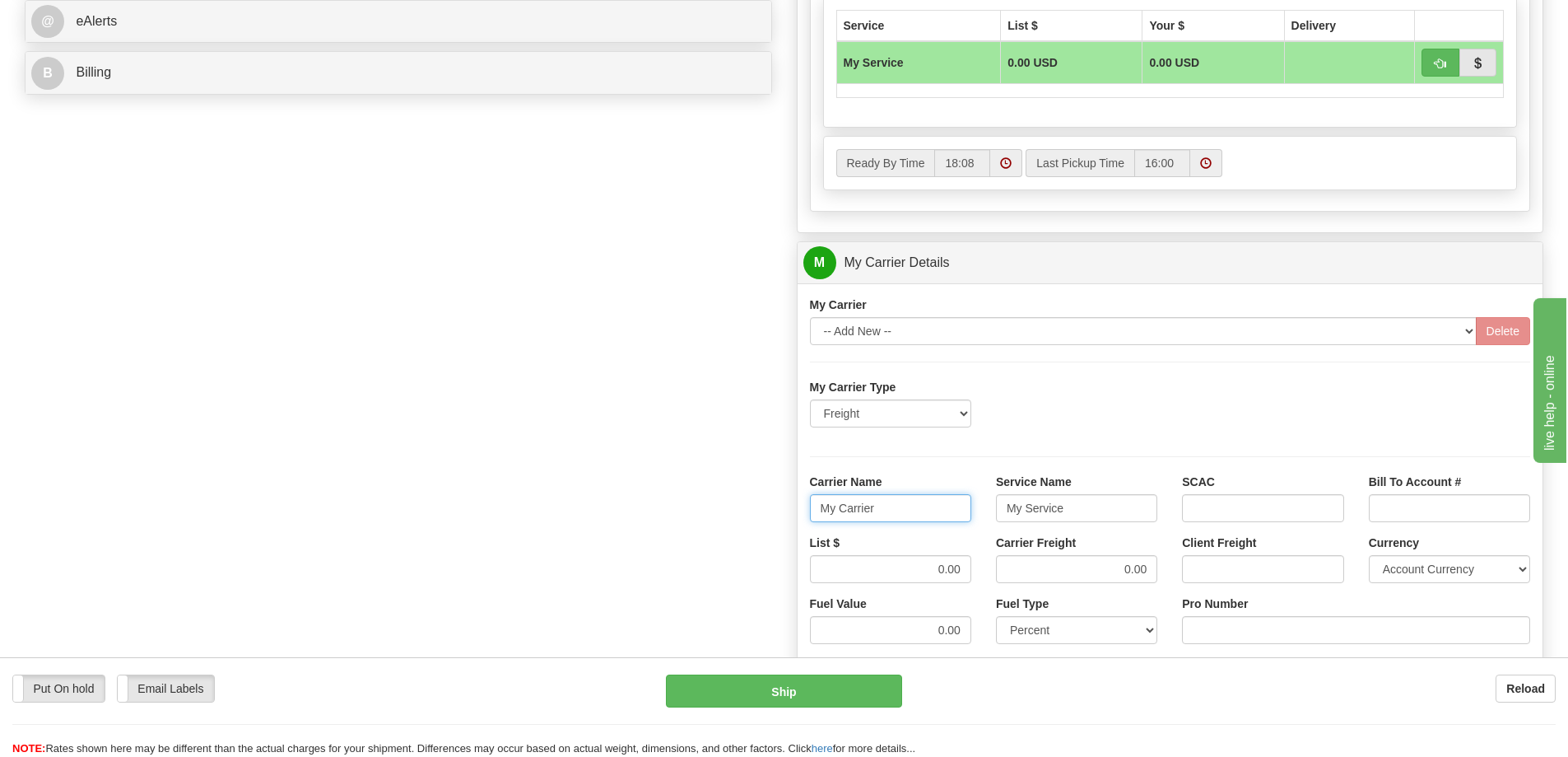
drag, startPoint x: 887, startPoint y: 518, endPoint x: 815, endPoint y: 520, distance: 72.0
click at [815, 520] on input "My Carrier" at bounding box center [891, 508] width 161 height 28
type input "e"
drag, startPoint x: 1060, startPoint y: 510, endPoint x: 985, endPoint y: 513, distance: 75.1
click at [985, 513] on div "Service Name e" at bounding box center [1077, 503] width 186 height 61
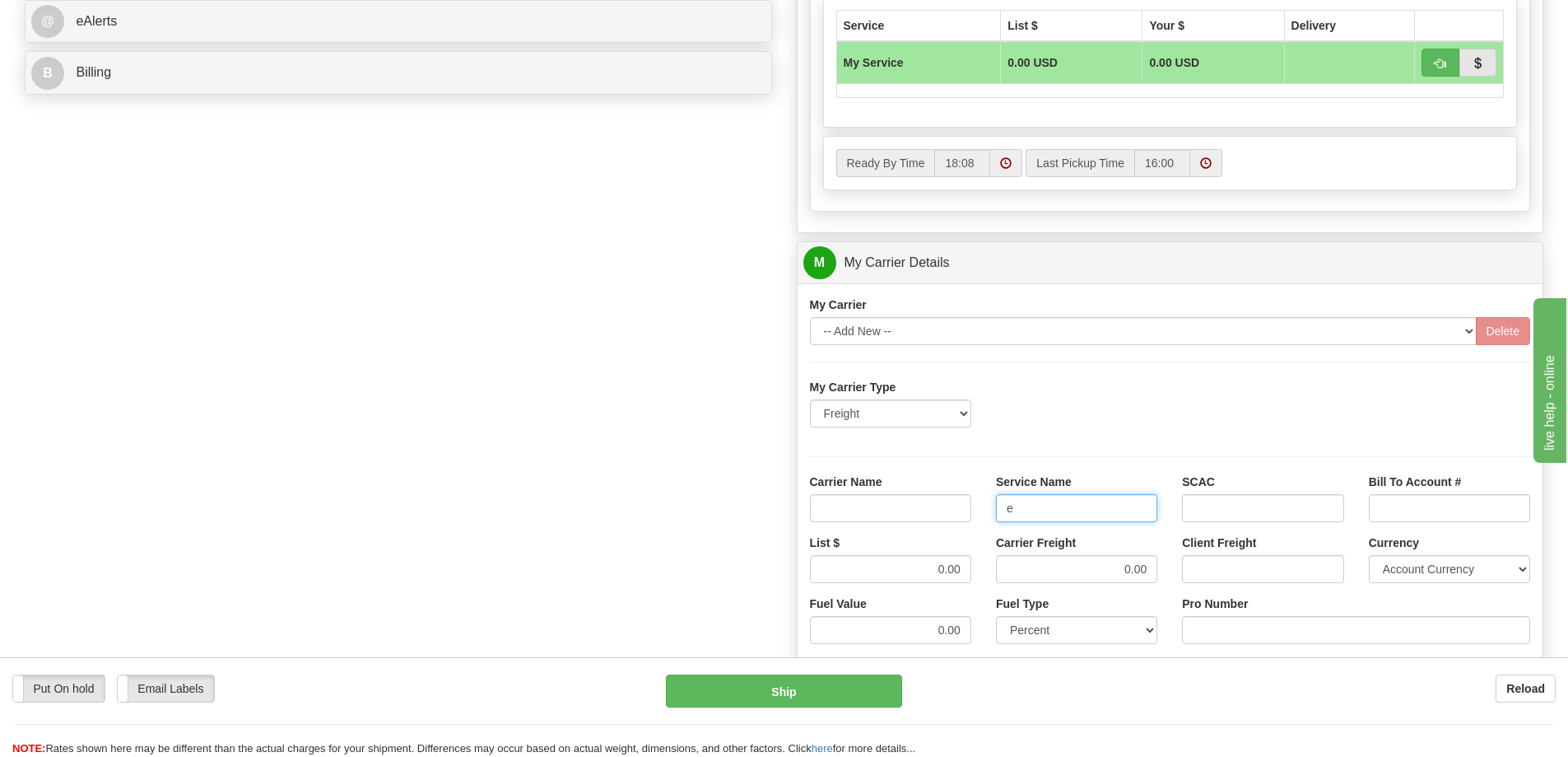
drag, startPoint x: 1016, startPoint y: 510, endPoint x: 945, endPoint y: 513, distance: 71.1
click at [945, 513] on div "Carrier Name Service Name e SCAC Bill To Account #" at bounding box center [1171, 503] width 746 height 61
drag, startPoint x: 935, startPoint y: 565, endPoint x: 989, endPoint y: 565, distance: 54.0
click at [989, 565] on div "List $ 0.00 Carrier Freight 0.00 Client Freight Currency Account Currency ARN A…" at bounding box center [1171, 565] width 746 height 61
drag, startPoint x: 1110, startPoint y: 573, endPoint x: 1175, endPoint y: 573, distance: 65.0
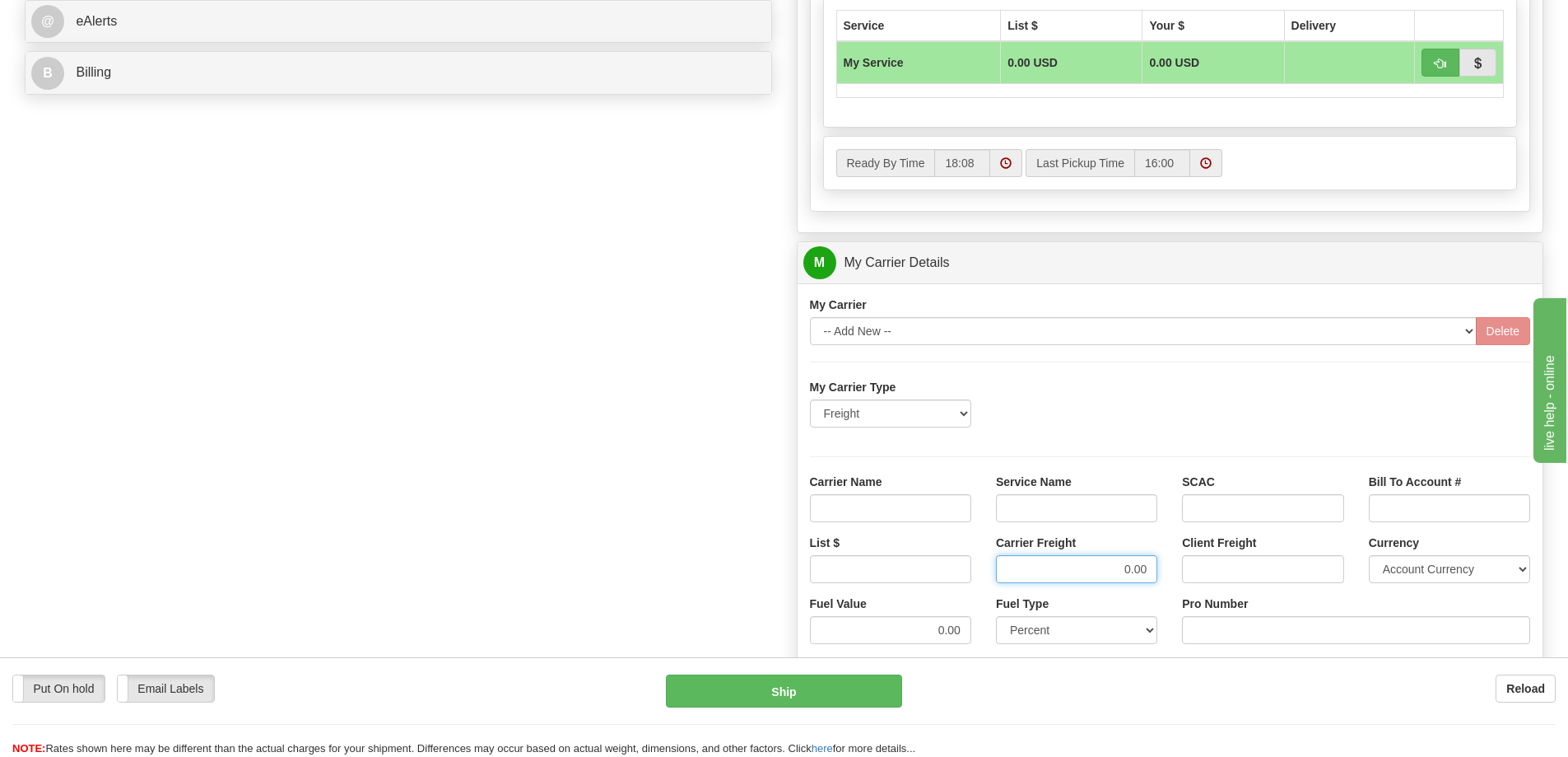
click at [1175, 573] on div "List $ Carrier Freight 0.00 Client Freight Currency Account Currency ARN AWG AU…" at bounding box center [1171, 565] width 746 height 61
click at [949, 520] on input "Carrier Name" at bounding box center [891, 508] width 161 height 28
type input "AVR"
drag, startPoint x: 1060, startPoint y: 511, endPoint x: 1064, endPoint y: 522, distance: 11.7
click at [1060, 511] on input "Service Name" at bounding box center [1077, 508] width 161 height 28
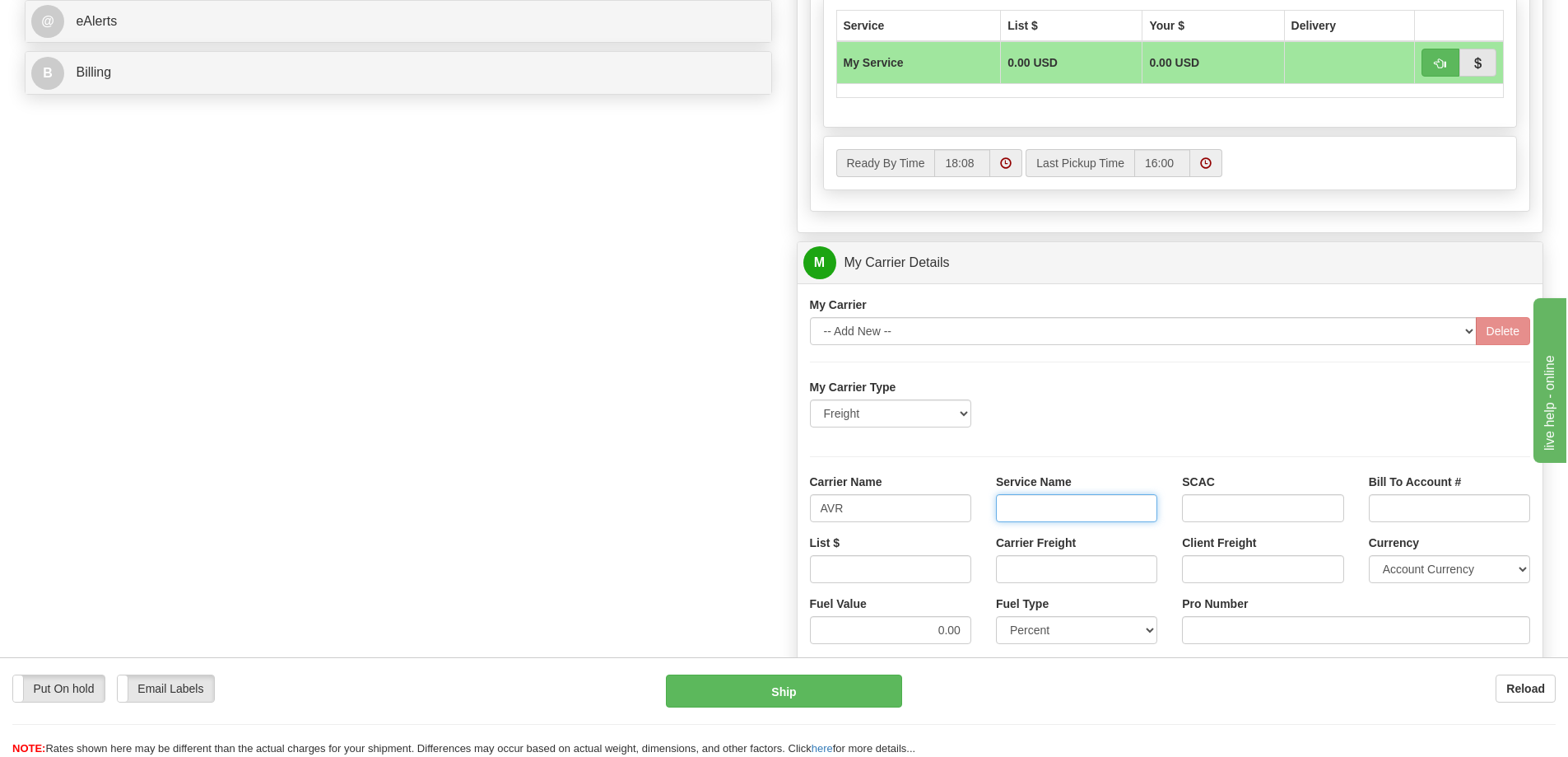
type input "LTL"
click at [944, 563] on input "List $" at bounding box center [891, 569] width 161 height 28
type input "300"
drag, startPoint x: 1052, startPoint y: 574, endPoint x: 1055, endPoint y: 584, distance: 10.4
click at [1052, 574] on input "Carrier Freight" at bounding box center [1077, 569] width 161 height 28
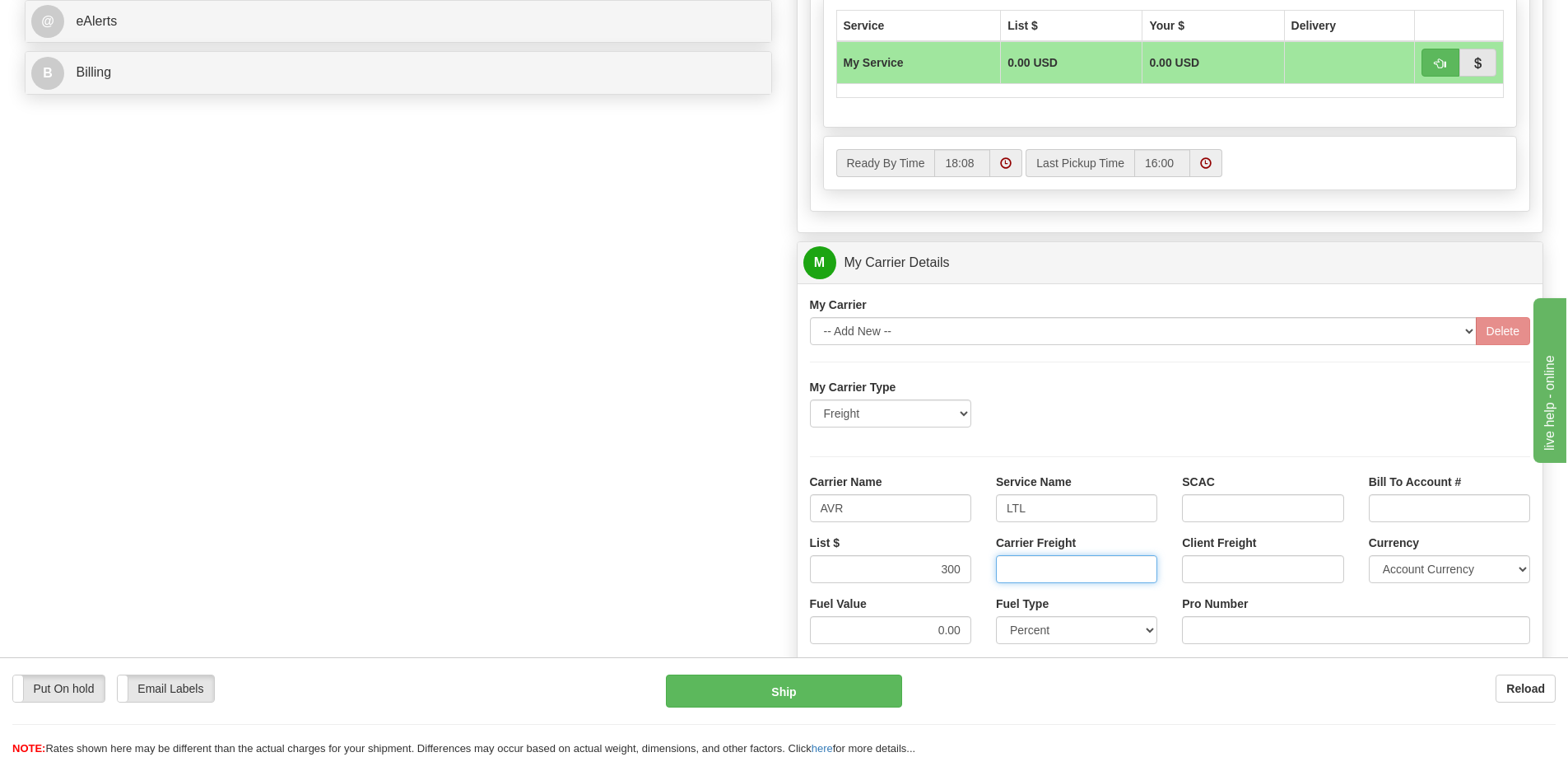
type input "300"
click at [1206, 625] on input "Pro Number" at bounding box center [1357, 629] width 348 height 28
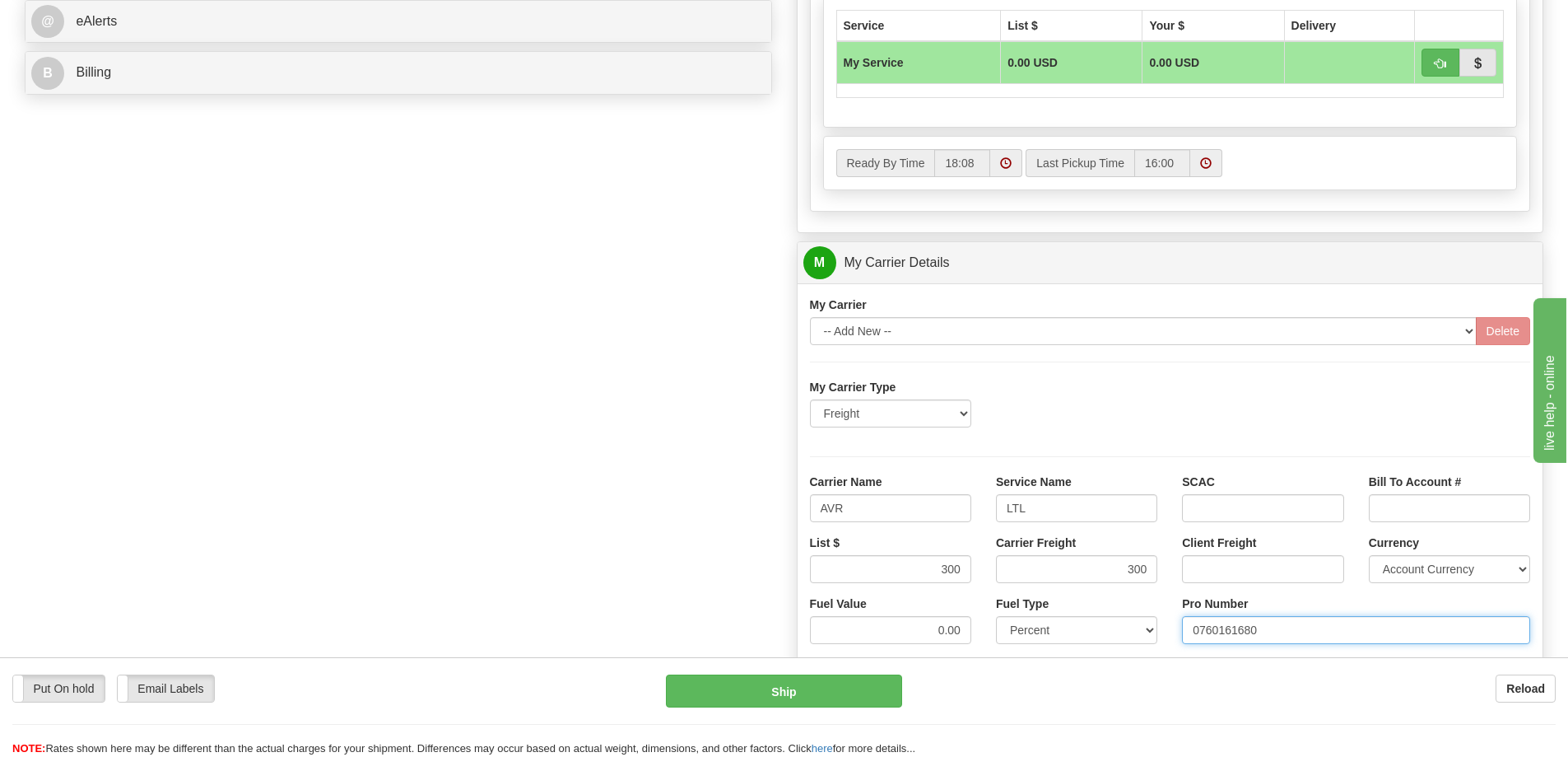
type input "0760161680"
click button "Delete" at bounding box center [0, 0] width 0 height 0
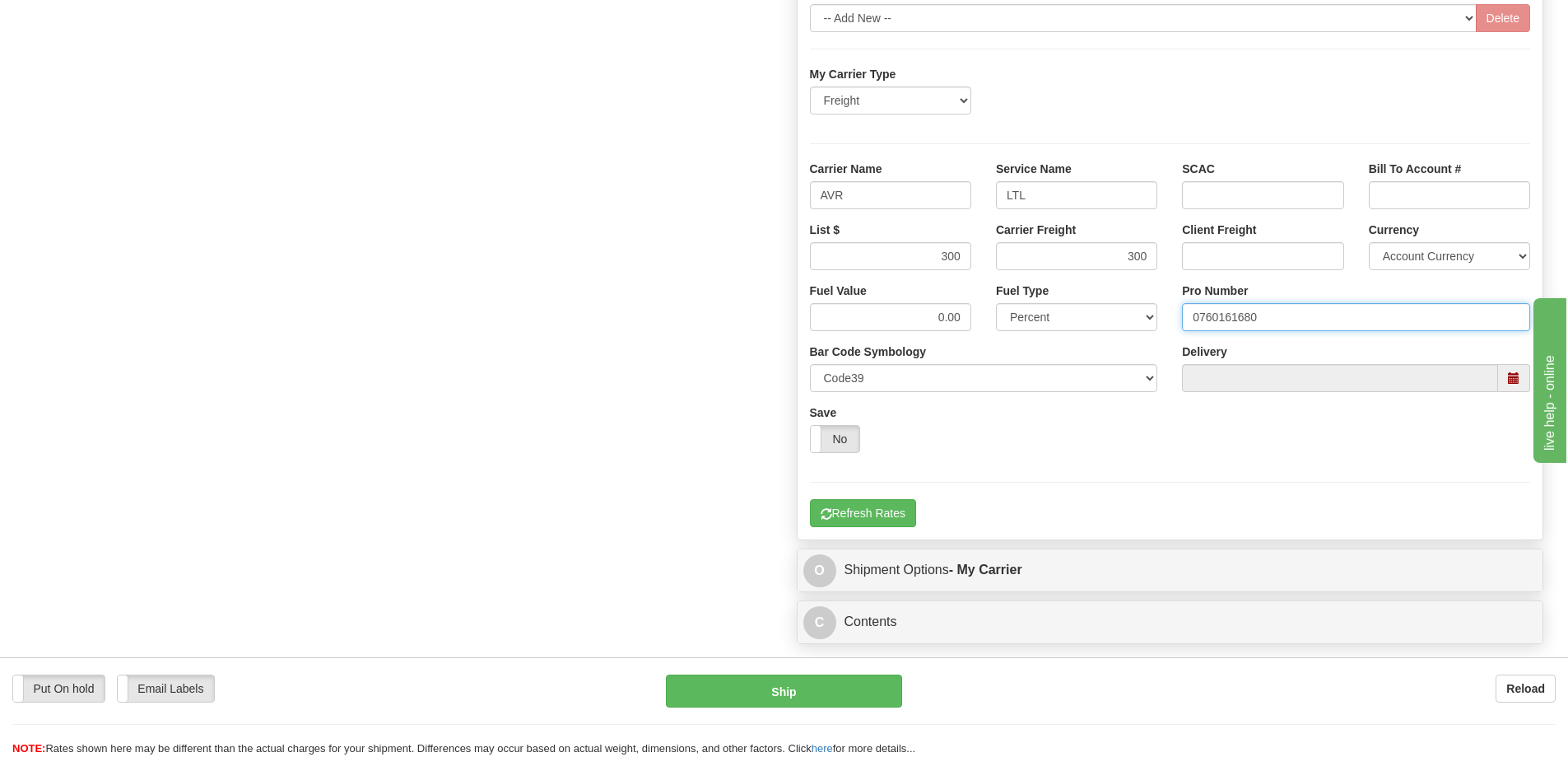
scroll to position [1071, 0]
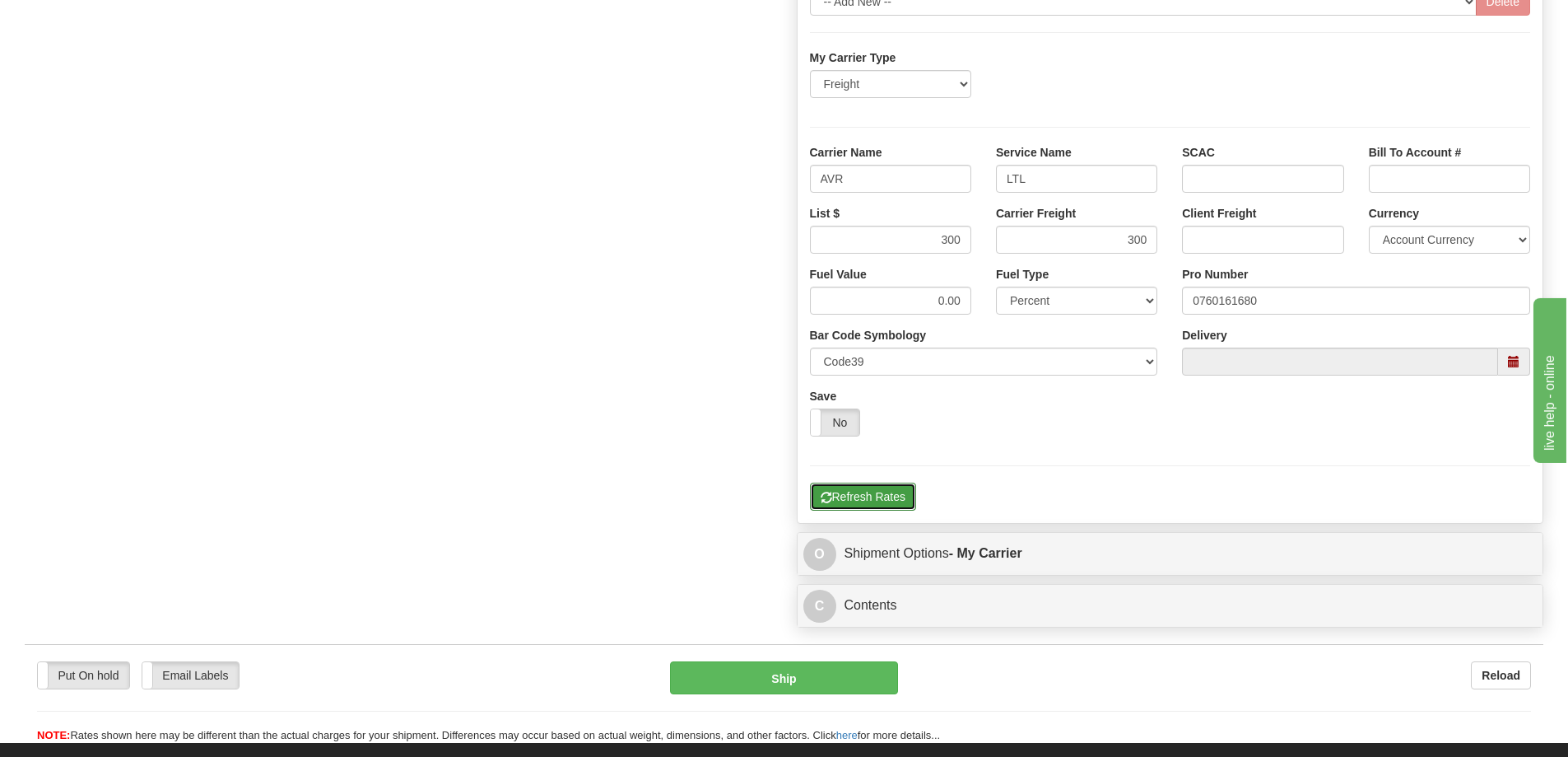
click at [878, 508] on button "Refresh Rates" at bounding box center [863, 496] width 106 height 28
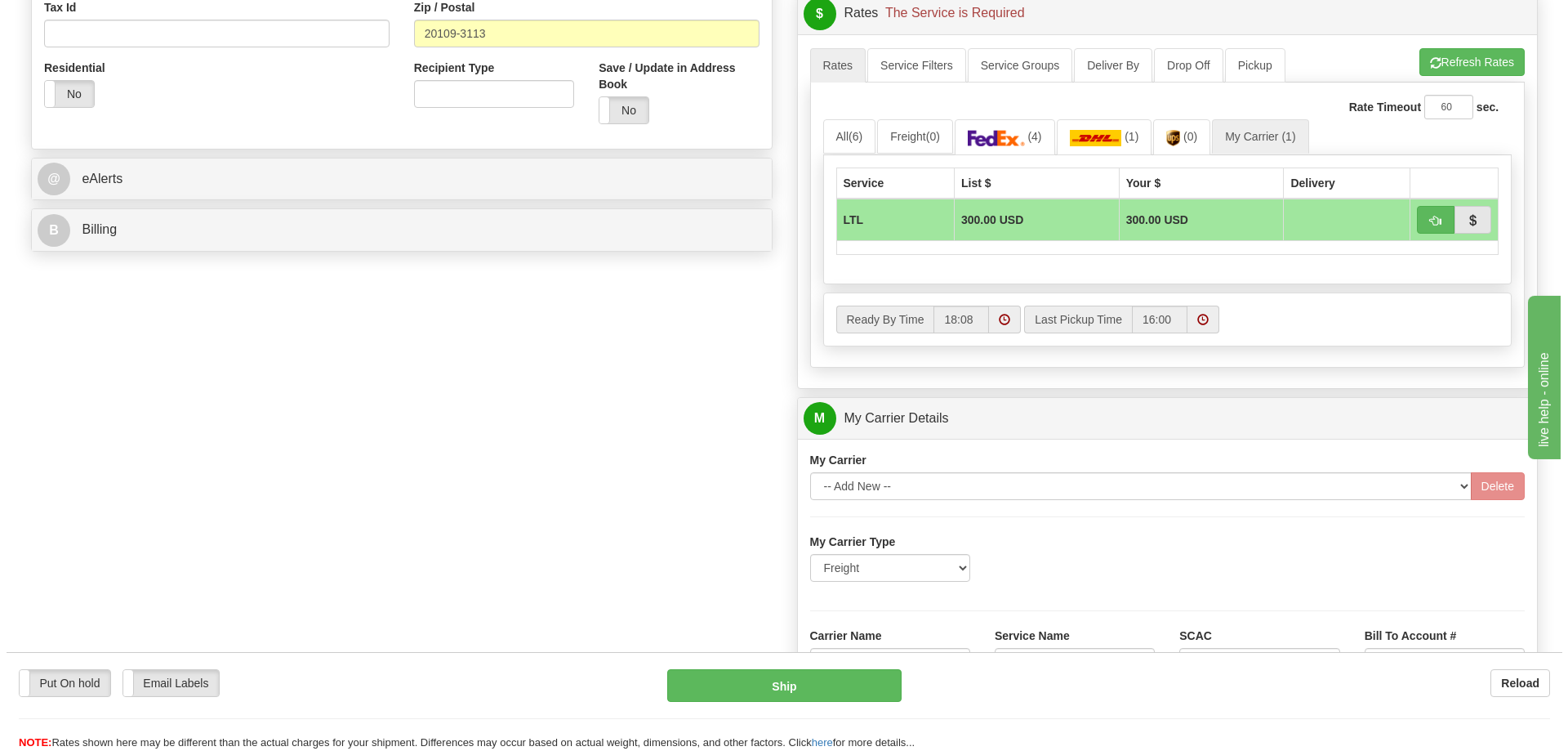
scroll to position [572, 0]
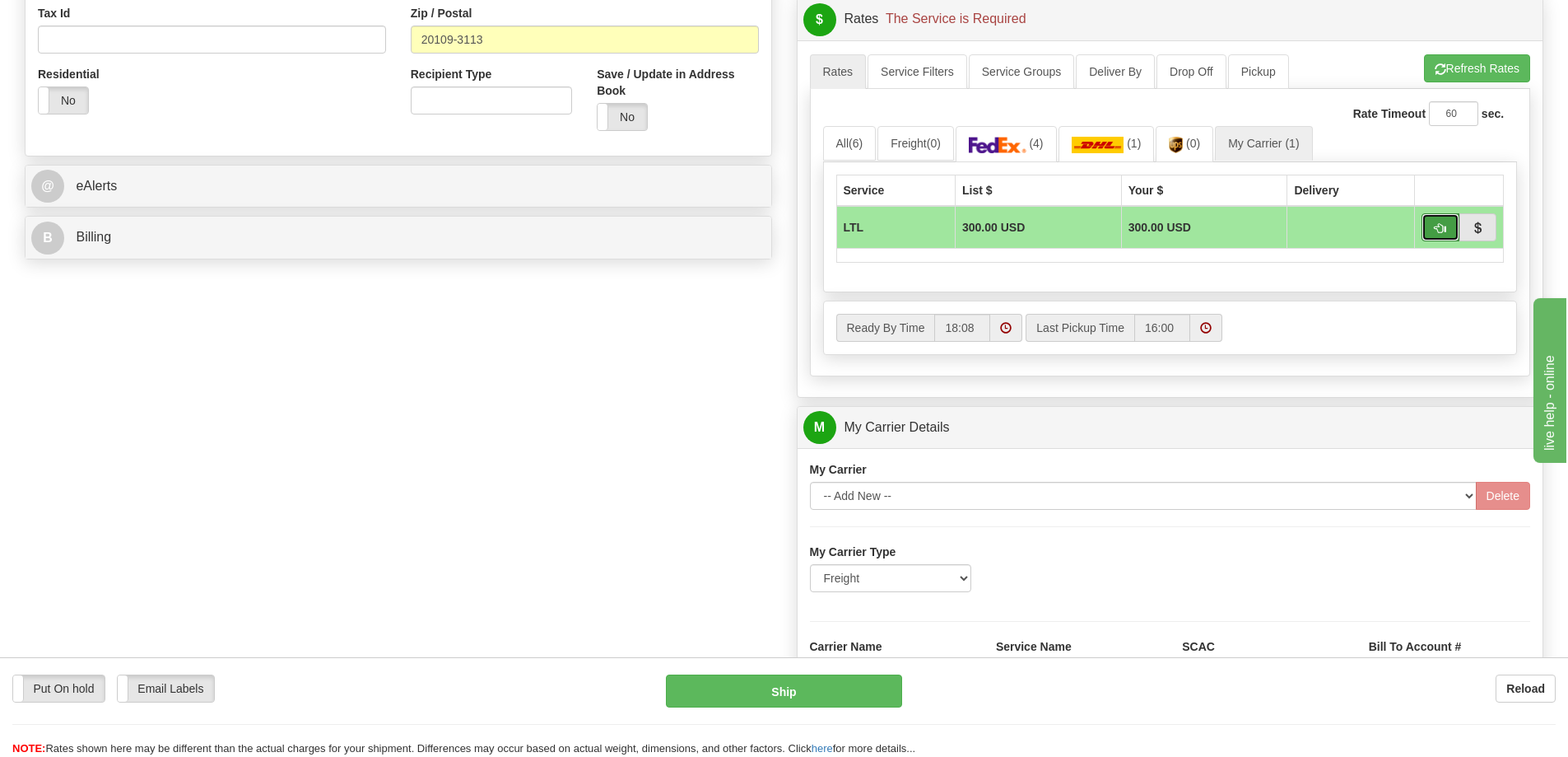
click at [1443, 226] on span "button" at bounding box center [1440, 229] width 12 height 11
type input "00"
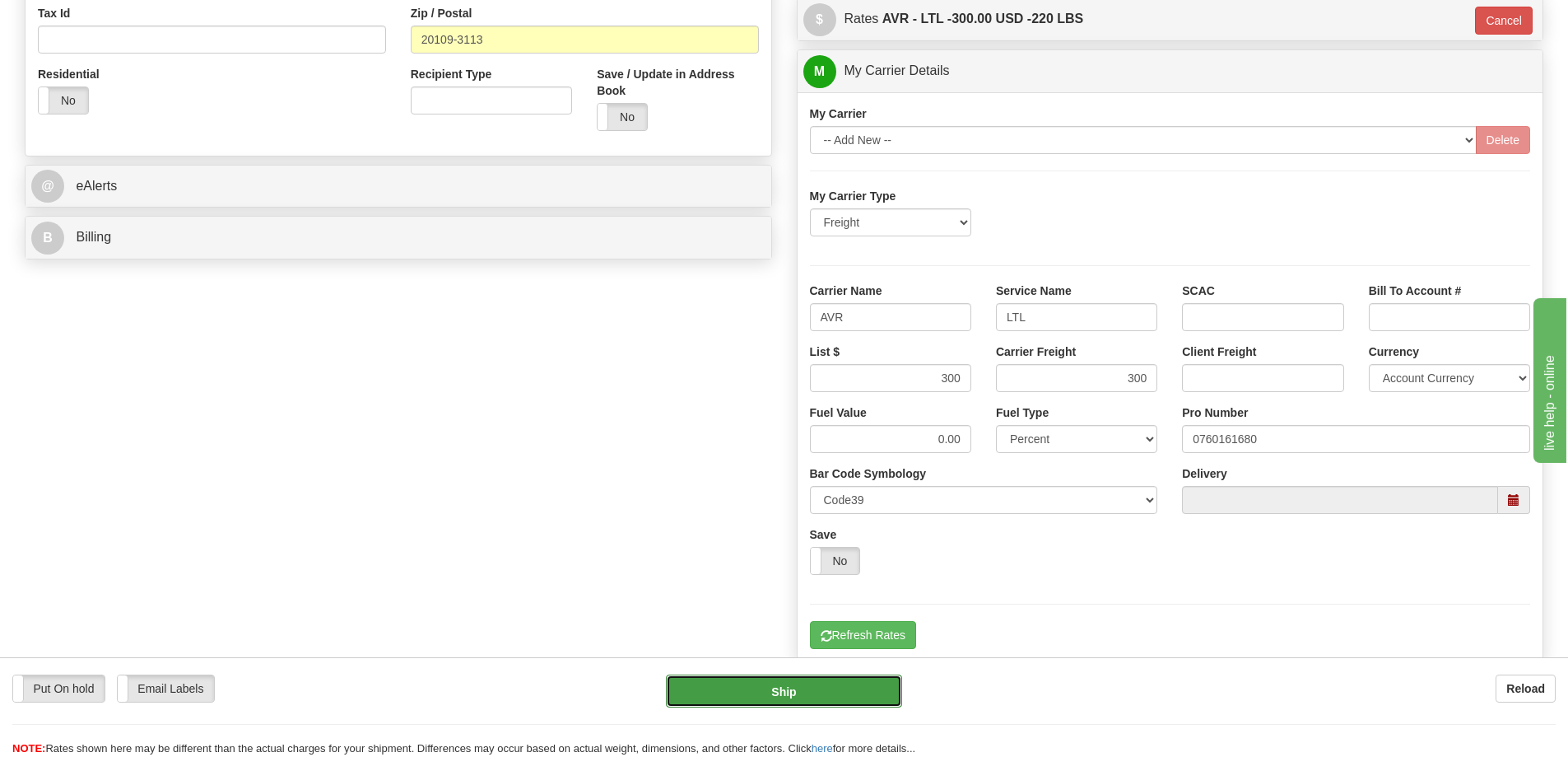
click at [820, 685] on button "Ship" at bounding box center [784, 691] width 236 height 33
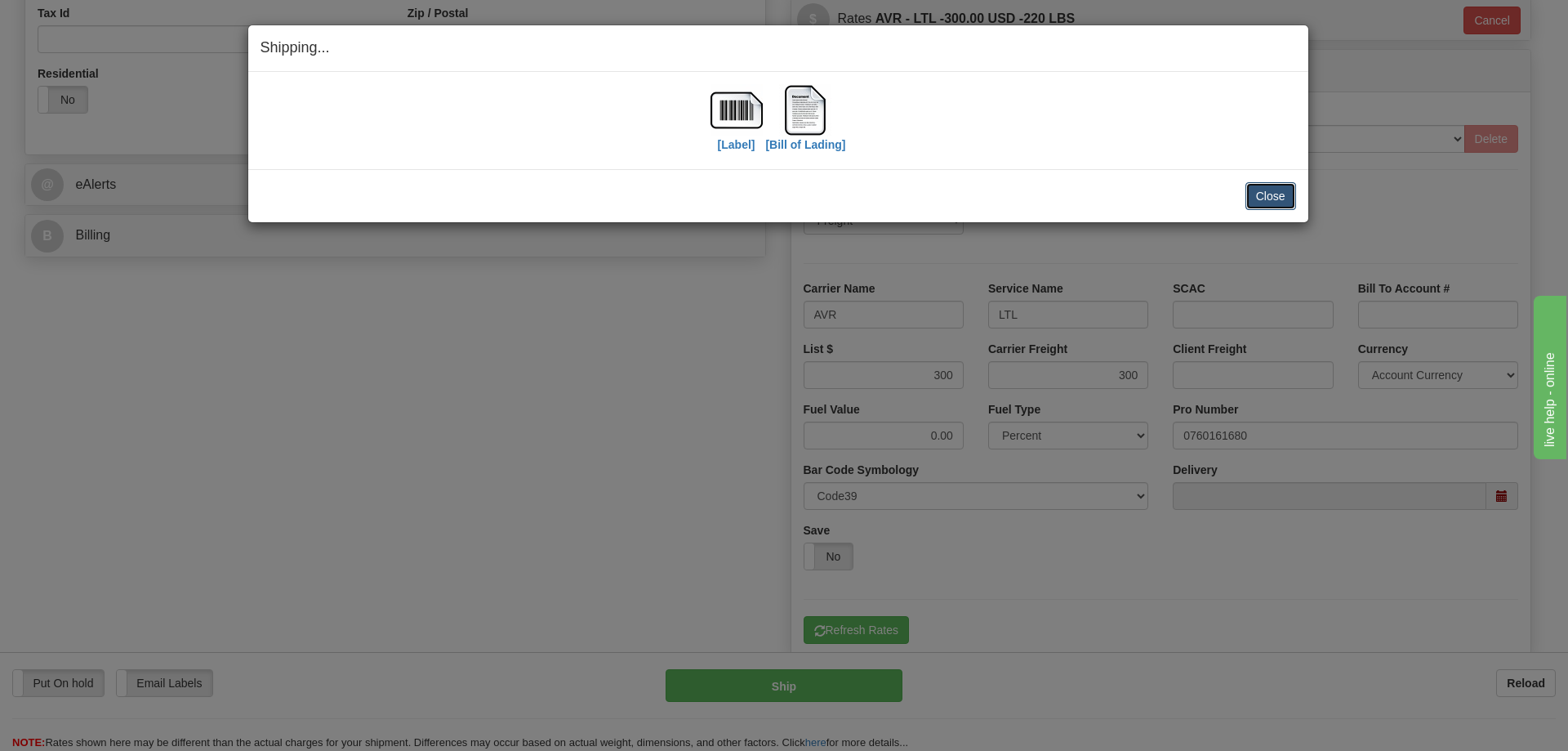
click at [1283, 198] on button "Close" at bounding box center [1270, 195] width 51 height 28
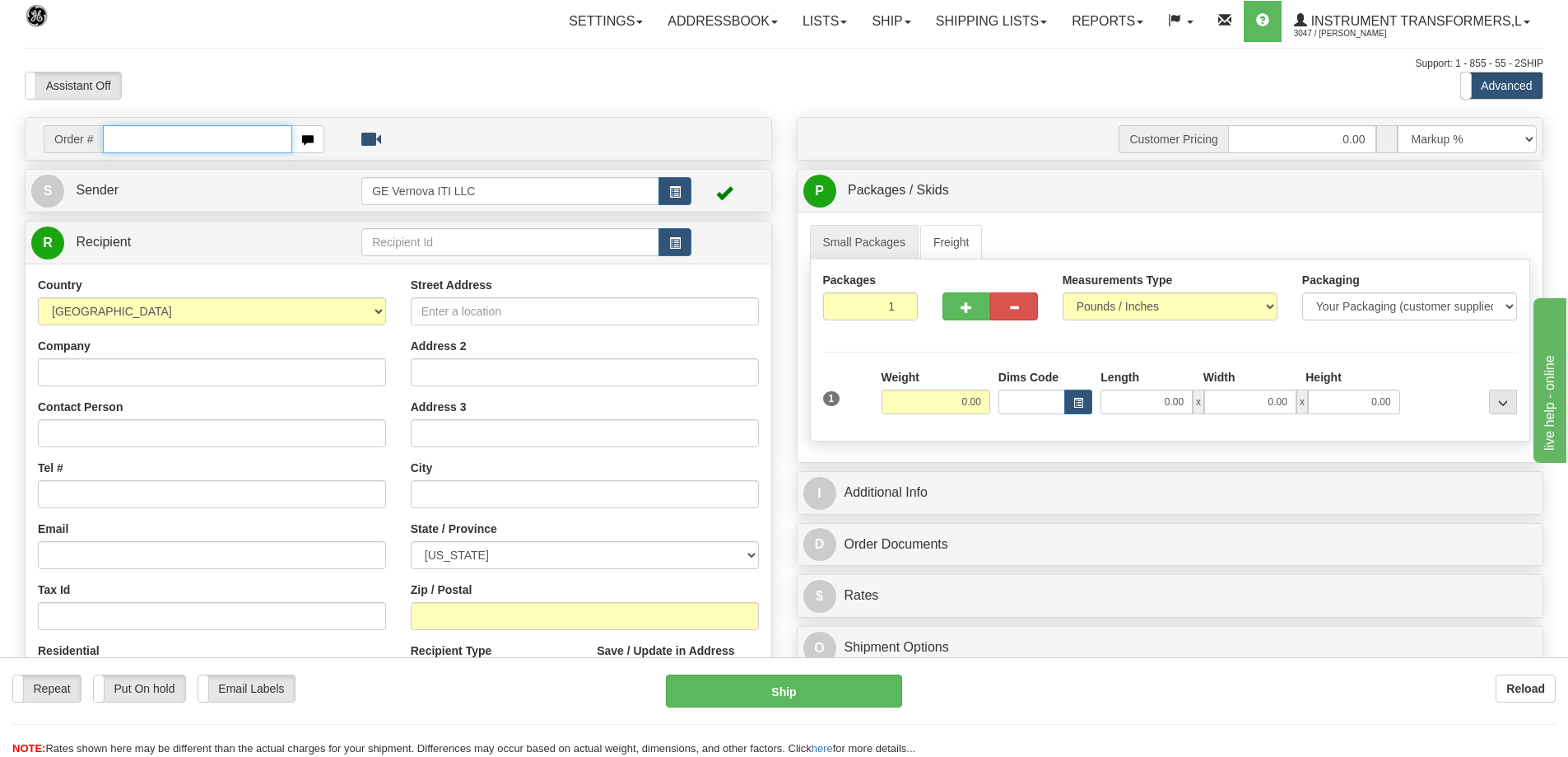
click at [237, 130] on input "text" at bounding box center [198, 139] width 190 height 28
type input "86704297"
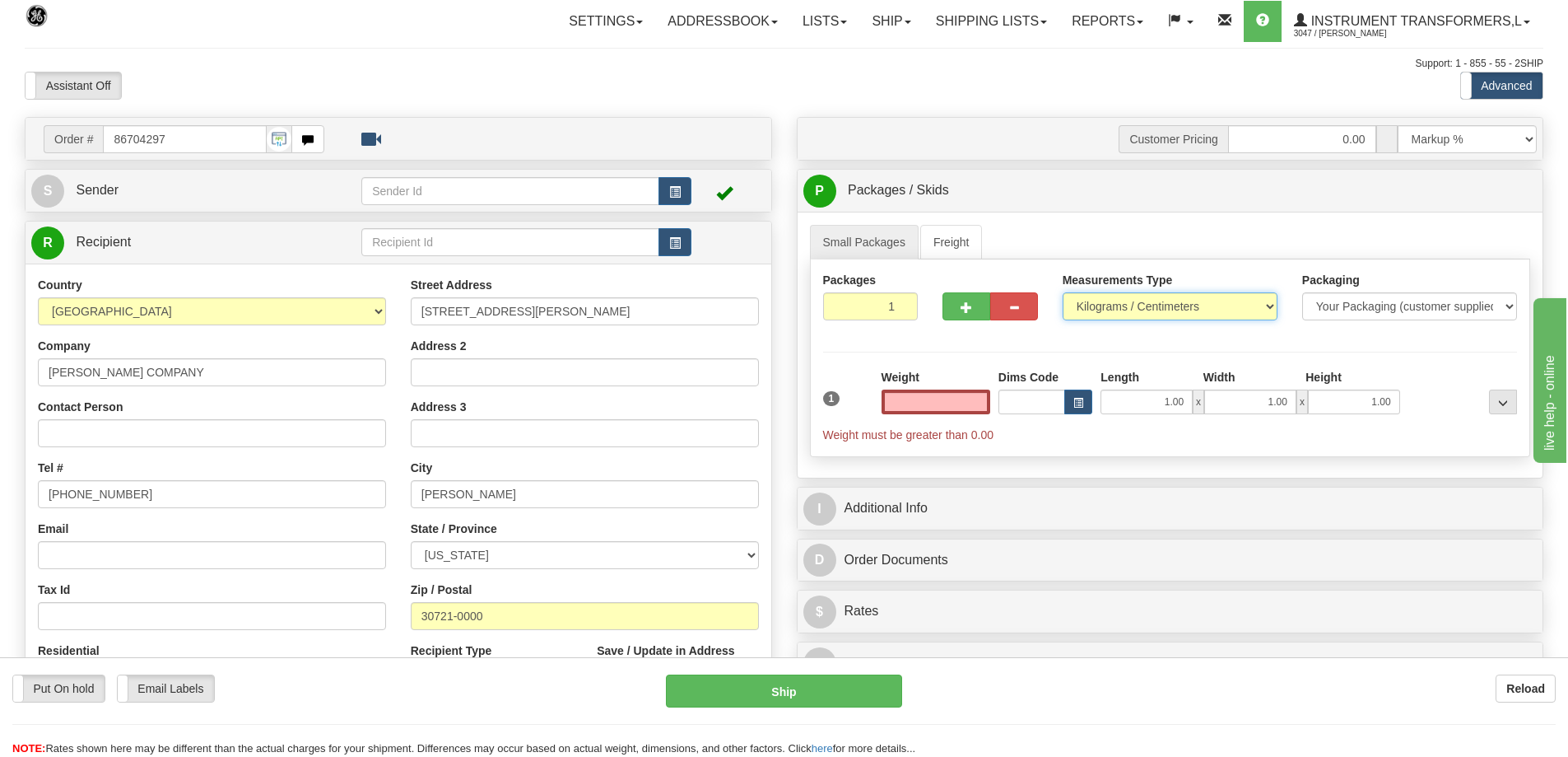
type input "0.00"
click at [1195, 319] on select "Pounds / Inches Kilograms / Centimeters" at bounding box center [1171, 306] width 215 height 28
select select "0"
click at [1063, 293] on select "Pounds / Inches Kilograms / Centimeters" at bounding box center [1171, 306] width 215 height 28
drag, startPoint x: 952, startPoint y: 401, endPoint x: 972, endPoint y: 401, distance: 20.0
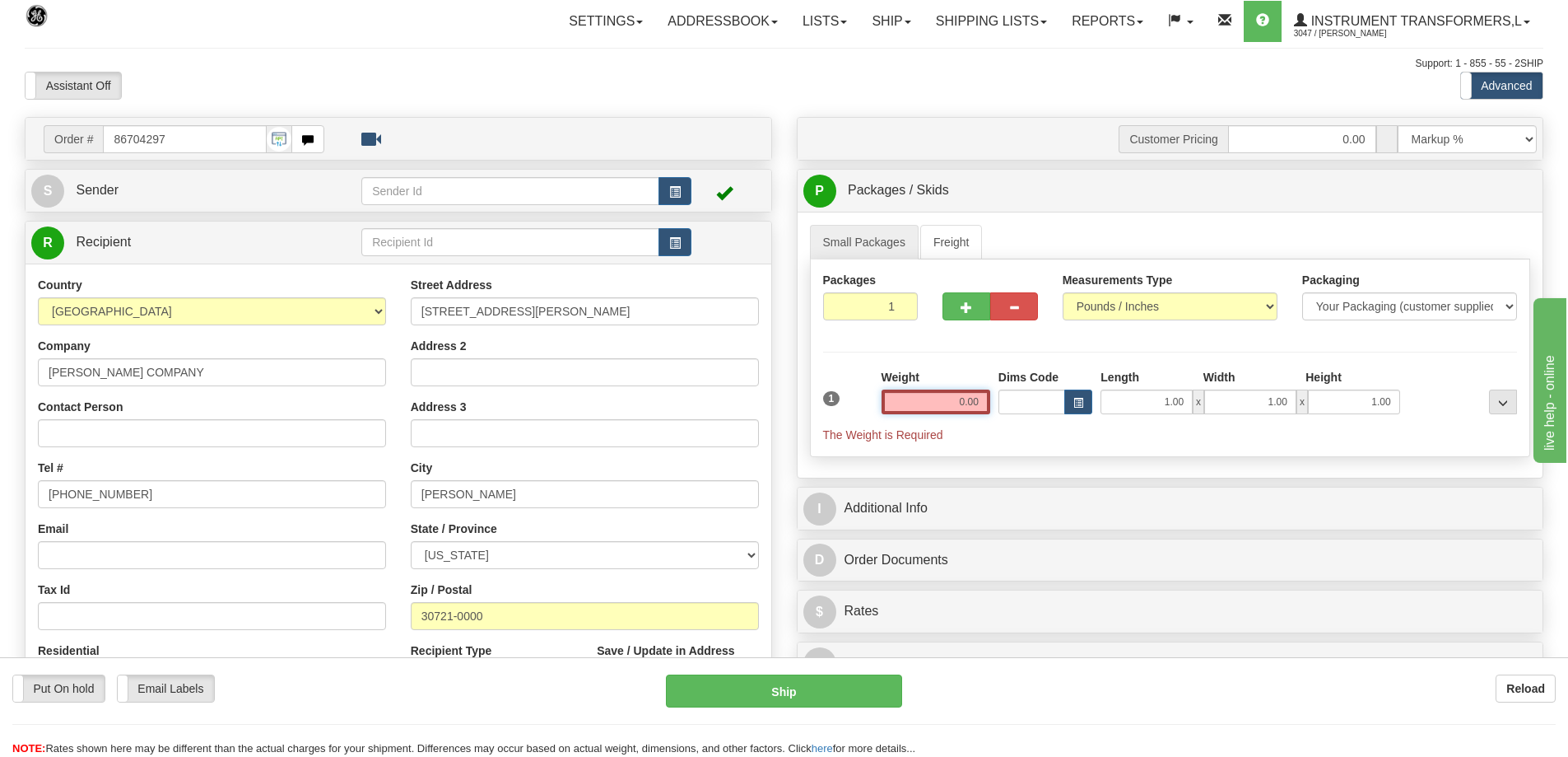
click at [972, 401] on input "0.00" at bounding box center [935, 401] width 108 height 25
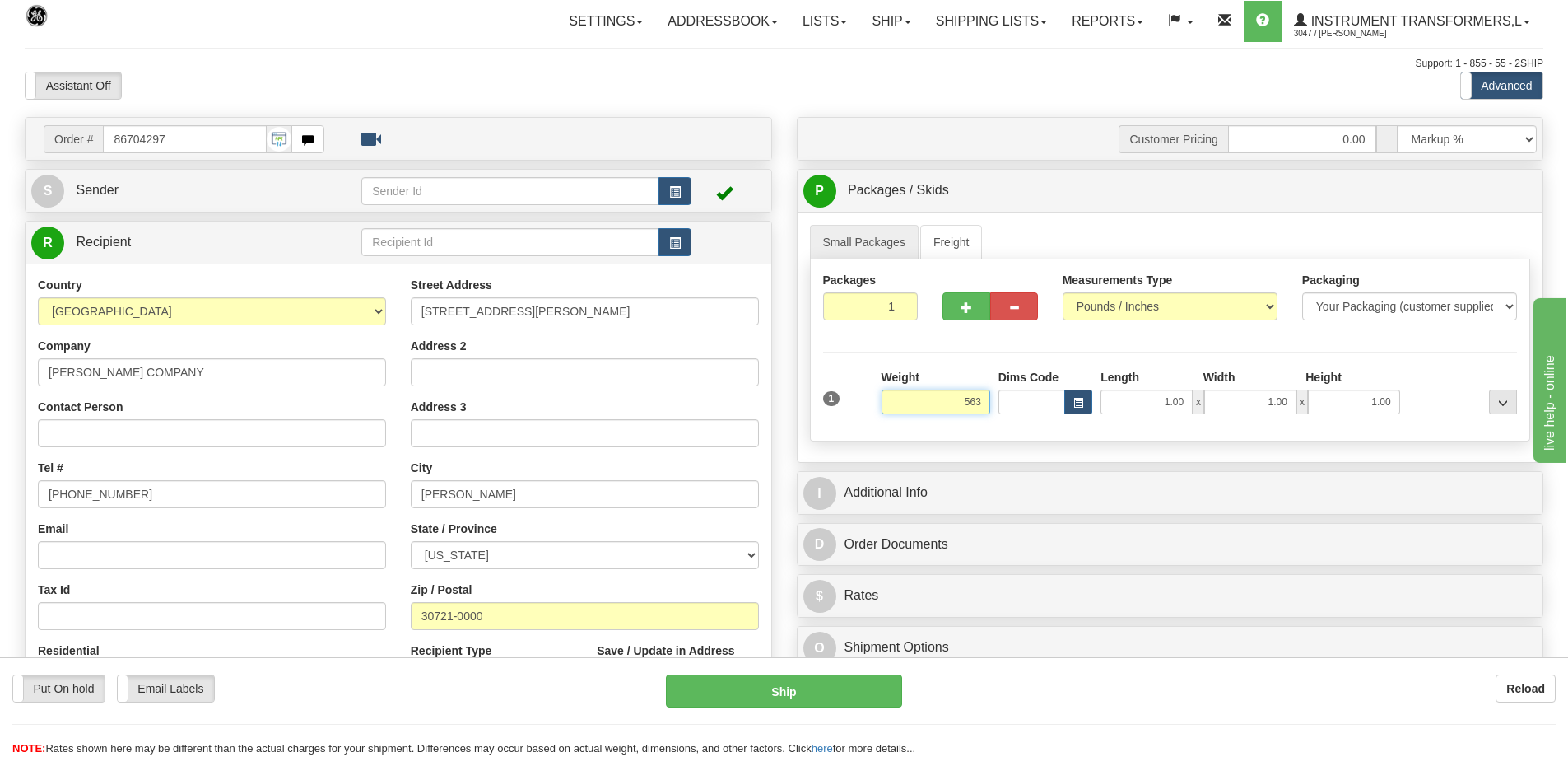
click button "Delete" at bounding box center [0, 0] width 0 height 0
type input "563.00"
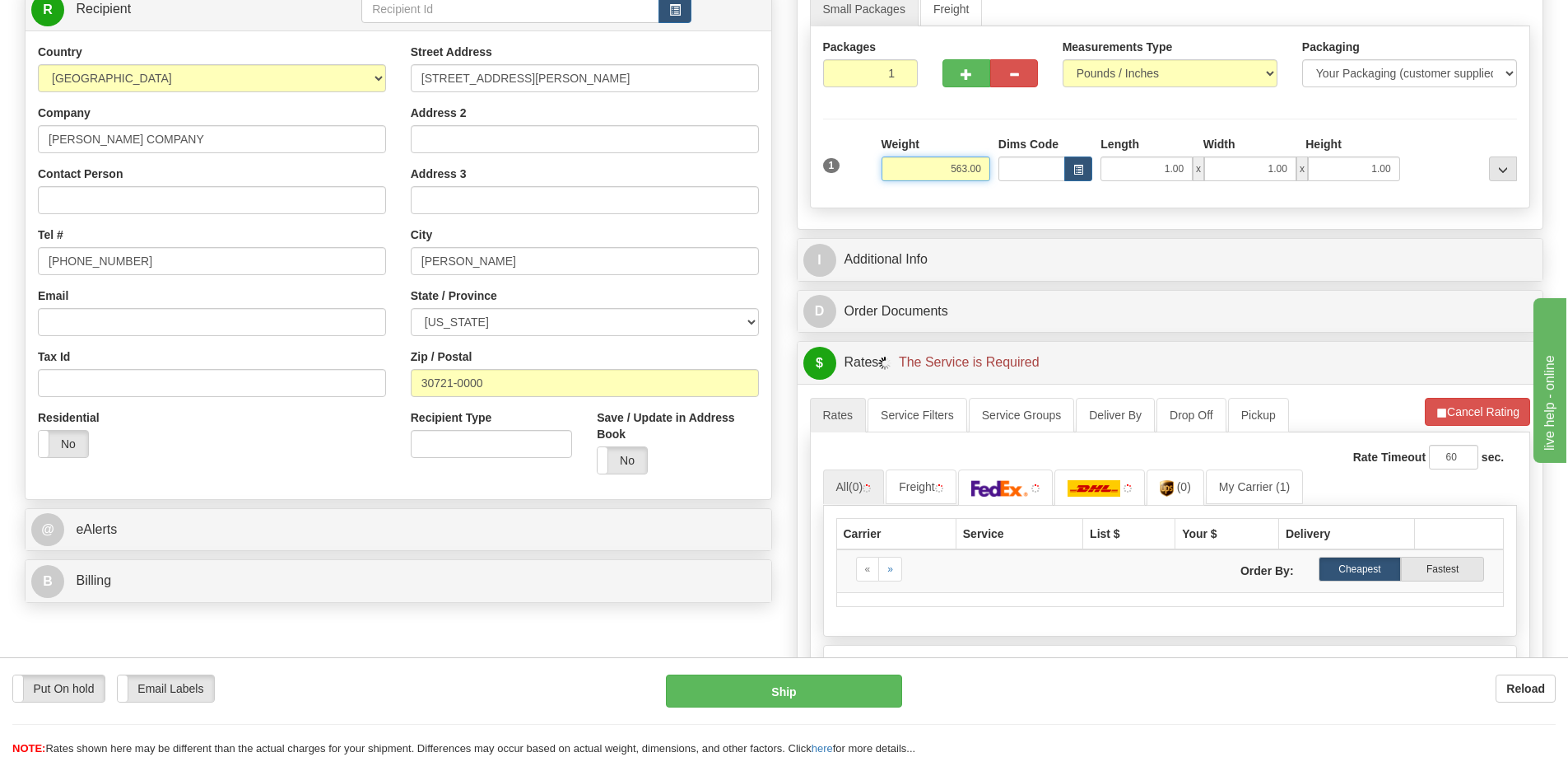
scroll to position [247, 0]
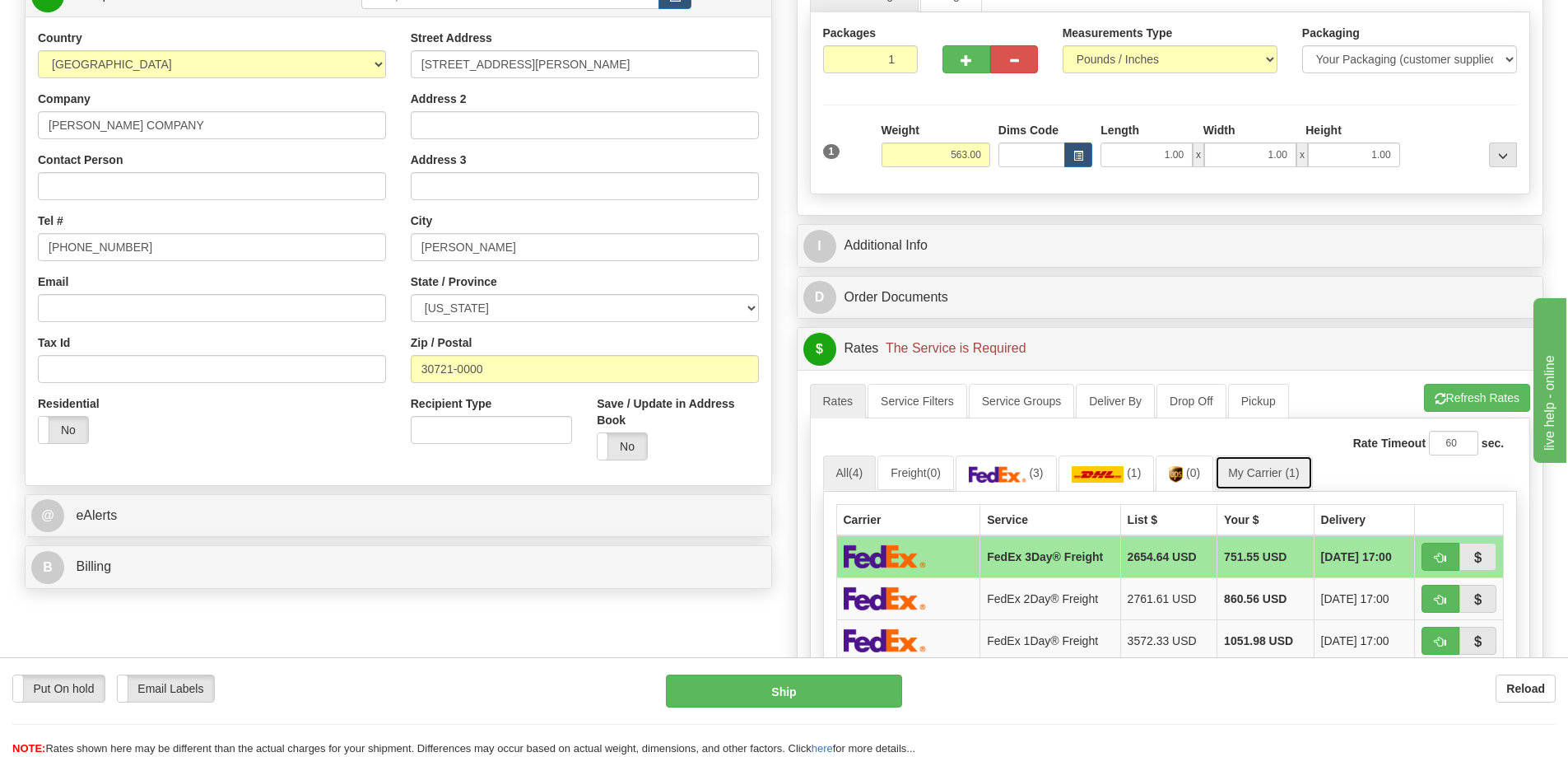
click at [1263, 471] on link "My Carrier (1)" at bounding box center [1264, 472] width 98 height 35
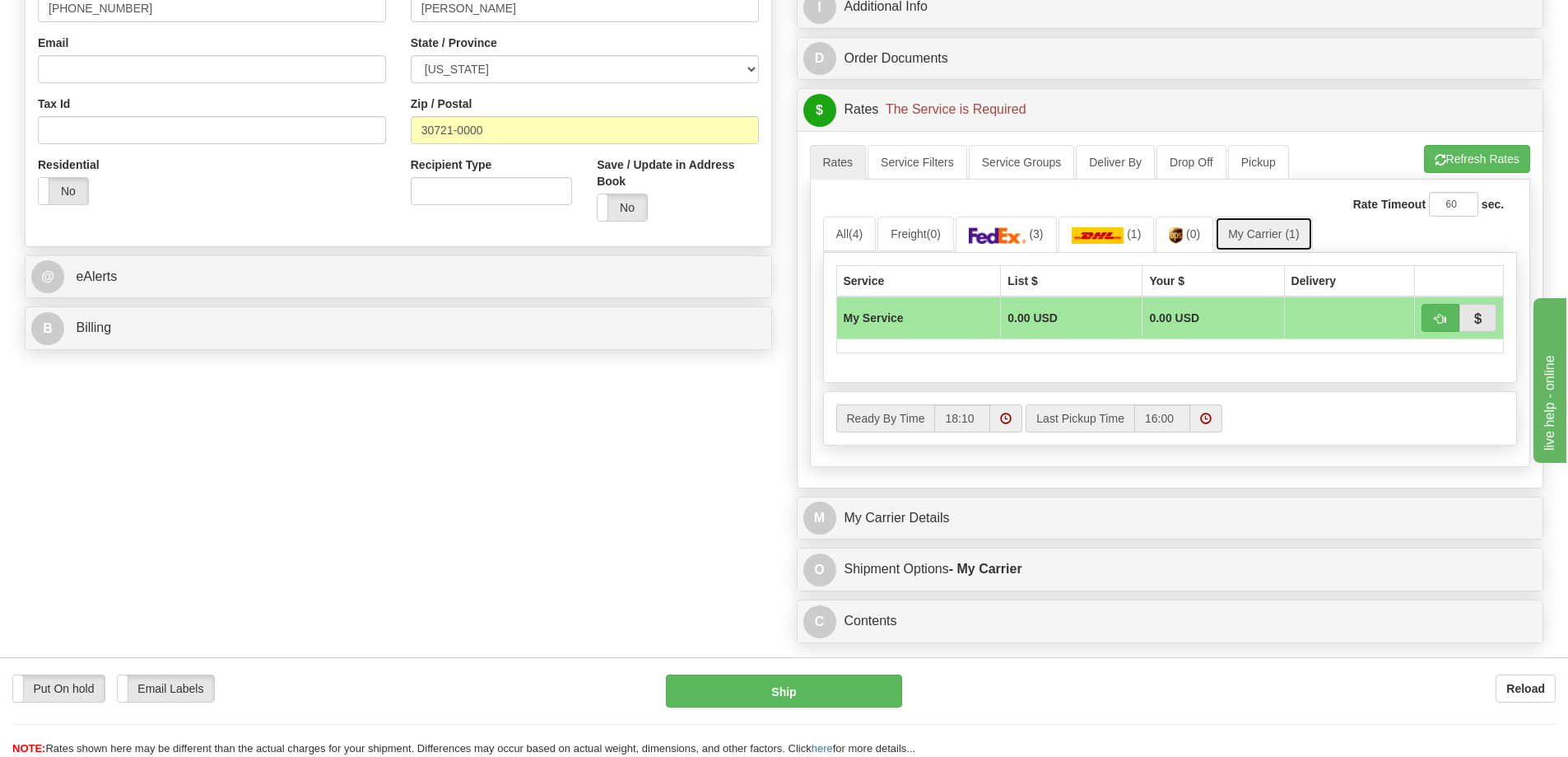
scroll to position [494, 0]
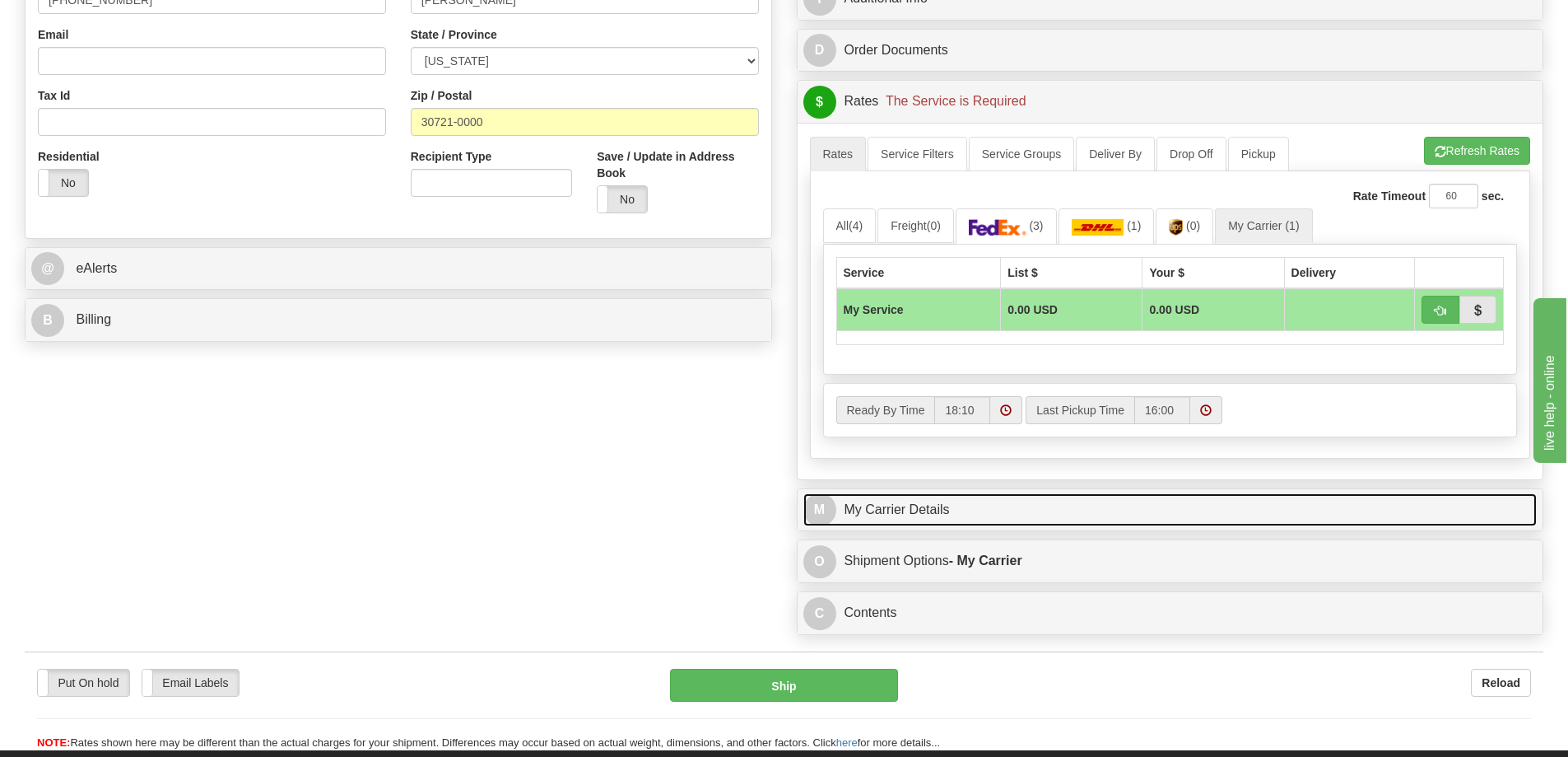
click at [966, 507] on link "M My Carrier Details" at bounding box center [1170, 510] width 734 height 34
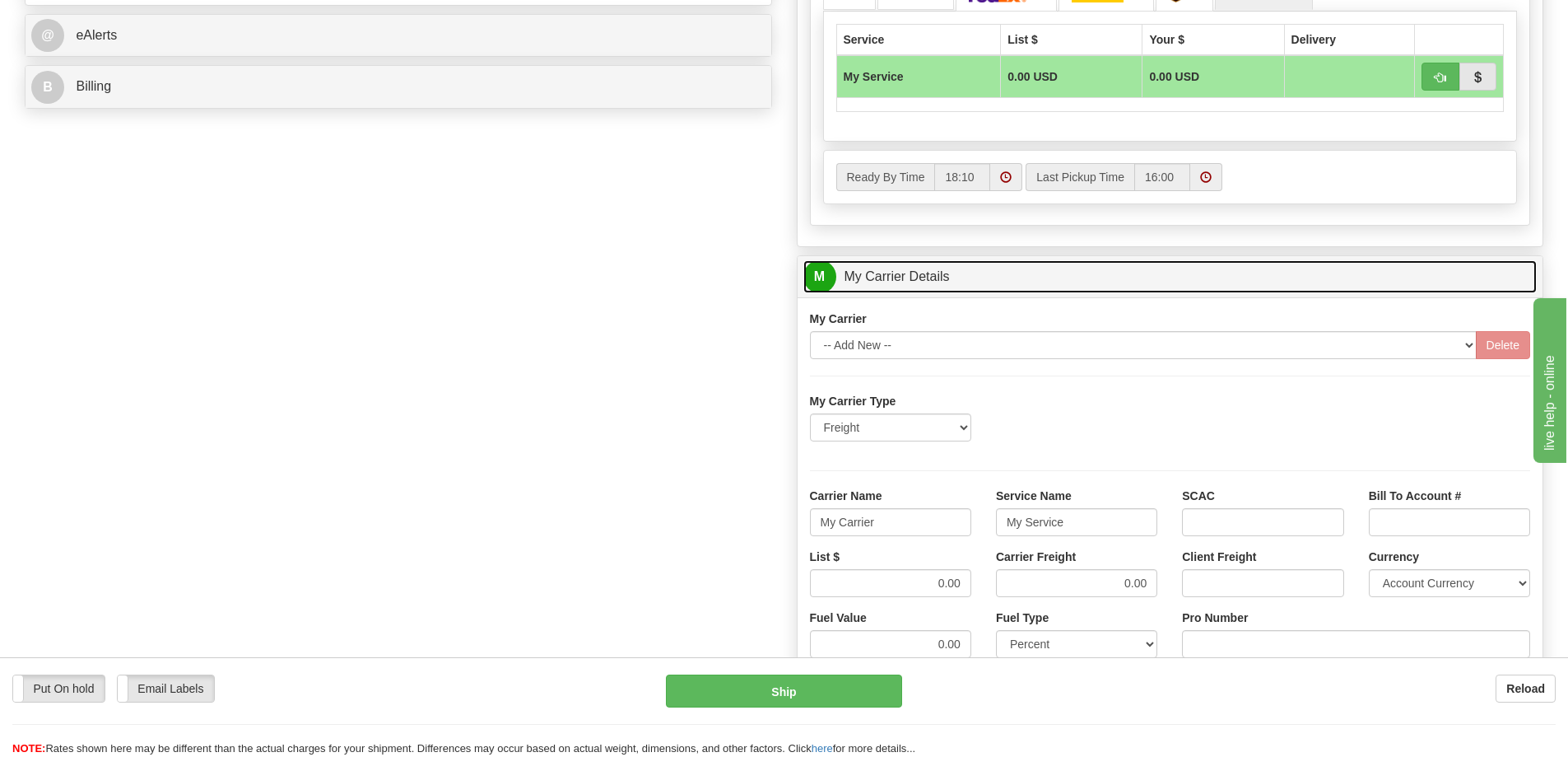
scroll to position [741, 0]
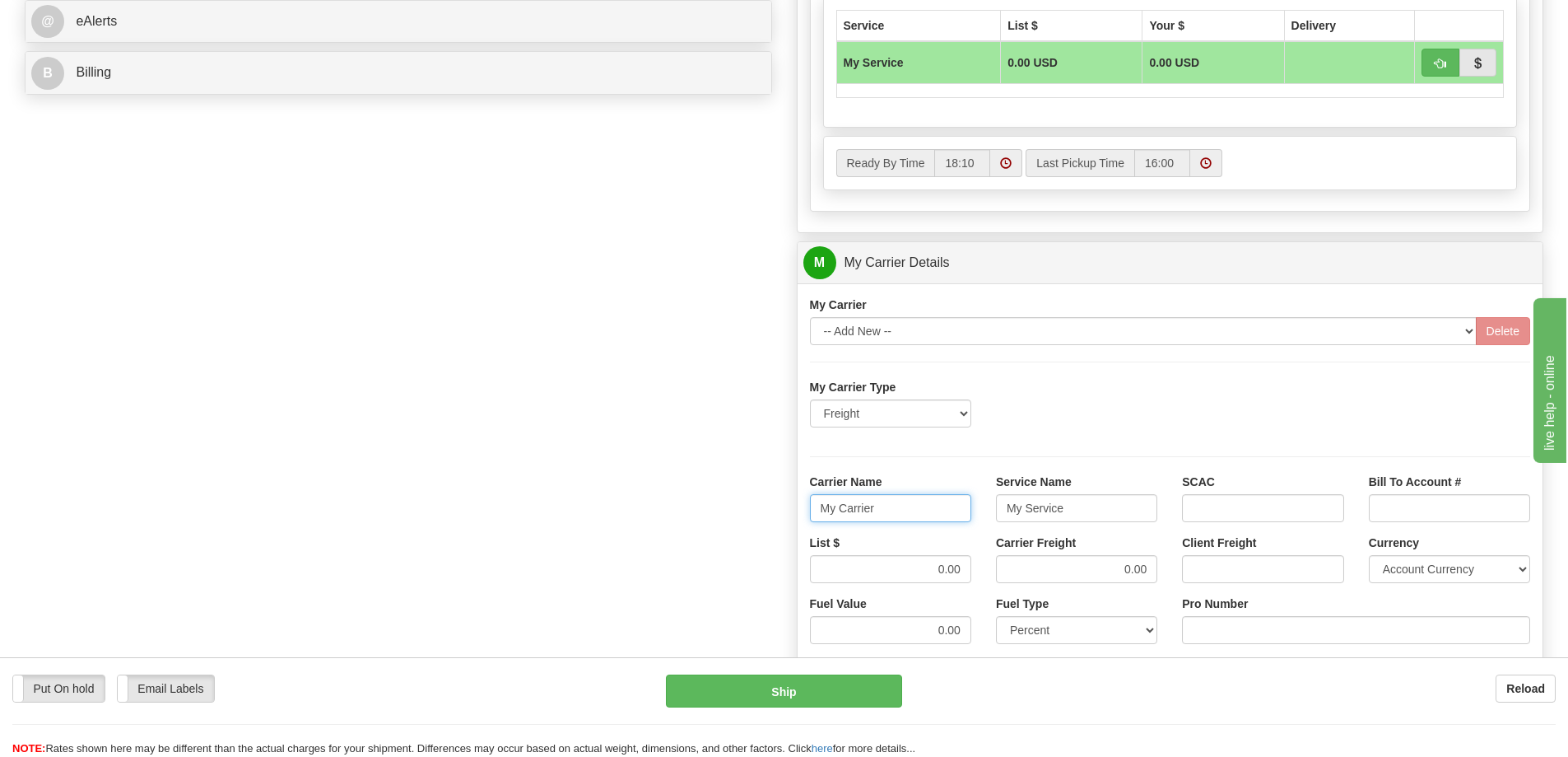
drag, startPoint x: 881, startPoint y: 512, endPoint x: 780, endPoint y: 509, distance: 101.0
click at [780, 509] on div "Order # 86704297 S Sender" at bounding box center [784, 171] width 1543 height 1590
drag, startPoint x: 1090, startPoint y: 509, endPoint x: 957, endPoint y: 514, distance: 133.1
click at [957, 514] on div "Carrier Name Service Name SCAC Bill To Account #" at bounding box center [1171, 503] width 746 height 61
drag, startPoint x: 1152, startPoint y: 571, endPoint x: 1060, endPoint y: 567, distance: 92.1
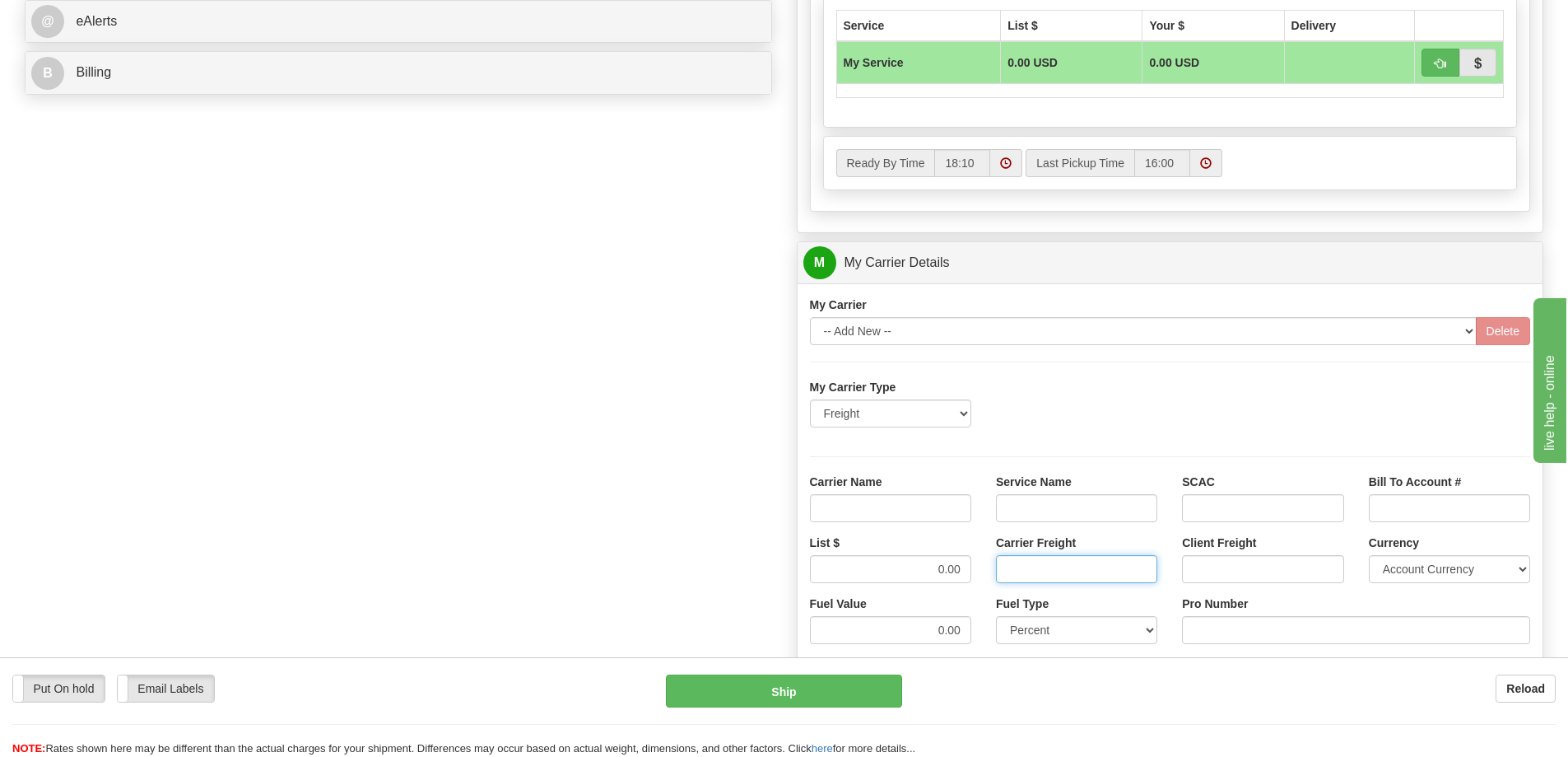
click at [1060, 567] on input "Carrier Freight" at bounding box center [1077, 569] width 161 height 28
drag, startPoint x: 966, startPoint y: 567, endPoint x: 904, endPoint y: 573, distance: 62.3
click at [904, 573] on input "List $" at bounding box center [891, 569] width 161 height 28
click at [901, 507] on input "Carrier Name" at bounding box center [891, 508] width 161 height 28
type input "AVR"
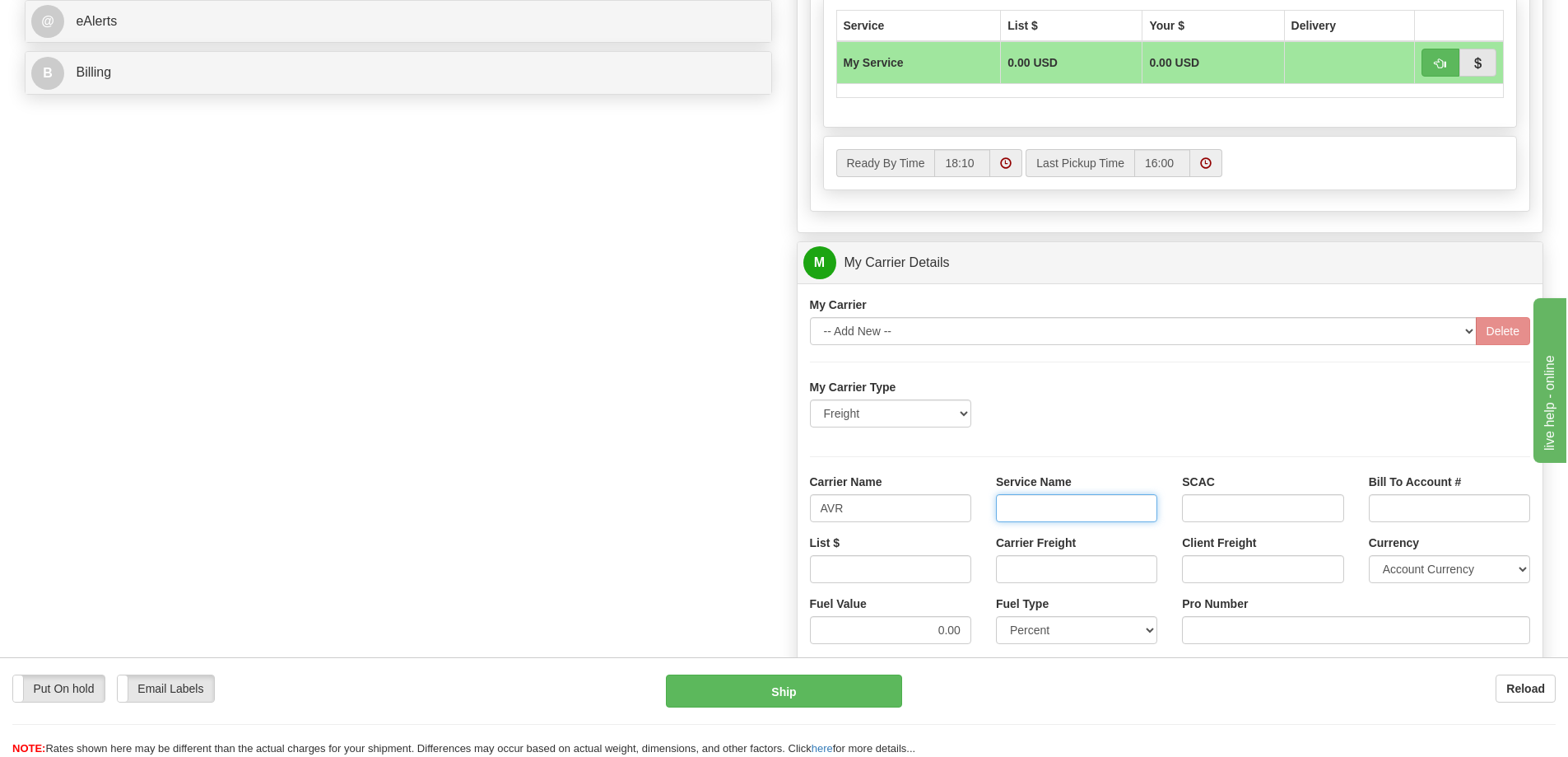
drag, startPoint x: 1026, startPoint y: 511, endPoint x: 1034, endPoint y: 529, distance: 19.7
click at [1026, 511] on input "Service Name" at bounding box center [1077, 508] width 161 height 28
type input "LTL"
click at [942, 582] on input "List $" at bounding box center [891, 569] width 161 height 28
type input "350"
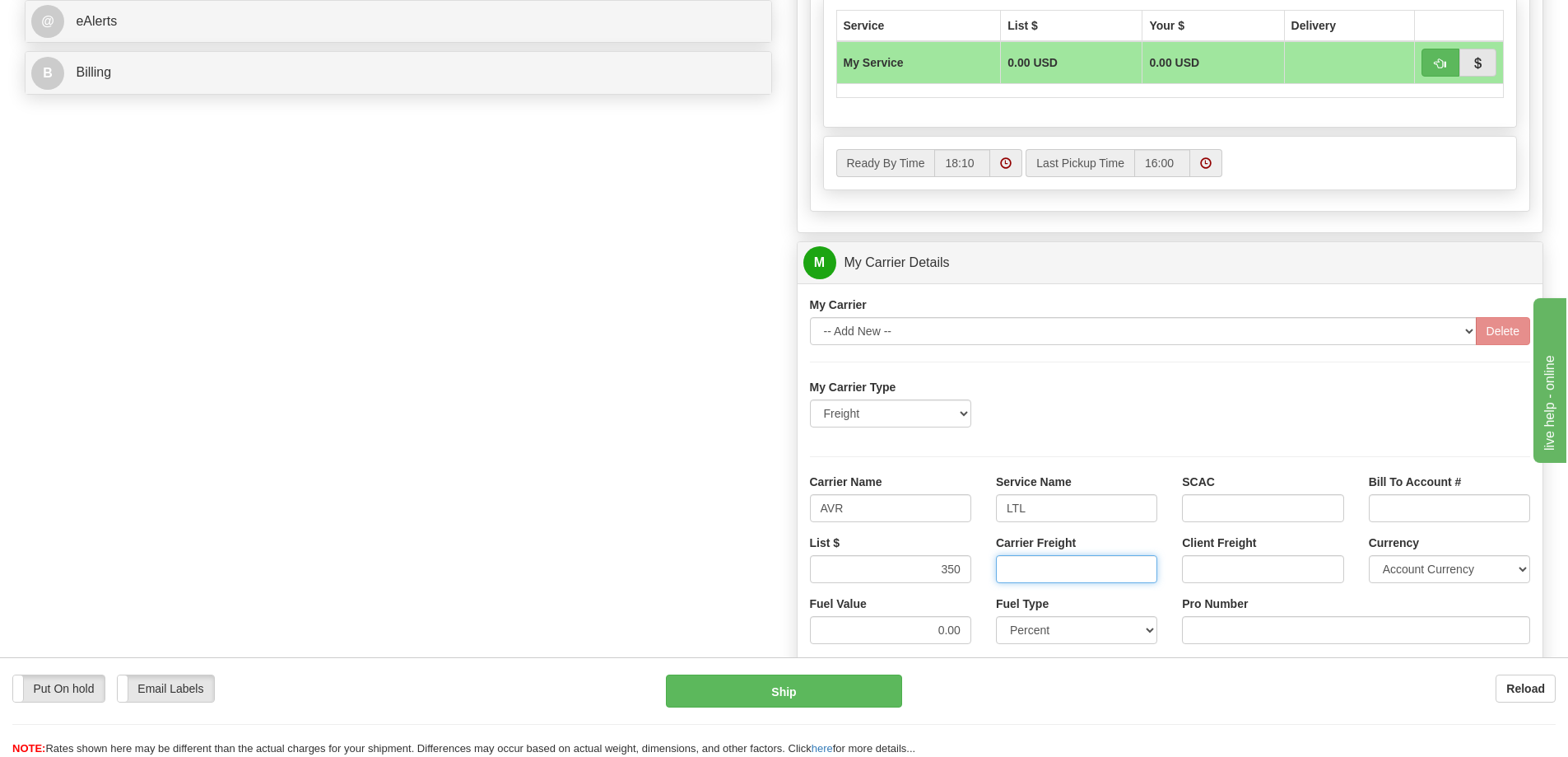
click at [1083, 568] on input "Carrier Freight" at bounding box center [1077, 569] width 161 height 28
type input "350"
click at [1234, 635] on input "Pro Number" at bounding box center [1357, 629] width 348 height 28
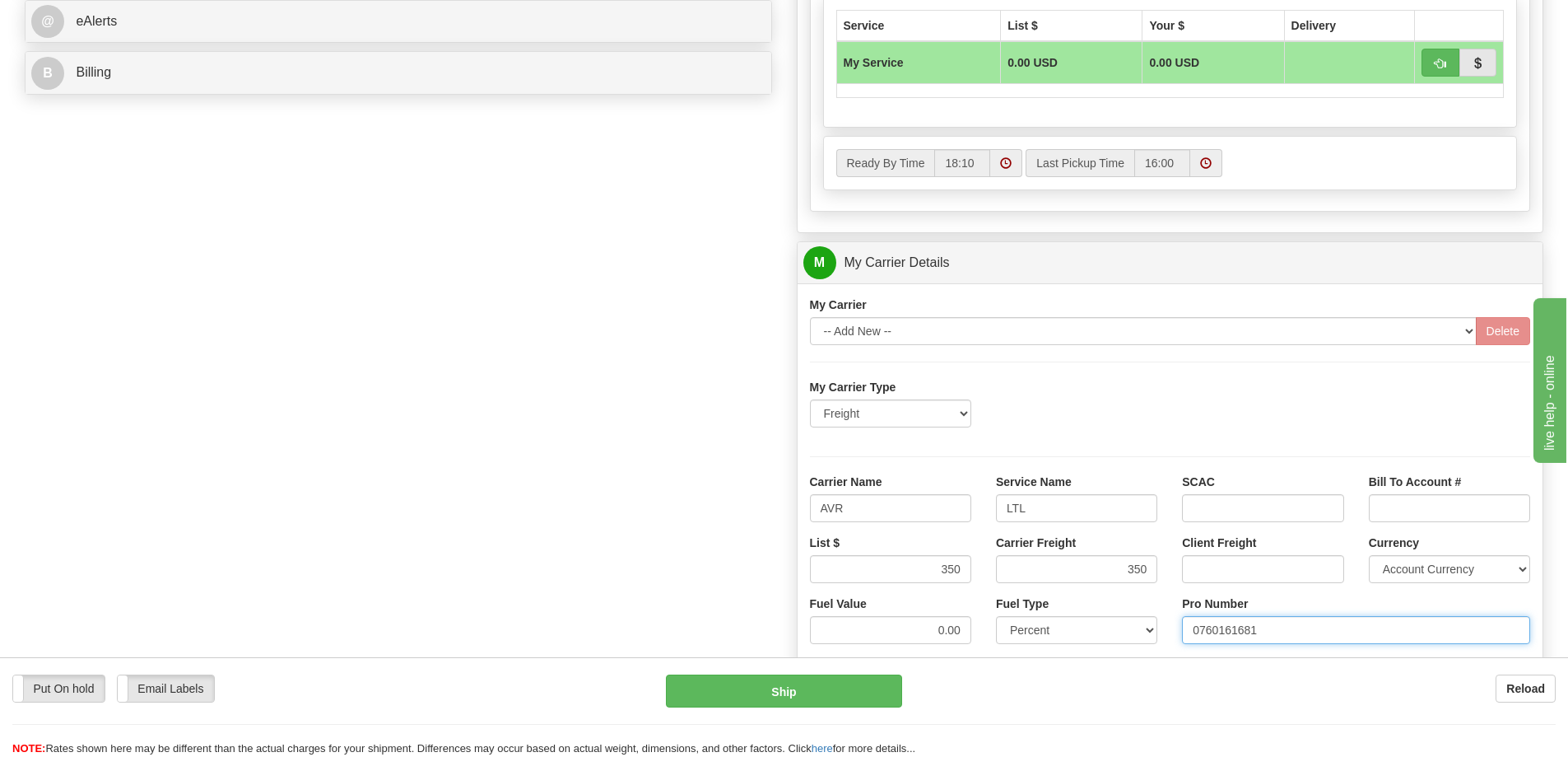
type input "0760161681"
click button "Delete" at bounding box center [0, 0] width 0 height 0
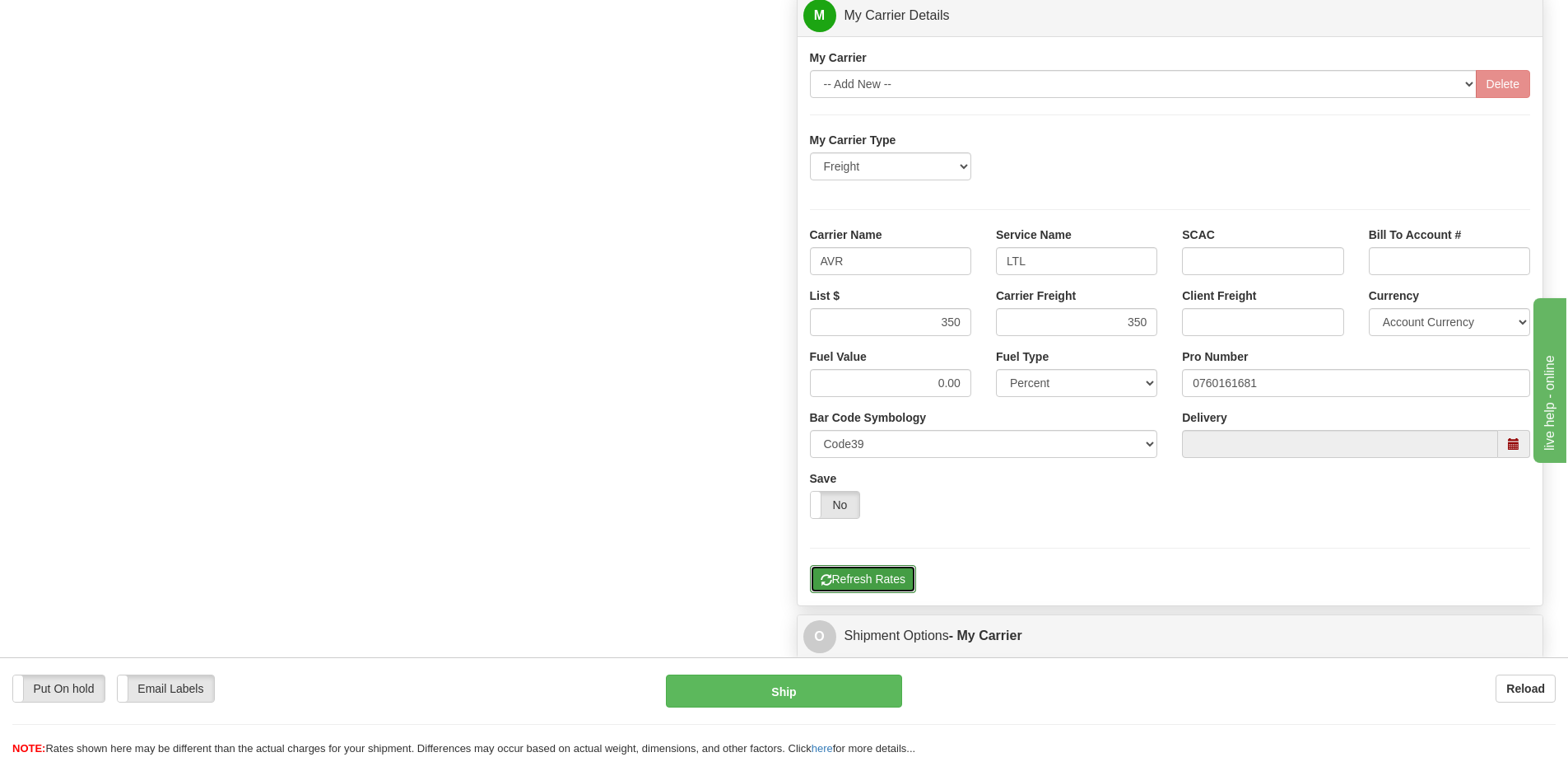
click at [882, 576] on button "Refresh Rates" at bounding box center [863, 578] width 106 height 28
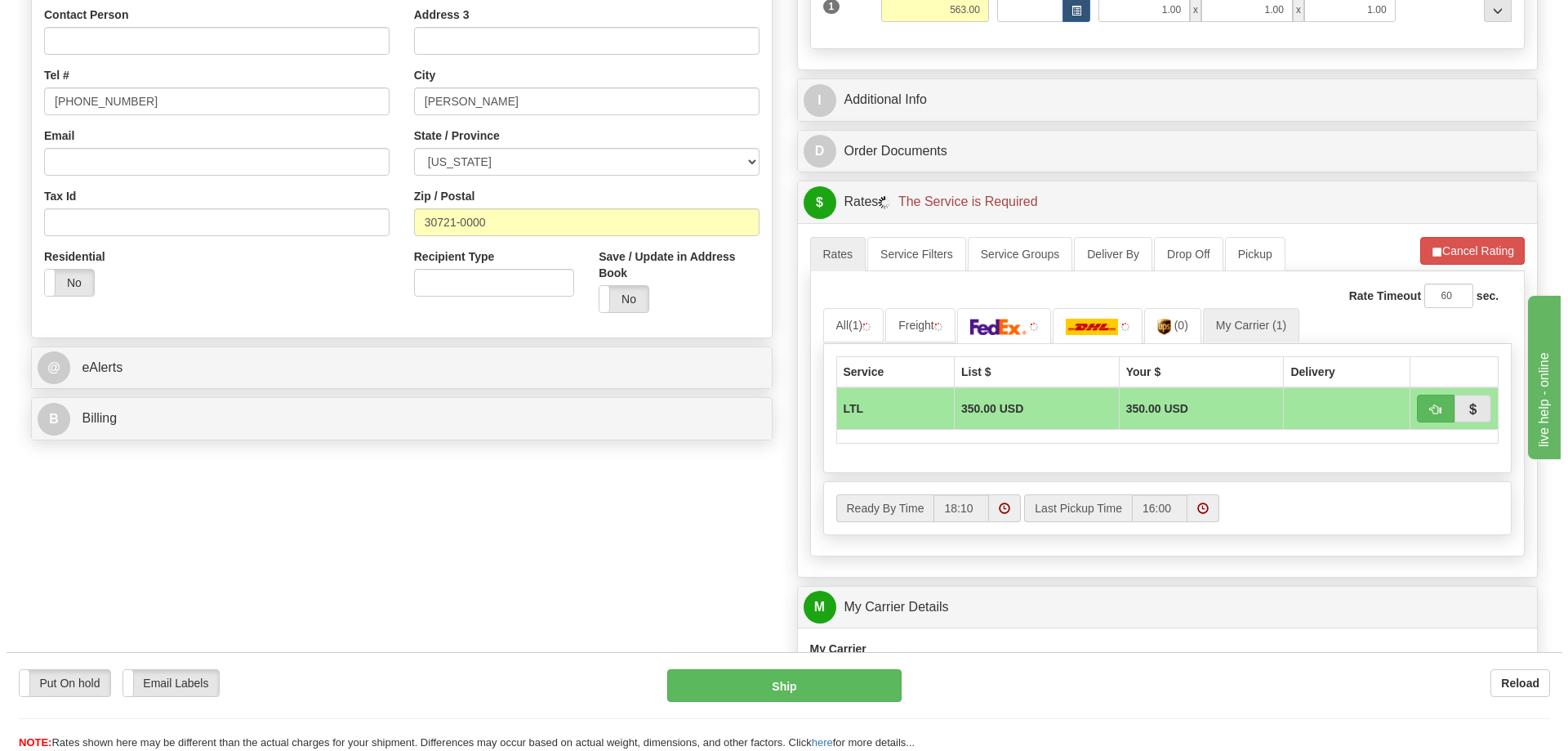
scroll to position [327, 0]
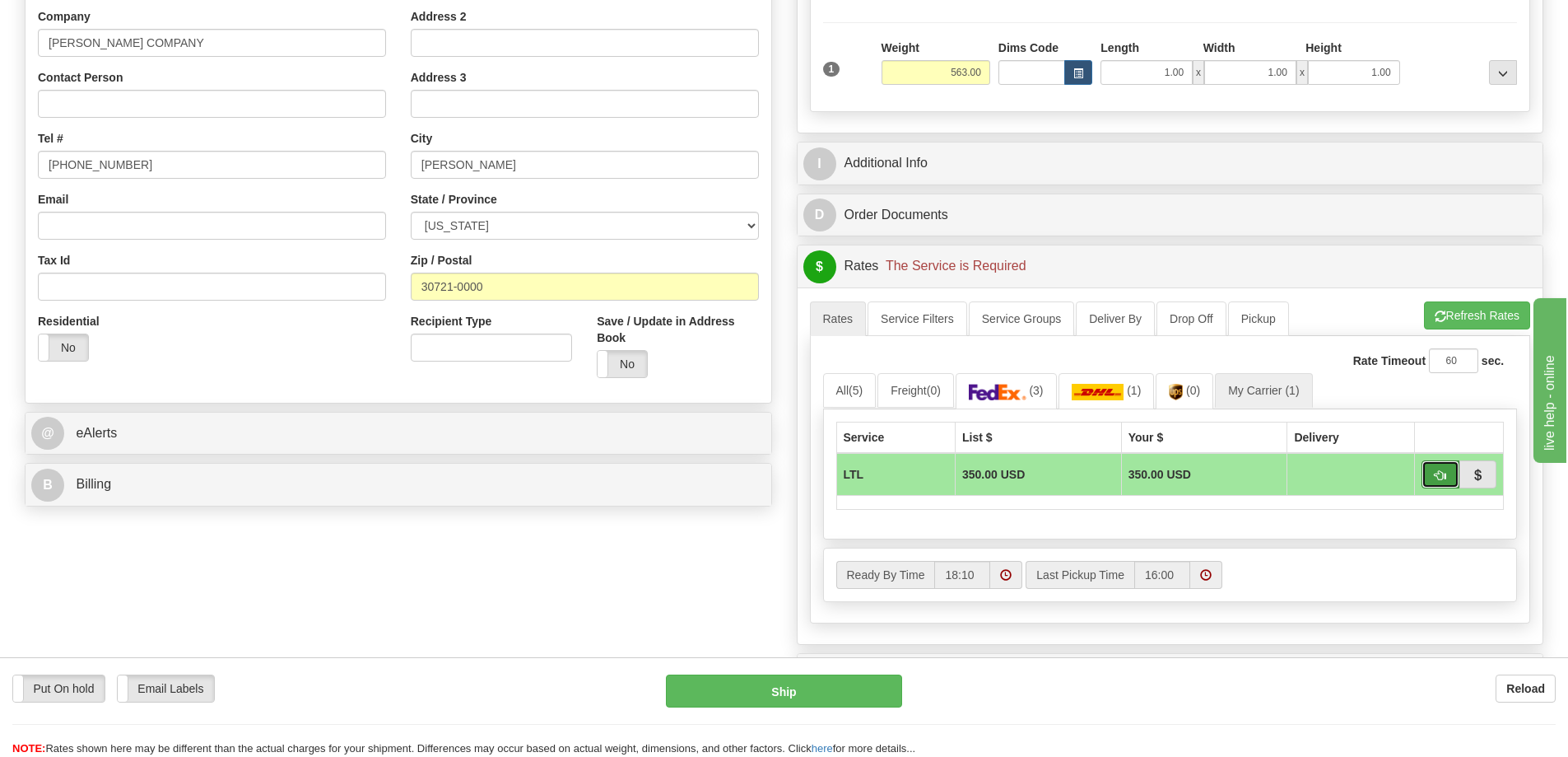
click at [1452, 480] on button "button" at bounding box center [1440, 474] width 38 height 28
type input "00"
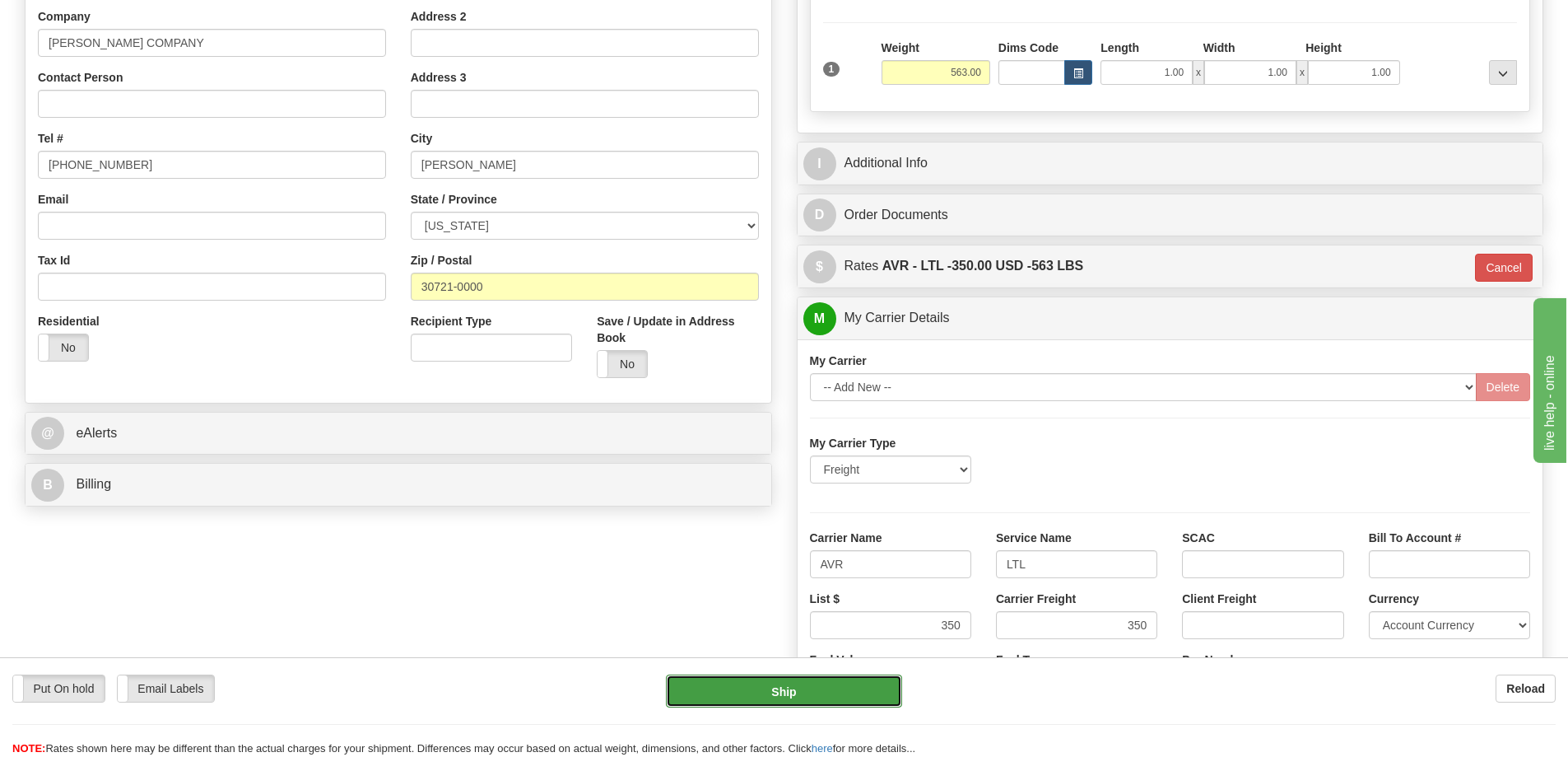
click at [781, 705] on button "Ship" at bounding box center [784, 691] width 236 height 33
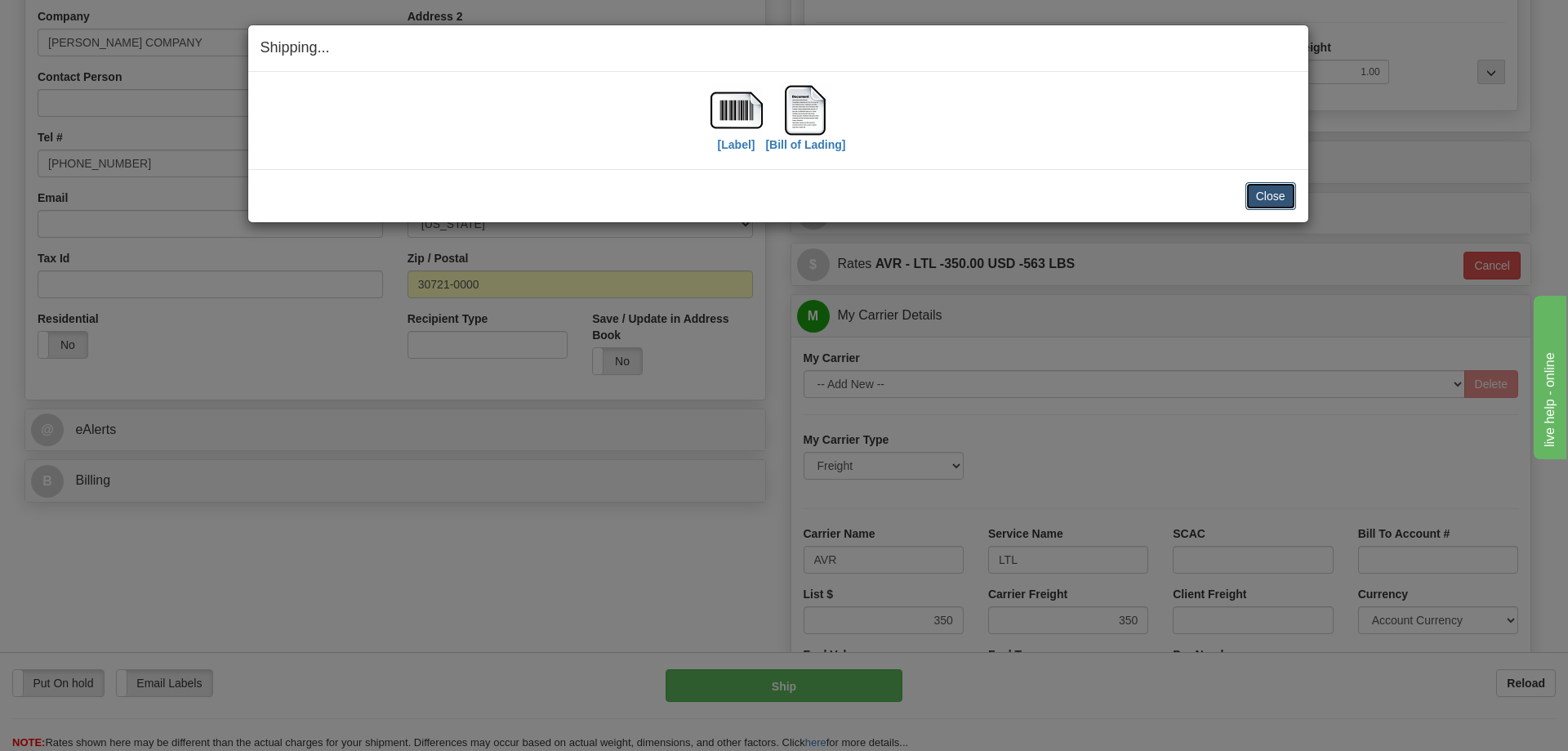
click at [1261, 196] on button "Close" at bounding box center [1270, 195] width 51 height 28
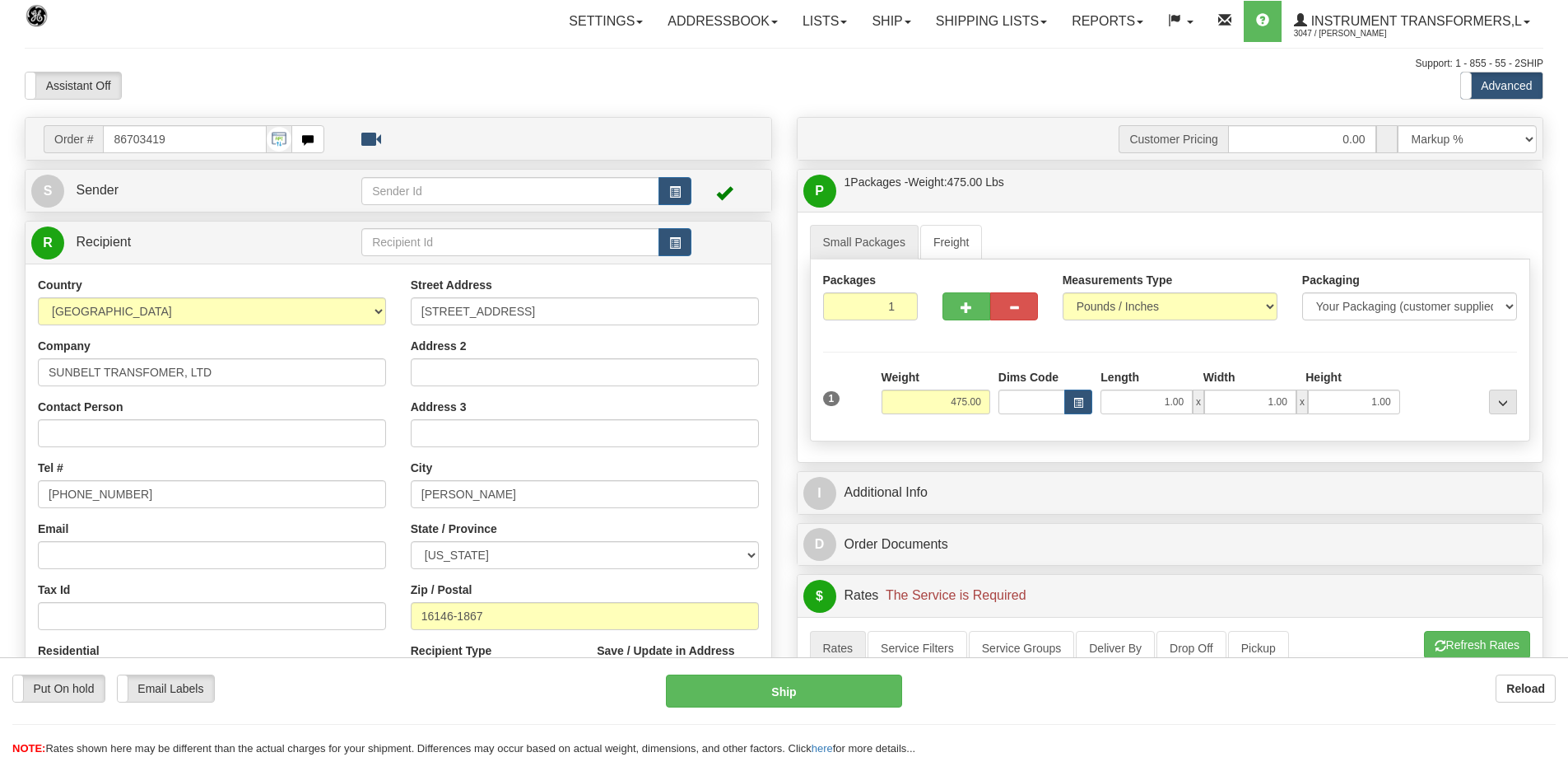
select select "0"
click at [181, 135] on input "86703419" at bounding box center [185, 139] width 164 height 28
click at [90, 143] on div "Order # 86703419" at bounding box center [184, 139] width 281 height 28
drag, startPoint x: 172, startPoint y: 145, endPoint x: 98, endPoint y: 140, distance: 74.2
click at [98, 140] on div "Order # 86703419" at bounding box center [184, 139] width 281 height 28
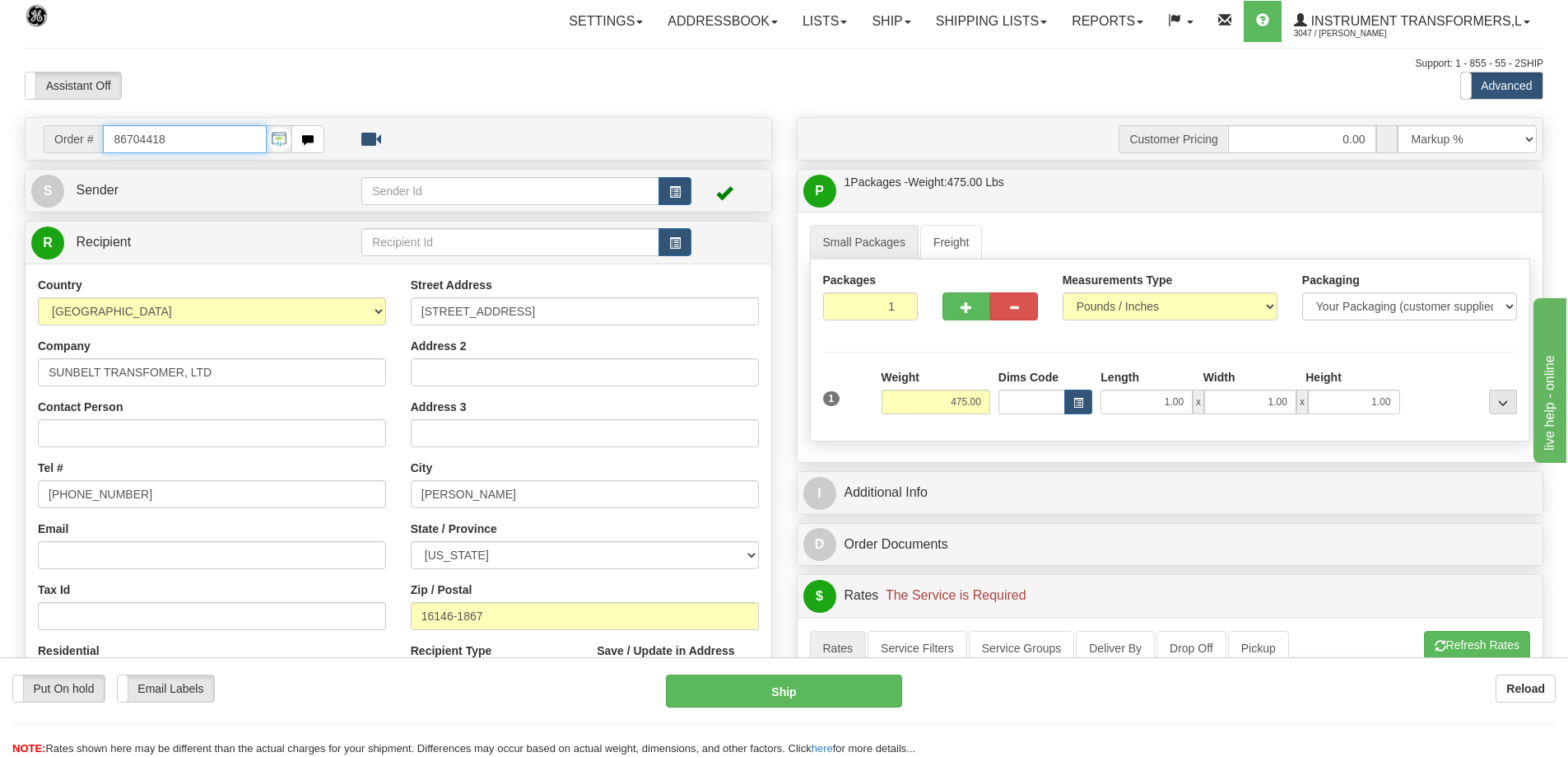
type input "86704418"
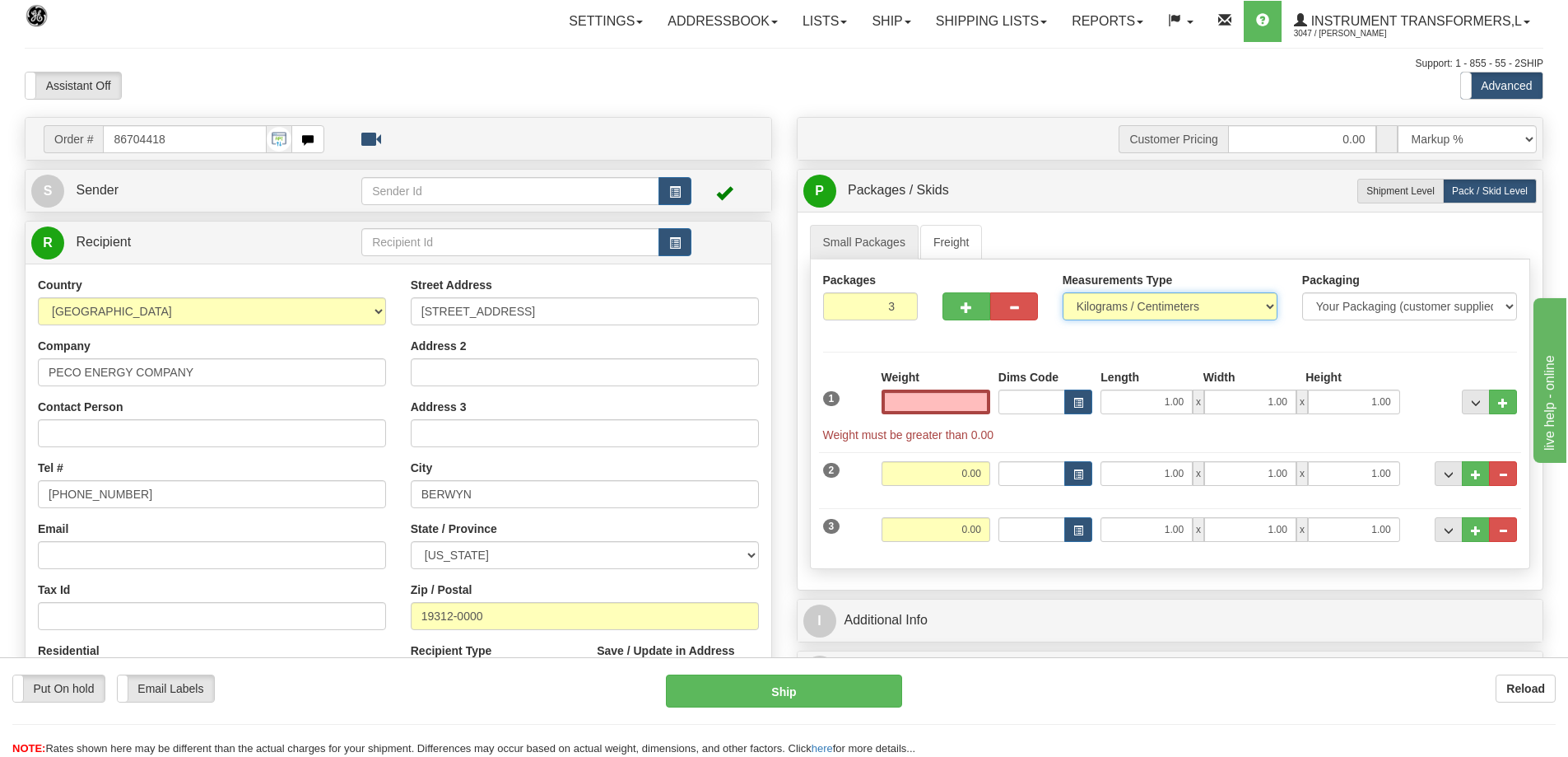
type input "0.00"
click at [1156, 310] on select "Pounds / Inches Kilograms / Centimeters" at bounding box center [1171, 306] width 215 height 28
select select "0"
click at [1063, 293] on select "Pounds / Inches Kilograms / Centimeters" at bounding box center [1171, 306] width 215 height 28
click at [1498, 472] on button "..." at bounding box center [1503, 473] width 28 height 25
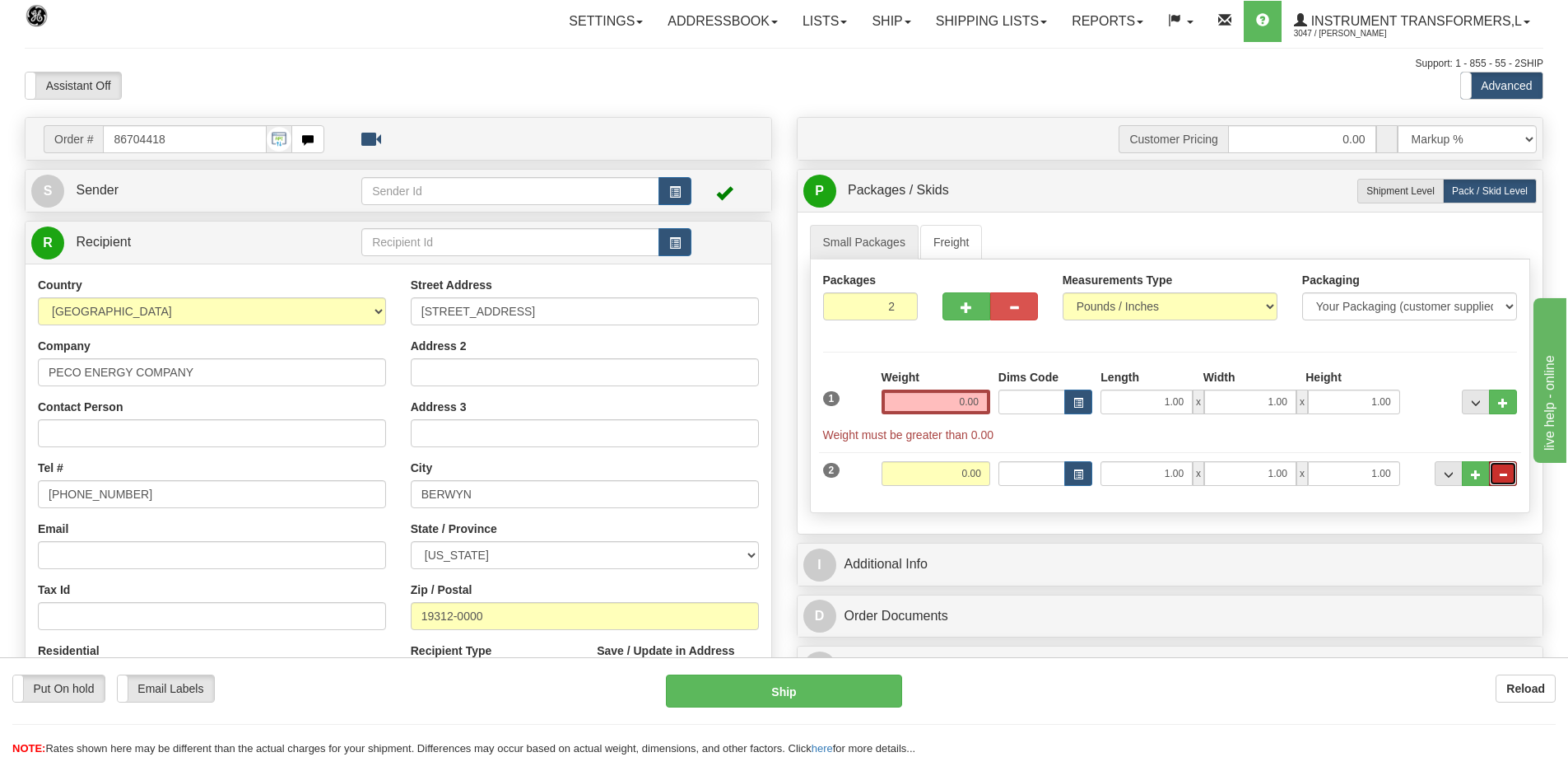
drag, startPoint x: 1505, startPoint y: 480, endPoint x: 1490, endPoint y: 481, distance: 15.0
click at [1505, 480] on button "..." at bounding box center [1503, 473] width 28 height 25
type input "1"
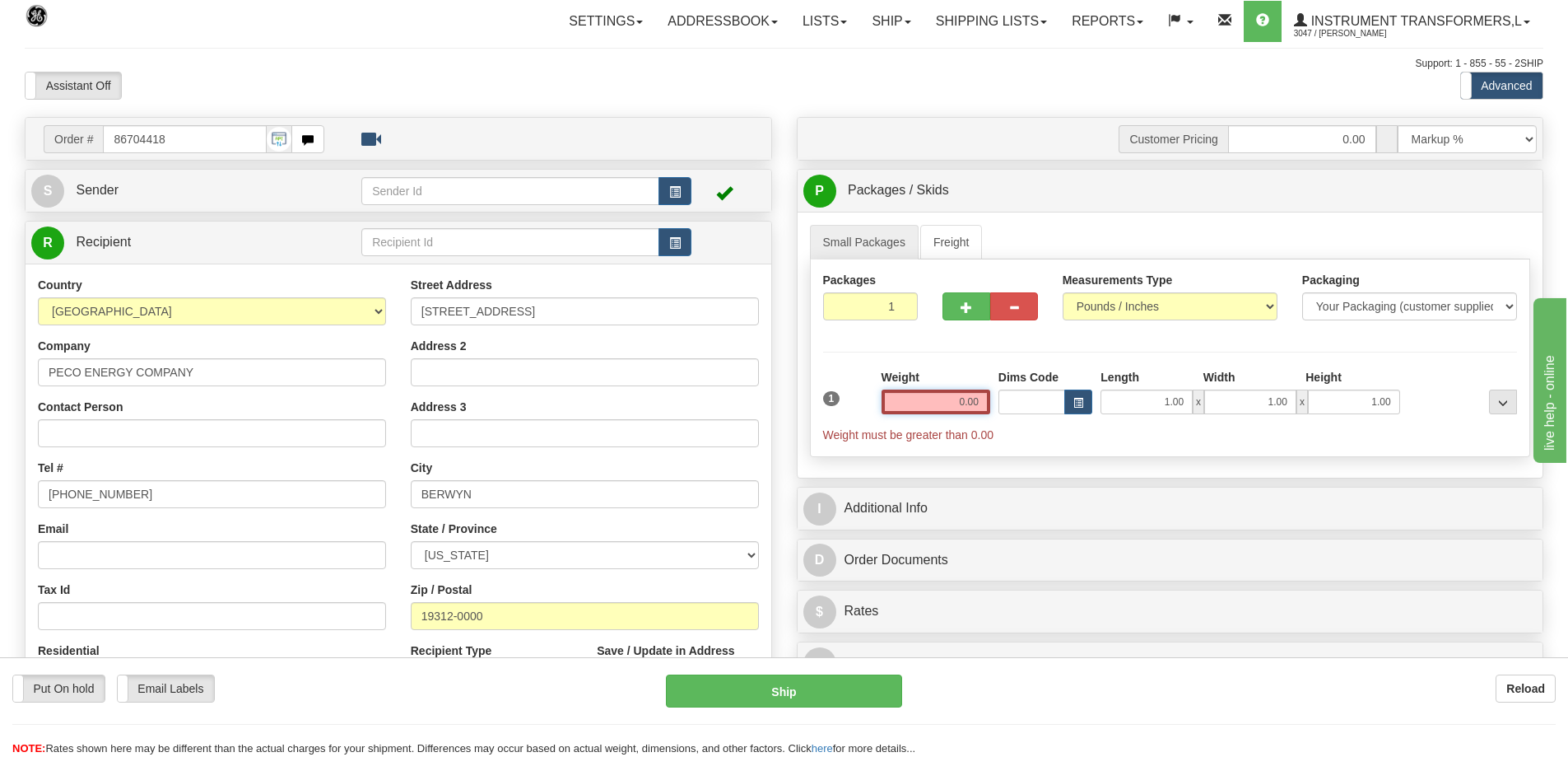
drag, startPoint x: 927, startPoint y: 399, endPoint x: 1056, endPoint y: 416, distance: 130.1
click at [1056, 416] on div "1 Weight 0.00 Dims Code 1.00" at bounding box center [1170, 406] width 703 height 74
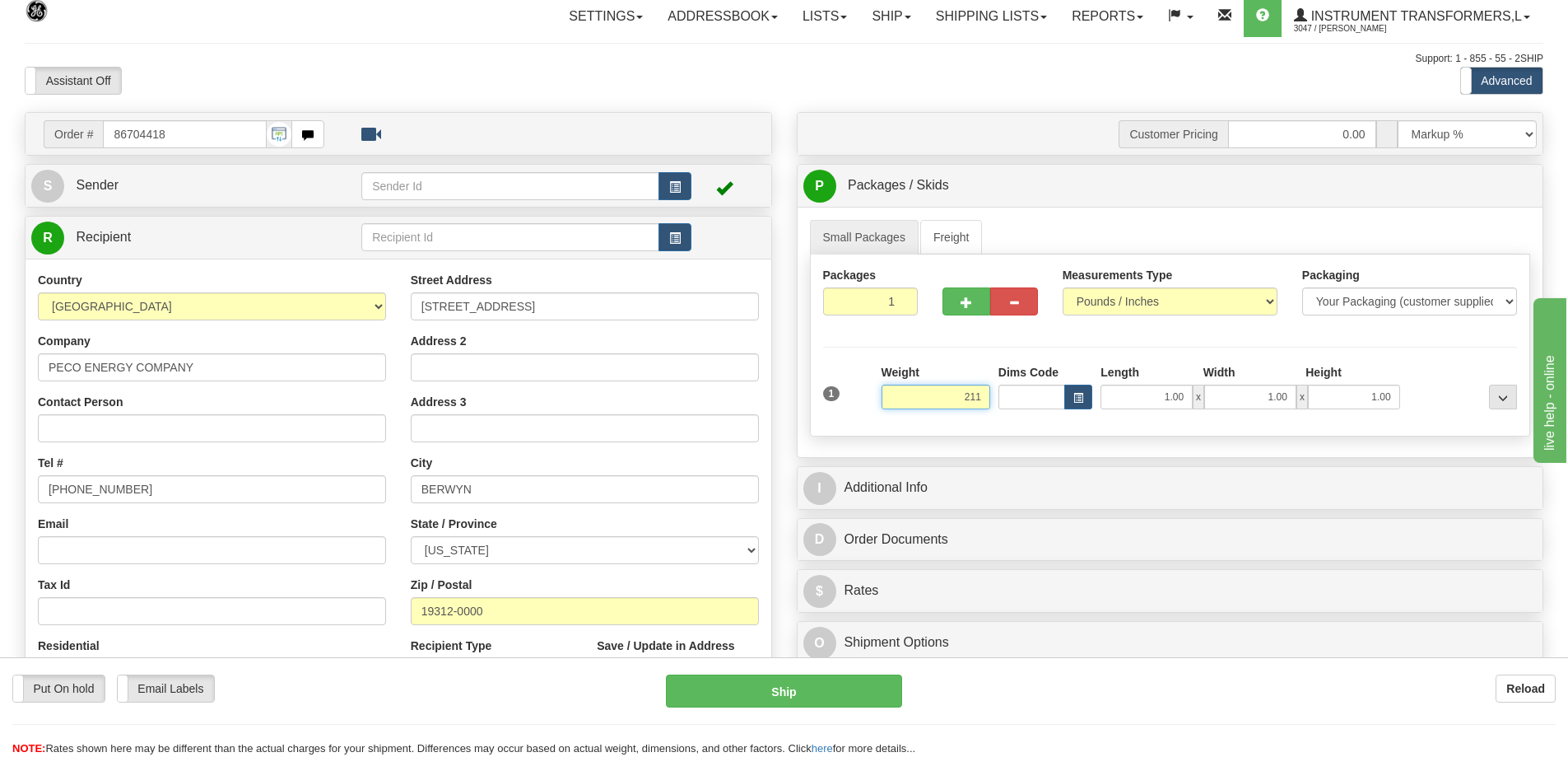
scroll to position [82, 0]
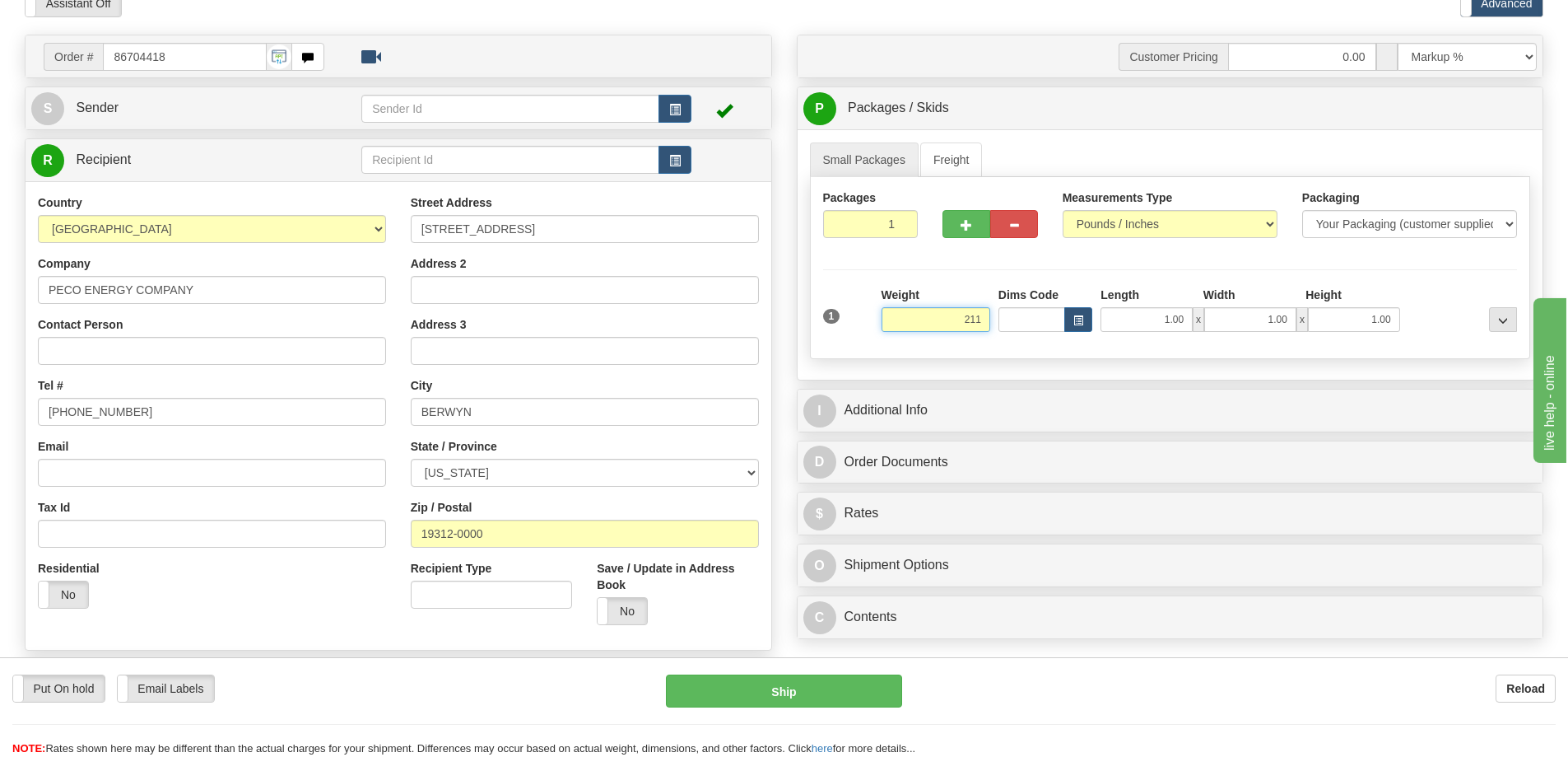
click button "Delete" at bounding box center [0, 0] width 0 height 0
type input "211.00"
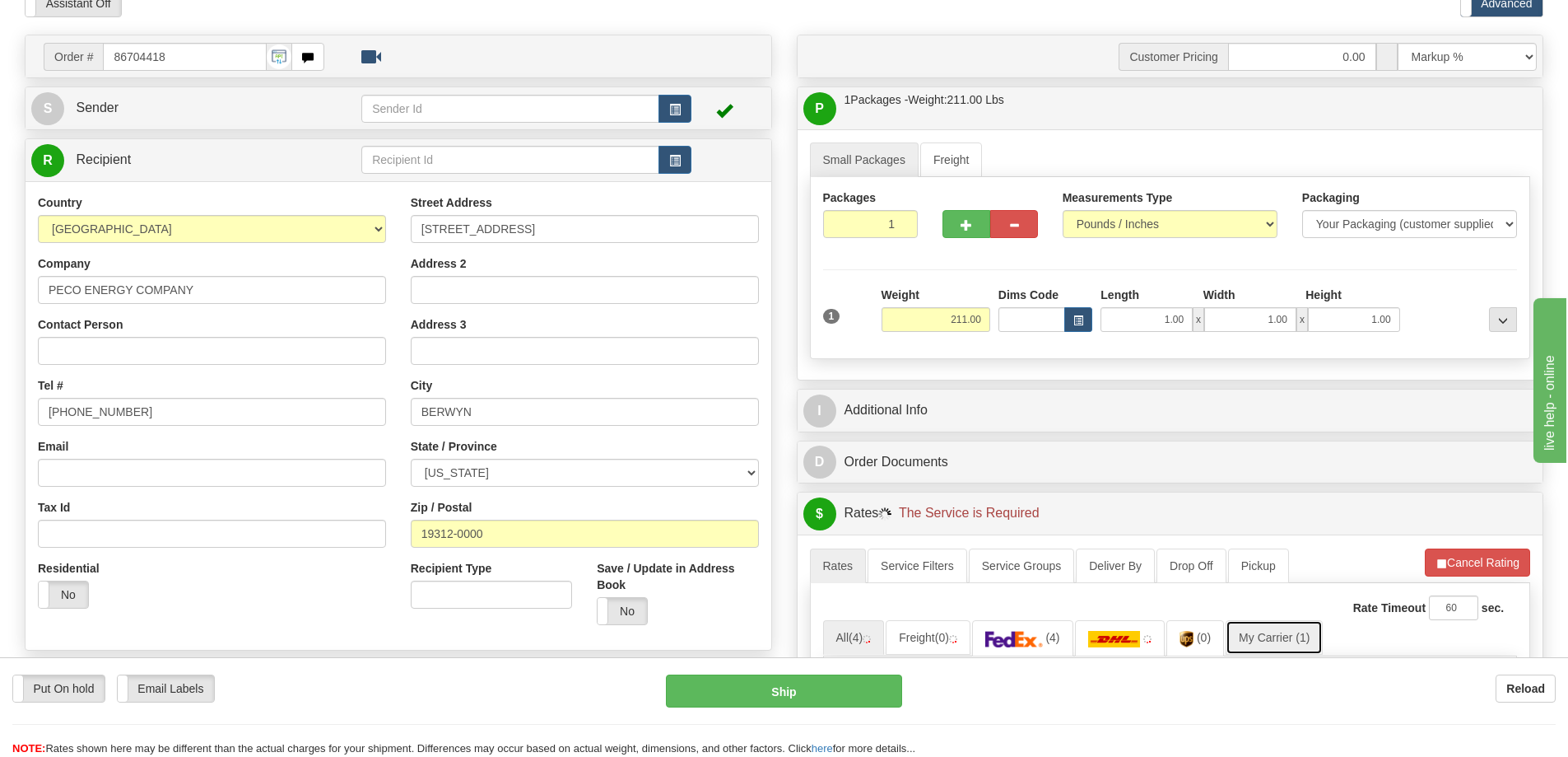
click at [1256, 632] on link "My Carrier (1)" at bounding box center [1274, 638] width 98 height 35
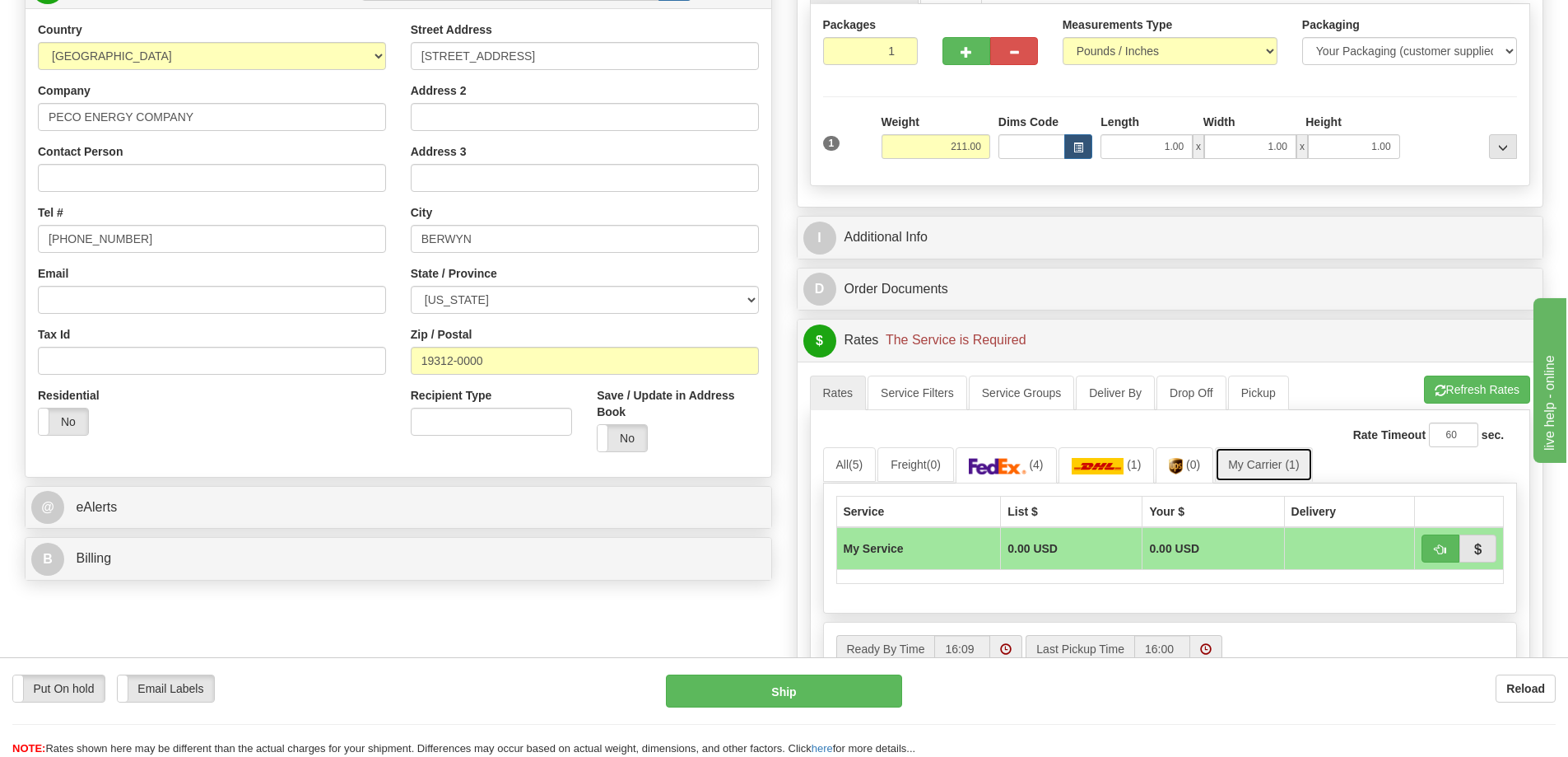
scroll to position [412, 0]
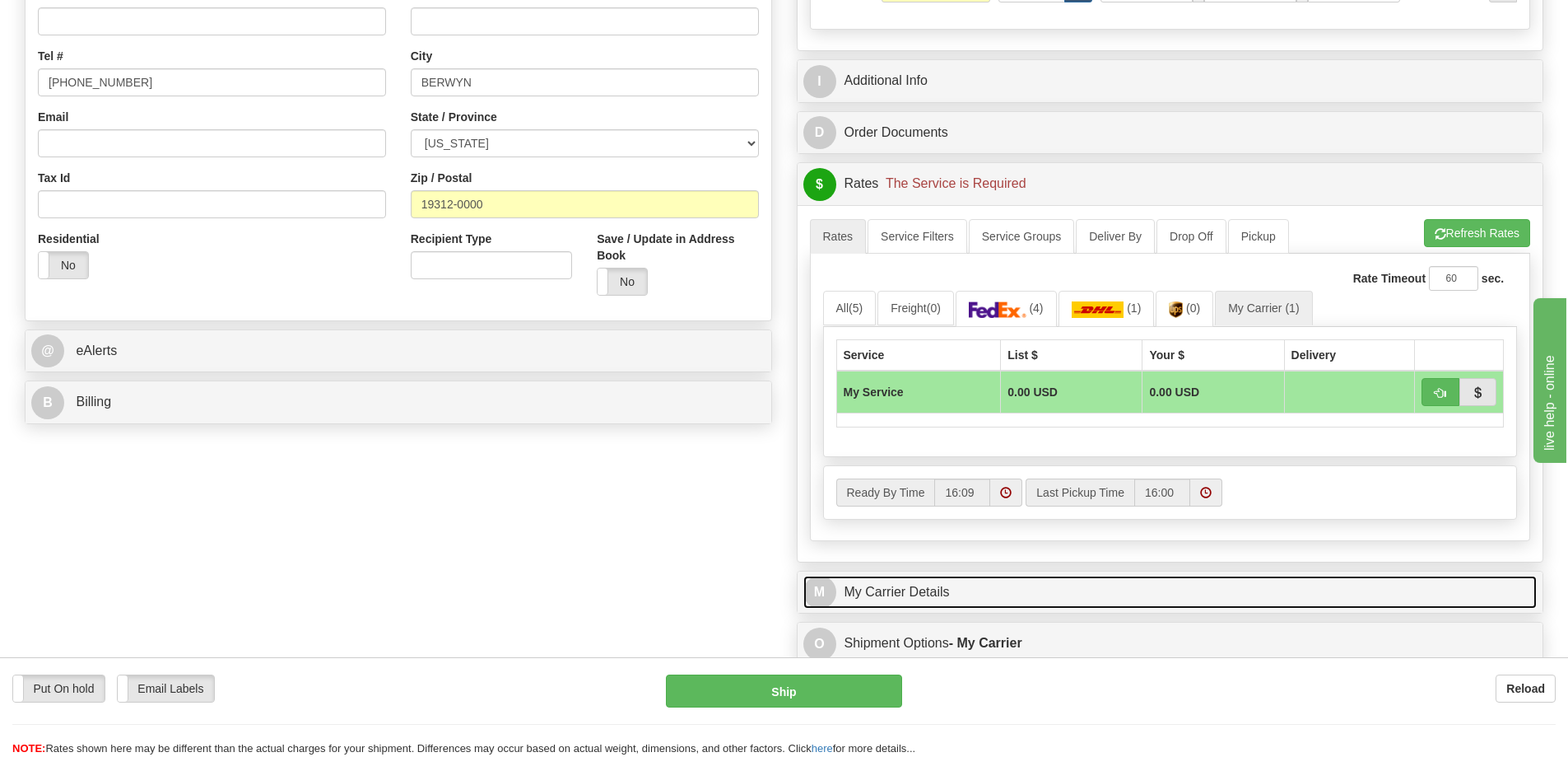
click at [954, 595] on link "M My Carrier Details" at bounding box center [1170, 592] width 734 height 34
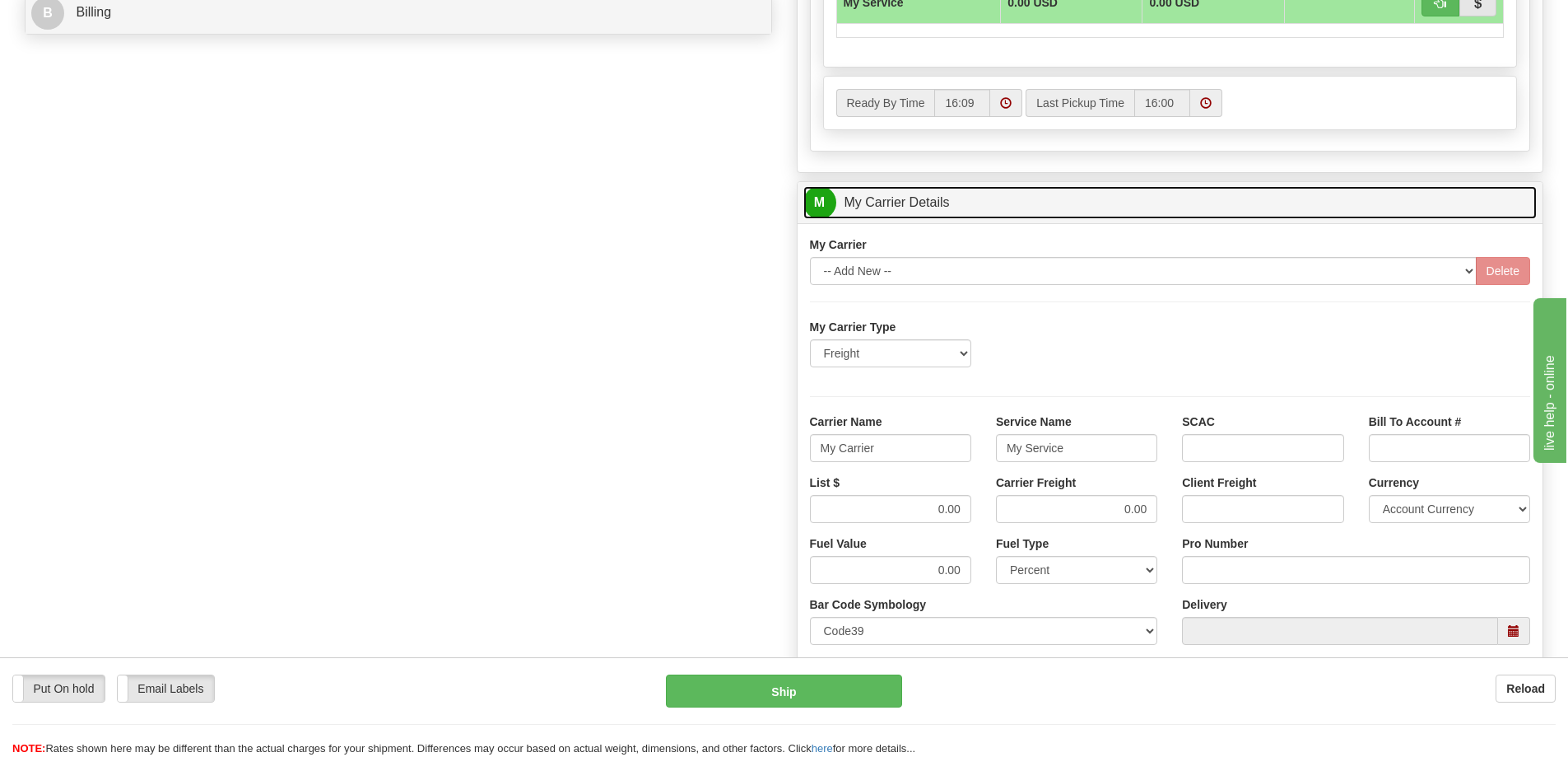
scroll to position [824, 0]
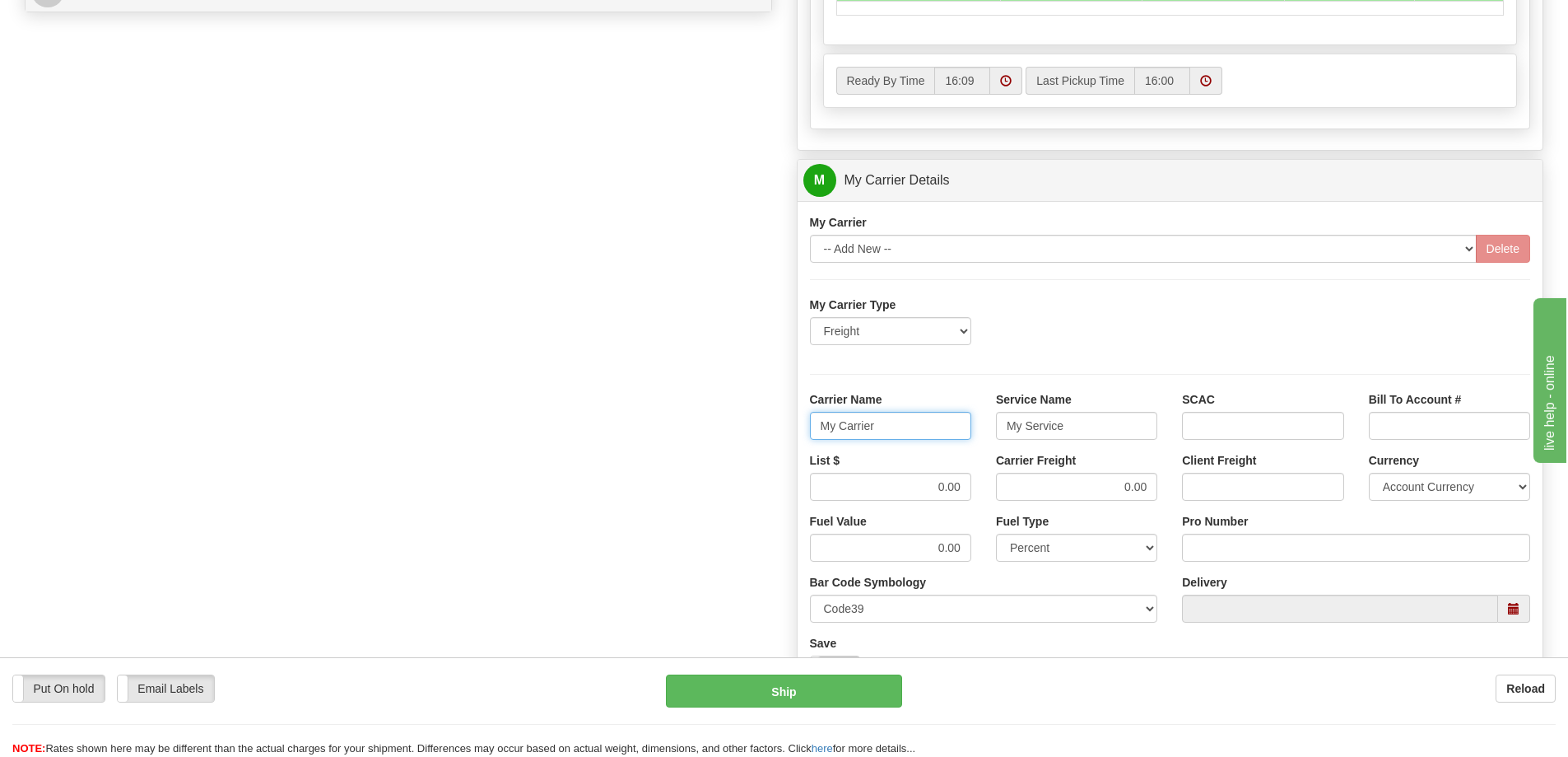
drag, startPoint x: 886, startPoint y: 424, endPoint x: 793, endPoint y: 421, distance: 93.0
click at [793, 421] on div "Customer Pricing 0.00 Markup % Discount % Flat Amount Per Pound Flat Amount Mar…" at bounding box center [1171, 88] width 772 height 1590
drag, startPoint x: 1092, startPoint y: 430, endPoint x: 967, endPoint y: 441, distance: 125.5
click at [972, 437] on div "Carrier Name Service Name My Service SCAC Bill To Account #" at bounding box center [1171, 421] width 746 height 61
drag, startPoint x: 1114, startPoint y: 485, endPoint x: 1175, endPoint y: 481, distance: 61.1
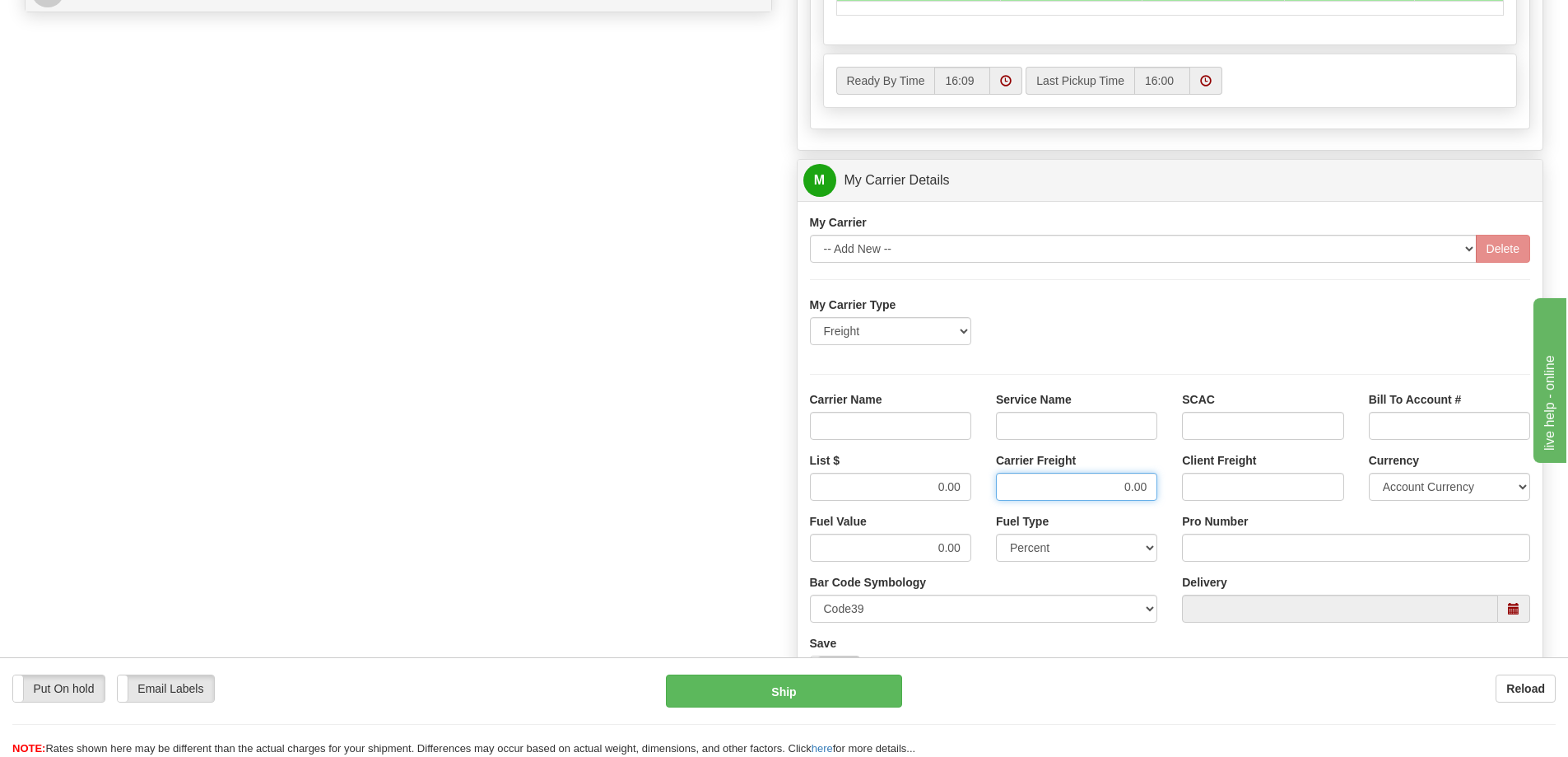
click at [1175, 481] on div "List $ 0.00 Carrier Freight 0.00 Client Freight Currency Account Currency ARN A…" at bounding box center [1171, 482] width 746 height 61
drag, startPoint x: 943, startPoint y: 484, endPoint x: 949, endPoint y: 472, distance: 13.4
click at [998, 488] on div "List $ 0.00 Carrier Freight Client Freight Currency Account Currency ARN AWG AU…" at bounding box center [1171, 482] width 746 height 61
click at [906, 424] on input "Carrier Name" at bounding box center [891, 426] width 161 height 28
type input "AVR"
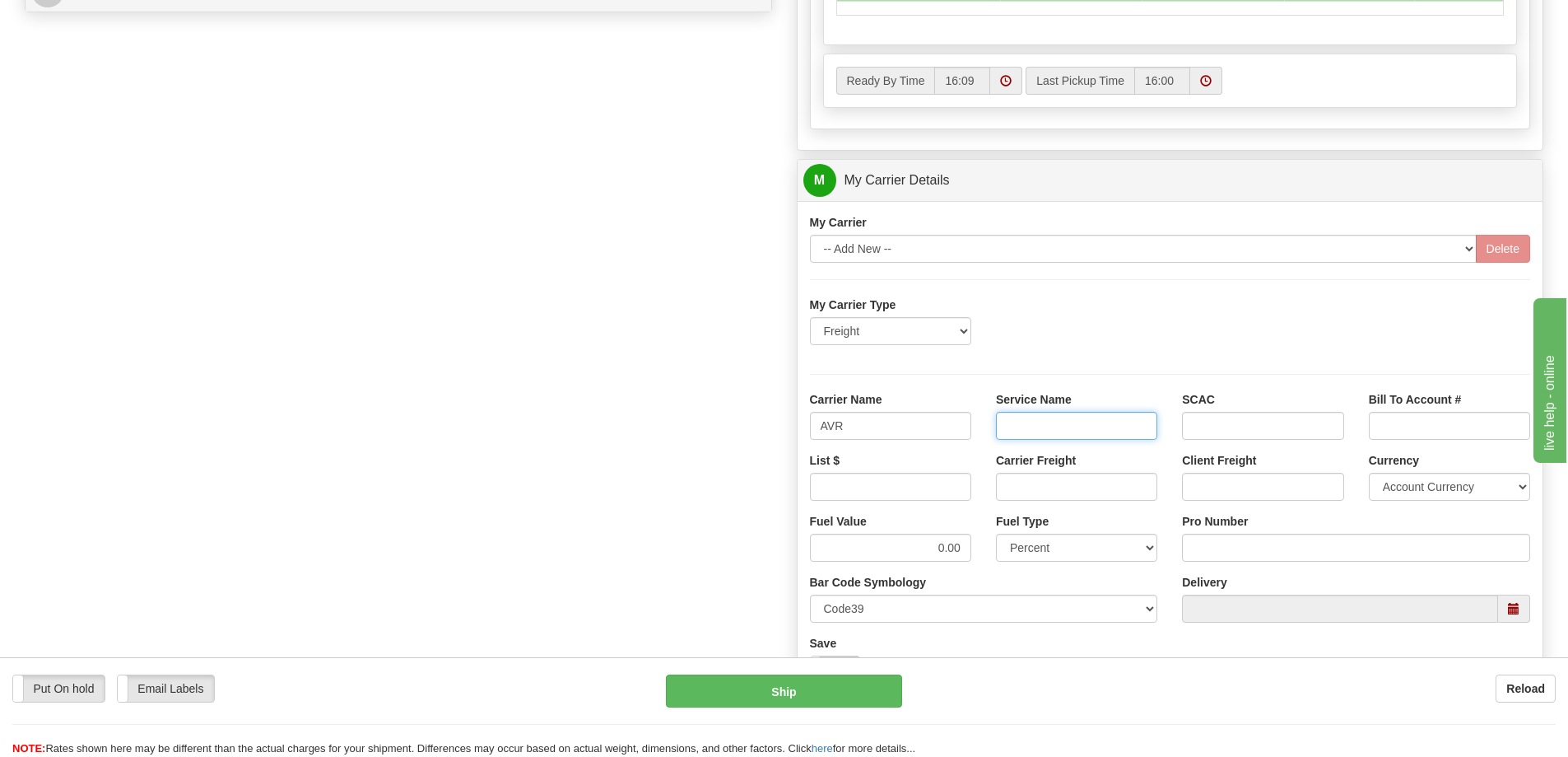
drag, startPoint x: 1027, startPoint y: 420, endPoint x: 1039, endPoint y: 446, distance: 28.6
click at [1027, 420] on input "Service Name" at bounding box center [1077, 426] width 161 height 28
type input "LTL"
click at [948, 477] on input "List $" at bounding box center [891, 486] width 161 height 28
type input "300"
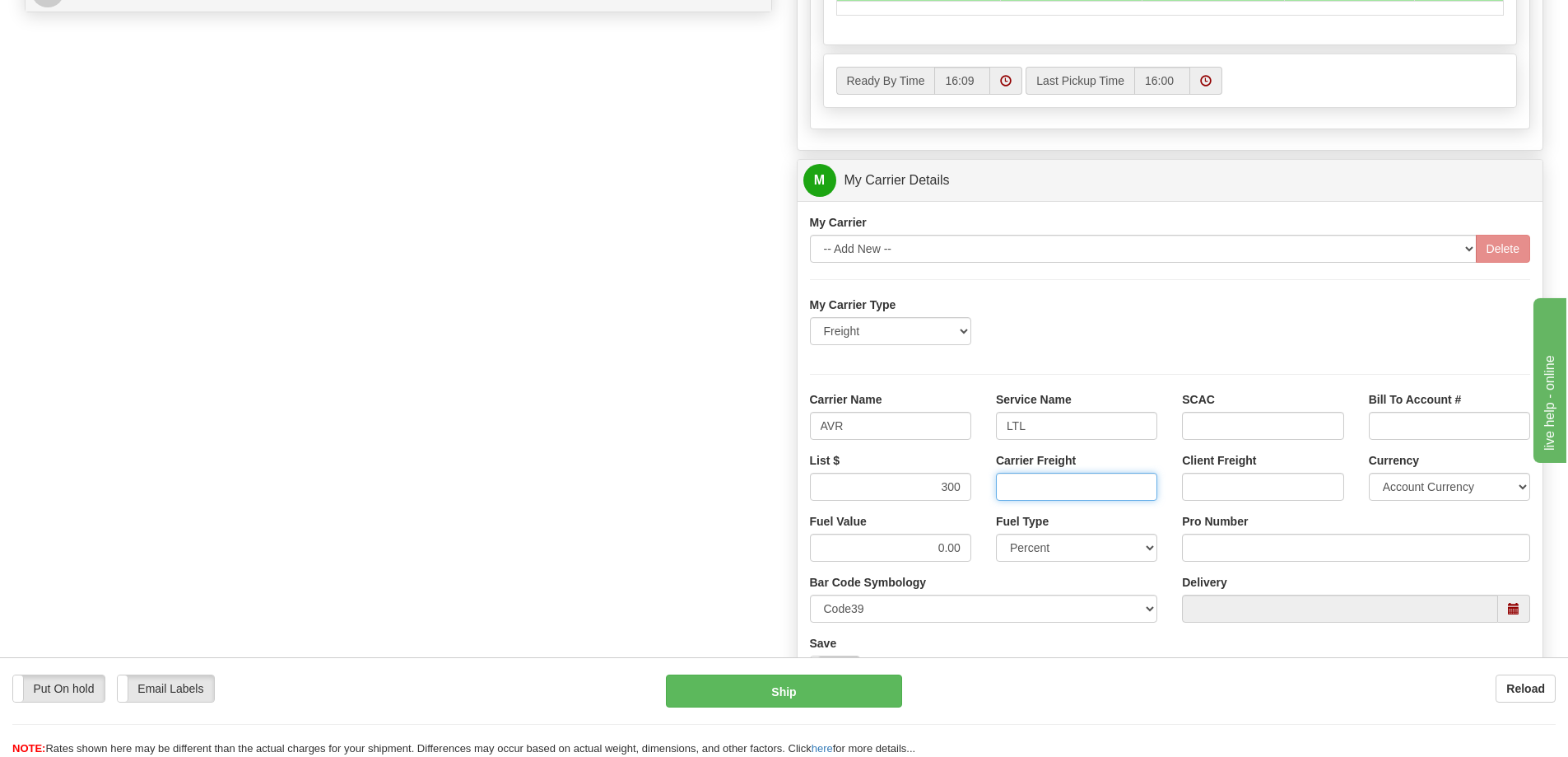
click at [1026, 488] on input "Carrier Freight" at bounding box center [1077, 486] width 161 height 28
type input "300"
click at [1246, 550] on input "Pro Number" at bounding box center [1357, 547] width 348 height 28
type input "251-285392"
click button "Delete" at bounding box center [0, 0] width 0 height 0
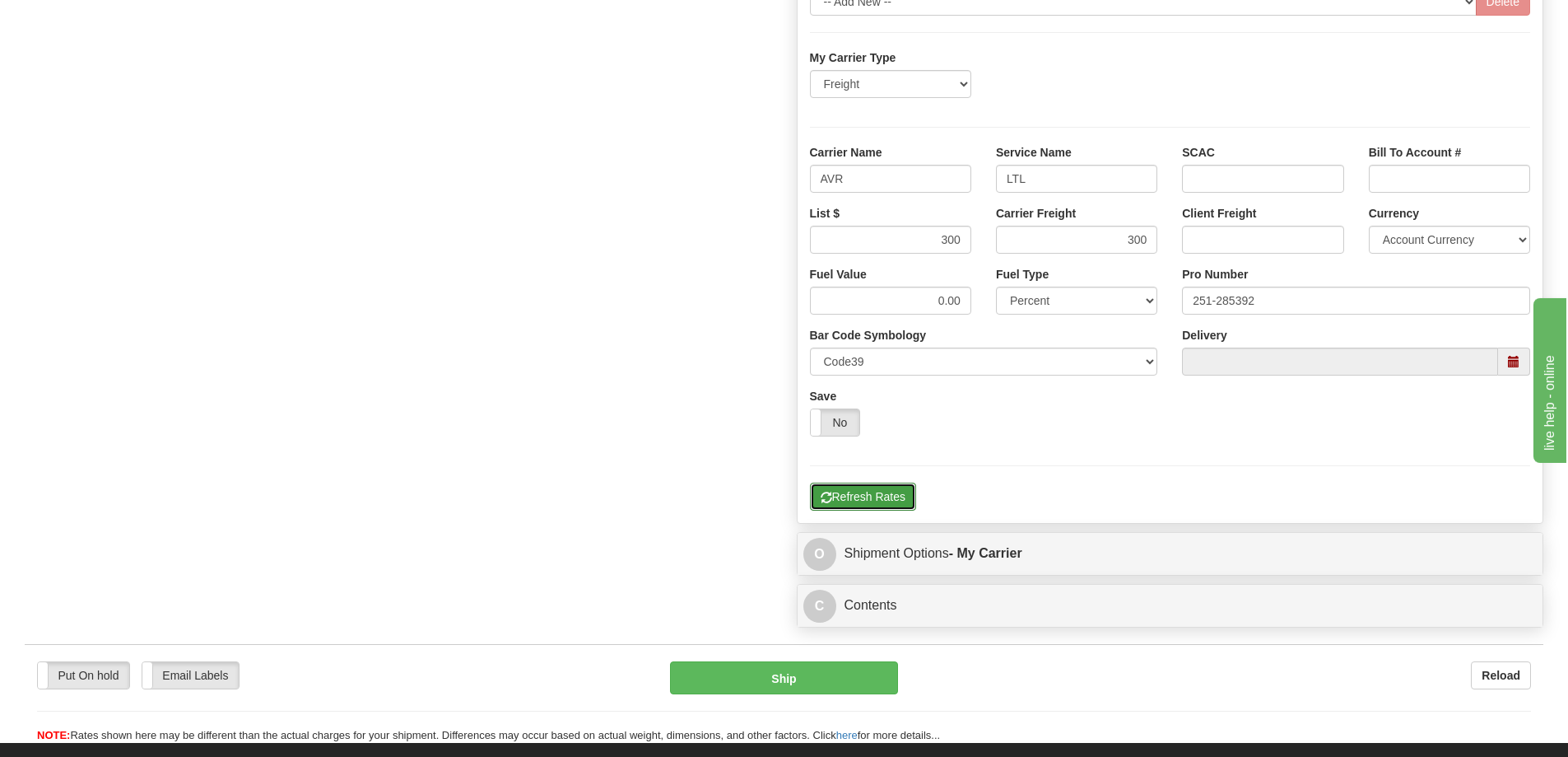
click at [860, 488] on button "Refresh Rates" at bounding box center [863, 496] width 106 height 28
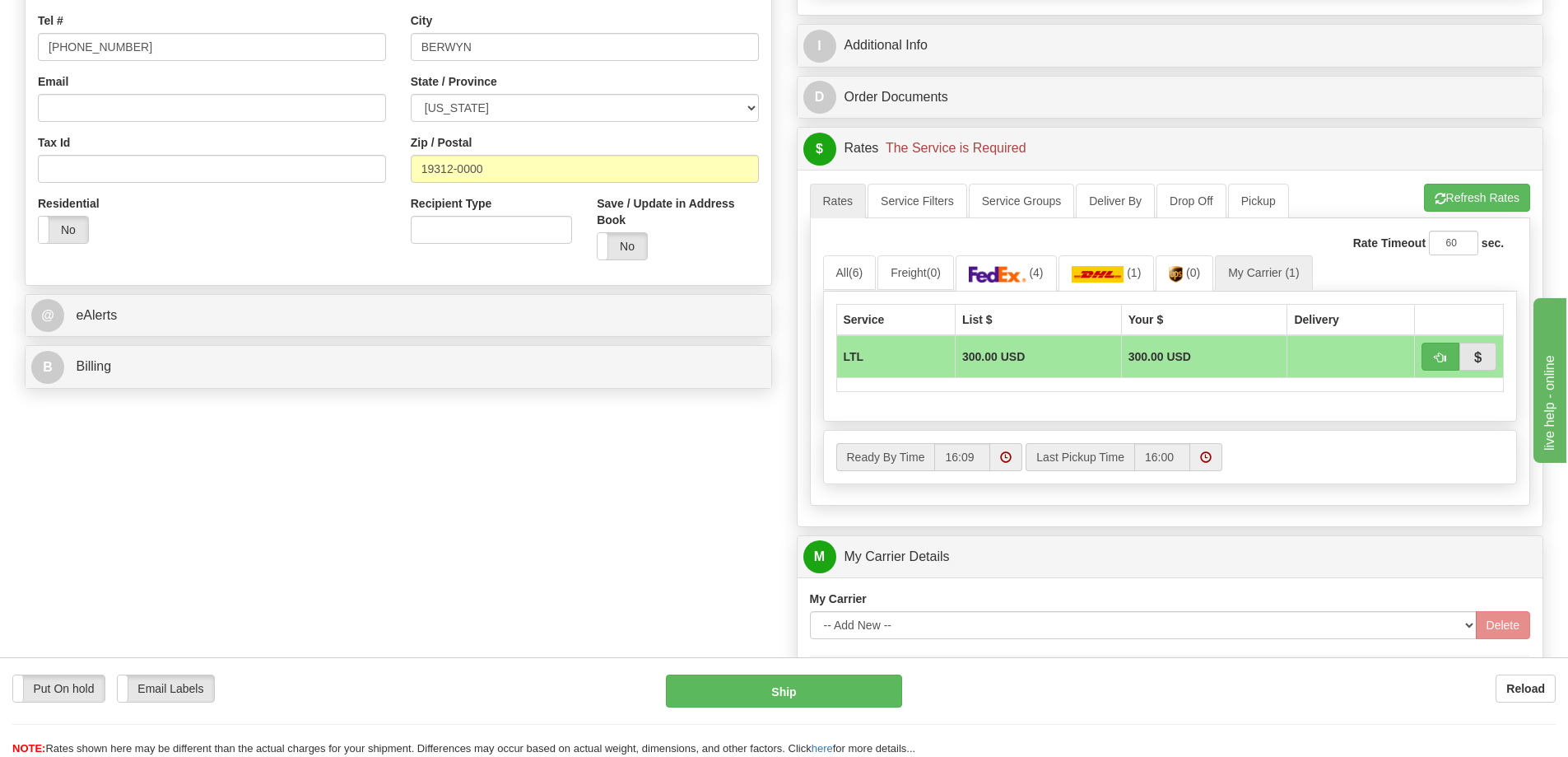
scroll to position [412, 0]
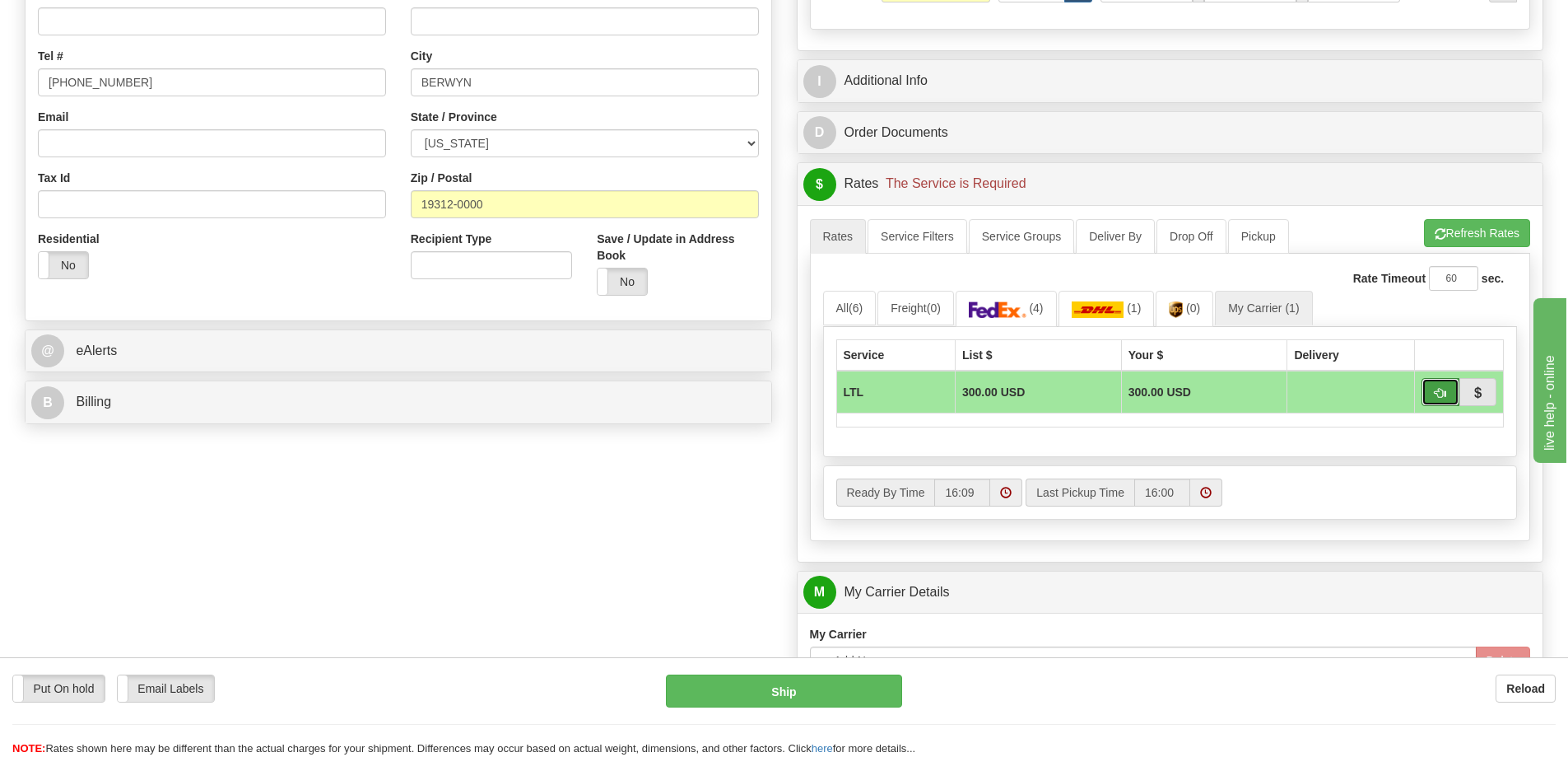
click at [1438, 388] on span "button" at bounding box center [1440, 393] width 12 height 11
type input "00"
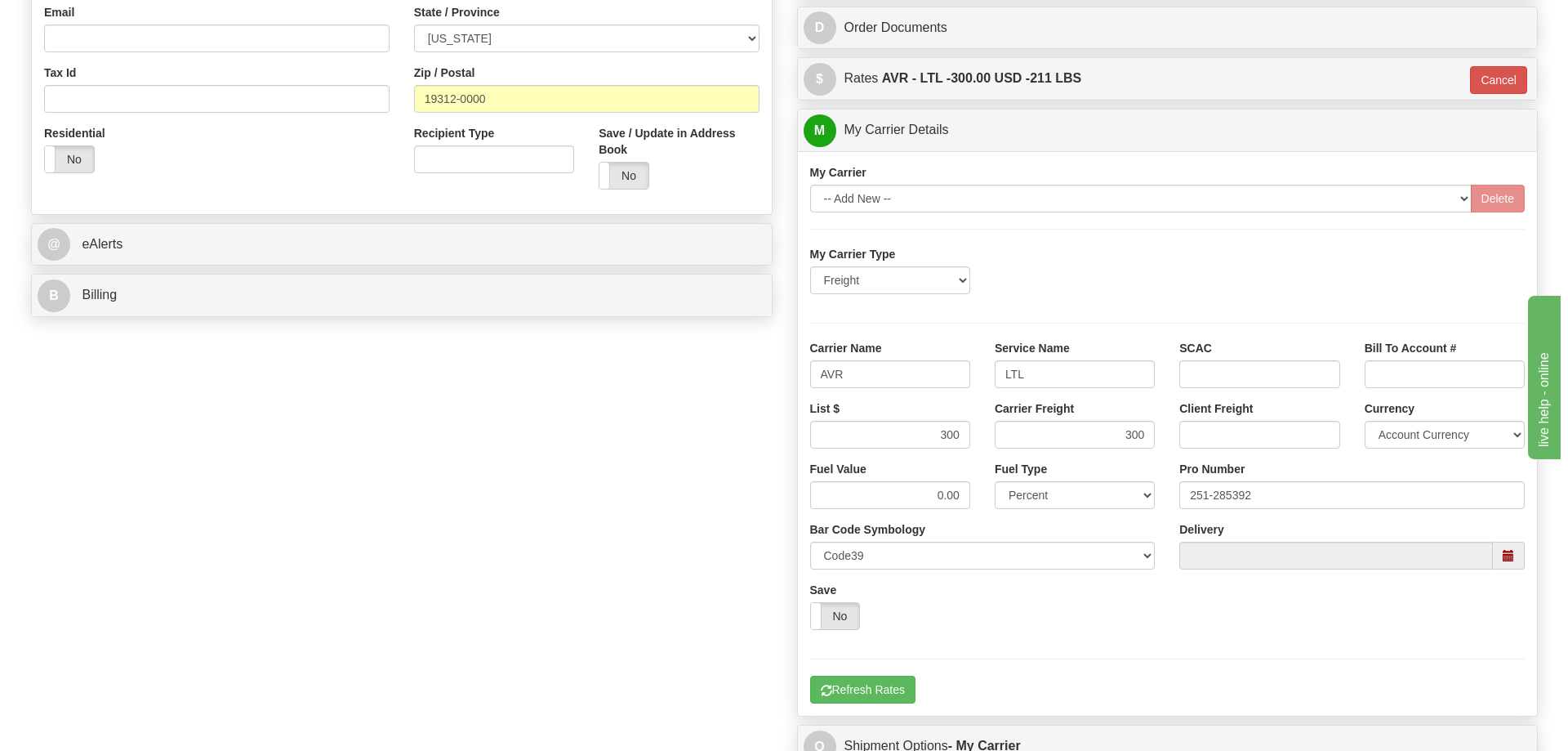
scroll to position [817, 0]
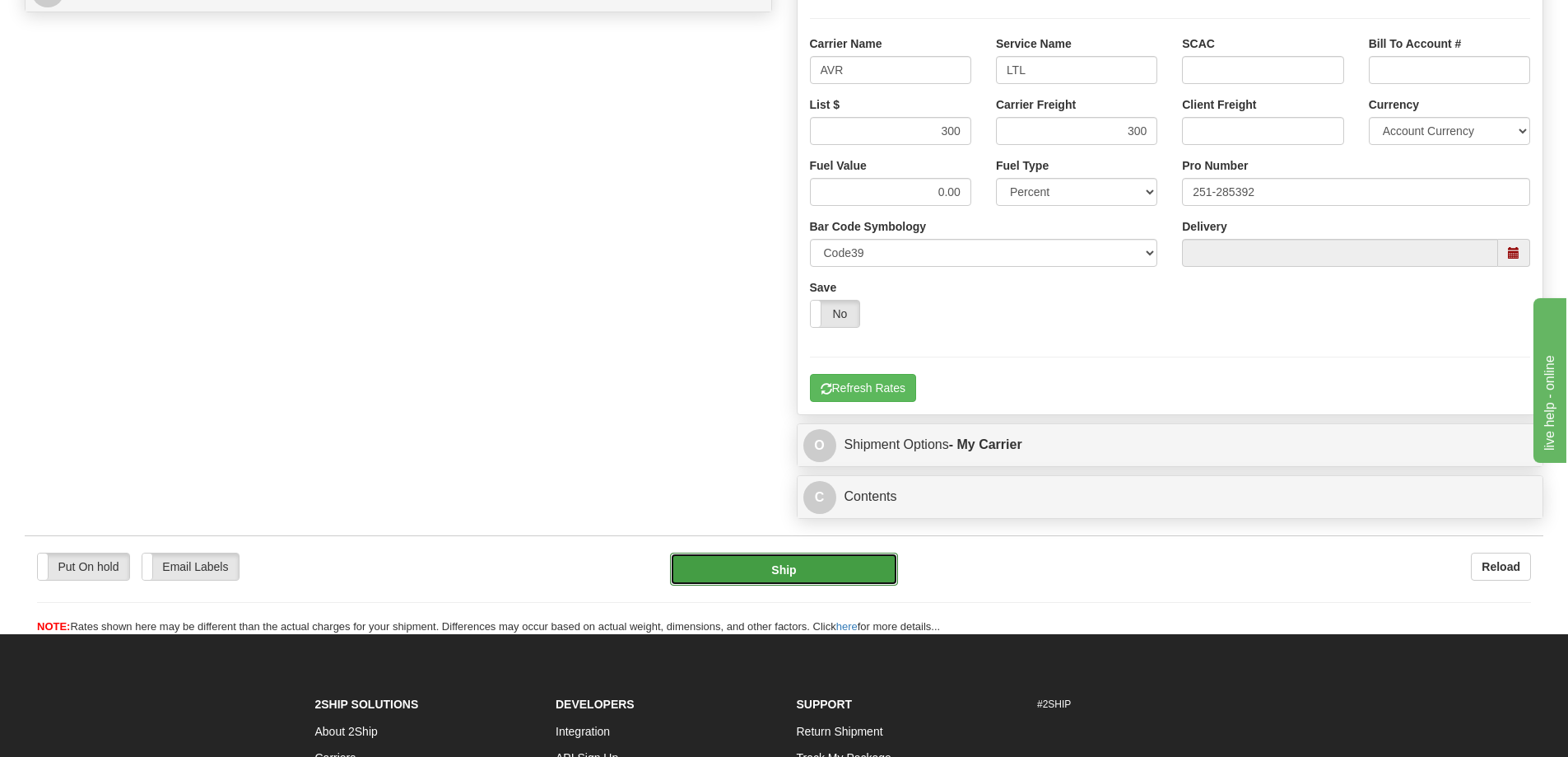
click at [819, 560] on button "Ship" at bounding box center [784, 569] width 228 height 33
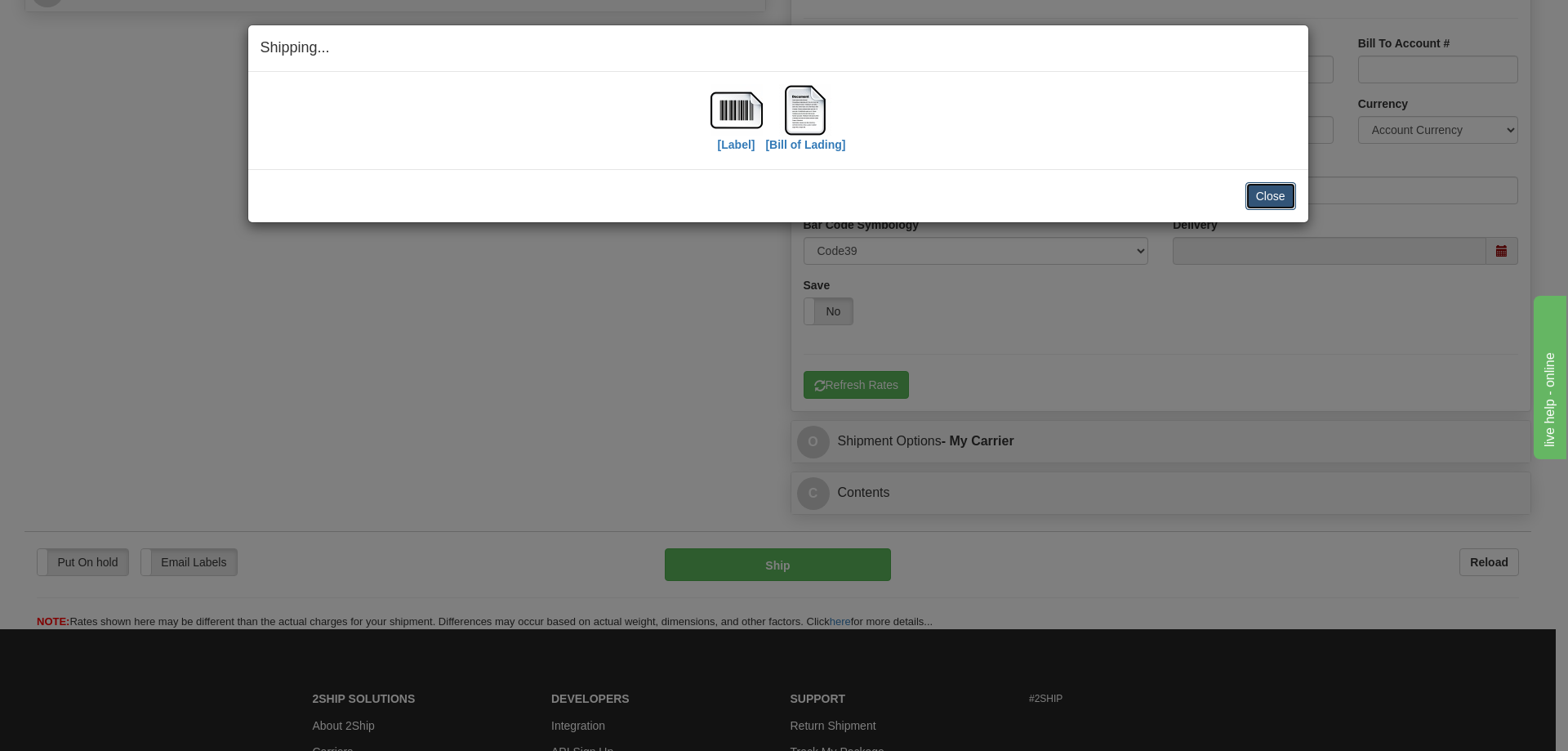
click at [1280, 203] on button "Close" at bounding box center [1270, 195] width 51 height 28
